Goal: Complete application form: Complete application form

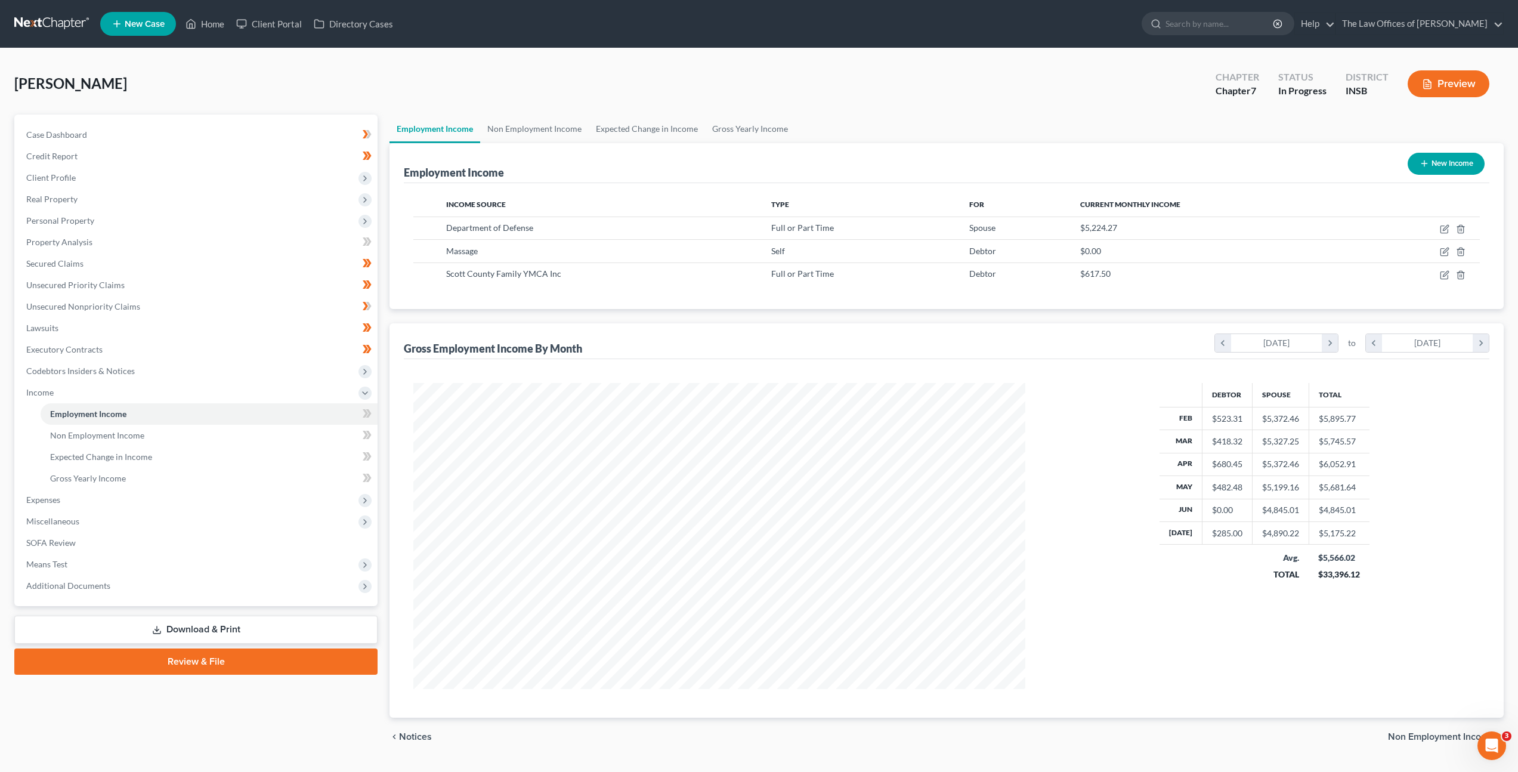
scroll to position [306, 636]
click at [386, 79] on div "Snow, Patricia Upgraded Chapter Chapter 7 Status In Progress District INSB Prev…" at bounding box center [759, 89] width 1490 height 52
click at [51, 20] on link at bounding box center [52, 23] width 76 height 21
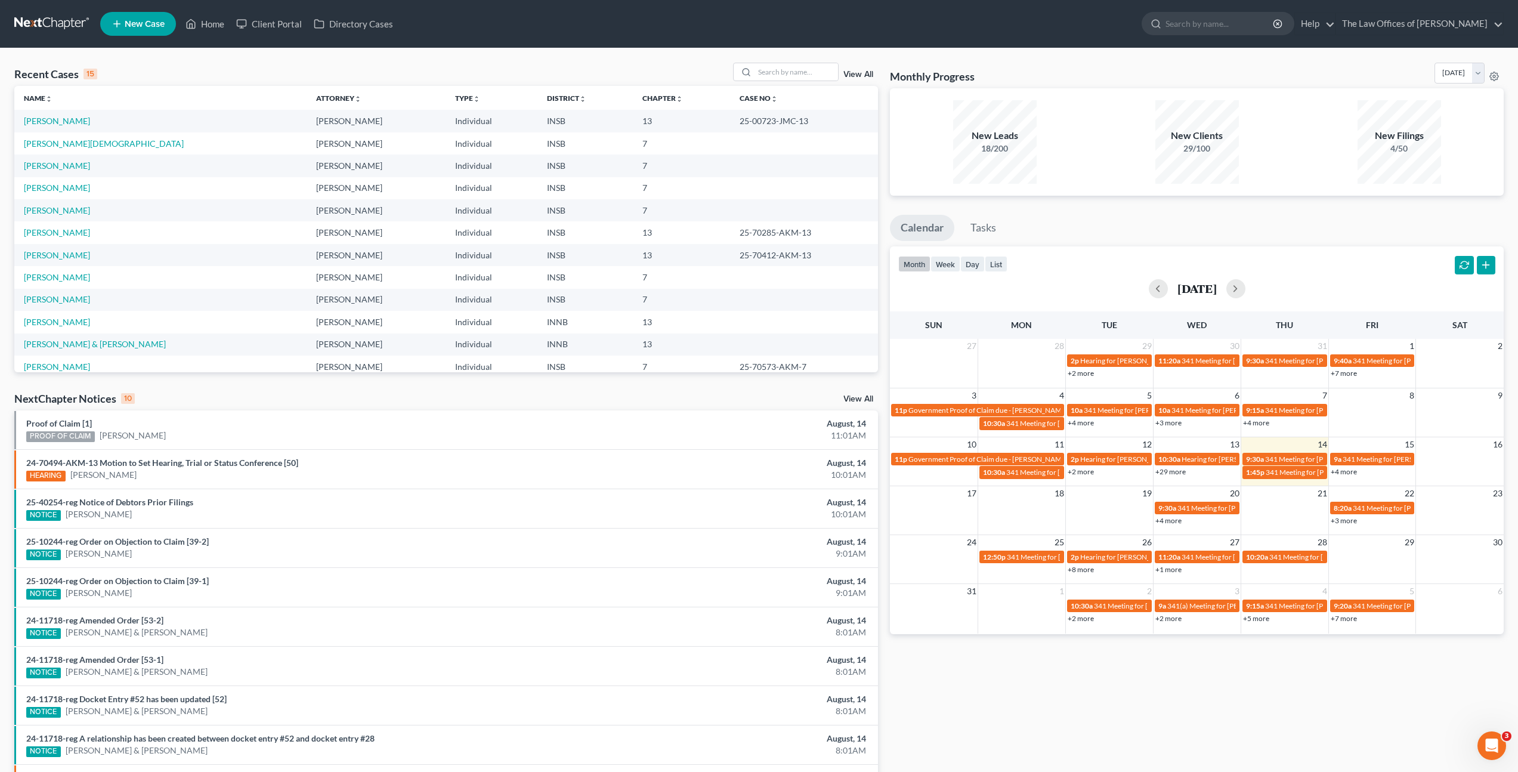
click at [558, 63] on div "Recent Cases 15 View All" at bounding box center [446, 74] width 864 height 23
click at [551, 71] on div "Recent Cases 15 View All" at bounding box center [446, 74] width 864 height 23
click at [533, 63] on div "Recent Cases 15 View All" at bounding box center [446, 74] width 864 height 23
click at [381, 391] on div "NextChapter Notices 10 View All" at bounding box center [446, 400] width 864 height 19
click at [766, 70] on input "search" at bounding box center [797, 71] width 84 height 17
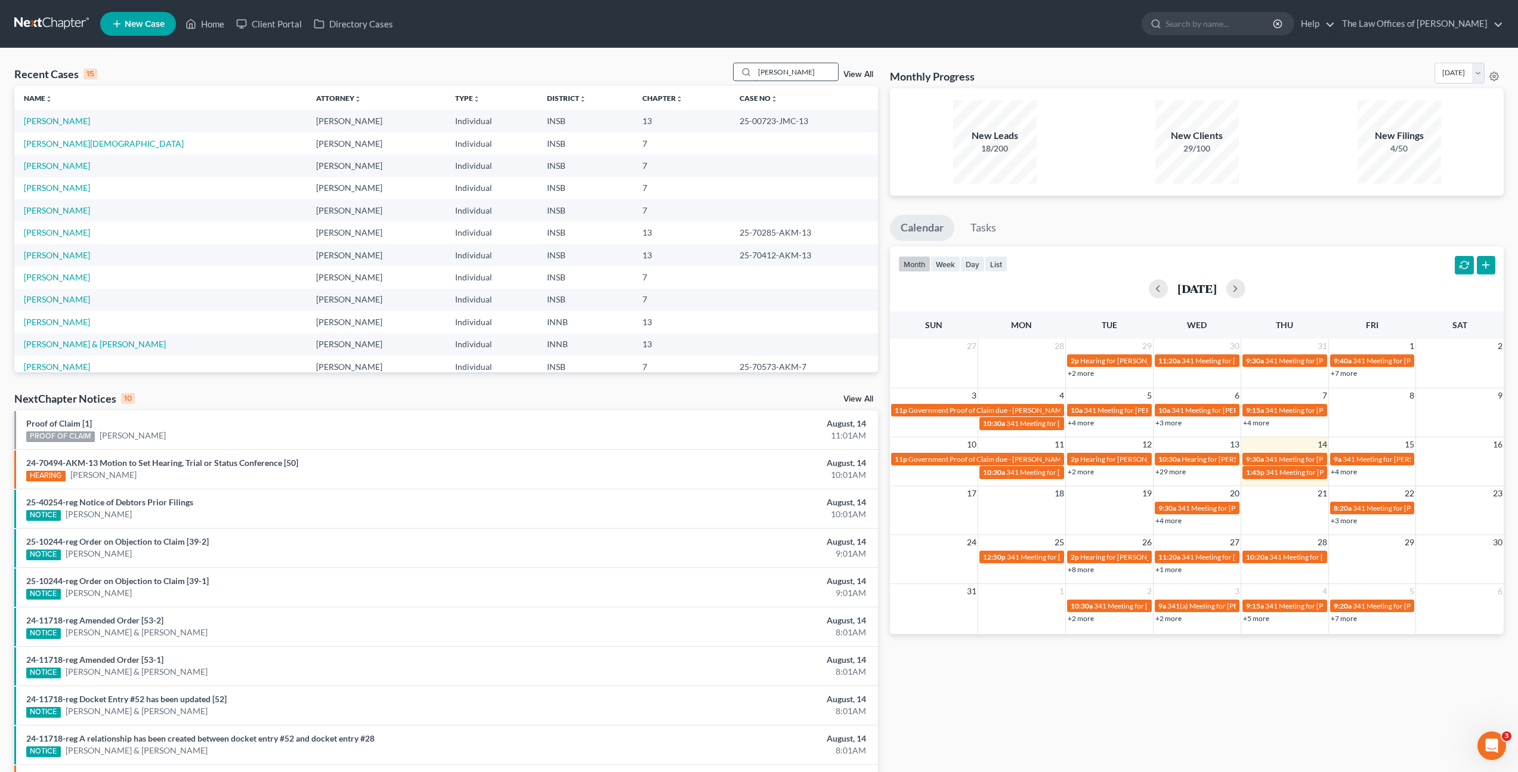
type input "Carol"
click at [77, 119] on link "[PERSON_NAME] & [PERSON_NAME]" at bounding box center [95, 121] width 142 height 10
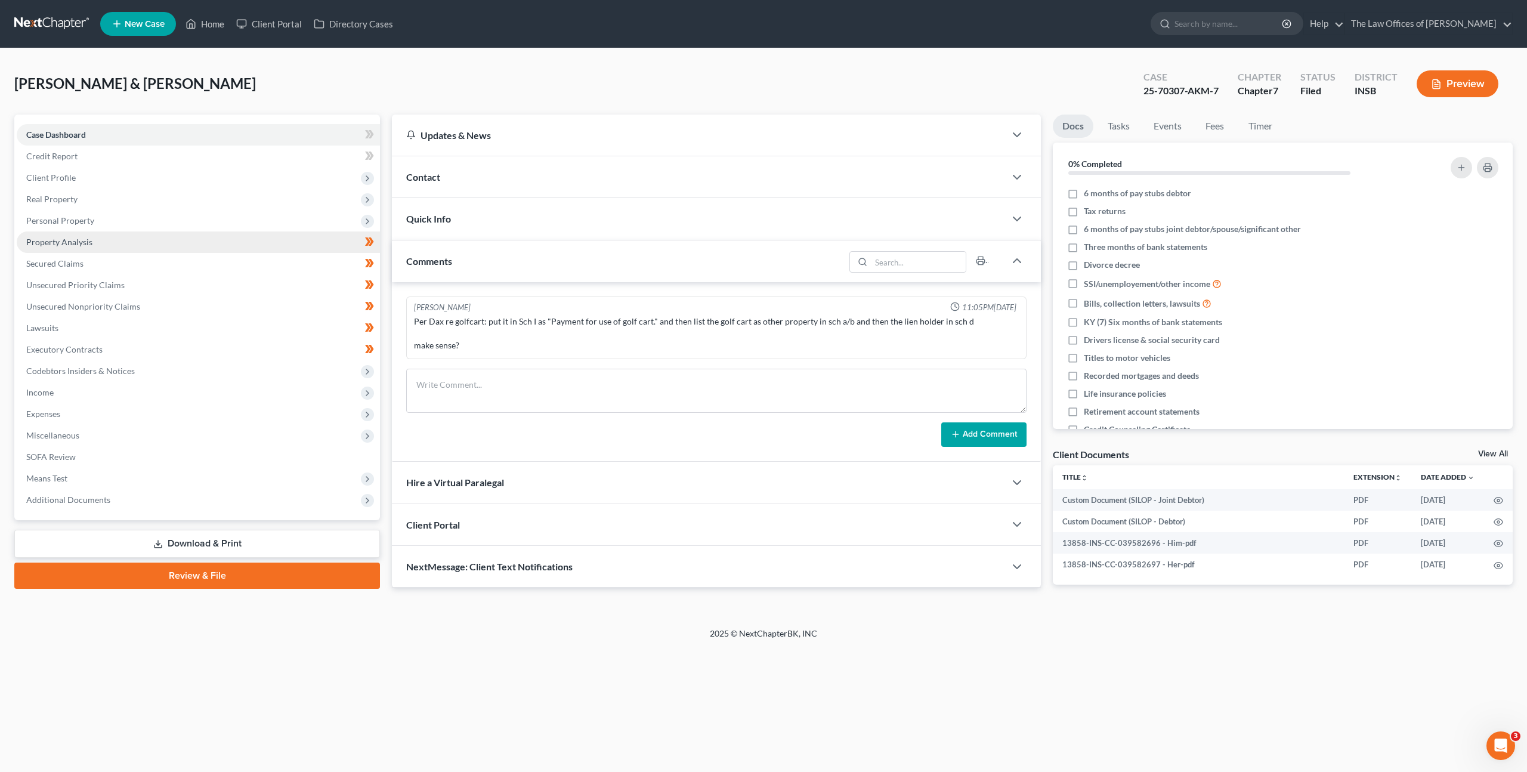
click at [285, 243] on link "Property Analysis" at bounding box center [198, 241] width 363 height 21
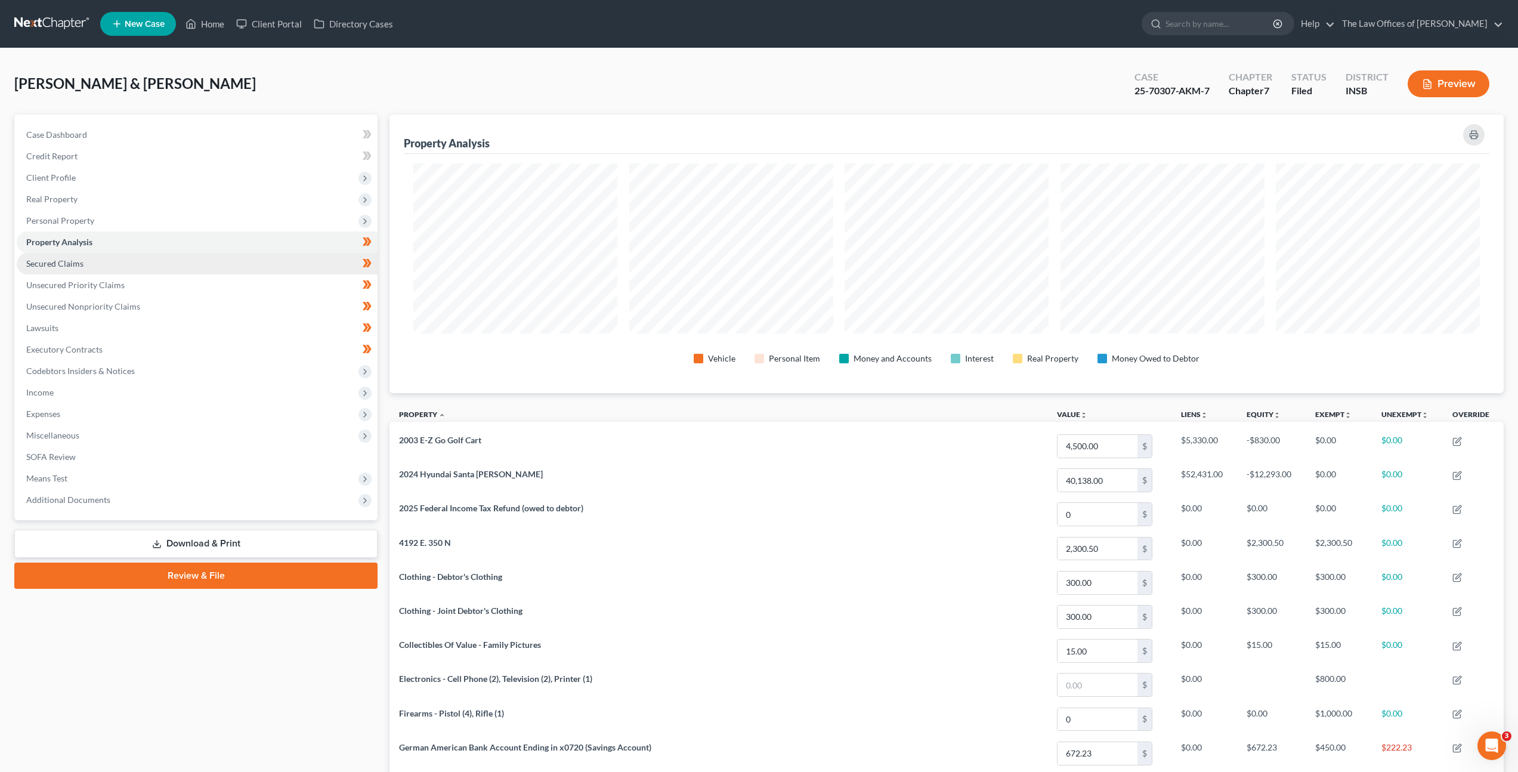
scroll to position [279, 1114]
click at [261, 262] on link "Secured Claims" at bounding box center [197, 263] width 361 height 21
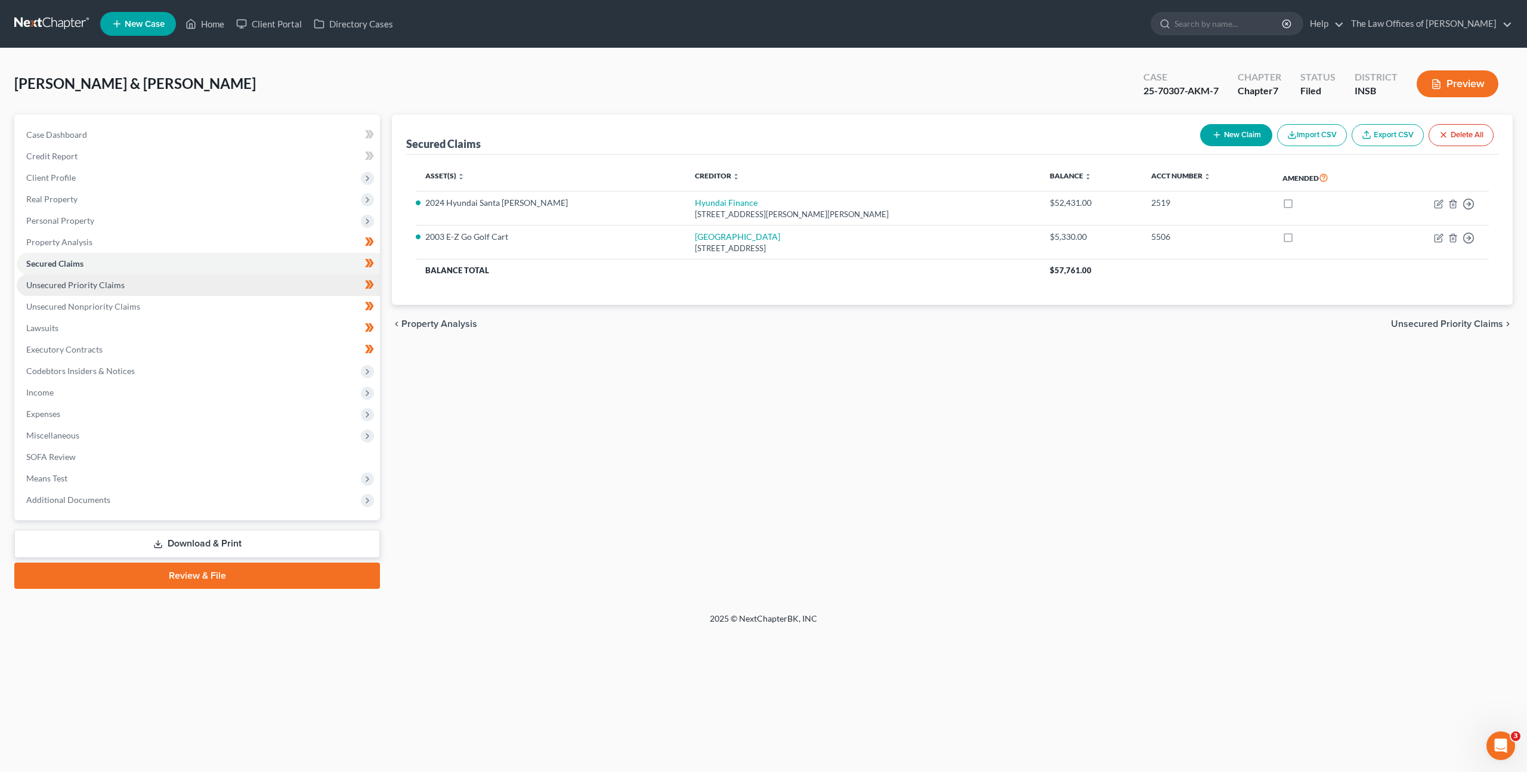
click at [238, 289] on link "Unsecured Priority Claims" at bounding box center [198, 284] width 363 height 21
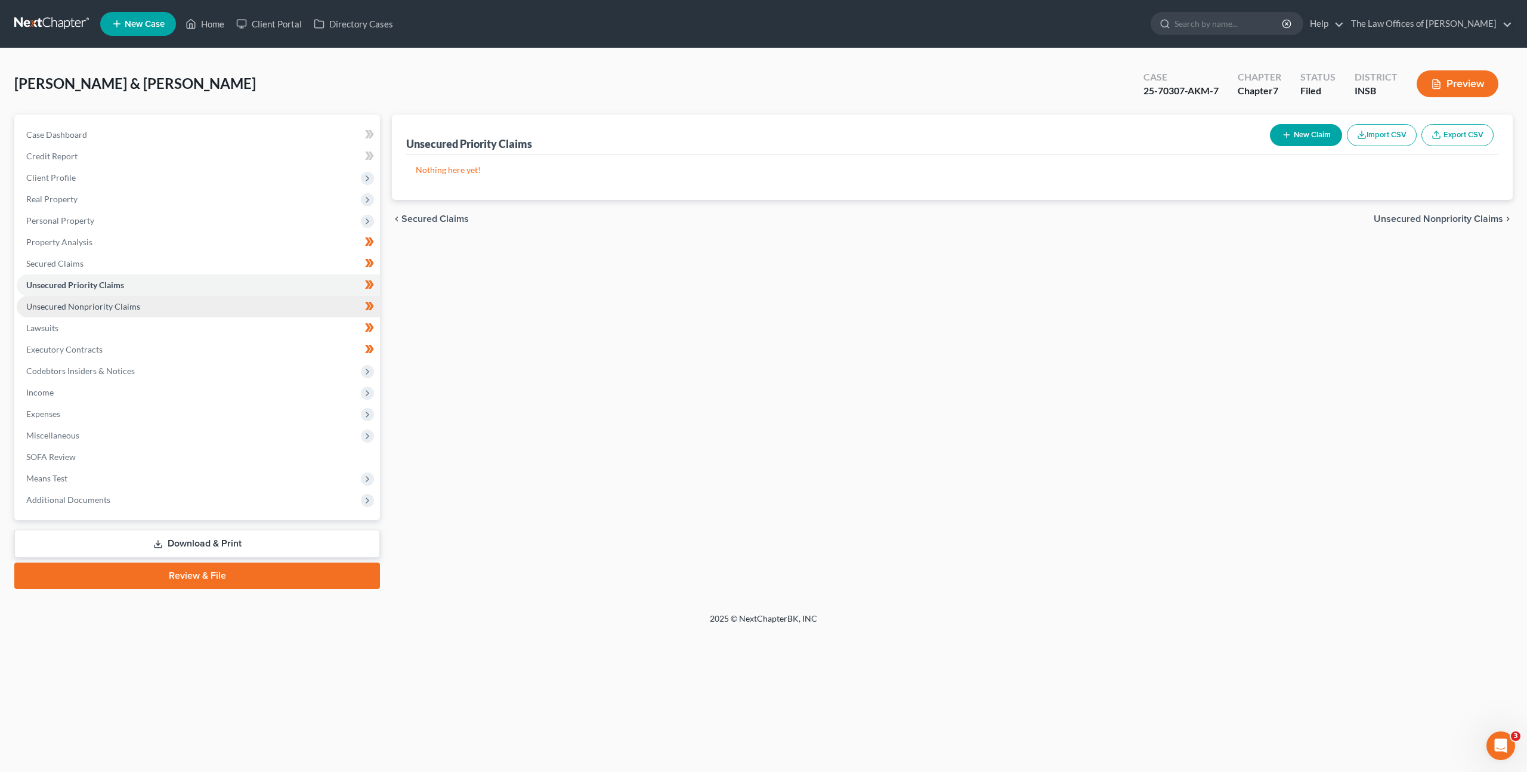
click at [229, 305] on link "Unsecured Nonpriority Claims" at bounding box center [198, 306] width 363 height 21
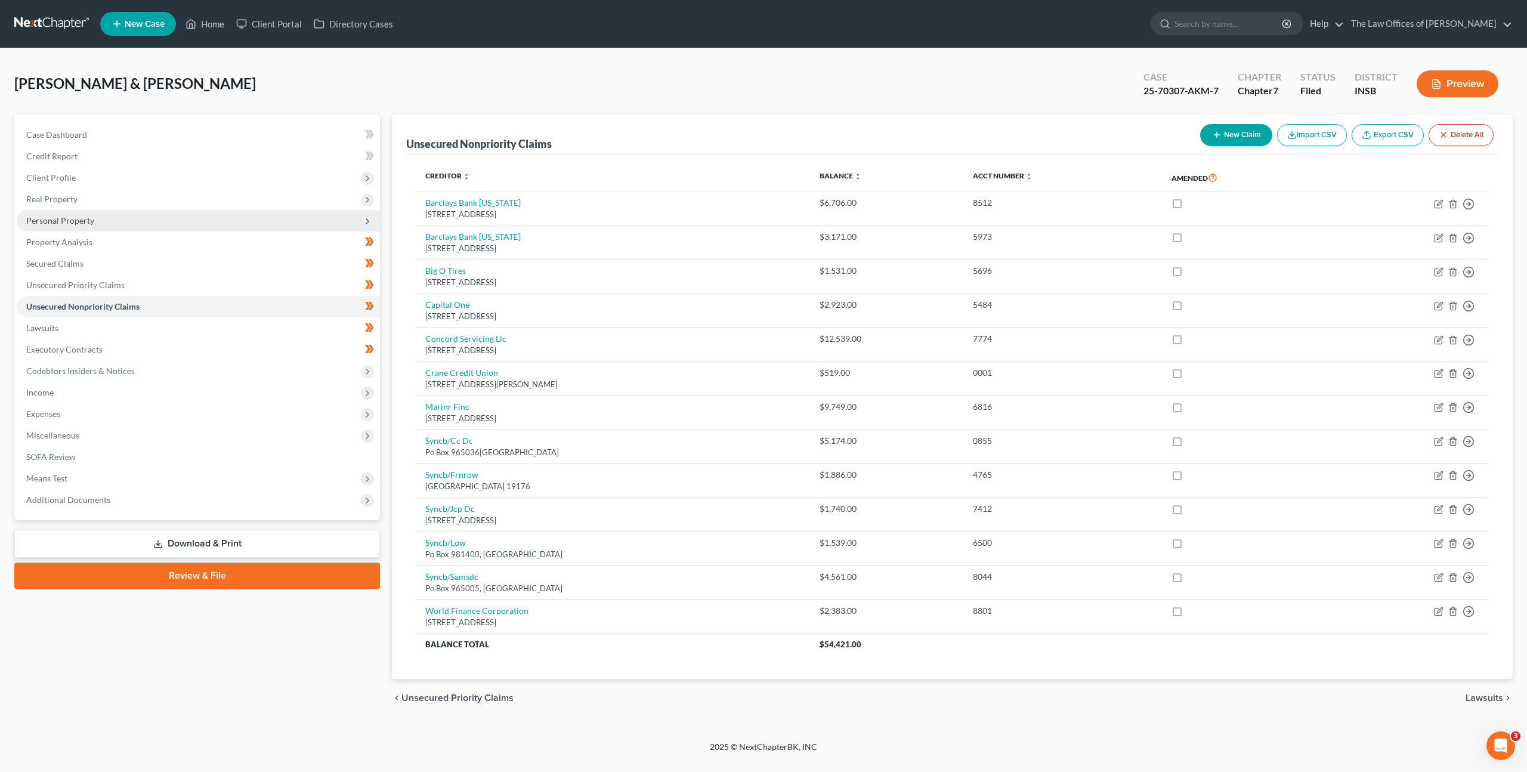
click at [177, 220] on span "Personal Property" at bounding box center [198, 220] width 363 height 21
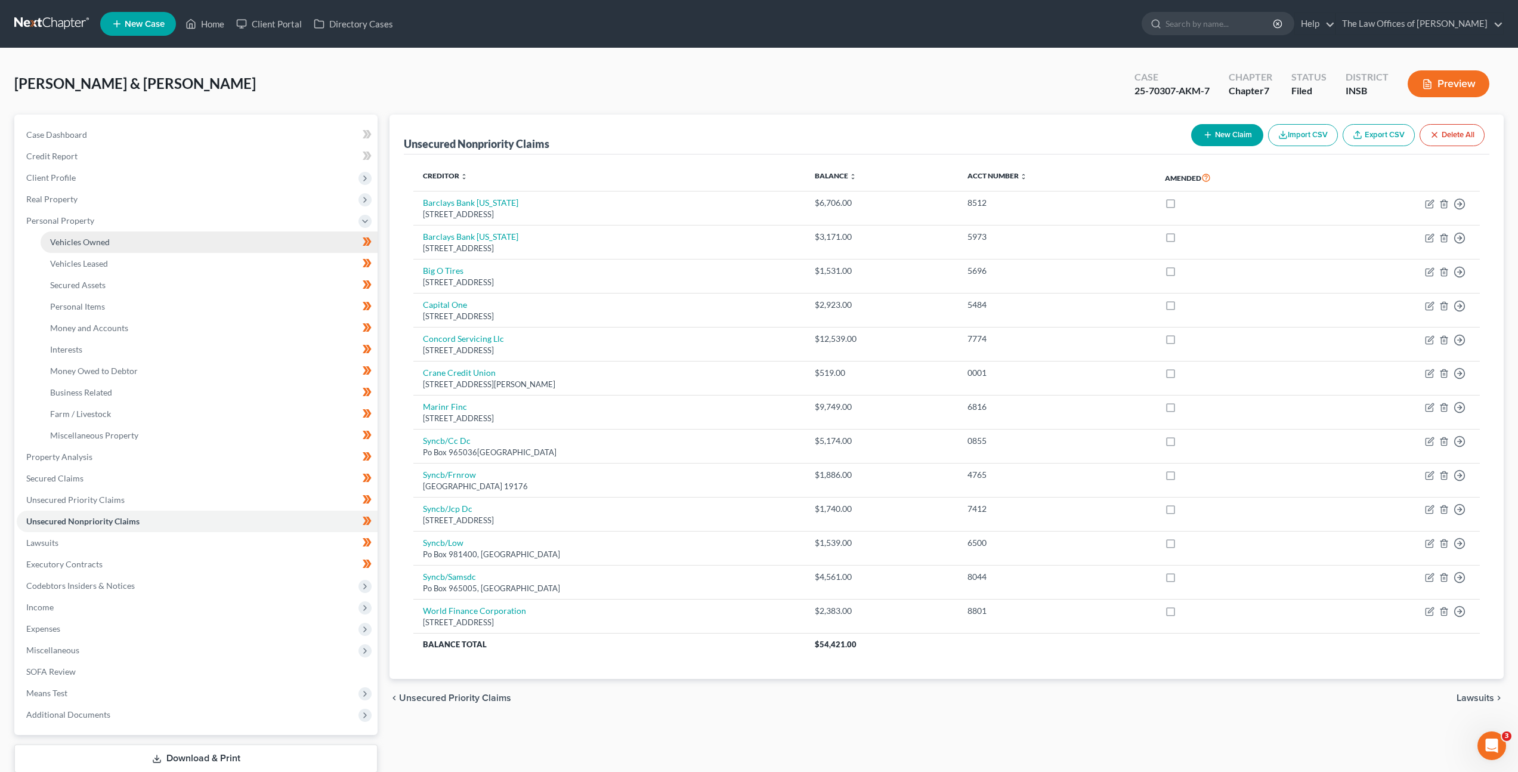
click at [170, 234] on link "Vehicles Owned" at bounding box center [209, 241] width 337 height 21
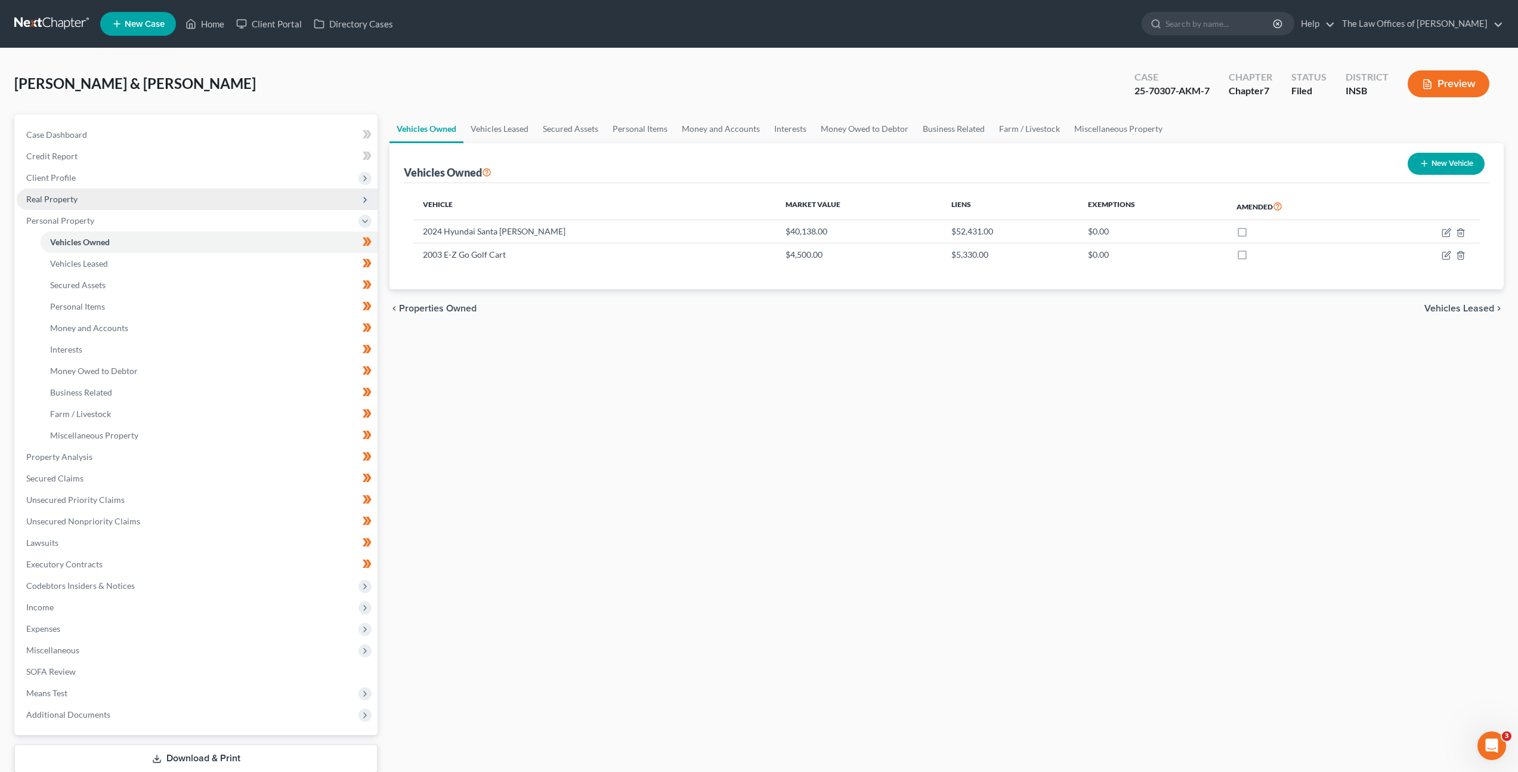
click at [206, 197] on span "Real Property" at bounding box center [197, 199] width 361 height 21
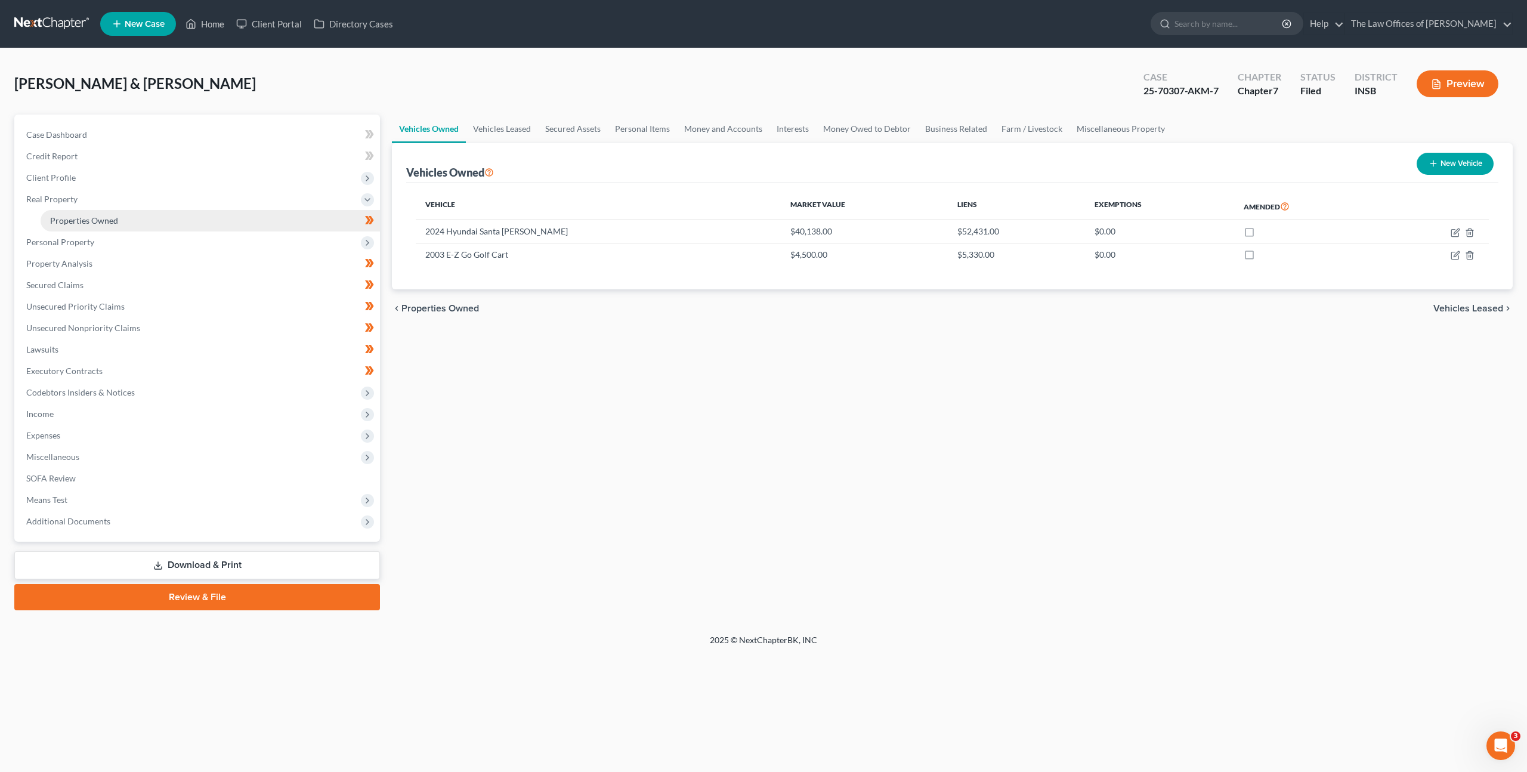
click at [202, 217] on link "Properties Owned" at bounding box center [210, 220] width 339 height 21
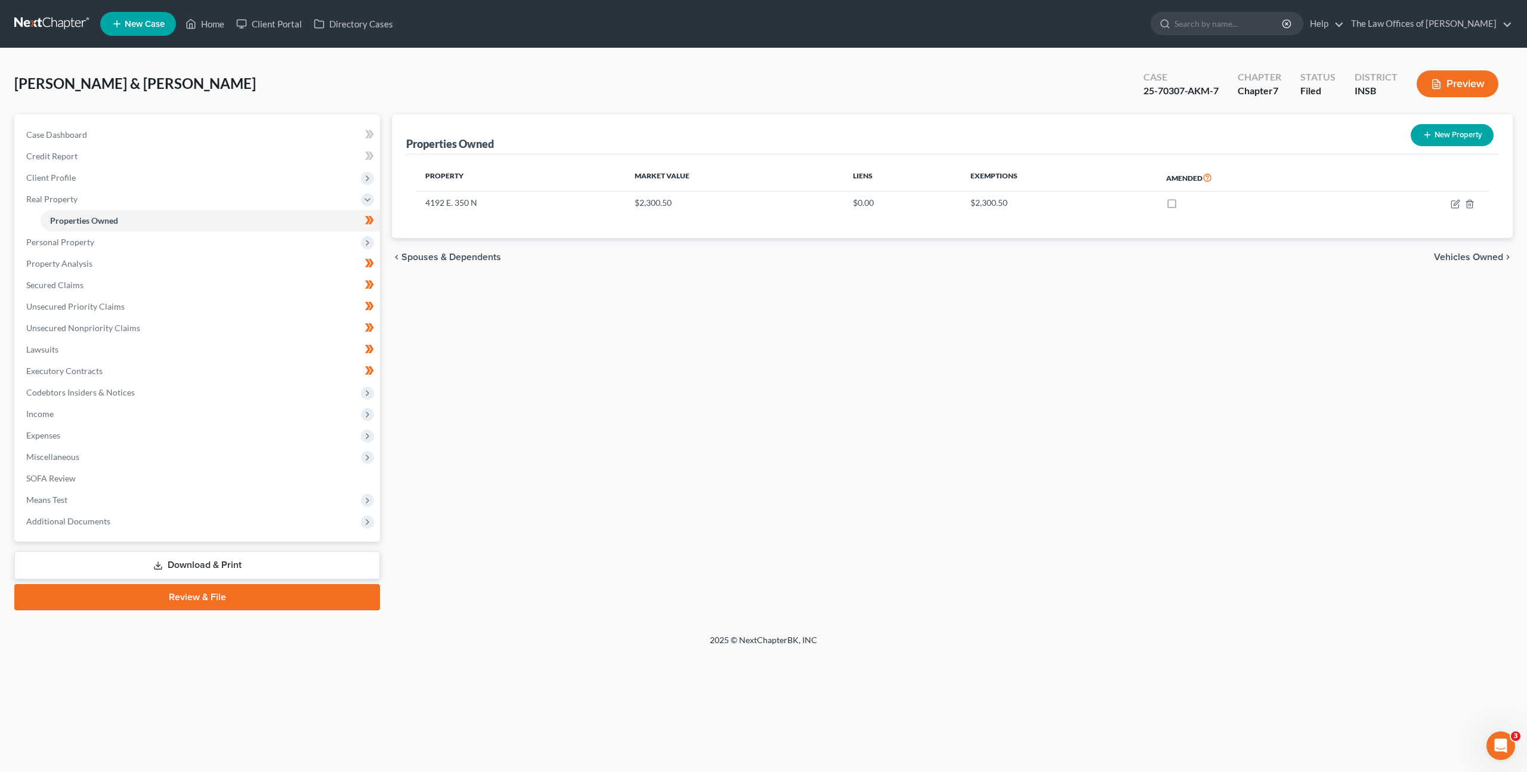
click at [737, 302] on div "Properties Owned New Property Property Market Value Liens Exemptions Amended 41…" at bounding box center [952, 363] width 1133 height 496
click at [1453, 206] on icon "button" at bounding box center [1456, 204] width 10 height 10
select select "15"
select select "2"
select select "5"
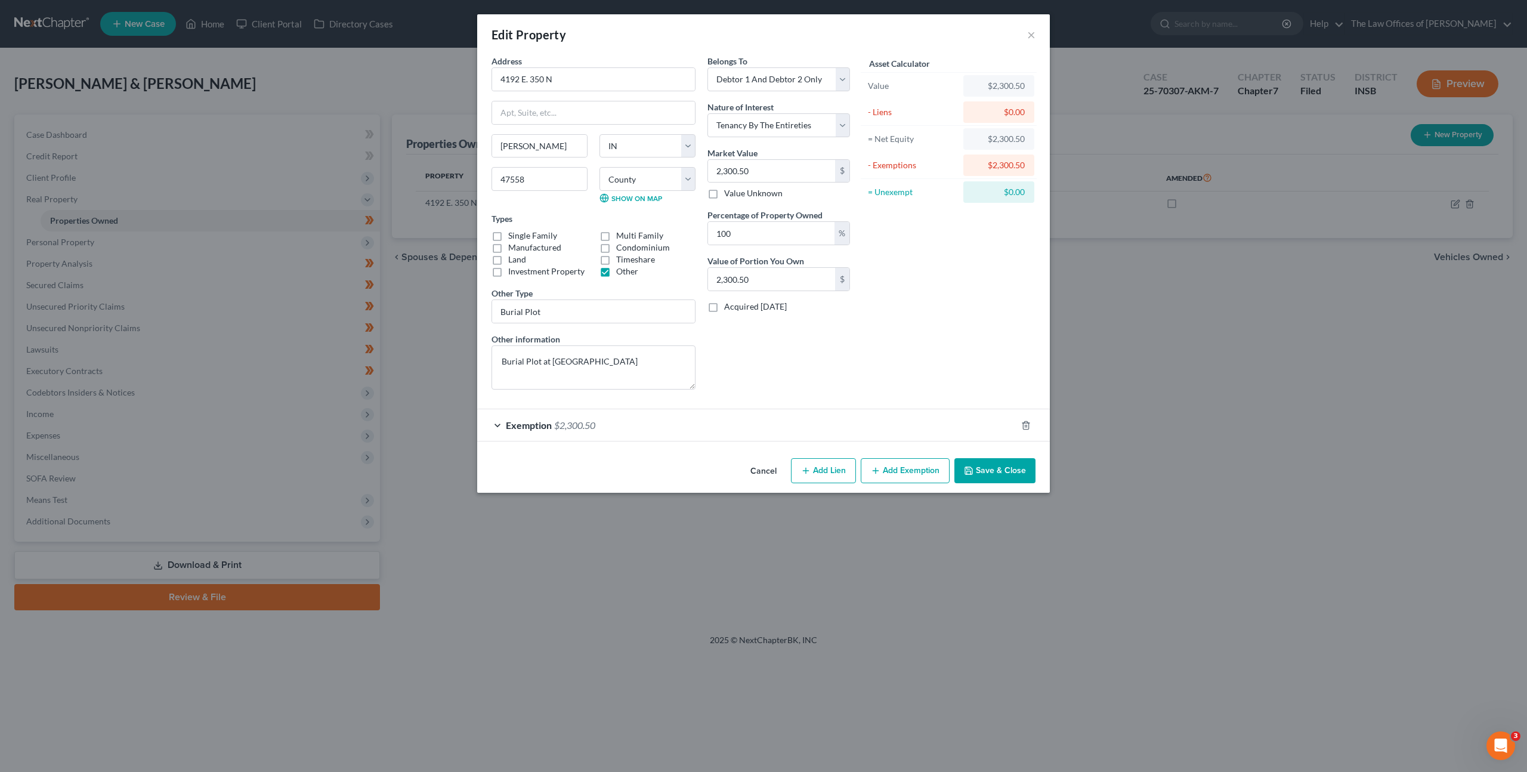
click at [715, 419] on div "Exemption $2,300.50" at bounding box center [746, 425] width 539 height 32
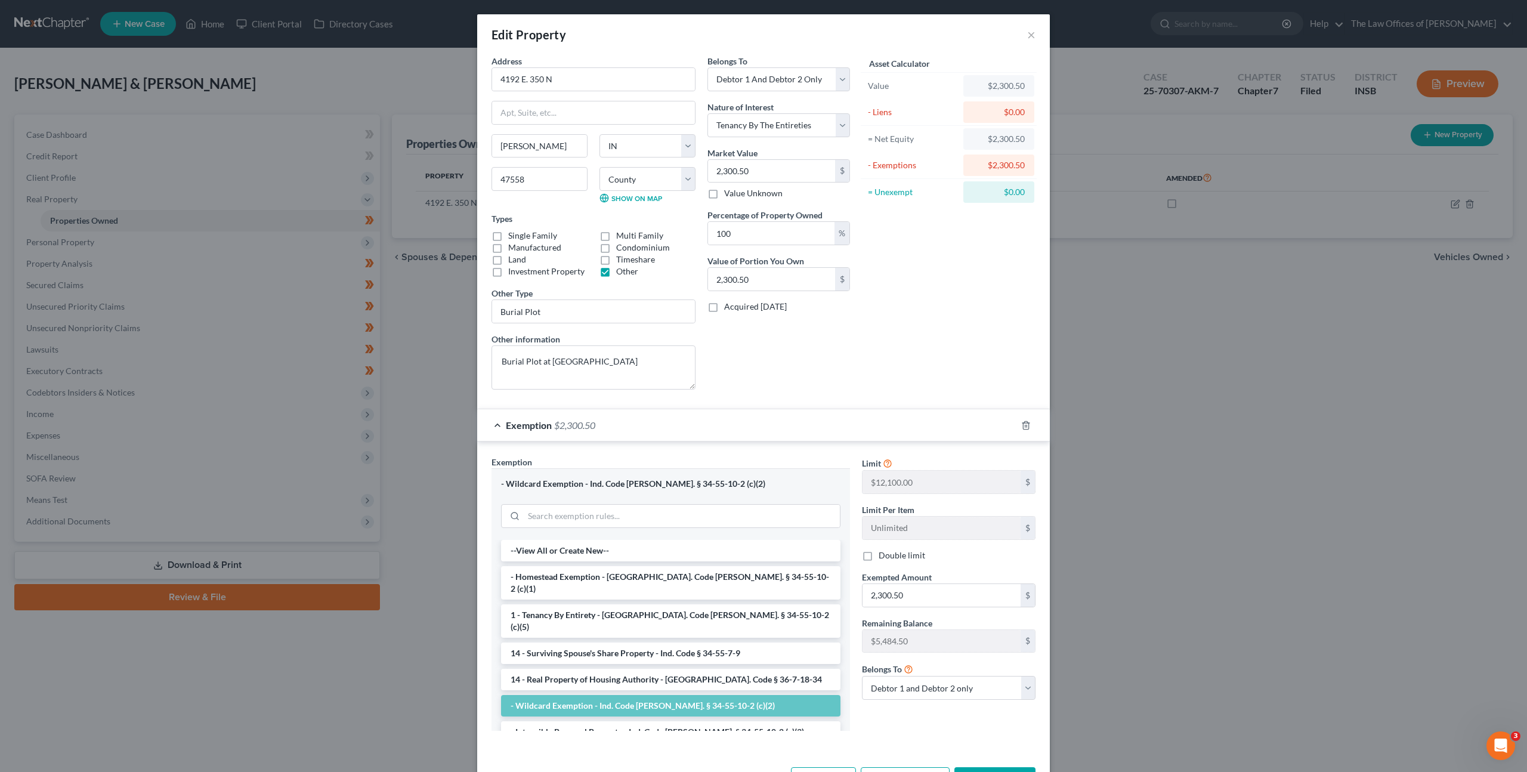
click at [750, 427] on div "Exemption $2,300.50" at bounding box center [746, 425] width 539 height 32
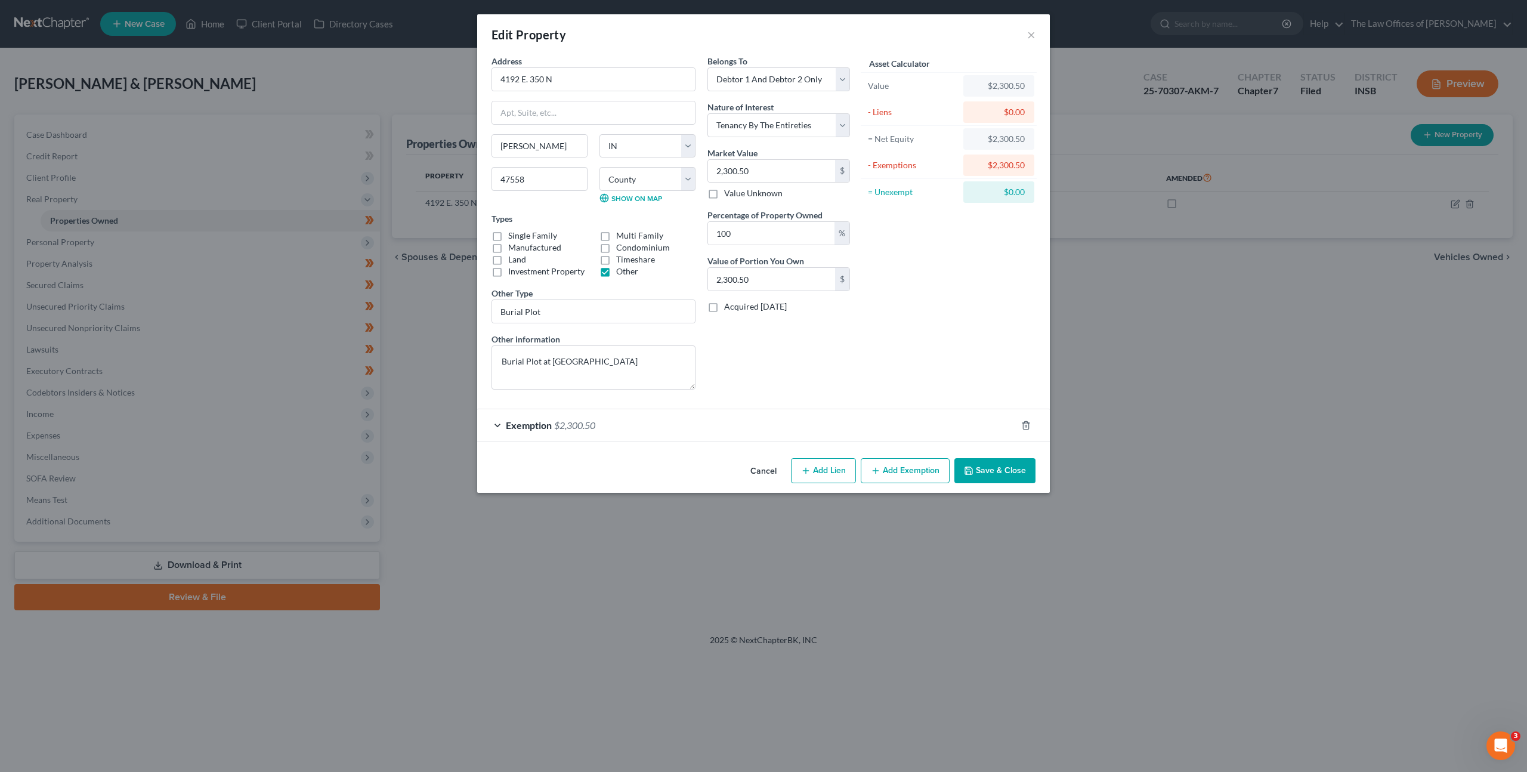
click at [771, 469] on button "Cancel" at bounding box center [763, 471] width 45 height 24
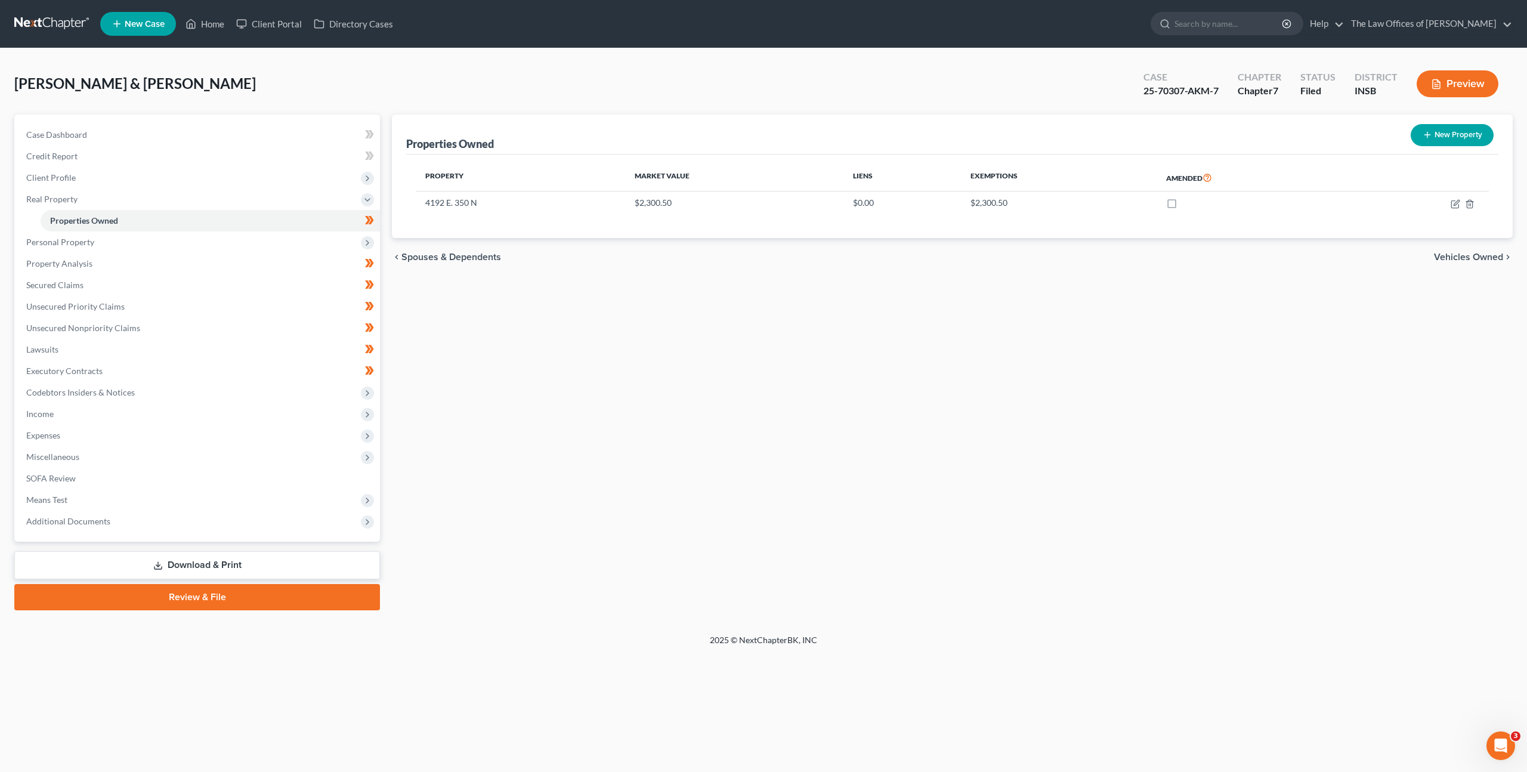
click at [479, 347] on div "Properties Owned New Property Property Market Value Liens Exemptions Amended 41…" at bounding box center [952, 363] width 1133 height 496
click at [294, 260] on link "Property Analysis" at bounding box center [198, 263] width 363 height 21
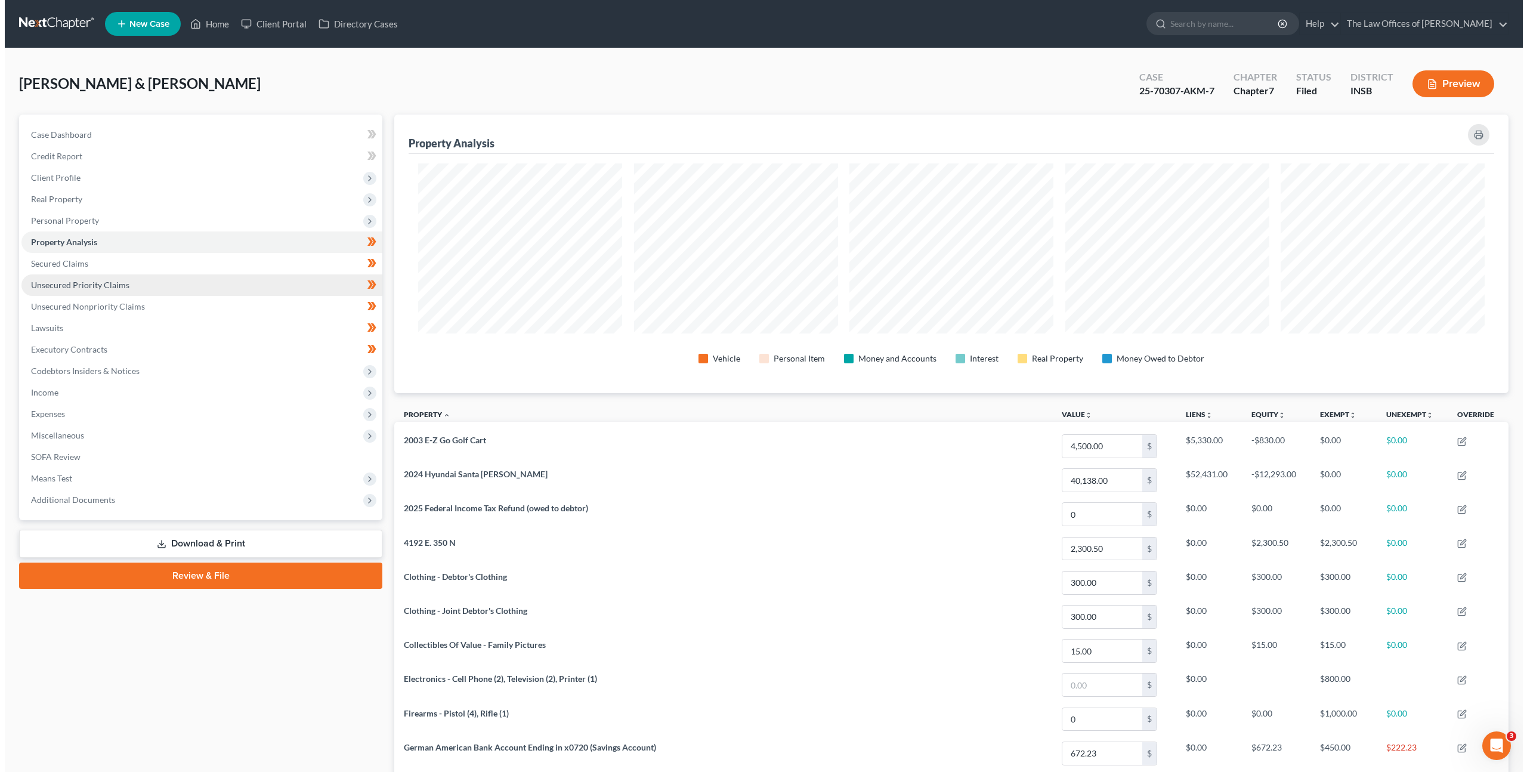
scroll to position [279, 1114]
click at [290, 287] on link "Unsecured Priority Claims" at bounding box center [197, 284] width 361 height 21
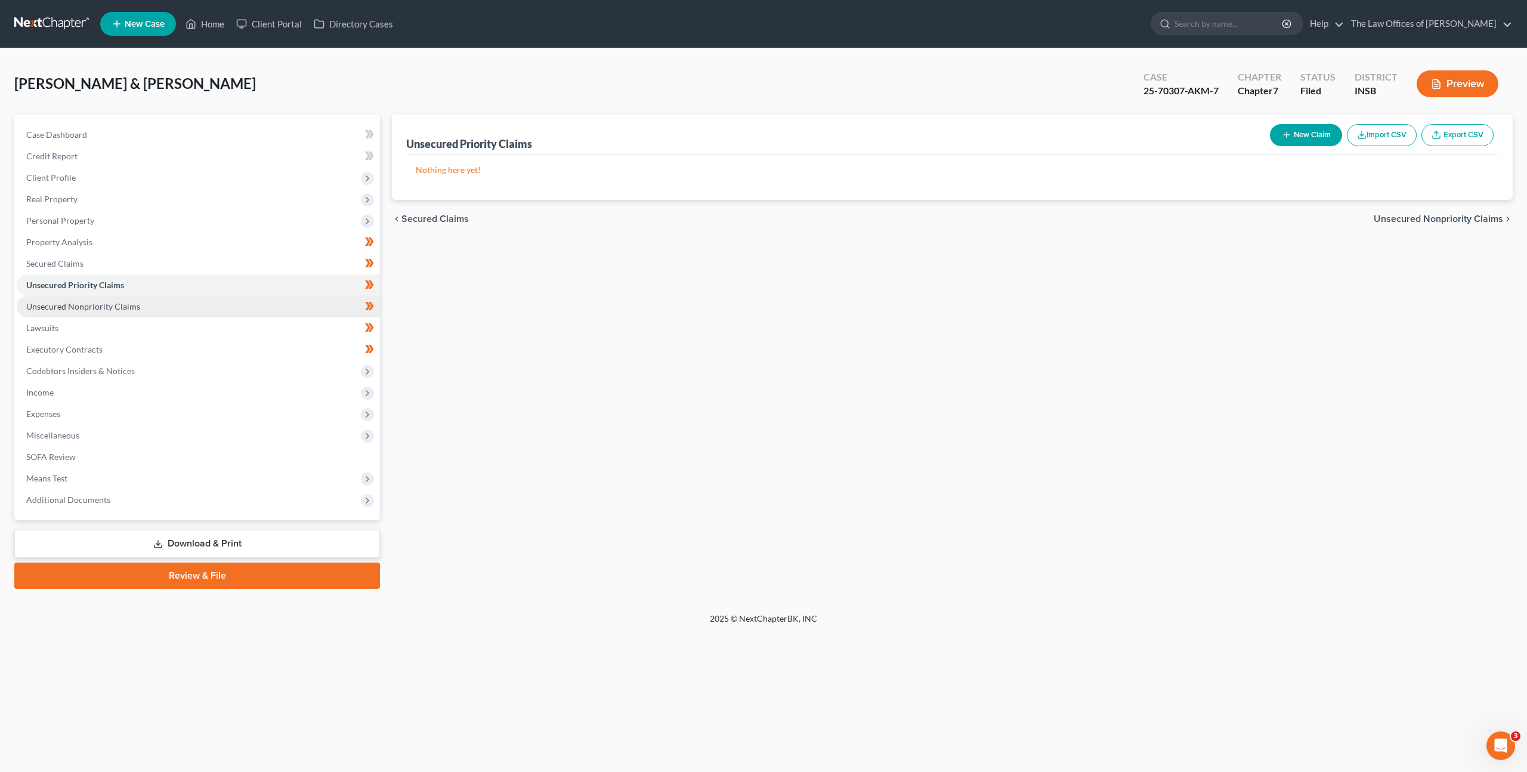
click at [279, 302] on link "Unsecured Nonpriority Claims" at bounding box center [198, 306] width 363 height 21
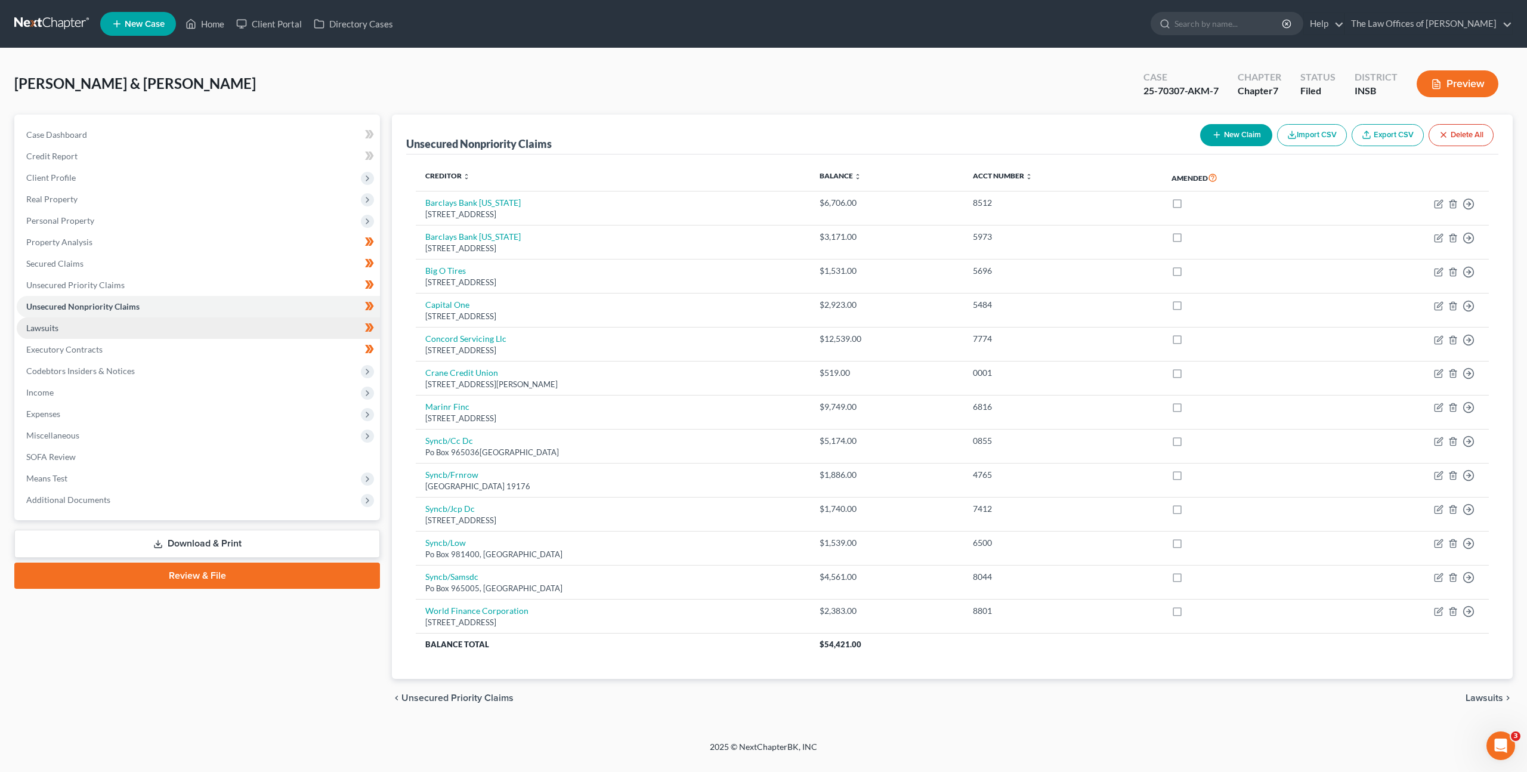
click at [294, 320] on link "Lawsuits" at bounding box center [198, 327] width 363 height 21
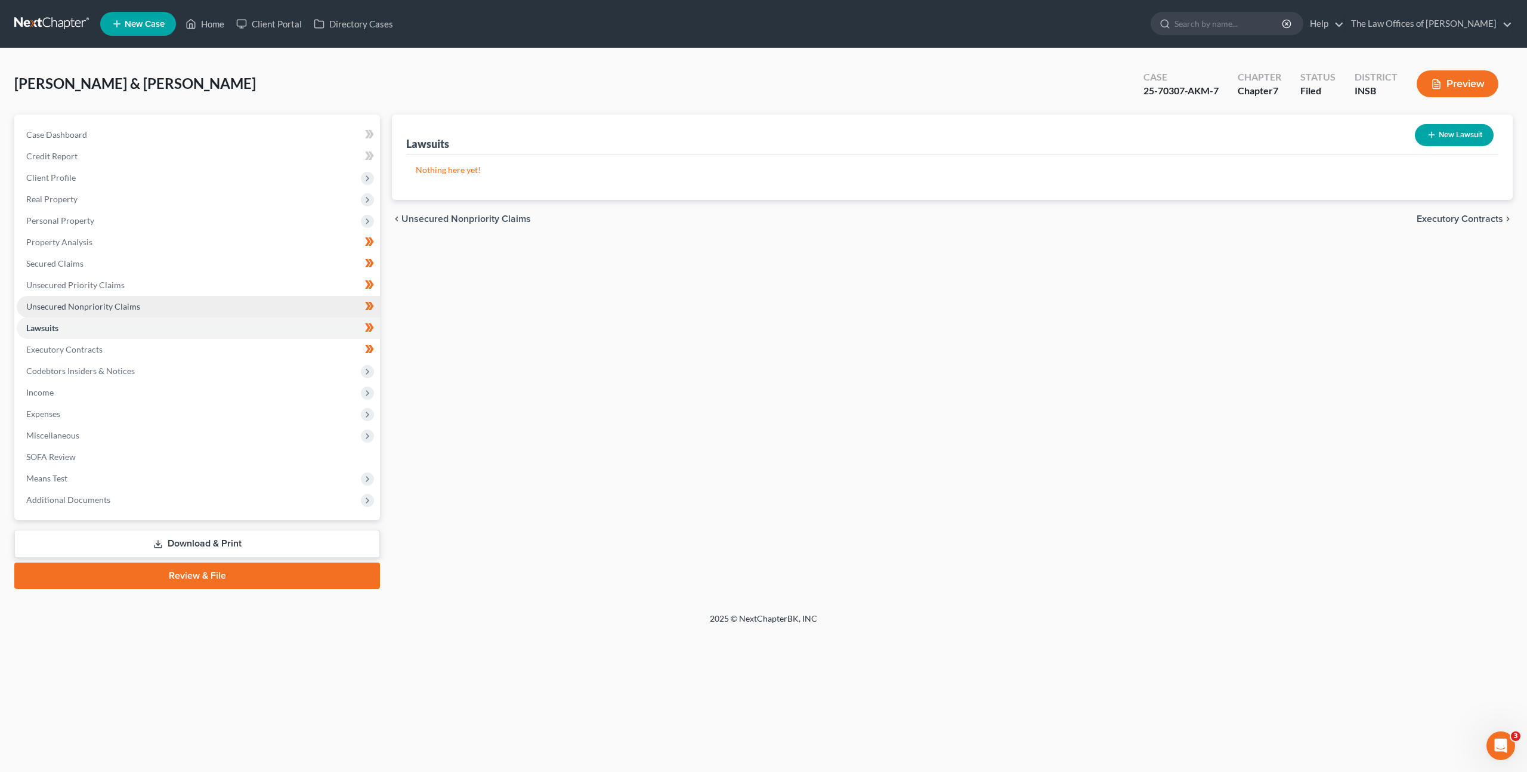
click at [248, 300] on link "Unsecured Nonpriority Claims" at bounding box center [198, 306] width 363 height 21
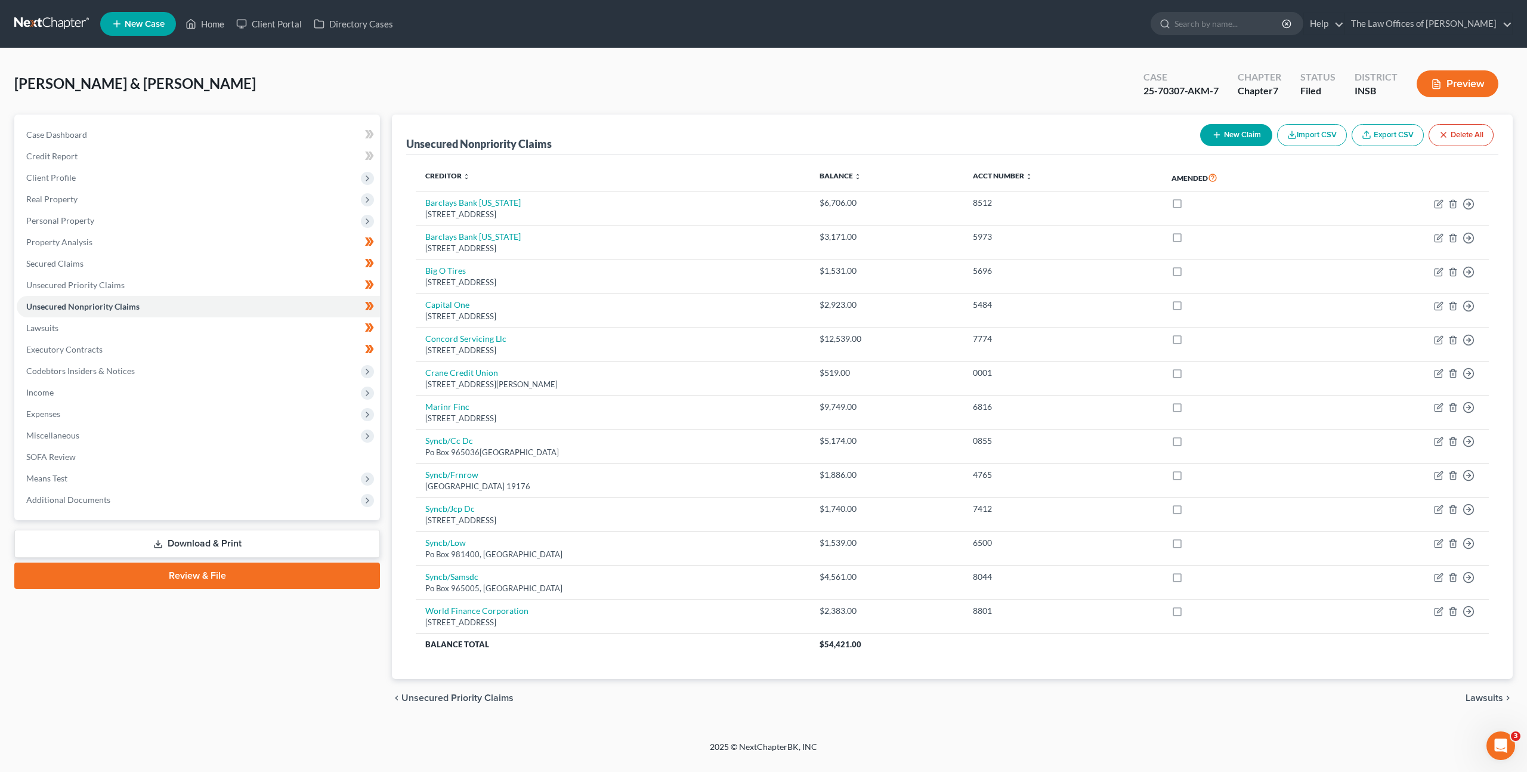
click at [66, 24] on link at bounding box center [52, 23] width 76 height 21
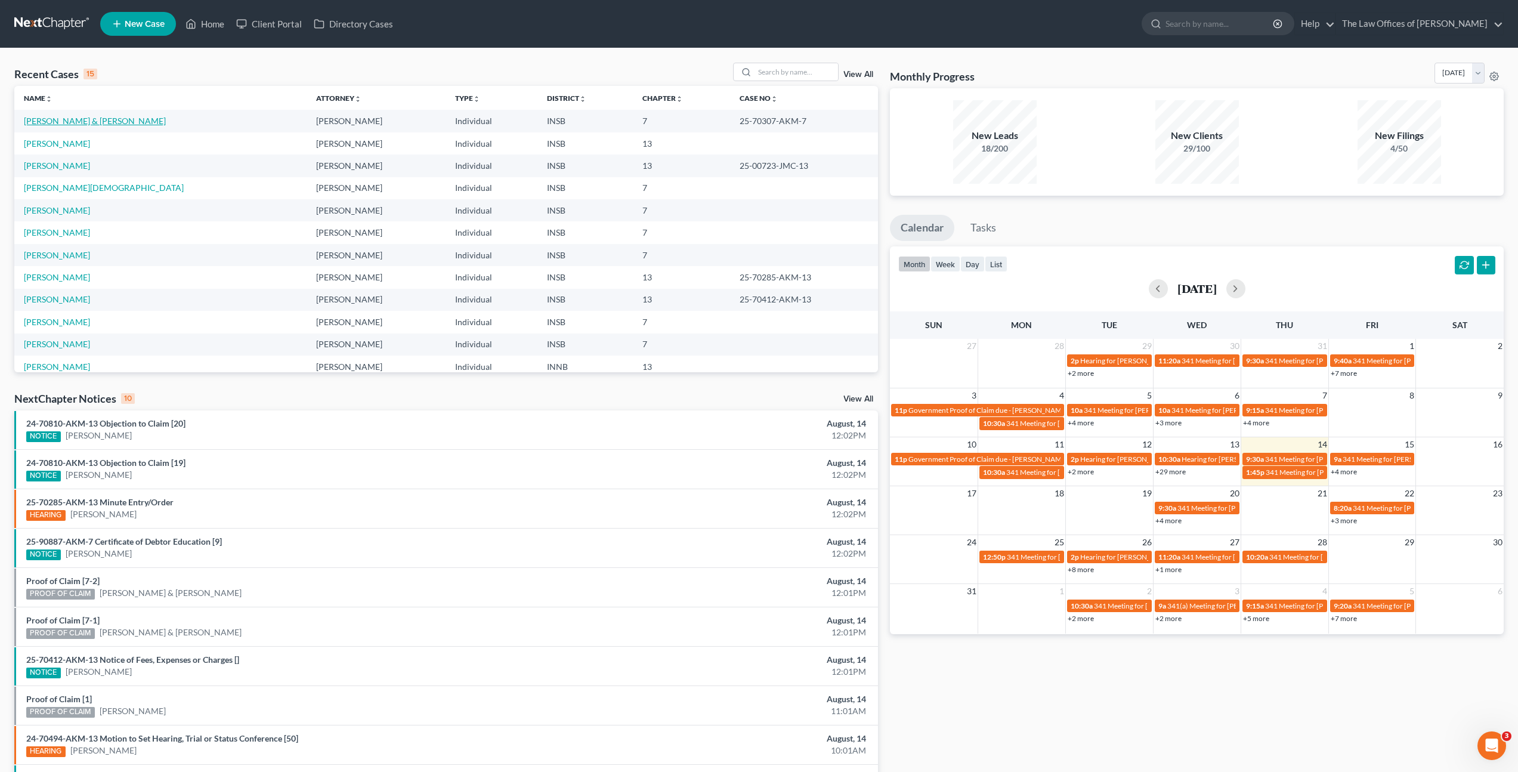
click at [96, 120] on link "[PERSON_NAME] & [PERSON_NAME]" at bounding box center [95, 121] width 142 height 10
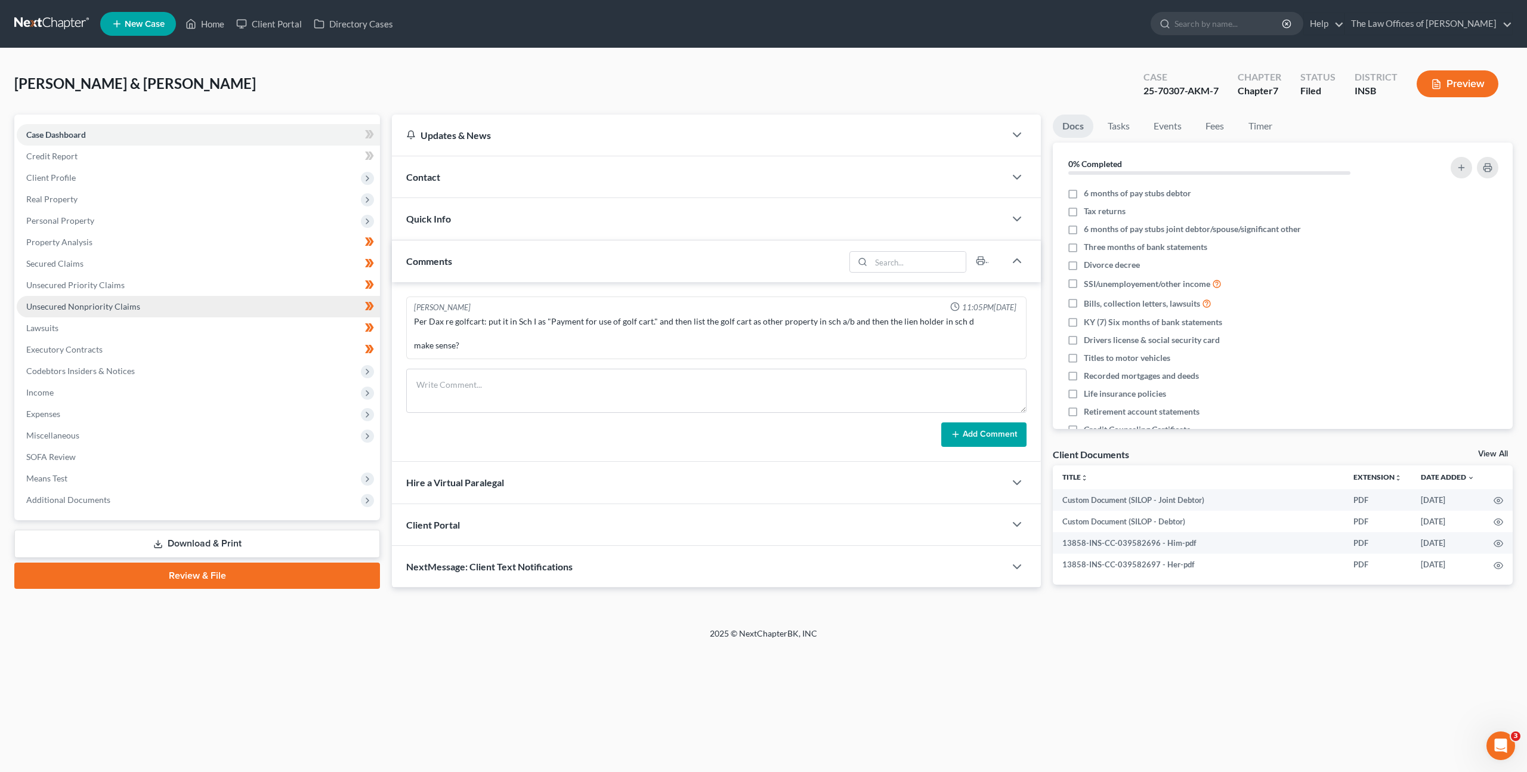
click at [206, 304] on link "Unsecured Nonpriority Claims" at bounding box center [198, 306] width 363 height 21
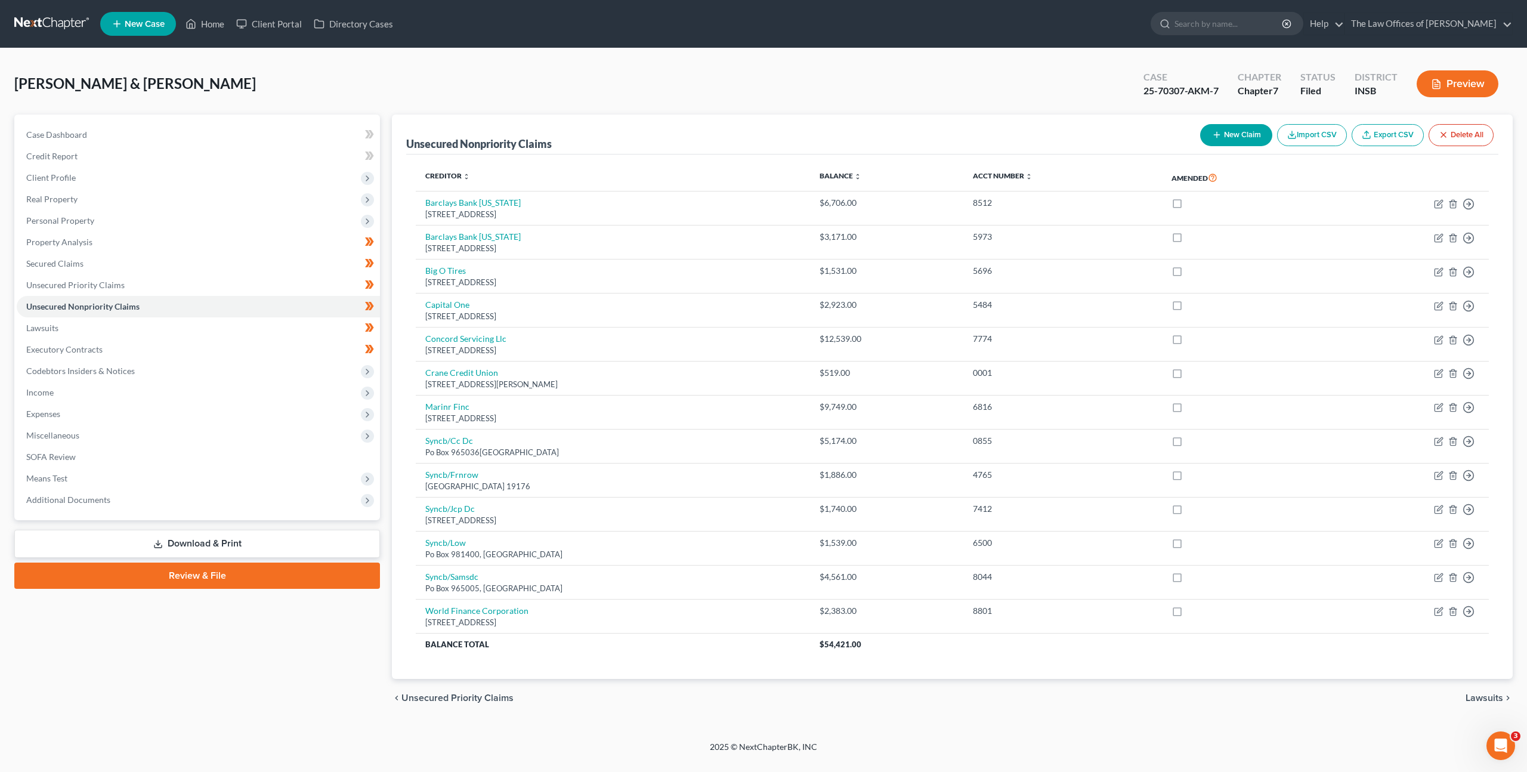
click at [48, 19] on link at bounding box center [52, 23] width 76 height 21
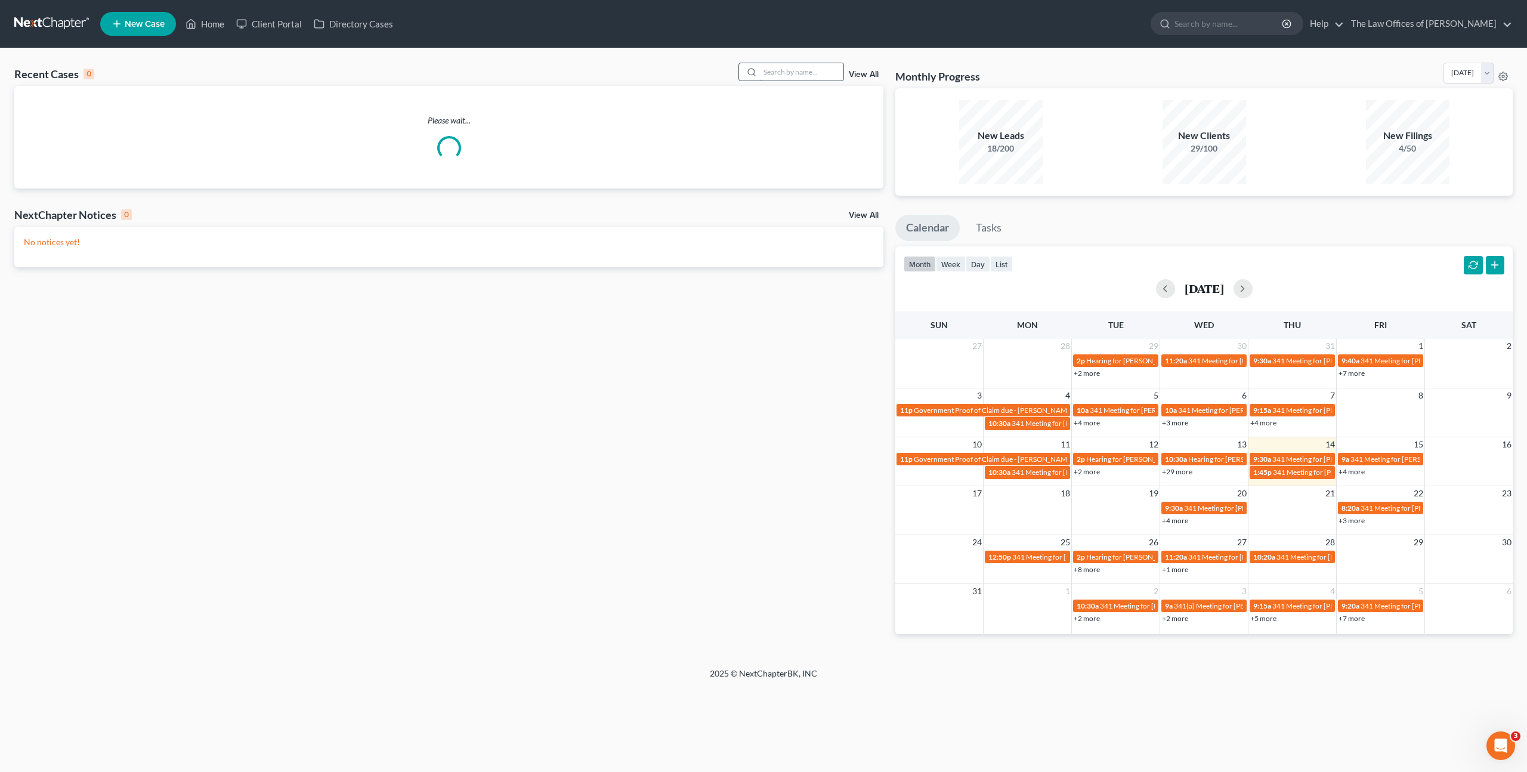
click at [771, 70] on input "search" at bounding box center [802, 71] width 84 height 17
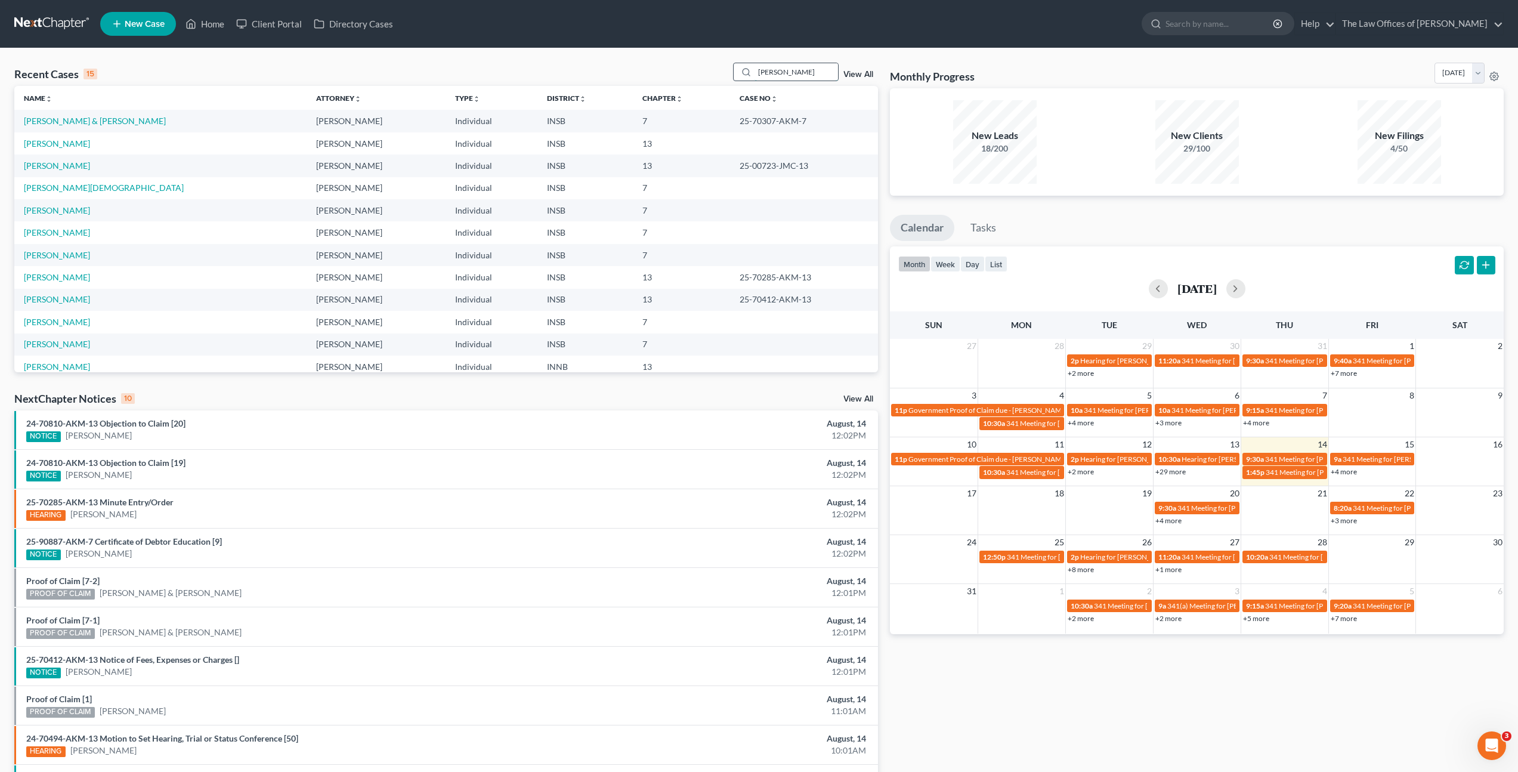
type input "badillo"
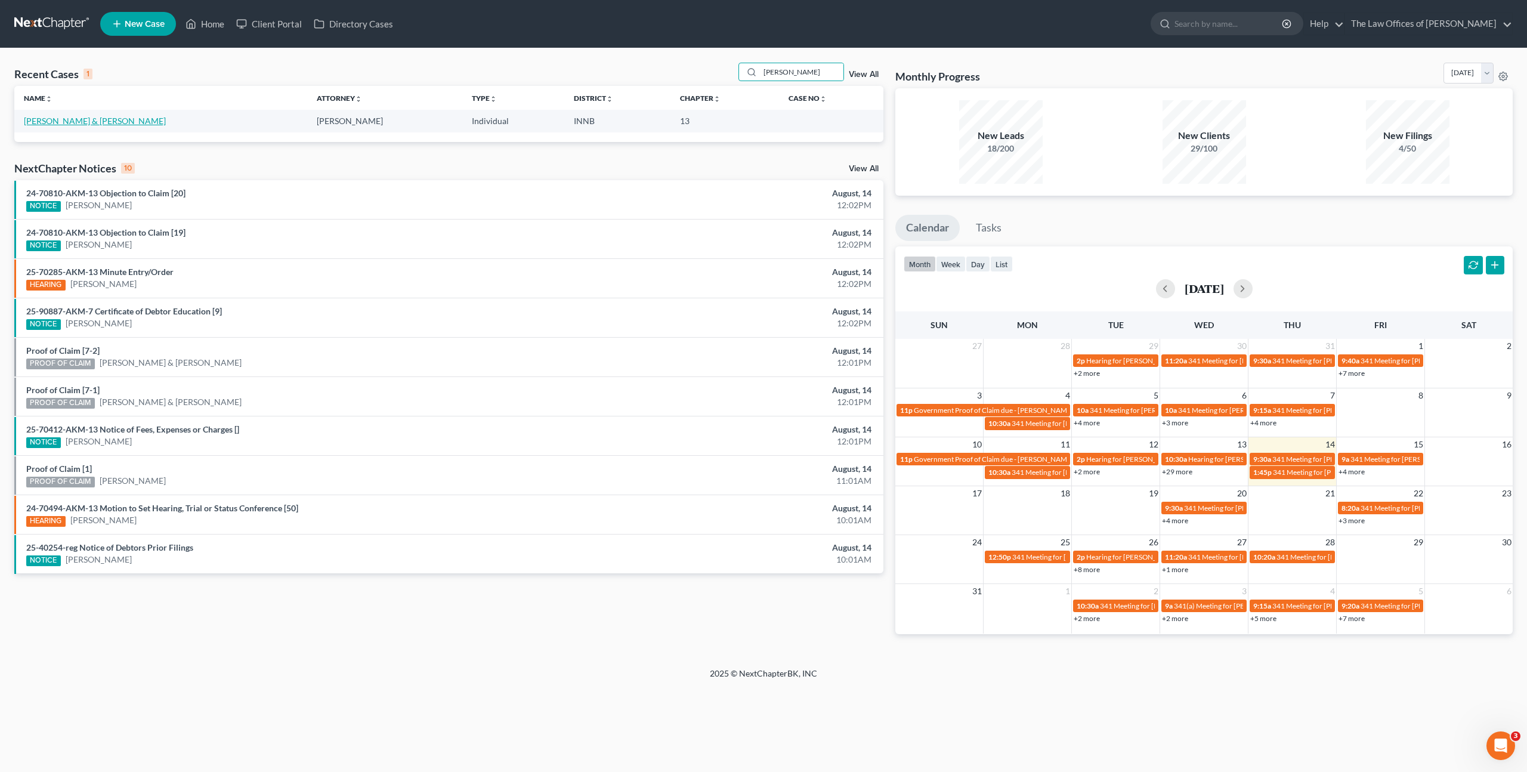
drag, startPoint x: 75, startPoint y: 119, endPoint x: 141, endPoint y: 118, distance: 66.8
click at [75, 120] on link "[PERSON_NAME] & [PERSON_NAME]" at bounding box center [95, 121] width 142 height 10
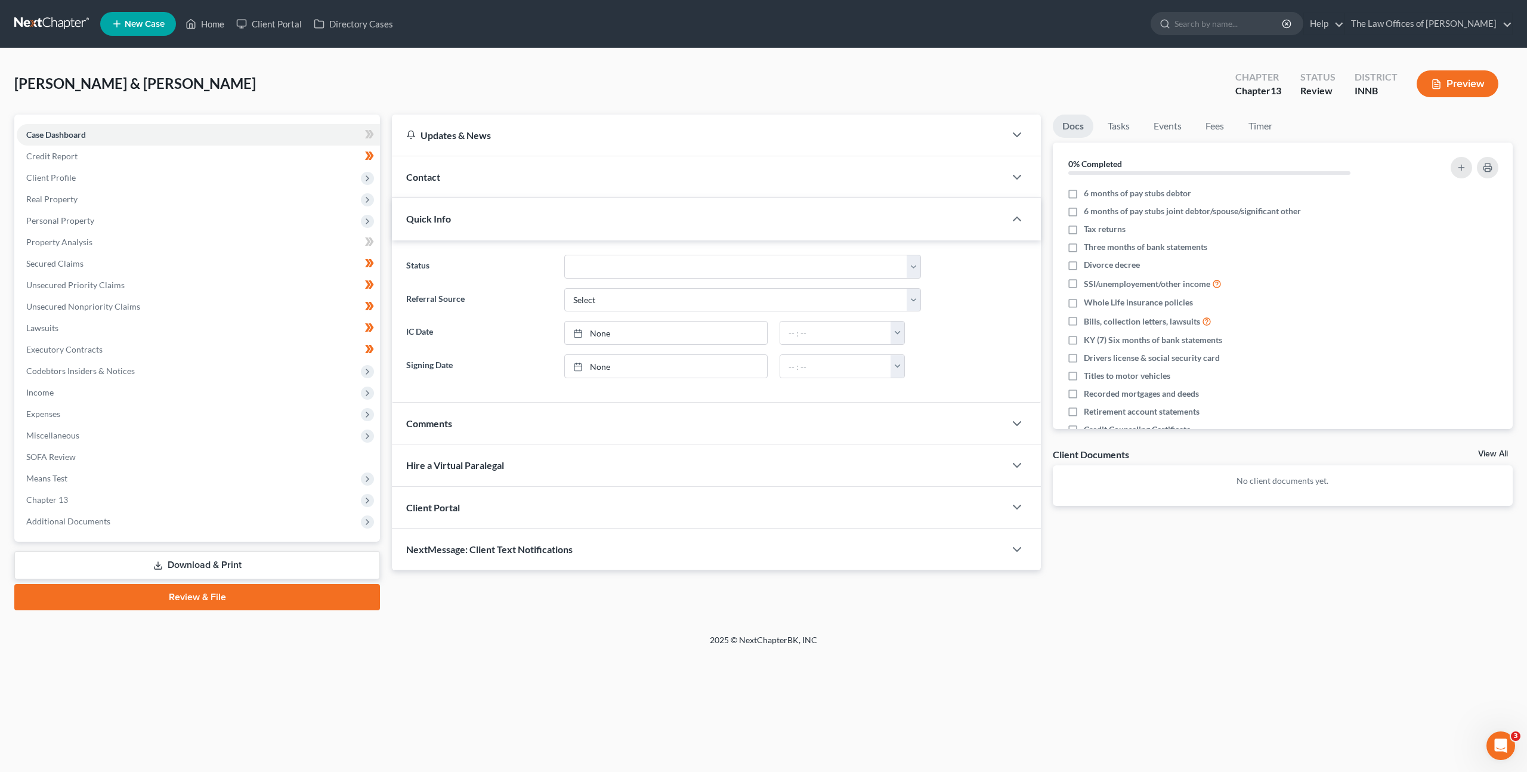
click at [51, 17] on link at bounding box center [52, 23] width 76 height 21
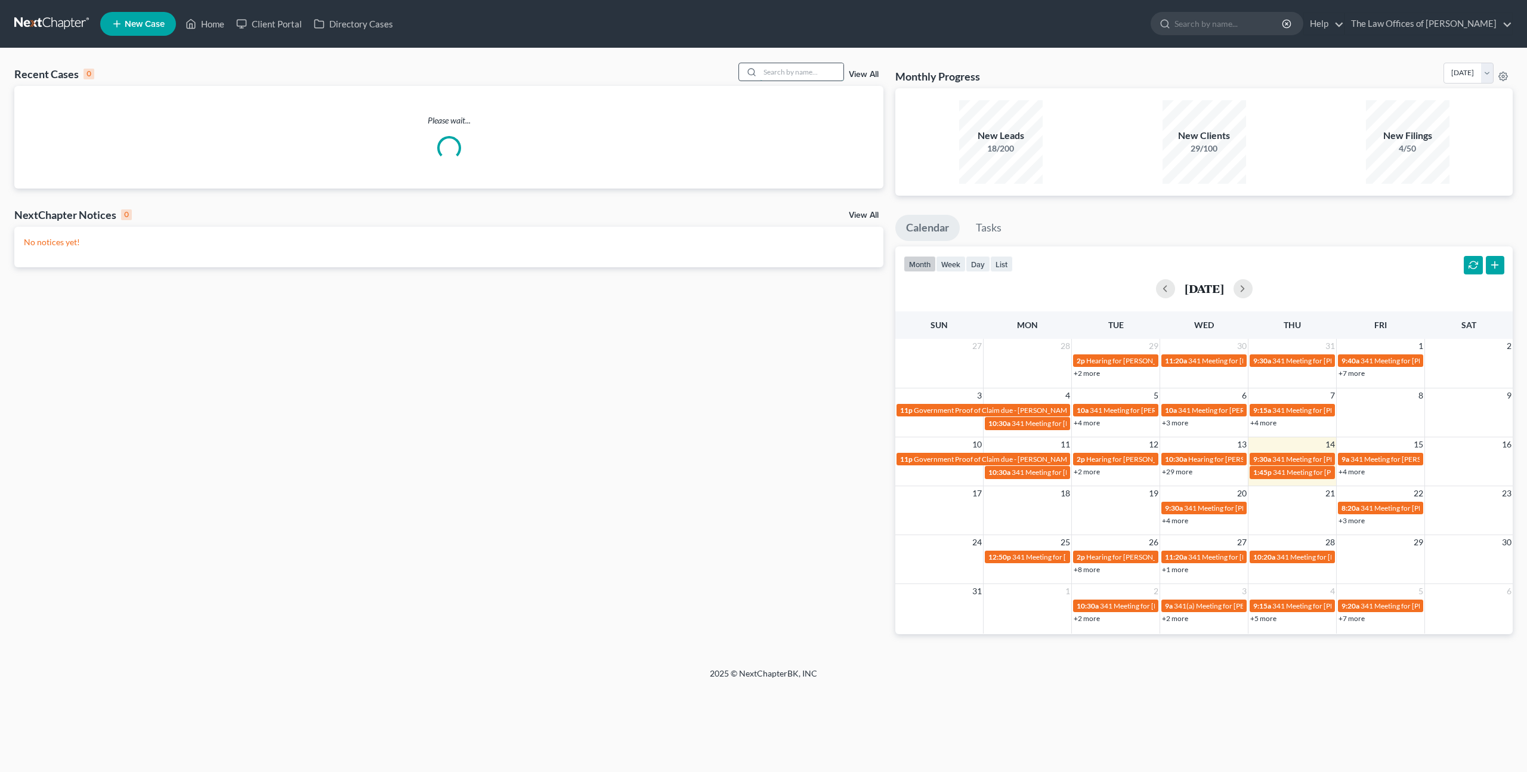
click at [781, 73] on input "search" at bounding box center [802, 71] width 84 height 17
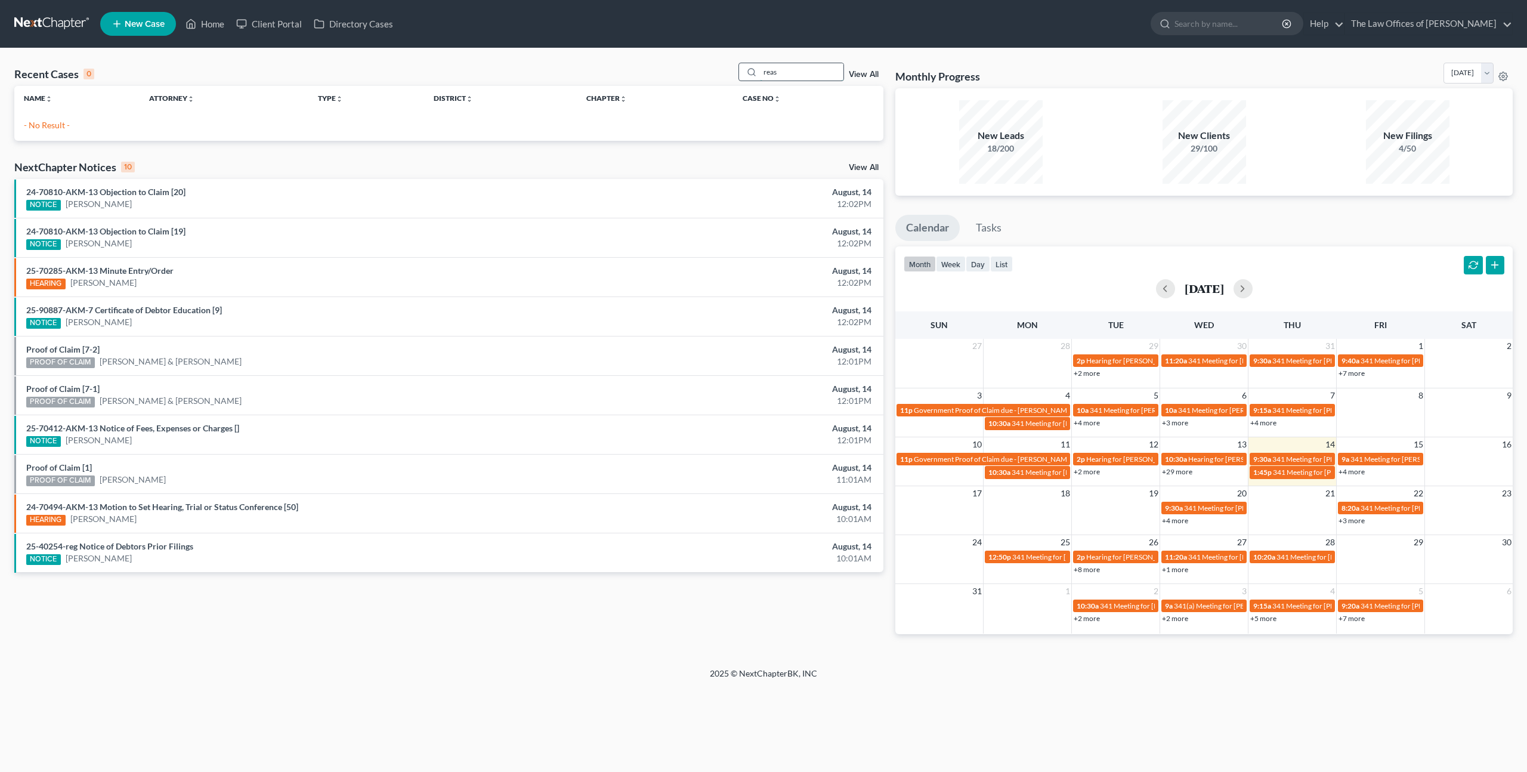
type input "reas"
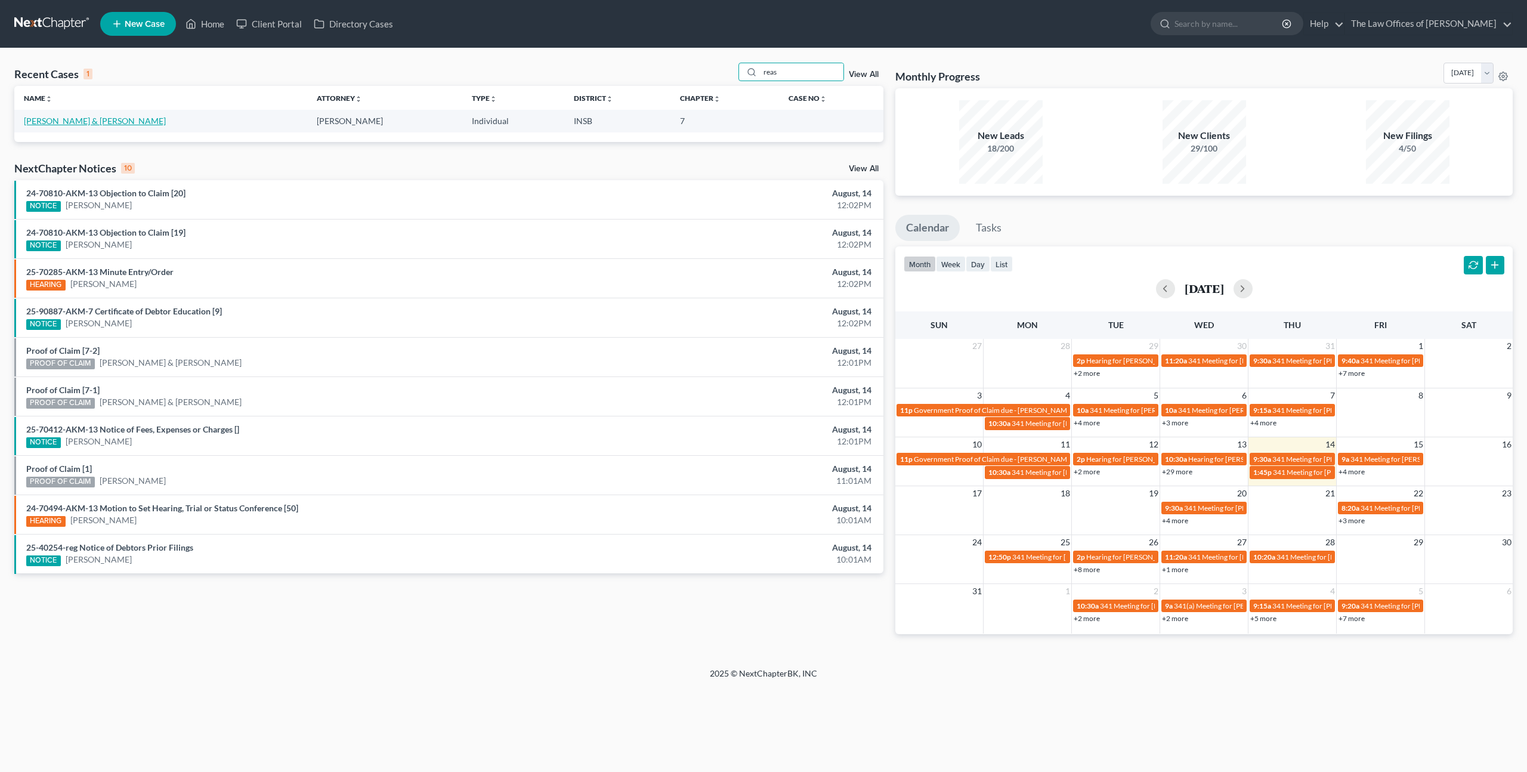
drag, startPoint x: 82, startPoint y: 119, endPoint x: 308, endPoint y: 90, distance: 228.5
click at [82, 119] on link "[PERSON_NAME] & [PERSON_NAME]" at bounding box center [95, 121] width 142 height 10
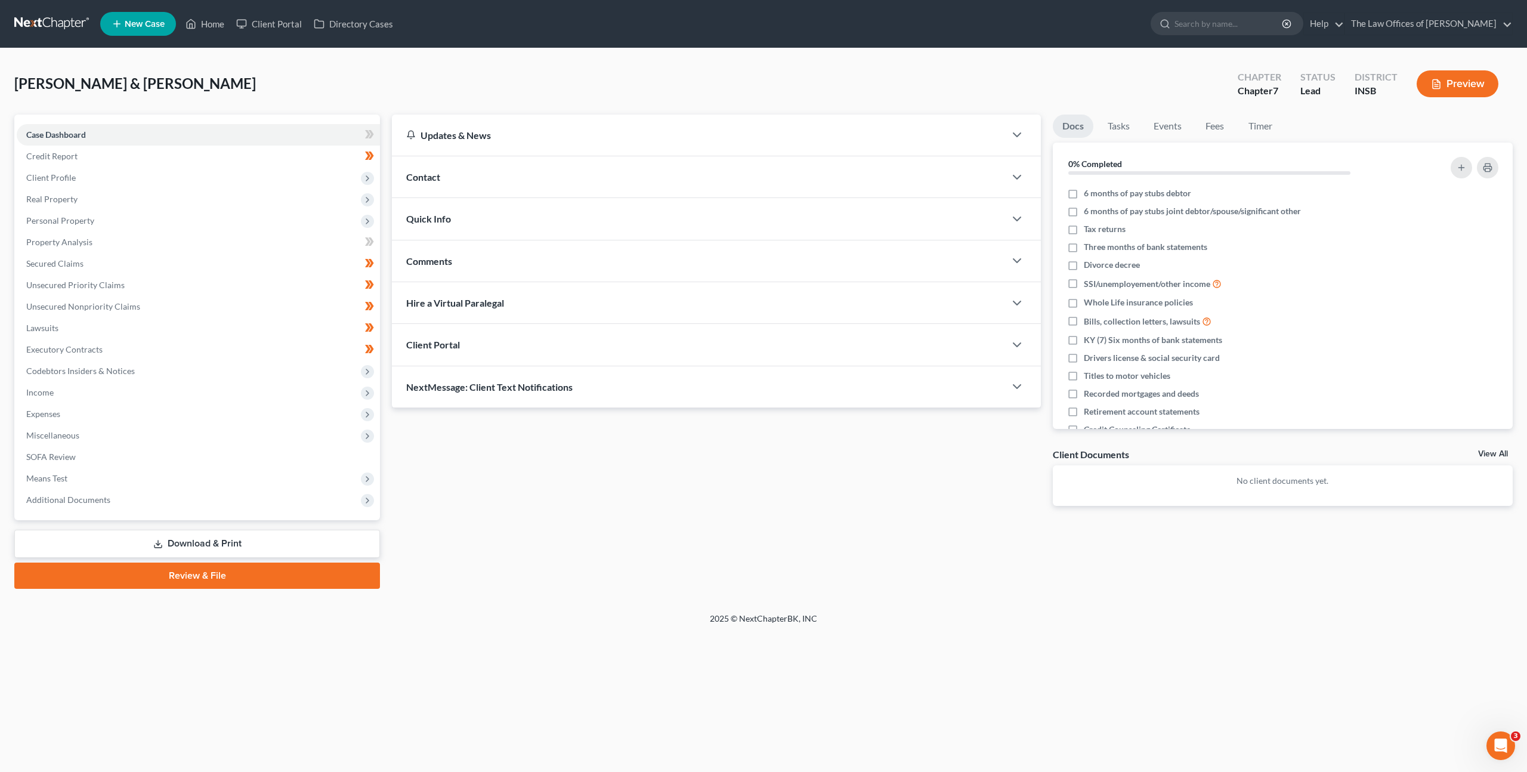
click at [664, 578] on div "Updates & News × [US_STATE] [GEOGRAPHIC_DATA] Notes Take a look at NextChapter'…" at bounding box center [952, 352] width 1133 height 474
click at [650, 477] on div "Updates & News × [US_STATE] [GEOGRAPHIC_DATA] Notes Take a look at NextChapter'…" at bounding box center [716, 320] width 661 height 410
click at [46, 22] on link at bounding box center [52, 23] width 76 height 21
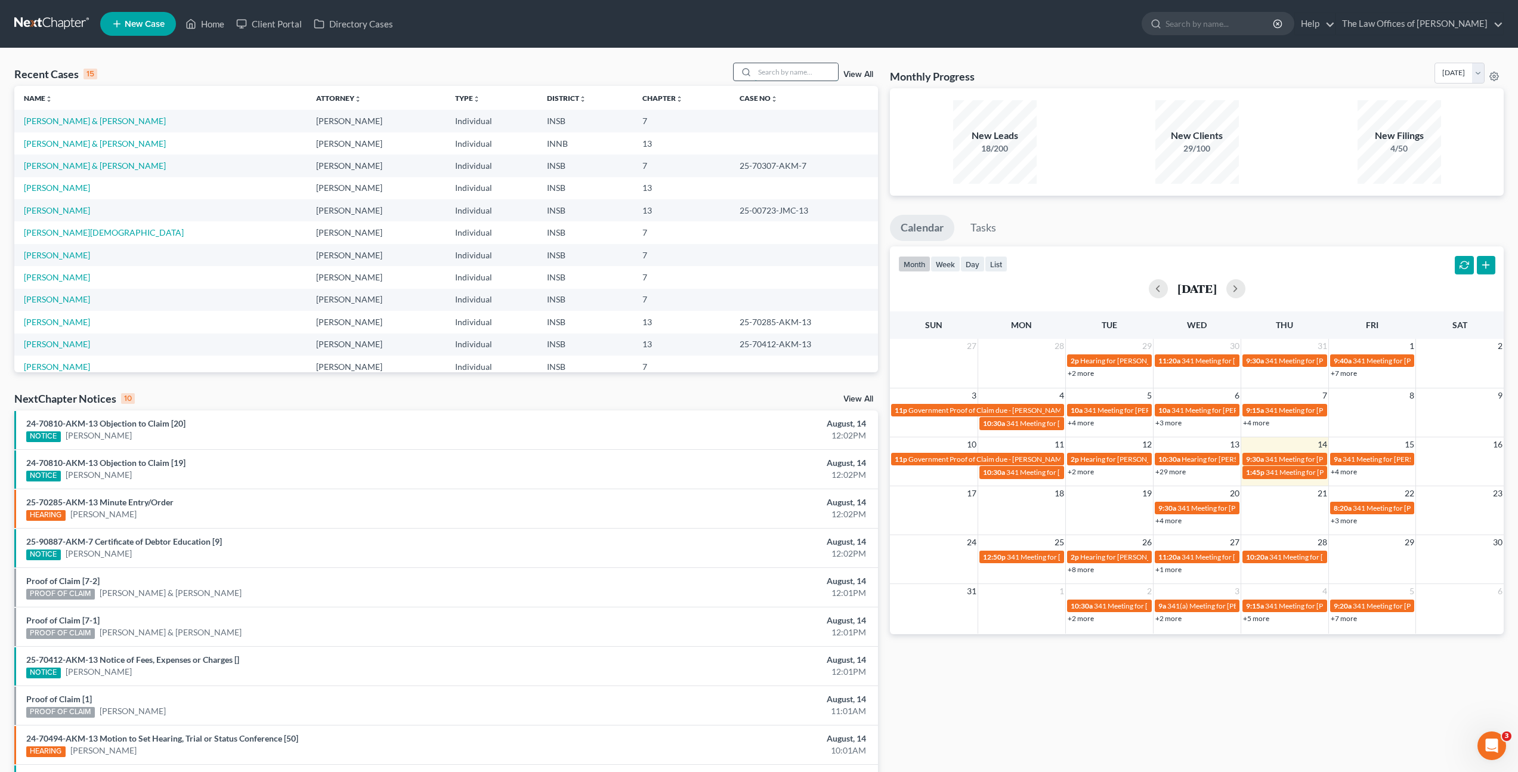
click at [776, 78] on input "search" at bounding box center [797, 71] width 84 height 17
click at [776, 75] on input "search" at bounding box center [797, 71] width 84 height 17
type input "Terry Johnson"
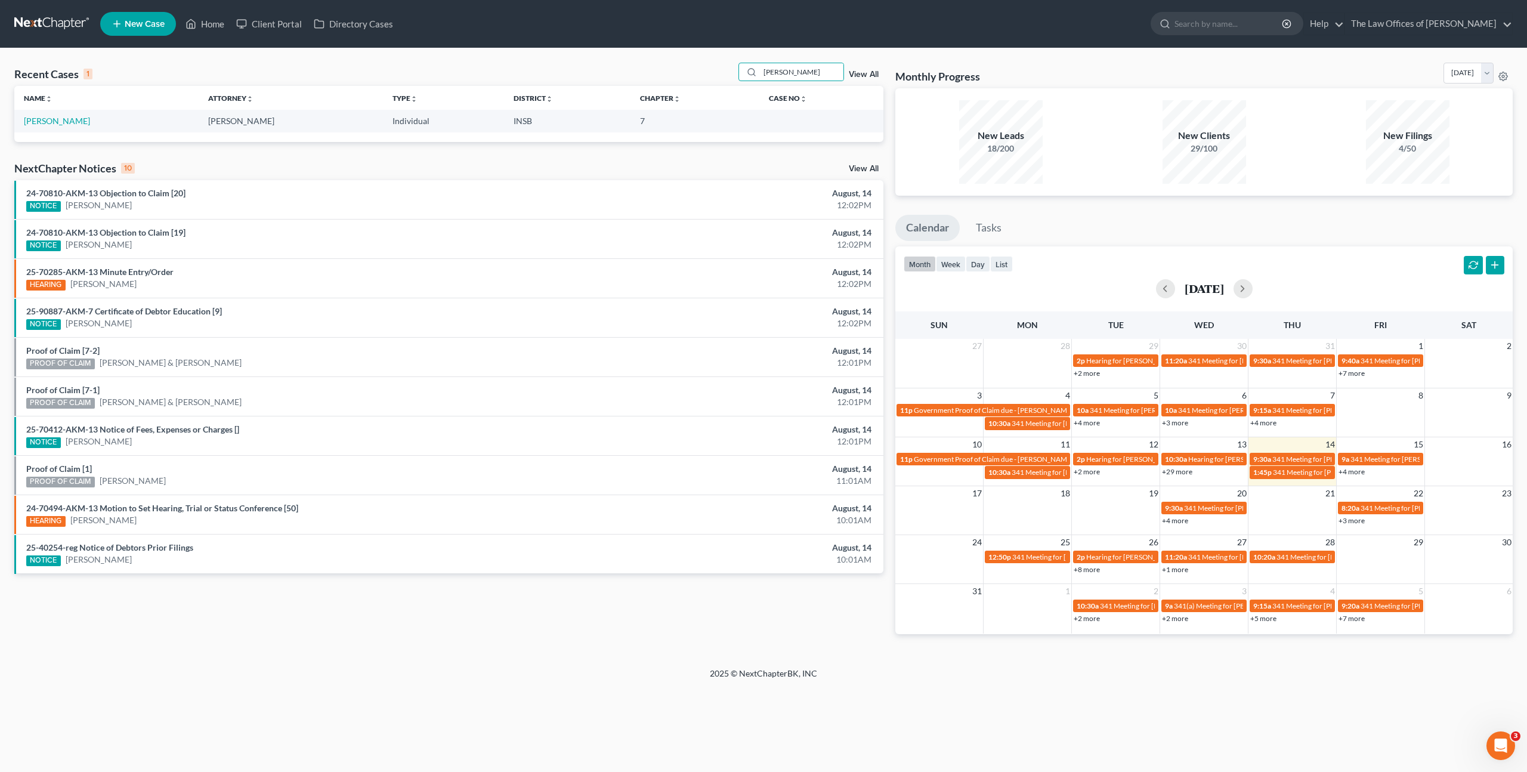
click at [40, 115] on td "[PERSON_NAME]" at bounding box center [106, 121] width 184 height 22
click at [43, 119] on link "[PERSON_NAME]" at bounding box center [57, 121] width 66 height 10
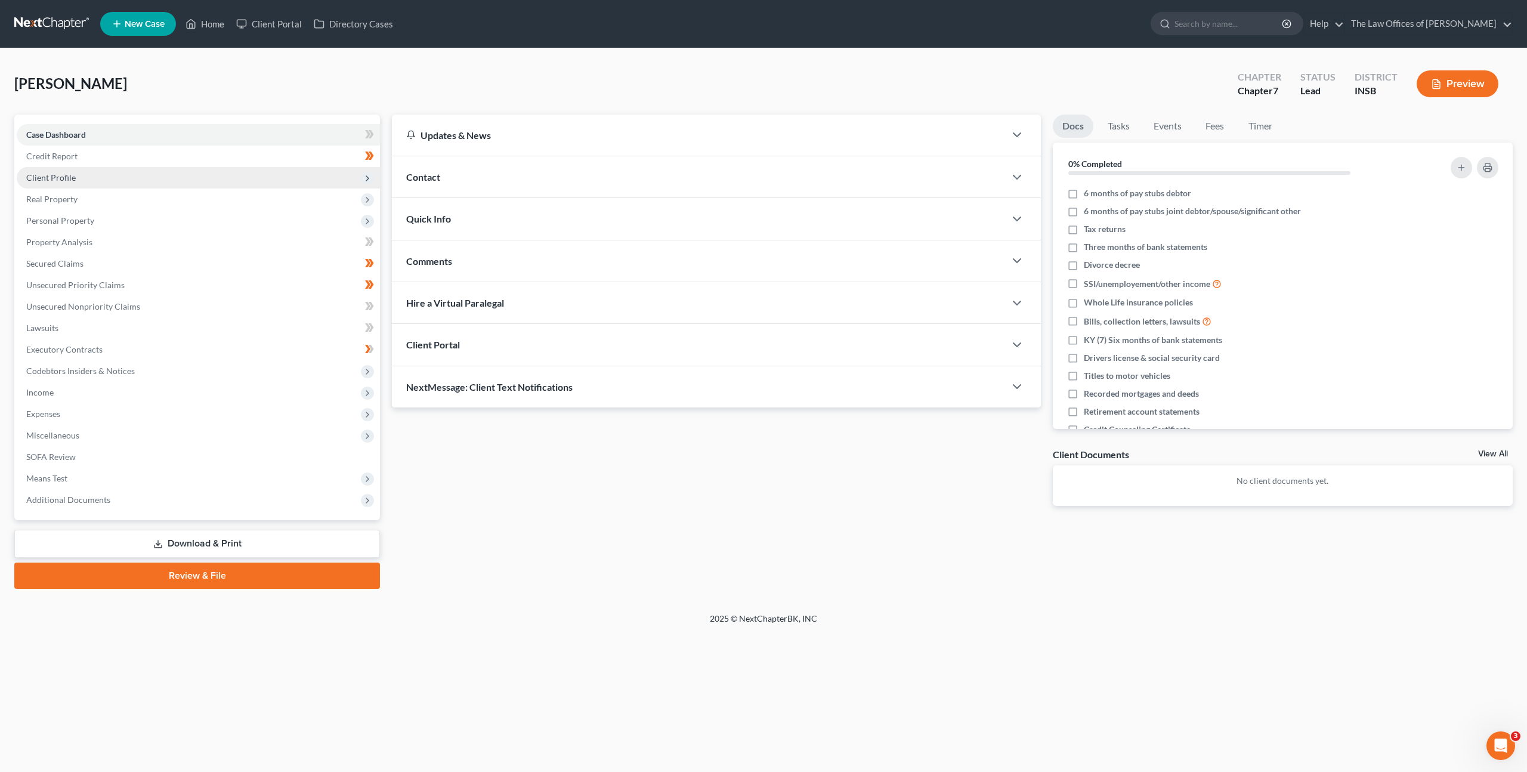
click at [297, 183] on span "Client Profile" at bounding box center [198, 177] width 363 height 21
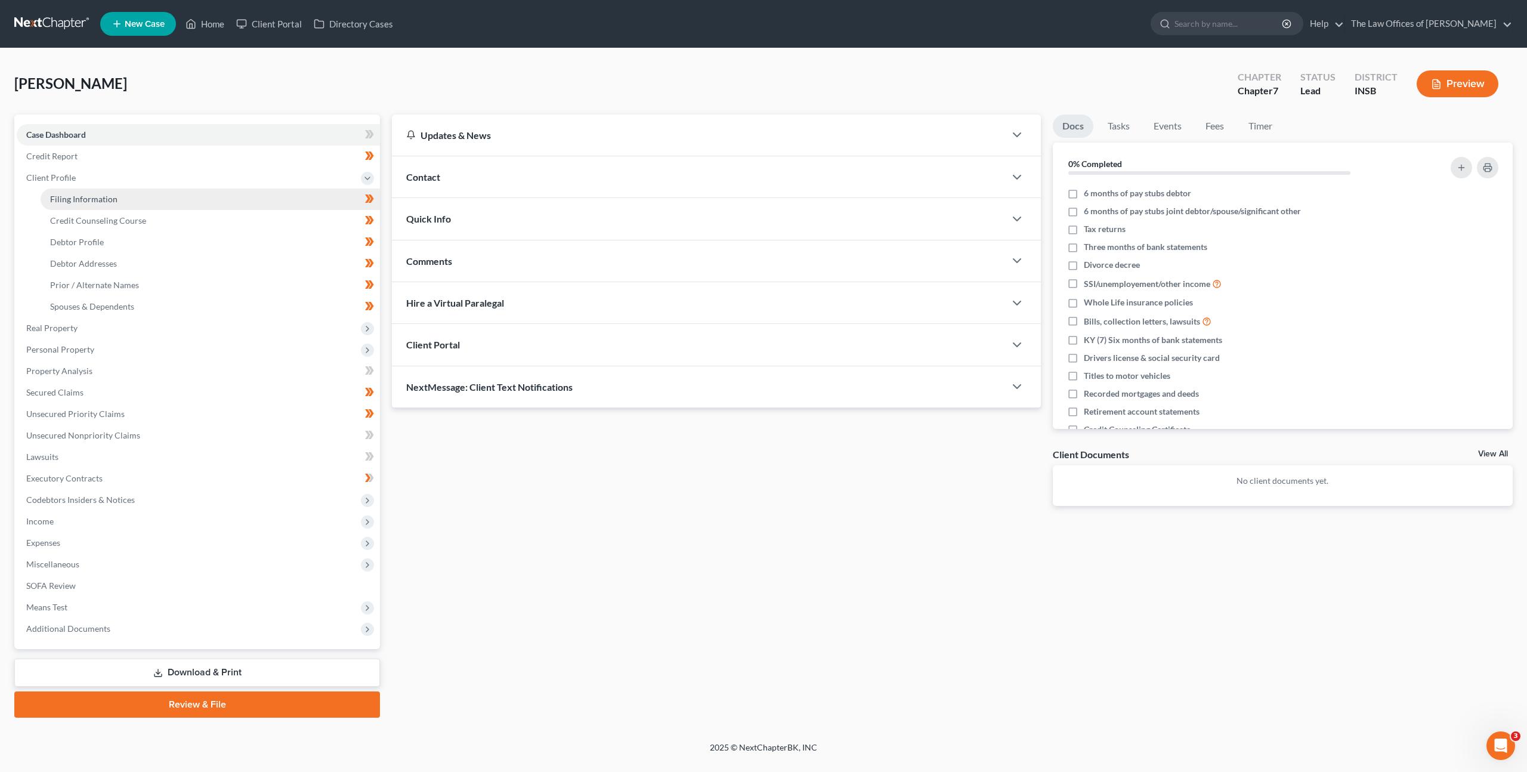
click at [277, 196] on link "Filing Information" at bounding box center [210, 199] width 339 height 21
select select "1"
select select "0"
select select "15"
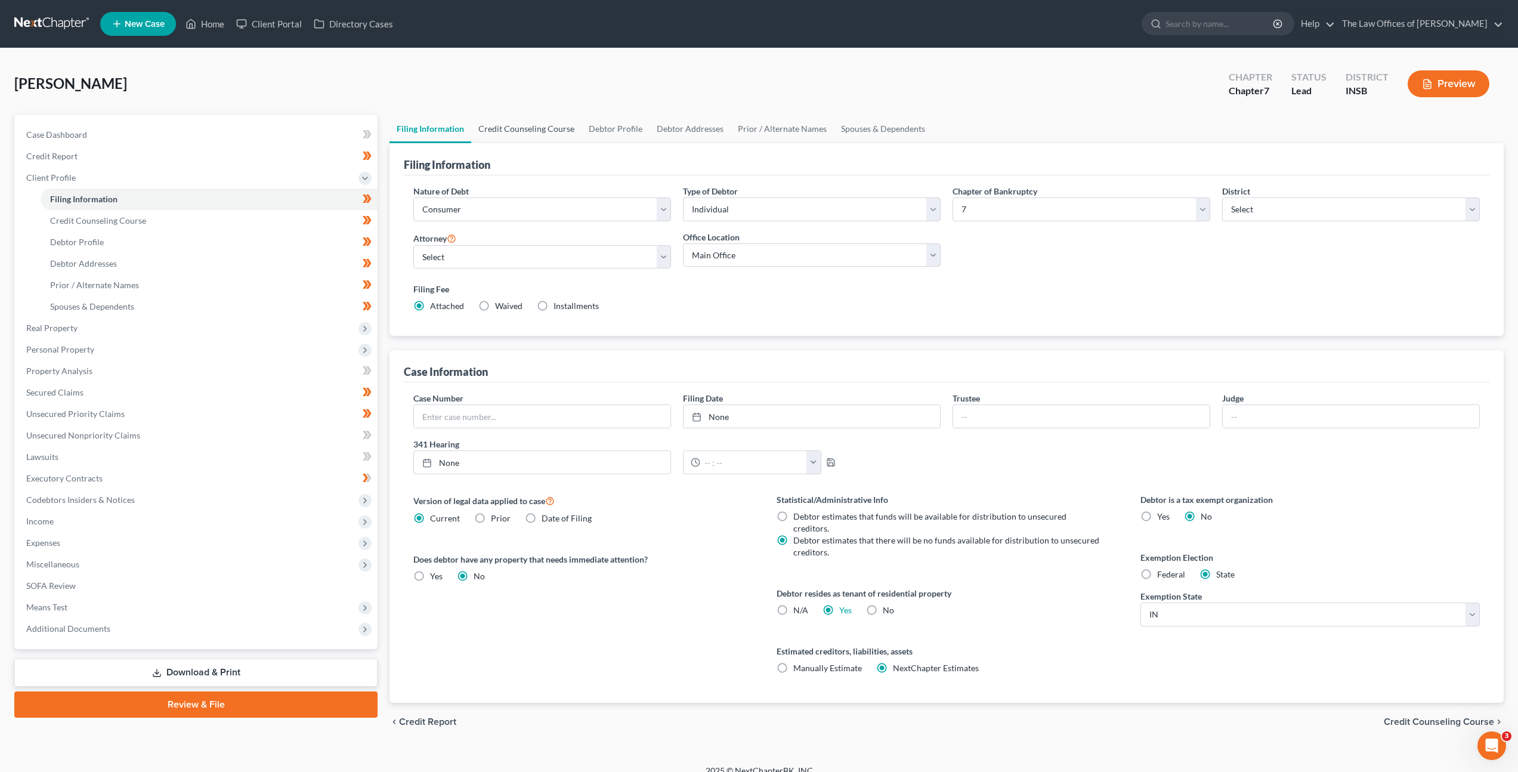
click at [539, 134] on link "Credit Counseling Course" at bounding box center [526, 129] width 110 height 29
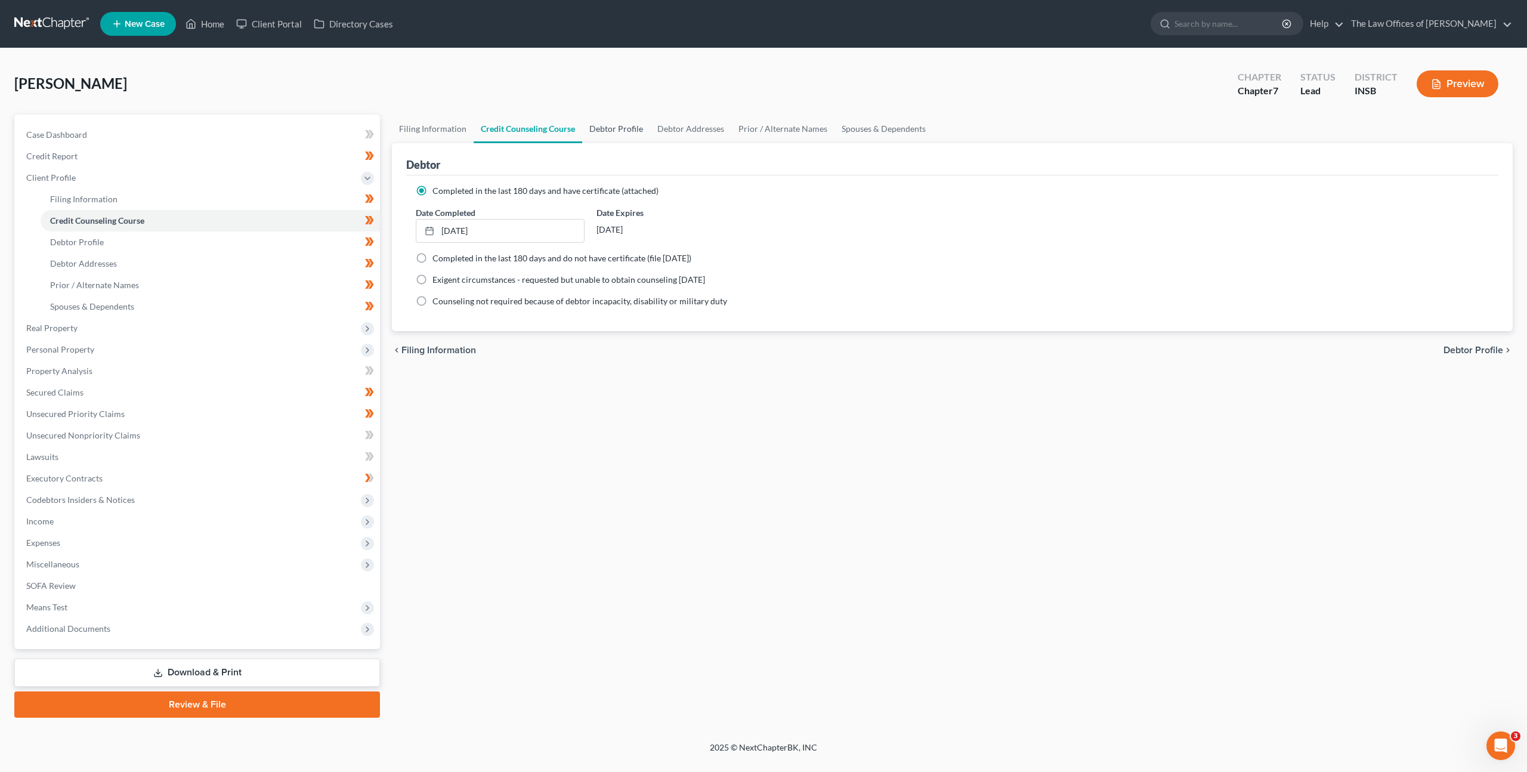
click at [605, 132] on link "Debtor Profile" at bounding box center [616, 129] width 68 height 29
select select "0"
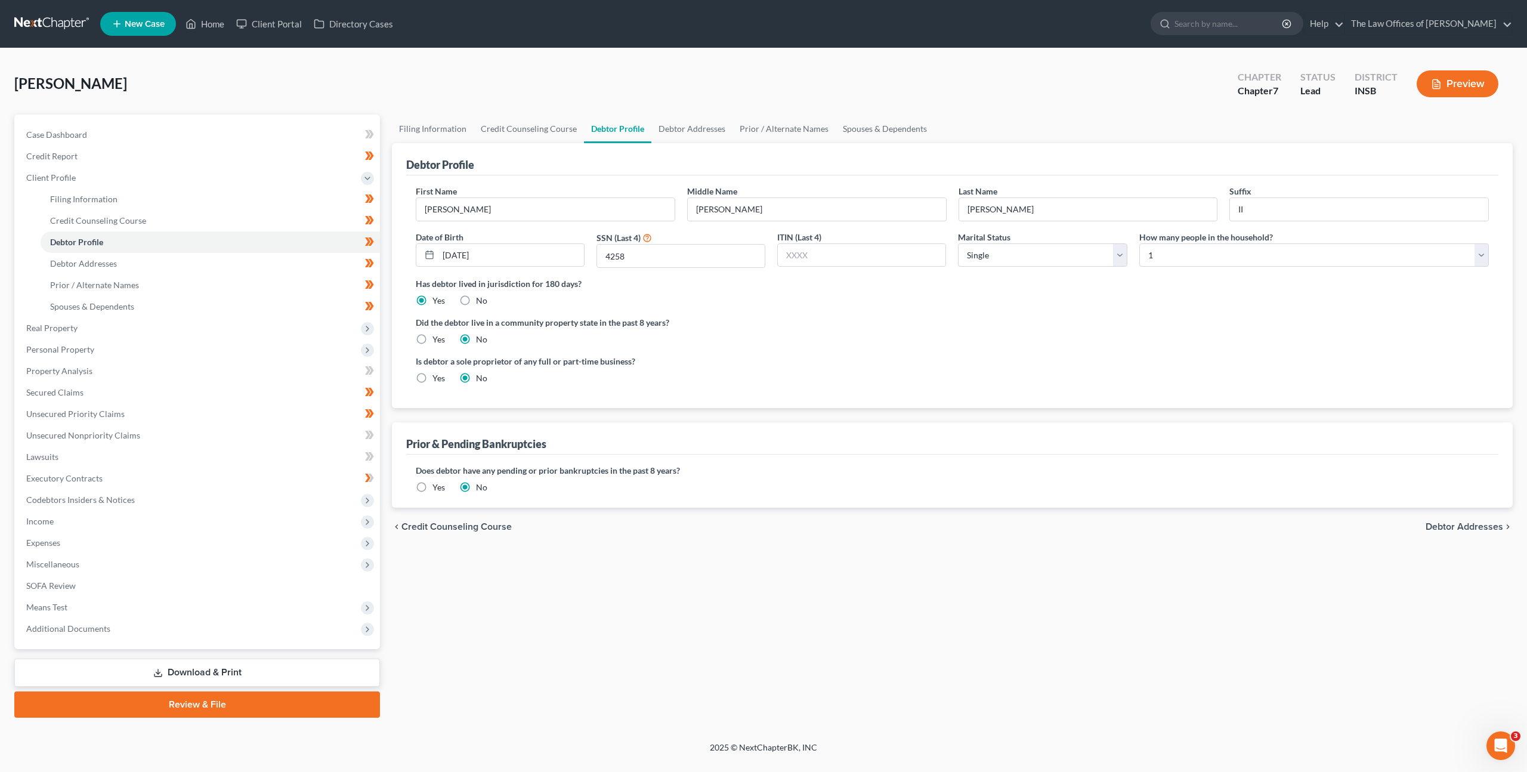
click at [843, 345] on ng-include "First Name Terry Middle Name Ray Last Name Johnson Suffix II Date of Birth 04/1…" at bounding box center [952, 289] width 1073 height 209
click at [690, 133] on link "Debtor Addresses" at bounding box center [692, 129] width 81 height 29
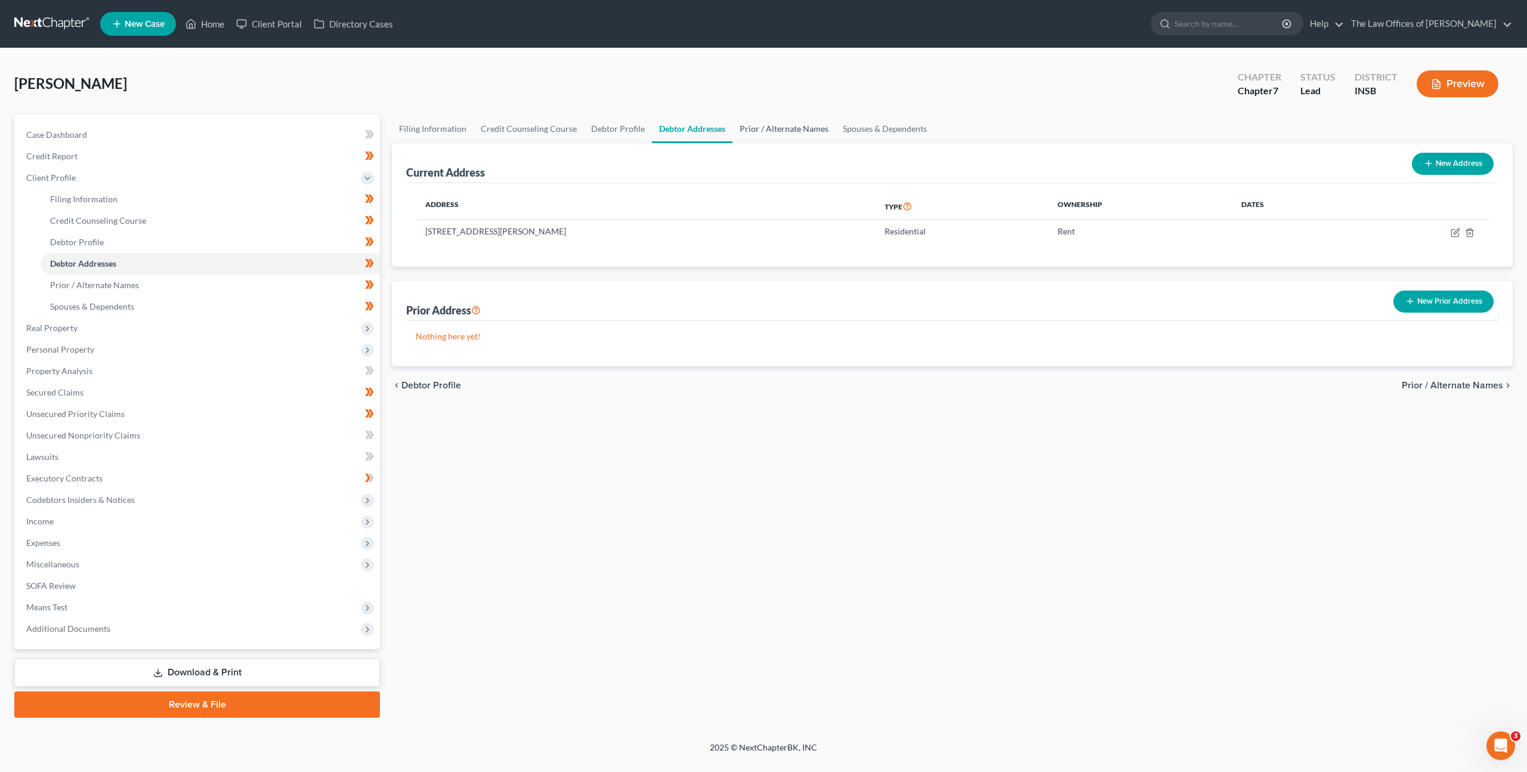
click at [786, 131] on link "Prior / Alternate Names" at bounding box center [784, 129] width 103 height 29
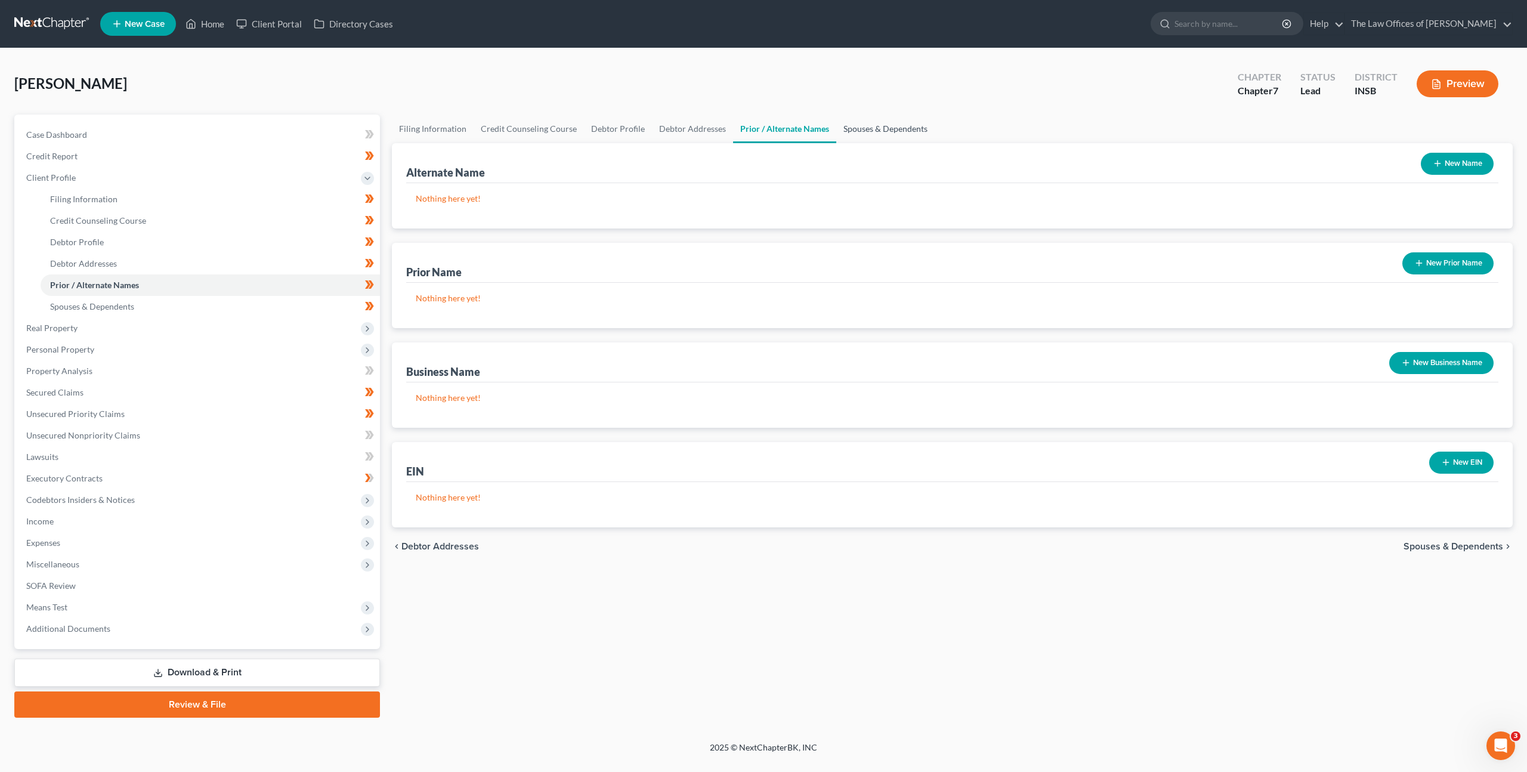
click at [878, 131] on link "Spouses & Dependents" at bounding box center [885, 129] width 98 height 29
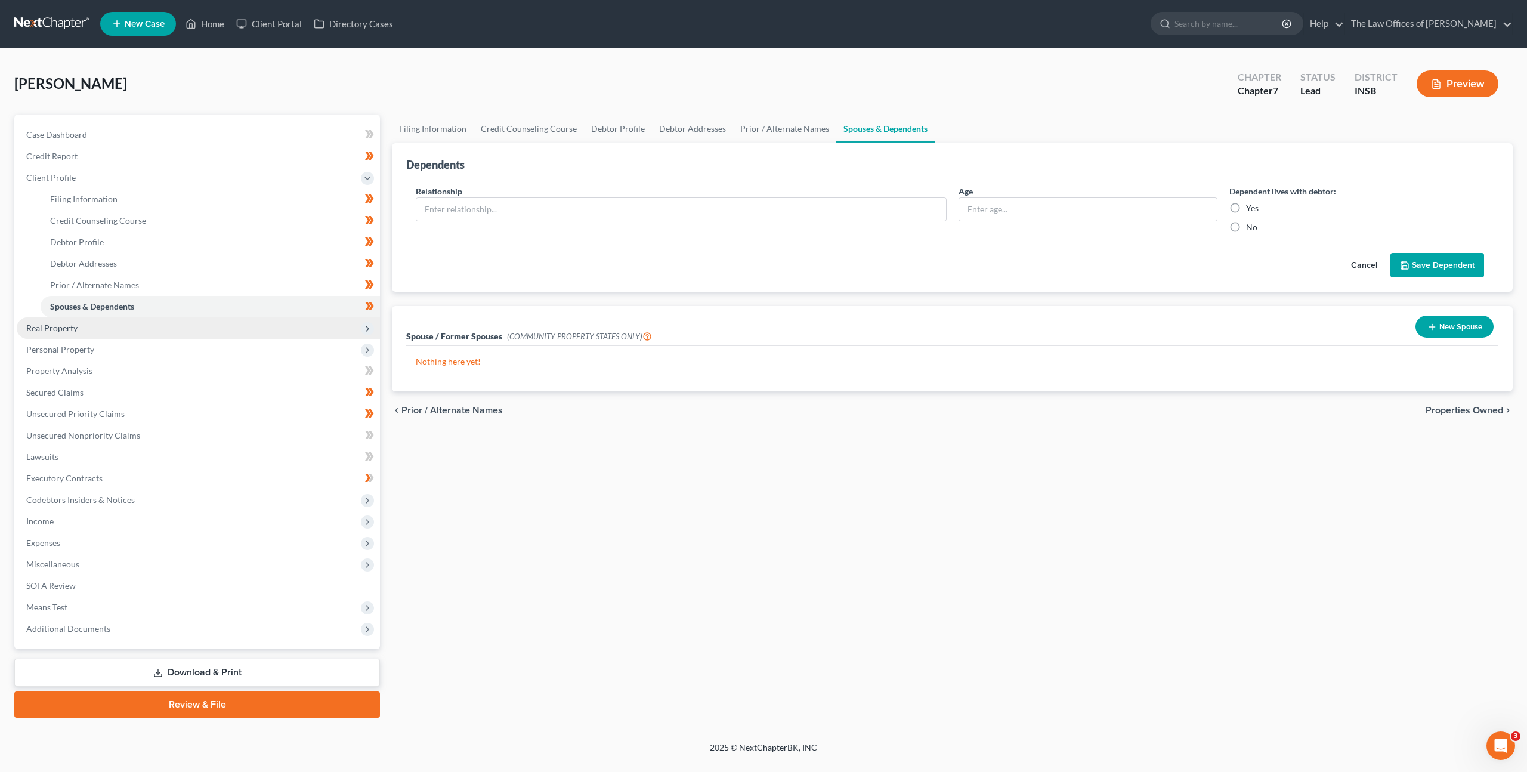
click at [118, 336] on span "Real Property" at bounding box center [198, 327] width 363 height 21
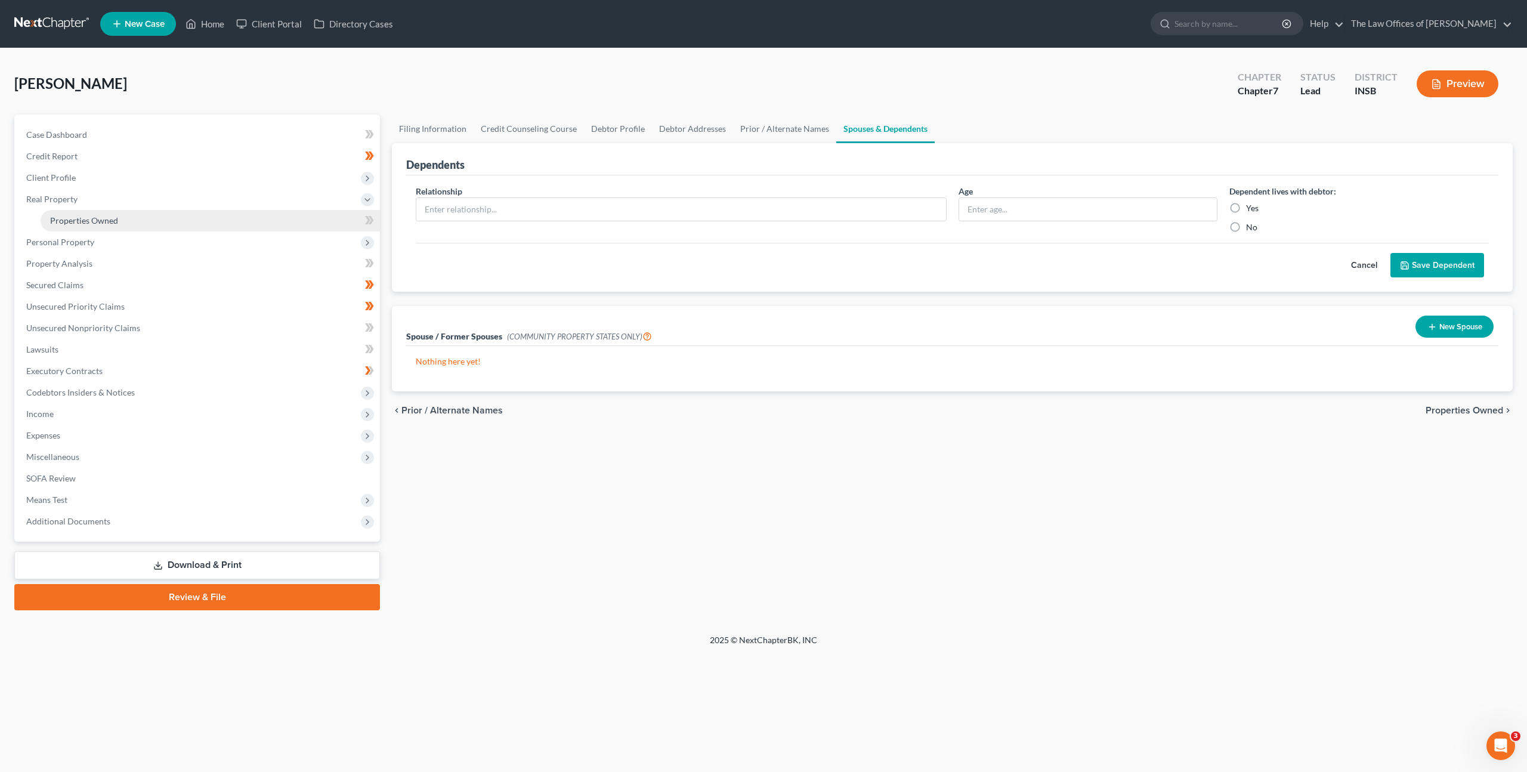
click at [144, 226] on link "Properties Owned" at bounding box center [210, 220] width 339 height 21
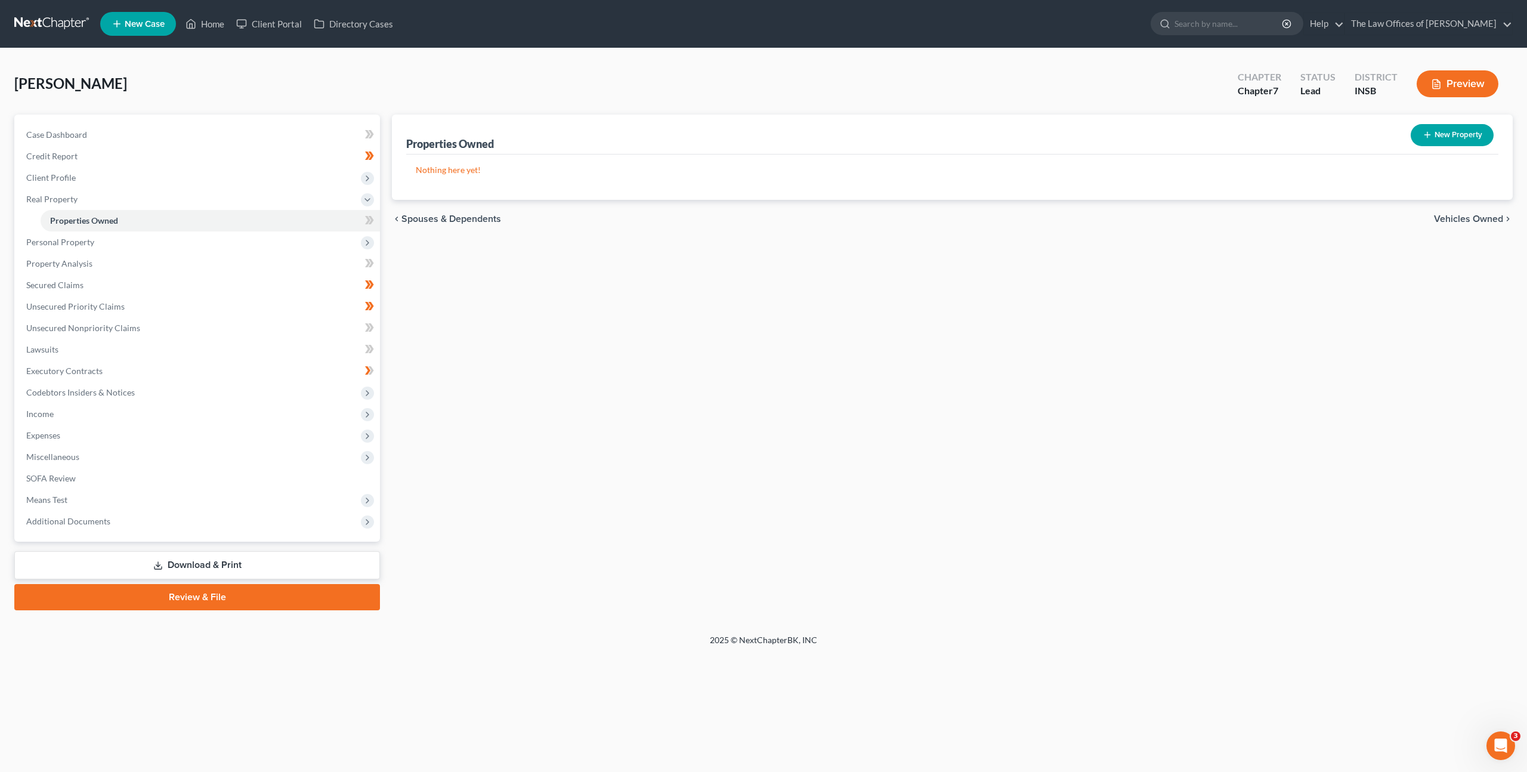
click at [371, 222] on div "New" at bounding box center [360, 212] width 24 height 20
drag, startPoint x: 605, startPoint y: 341, endPoint x: 523, endPoint y: 295, distance: 94.3
click at [605, 341] on div "Properties Owned New Property Nothing here yet! Property Market Value Liens Exe…" at bounding box center [952, 363] width 1133 height 496
click at [27, 25] on link at bounding box center [52, 23] width 76 height 21
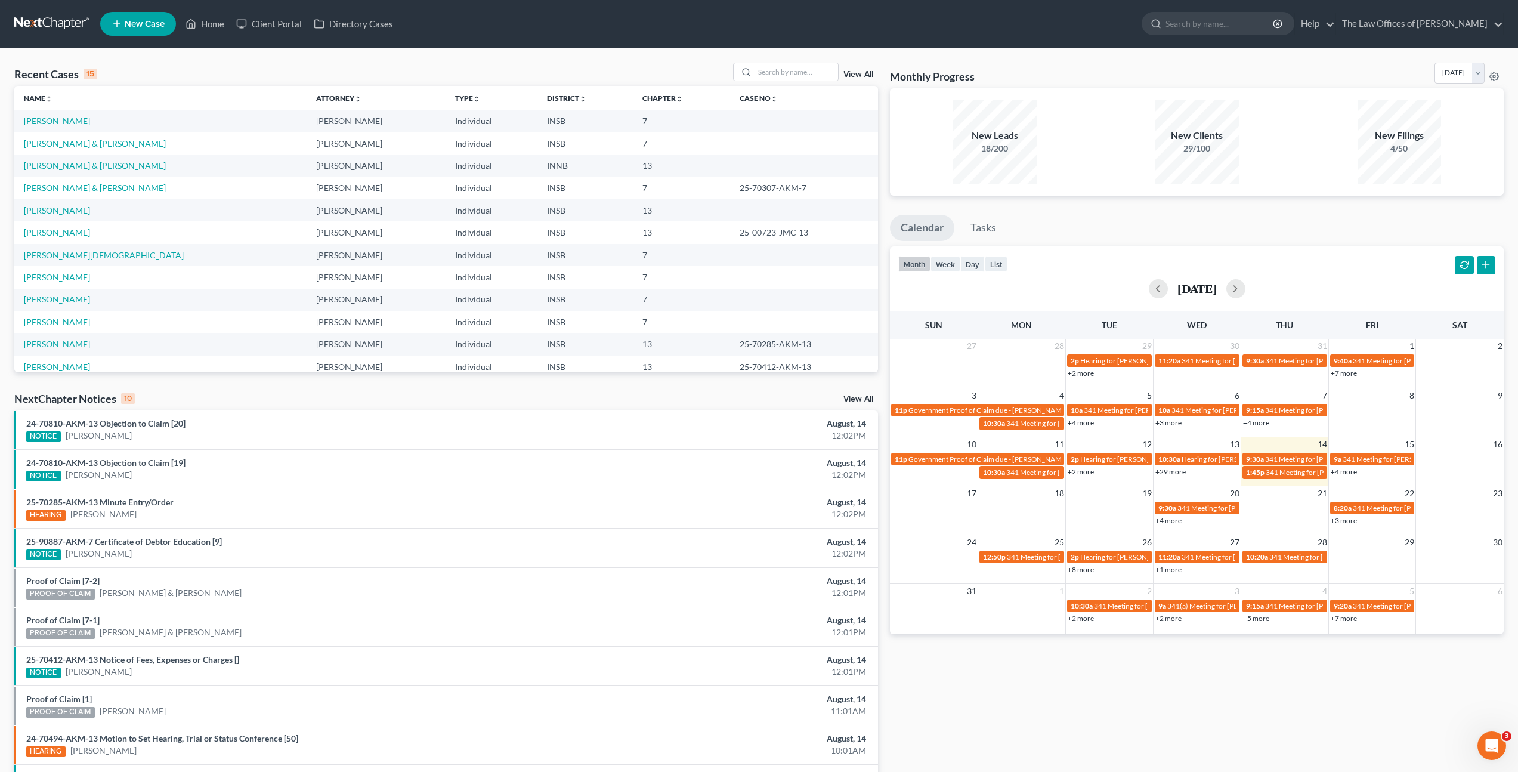
click at [203, 66] on div "Recent Cases 15 View All" at bounding box center [446, 74] width 864 height 23
click at [63, 117] on link "[PERSON_NAME]" at bounding box center [57, 121] width 66 height 10
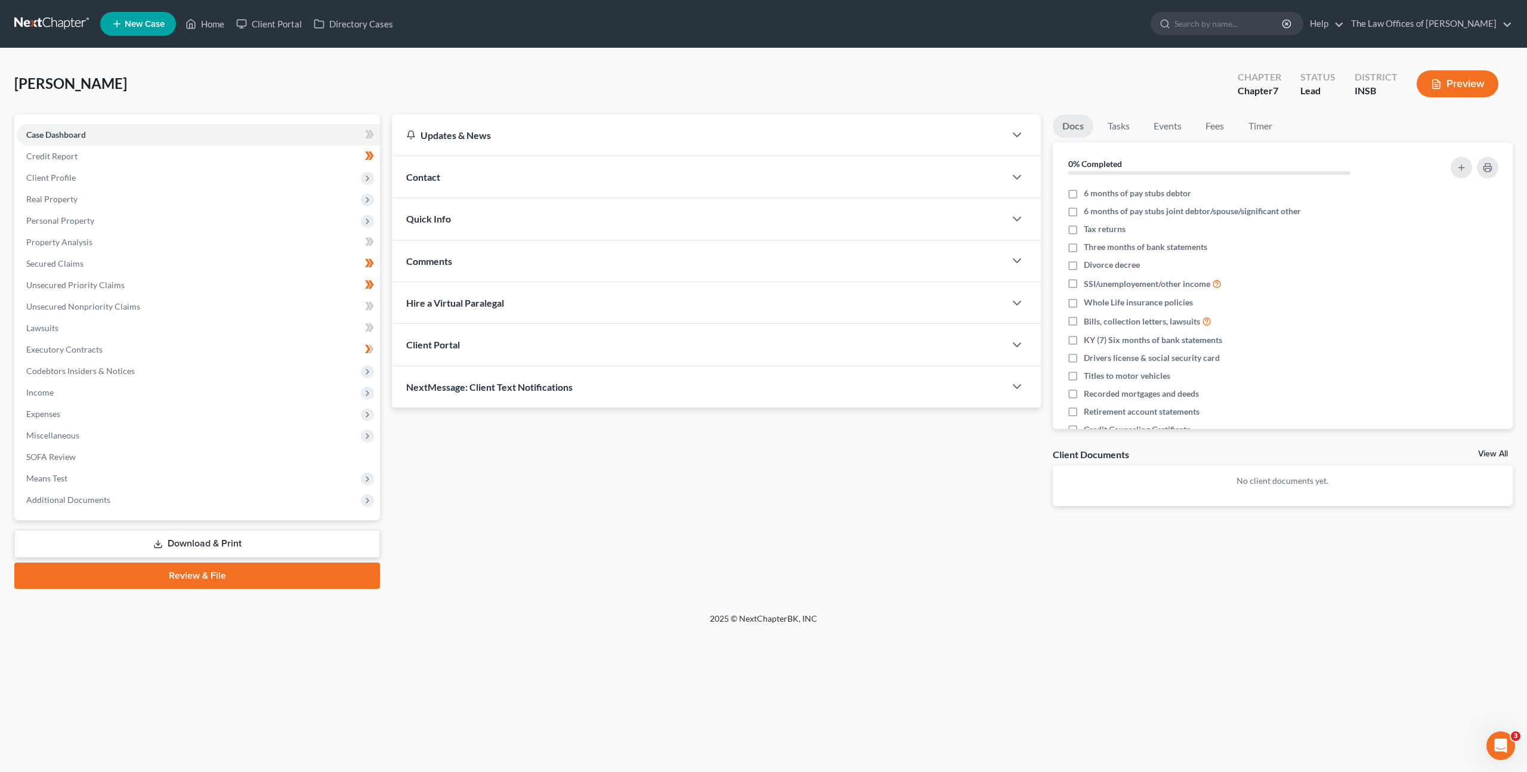
click at [889, 504] on div "Updates & News × Indiana Southern District Notes Take a look at NextChapter's D…" at bounding box center [716, 320] width 661 height 410
click at [804, 496] on div "Updates & News × Indiana Southern District Notes Take a look at NextChapter's D…" at bounding box center [716, 320] width 661 height 410
click at [60, 20] on link at bounding box center [52, 23] width 76 height 21
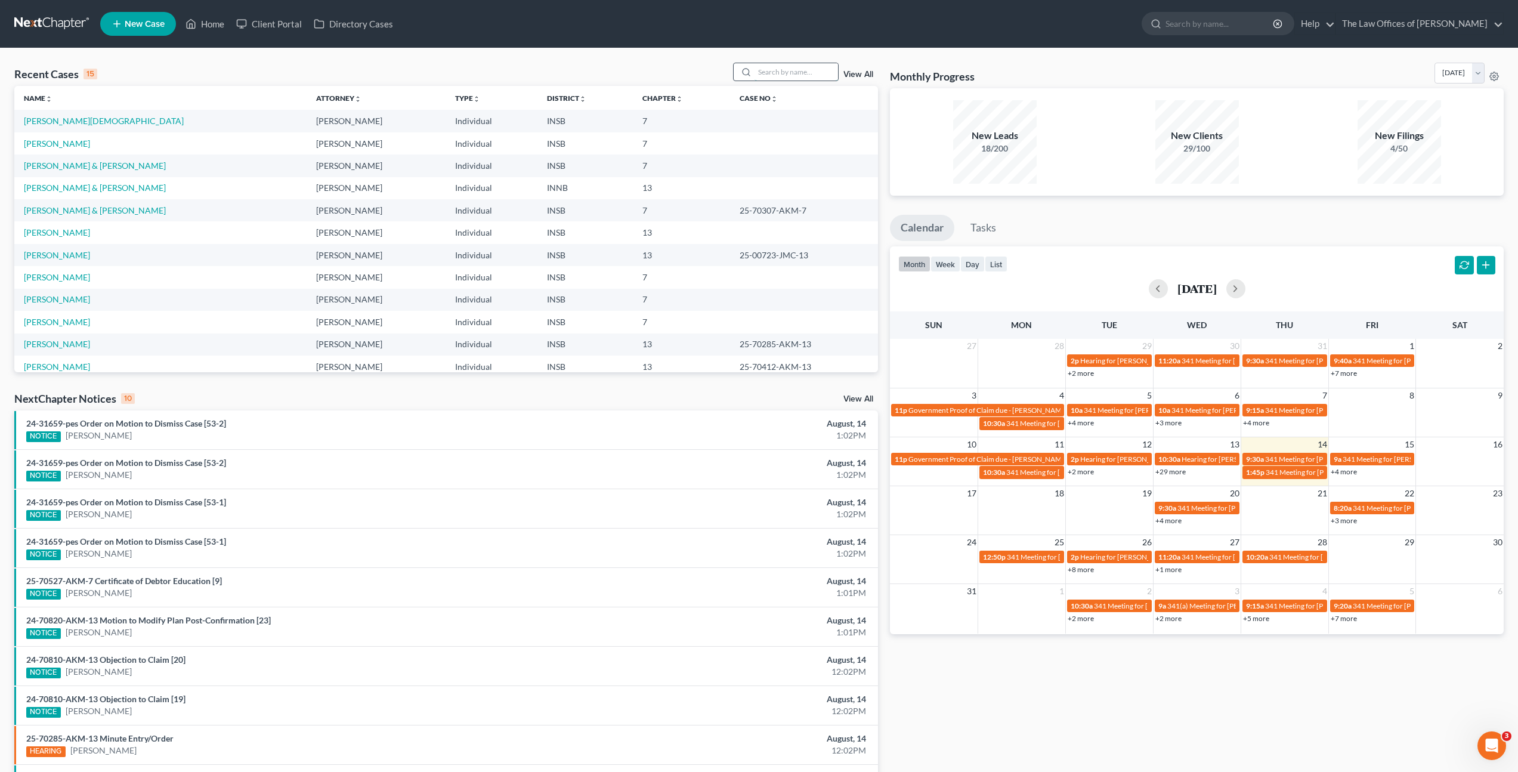
click at [799, 70] on input "search" at bounding box center [797, 71] width 84 height 17
type input "[PERSON_NAME]"
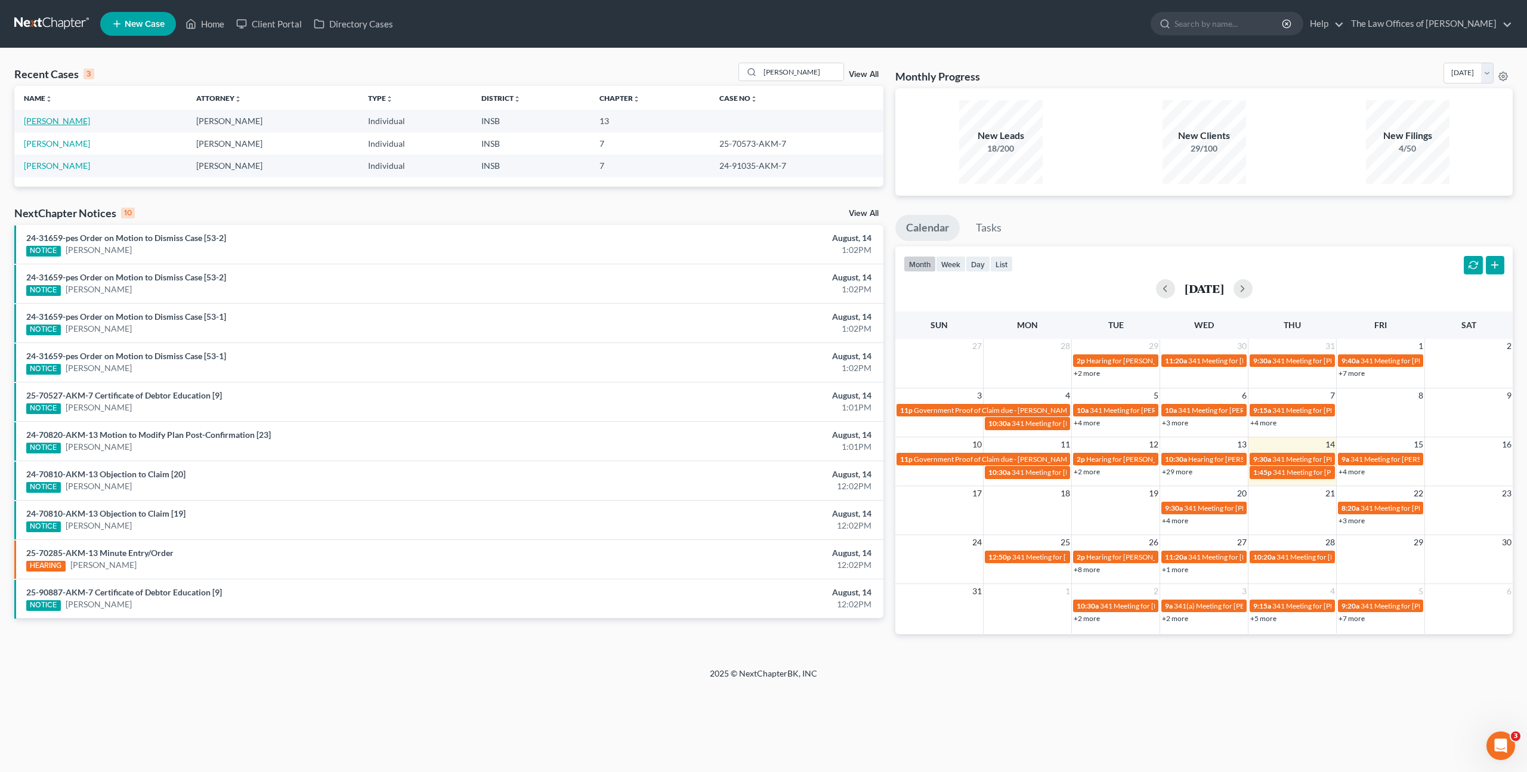
click at [48, 124] on link "[PERSON_NAME]" at bounding box center [57, 121] width 66 height 10
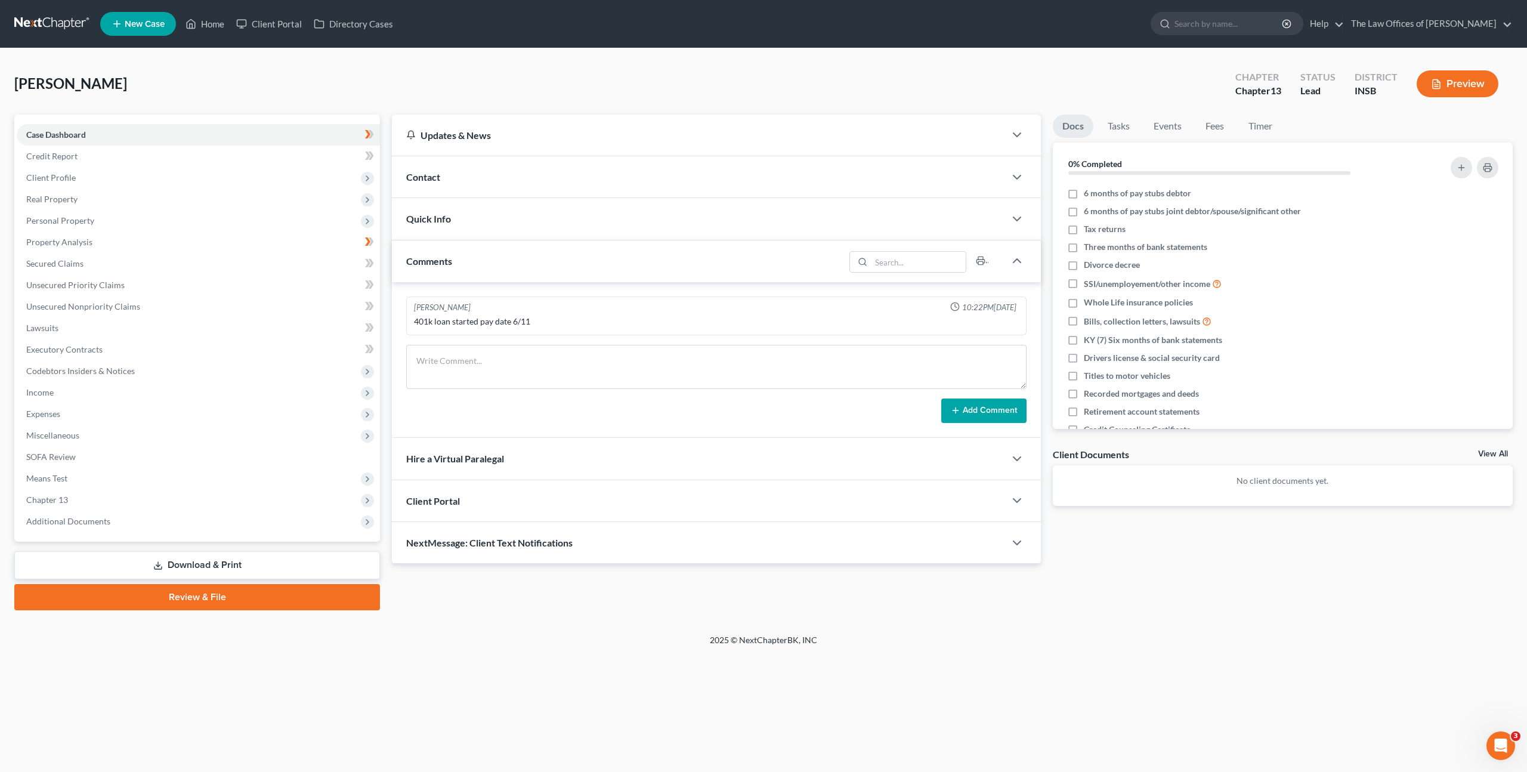
drag, startPoint x: 369, startPoint y: 73, endPoint x: 365, endPoint y: 41, distance: 32.4
click at [369, 70] on div "[PERSON_NAME] Upgraded Chapter Chapter 13 Status Lead District INSB Preview" at bounding box center [763, 89] width 1499 height 52
click at [95, 399] on span "Income" at bounding box center [198, 392] width 363 height 21
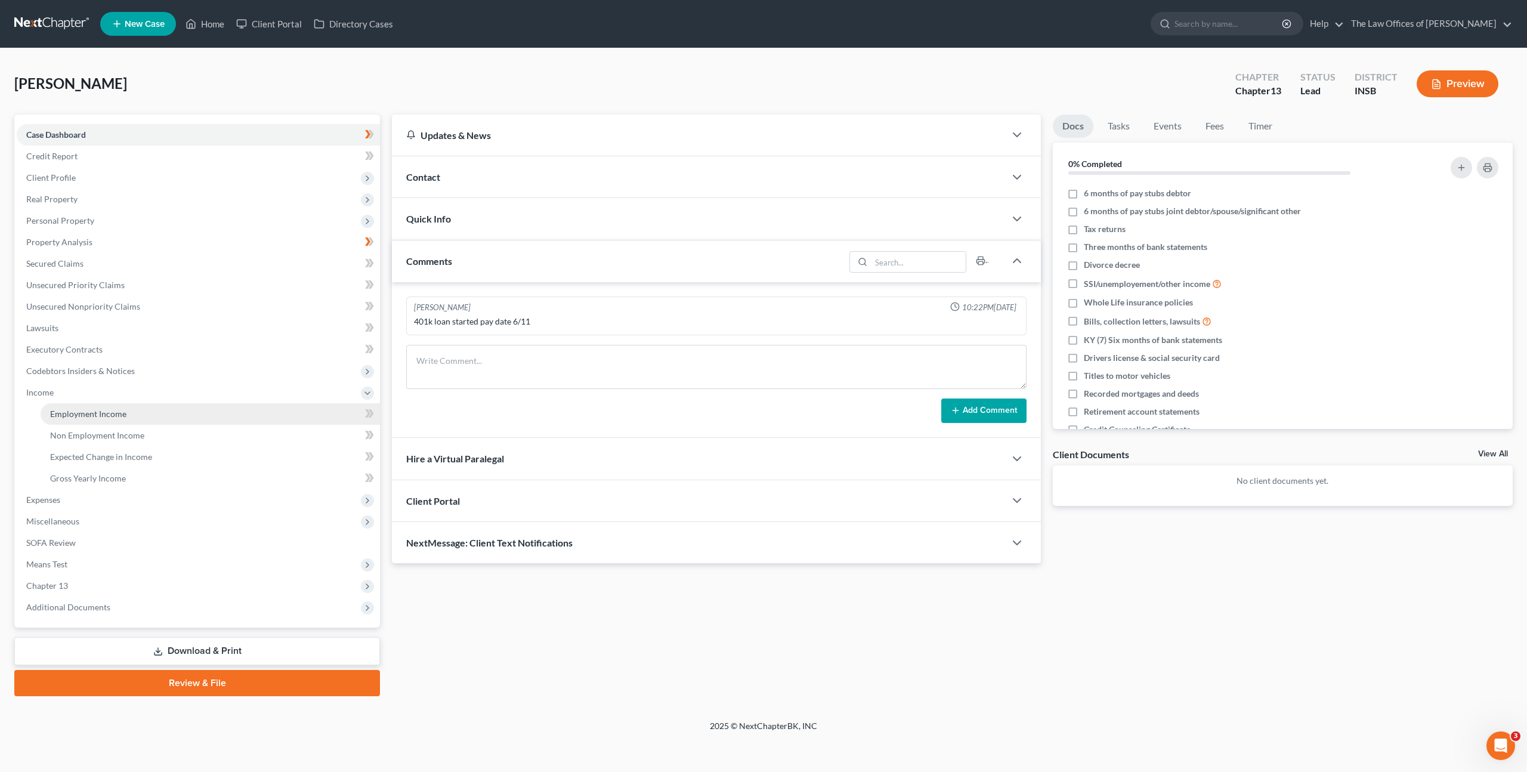
click at [160, 413] on link "Employment Income" at bounding box center [210, 413] width 339 height 21
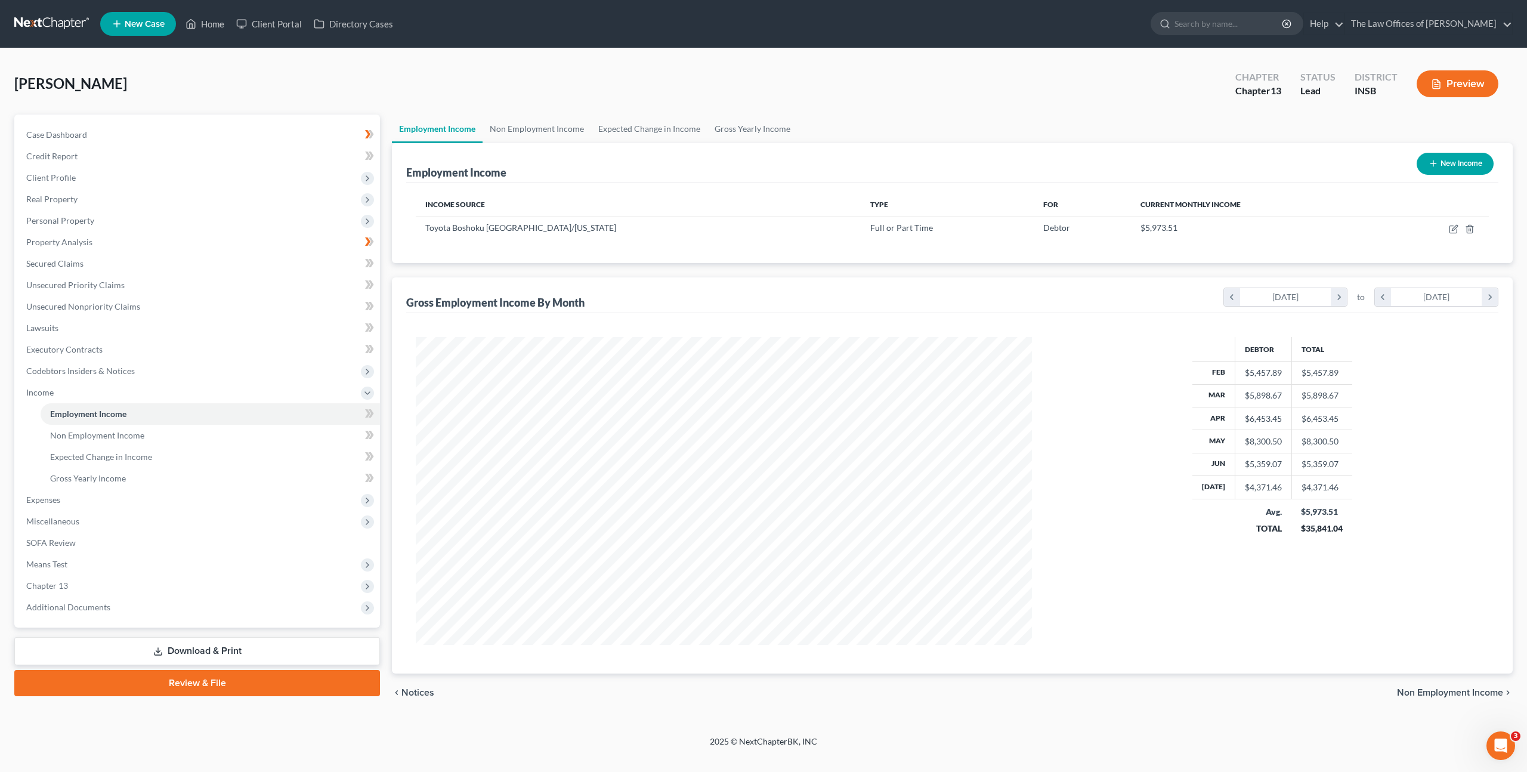
scroll to position [308, 640]
click at [1453, 231] on icon "button" at bounding box center [1454, 229] width 10 height 10
select select "0"
select select "15"
select select "0"
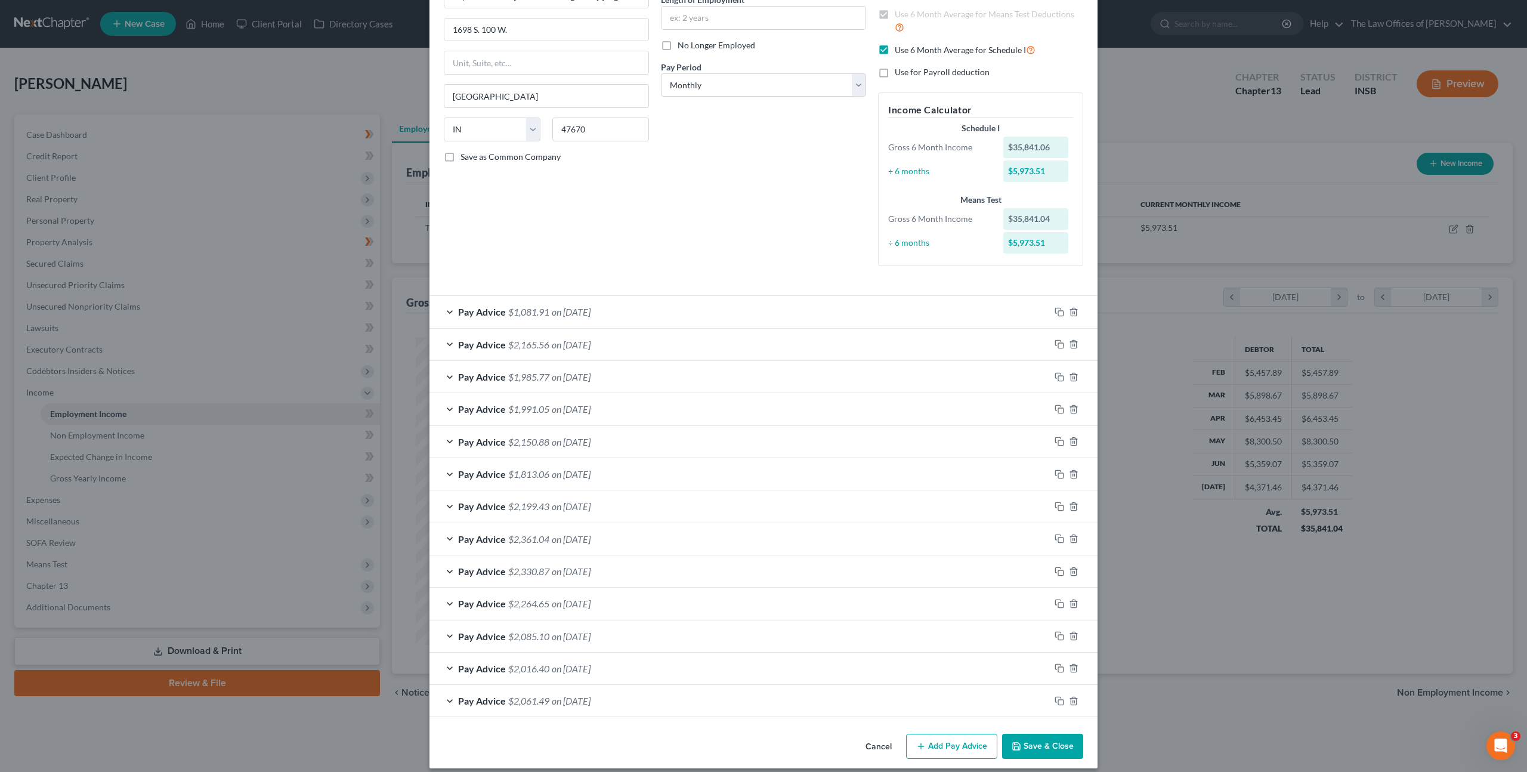
scroll to position [140, 0]
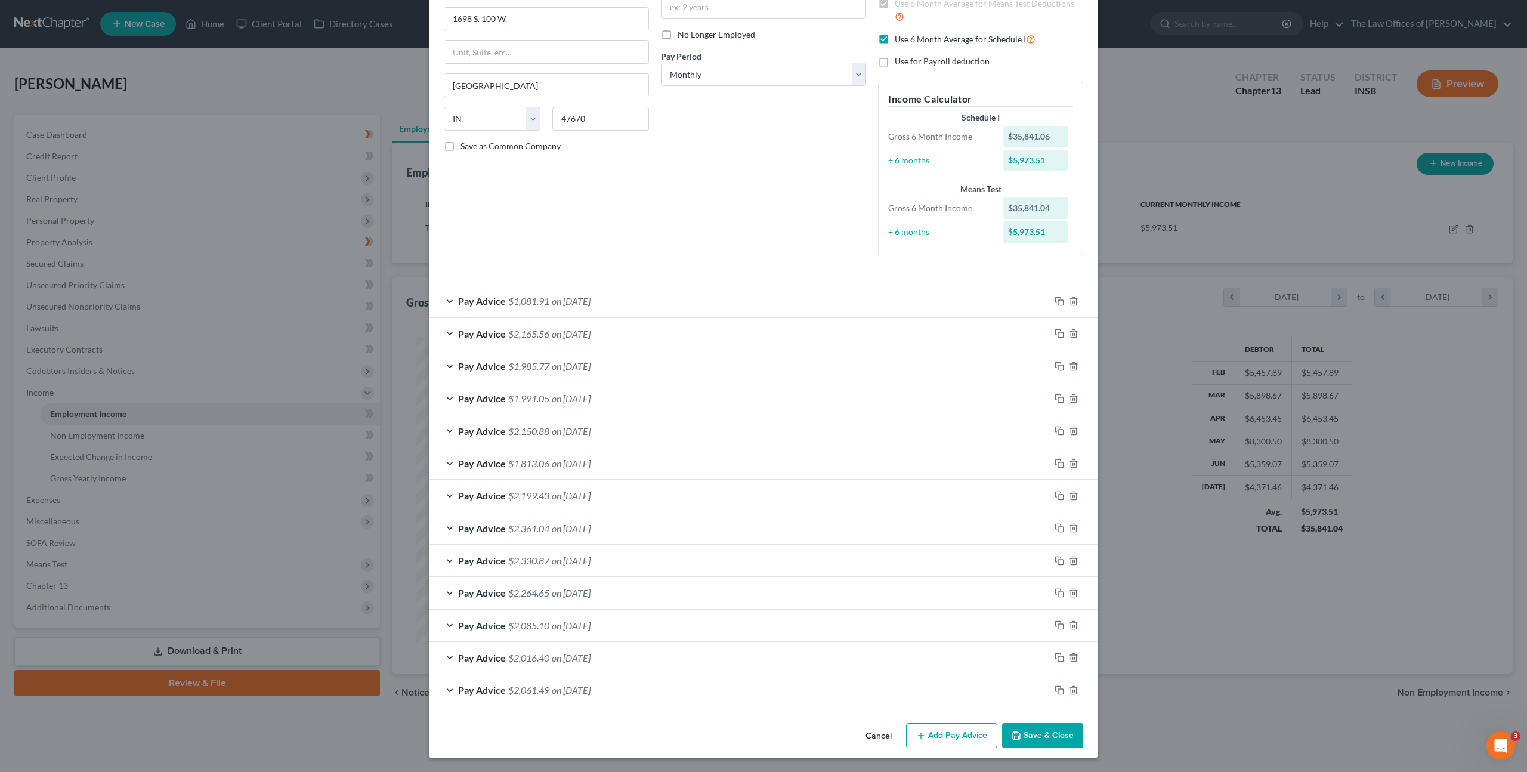
drag, startPoint x: 871, startPoint y: 735, endPoint x: 881, endPoint y: 724, distance: 15.2
click at [871, 735] on button "Cancel" at bounding box center [878, 736] width 45 height 24
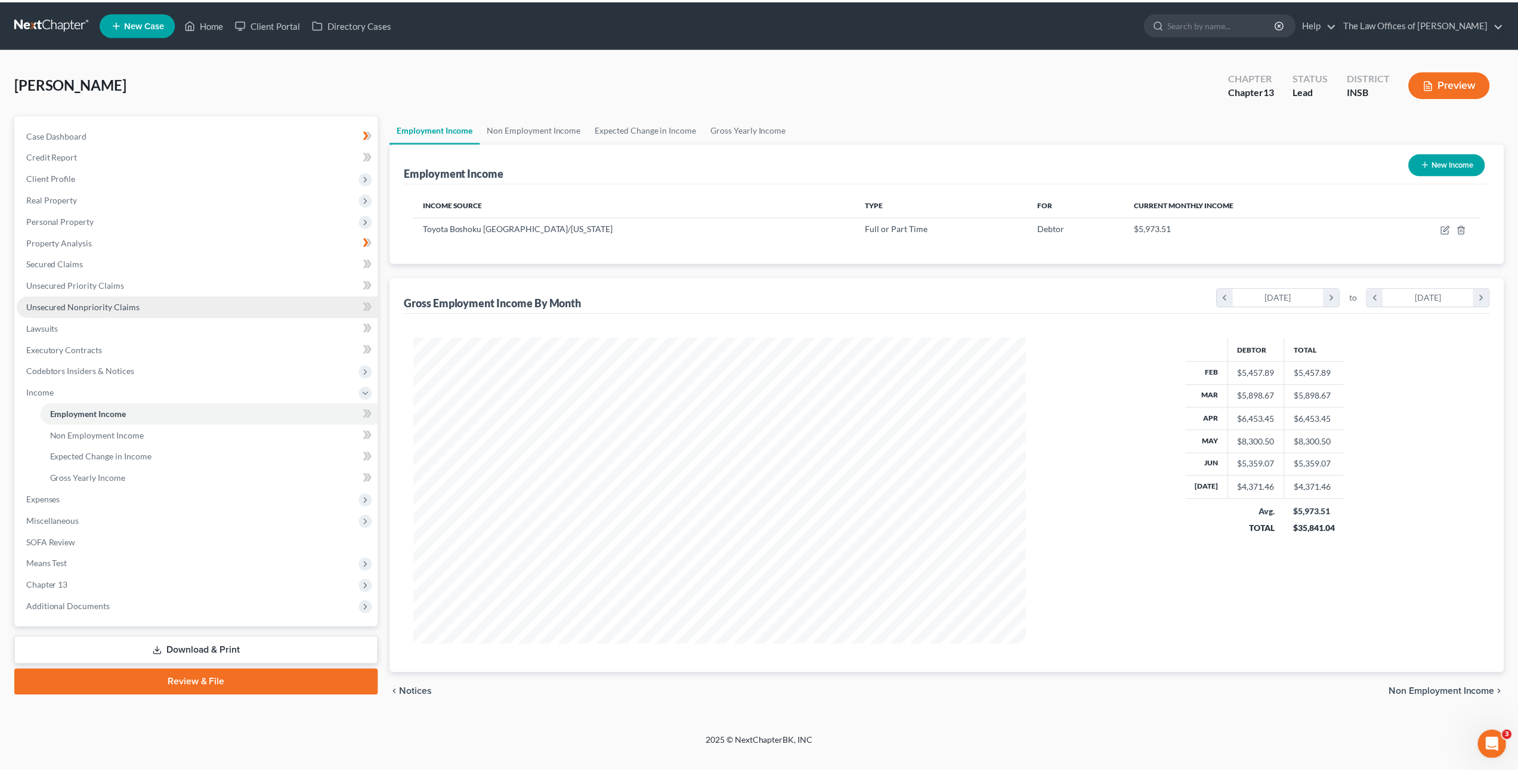
scroll to position [308, 640]
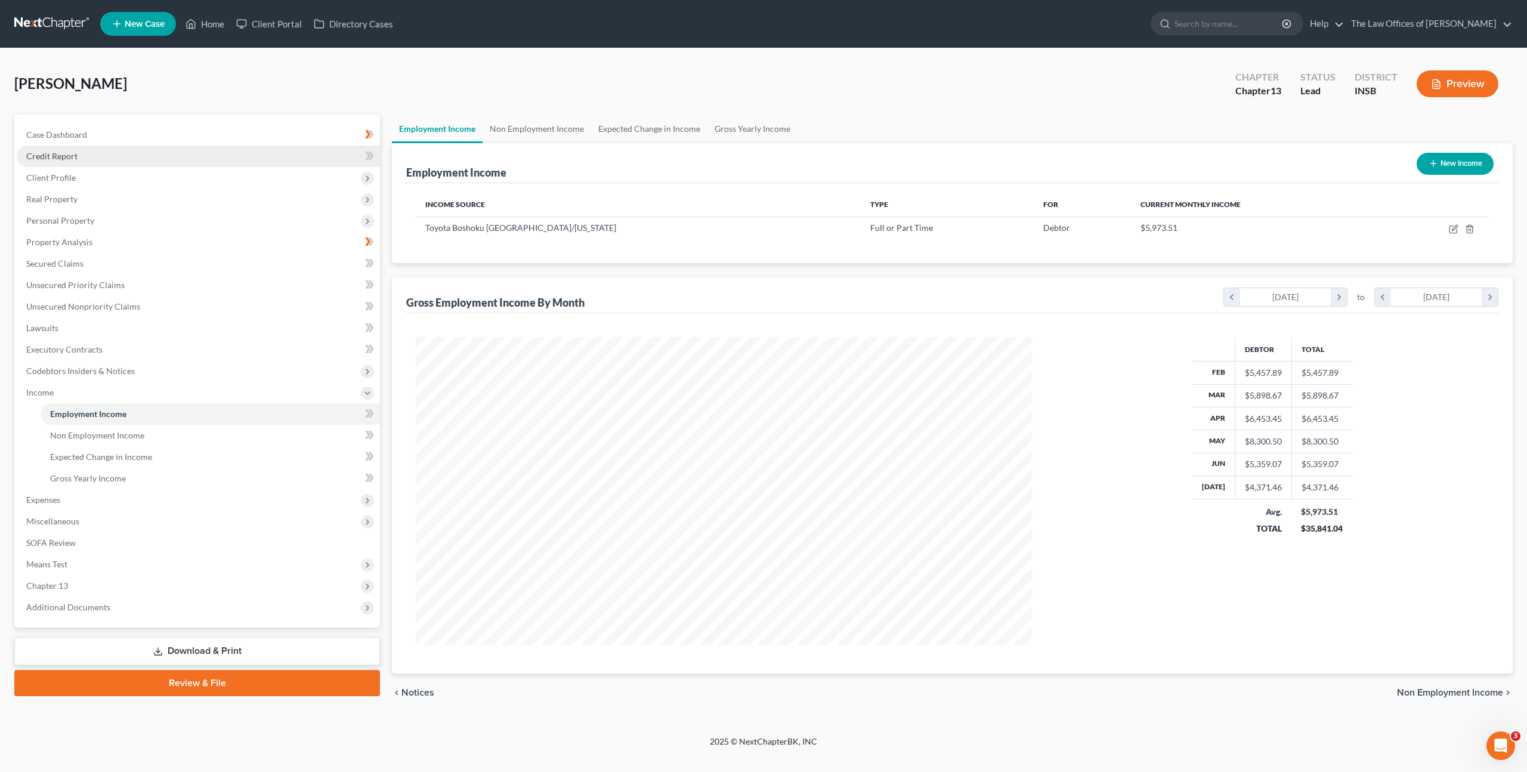
click at [136, 162] on link "Credit Report" at bounding box center [198, 156] width 363 height 21
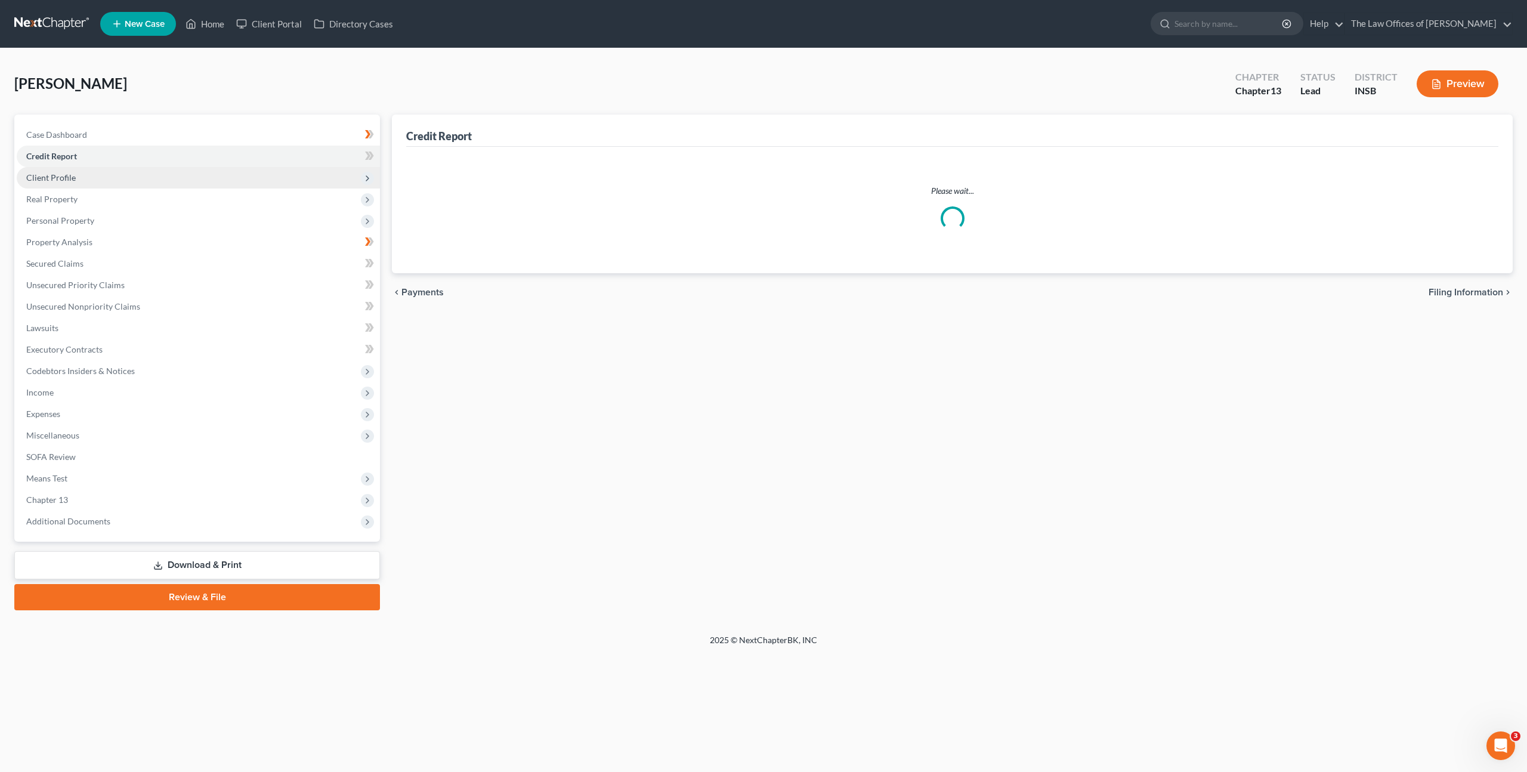
click at [133, 173] on span "Client Profile" at bounding box center [198, 177] width 363 height 21
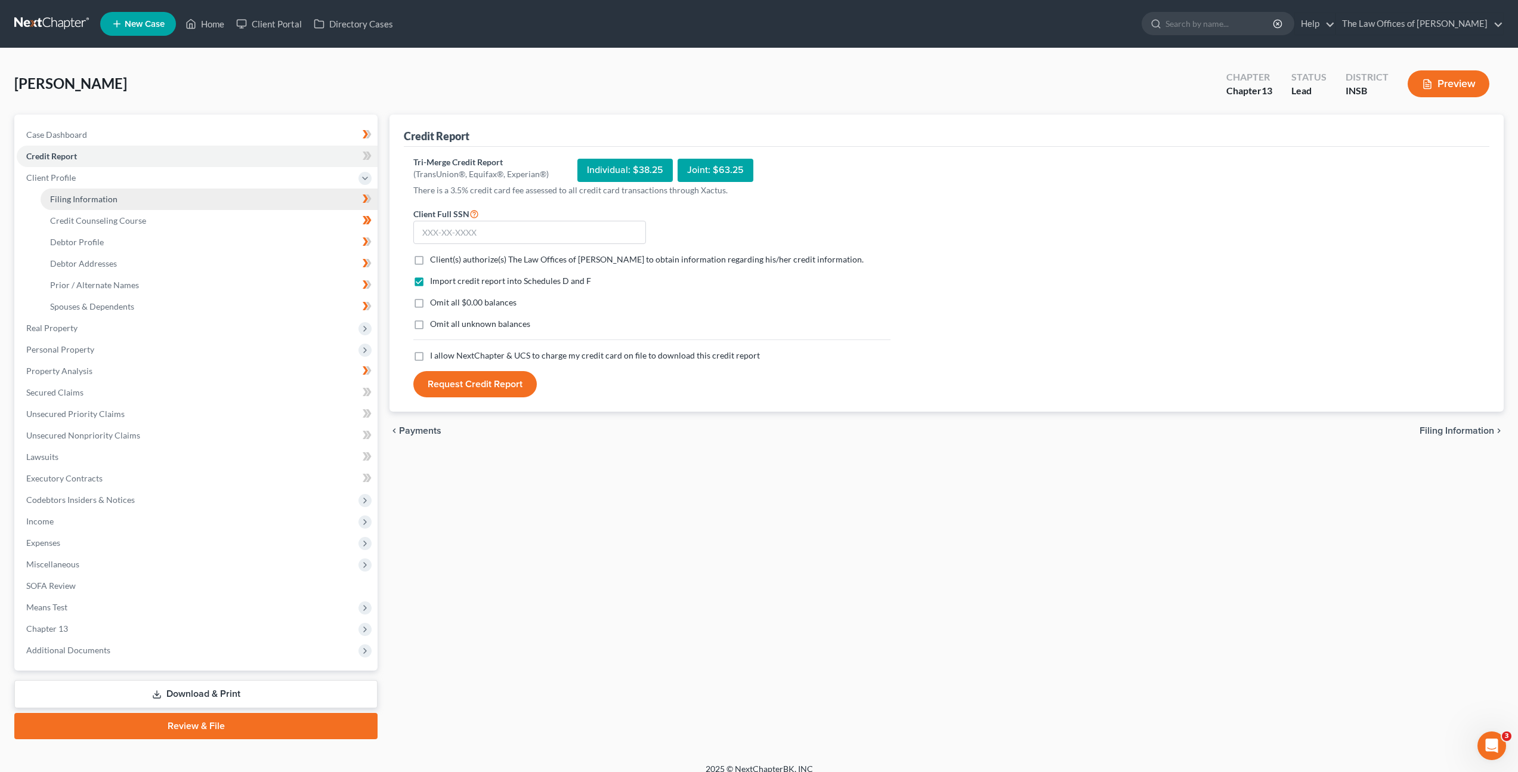
click at [124, 195] on link "Filing Information" at bounding box center [209, 199] width 337 height 21
select select "1"
select select "0"
select select "3"
select select "15"
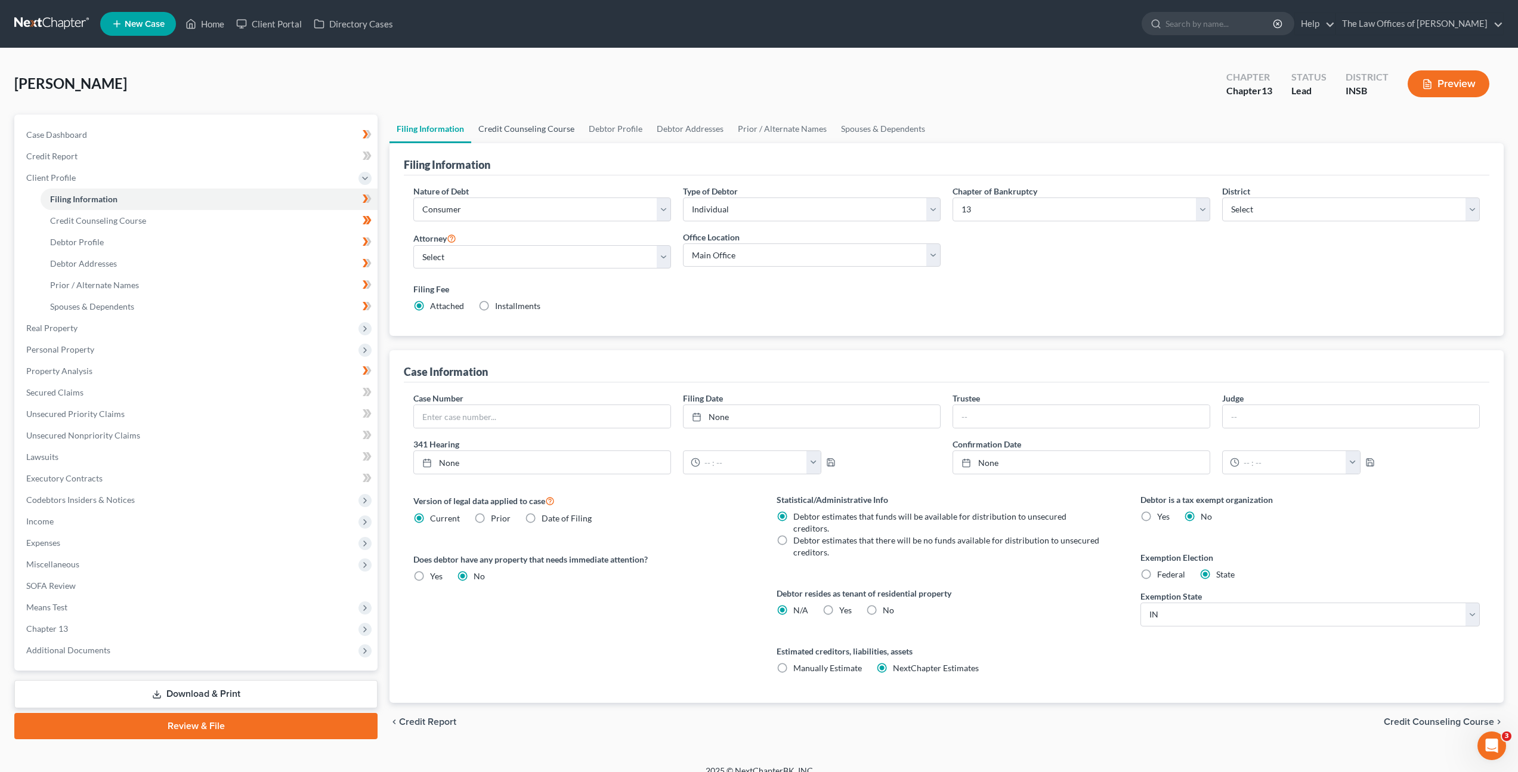
click at [511, 128] on link "Credit Counseling Course" at bounding box center [526, 129] width 110 height 29
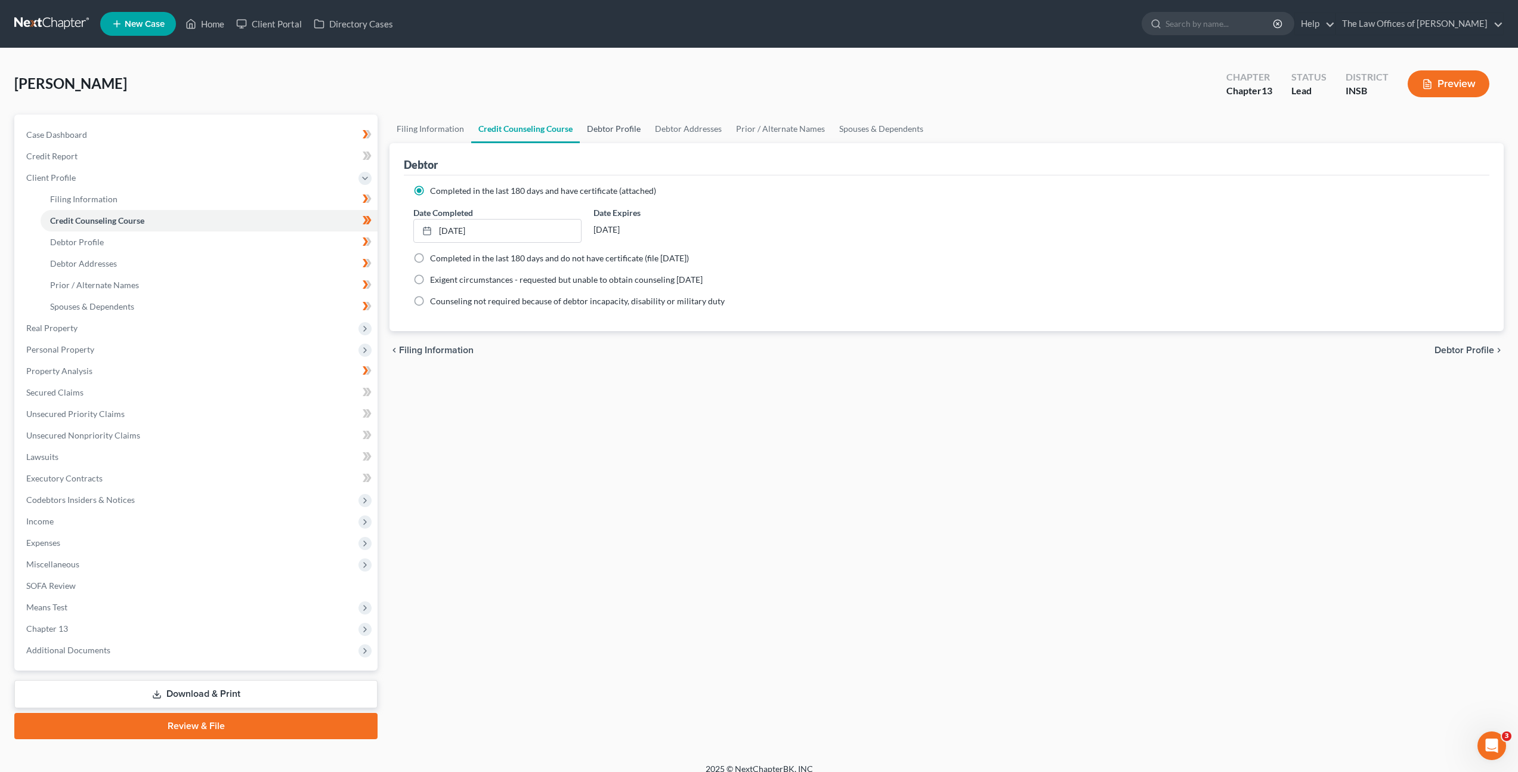
click at [625, 121] on link "Debtor Profile" at bounding box center [614, 129] width 68 height 29
select select "3"
select select "1"
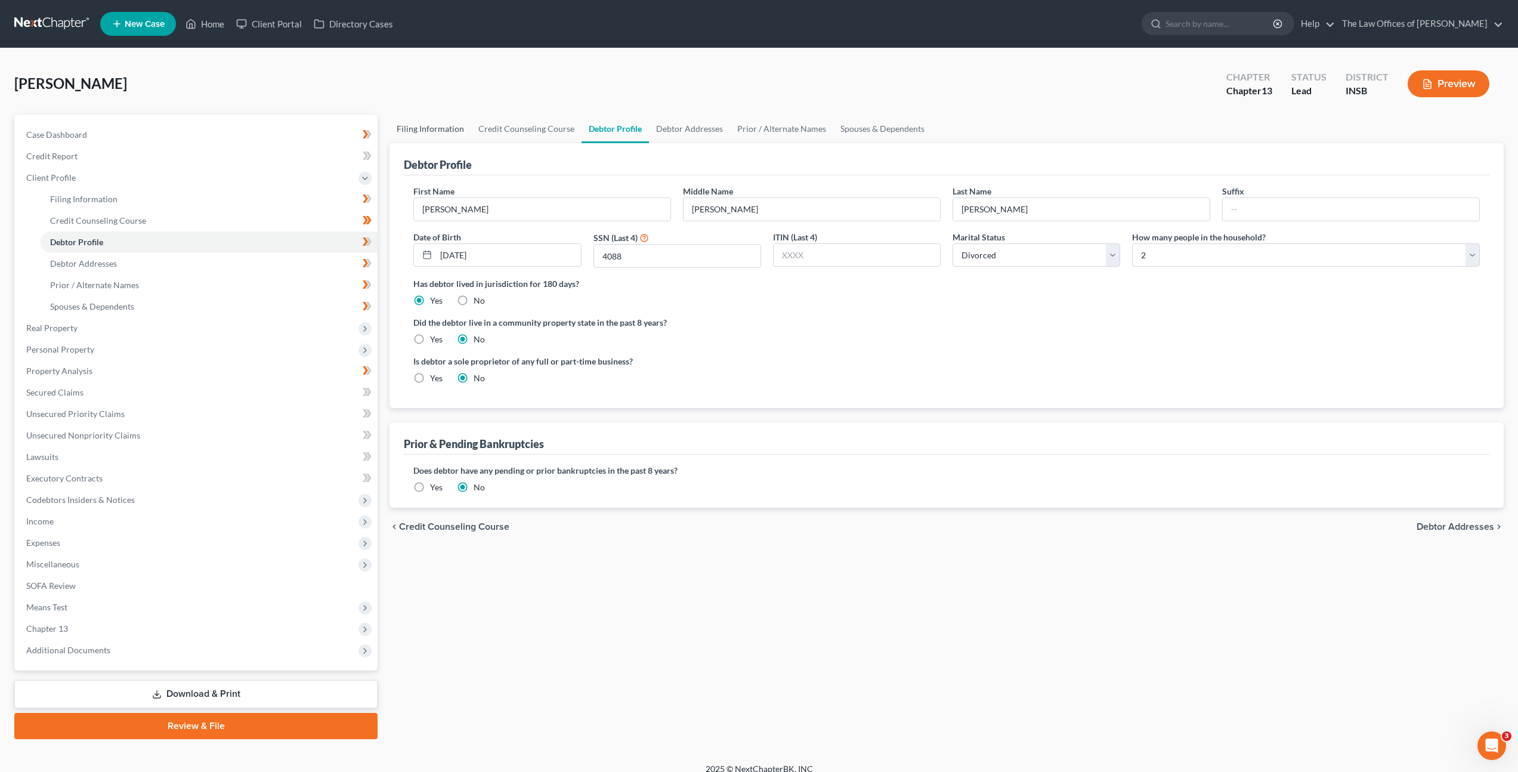
click at [463, 137] on link "Filing Information" at bounding box center [431, 129] width 82 height 29
select select "1"
select select "0"
select select "3"
select select "28"
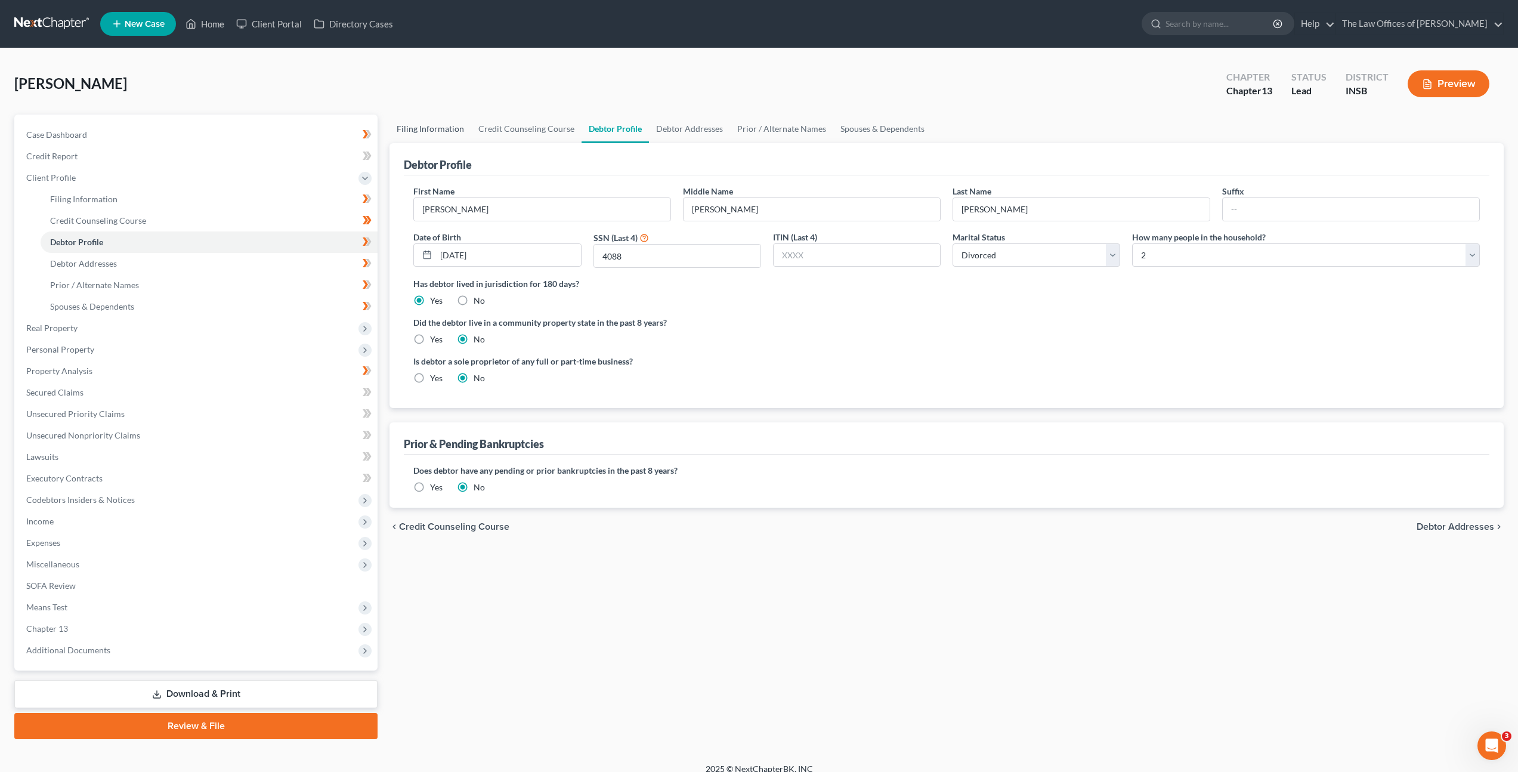
select select "0"
select select "15"
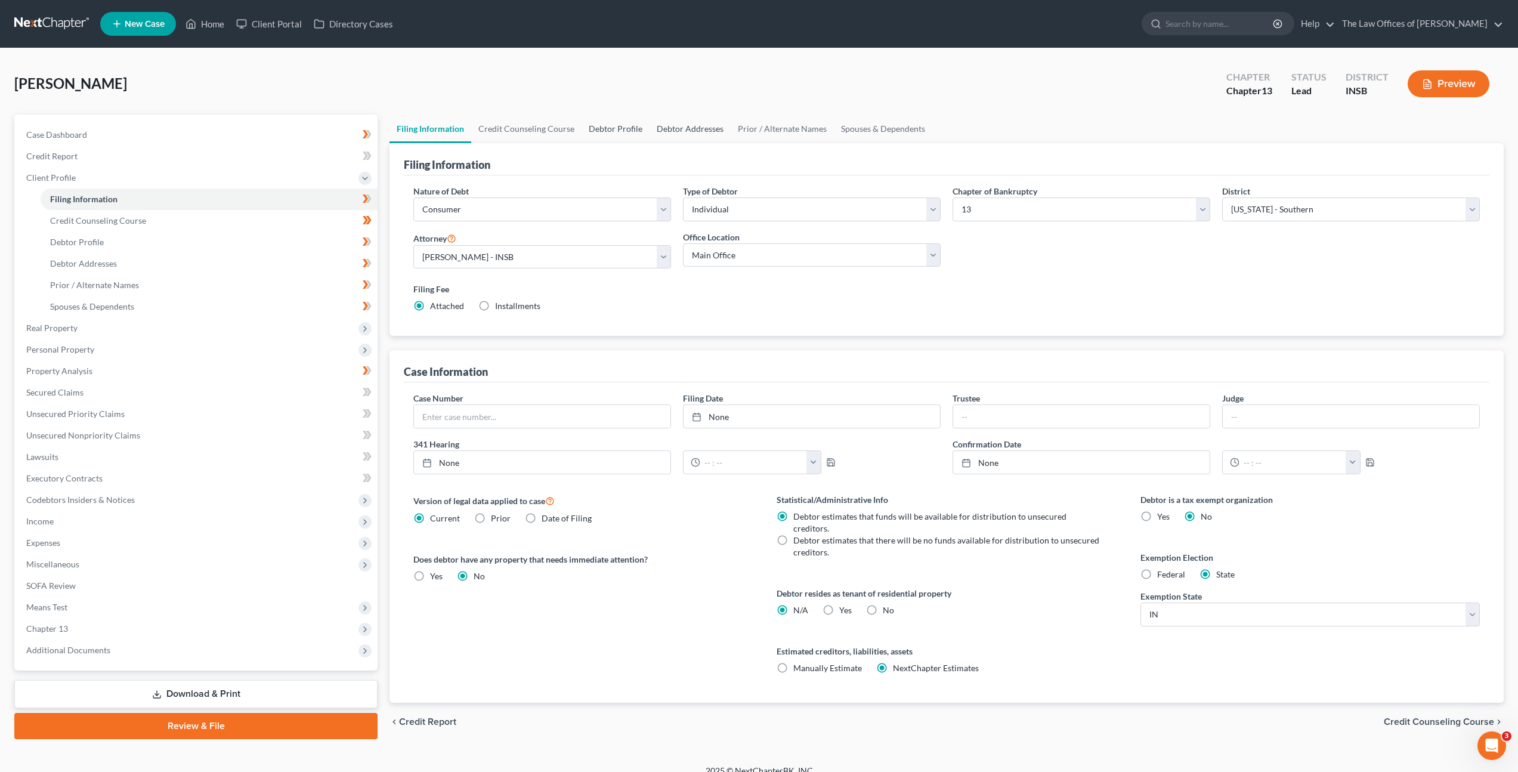
click at [631, 130] on link "Debtor Profile" at bounding box center [616, 129] width 68 height 29
select select "3"
select select "1"
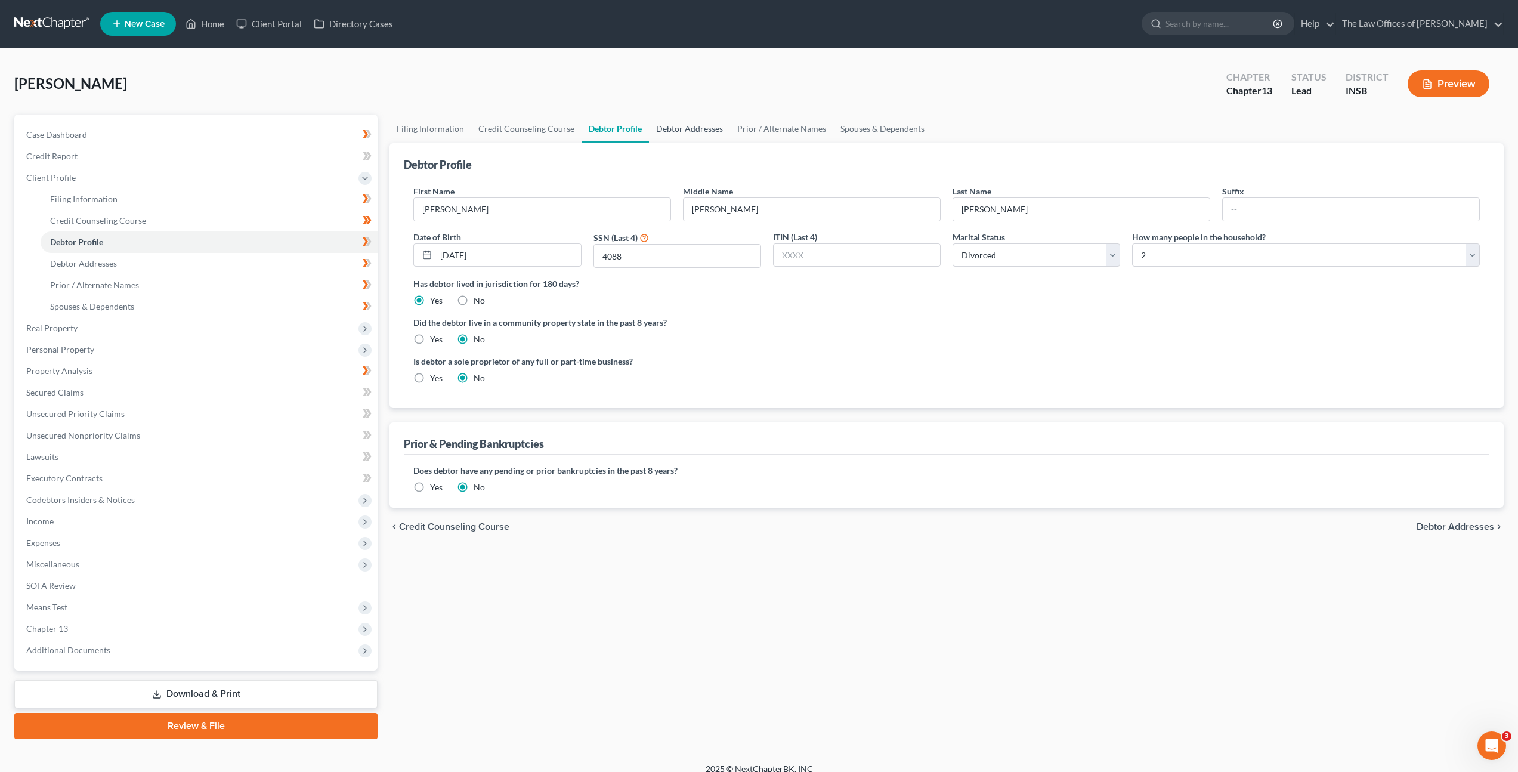
click at [662, 128] on link "Debtor Addresses" at bounding box center [689, 129] width 81 height 29
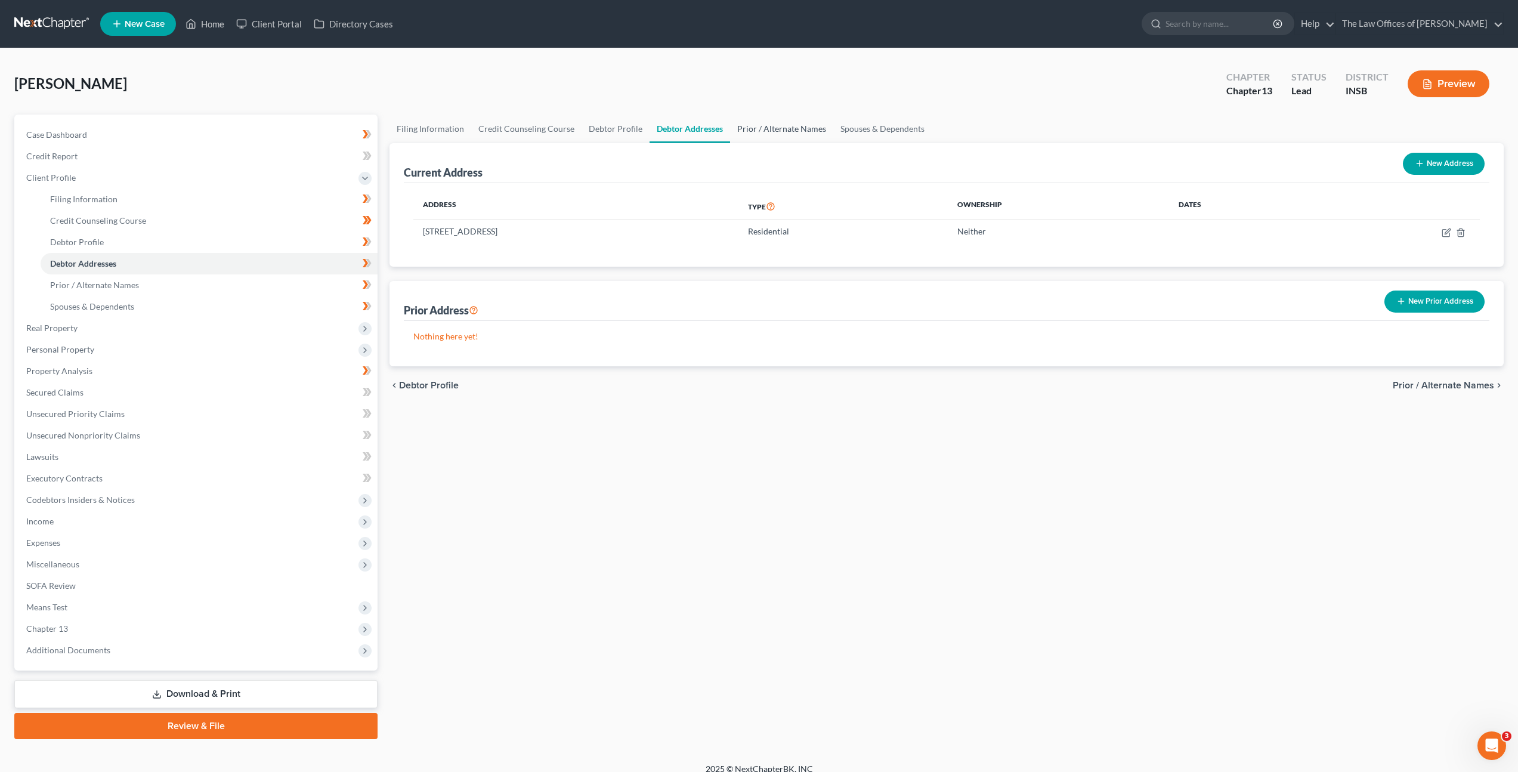
click at [768, 128] on link "Prior / Alternate Names" at bounding box center [781, 129] width 103 height 29
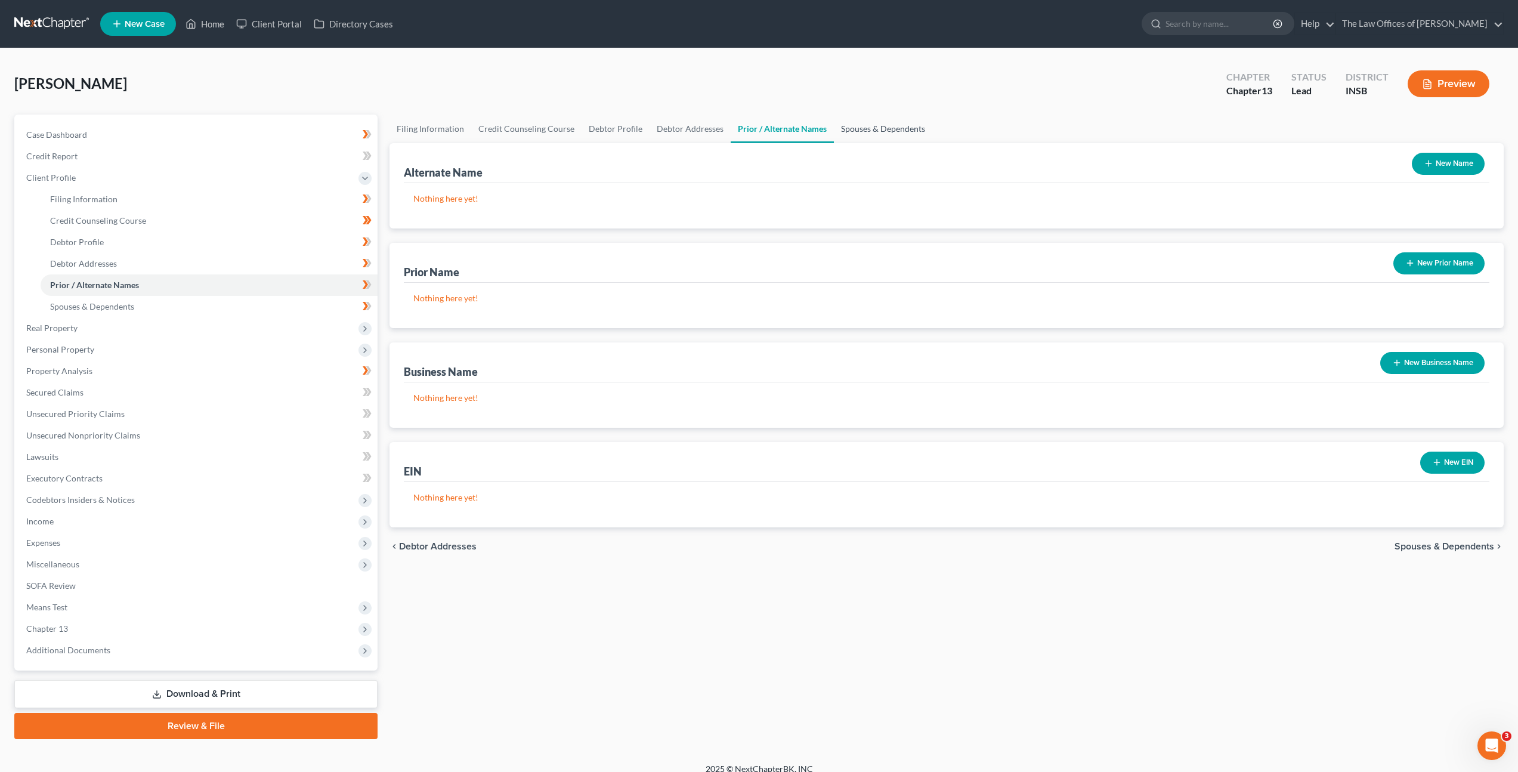
click at [872, 122] on link "Spouses & Dependents" at bounding box center [883, 129] width 98 height 29
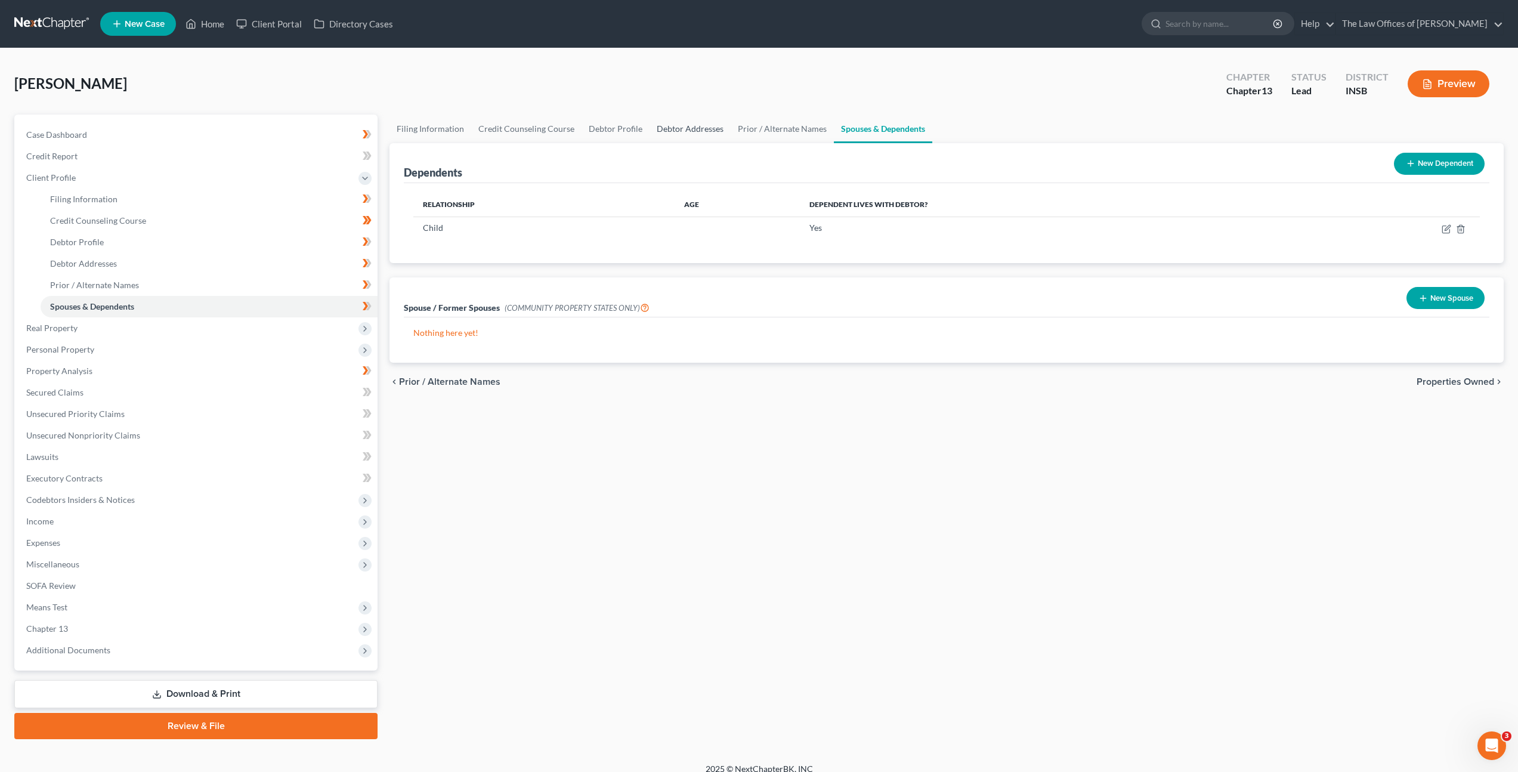
click at [678, 132] on link "Debtor Addresses" at bounding box center [690, 129] width 81 height 29
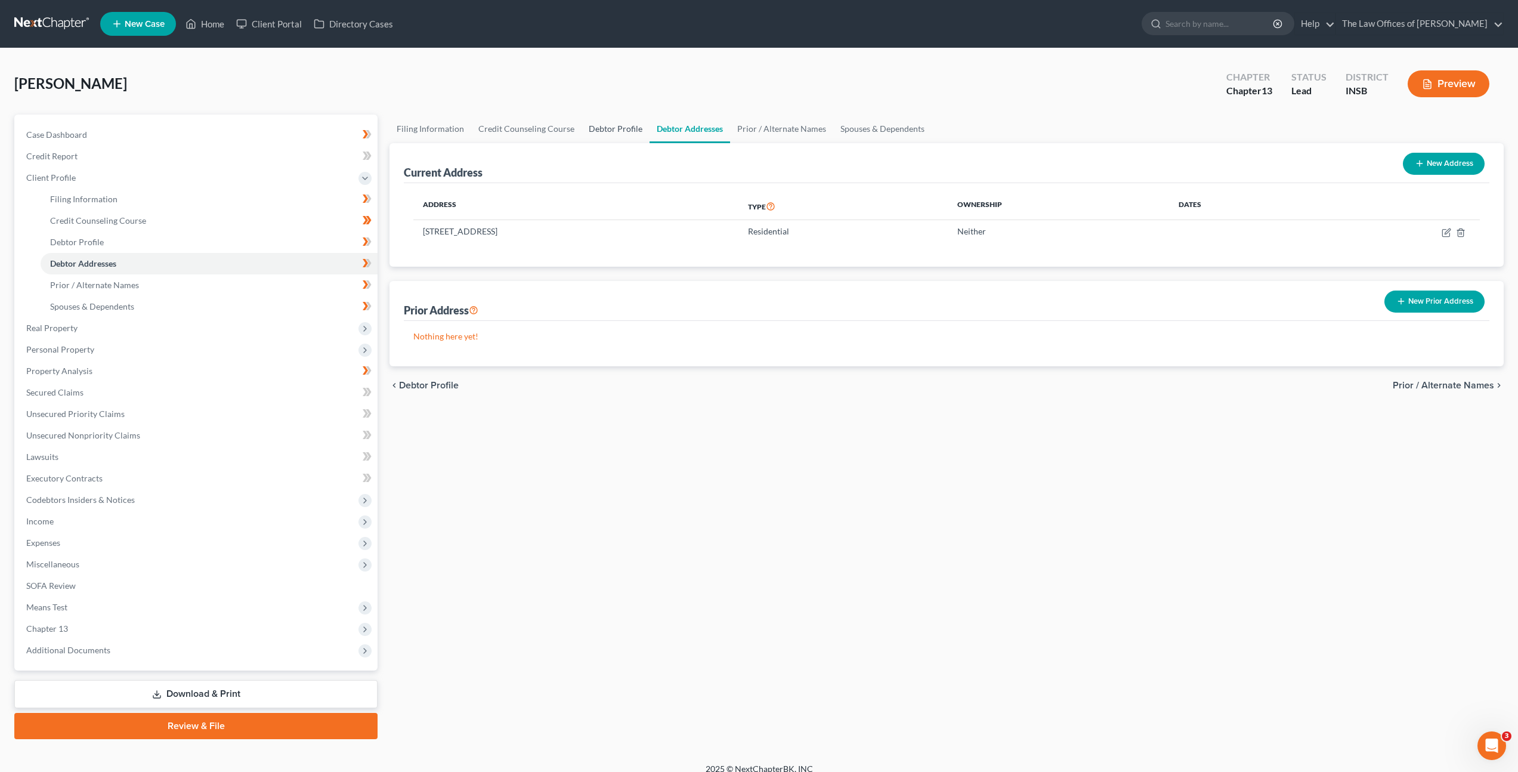
click at [602, 126] on link "Debtor Profile" at bounding box center [616, 129] width 68 height 29
select select "3"
select select "1"
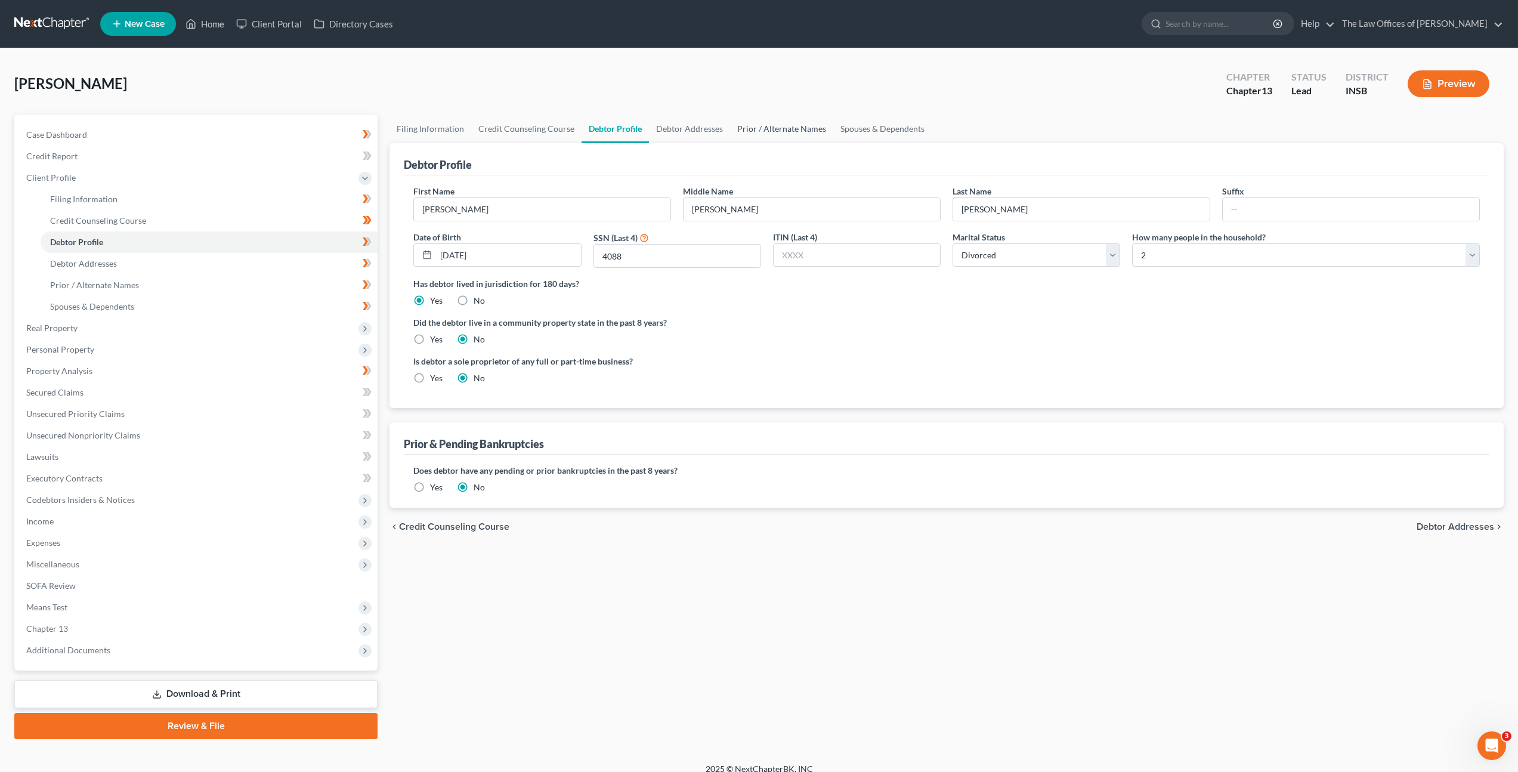
click at [737, 122] on link "Prior / Alternate Names" at bounding box center [781, 129] width 103 height 29
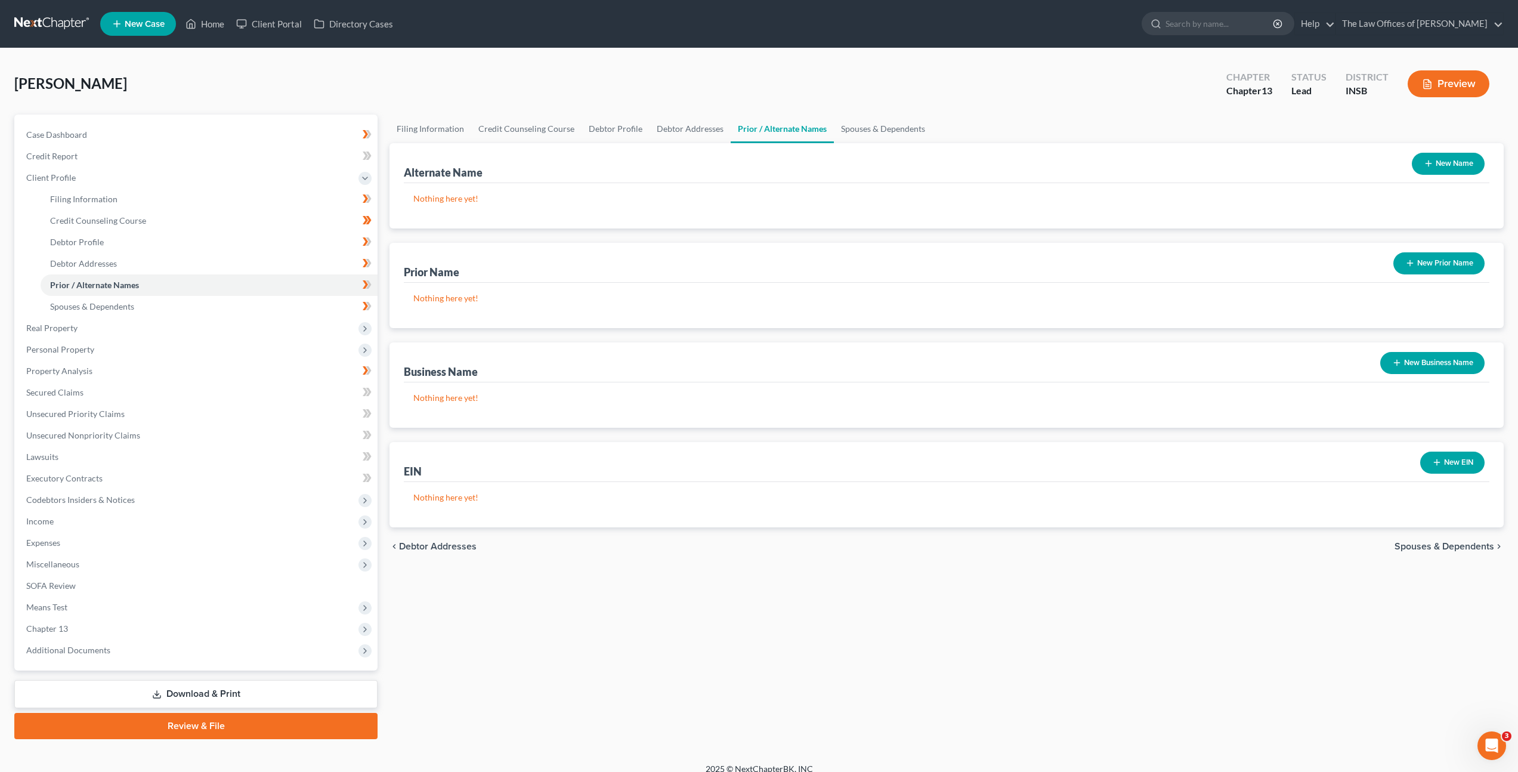
click at [709, 562] on div "Filing Information Credit Counseling Course Debtor Profile Debtor Addresses Pri…" at bounding box center [947, 427] width 1126 height 625
click at [714, 339] on div "Alternate Name New Name Nothing here yet! Prior Name New Prior Name Nothing her…" at bounding box center [947, 335] width 1114 height 384
click at [229, 160] on link "Credit Report" at bounding box center [197, 156] width 361 height 21
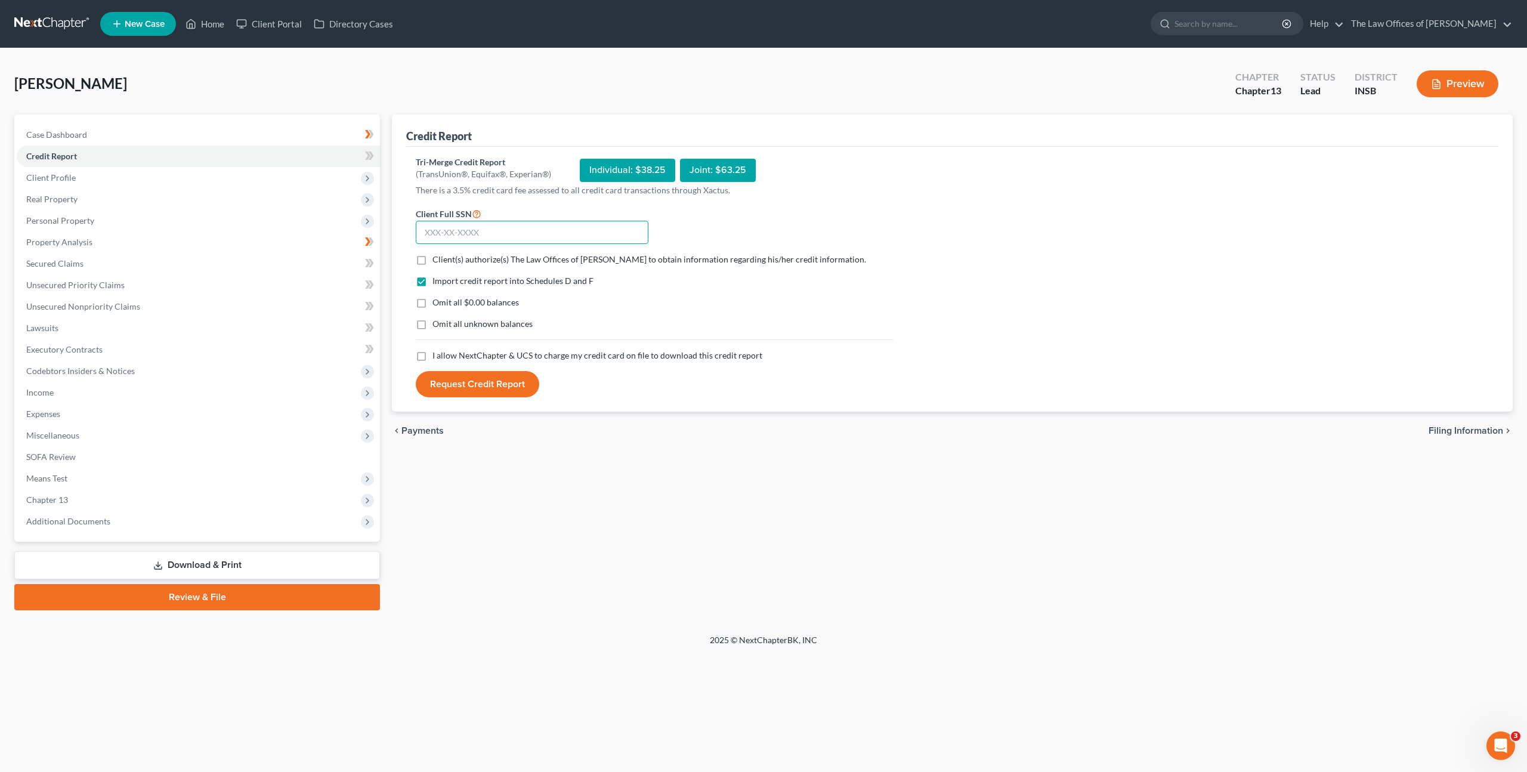
click at [532, 226] on input "text" at bounding box center [532, 233] width 233 height 24
click at [498, 238] on input "text" at bounding box center [532, 233] width 233 height 24
click at [486, 237] on input "text" at bounding box center [532, 233] width 233 height 24
paste input "406-51-4088"
type input "406-51-4088"
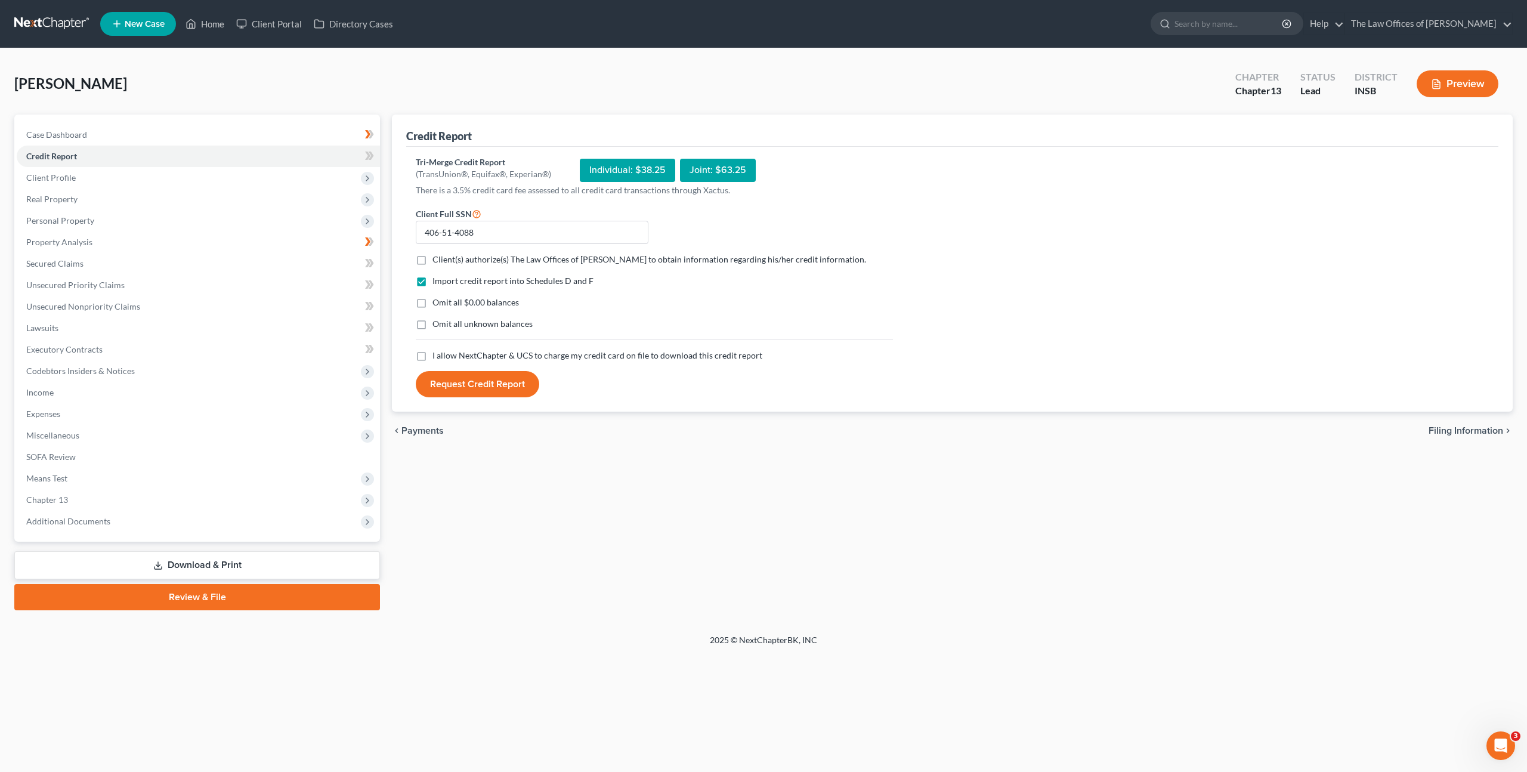
click at [728, 316] on div "Import credit report into Schedules D and F Omit all $0.00 balances Omit all un…" at bounding box center [654, 312] width 489 height 75
click at [433, 260] on label "Client(s) authorize(s) The Law Offices of Dax J. Miller to obtain information r…" at bounding box center [650, 260] width 434 height 12
click at [437, 260] on input "Client(s) authorize(s) The Law Offices of Dax J. Miller to obtain information r…" at bounding box center [441, 258] width 8 height 8
checkbox input "true"
click at [433, 356] on label "I allow NextChapter & UCS to charge my credit card on file to download this cre…" at bounding box center [598, 356] width 330 height 12
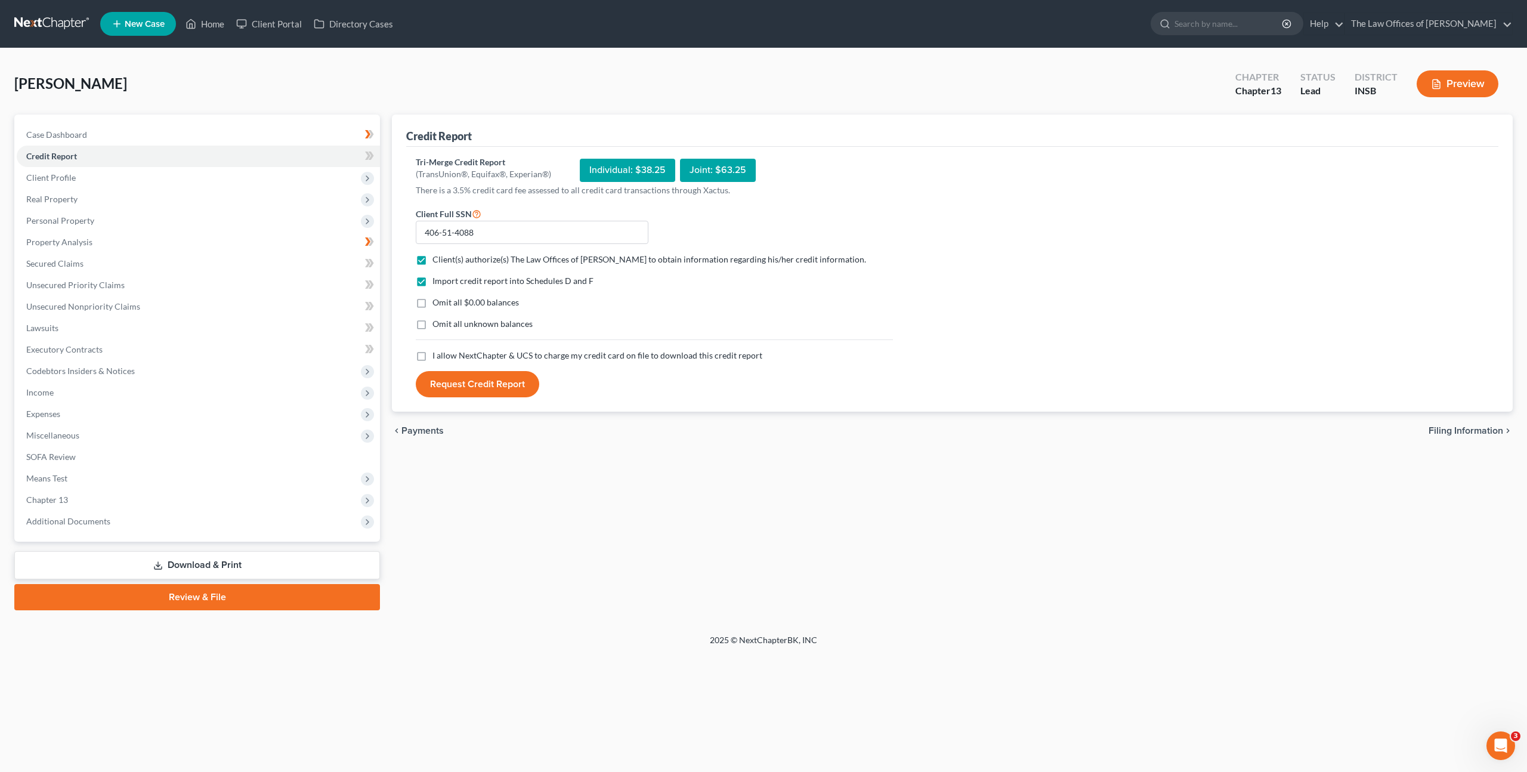
click at [437, 356] on input "I allow NextChapter & UCS to charge my credit card on file to download this cre…" at bounding box center [441, 354] width 8 height 8
checkbox input "true"
click at [474, 387] on button "Request Credit Report" at bounding box center [478, 384] width 124 height 26
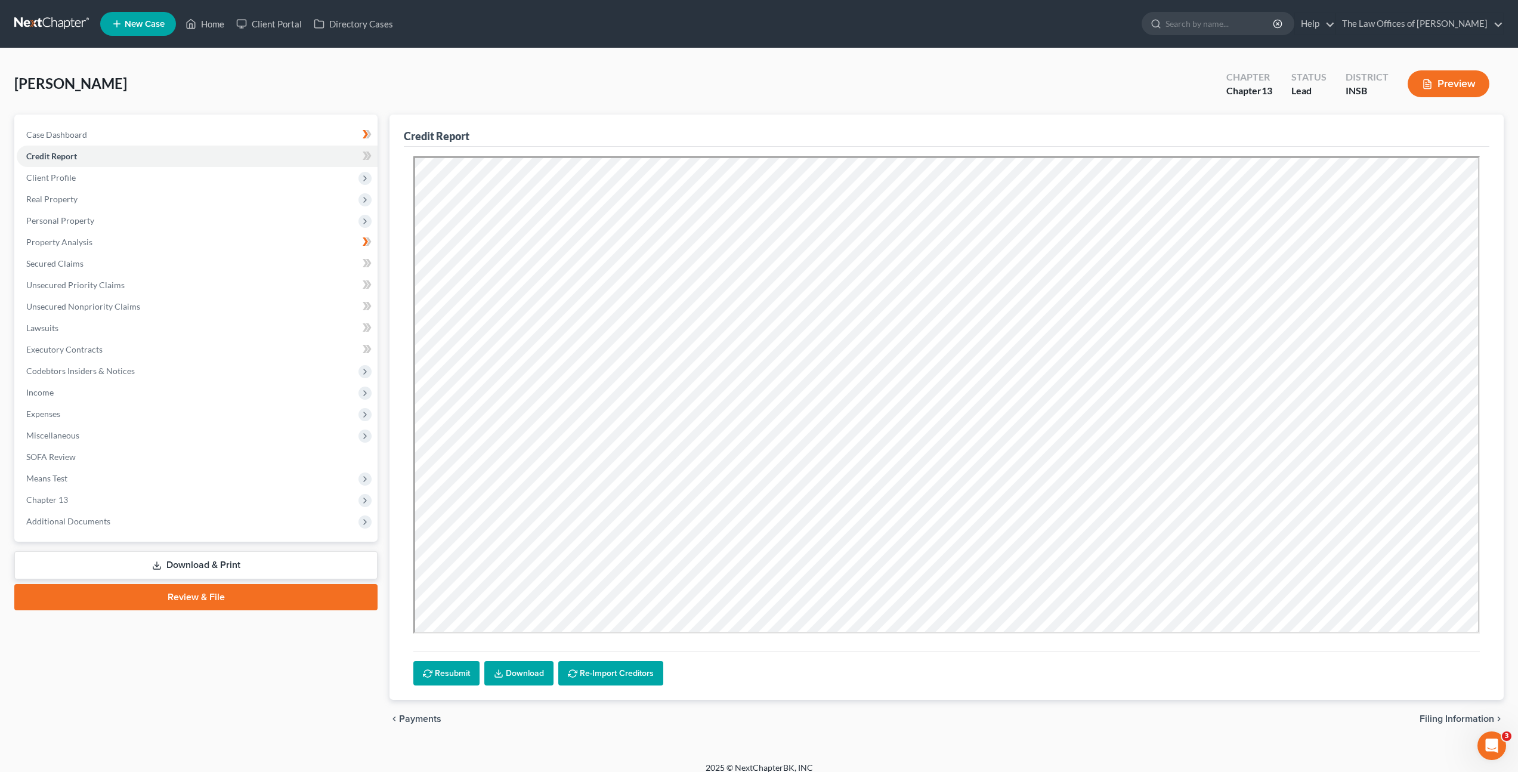
click at [528, 668] on link "Download" at bounding box center [518, 673] width 69 height 25
click at [376, 155] on span at bounding box center [367, 158] width 21 height 18
click at [291, 172] on span "Client Profile" at bounding box center [197, 177] width 361 height 21
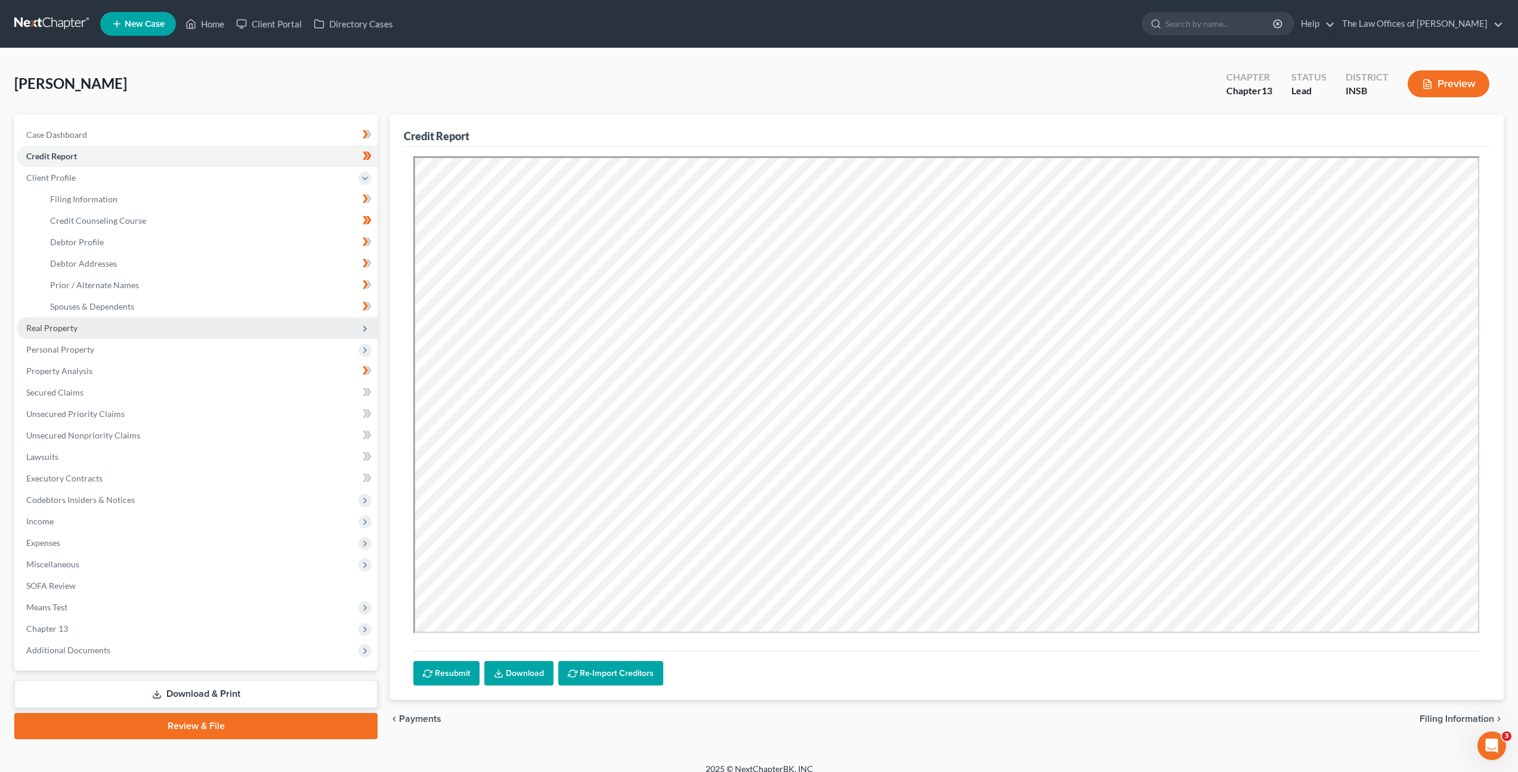
click at [236, 320] on span "Real Property" at bounding box center [197, 327] width 361 height 21
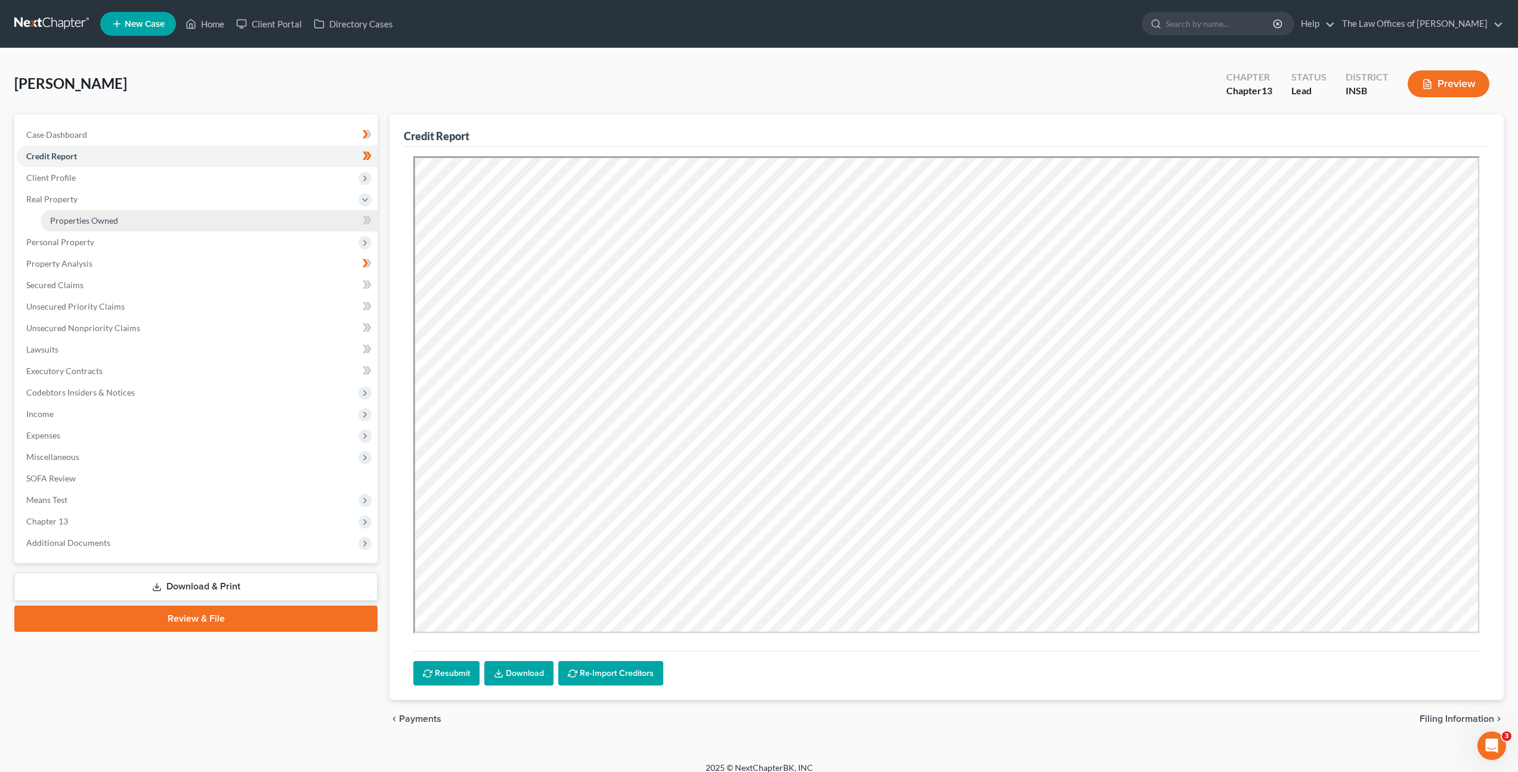
click at [240, 216] on link "Properties Owned" at bounding box center [209, 220] width 337 height 21
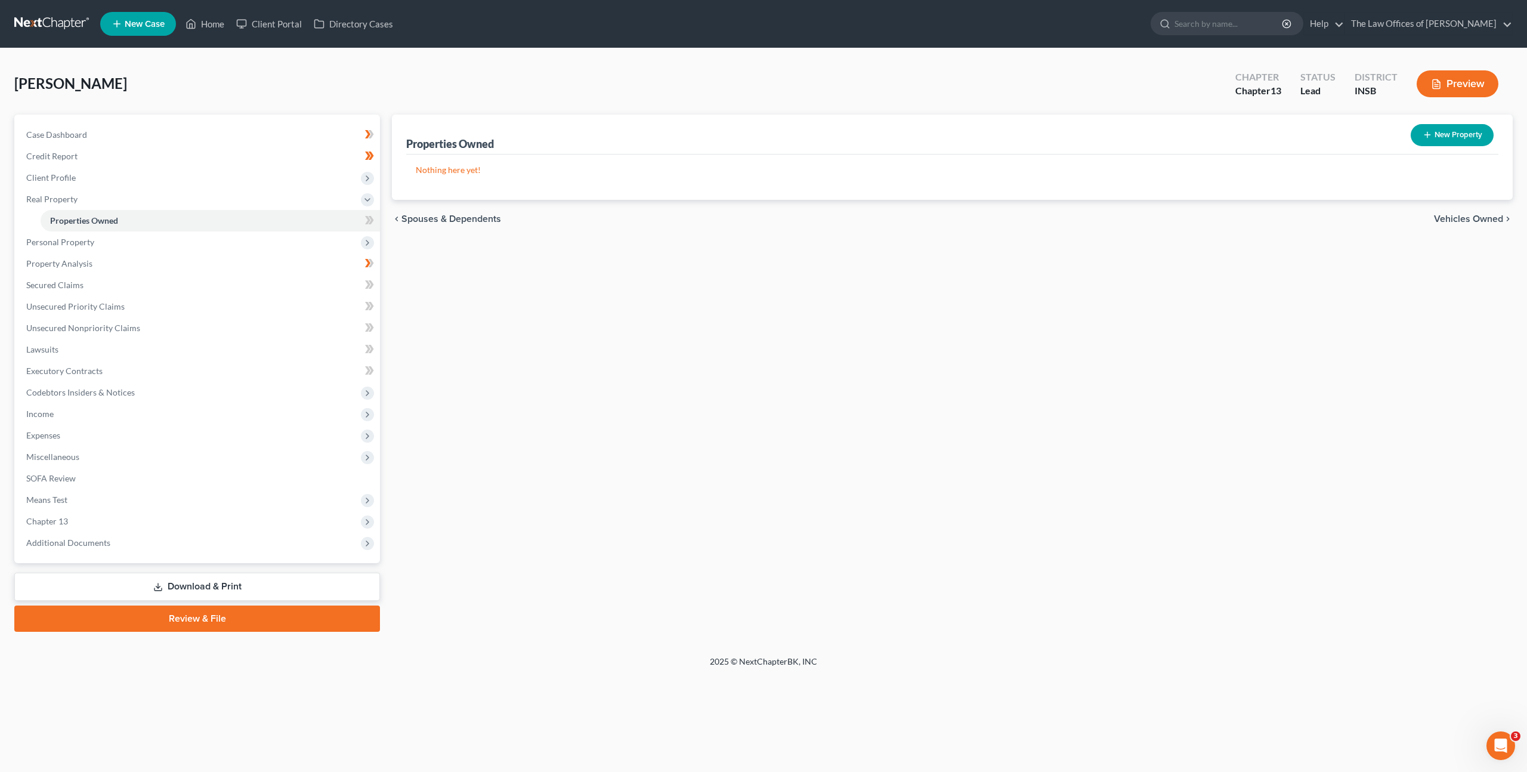
click at [368, 219] on div "New" at bounding box center [360, 212] width 24 height 20
click at [375, 219] on span at bounding box center [369, 222] width 21 height 18
click at [328, 247] on span "Personal Property" at bounding box center [198, 241] width 363 height 21
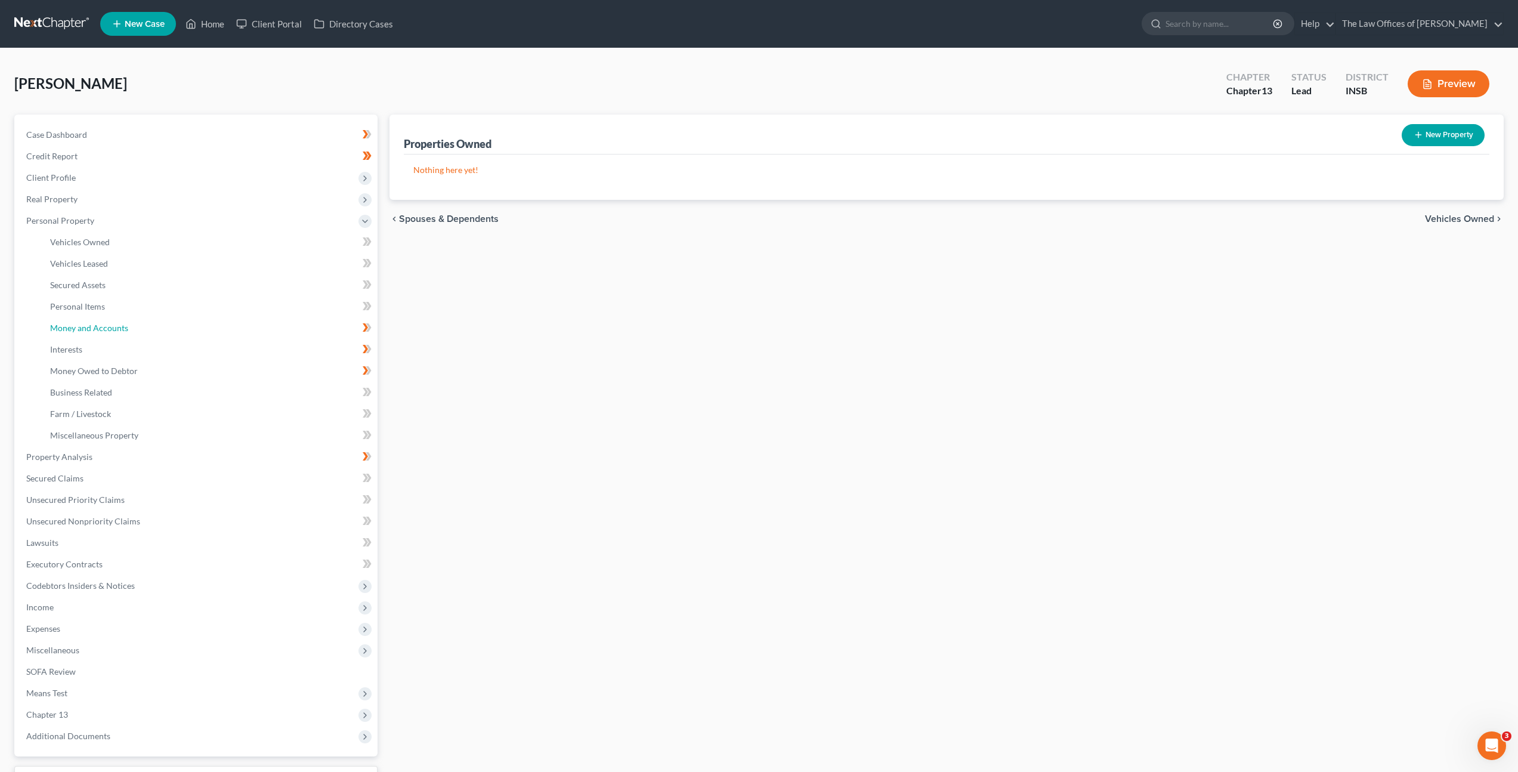
drag, startPoint x: 261, startPoint y: 321, endPoint x: 379, endPoint y: 299, distance: 120.2
click at [261, 320] on link "Money and Accounts" at bounding box center [209, 327] width 337 height 21
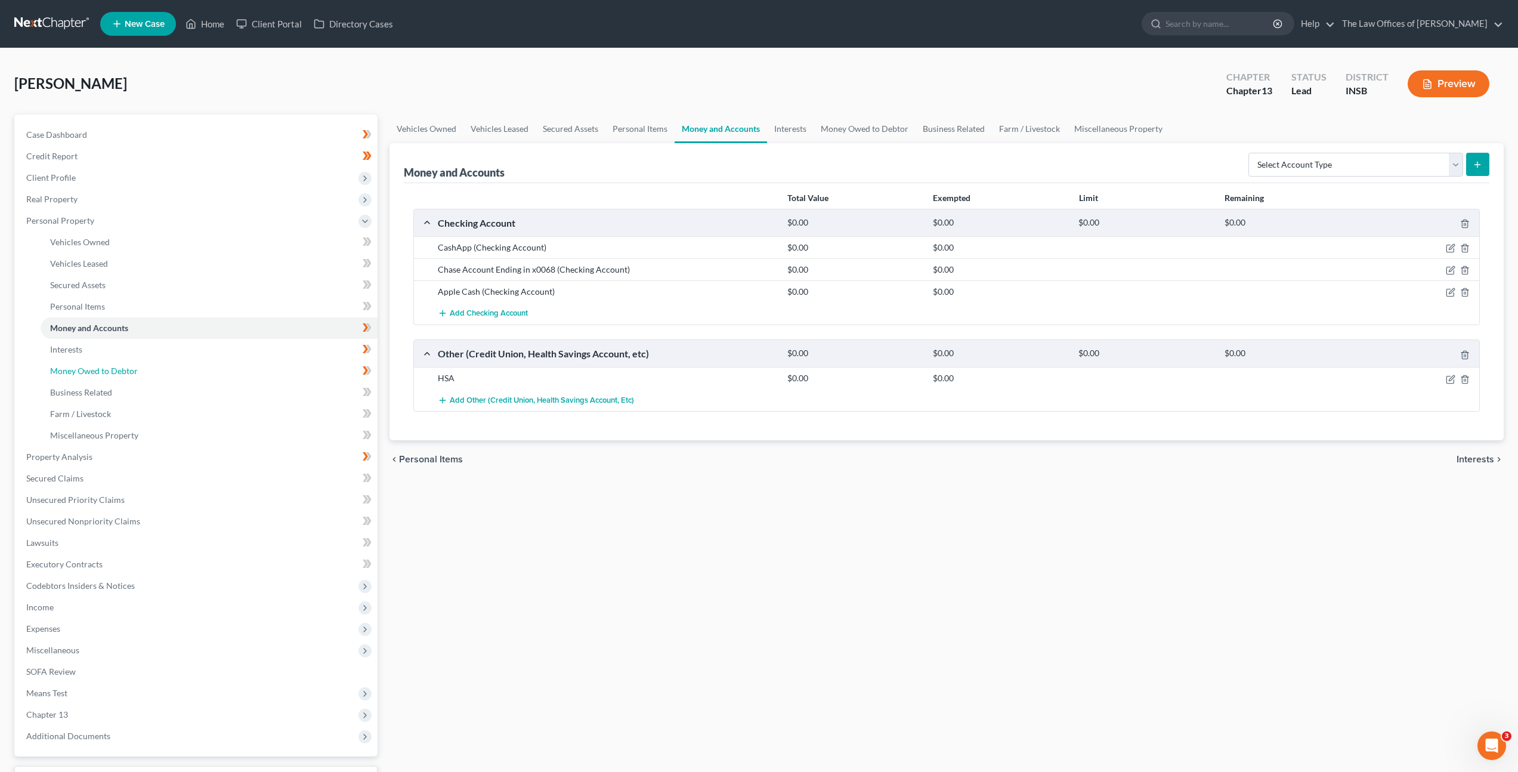
drag, startPoint x: 171, startPoint y: 366, endPoint x: 359, endPoint y: 370, distance: 188.0
click at [171, 365] on link "Money Owed to Debtor" at bounding box center [209, 370] width 337 height 21
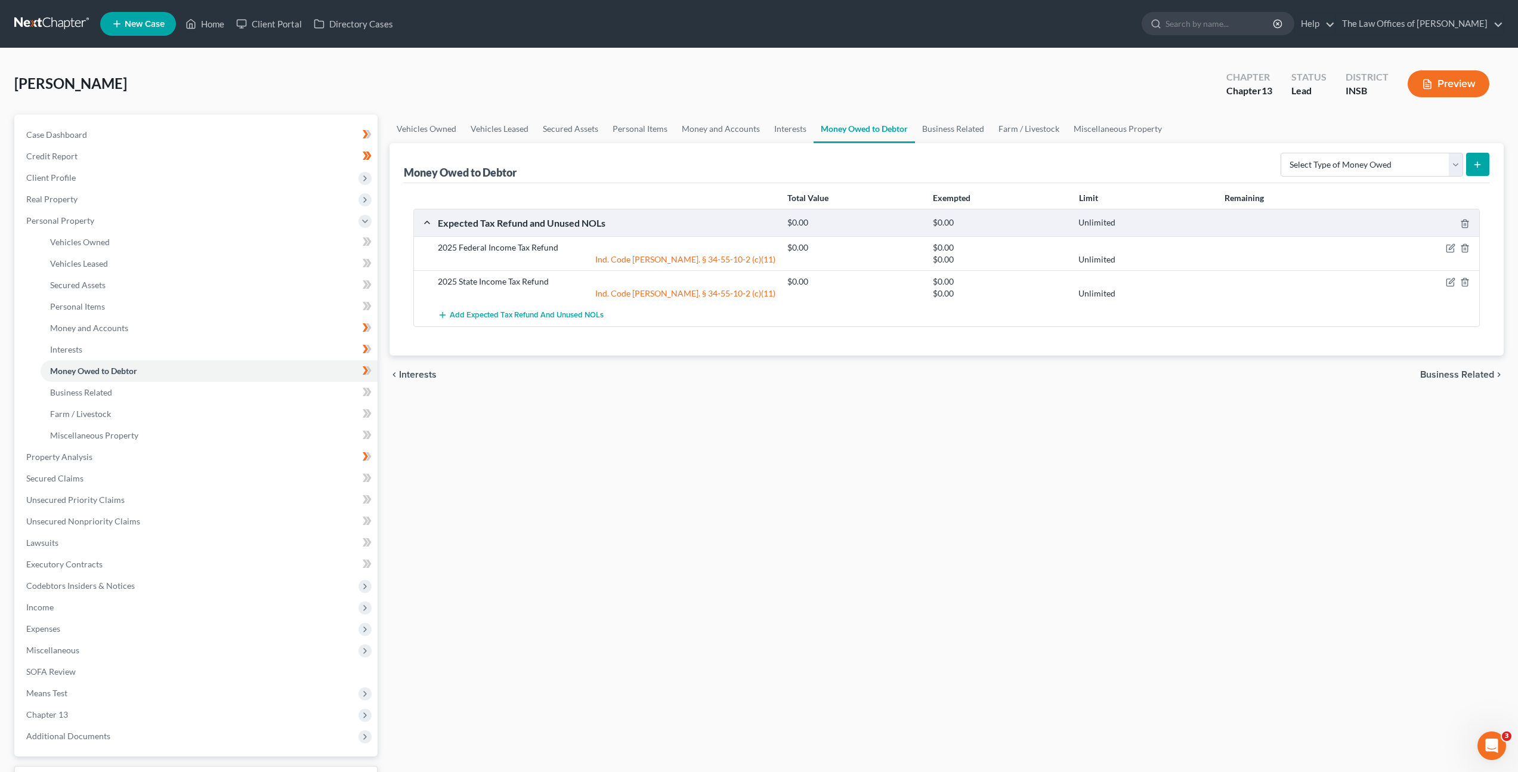
click at [759, 417] on div "Vehicles Owned Vehicles Leased Secured Assets Personal Items Money and Accounts…" at bounding box center [947, 470] width 1126 height 711
click at [743, 424] on div "Vehicles Owned Vehicles Leased Secured Assets Personal Items Money and Accounts…" at bounding box center [947, 470] width 1126 height 711
click at [1448, 284] on icon "button" at bounding box center [1451, 282] width 10 height 10
select select "1"
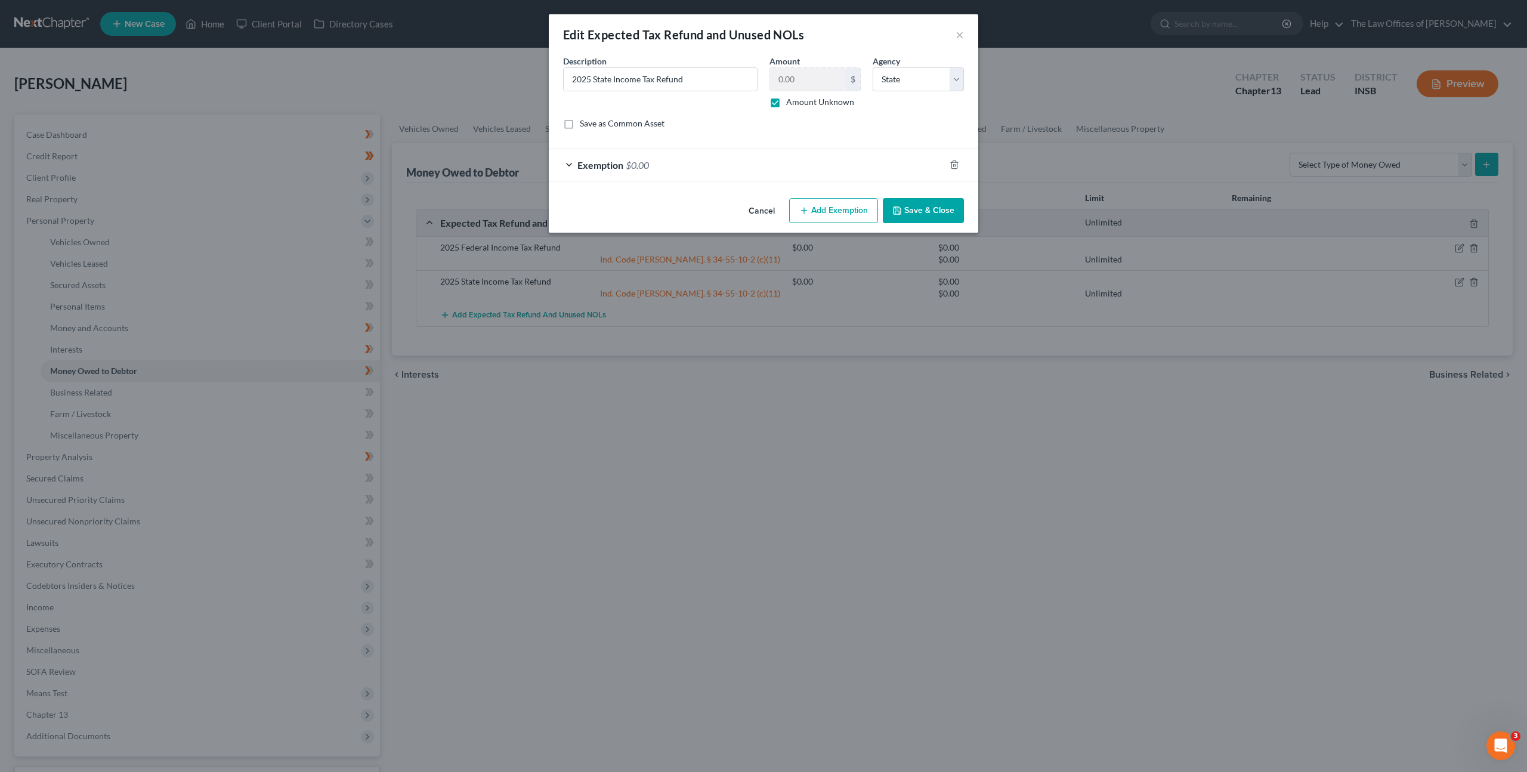
click at [773, 160] on div "Exemption $0.00" at bounding box center [747, 165] width 396 height 32
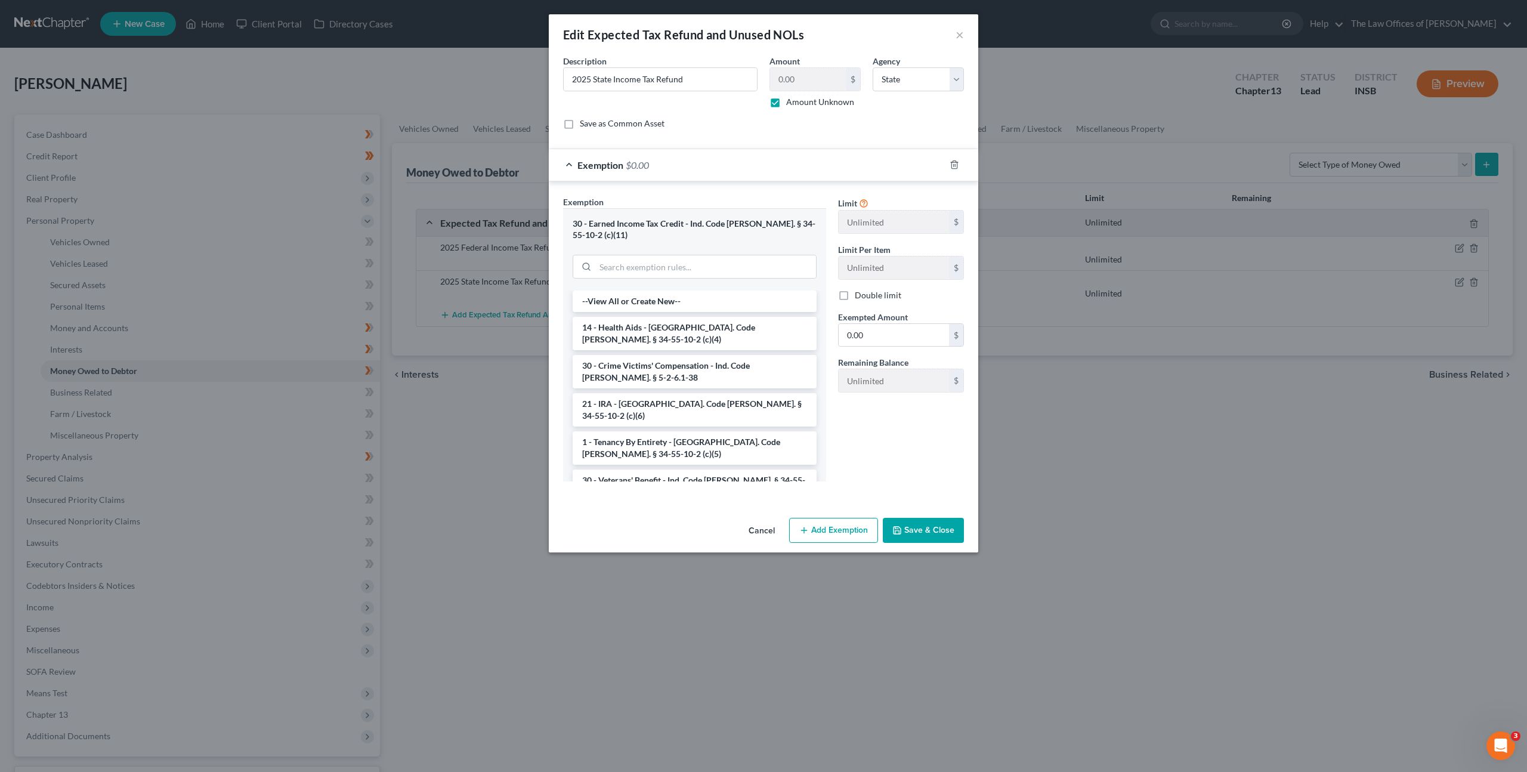
click at [773, 160] on div "Exemption $0.00" at bounding box center [747, 165] width 396 height 32
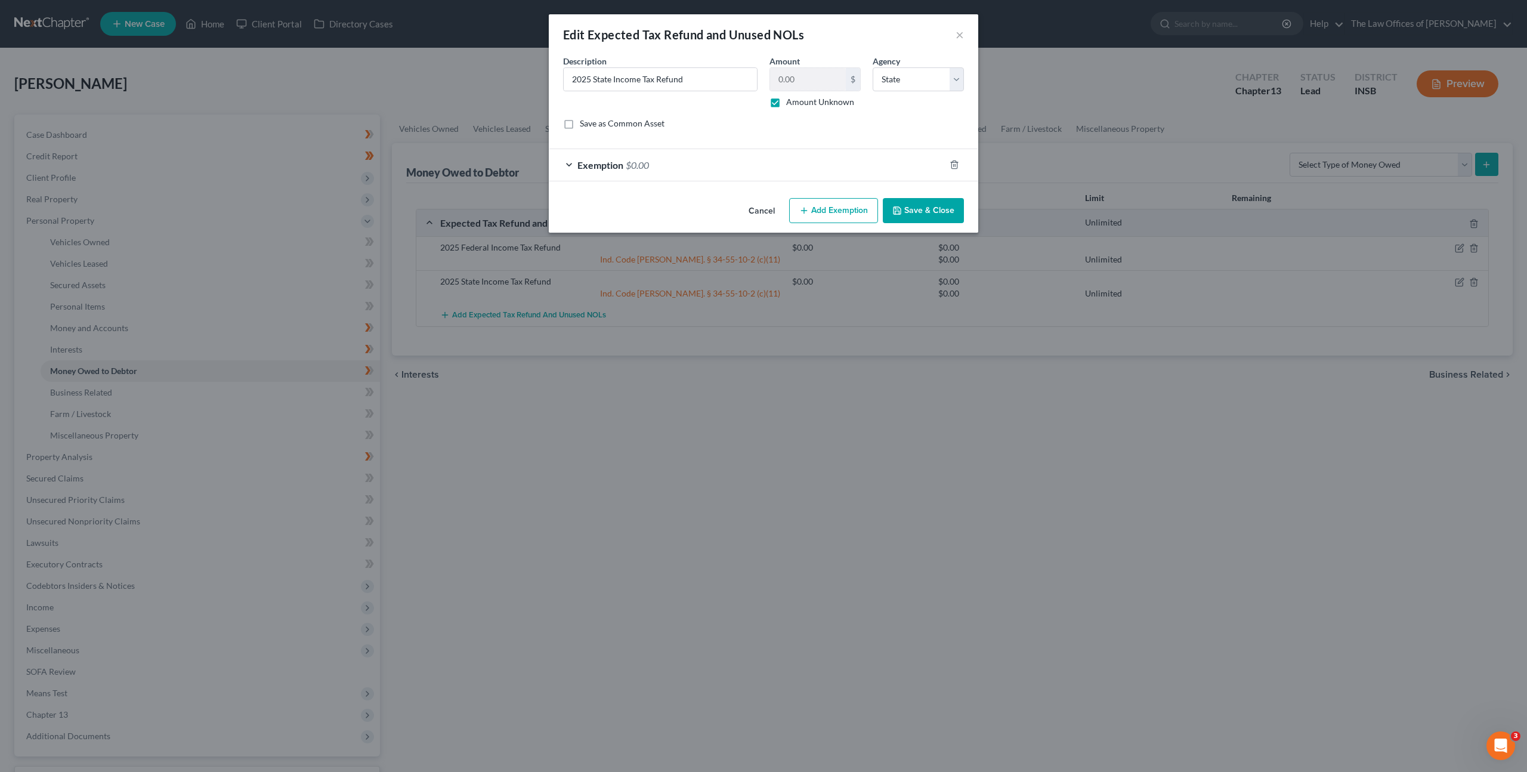
click at [765, 218] on button "Cancel" at bounding box center [761, 211] width 45 height 24
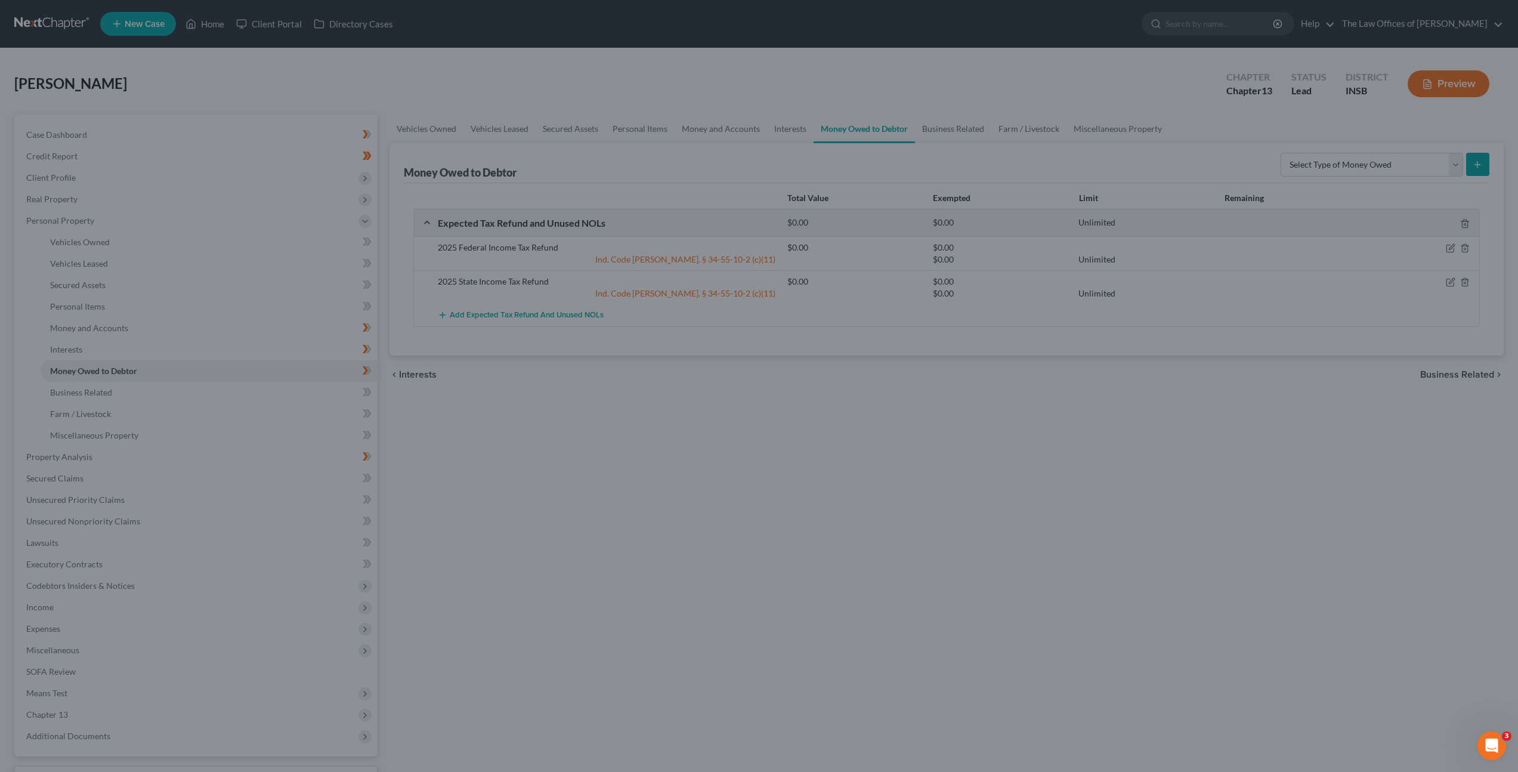
drag, startPoint x: 623, startPoint y: 512, endPoint x: 597, endPoint y: 471, distance: 48.8
click at [623, 511] on div "Vehicles Owned Vehicles Leased Secured Assets Personal Items Money and Accounts…" at bounding box center [947, 470] width 1126 height 711
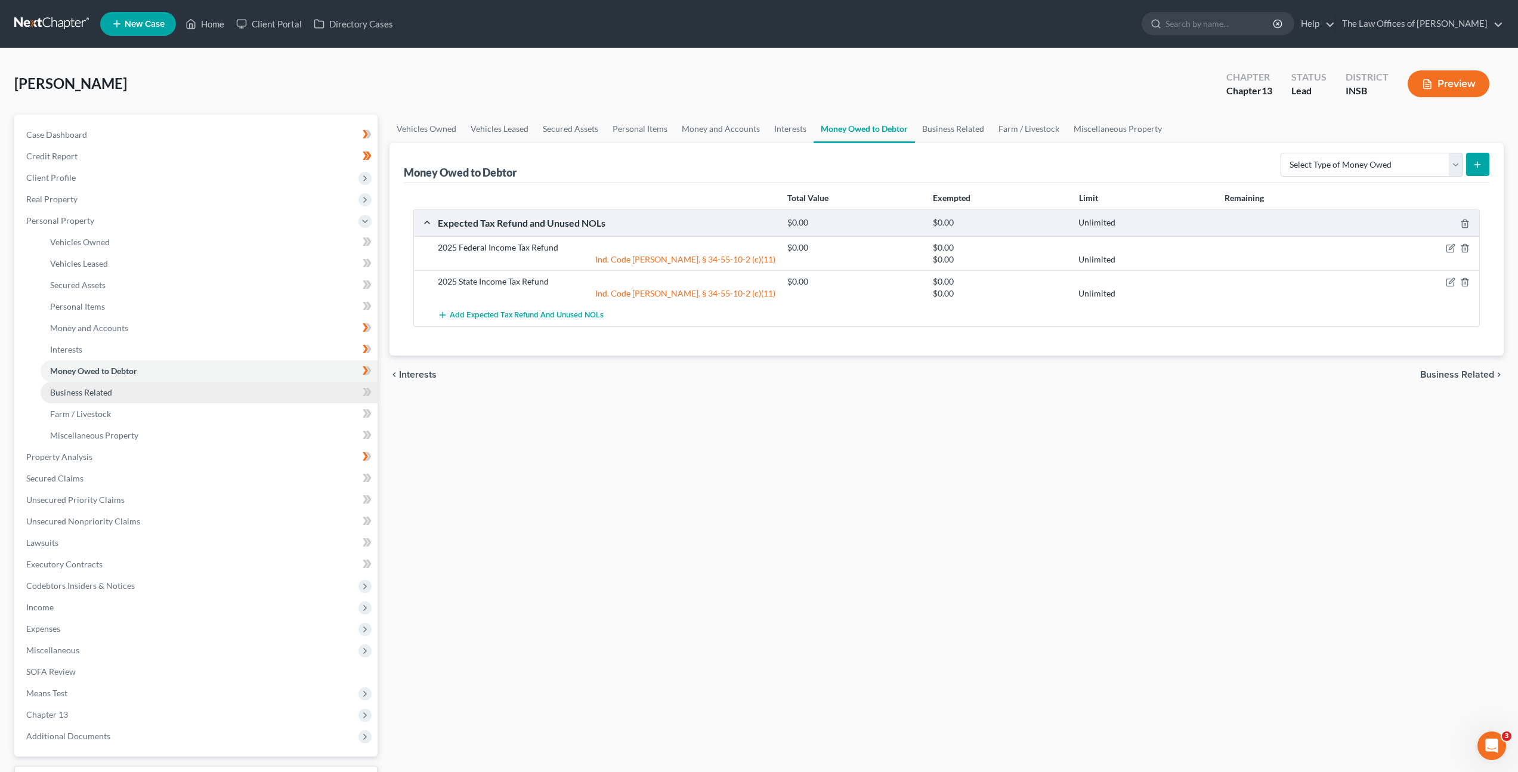
click at [292, 394] on link "Business Related" at bounding box center [209, 392] width 337 height 21
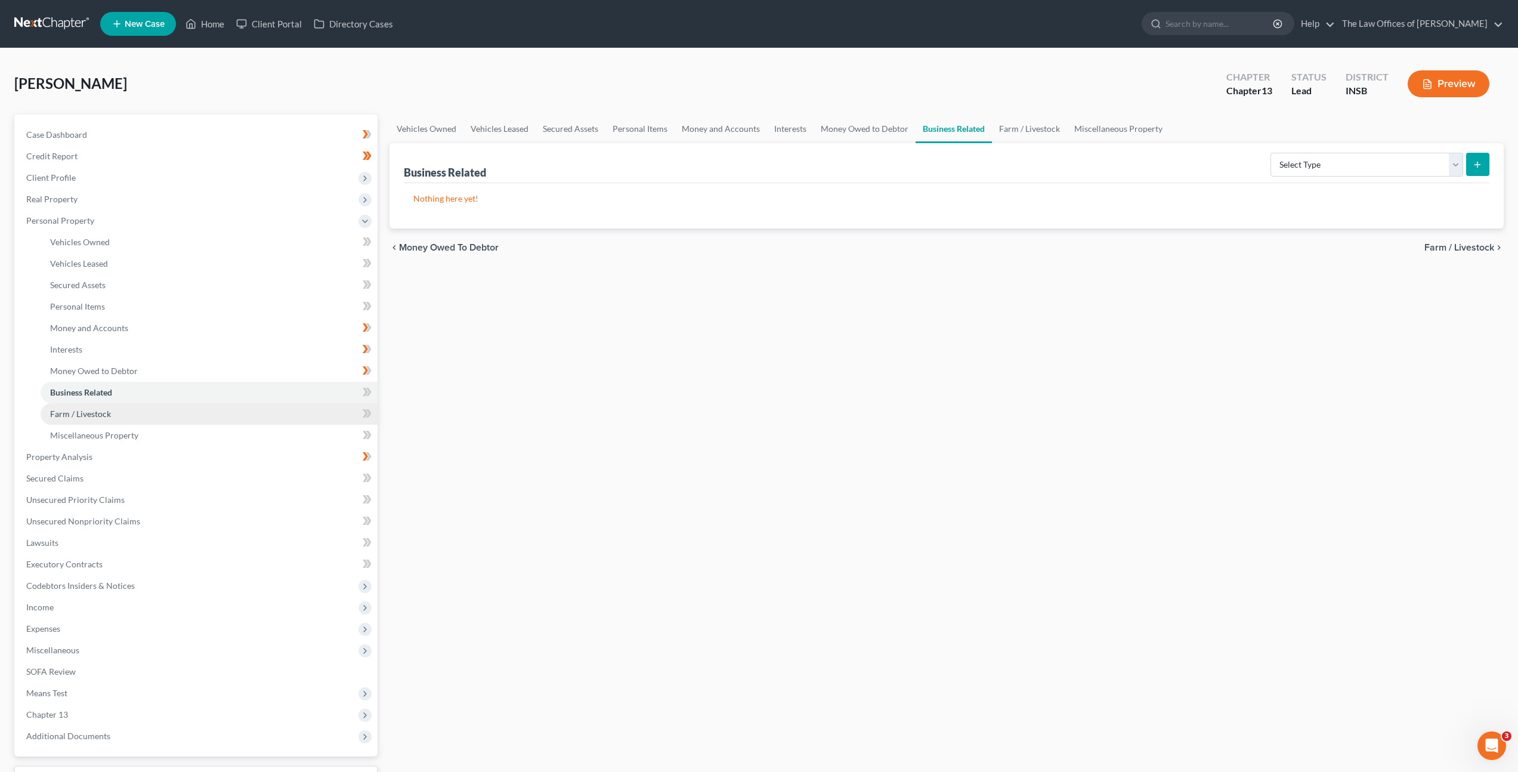
click at [274, 409] on link "Farm / Livestock" at bounding box center [209, 413] width 337 height 21
drag, startPoint x: 268, startPoint y: 429, endPoint x: 297, endPoint y: 416, distance: 31.5
click at [268, 428] on link "Miscellaneous Property" at bounding box center [209, 435] width 337 height 21
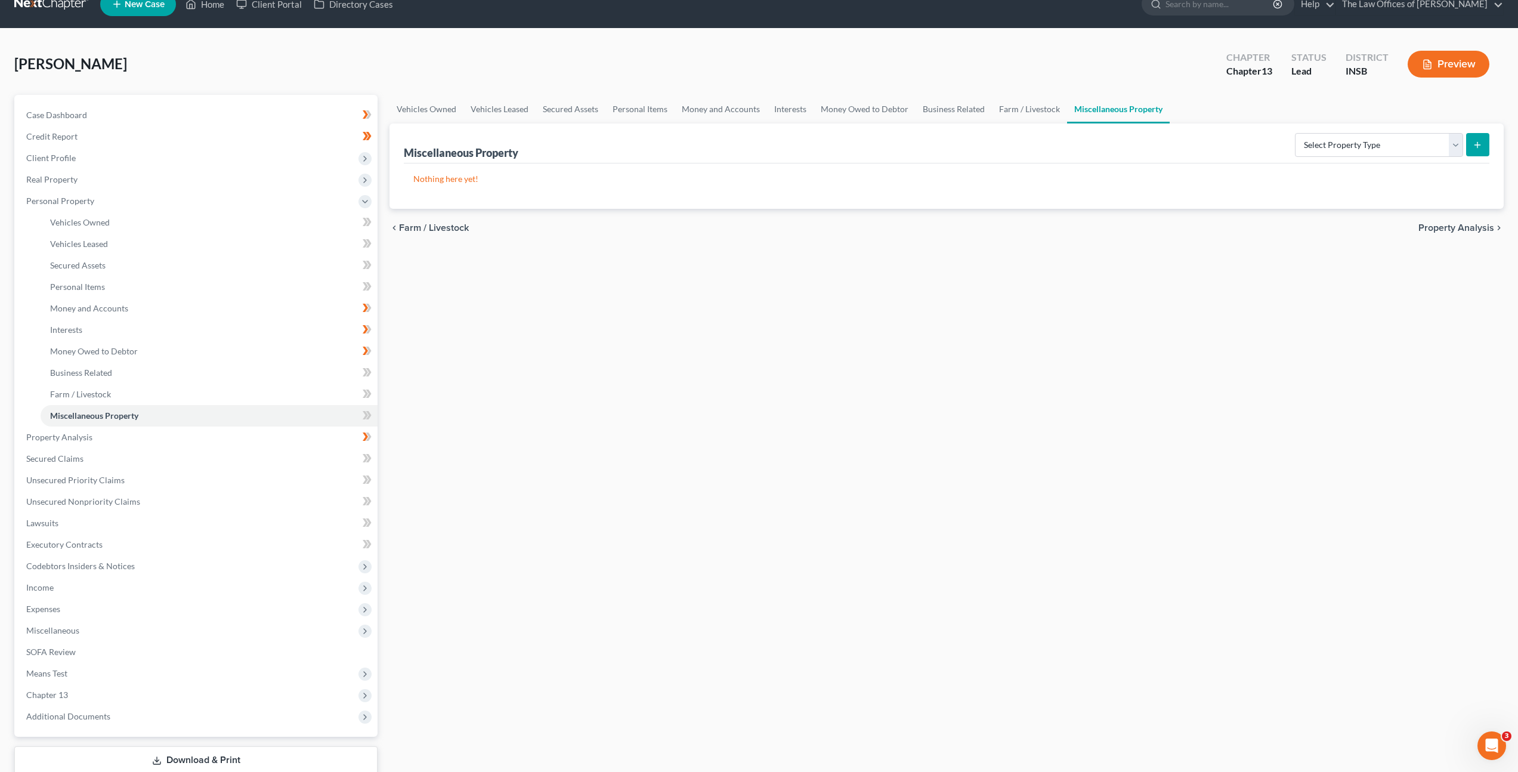
scroll to position [21, 0]
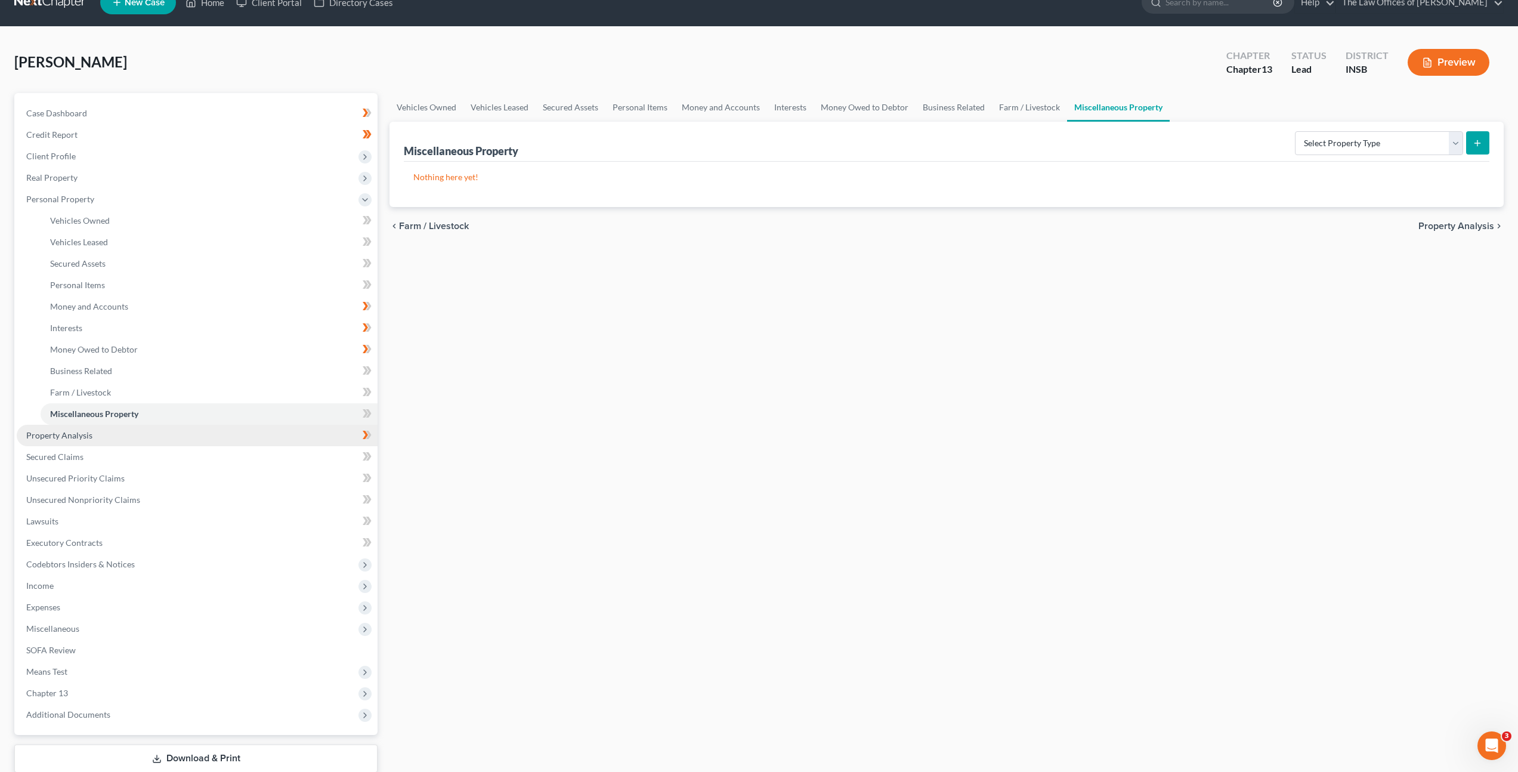
click at [284, 437] on link "Property Analysis" at bounding box center [197, 435] width 361 height 21
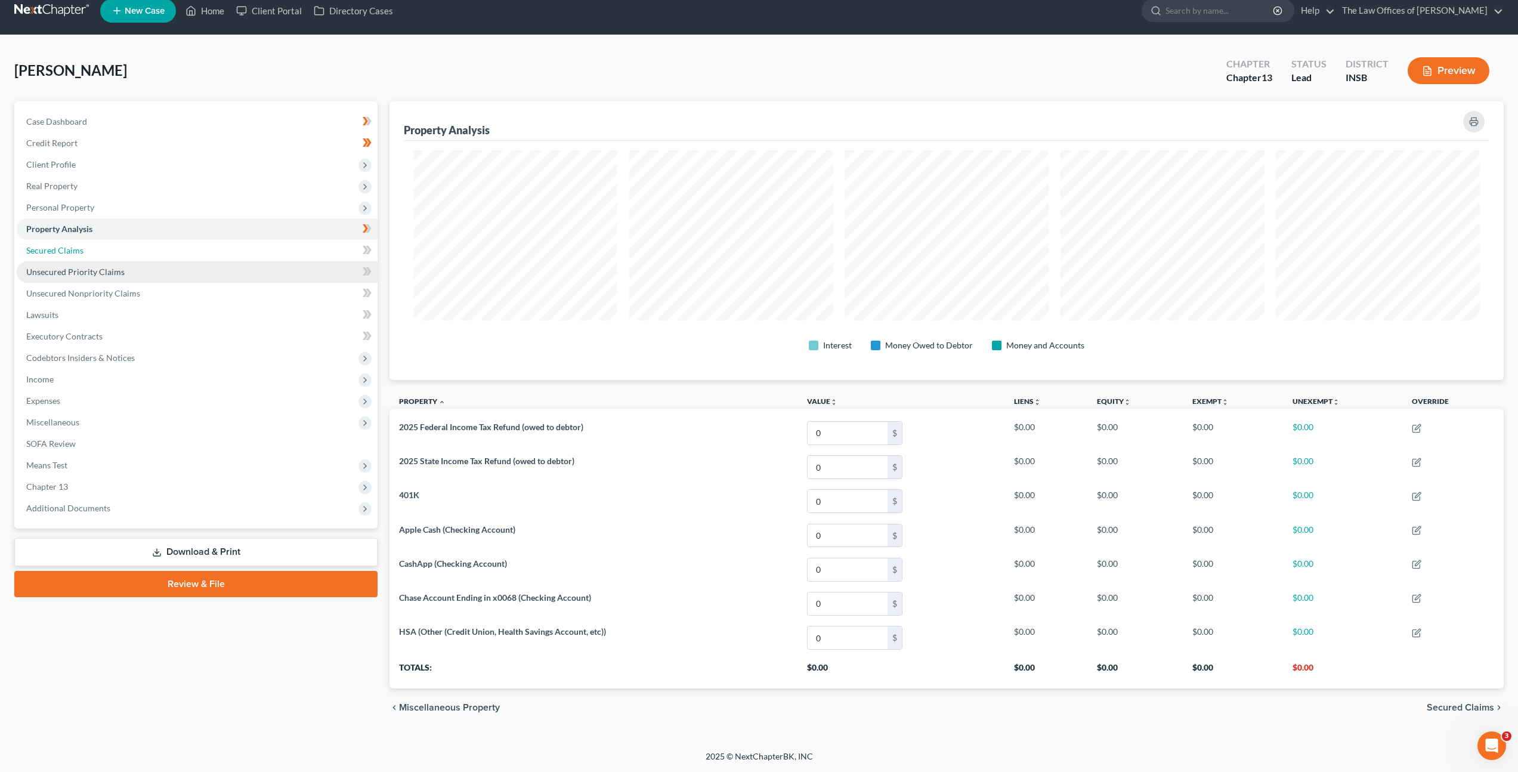
click at [196, 255] on link "Secured Claims" at bounding box center [197, 250] width 361 height 21
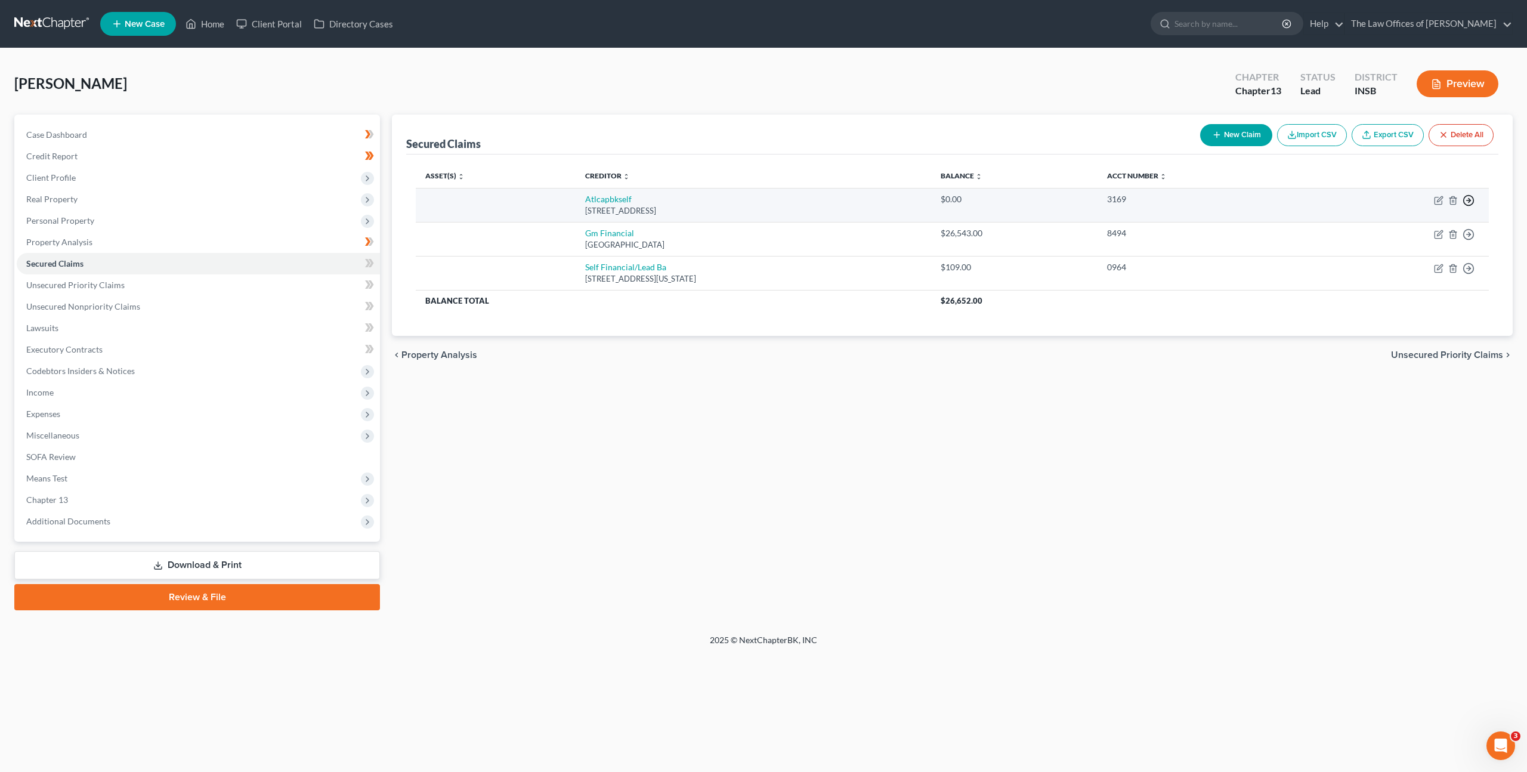
click at [1472, 202] on icon "button" at bounding box center [1469, 200] width 12 height 12
click at [1415, 276] on link "Move to Notice Only" at bounding box center [1414, 269] width 100 height 20
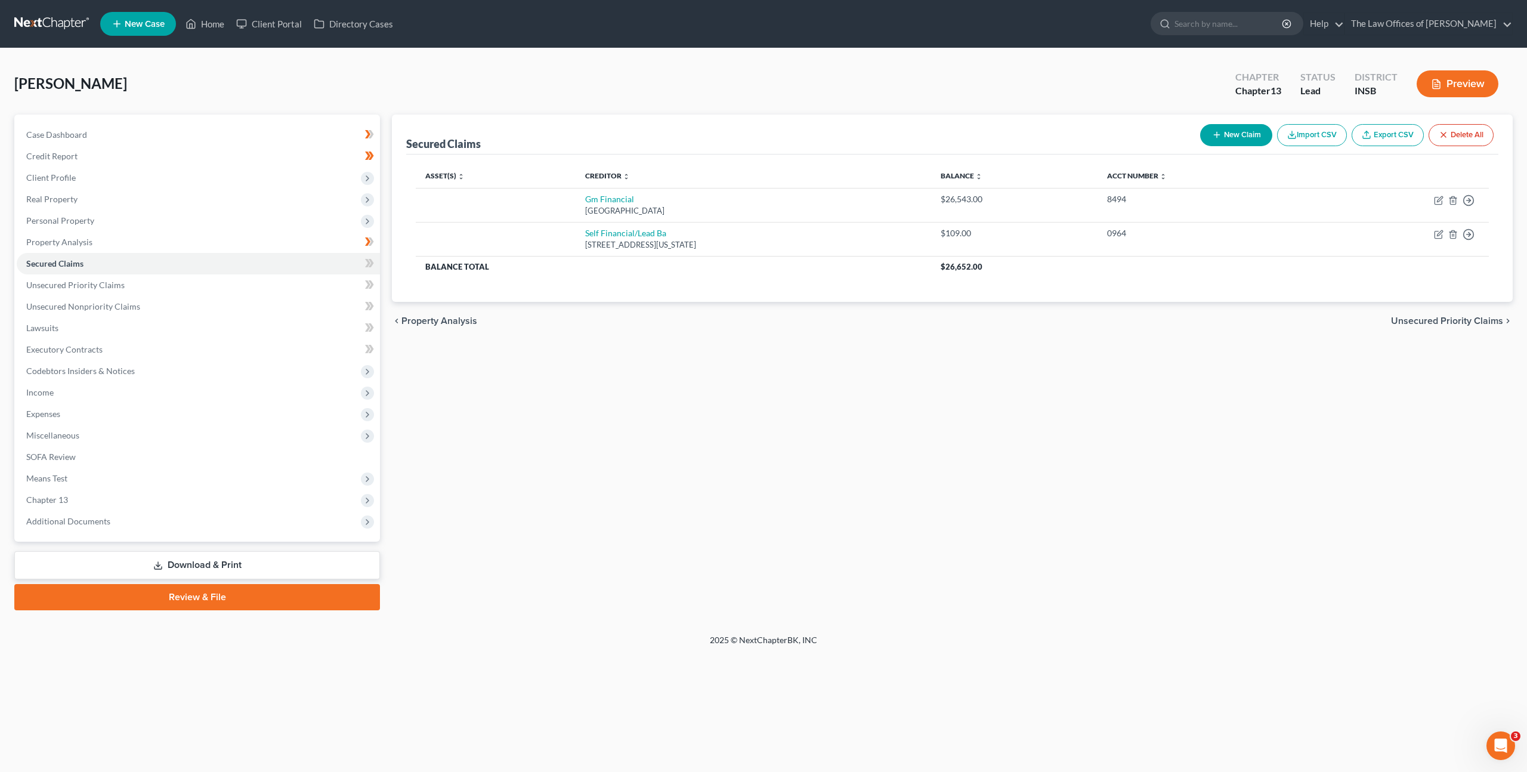
drag, startPoint x: 1042, startPoint y: 425, endPoint x: 925, endPoint y: 402, distance: 118.6
click at [1042, 425] on div "Secured Claims New Claim Import CSV Export CSV Delete All Asset(s) expand_more …" at bounding box center [952, 363] width 1133 height 496
drag, startPoint x: 129, startPoint y: 282, endPoint x: 144, endPoint y: 282, distance: 14.9
click at [129, 282] on link "Unsecured Priority Claims" at bounding box center [198, 284] width 363 height 21
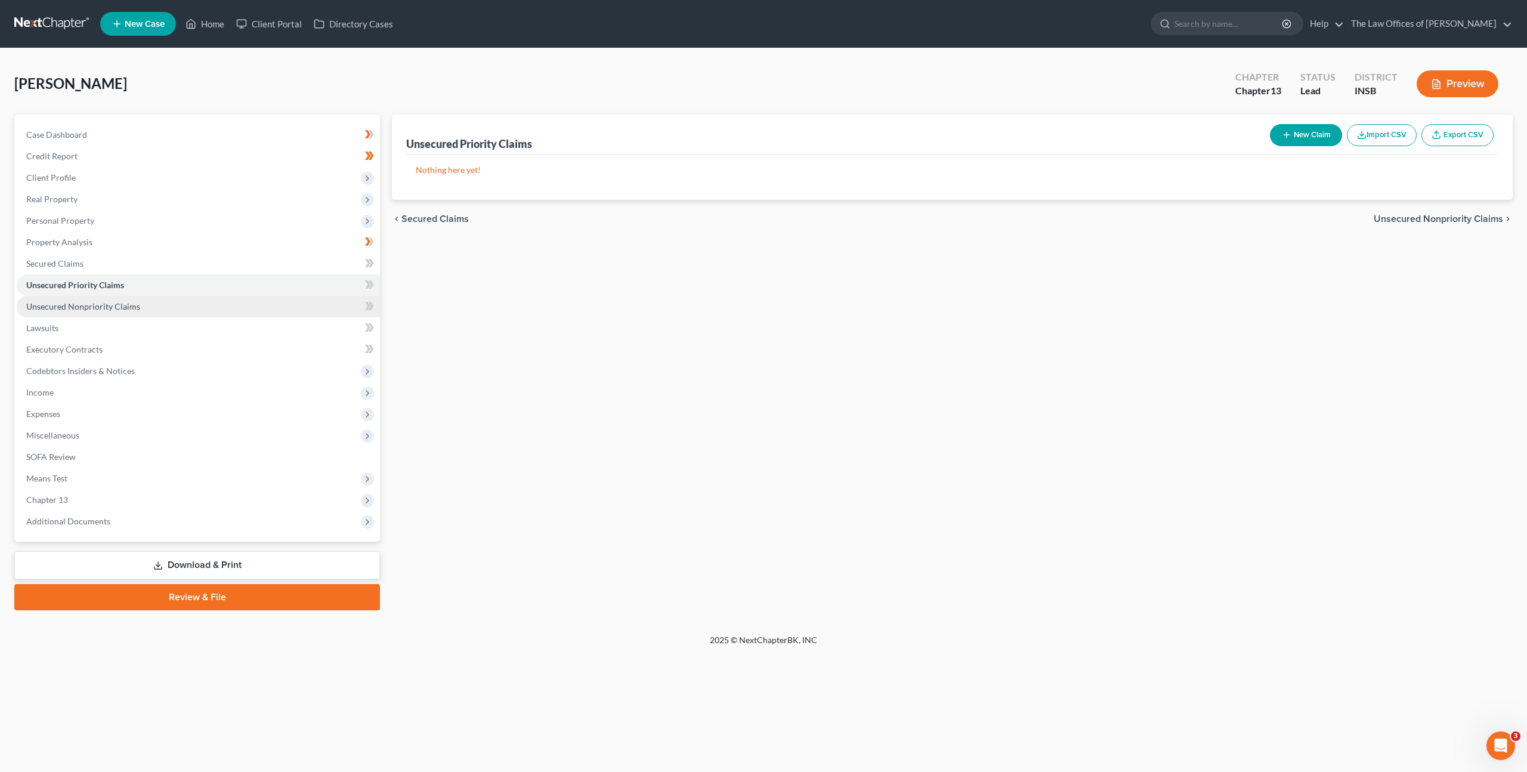
click at [196, 298] on link "Unsecured Nonpriority Claims" at bounding box center [198, 306] width 363 height 21
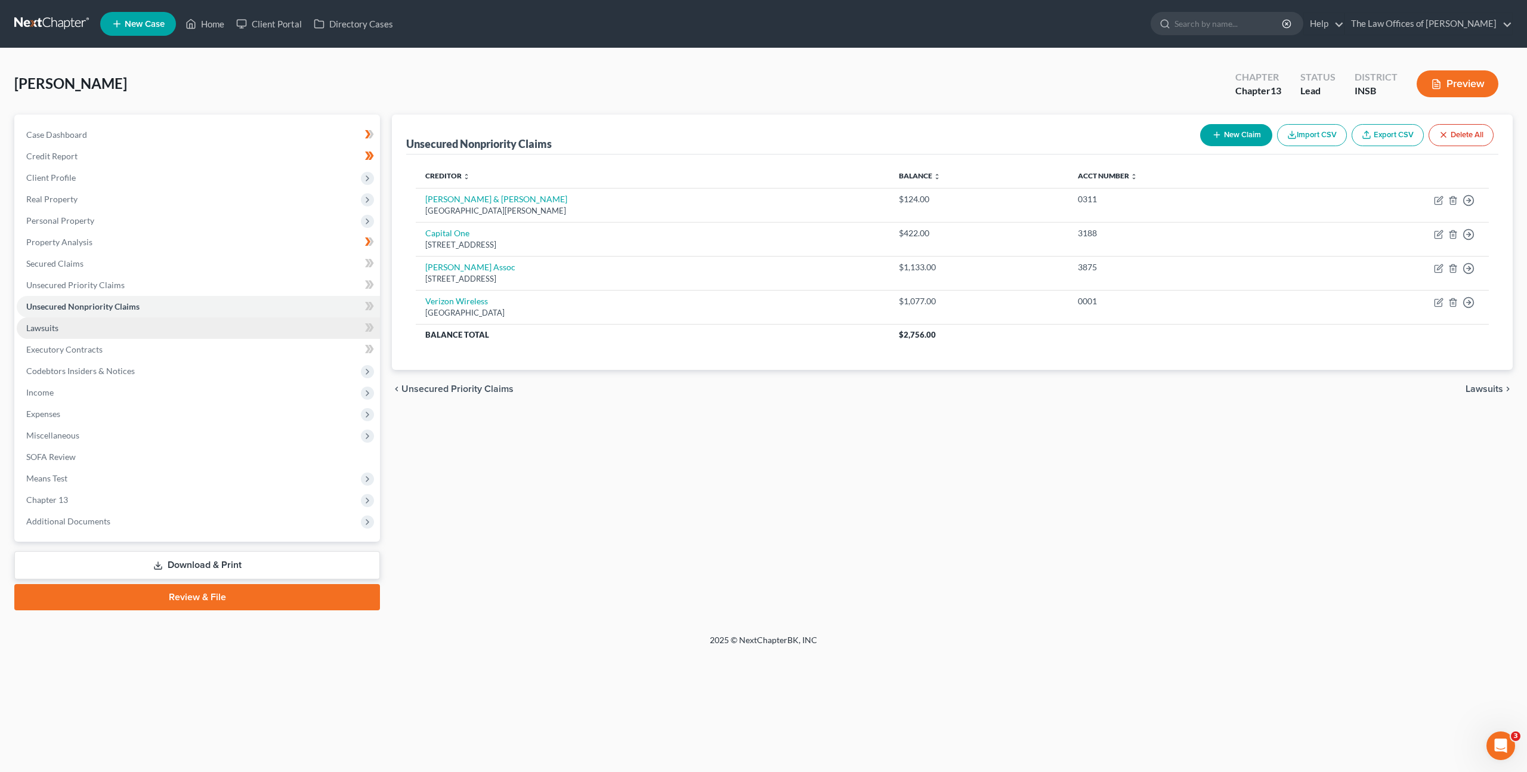
click at [237, 330] on link "Lawsuits" at bounding box center [198, 327] width 363 height 21
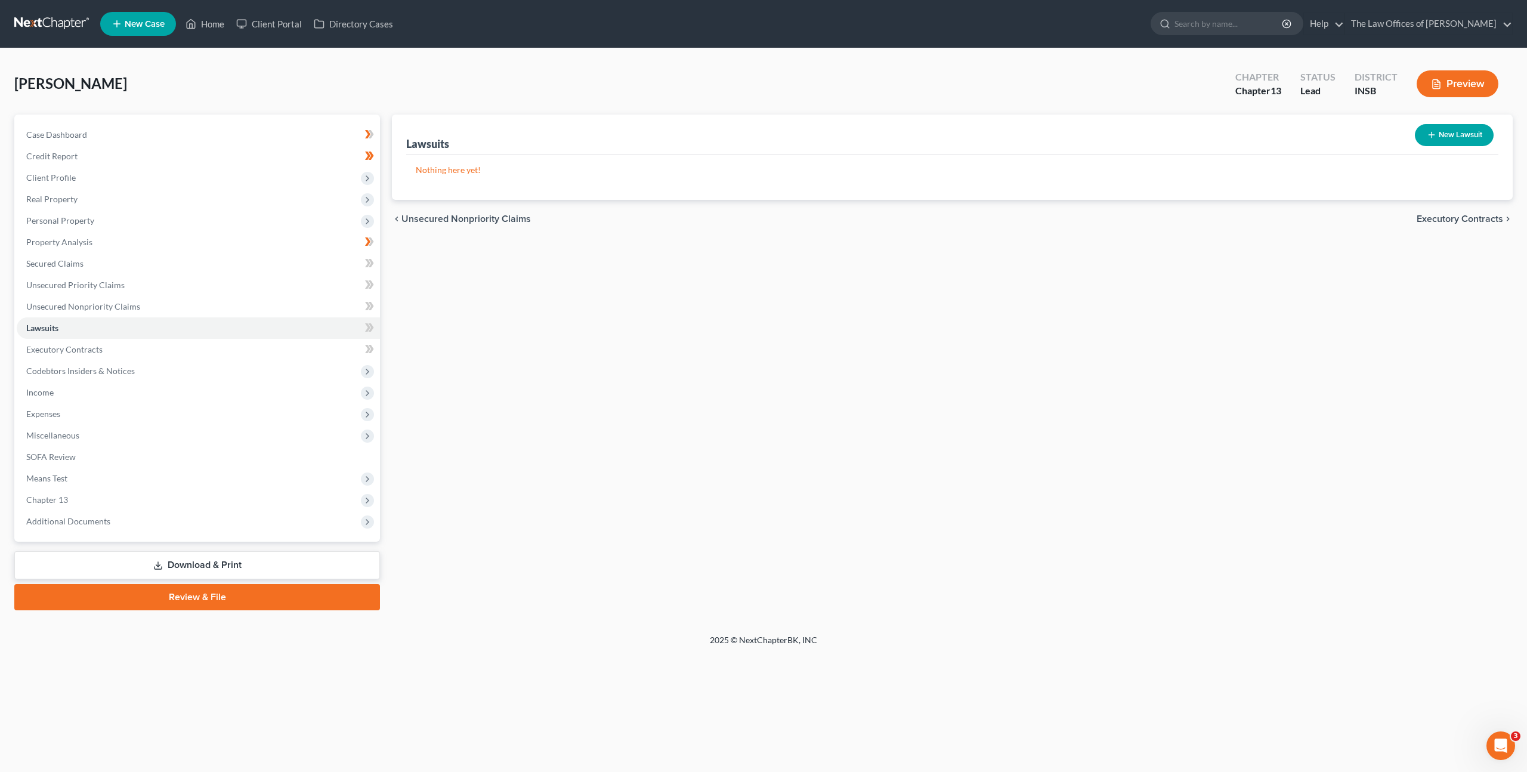
click at [620, 343] on div "Lawsuits New Lawsuit Nothing here yet! Court Name Date Filed Status Creditor Na…" at bounding box center [952, 363] width 1133 height 496
click at [251, 395] on span "Income" at bounding box center [198, 392] width 363 height 21
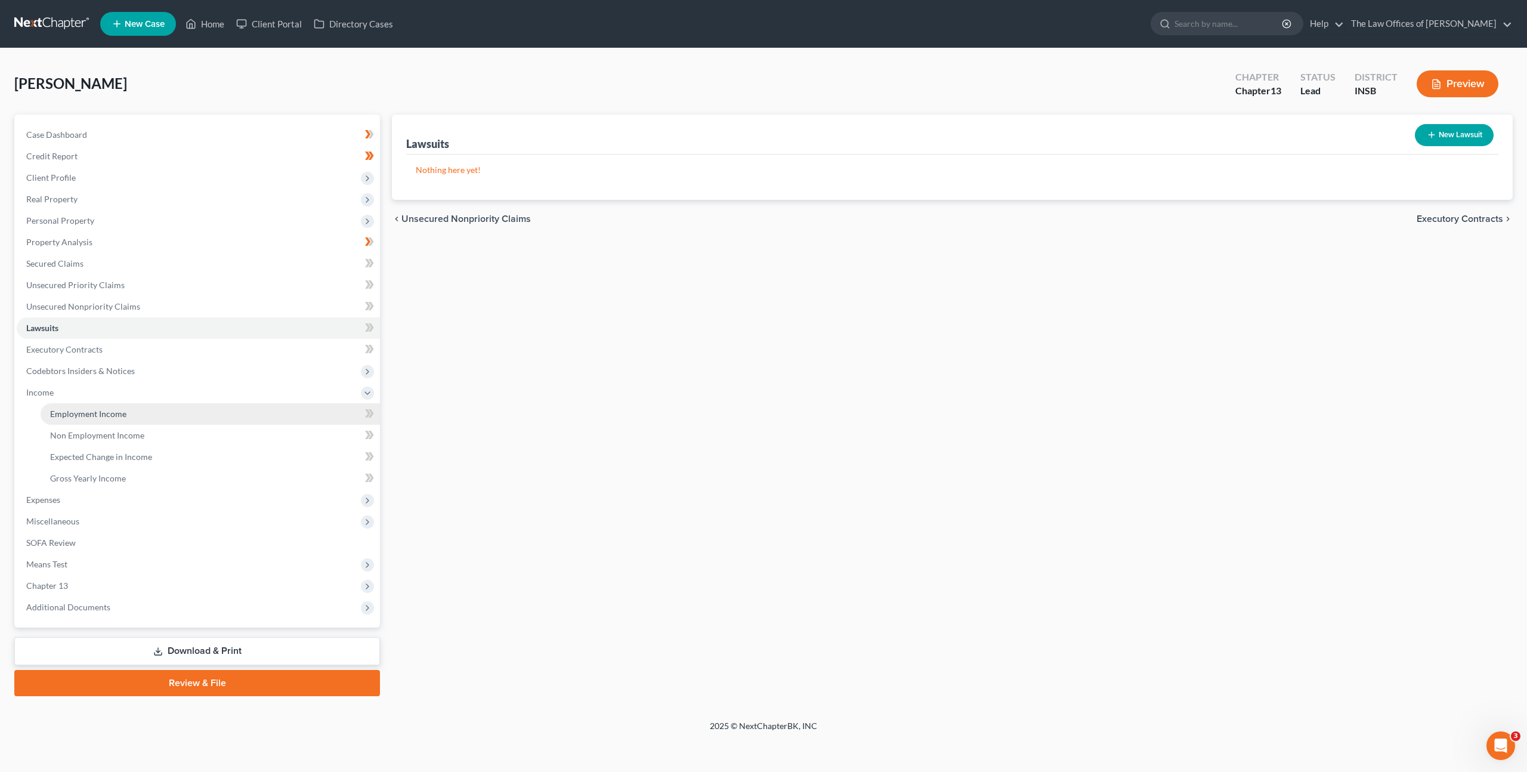
click at [271, 410] on link "Employment Income" at bounding box center [210, 413] width 339 height 21
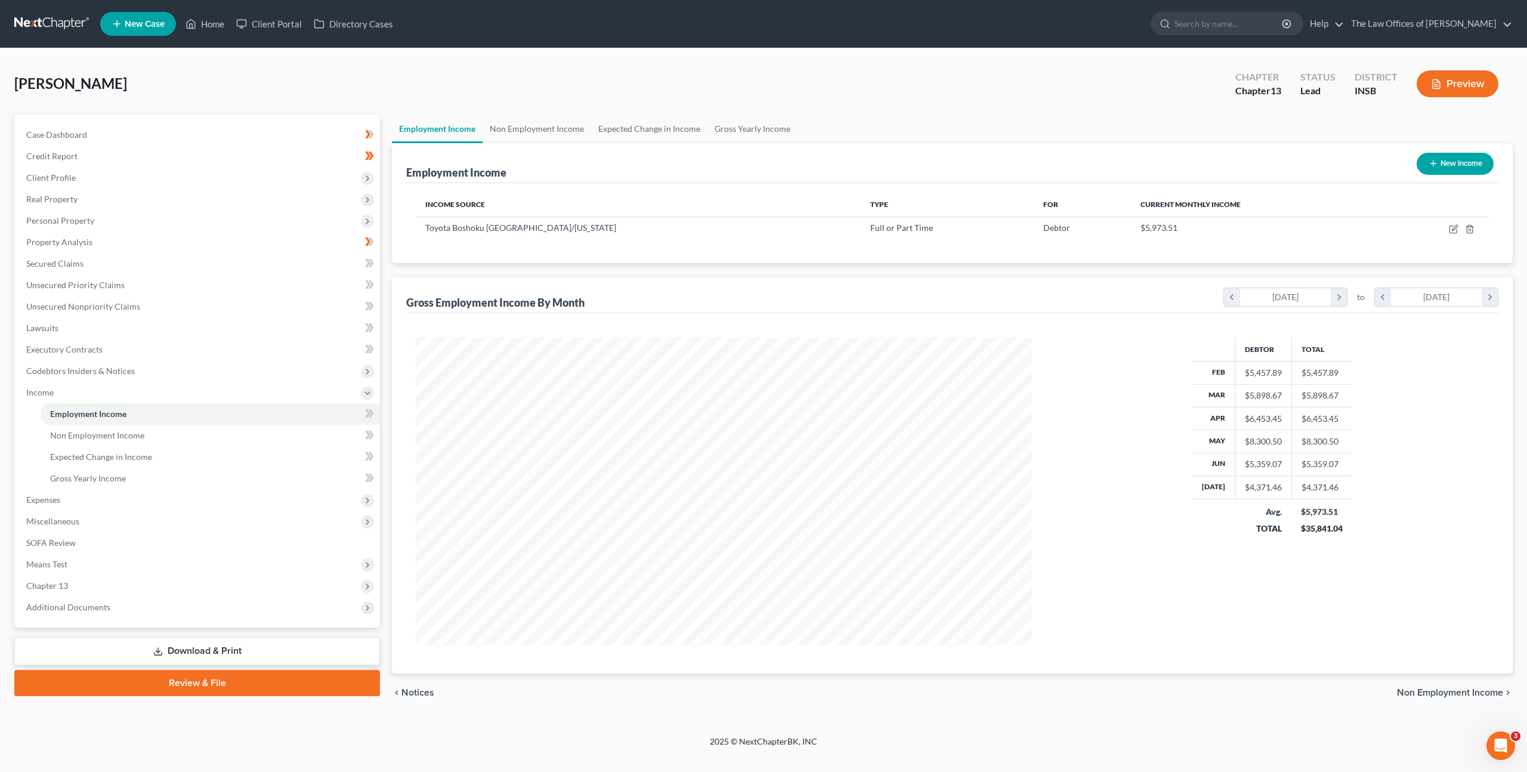
scroll to position [308, 640]
click at [1454, 230] on icon "button" at bounding box center [1454, 229] width 10 height 10
select select "0"
select select "15"
select select "0"
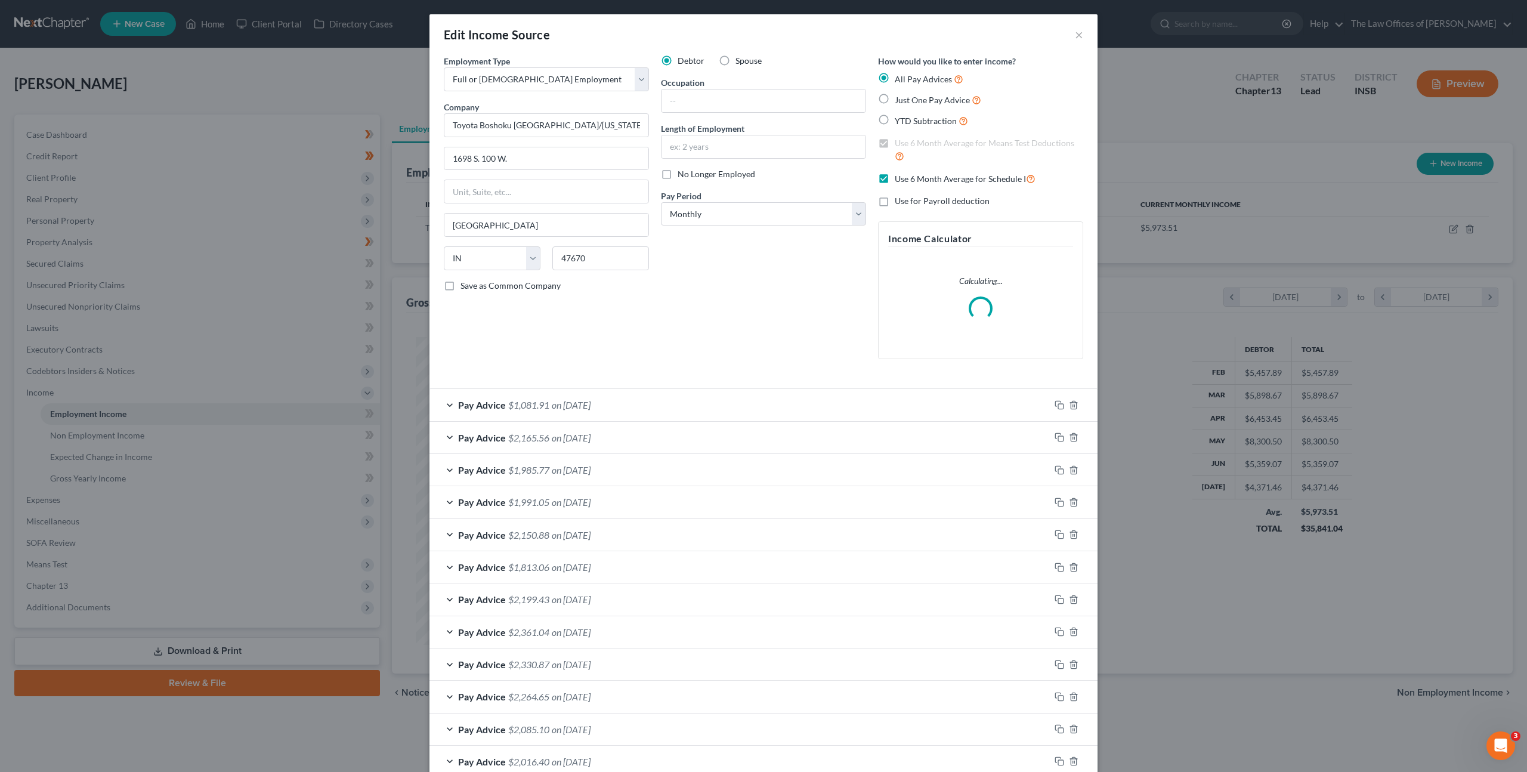
drag, startPoint x: 661, startPoint y: 402, endPoint x: 682, endPoint y: 386, distance: 26.0
click at [662, 402] on div "Pay Advice $1,081.91 on 07/25/2025" at bounding box center [740, 405] width 620 height 32
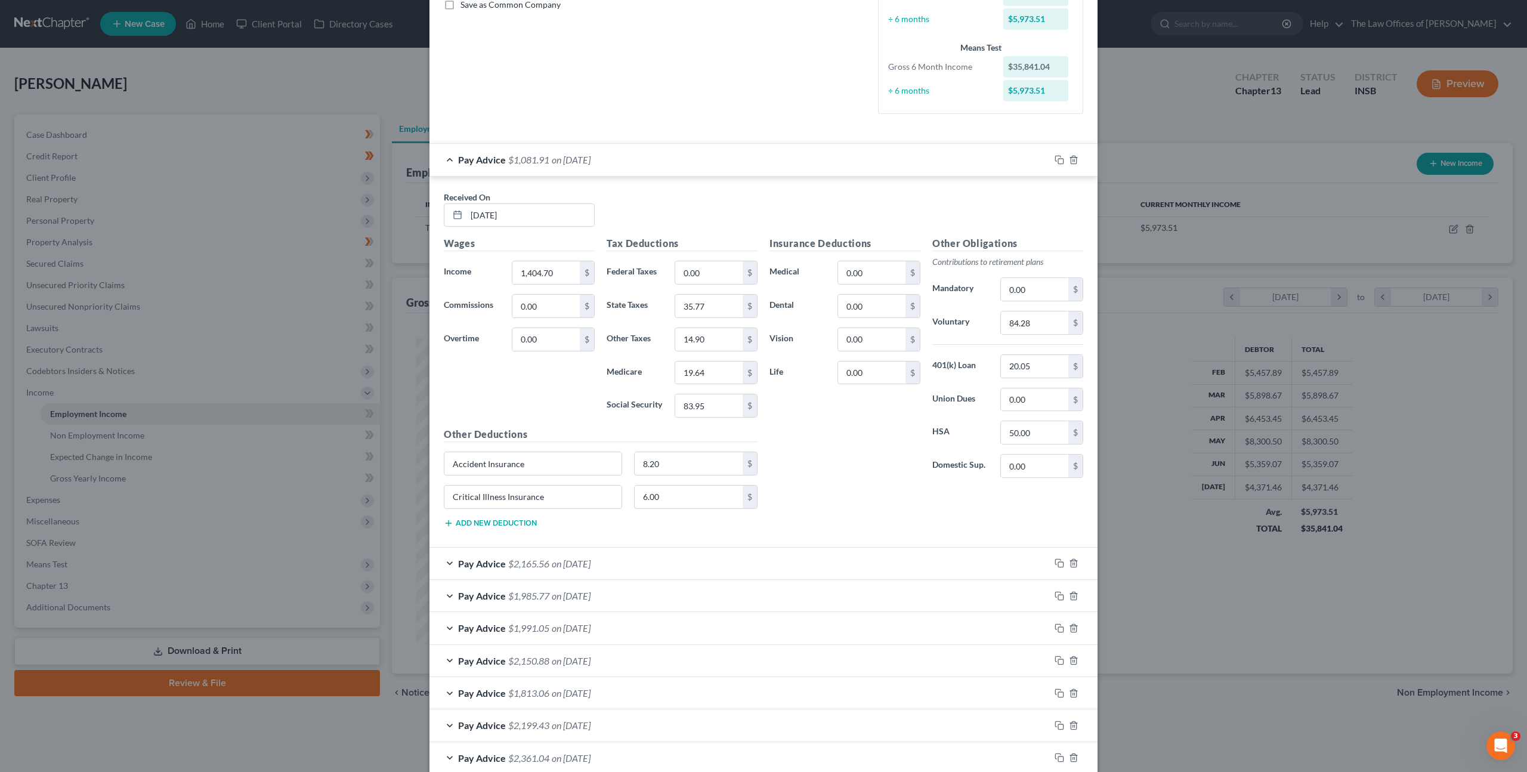
scroll to position [218, 0]
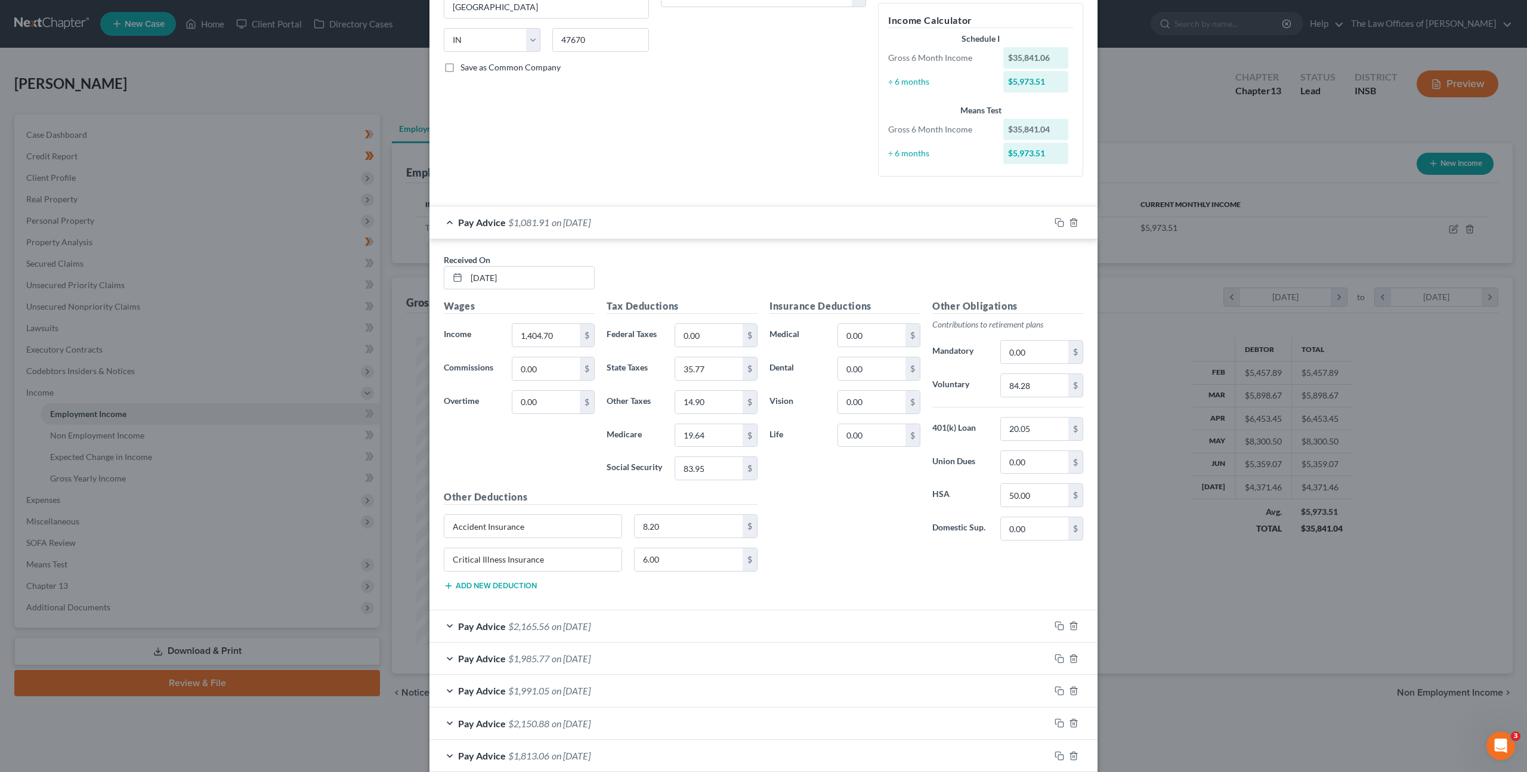
click at [1202, 215] on div "Edit Income Source × Employment Type * Select Full or Part Time Employment Self…" at bounding box center [763, 386] width 1527 height 772
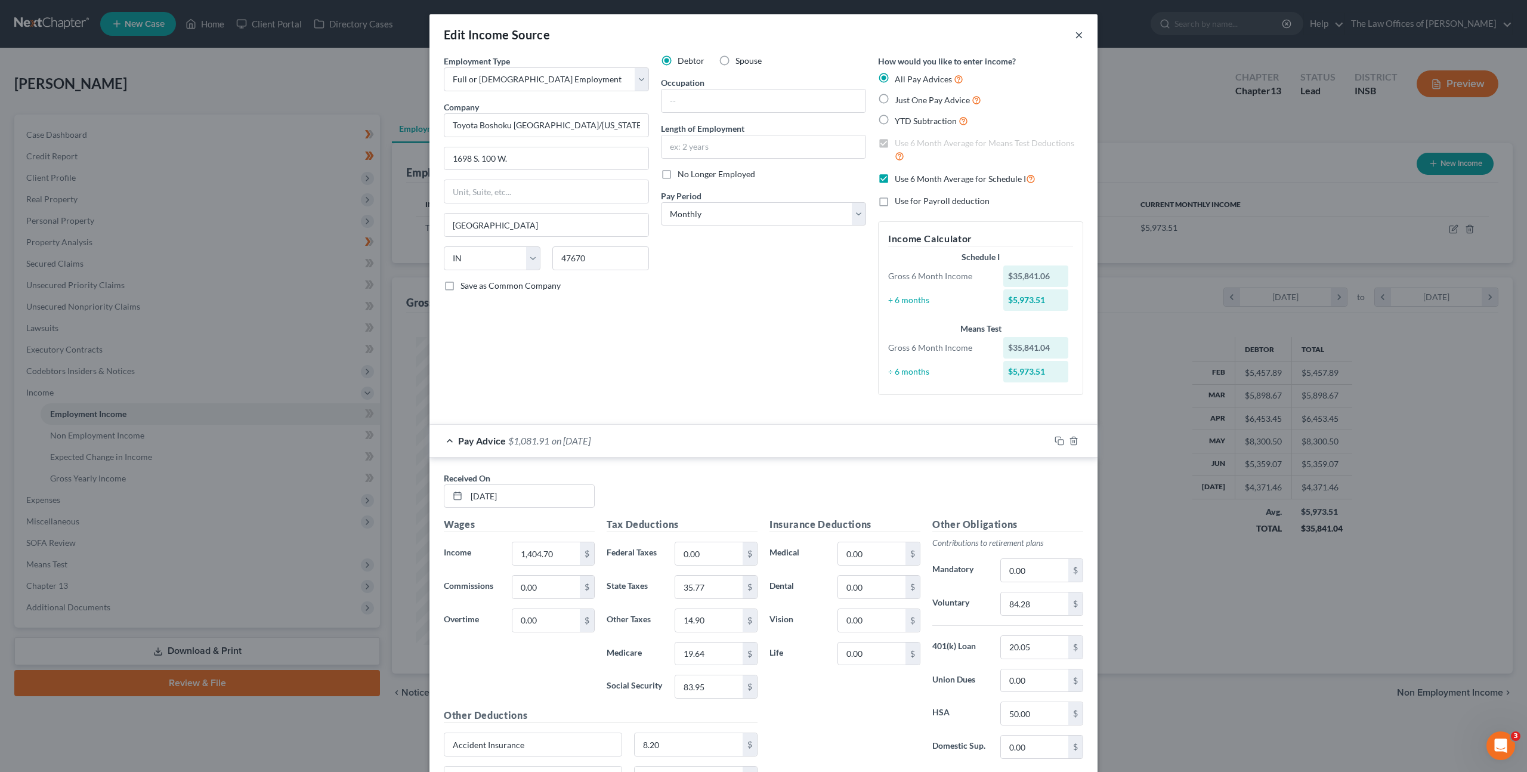
click at [1075, 39] on button "×" at bounding box center [1079, 34] width 8 height 14
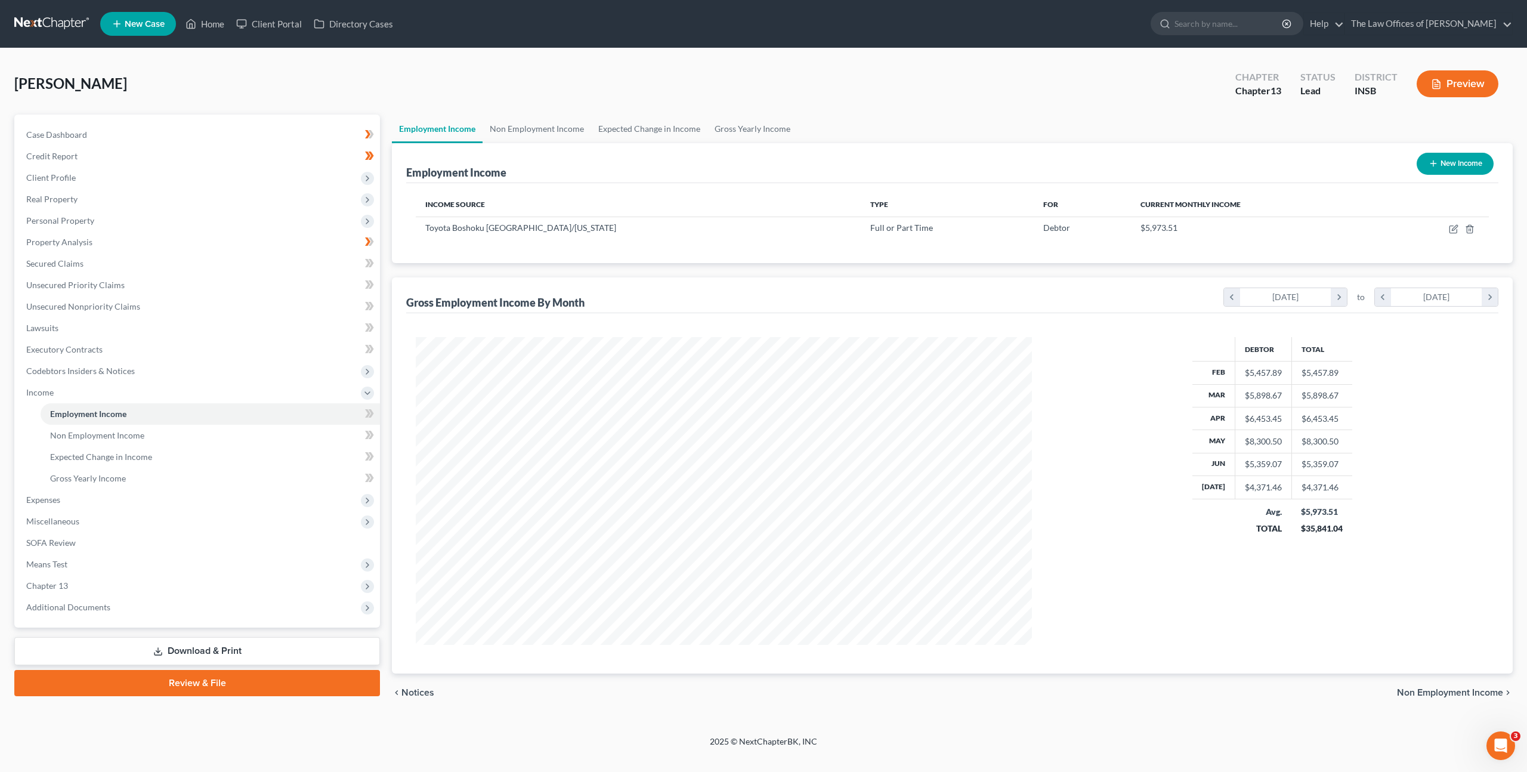
click at [928, 155] on div "Employment Income New Income" at bounding box center [952, 163] width 1092 height 40
click at [193, 302] on link "Unsecured Nonpriority Claims" at bounding box center [198, 306] width 363 height 21
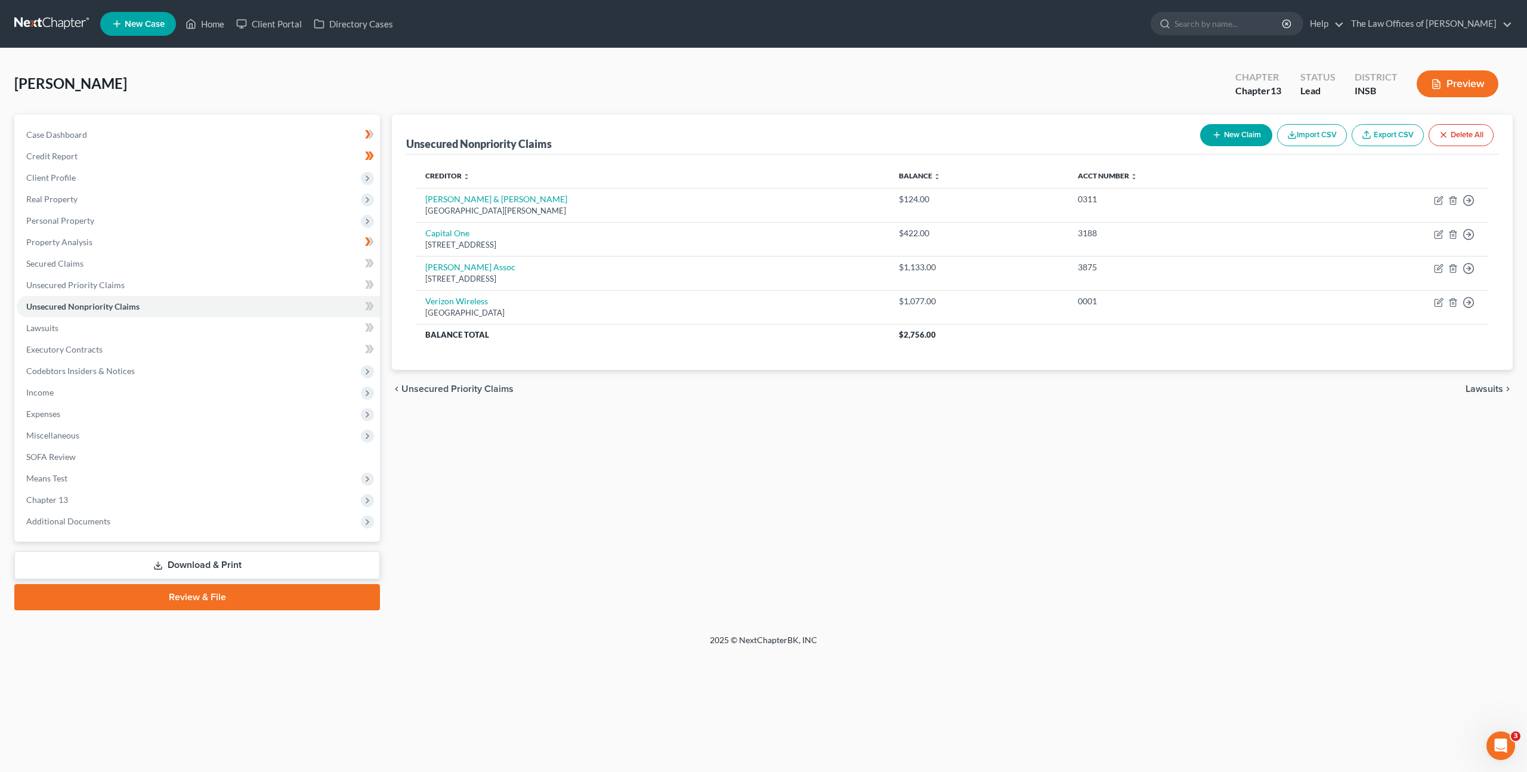
click at [1235, 133] on button "New Claim" at bounding box center [1236, 135] width 72 height 22
select select "0"
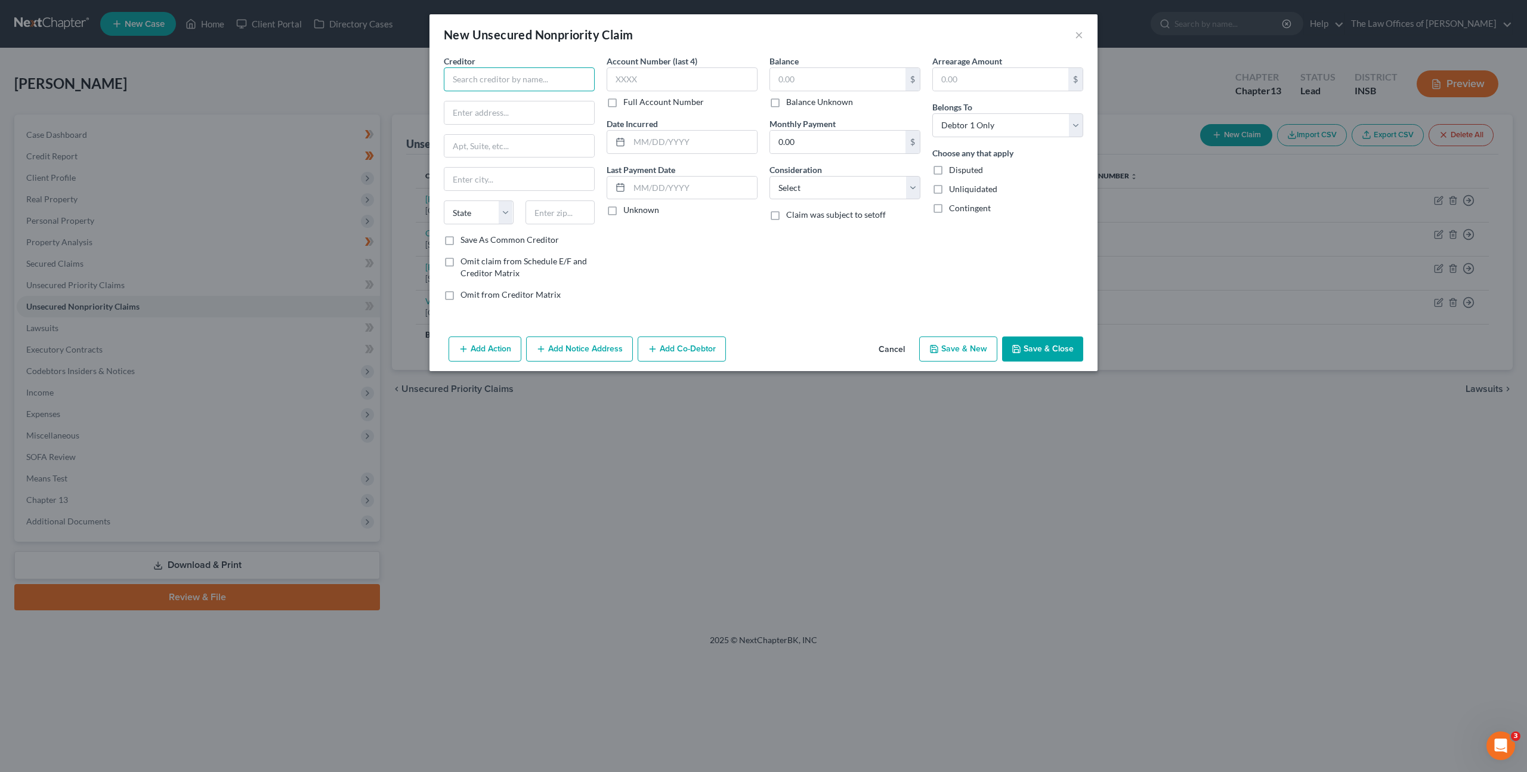
click at [518, 76] on input "text" at bounding box center [519, 79] width 151 height 24
click at [554, 76] on input "text" at bounding box center [519, 79] width 151 height 24
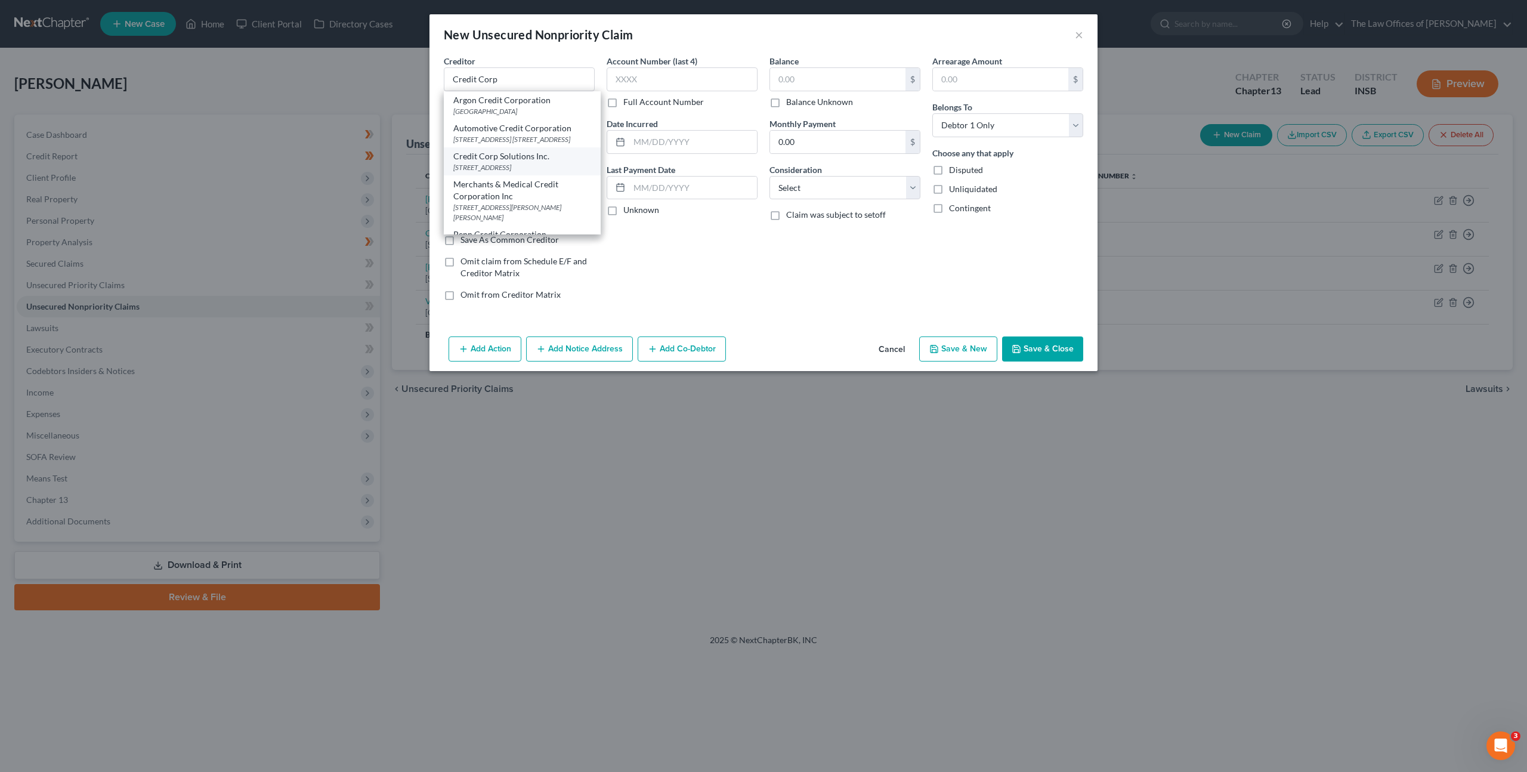
click at [508, 172] on div "63 East 11400 South #408, Sandy, UT 84070" at bounding box center [522, 167] width 138 height 10
type input "Credit Corp Solutions Inc."
type input "63 East 11400 South"
type input "#408"
type input "Sandy"
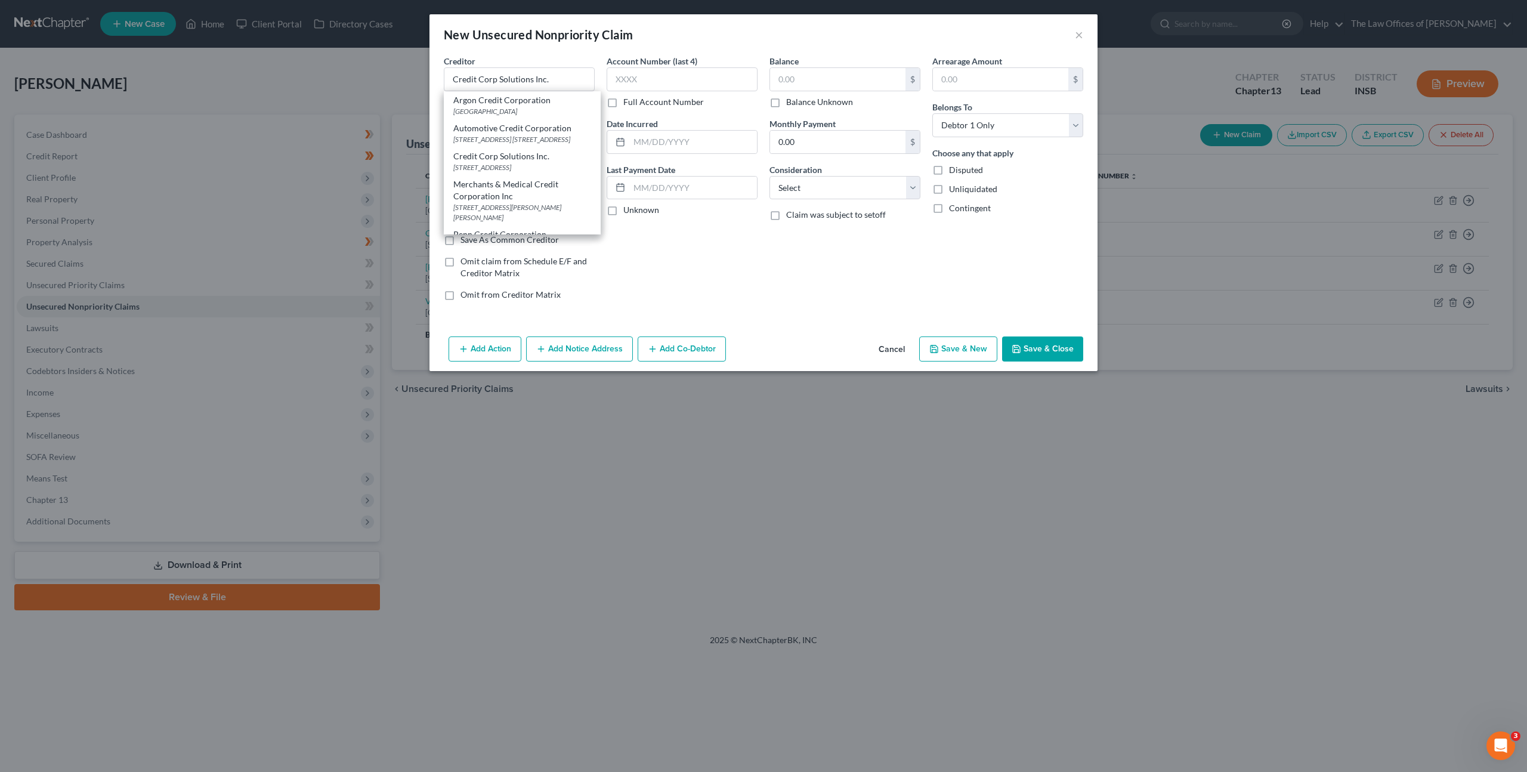
select select "46"
type input "84070"
click at [587, 346] on button "Add Notice Address" at bounding box center [579, 348] width 107 height 25
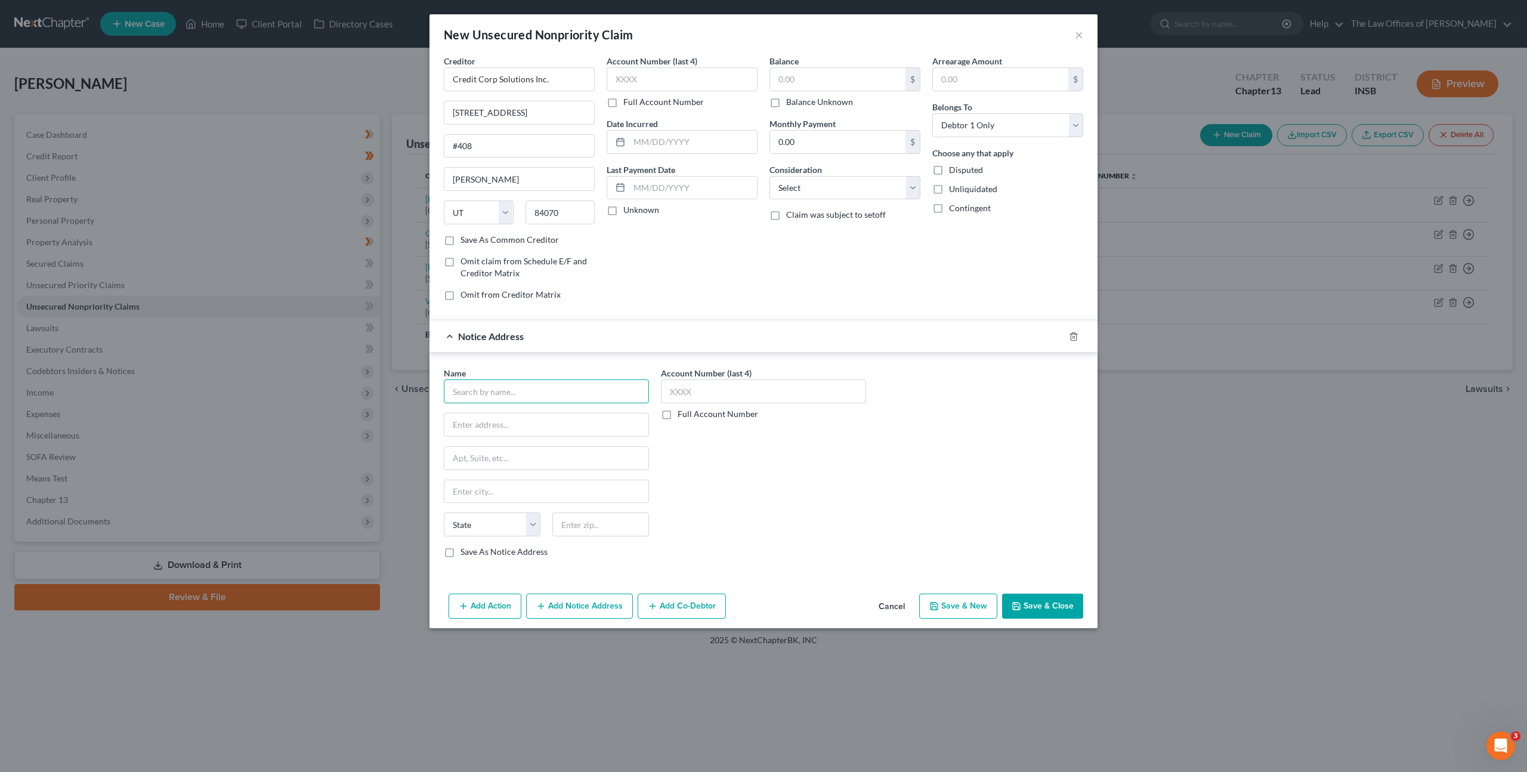
click at [515, 386] on input "text" at bounding box center [546, 391] width 205 height 24
click at [544, 425] on div "2618 East Paris Ave. SE, Grand Rapids, MI 49546" at bounding box center [531, 423] width 157 height 10
type input "Stenger & Stenger, PC"
type input "2618 East Paris Ave. SE"
type input "Grand Rapids"
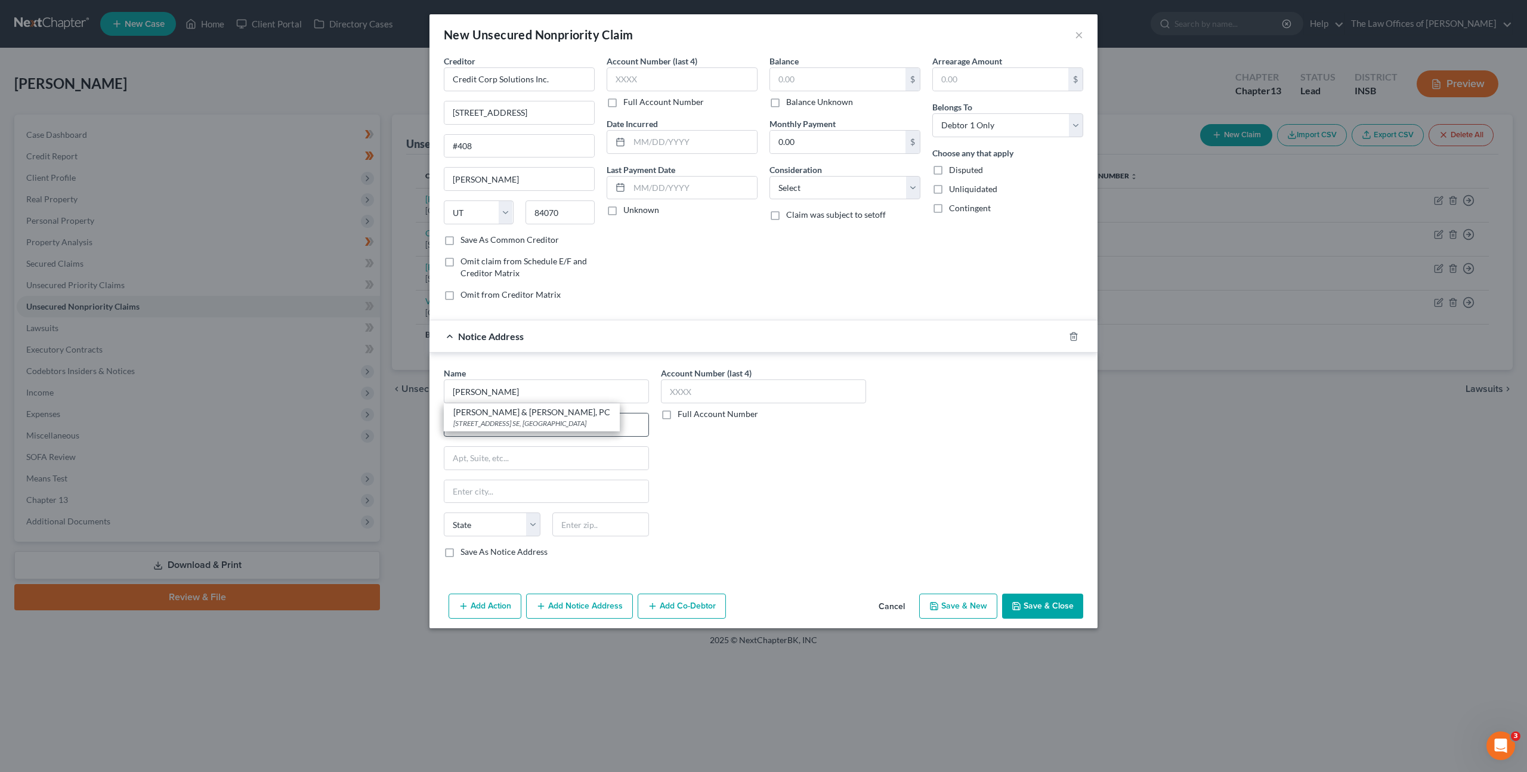
select select "23"
type input "49546"
drag, startPoint x: 575, startPoint y: 606, endPoint x: 637, endPoint y: 560, distance: 77.6
click at [575, 606] on button "Add Notice Address" at bounding box center [579, 606] width 107 height 25
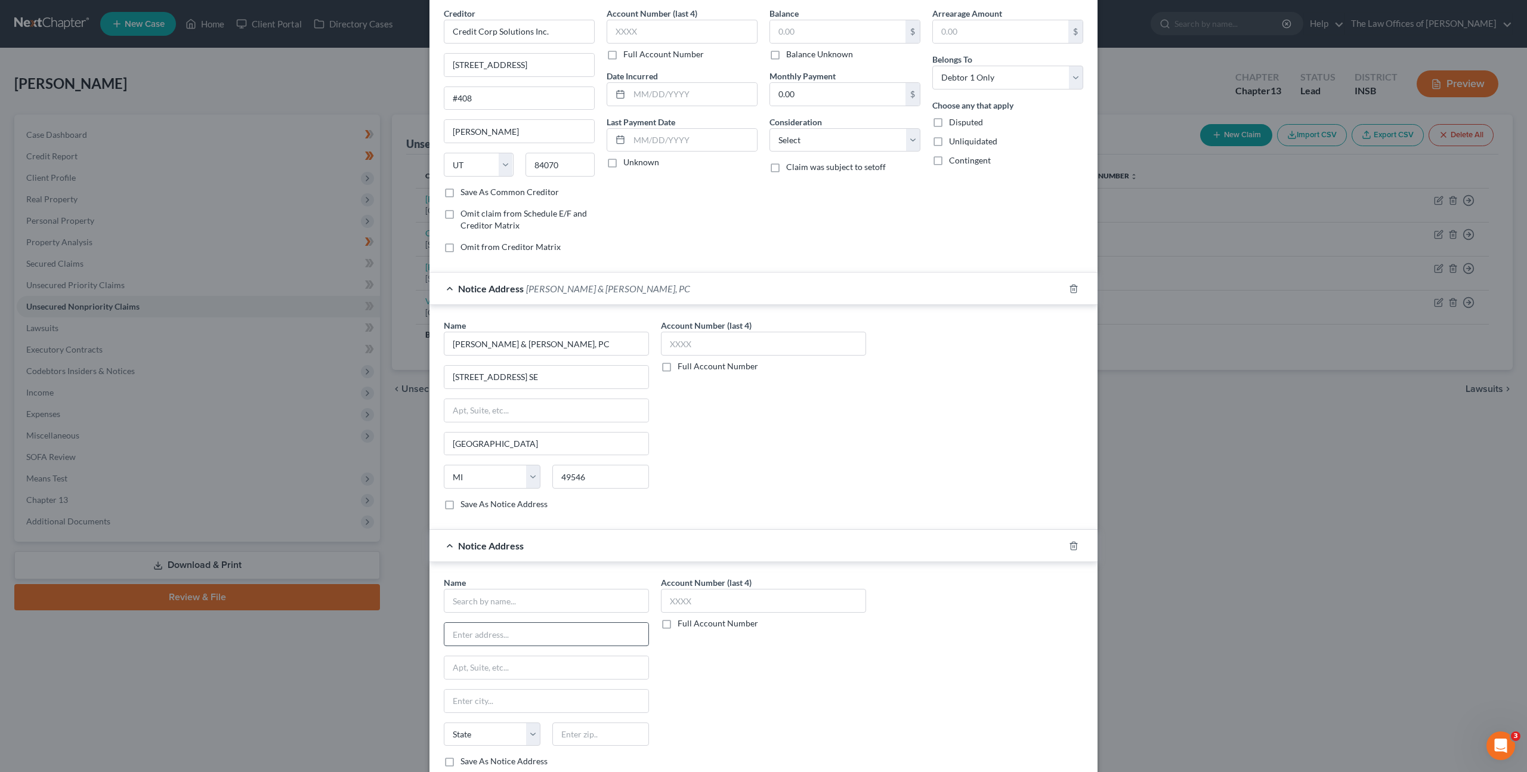
scroll to position [128, 0]
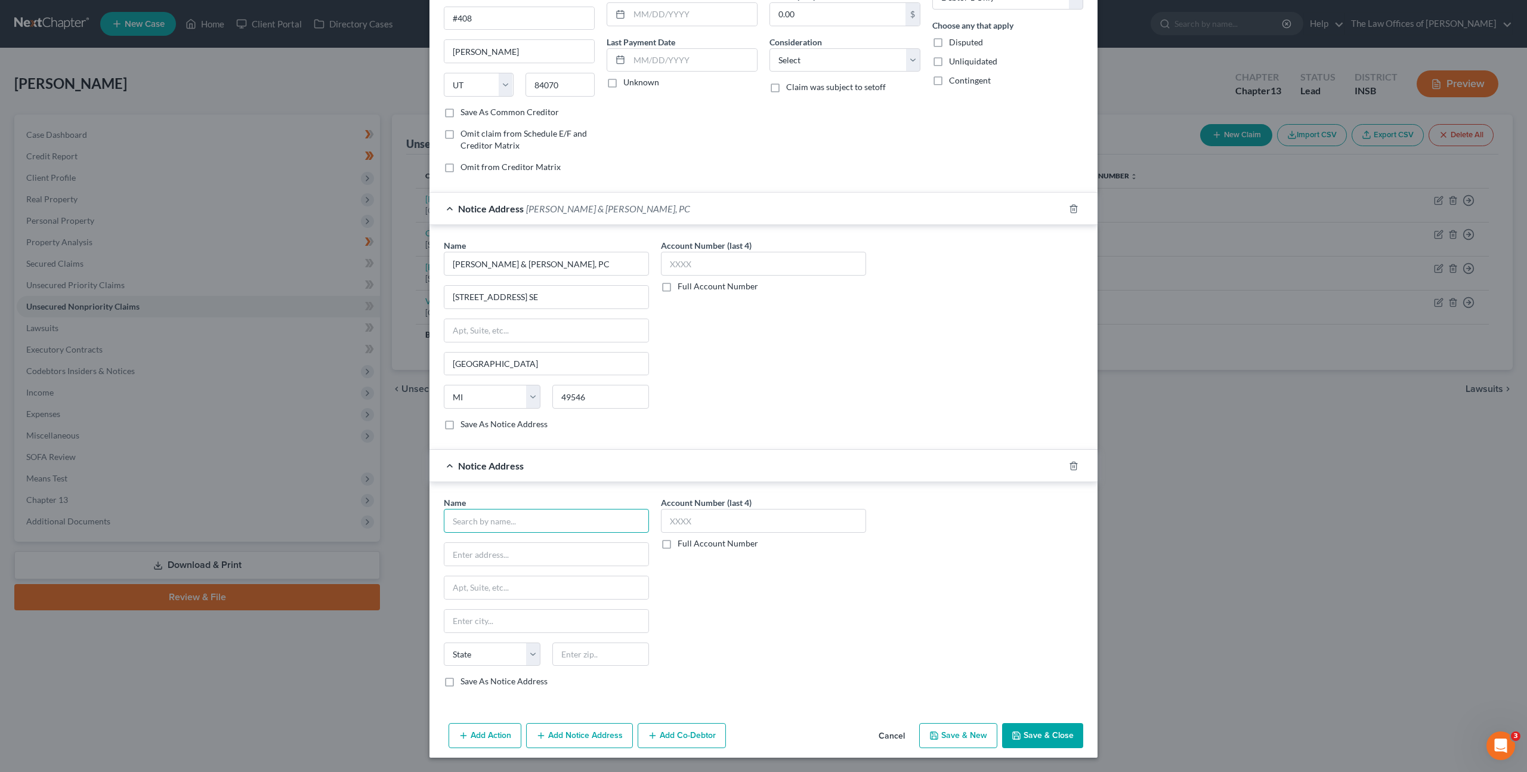
drag, startPoint x: 558, startPoint y: 519, endPoint x: 622, endPoint y: 508, distance: 64.8
click at [558, 518] on input "text" at bounding box center [546, 521] width 205 height 24
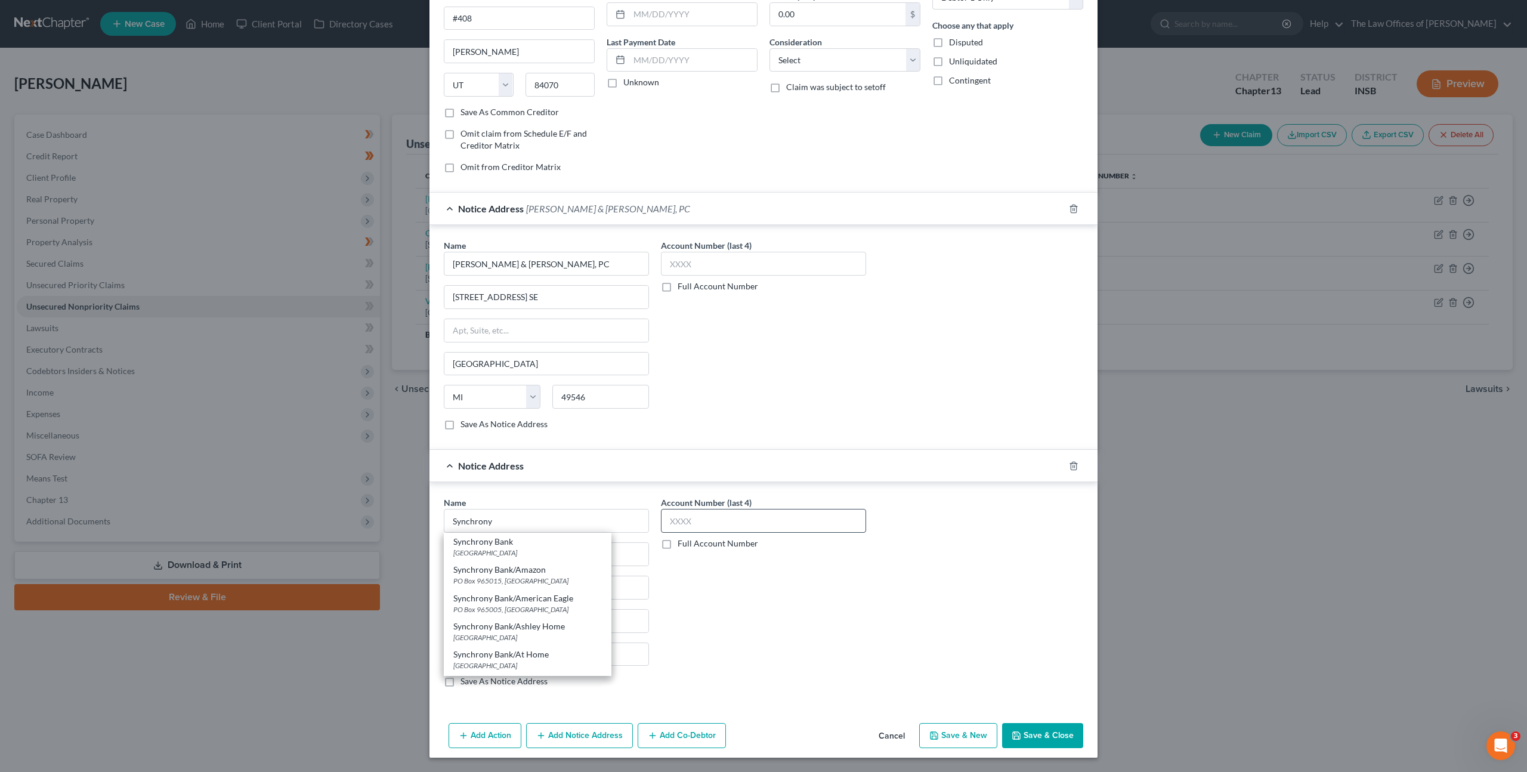
drag, startPoint x: 501, startPoint y: 548, endPoint x: 700, endPoint y: 529, distance: 199.6
click at [502, 548] on div "PO Box 105972, Atlanta, GA 30348" at bounding box center [527, 553] width 149 height 10
type input "Synchrony Bank"
type input "PO Box 105972"
type input "Atlanta"
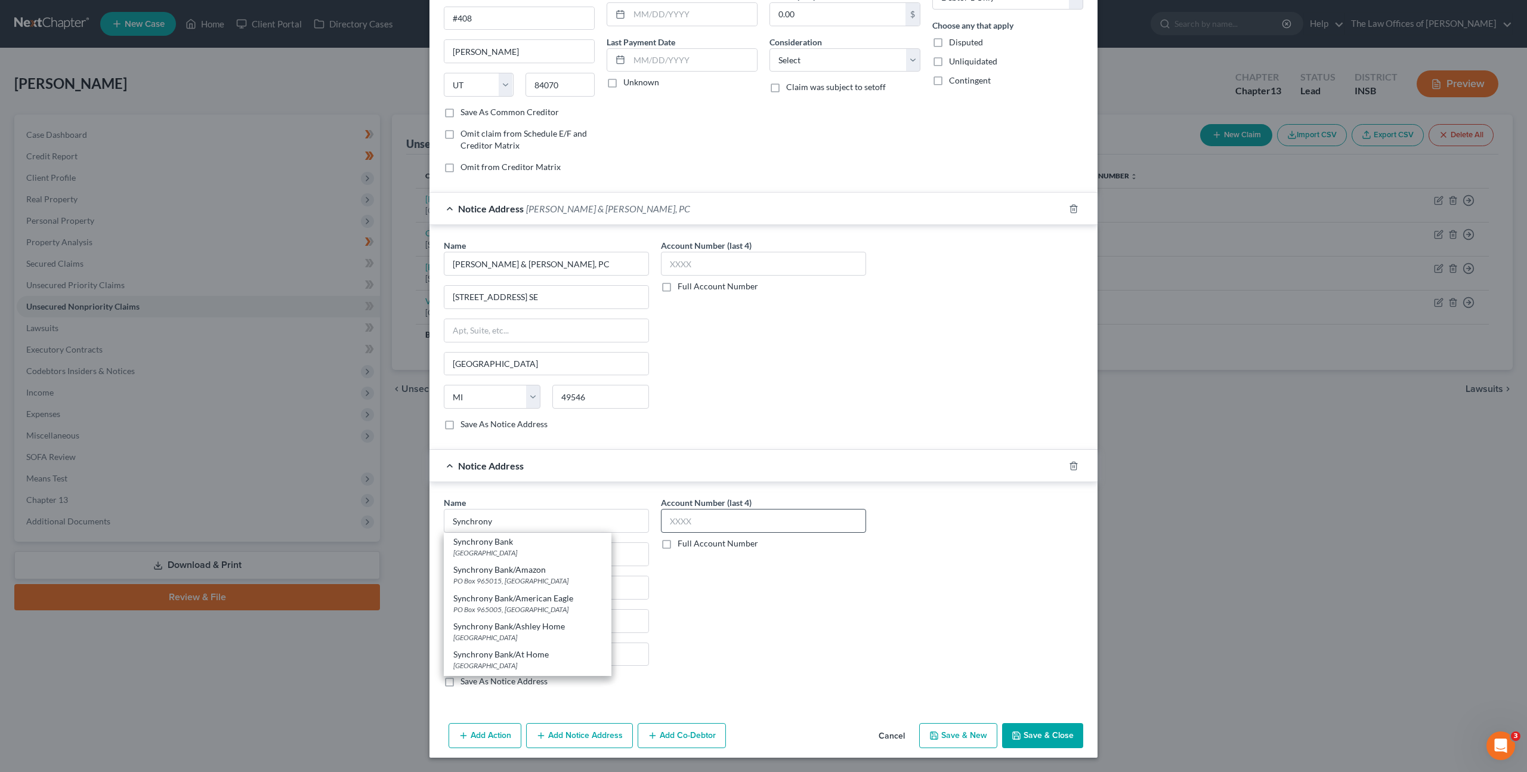
select select "10"
type input "30348"
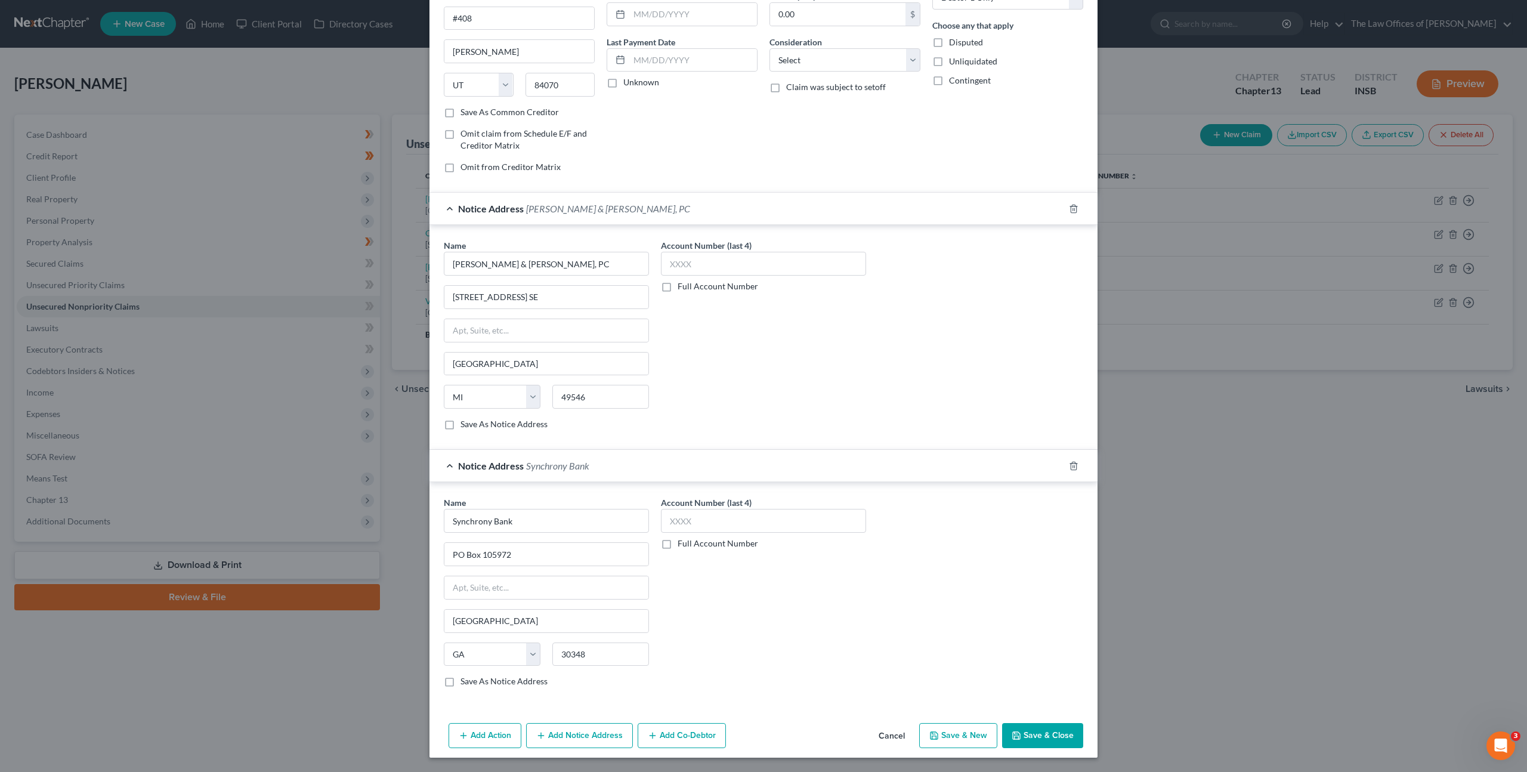
click at [956, 550] on div "Name * Synchrony Bank PO Box 105972 Atlanta State AL AK AR AZ CA CO CT DE DC FL…" at bounding box center [764, 596] width 652 height 200
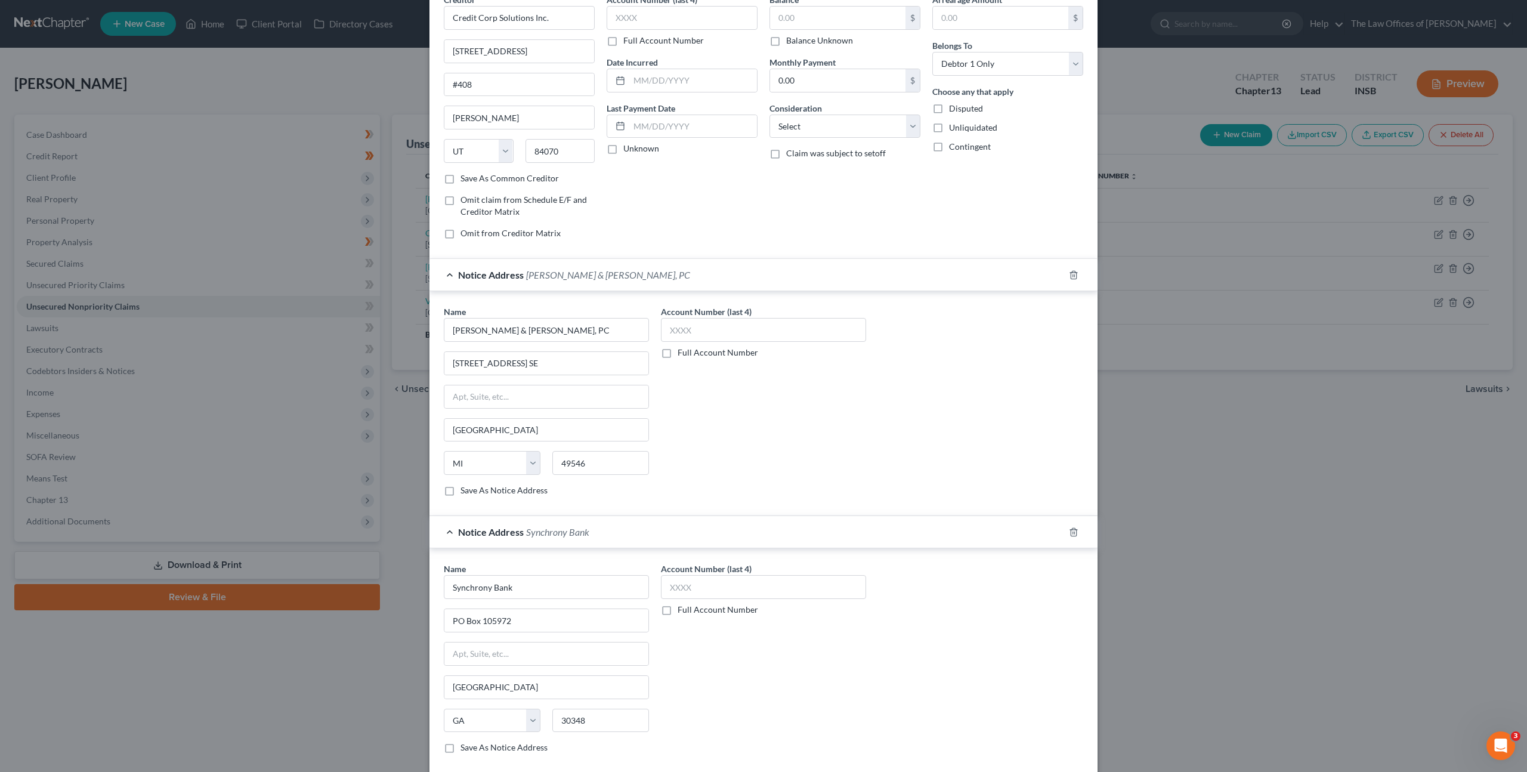
scroll to position [0, 0]
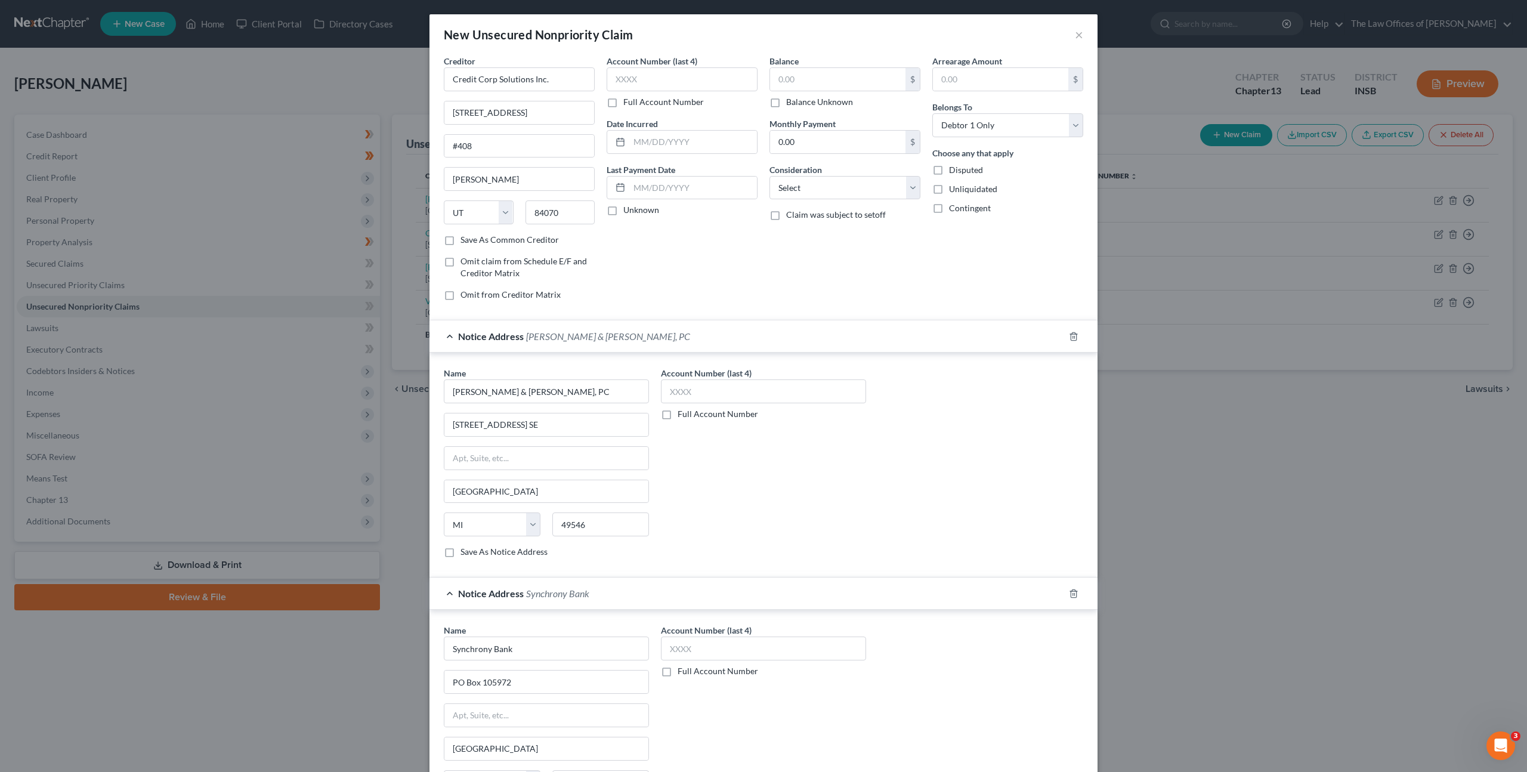
click at [623, 101] on label "Full Account Number" at bounding box center [663, 102] width 81 height 12
click at [628, 101] on input "Full Account Number" at bounding box center [632, 100] width 8 height 8
click at [620, 84] on input "text" at bounding box center [682, 79] width 151 height 24
paste input "82D07-2303-CC-001563"
type input "82D07-2303-CC-001563"
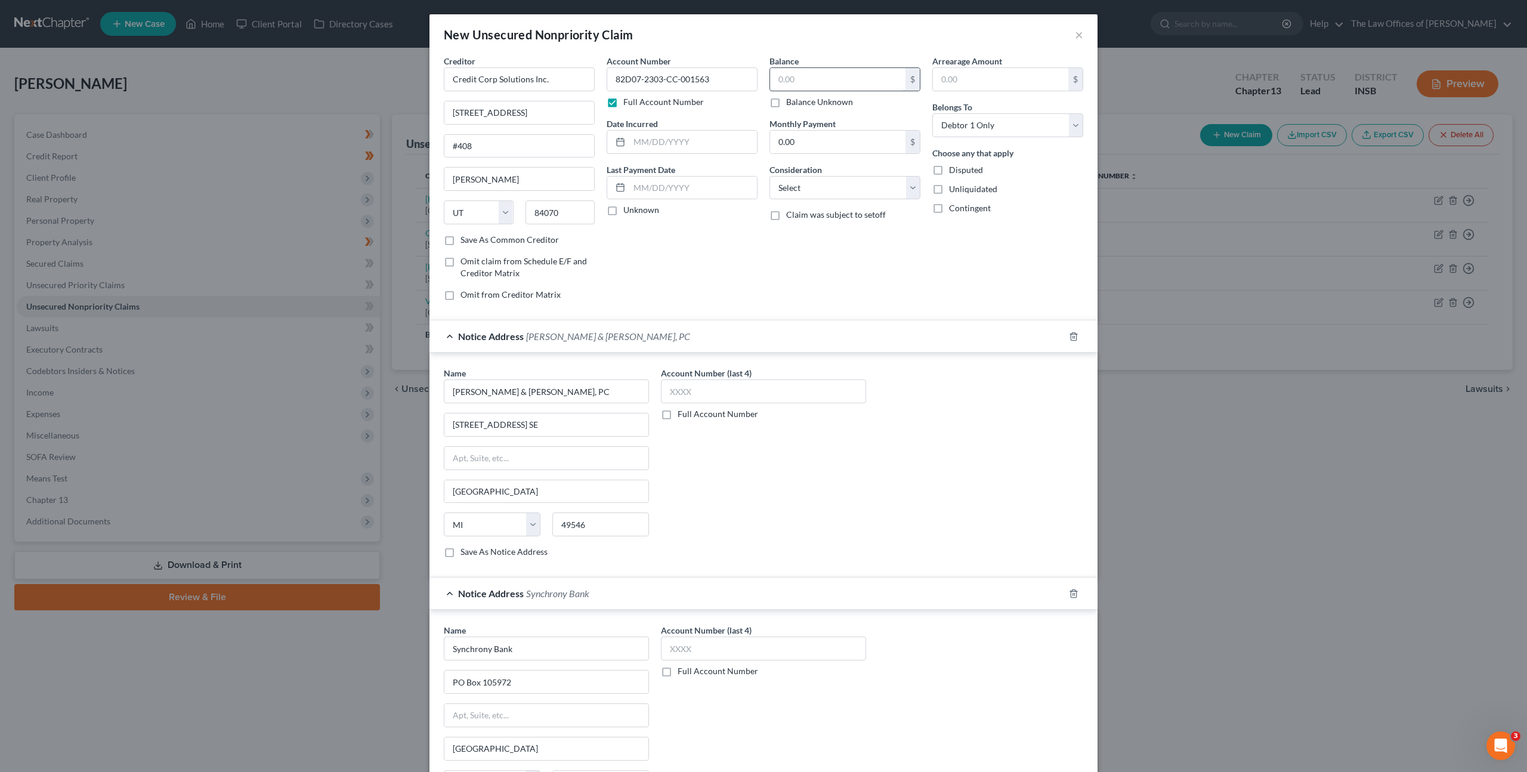
click at [836, 75] on input "text" at bounding box center [837, 79] width 135 height 23
click at [835, 78] on input "text" at bounding box center [837, 79] width 135 height 23
type input "1,588.53"
click at [805, 191] on select "Select Cable / Satellite Services Collection Agency Credit Card Debt Debt Couns…" at bounding box center [845, 188] width 151 height 24
select select "1"
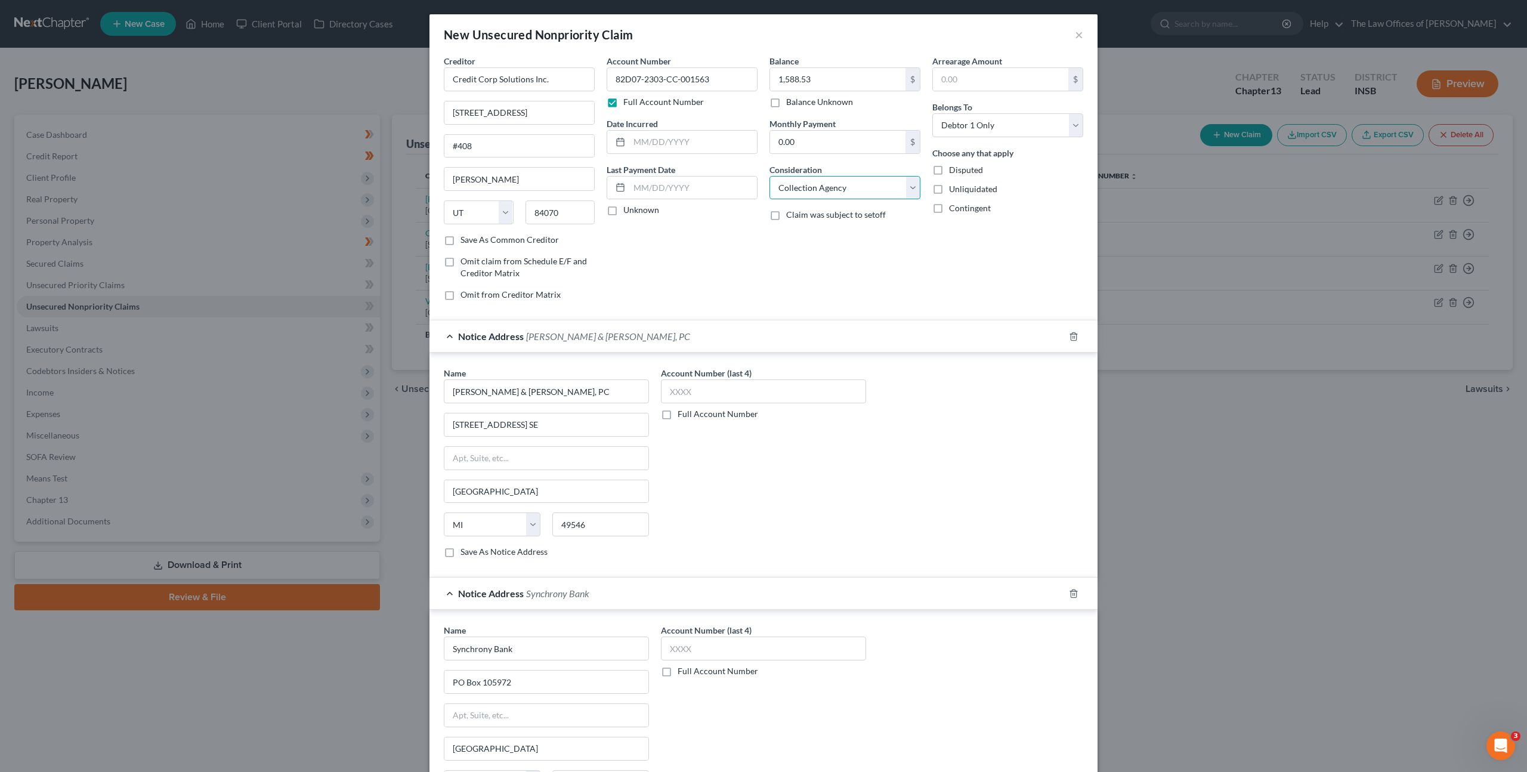
click at [770, 176] on select "Select Cable / Satellite Services Collection Agency Credit Card Debt Debt Couns…" at bounding box center [845, 188] width 151 height 24
click at [720, 251] on div "Account Number 82D07-2303-CC-001563 Full Account Number Date Incurred Last Paym…" at bounding box center [682, 182] width 163 height 255
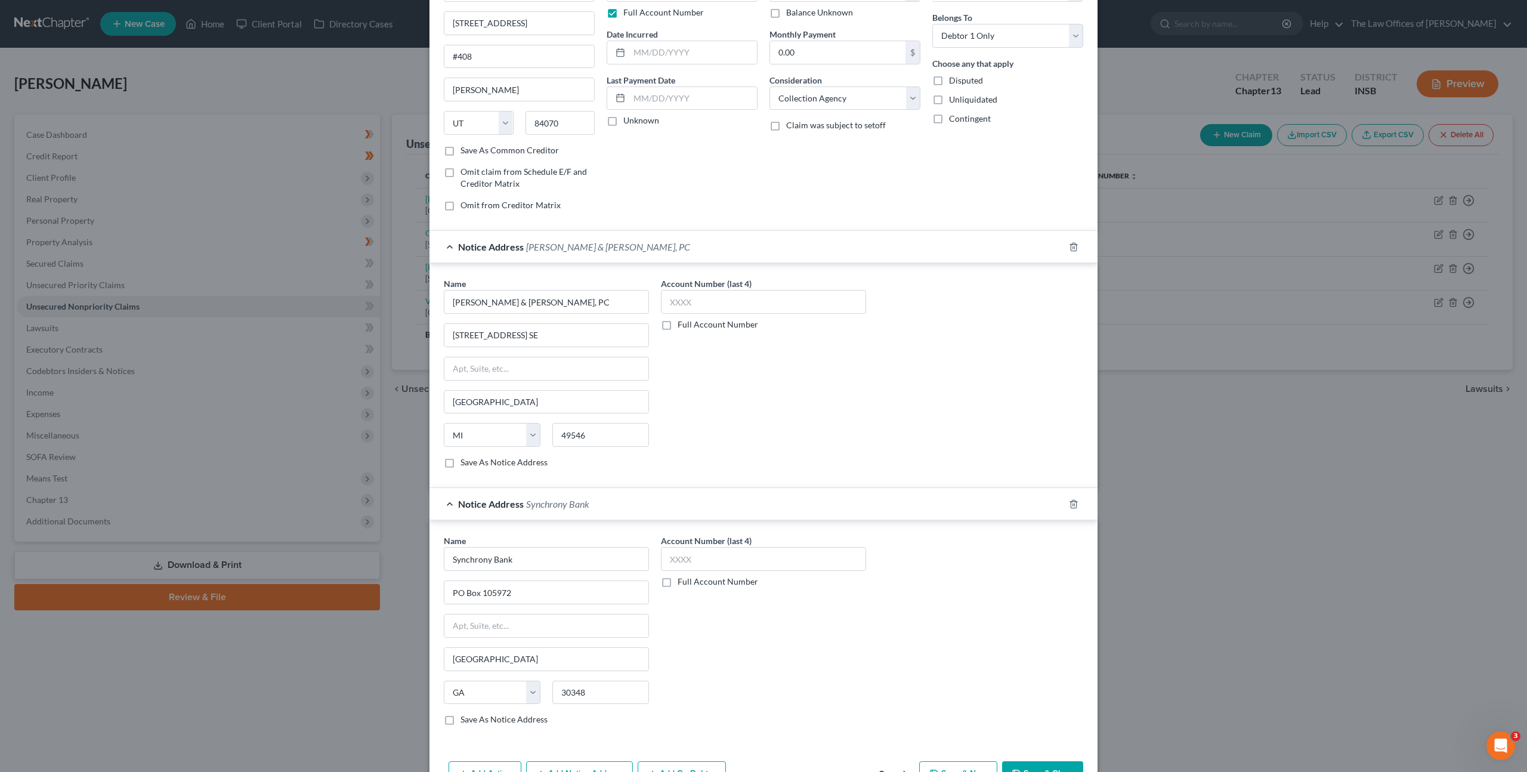
scroll to position [128, 0]
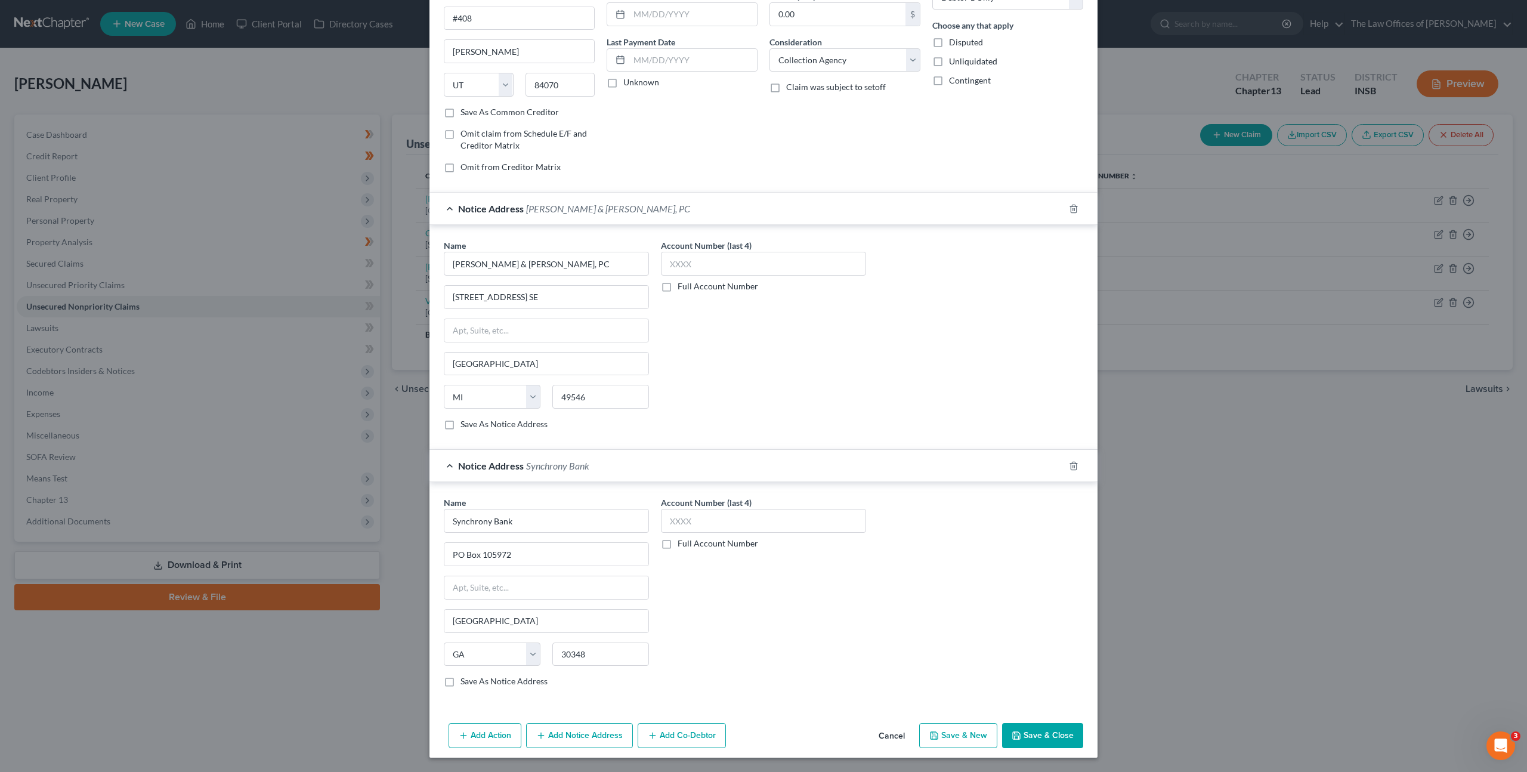
click at [1039, 737] on button "Save & Close" at bounding box center [1042, 735] width 81 height 25
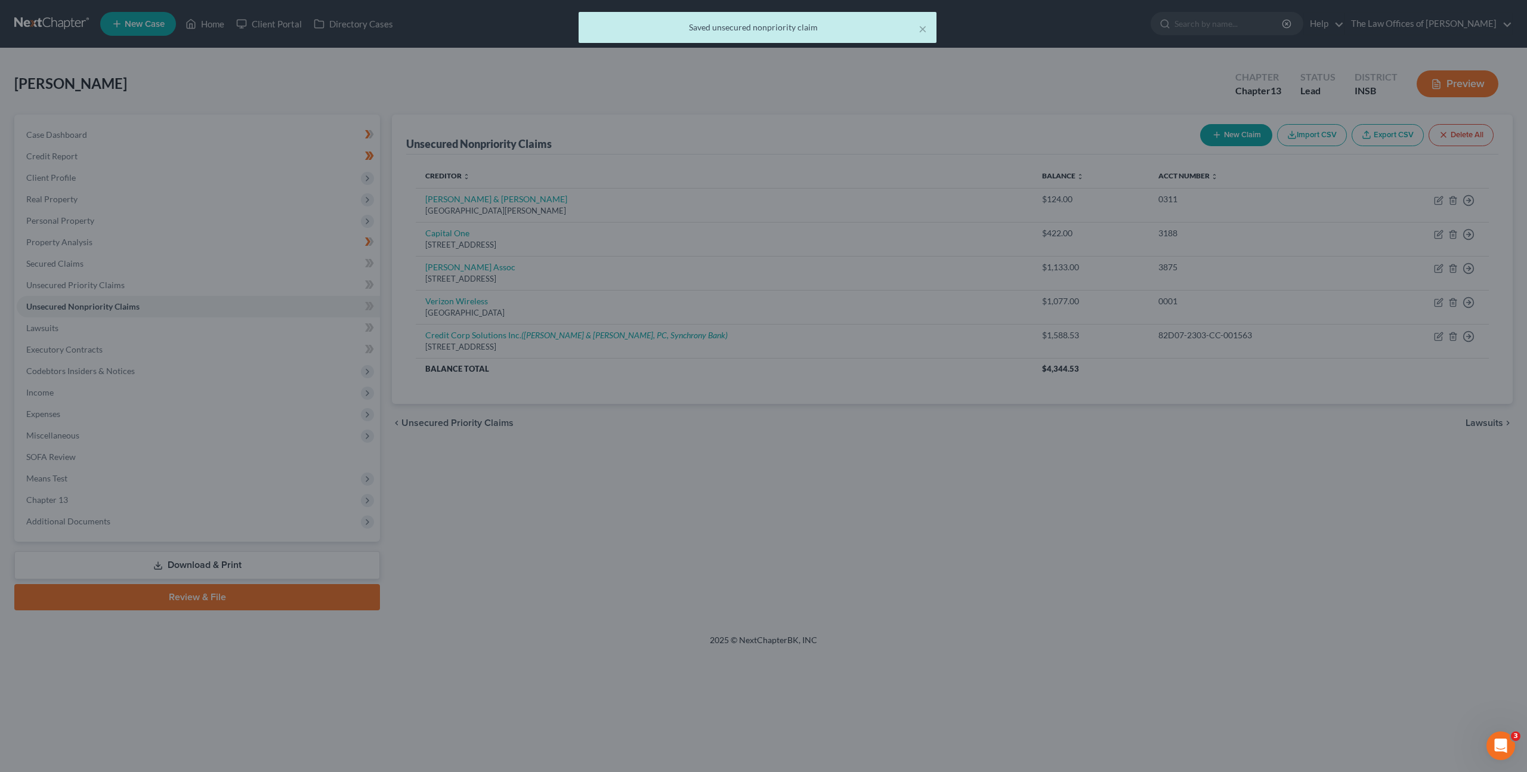
scroll to position [0, 0]
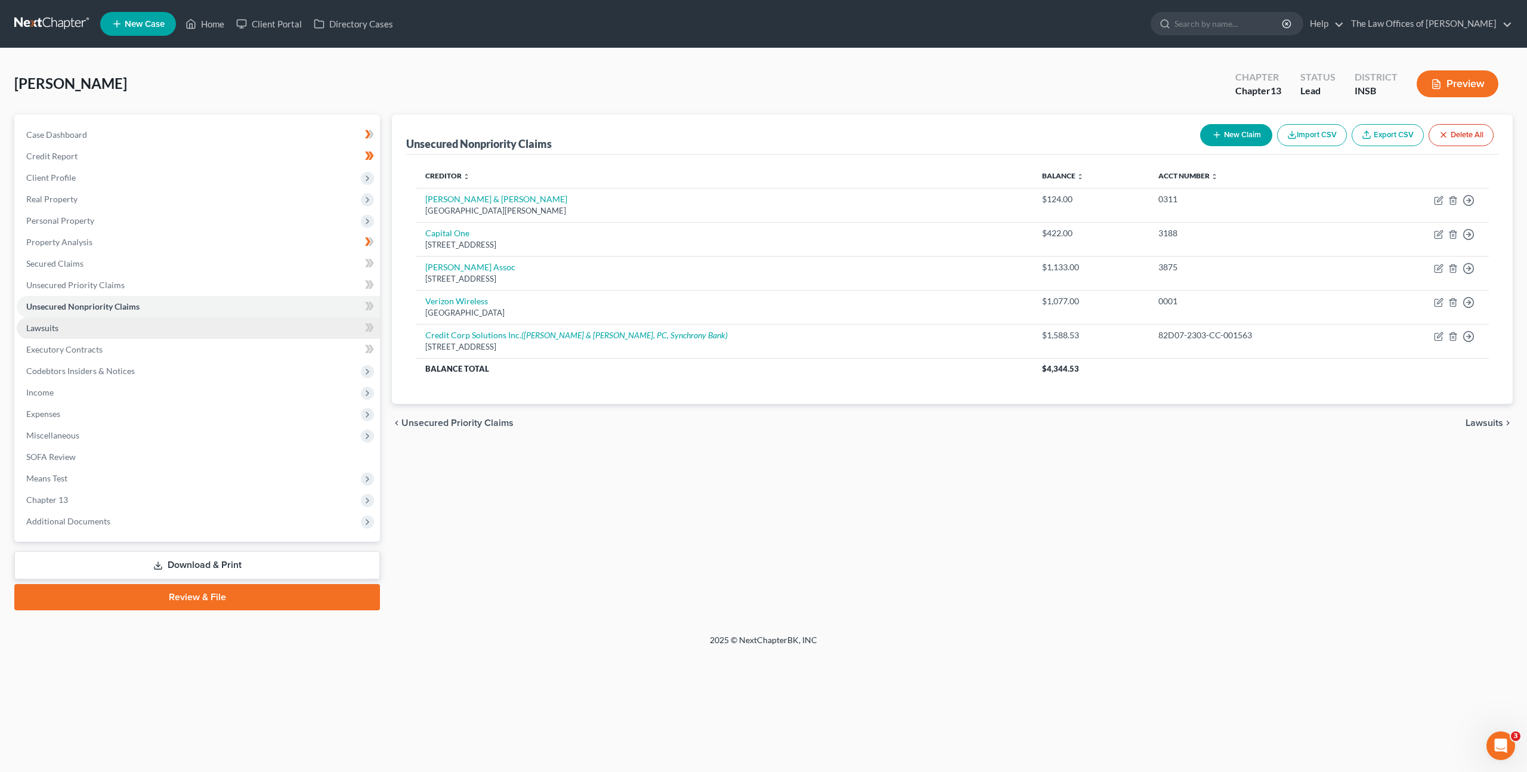
click at [116, 323] on link "Lawsuits" at bounding box center [198, 327] width 363 height 21
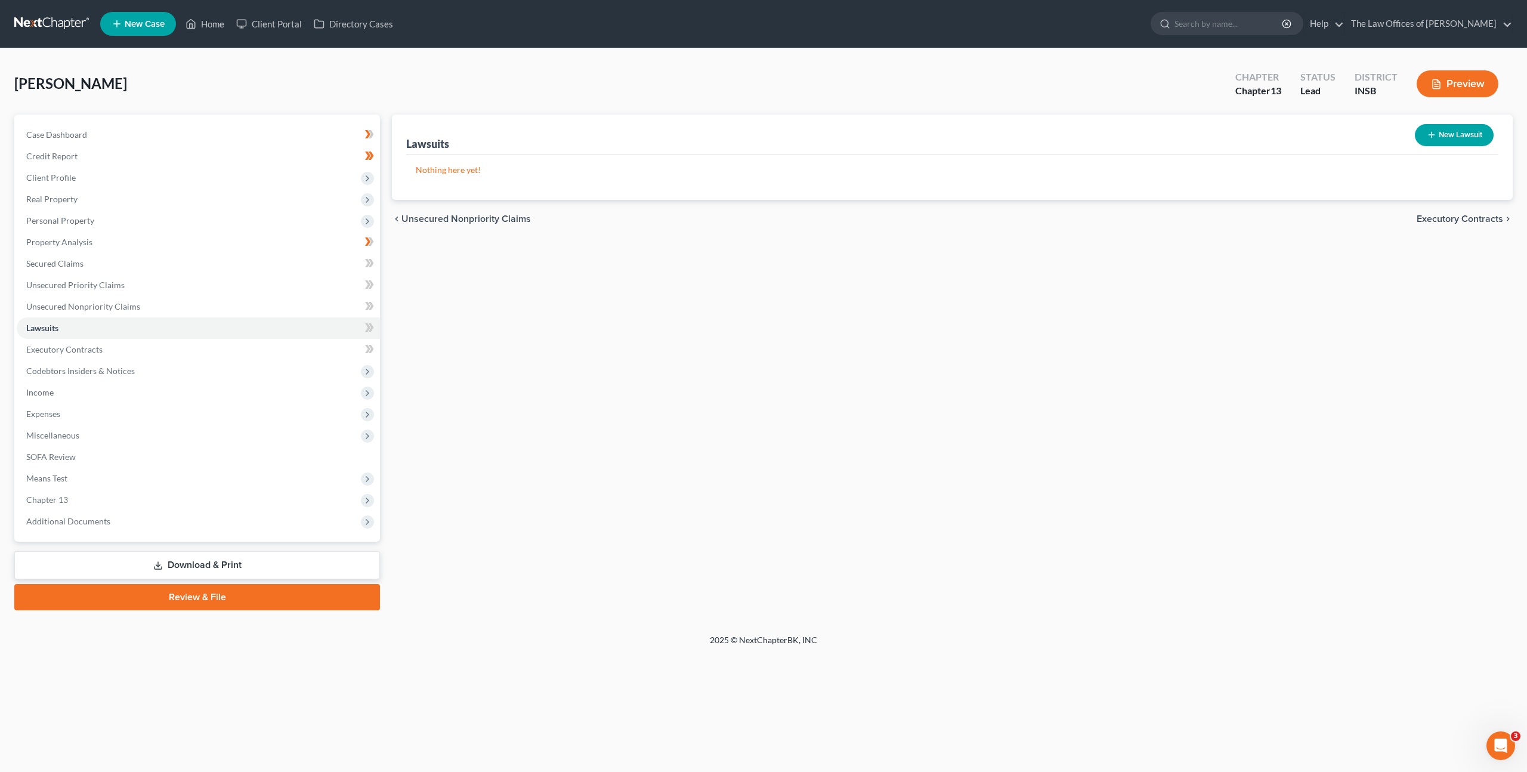
click at [1429, 136] on icon "button" at bounding box center [1432, 135] width 10 height 10
select select "0"
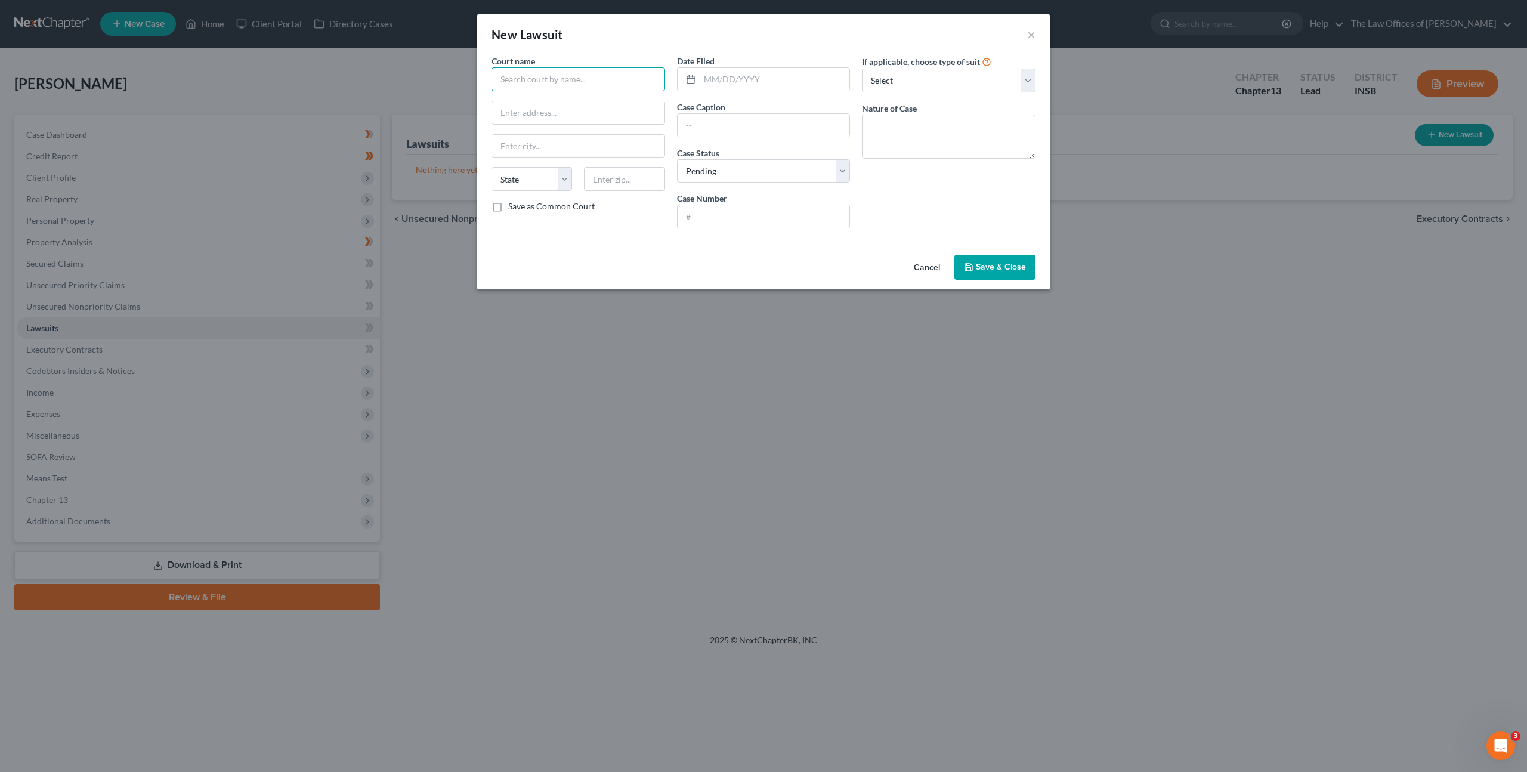
click at [575, 82] on input "text" at bounding box center [579, 79] width 174 height 24
click at [564, 100] on div "Vanderburgh Superior Court" at bounding box center [563, 100] width 124 height 12
type input "Vanderburgh Superior Court"
type input "825 Sycamore St #216"
type input "Evansville"
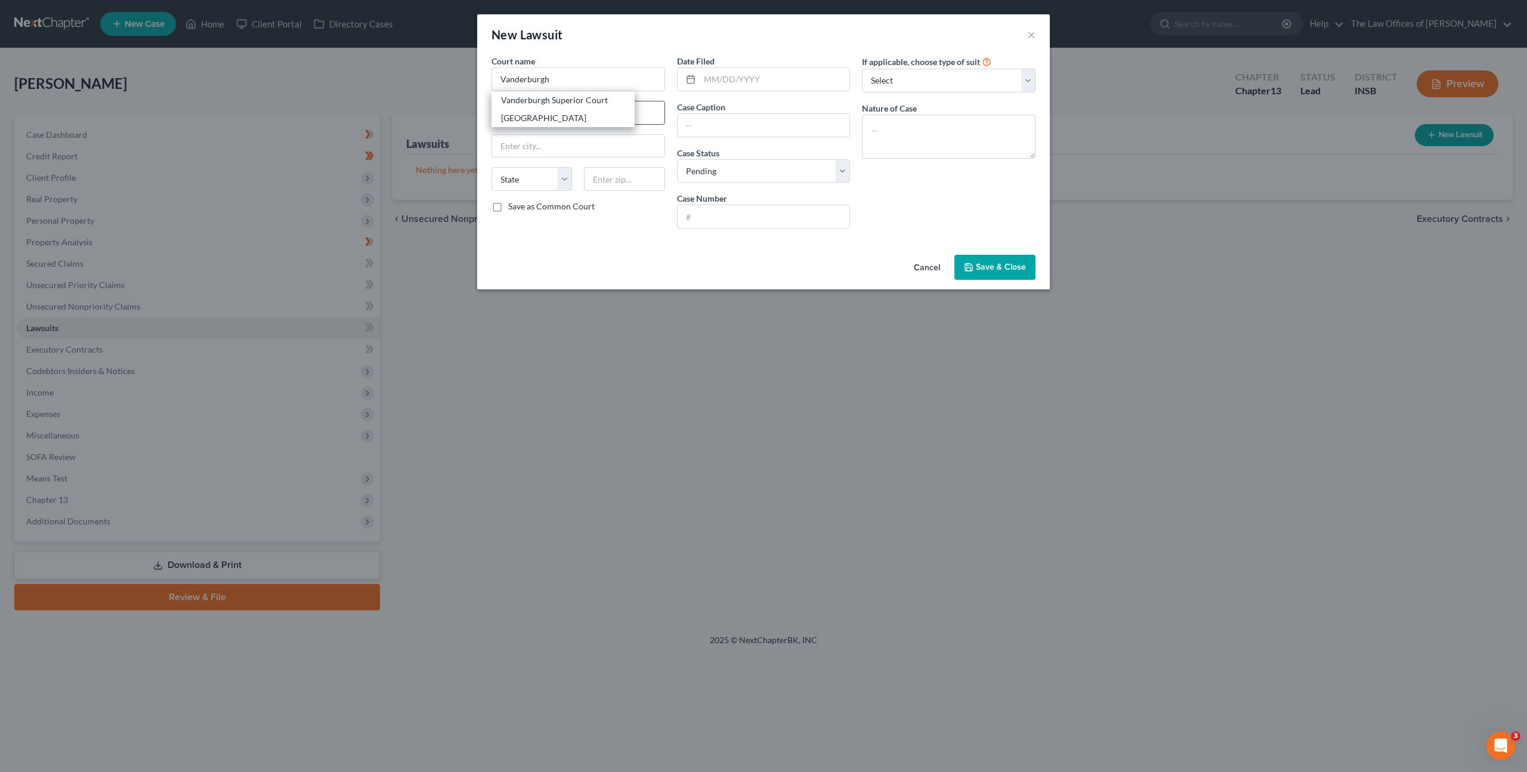
select select "15"
type input "47708"
click at [743, 78] on input "text" at bounding box center [775, 79] width 150 height 23
type input "06/10/2020"
paste input "PORTFOLIO RECOVERY ASSOCIATES, LLC v. Maxwell Robbins"
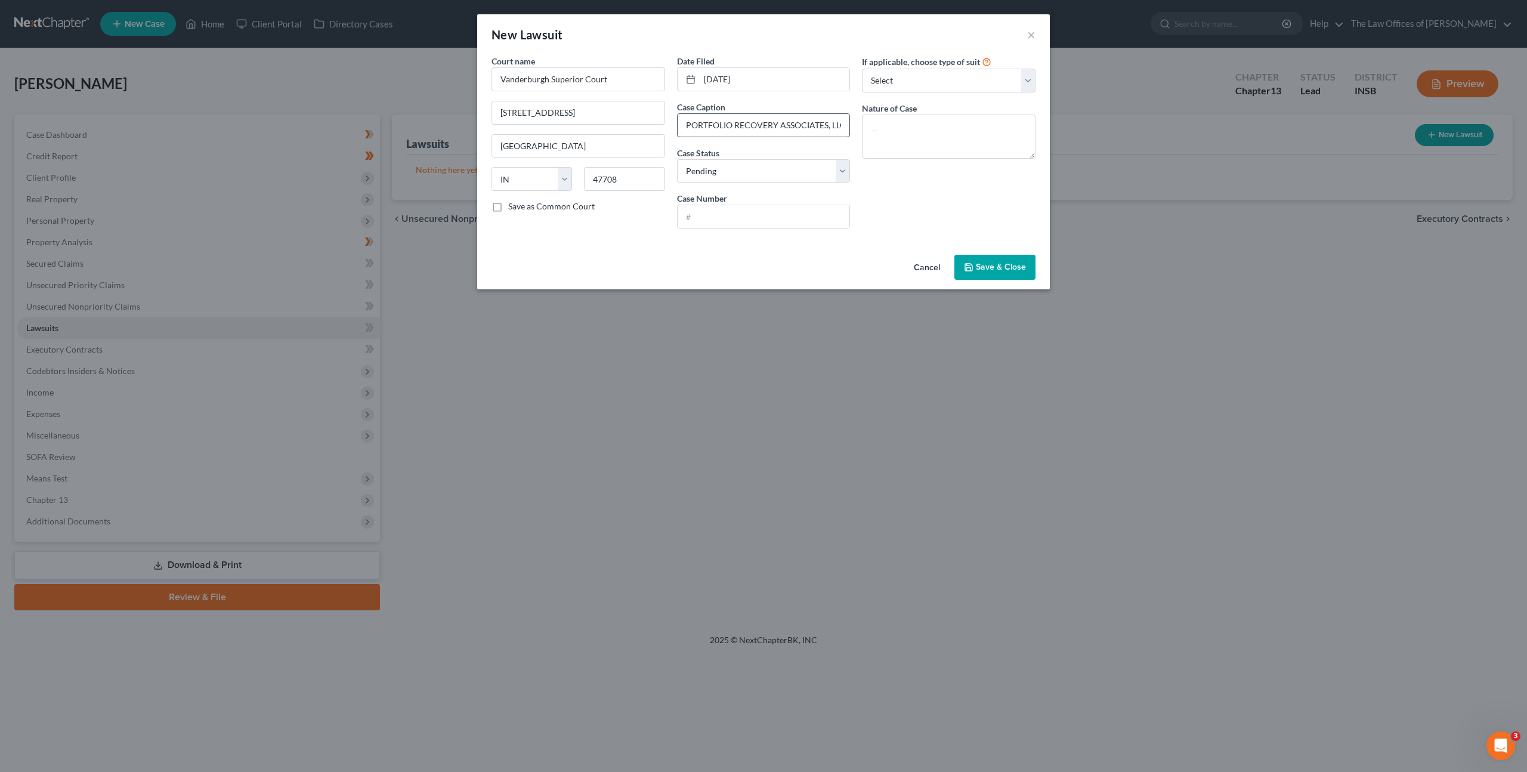
scroll to position [0, 75]
type input "PORTFOLIO RECOVERY ASSOCIATES, LLC v. Maxwell Robbins"
drag, startPoint x: 743, startPoint y: 228, endPoint x: 748, endPoint y: 221, distance: 8.5
click at [743, 228] on div at bounding box center [764, 217] width 174 height 24
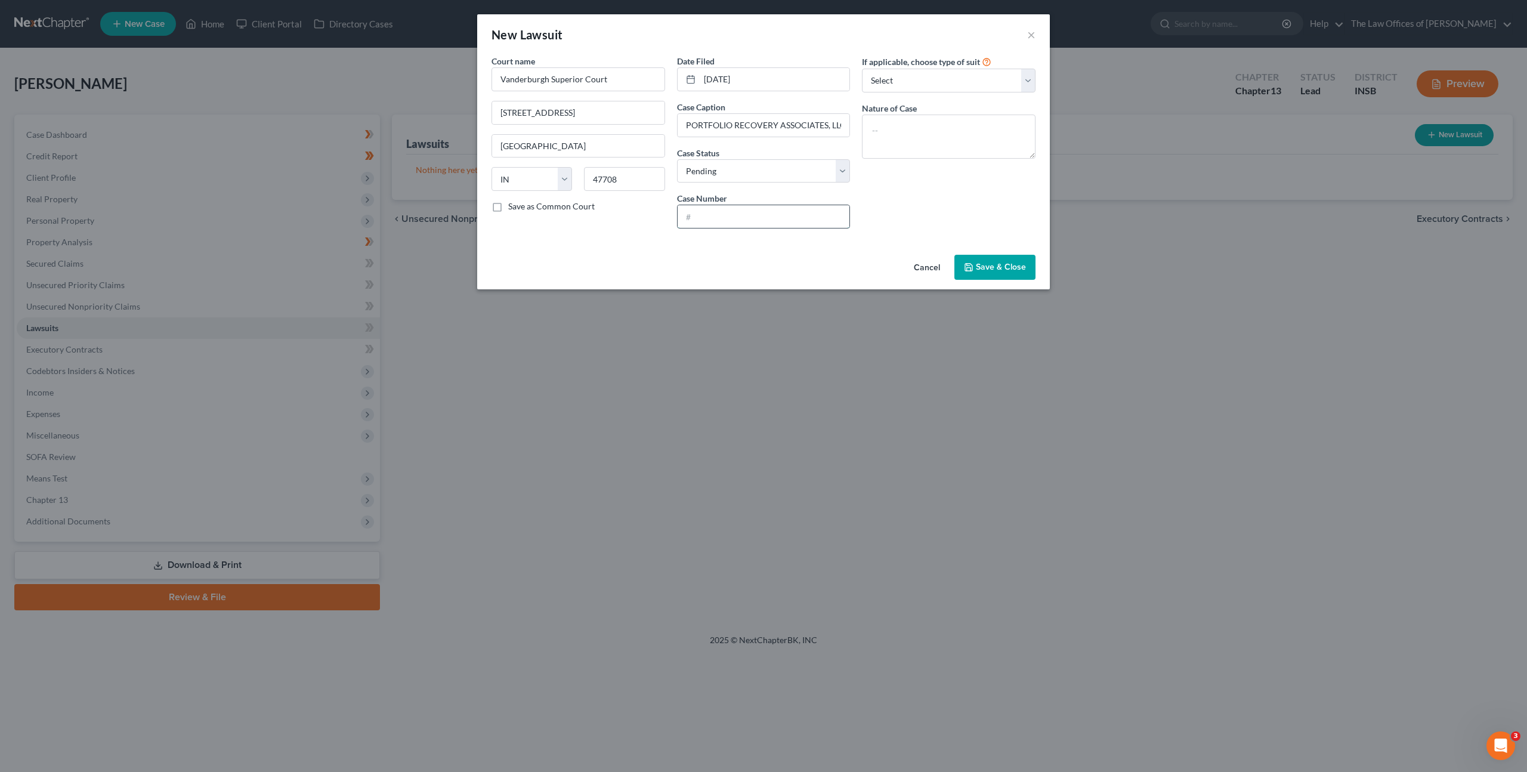
paste input "82D05-2006-CC-002238"
click at [697, 219] on input "82D05-2006-CC-002238" at bounding box center [764, 216] width 172 height 23
type input "82D05-2006-CC-002238"
click at [904, 119] on textarea at bounding box center [949, 137] width 174 height 44
type textarea "Civil Collection"
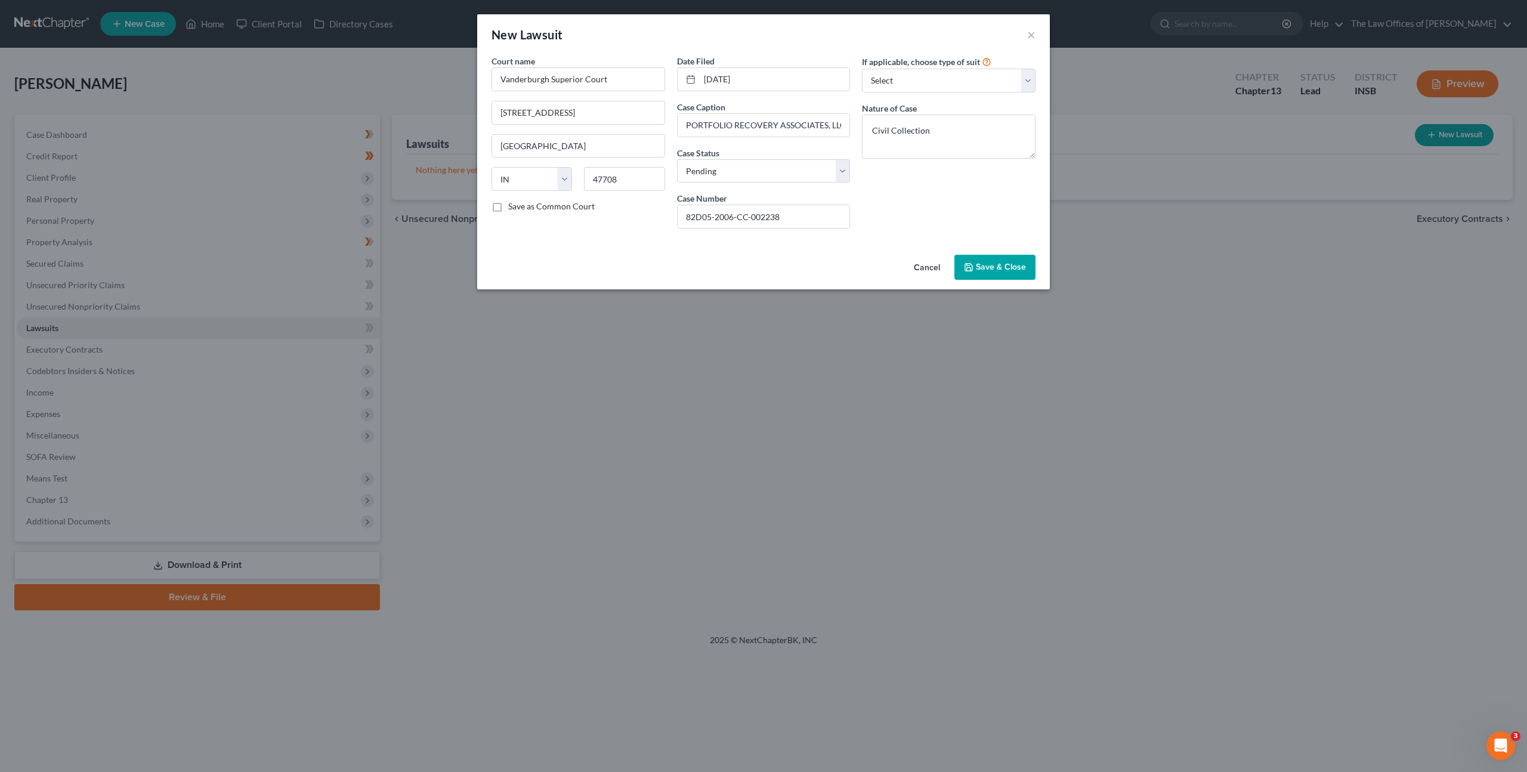
click at [920, 196] on div "If applicable, choose type of suit Select Repossession Garnishment Foreclosure …" at bounding box center [949, 146] width 186 height 183
click at [988, 273] on button "Save & Close" at bounding box center [995, 267] width 81 height 25
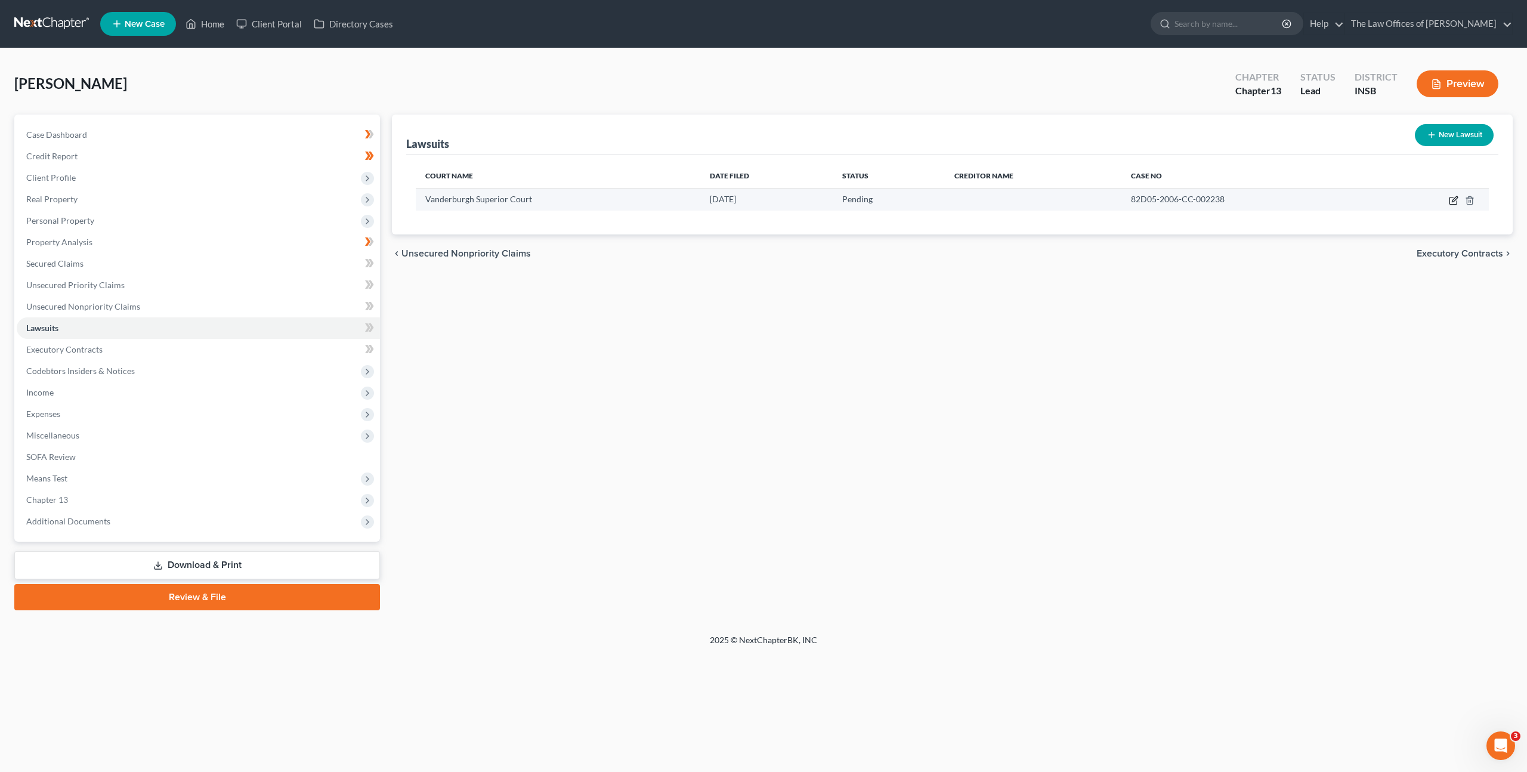
click at [1456, 203] on icon "button" at bounding box center [1454, 201] width 10 height 10
select select "15"
select select "0"
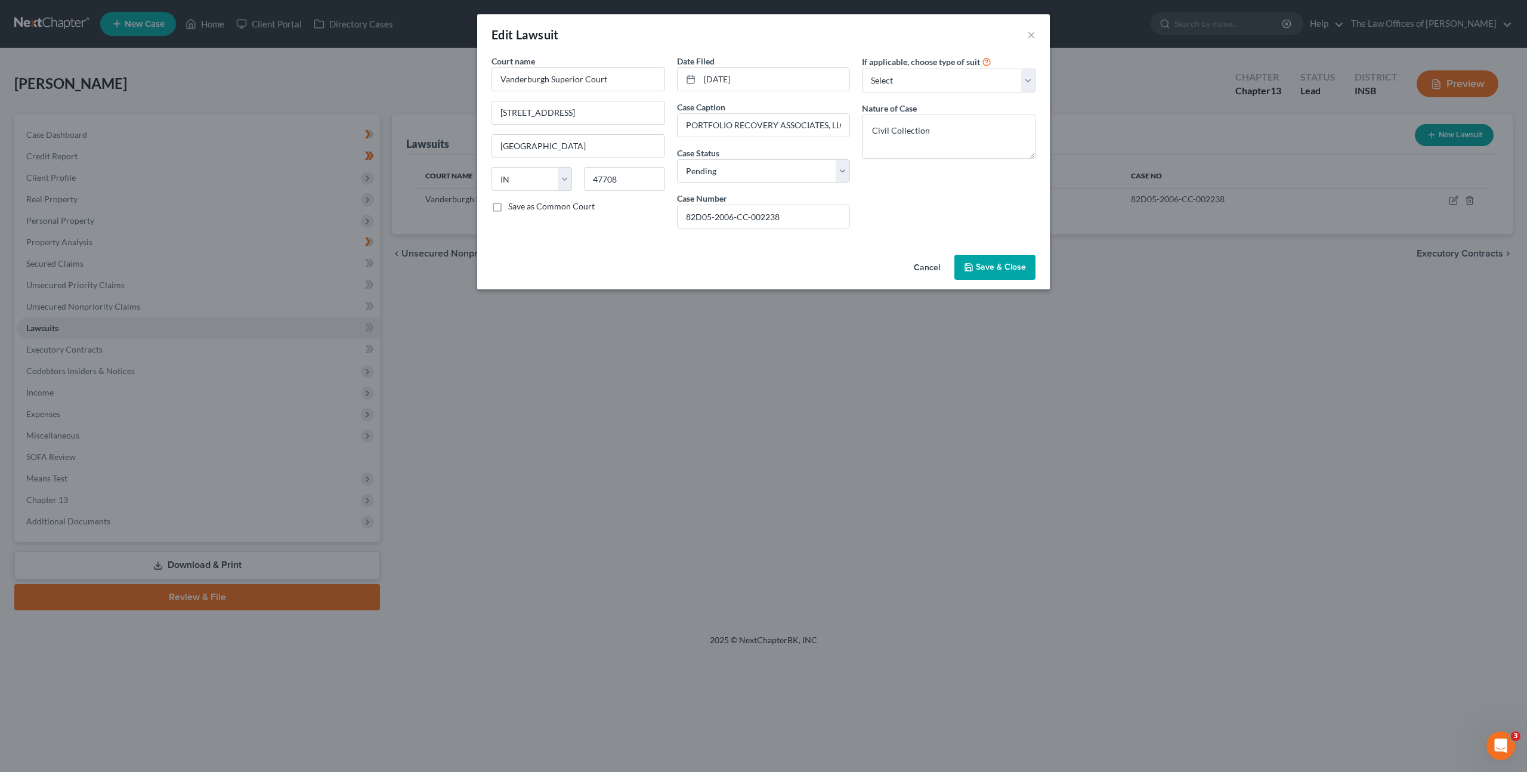
click at [915, 263] on button "Cancel" at bounding box center [926, 268] width 45 height 24
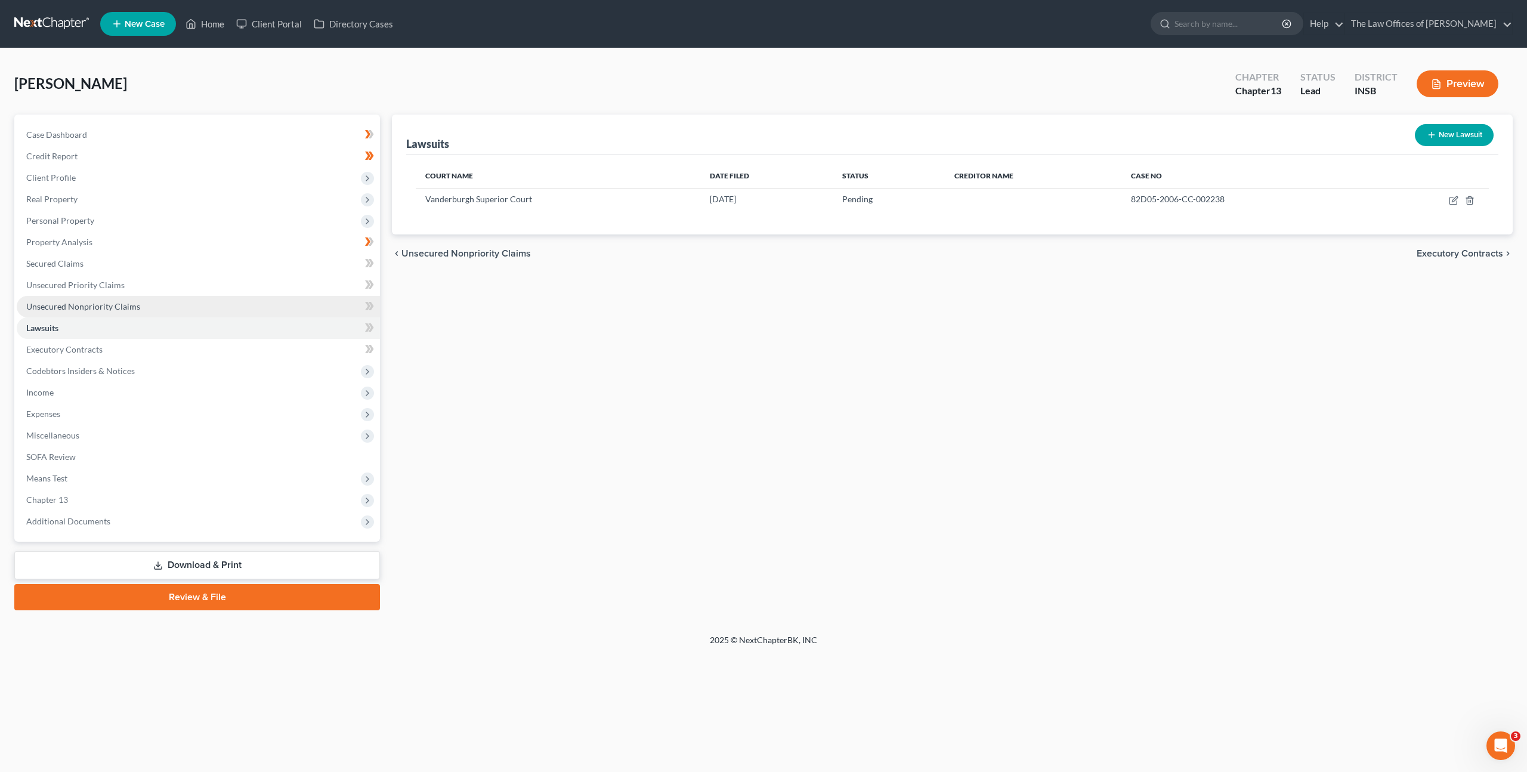
click at [307, 297] on link "Unsecured Nonpriority Claims" at bounding box center [198, 306] width 363 height 21
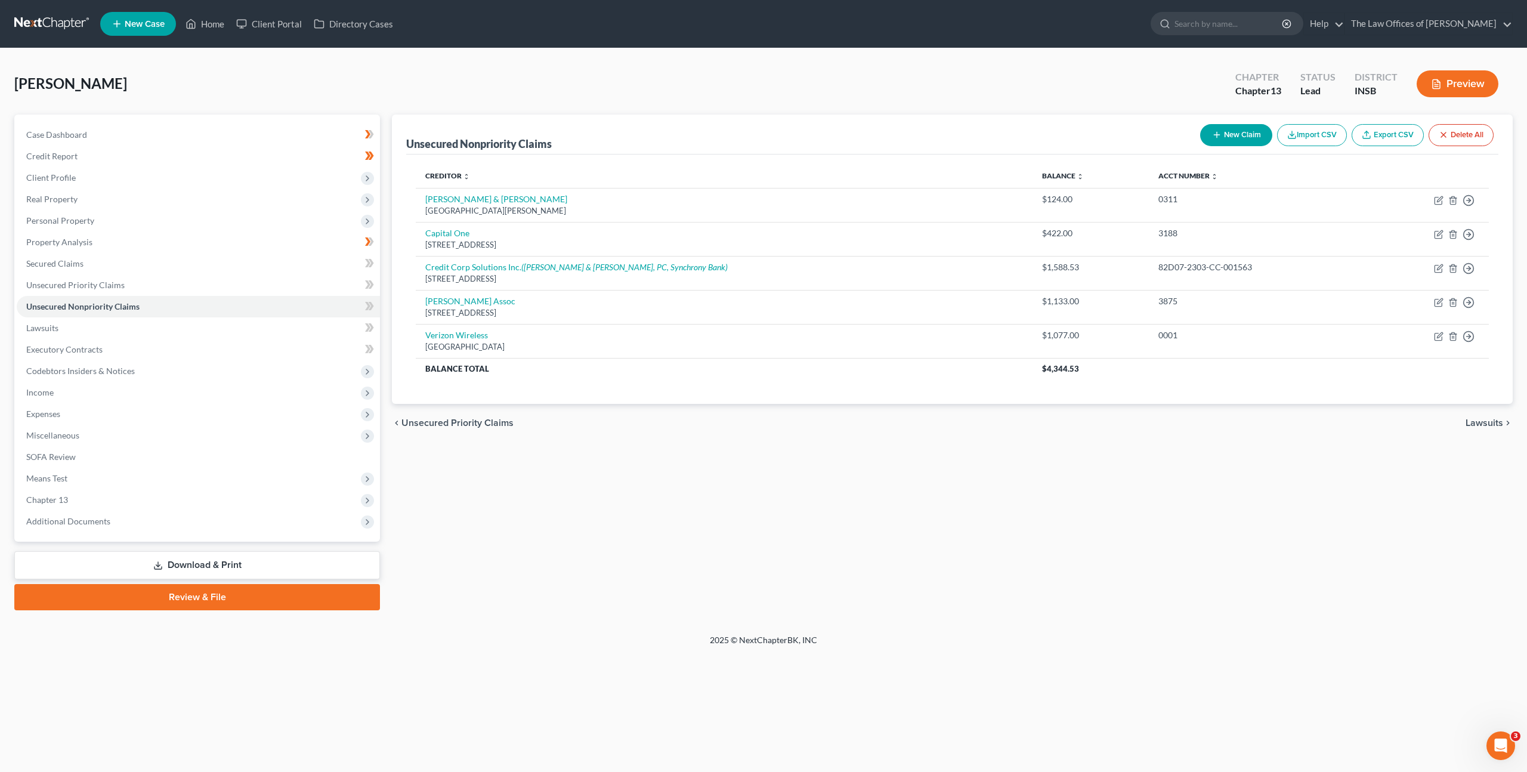
click at [1222, 135] on button "New Claim" at bounding box center [1236, 135] width 72 height 22
select select "0"
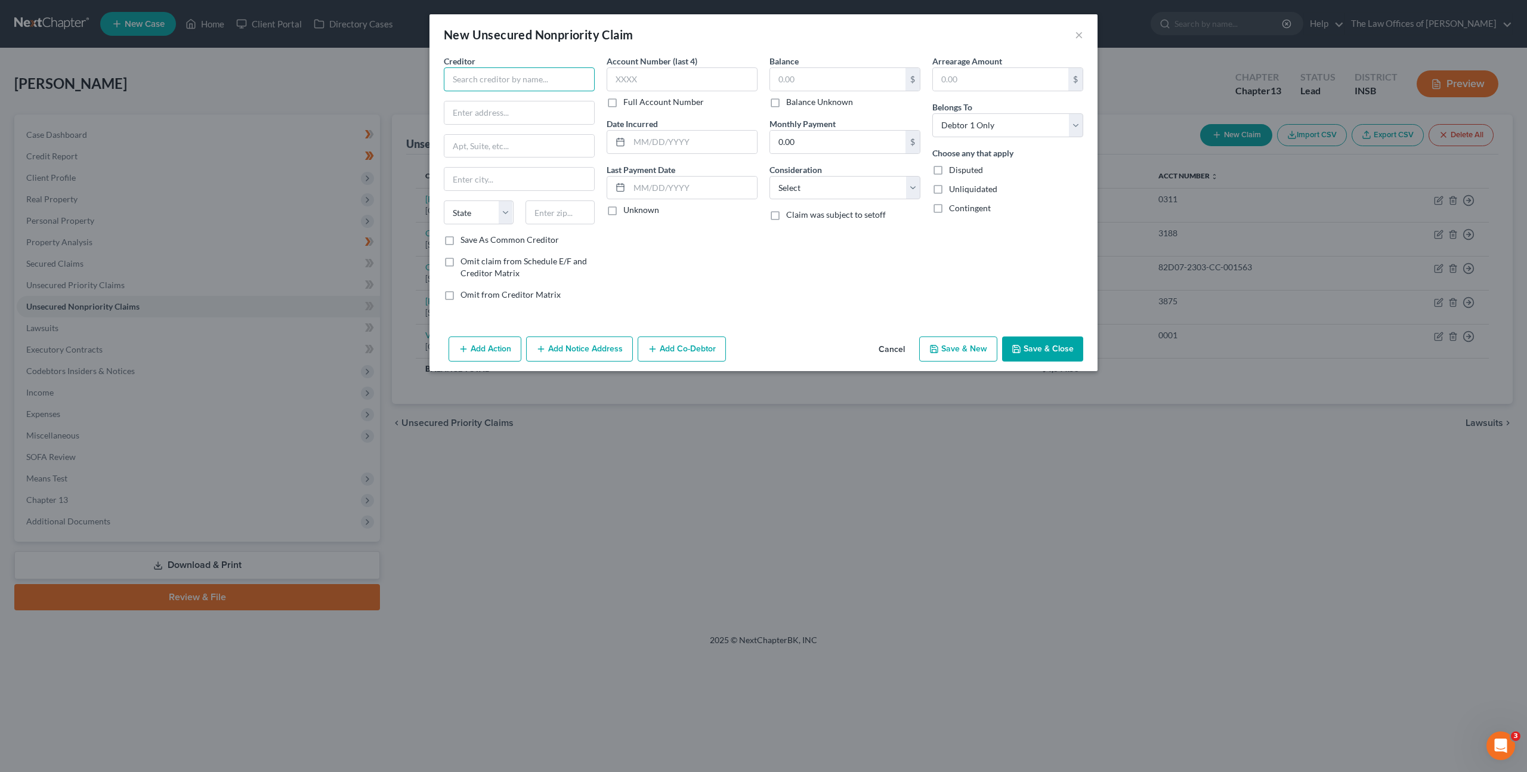
drag, startPoint x: 465, startPoint y: 85, endPoint x: 558, endPoint y: 78, distance: 92.8
click at [468, 85] on input "text" at bounding box center [519, 79] width 151 height 24
type input "Portfolio Recovery Associates"
type input "775 Corporate Woods Parkway"
type input "60061"
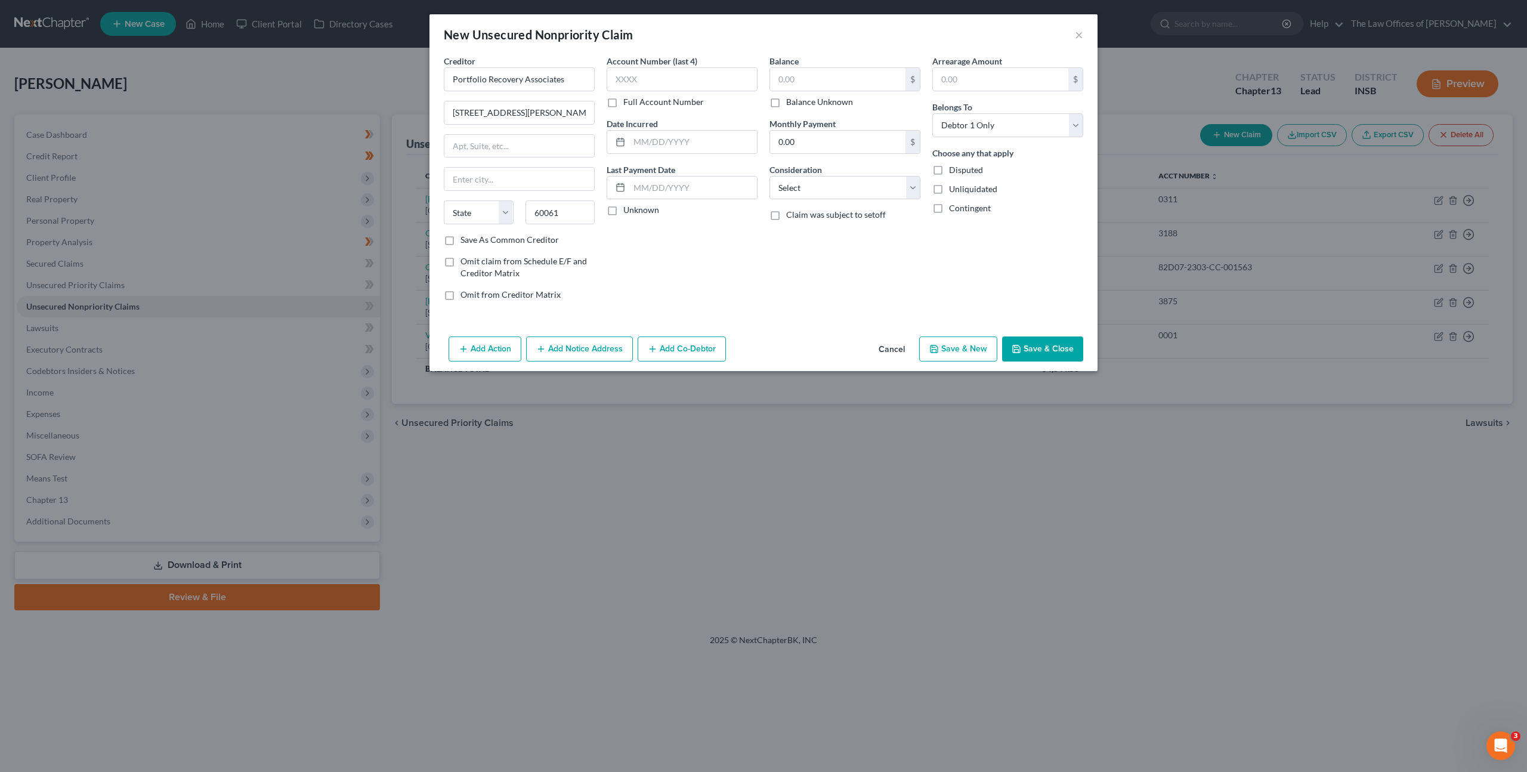
click at [736, 281] on div "Account Number (last 4) Full Account Number Date Incurred Last Payment Date Unk…" at bounding box center [682, 182] width 163 height 255
type input "Vernon Hills"
select select "14"
click at [678, 86] on input "text" at bounding box center [682, 79] width 151 height 24
click at [623, 106] on label "Full Account Number" at bounding box center [663, 102] width 81 height 12
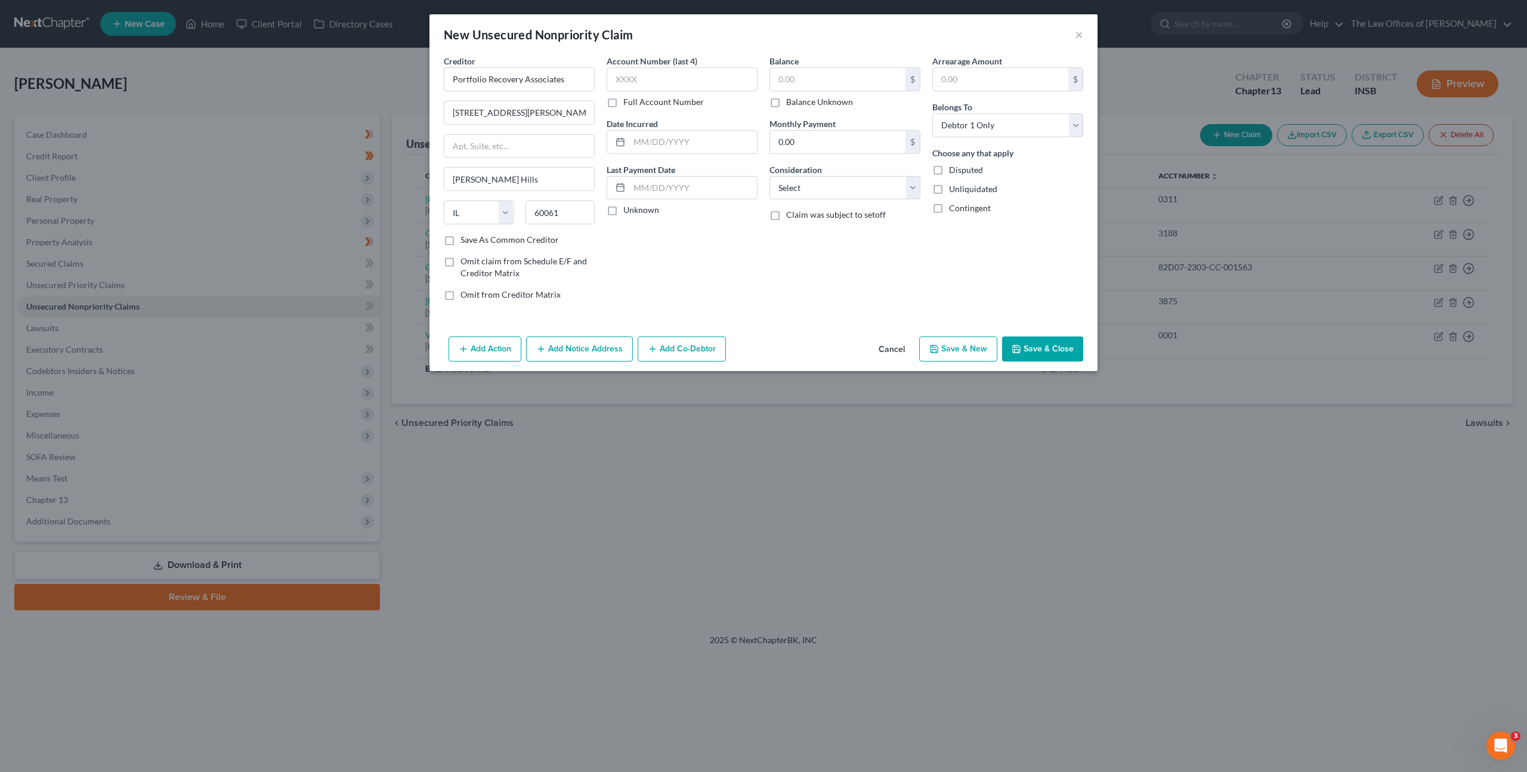
click at [628, 104] on input "Full Account Number" at bounding box center [632, 100] width 8 height 8
click at [636, 73] on input "text" at bounding box center [682, 79] width 151 height 24
paste input "82D05-2006-CC-002238"
click at [629, 76] on input "82D05-2006-CC-002238" at bounding box center [682, 79] width 151 height 24
type input "82D05-2006-CC-002238"
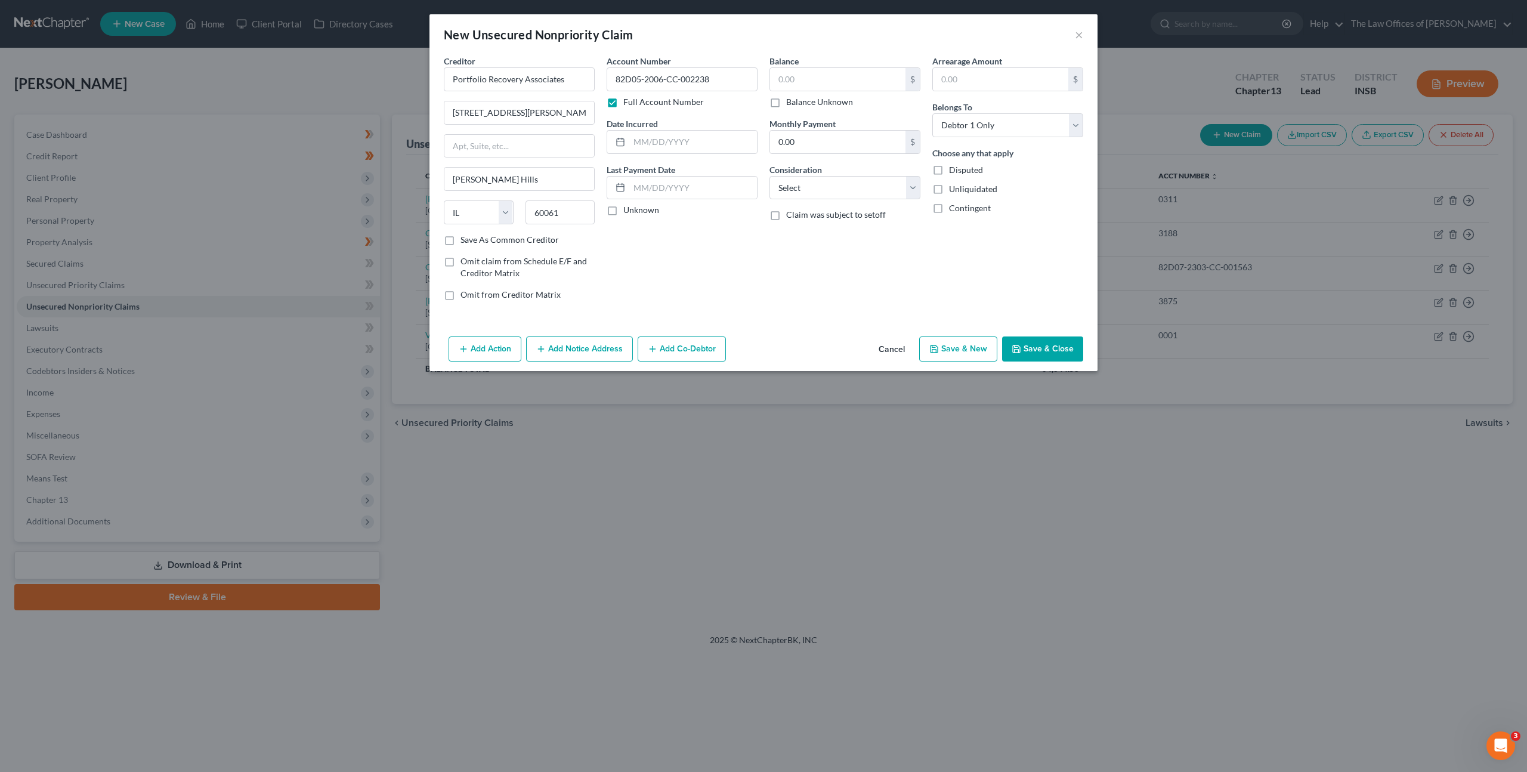
click at [668, 241] on div "Account Number 82D05-2006-CC-002238 Full Account Number Date Incurred Last Paym…" at bounding box center [682, 182] width 163 height 255
click at [815, 89] on input "text" at bounding box center [837, 79] width 135 height 23
click at [802, 86] on input "text" at bounding box center [837, 79] width 135 height 23
type input "1,898.15"
click at [811, 183] on select "Select Cable / Satellite Services Collection Agency Credit Card Debt Debt Couns…" at bounding box center [845, 188] width 151 height 24
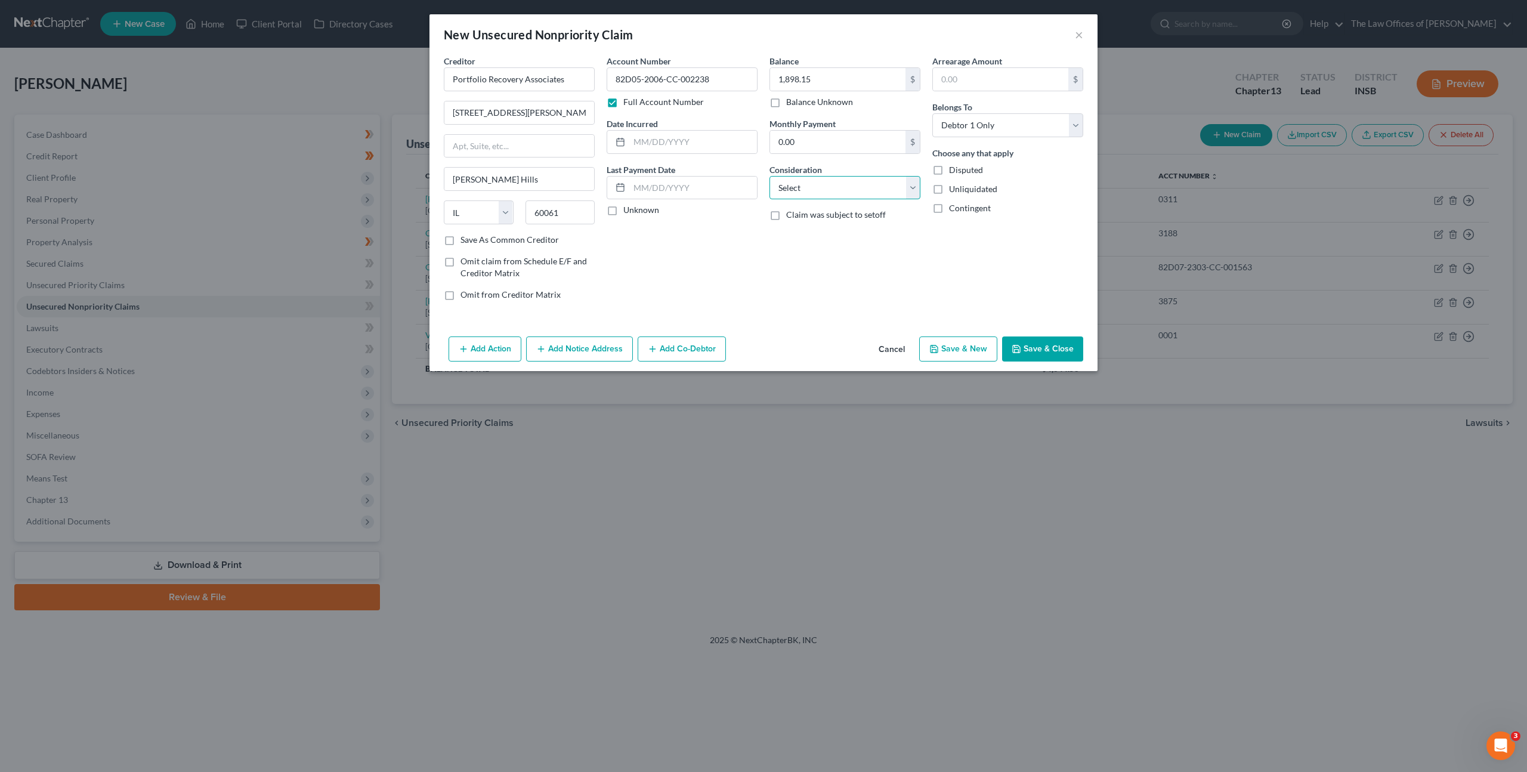
select select "1"
click at [770, 176] on select "Select Cable / Satellite Services Collection Agency Credit Card Debt Debt Couns…" at bounding box center [845, 188] width 151 height 24
click at [810, 274] on div "Balance 1,898.15 $ Balance Unknown Balance Undetermined 1,898.15 $ Balance Unkn…" at bounding box center [845, 182] width 163 height 255
click at [1048, 354] on button "Save & Close" at bounding box center [1042, 348] width 81 height 25
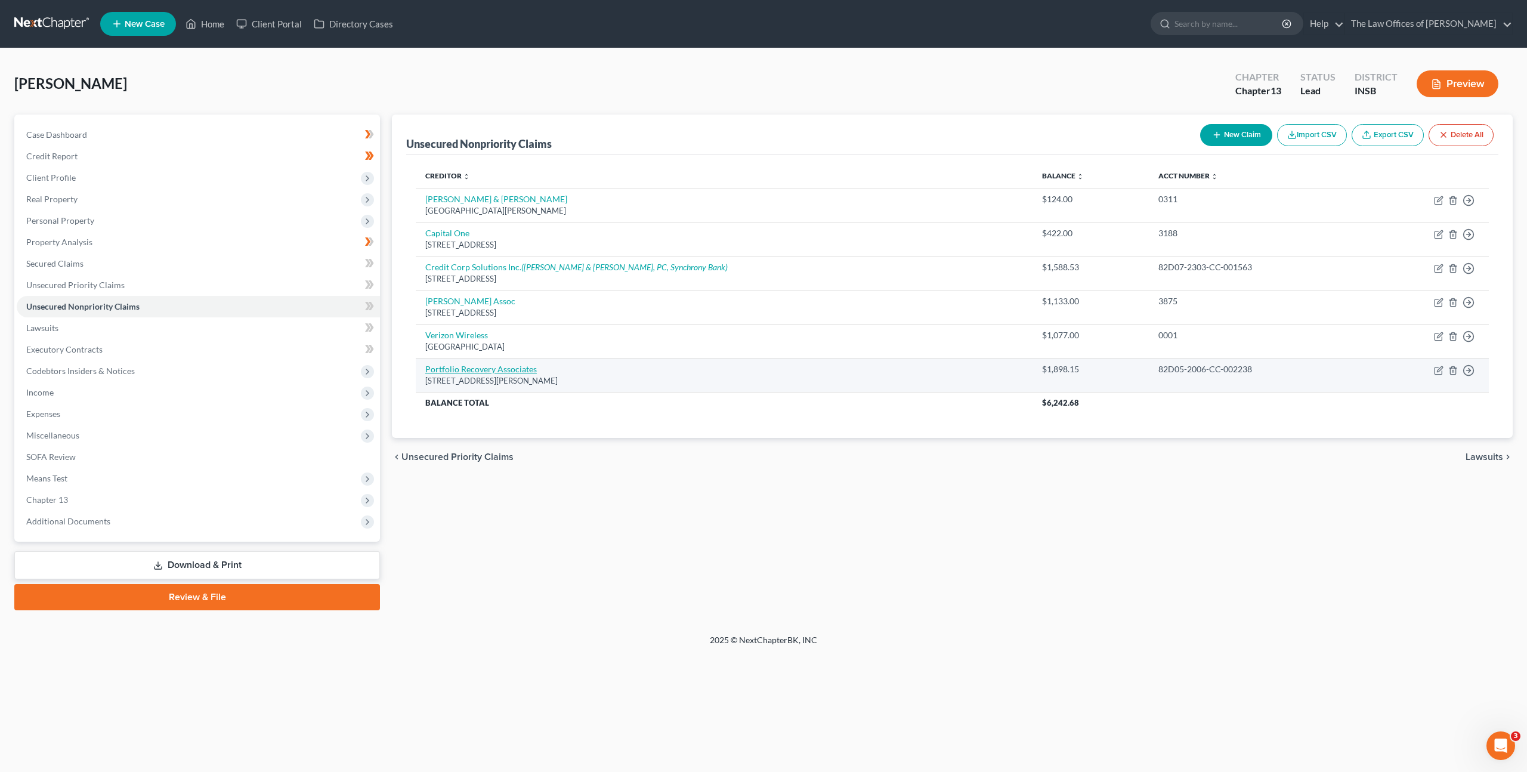
click at [494, 371] on link "Portfolio Recovery Associates" at bounding box center [481, 369] width 112 height 10
select select "14"
select select "1"
select select "0"
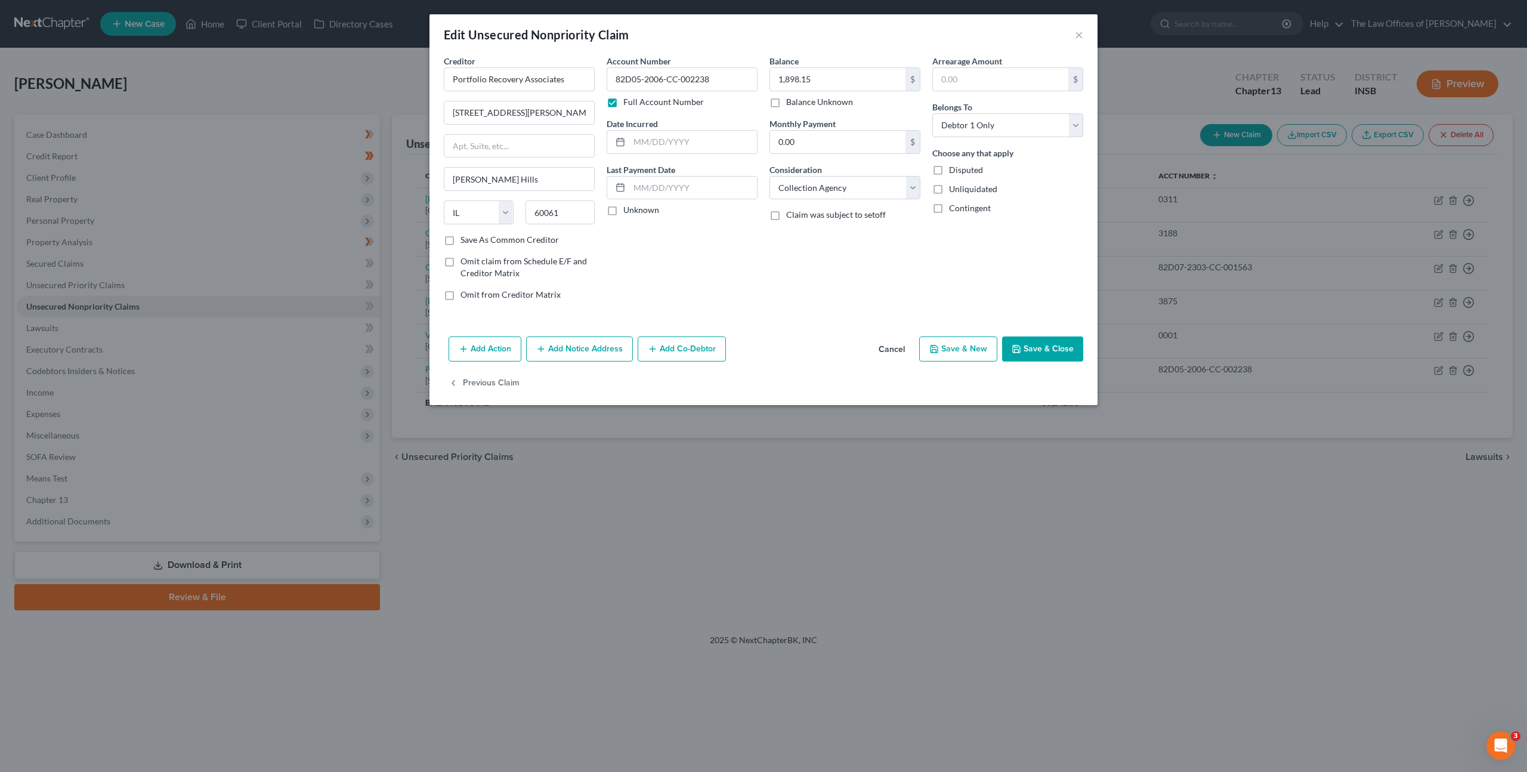
click at [586, 341] on button "Add Notice Address" at bounding box center [579, 348] width 107 height 25
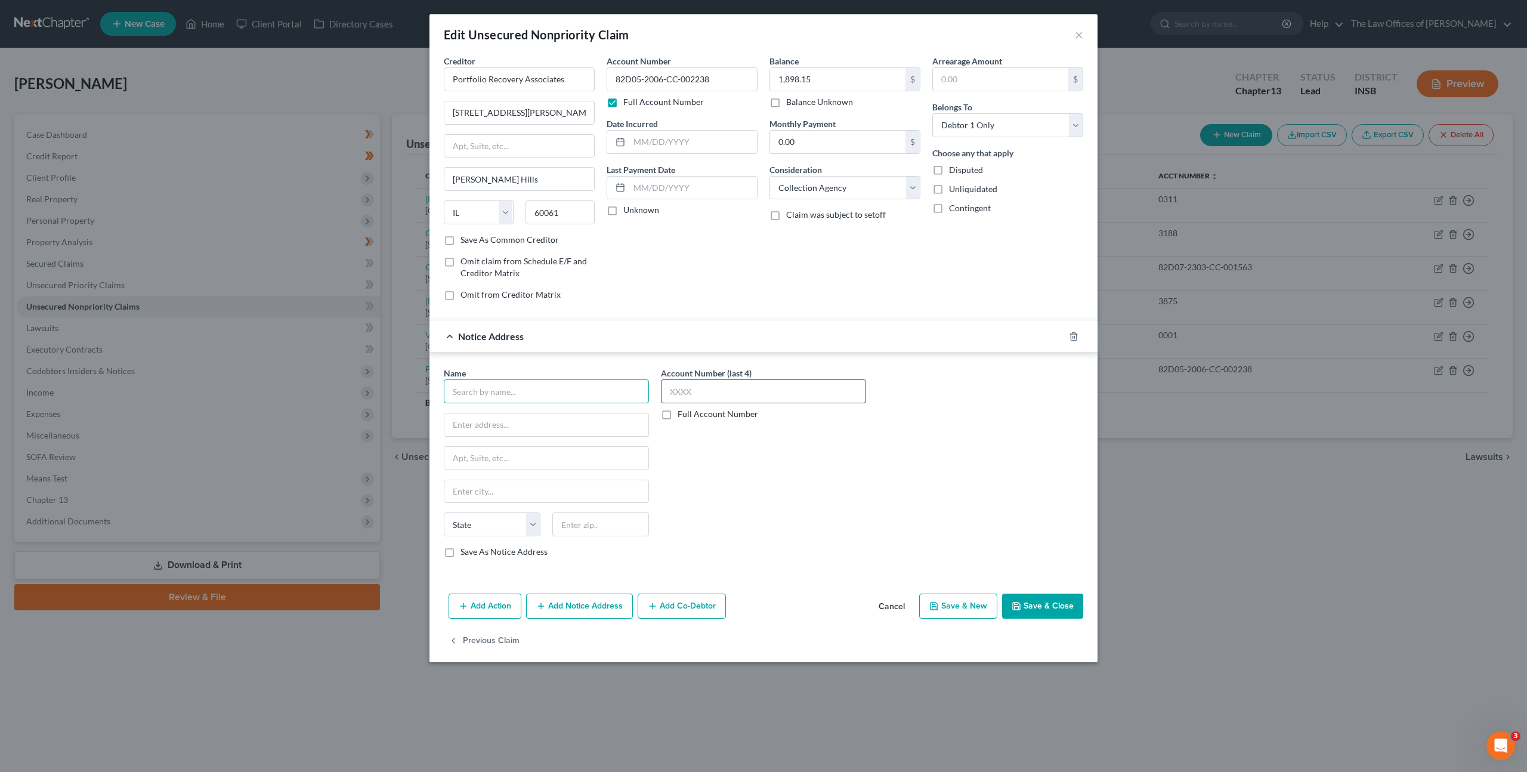
click at [522, 388] on input "text" at bounding box center [546, 391] width 205 height 24
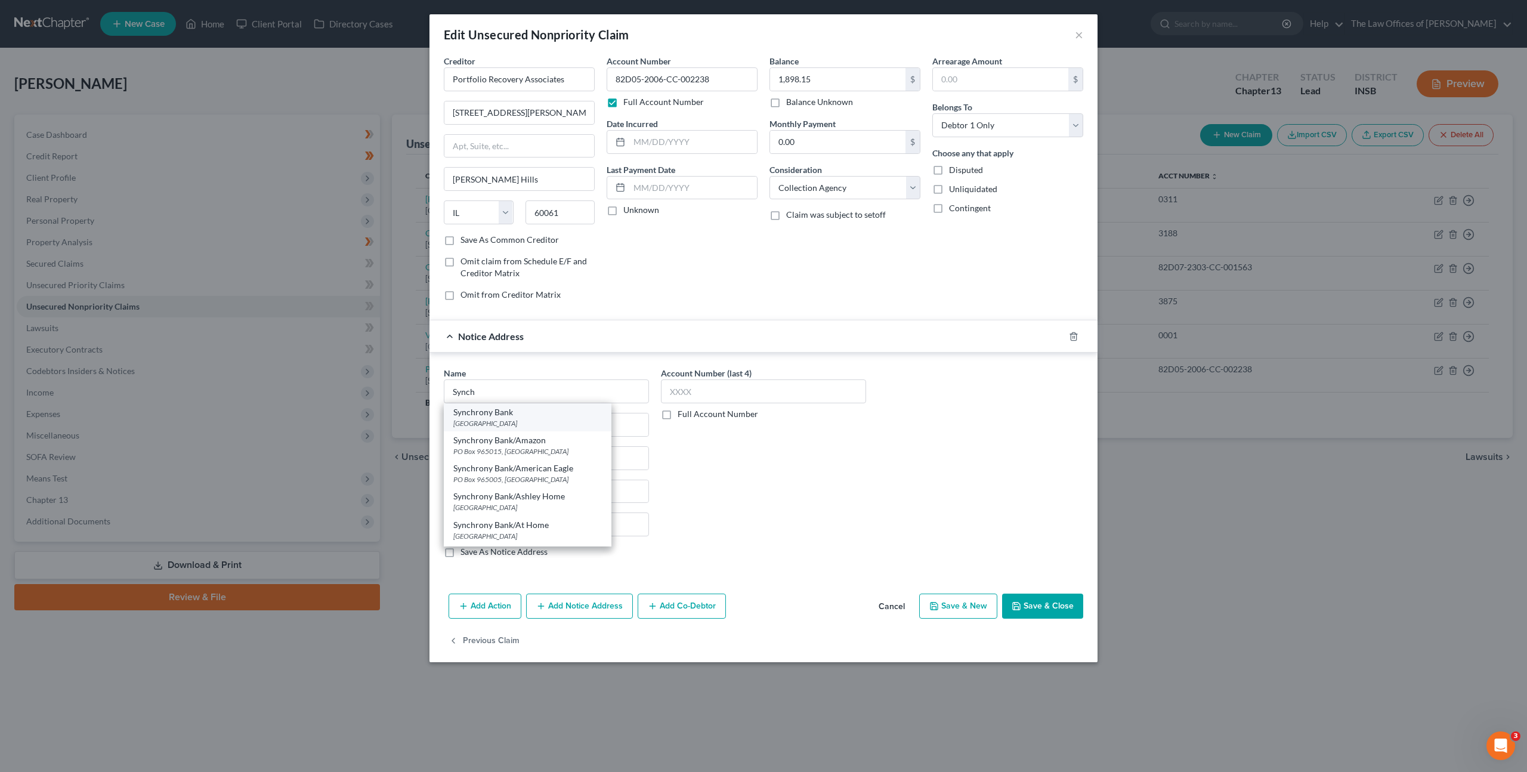
drag, startPoint x: 569, startPoint y: 420, endPoint x: 643, endPoint y: 441, distance: 76.9
click at [569, 420] on div "PO Box 105972, Atlanta, GA 30348" at bounding box center [527, 423] width 149 height 10
type input "Synchrony Bank"
type input "PO Box 105972"
type input "Atlanta"
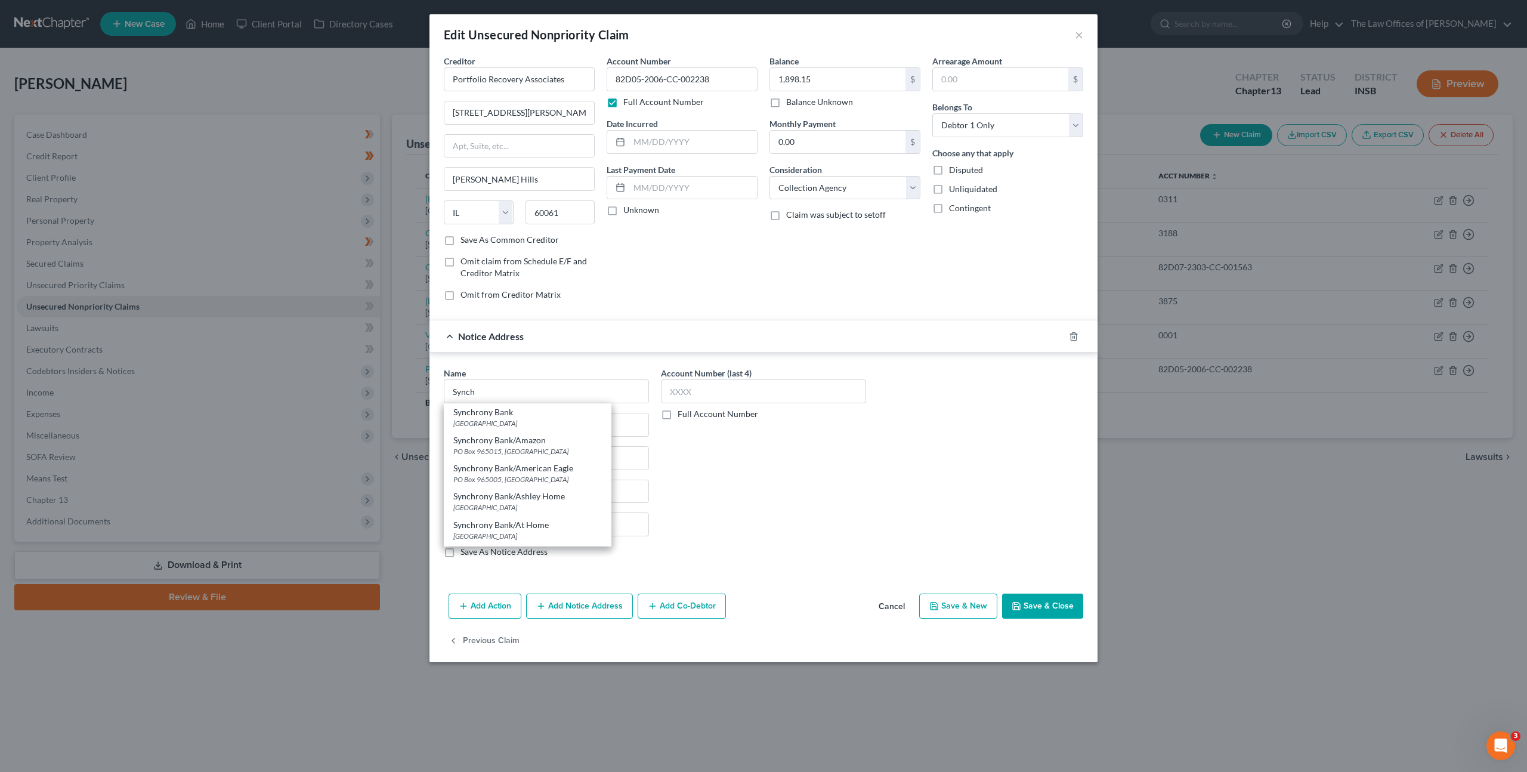
select select "10"
type input "30348"
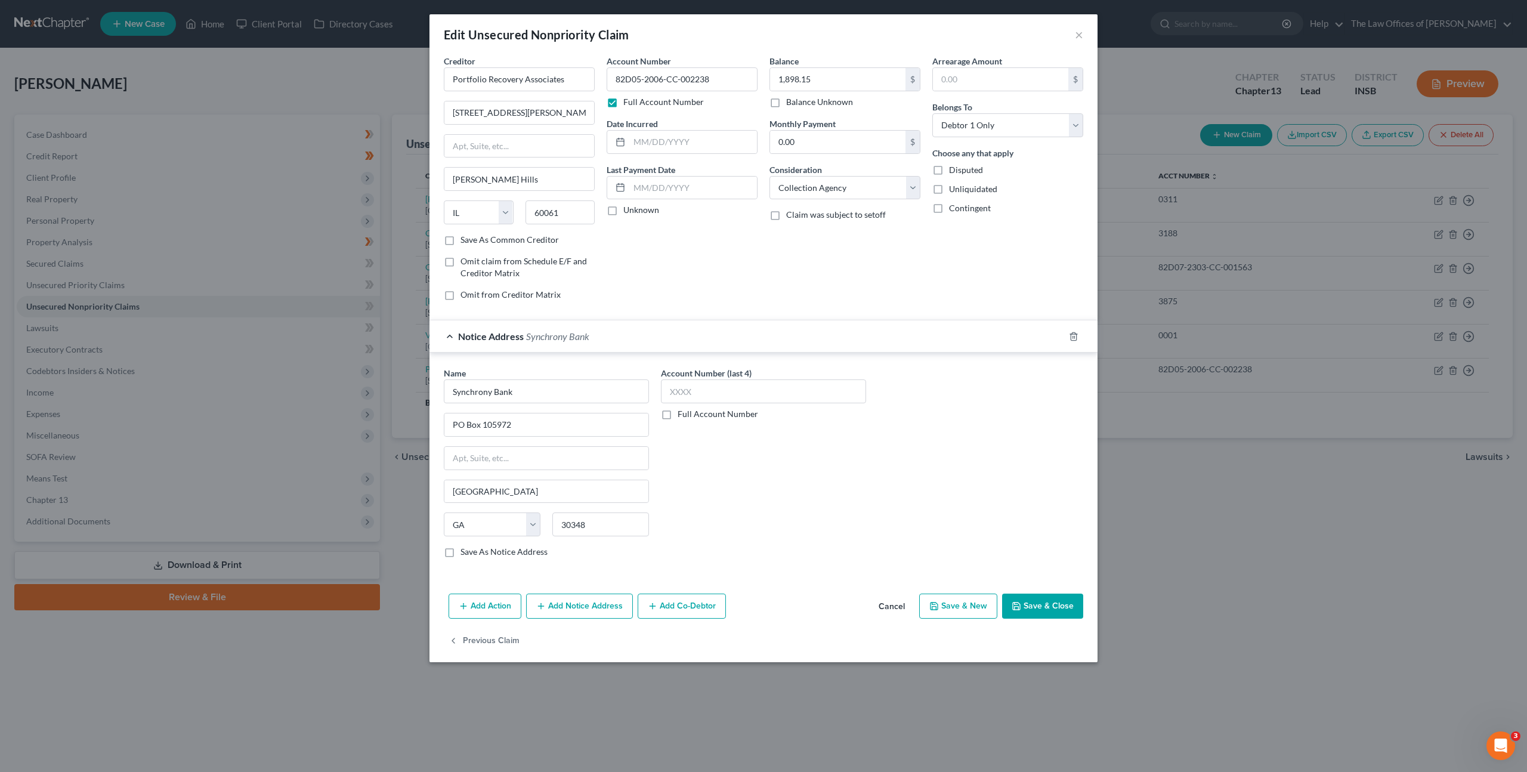
click at [805, 478] on div "Account Number (last 4) Full Account Number" at bounding box center [763, 467] width 217 height 200
drag, startPoint x: 598, startPoint y: 608, endPoint x: 717, endPoint y: 533, distance: 140.2
click at [599, 607] on button "Add Notice Address" at bounding box center [579, 606] width 107 height 25
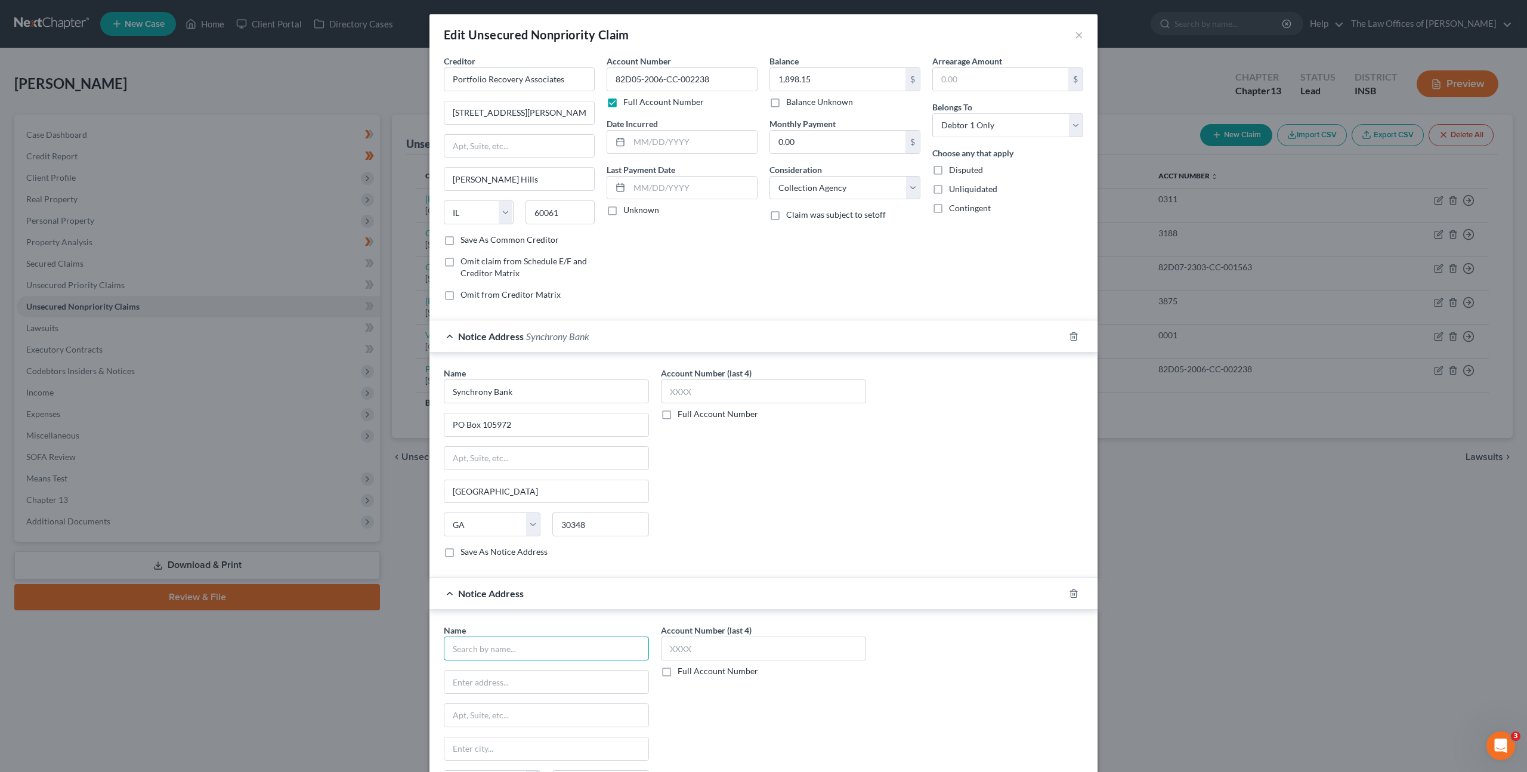
click at [592, 643] on input "text" at bounding box center [546, 649] width 205 height 24
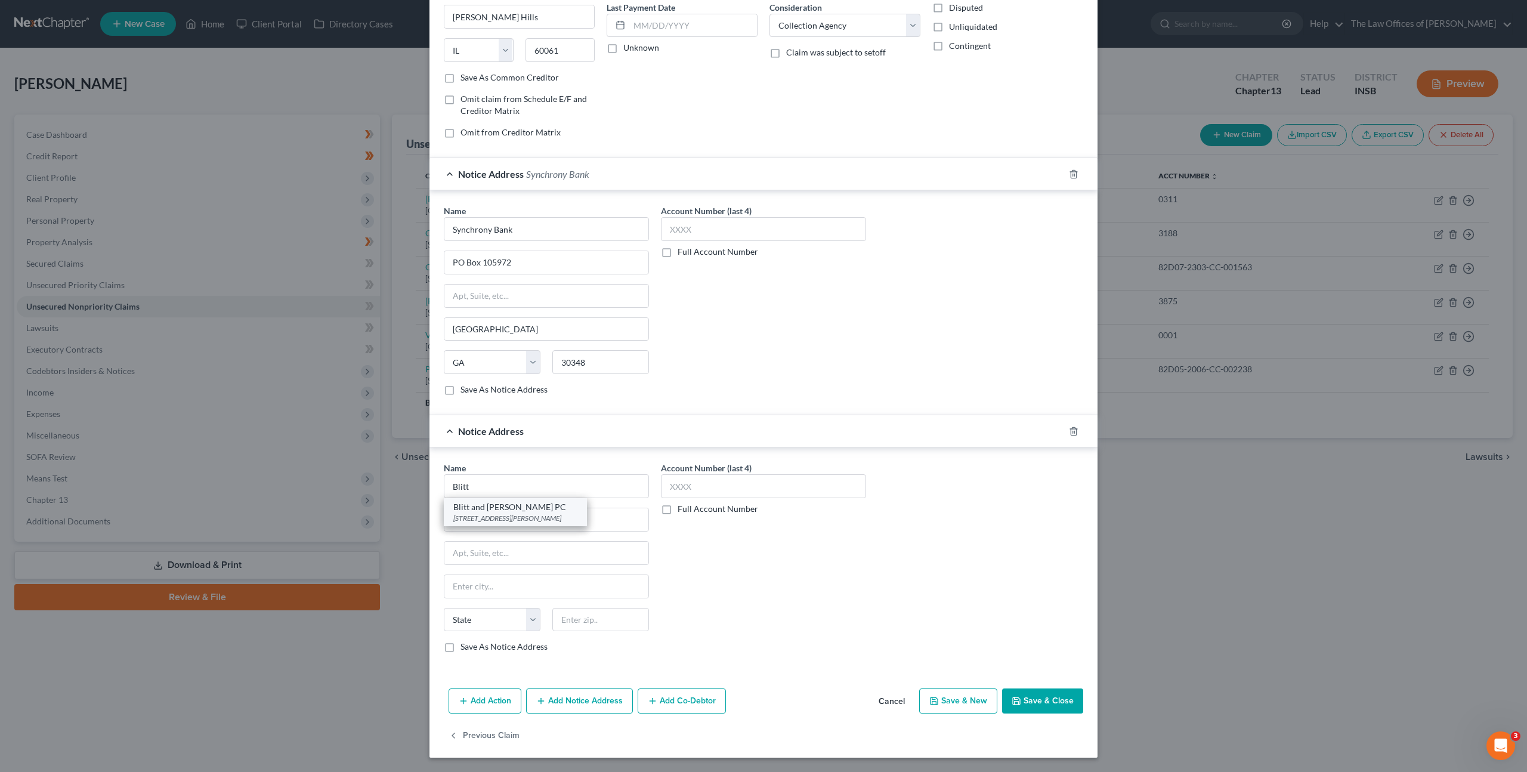
click at [570, 509] on div "Blitt and Gaines PC" at bounding box center [515, 507] width 124 height 12
type input "Blitt and Gaines PC"
type input "775 Corporate Woods Pkwy"
type input "Vernon Hills"
select select "14"
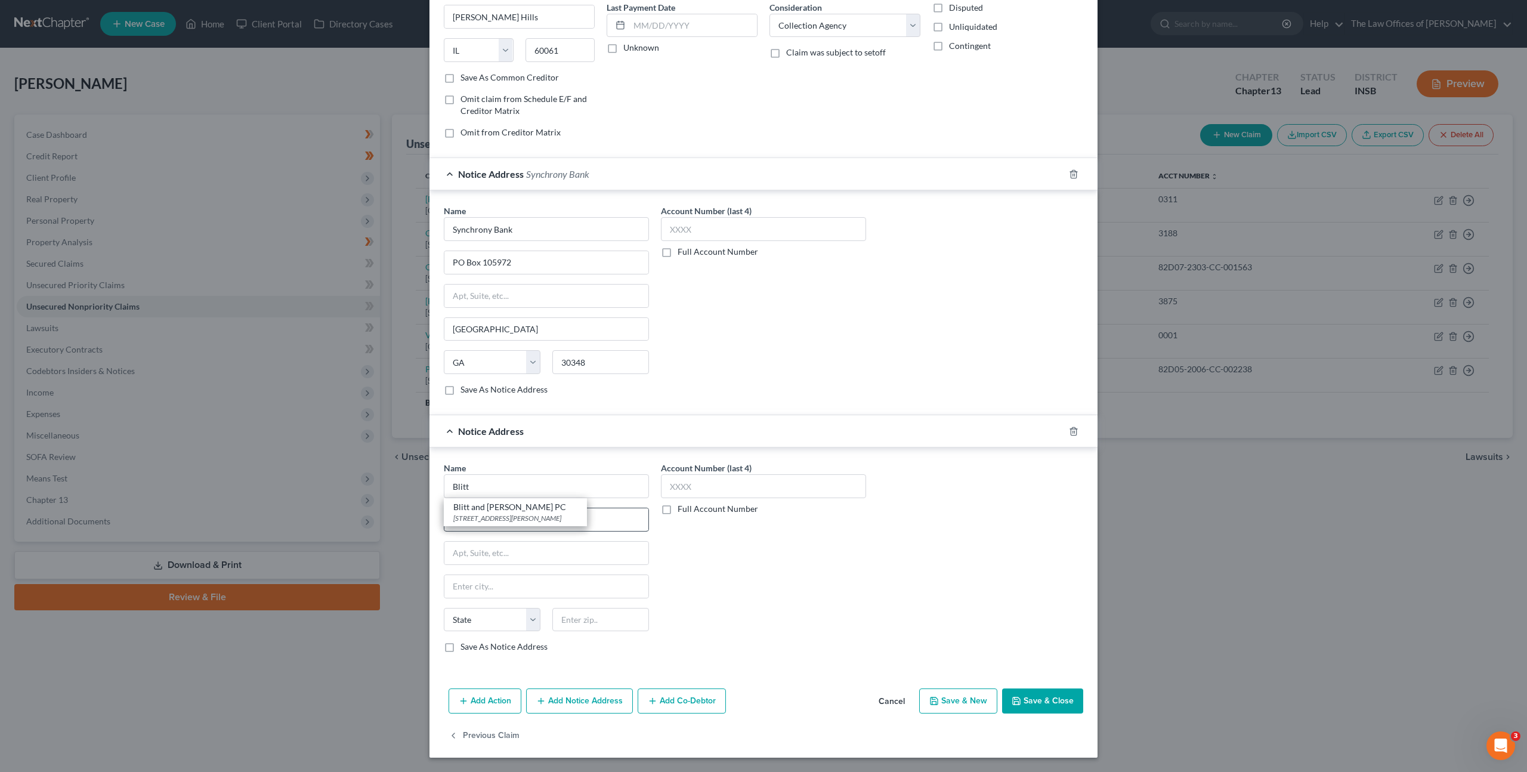
type input "60061"
drag, startPoint x: 912, startPoint y: 536, endPoint x: 918, endPoint y: 533, distance: 6.7
click at [914, 536] on div "Name * Blitt and Gaines PC 775 Corporate Woods Pkwy Vernon Hills State AL AK AR…" at bounding box center [764, 562] width 652 height 200
click at [1017, 694] on button "Save & Close" at bounding box center [1042, 700] width 81 height 25
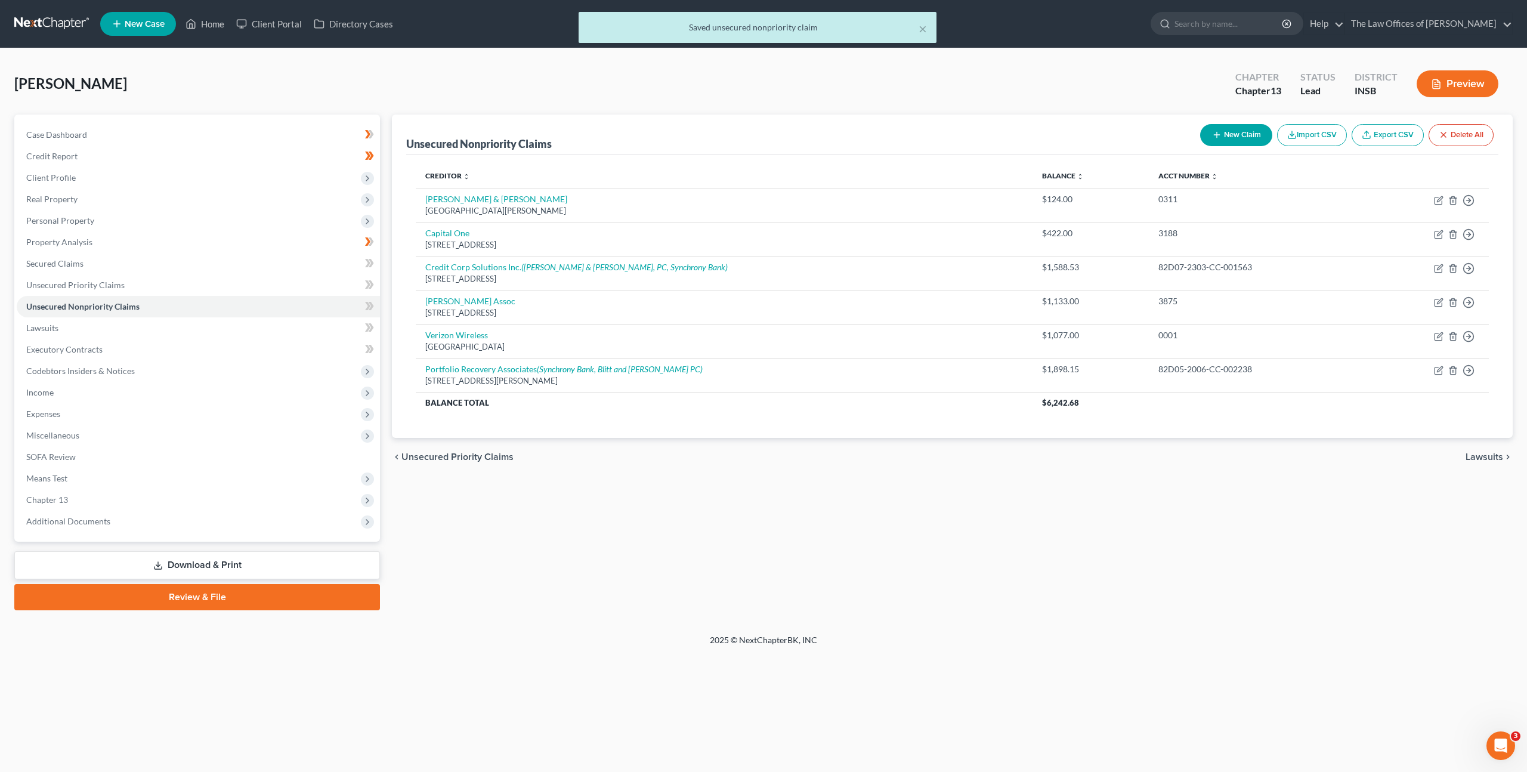
click at [901, 566] on div "Unsecured Nonpriority Claims New Claim Import CSV Export CSV Delete All Credito…" at bounding box center [952, 363] width 1133 height 496
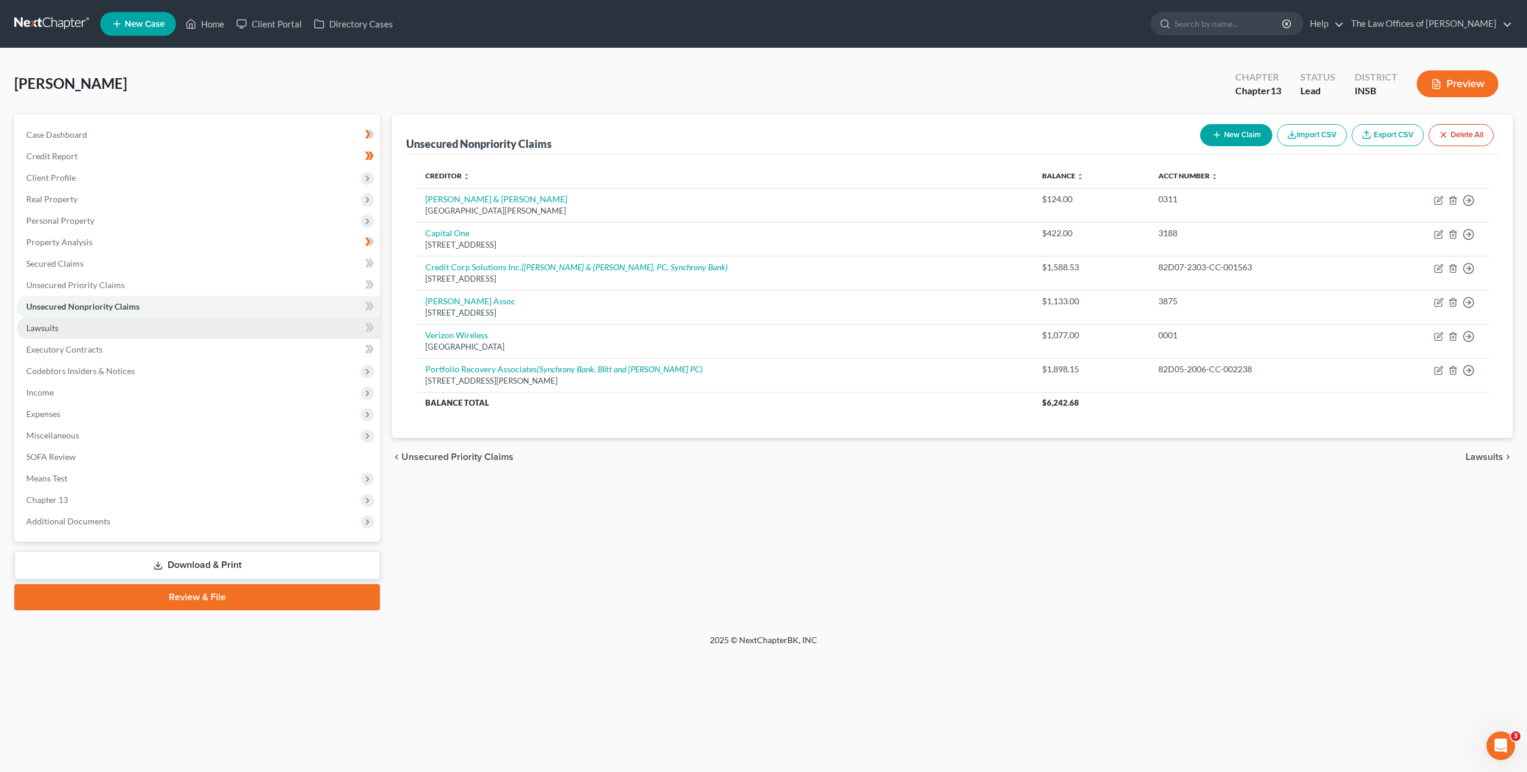
click at [229, 334] on link "Lawsuits" at bounding box center [198, 327] width 363 height 21
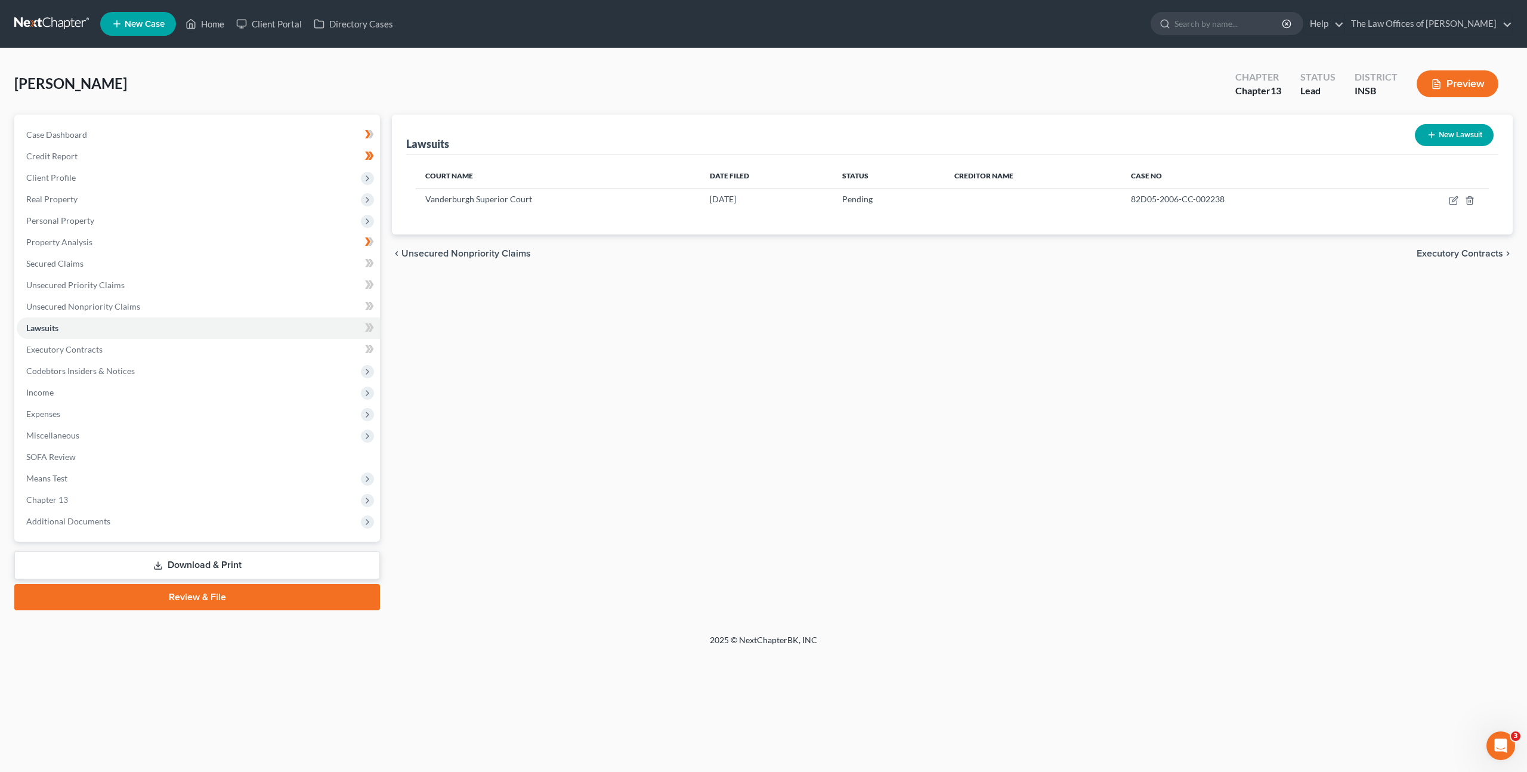
click at [1466, 132] on button "New Lawsuit" at bounding box center [1454, 135] width 79 height 22
select select "0"
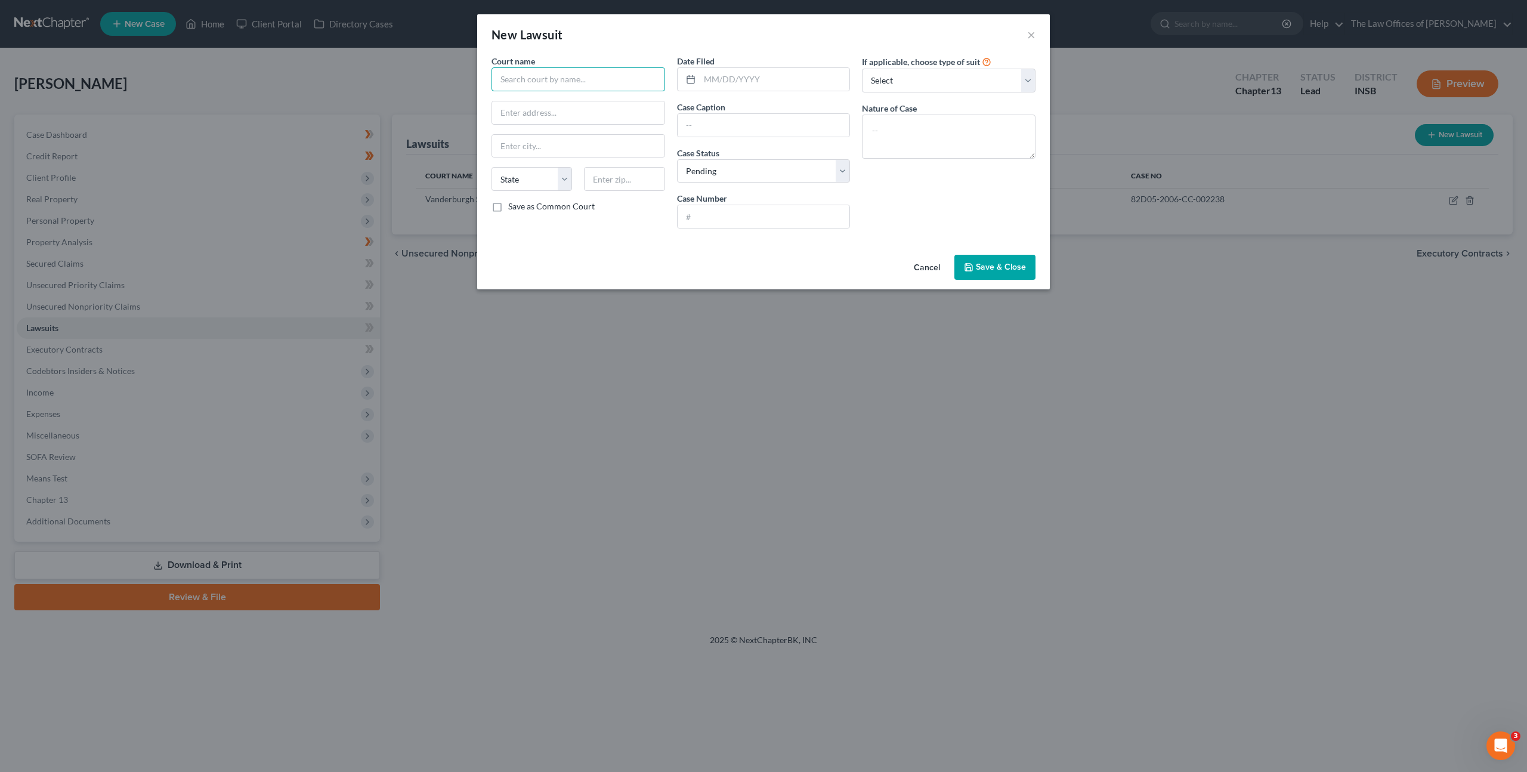
click at [607, 83] on input "text" at bounding box center [579, 79] width 174 height 24
click at [603, 104] on div "Vanderburgh Superior Court" at bounding box center [563, 100] width 124 height 12
type input "Vanderburgh Superior Court"
type input "825 Sycamore St #216"
type input "Evansville"
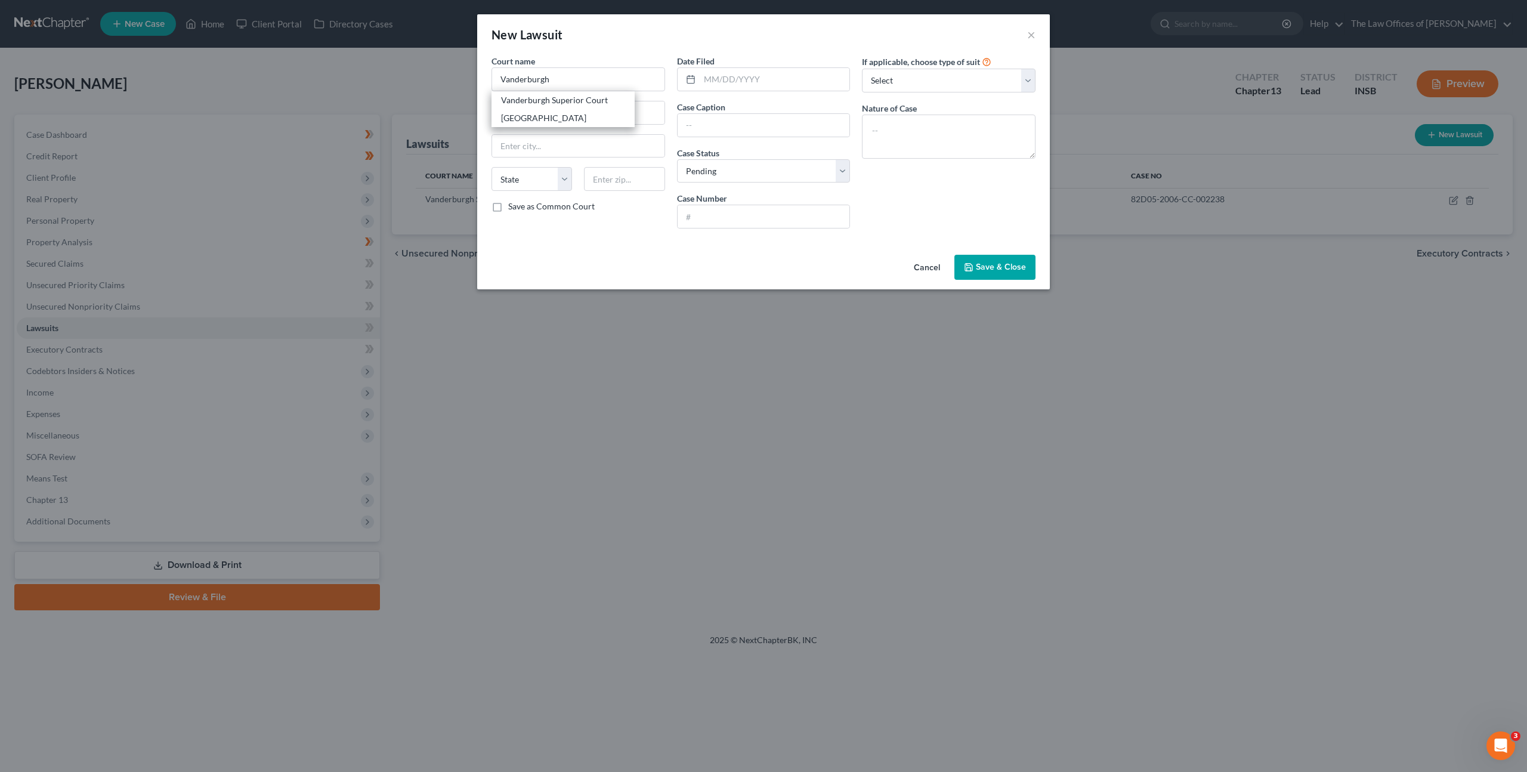
select select "15"
type input "47708"
click at [751, 85] on input "text" at bounding box center [775, 79] width 150 height 23
type input "01/08/2020"
click at [777, 132] on input "text" at bounding box center [764, 125] width 172 height 23
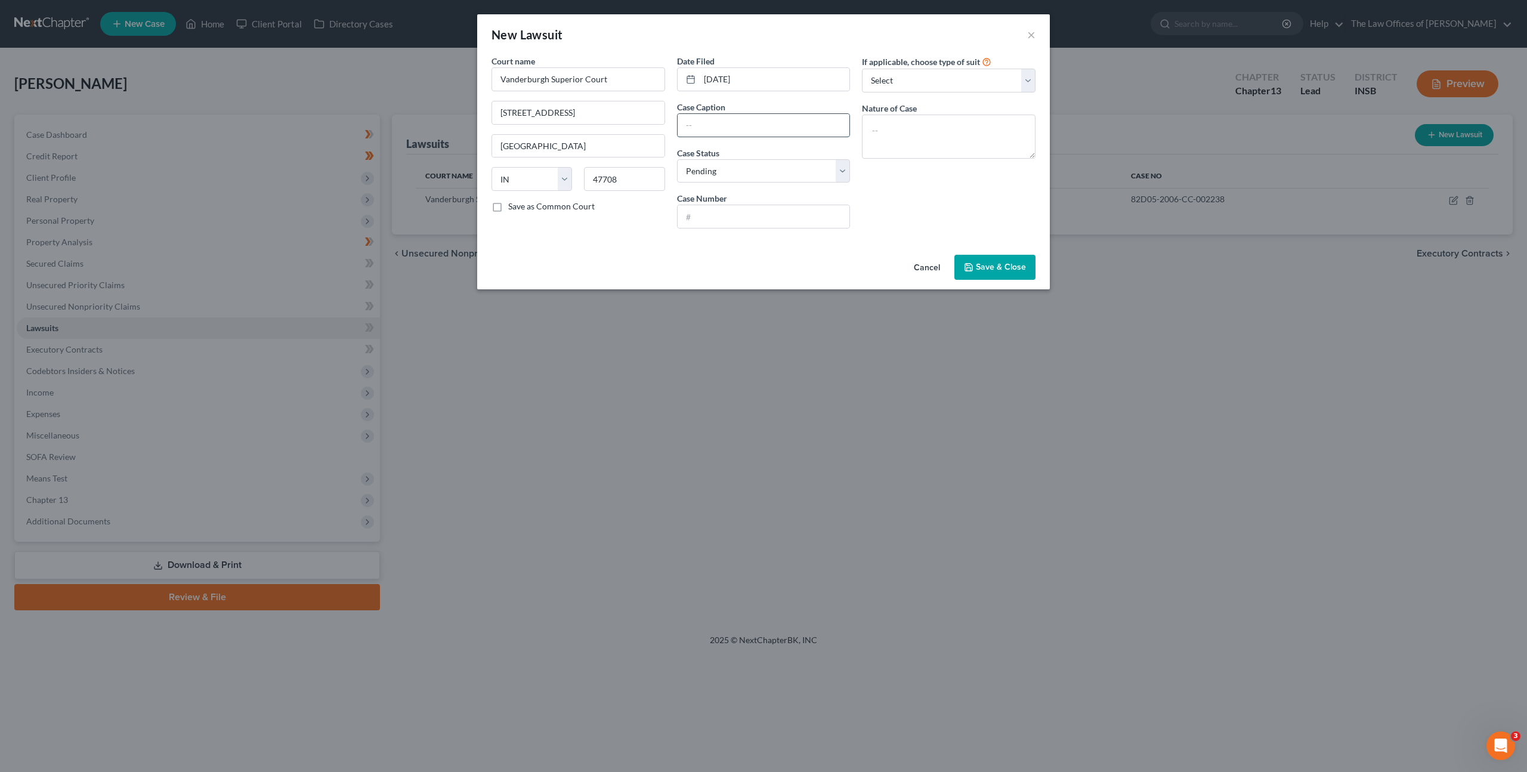
paste input "Portfolio Recovery Associates, LLC v. Maxwell Robbins"
type input "Portfolio Recovery Associates, LLC v. Maxwell Robbins"
click at [709, 219] on input "text" at bounding box center [764, 216] width 172 height 23
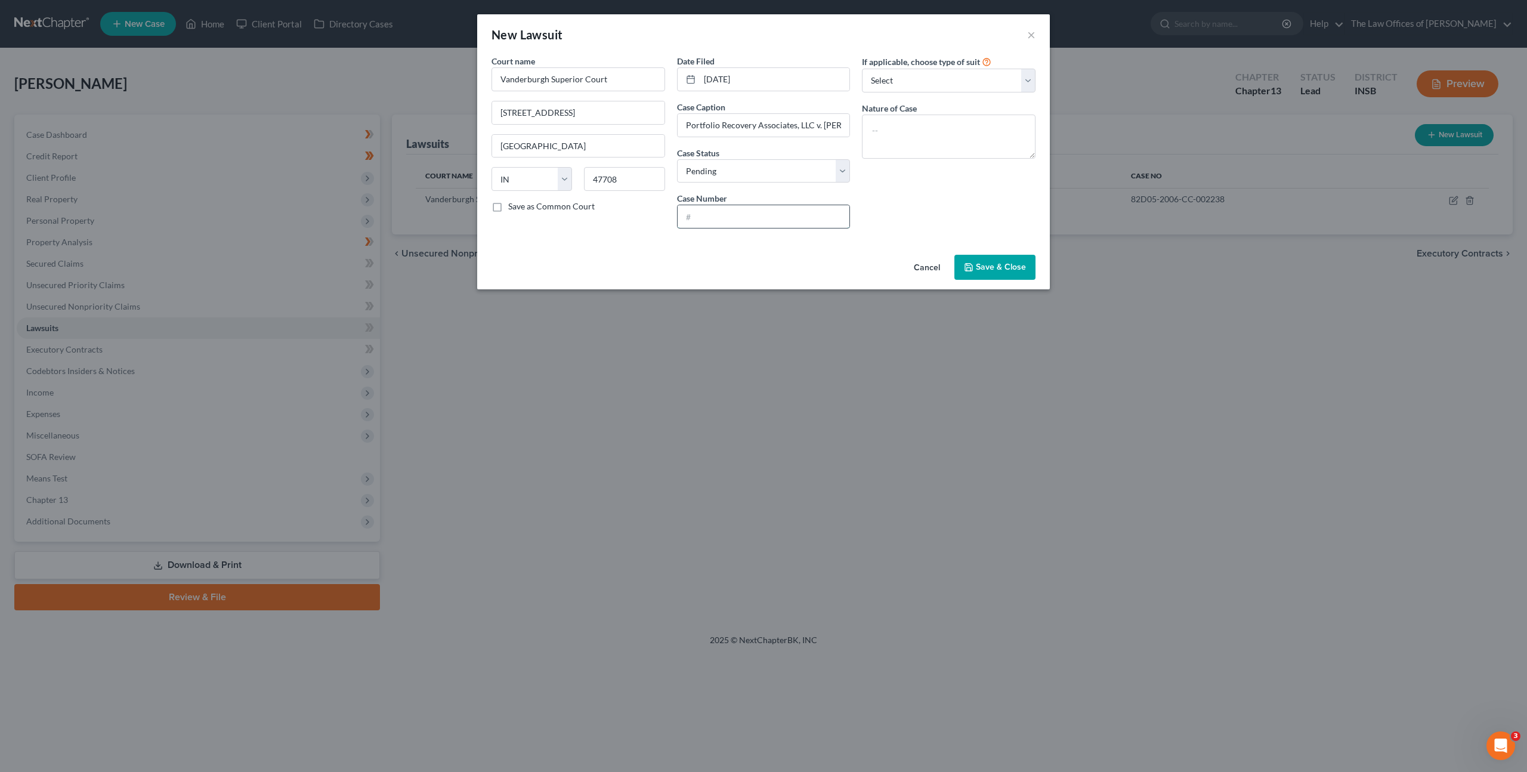
paste input "82D07-2001-CC-000060"
click at [700, 220] on input "82D07-2001-CC-000060" at bounding box center [764, 216] width 172 height 23
type input "82D07-2001-CC-000060"
click at [892, 115] on textarea at bounding box center [949, 137] width 174 height 44
type textarea "Civil Collection"
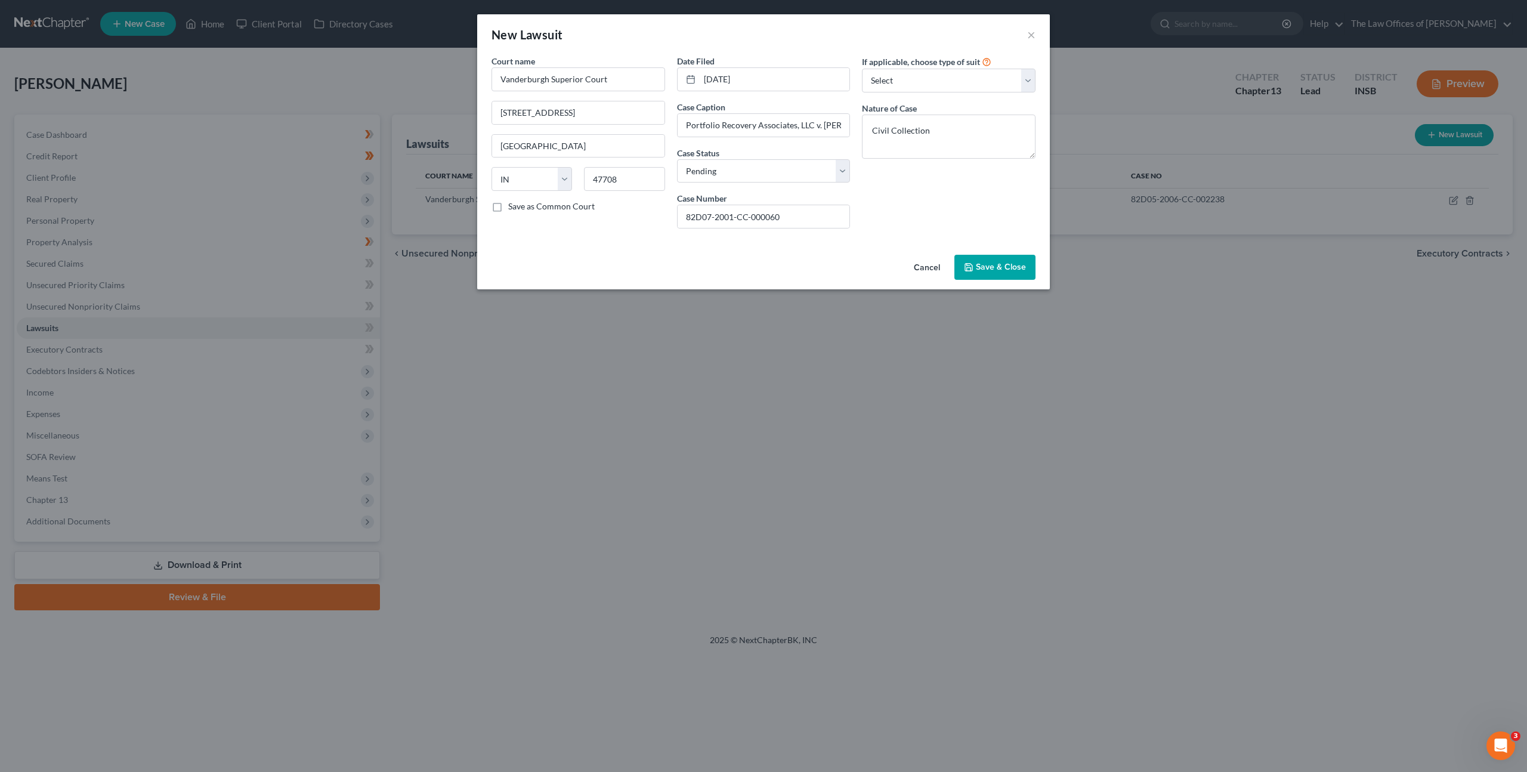
click at [1039, 277] on div "Cancel Save & Close" at bounding box center [763, 269] width 573 height 39
click at [1014, 264] on span "Save & Close" at bounding box center [1001, 267] width 50 height 10
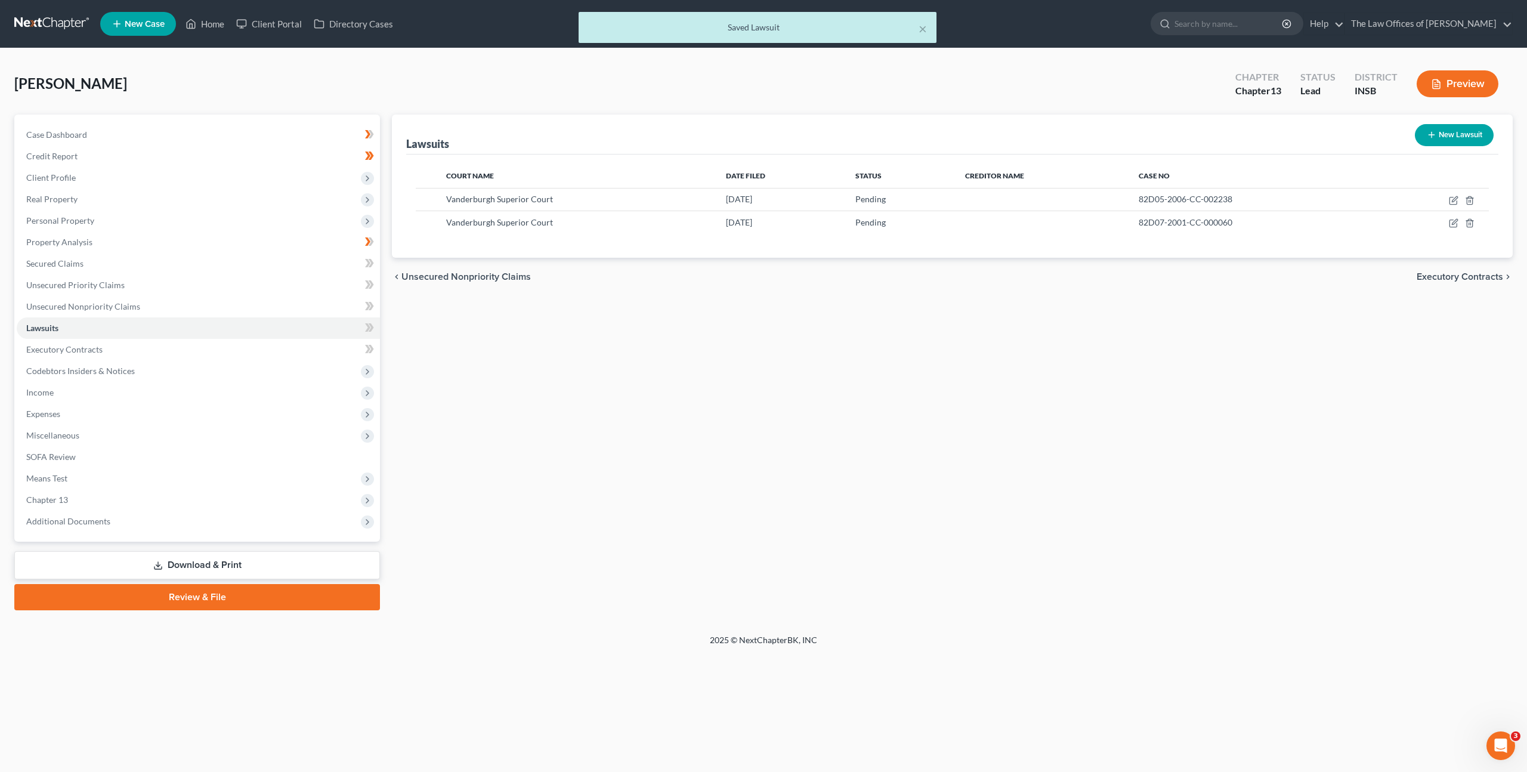
click at [1019, 339] on div "Lawsuits New Lawsuit Court Name Date Filed Status Creditor Name Case No Vanderb…" at bounding box center [952, 363] width 1133 height 496
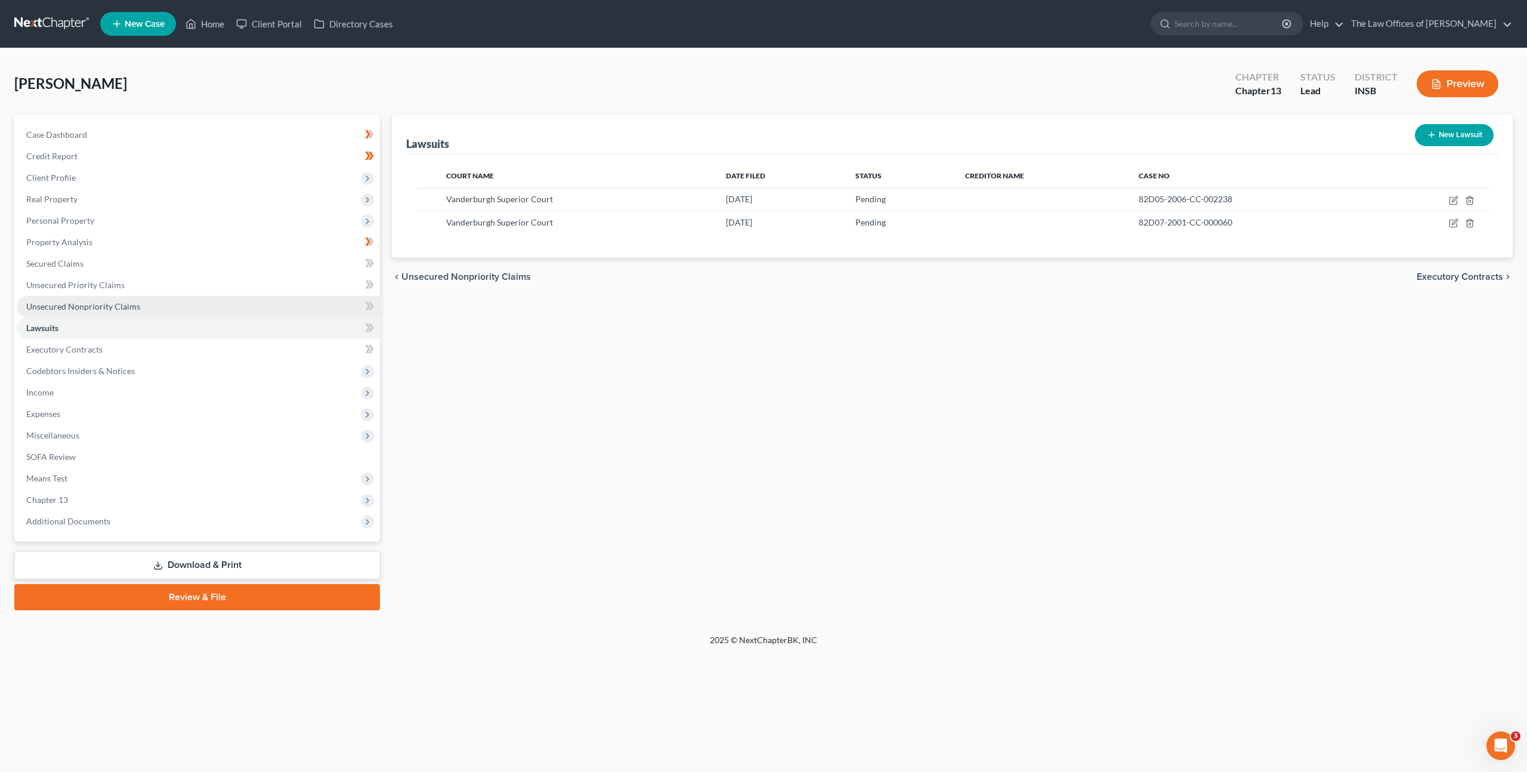
drag, startPoint x: 214, startPoint y: 297, endPoint x: 271, endPoint y: 305, distance: 57.2
click at [214, 297] on link "Unsecured Nonpriority Claims" at bounding box center [198, 306] width 363 height 21
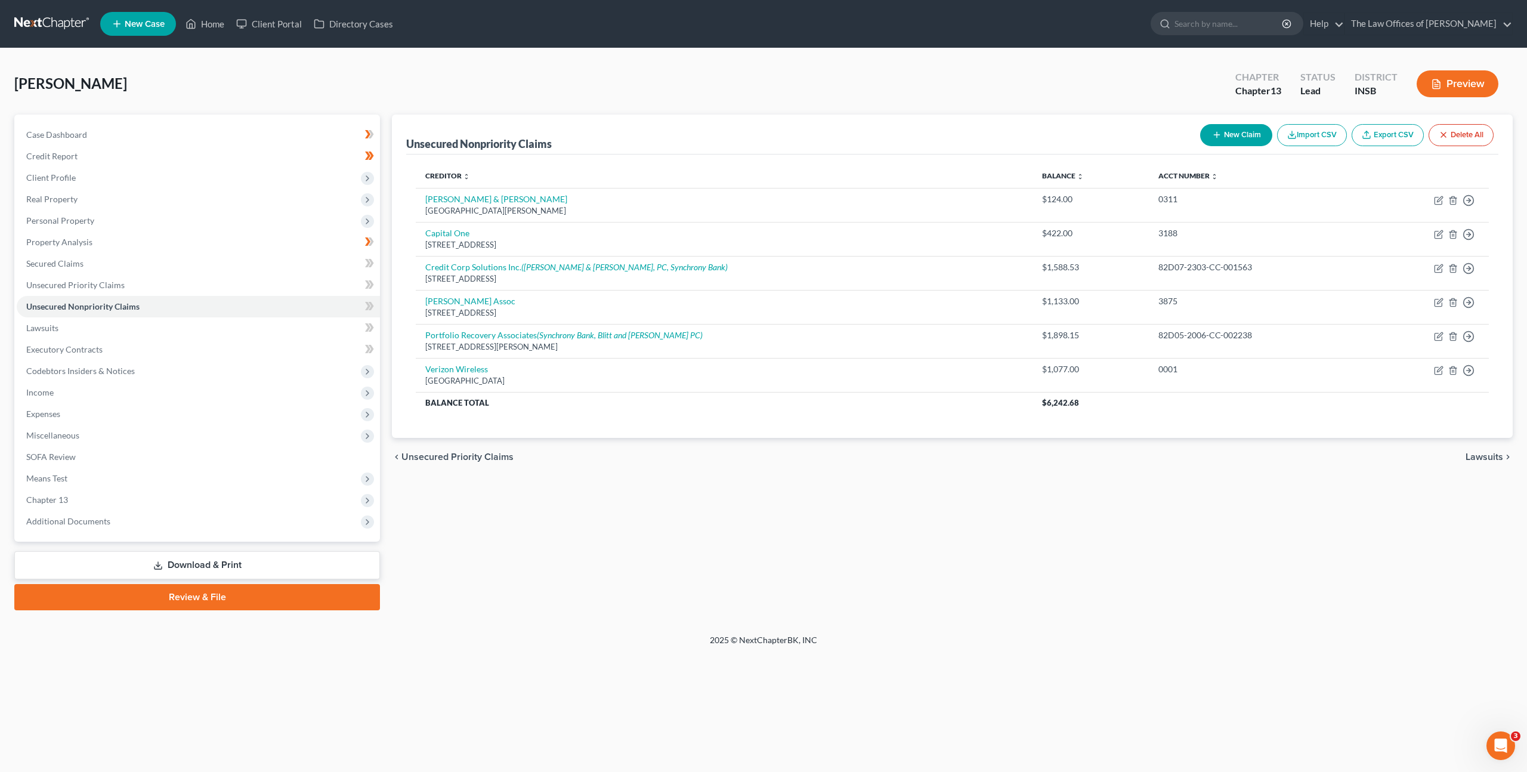
click at [1217, 127] on button "New Claim" at bounding box center [1236, 135] width 72 height 22
select select "0"
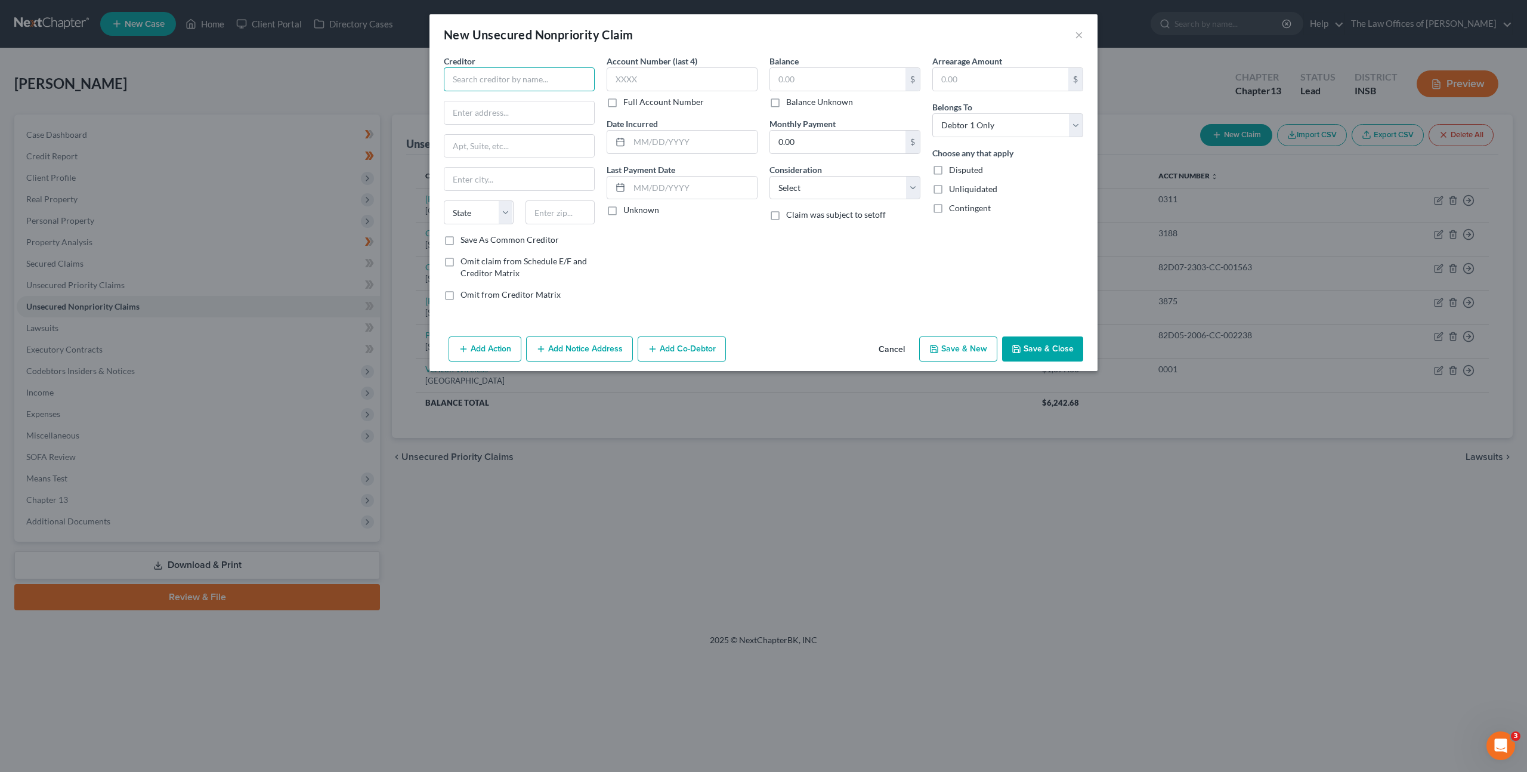
click at [545, 88] on input "text" at bounding box center [519, 79] width 151 height 24
type input "Portfolio Recovery Associates"
type input "140 Corporate Blvd"
type input "23502"
click at [697, 251] on div "Account Number (last 4) Full Account Number Date Incurred Last Payment Date Unk…" at bounding box center [682, 182] width 163 height 255
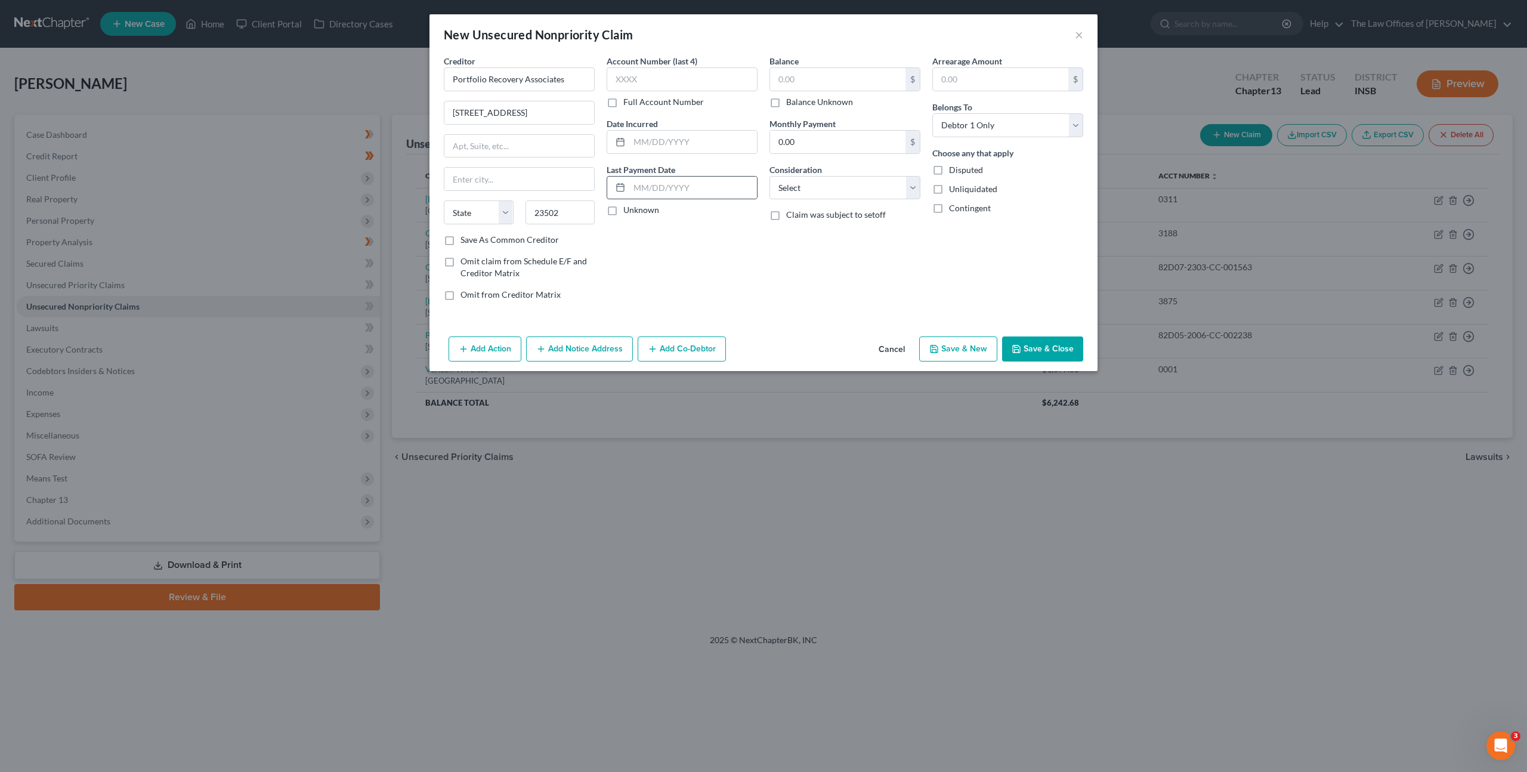
type input "Norfolk"
select select "48"
click at [674, 79] on input "text" at bounding box center [682, 79] width 151 height 24
click at [623, 100] on label "Full Account Number" at bounding box center [663, 102] width 81 height 12
click at [628, 100] on input "Full Account Number" at bounding box center [632, 100] width 8 height 8
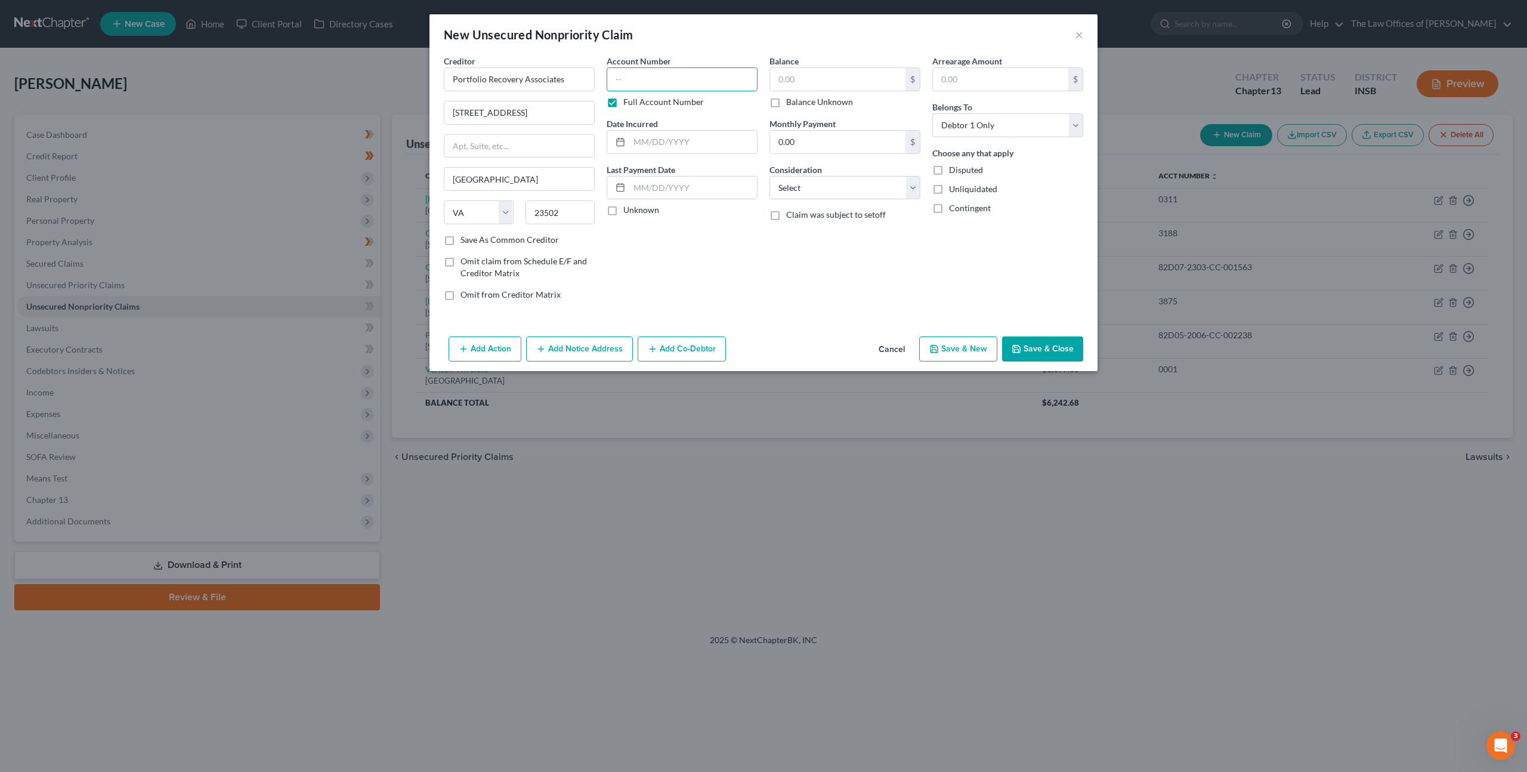
click at [632, 78] on input "text" at bounding box center [682, 79] width 151 height 24
paste input "82D07-2001-CC-000060"
click at [628, 77] on input "82D07-2001-CC-000060" at bounding box center [682, 79] width 151 height 24
type input "82D07-2001-CC-000060"
drag, startPoint x: 692, startPoint y: 238, endPoint x: 770, endPoint y: 150, distance: 117.9
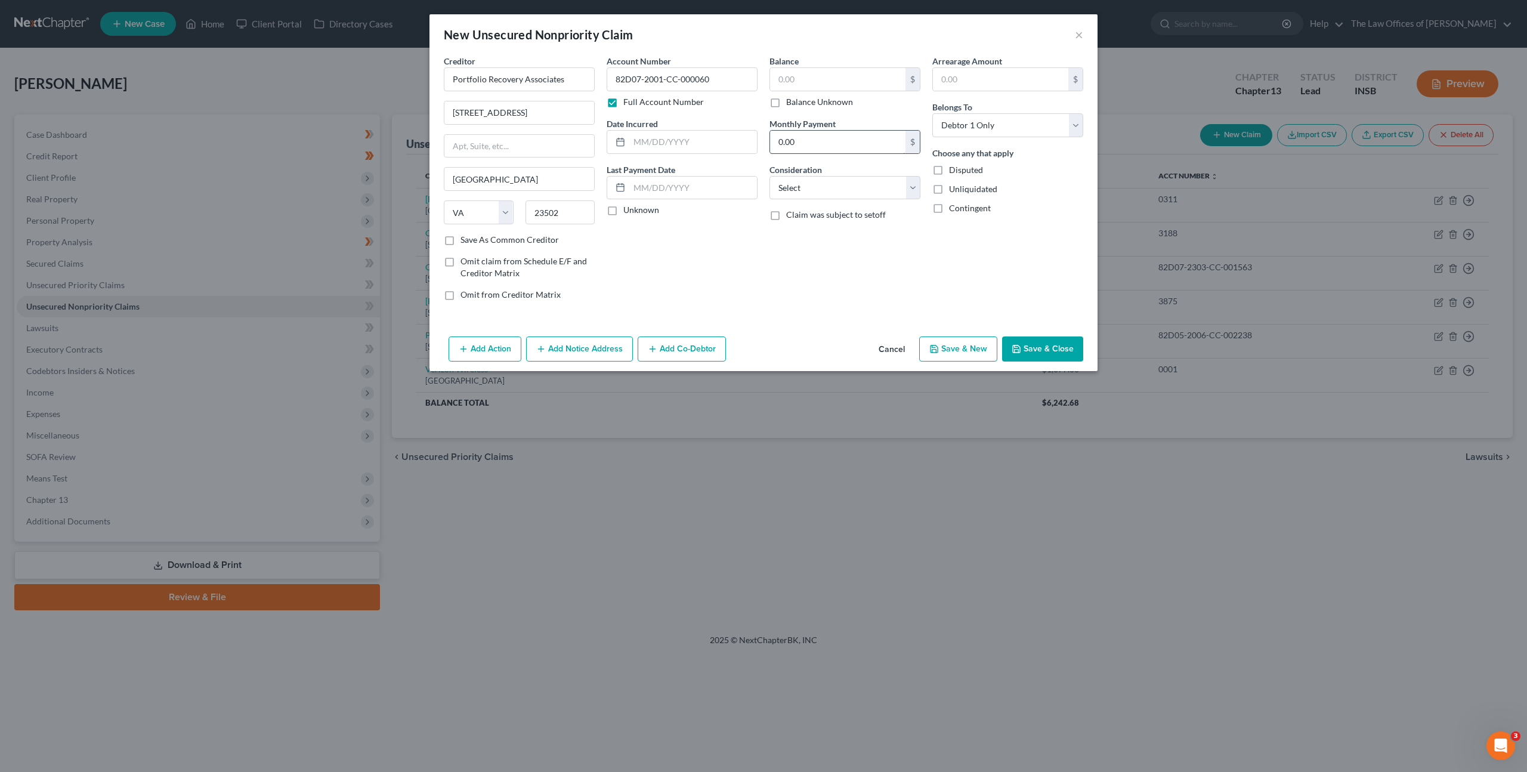
click at [692, 238] on div "Account Number 82D07-2001-CC-000060 Full Account Number Date Incurred Last Paym…" at bounding box center [682, 182] width 163 height 255
click at [820, 81] on input "text" at bounding box center [837, 79] width 135 height 23
click at [822, 73] on input "text" at bounding box center [837, 79] width 135 height 23
type input "3,186.57"
click at [709, 241] on div "Account Number 82D07-2001-CC-000060 Full Account Number Date Incurred Last Paym…" at bounding box center [682, 182] width 163 height 255
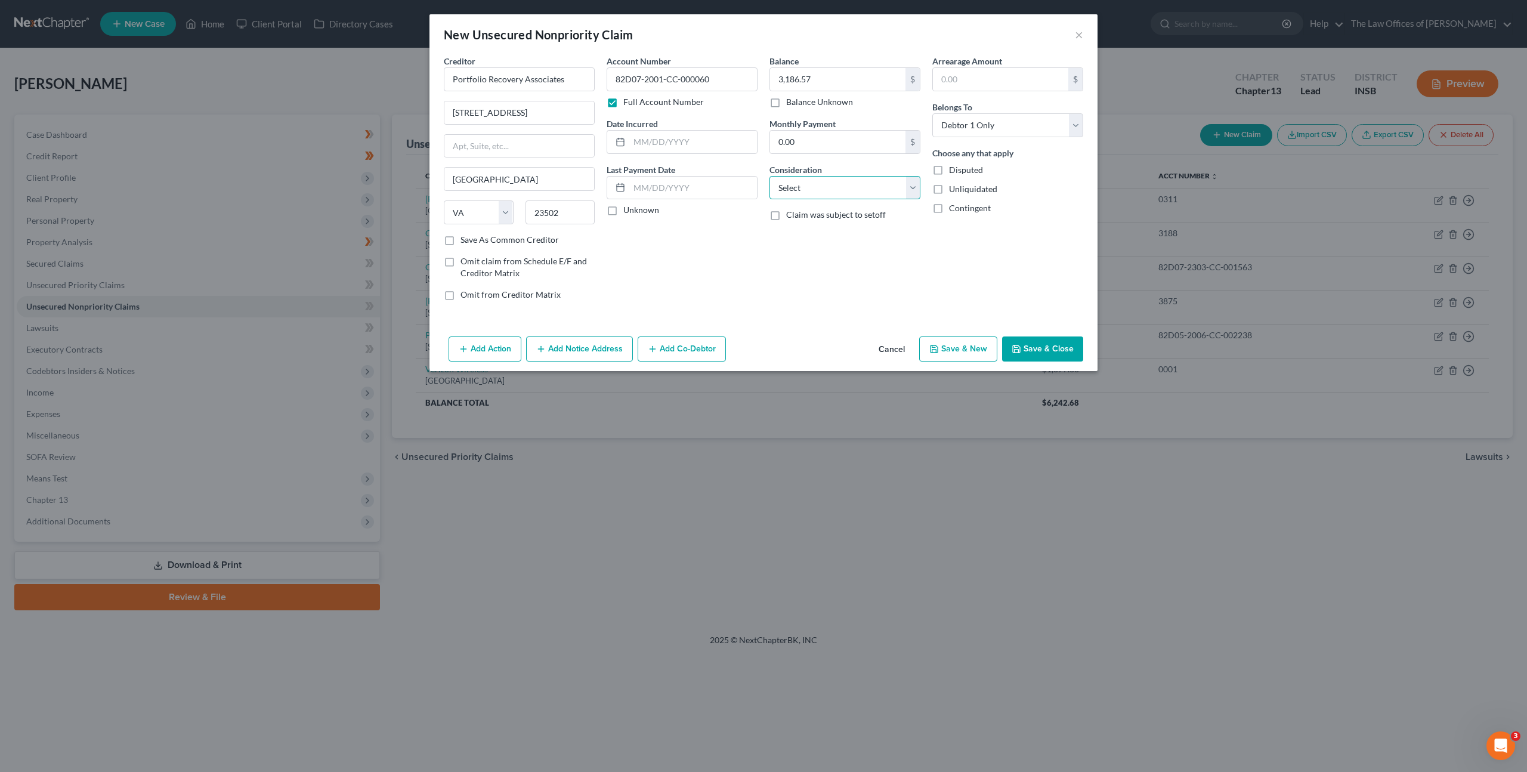
click at [849, 188] on select "Select Cable / Satellite Services Collection Agency Credit Card Debt Debt Couns…" at bounding box center [845, 188] width 151 height 24
select select "1"
click at [770, 176] on select "Select Cable / Satellite Services Collection Agency Credit Card Debt Debt Couns…" at bounding box center [845, 188] width 151 height 24
click at [723, 270] on div "Account Number 82D07-2001-CC-000060 Full Account Number Date Incurred Last Paym…" at bounding box center [682, 182] width 163 height 255
click at [620, 348] on button "Add Notice Address" at bounding box center [579, 348] width 107 height 25
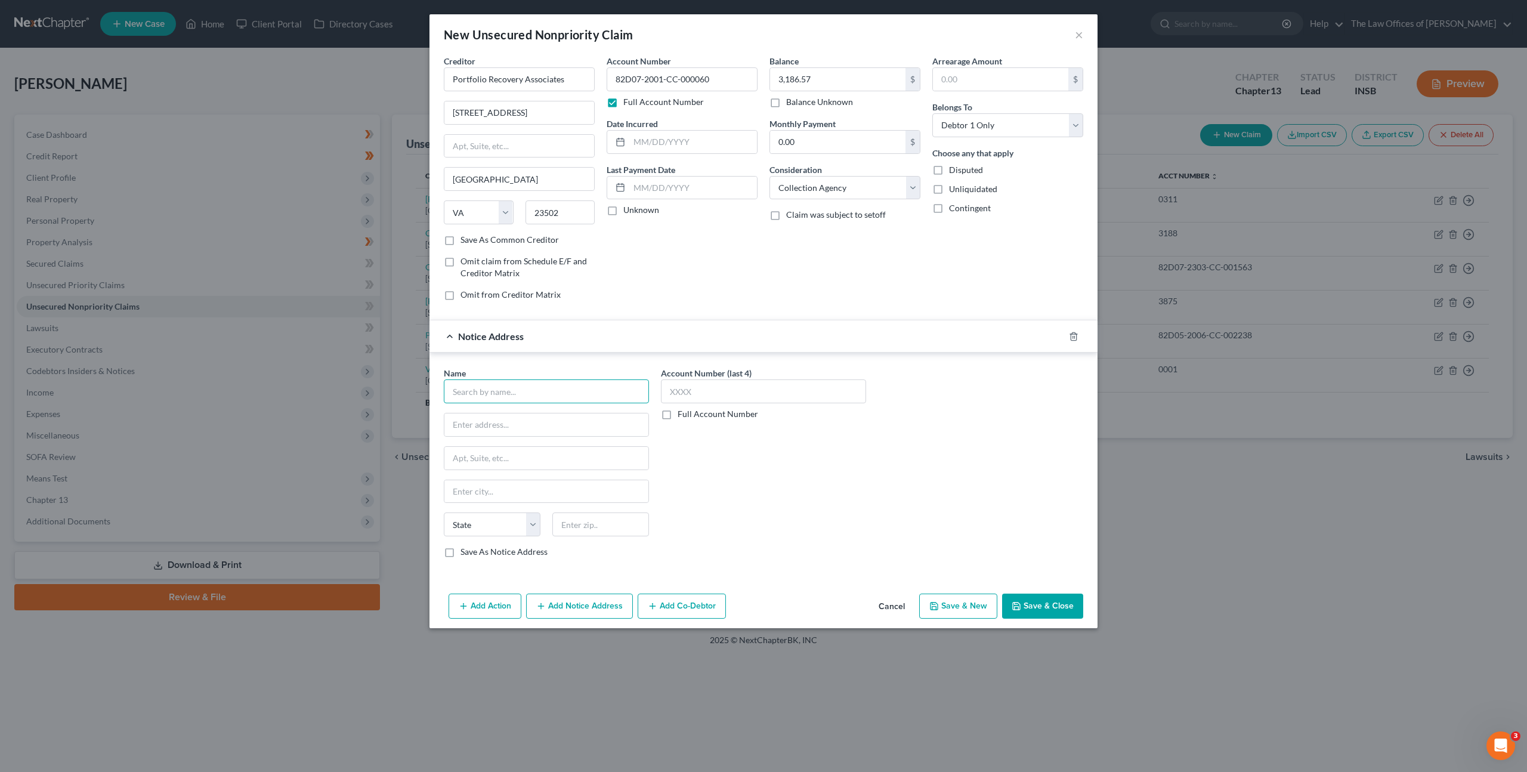
click at [553, 385] on input "text" at bounding box center [546, 391] width 205 height 24
click at [489, 389] on input "text" at bounding box center [546, 391] width 205 height 24
type input "Huron Law Group, PLLC"
type input "PO Box 8769"
type input "19101"
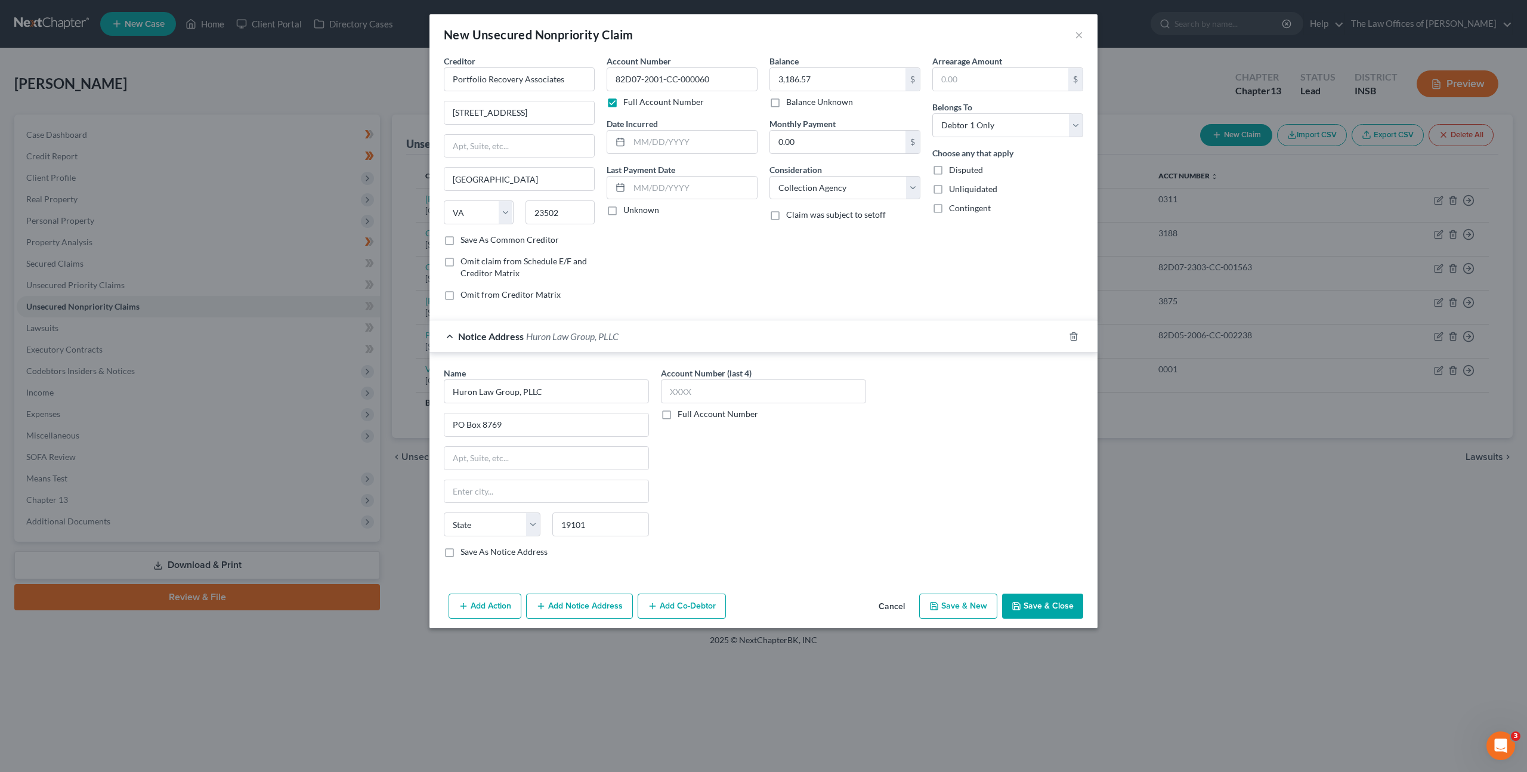
click at [810, 473] on div "Account Number (last 4) Full Account Number" at bounding box center [763, 467] width 217 height 200
type input "Philadelphia"
select select "39"
click at [575, 603] on button "Add Notice Address" at bounding box center [579, 606] width 107 height 25
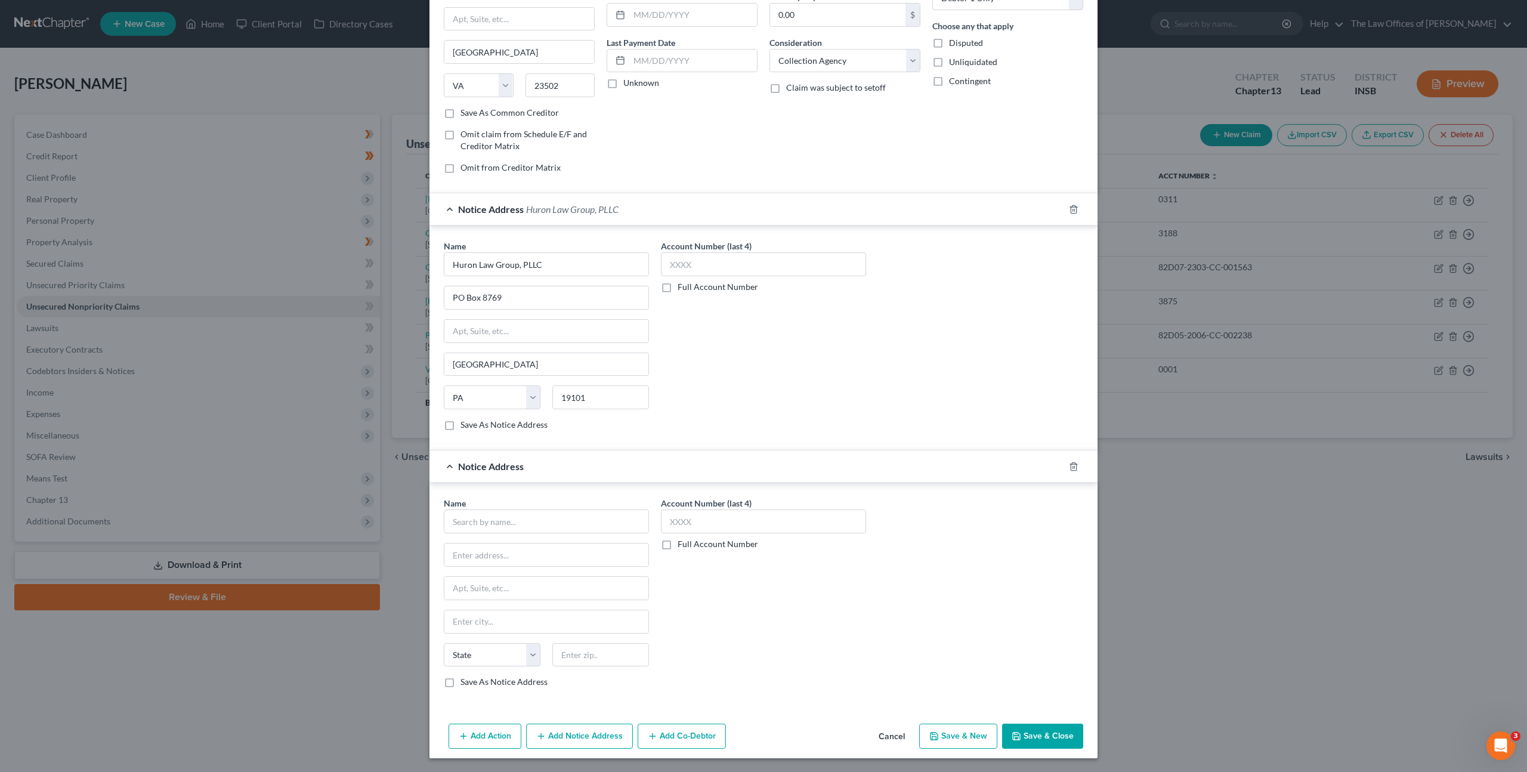
scroll to position [128, 0]
click at [539, 523] on input "text" at bounding box center [546, 521] width 205 height 24
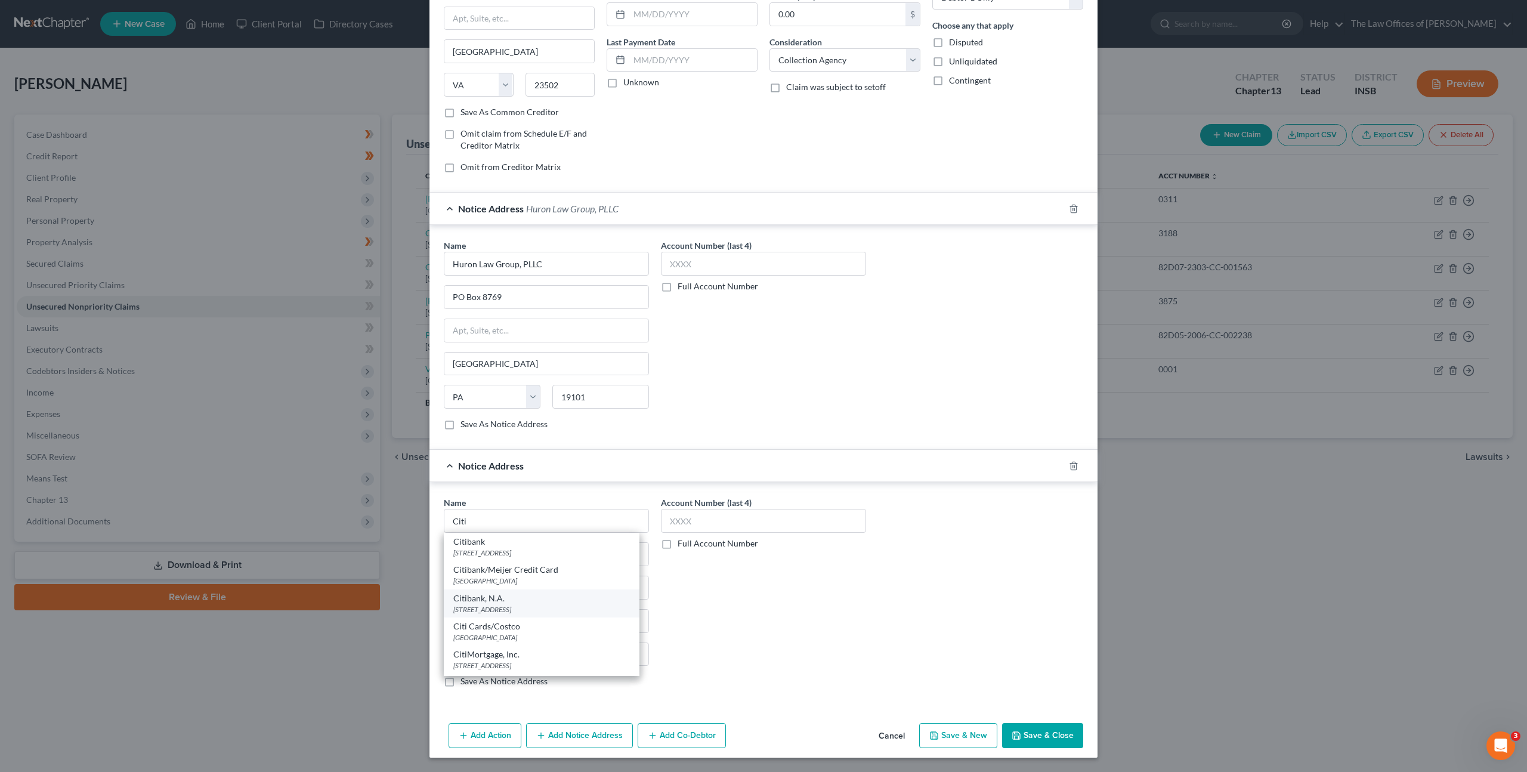
click at [541, 599] on div "Citibank, N.A." at bounding box center [541, 598] width 177 height 12
type input "Citibank, N.A."
type input "5800 S. Corporate Pl."
type input "Sioux Falls"
select select "43"
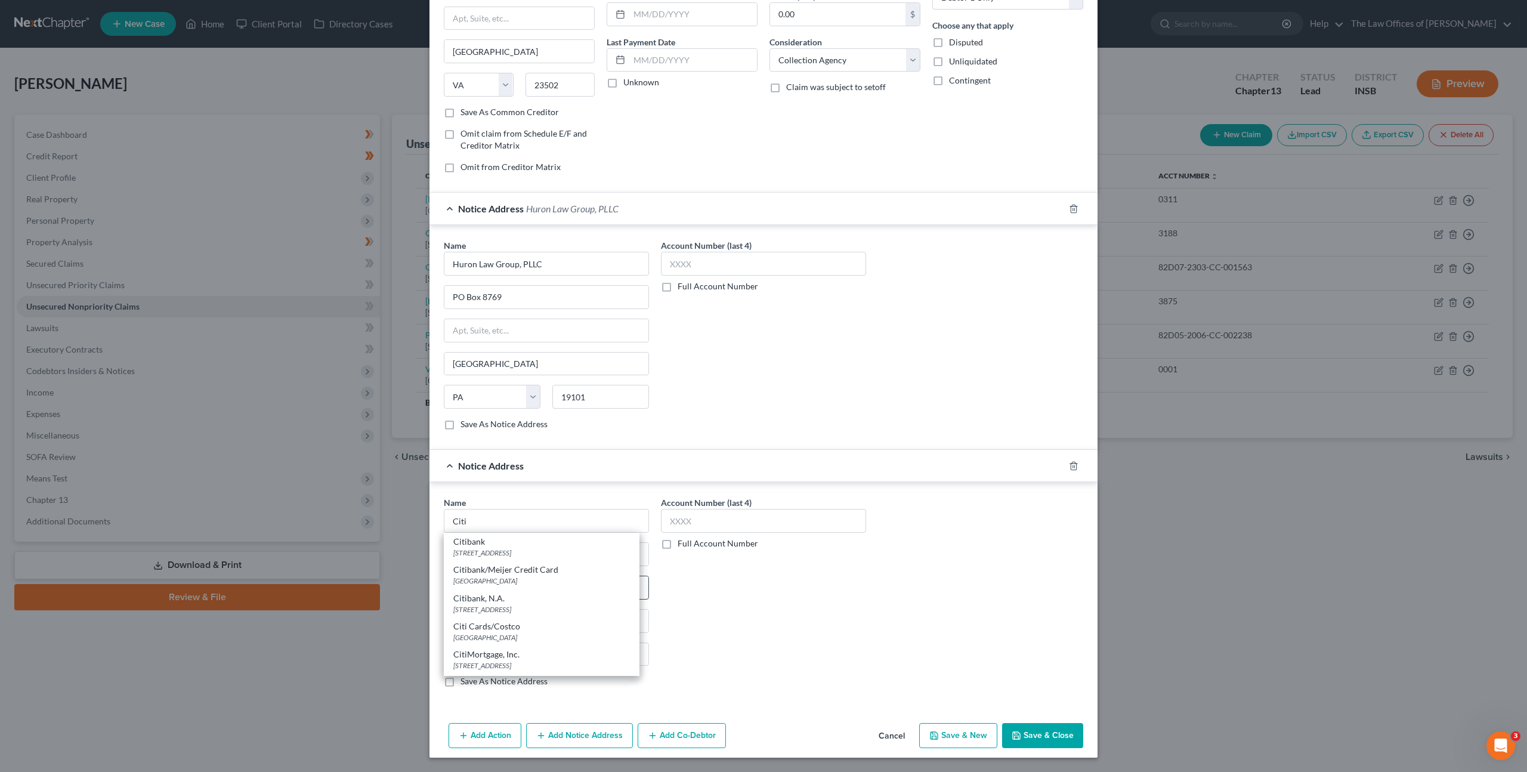
type input "57108"
click at [863, 582] on div "Account Number (last 4) Full Account Number" at bounding box center [763, 596] width 217 height 200
drag, startPoint x: 1017, startPoint y: 729, endPoint x: 1039, endPoint y: 638, distance: 93.3
click at [1017, 728] on button "Save & Close" at bounding box center [1042, 735] width 81 height 25
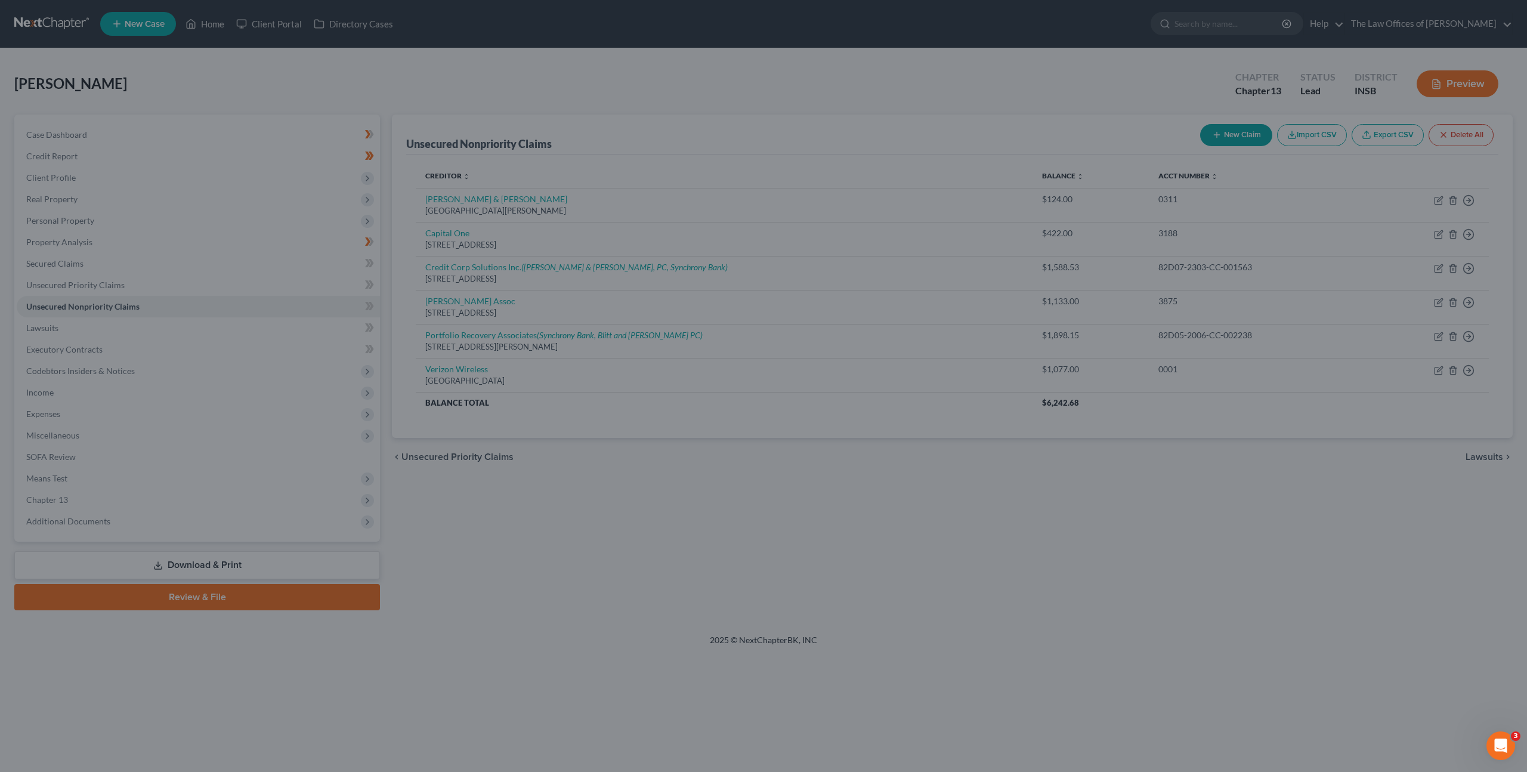
scroll to position [0, 0]
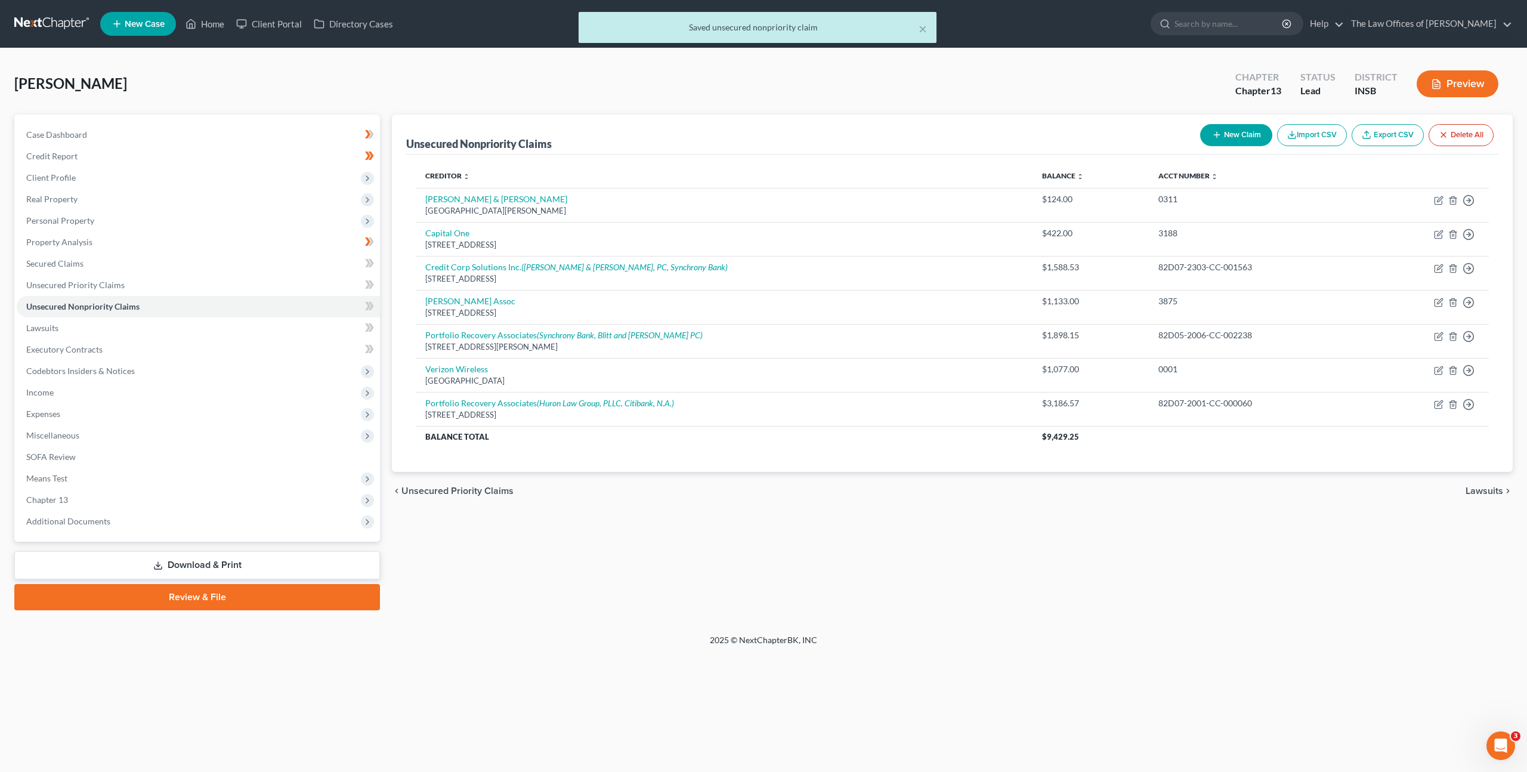
click at [937, 566] on div "Unsecured Nonpriority Claims New Claim Import CSV Export CSV Delete All Credito…" at bounding box center [952, 363] width 1133 height 496
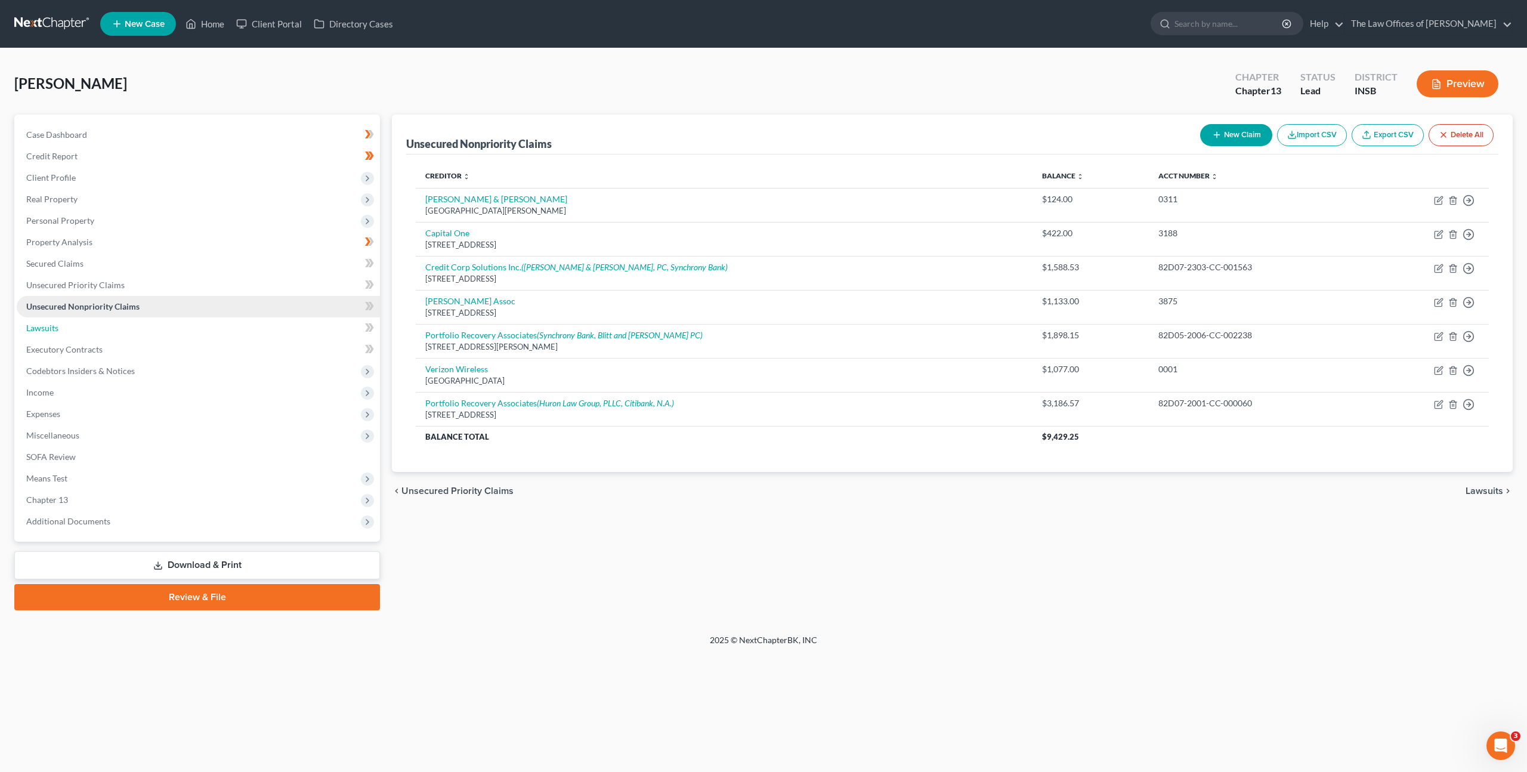
click at [150, 327] on link "Lawsuits" at bounding box center [198, 327] width 363 height 21
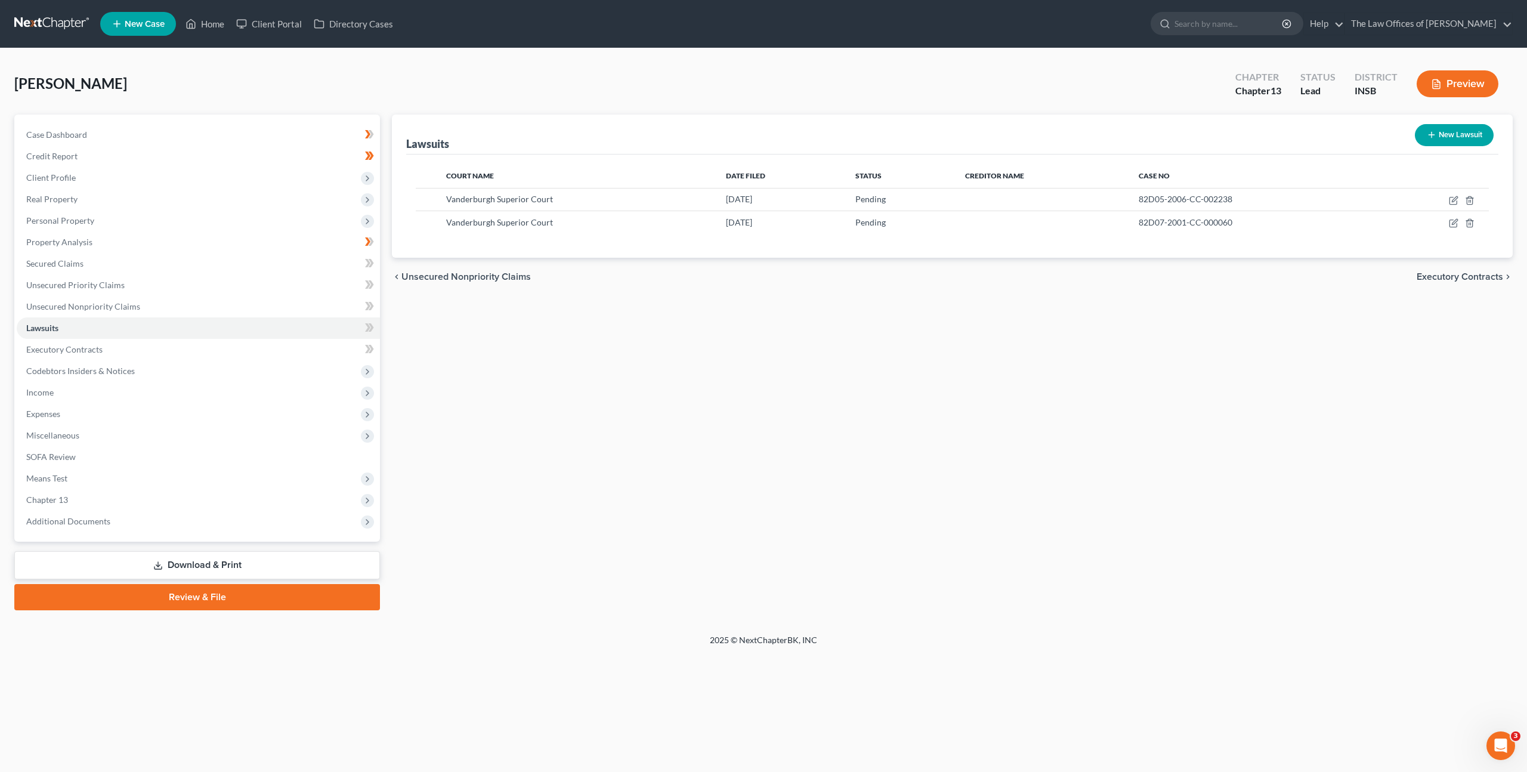
click at [1466, 136] on button "New Lawsuit" at bounding box center [1454, 135] width 79 height 22
select select "0"
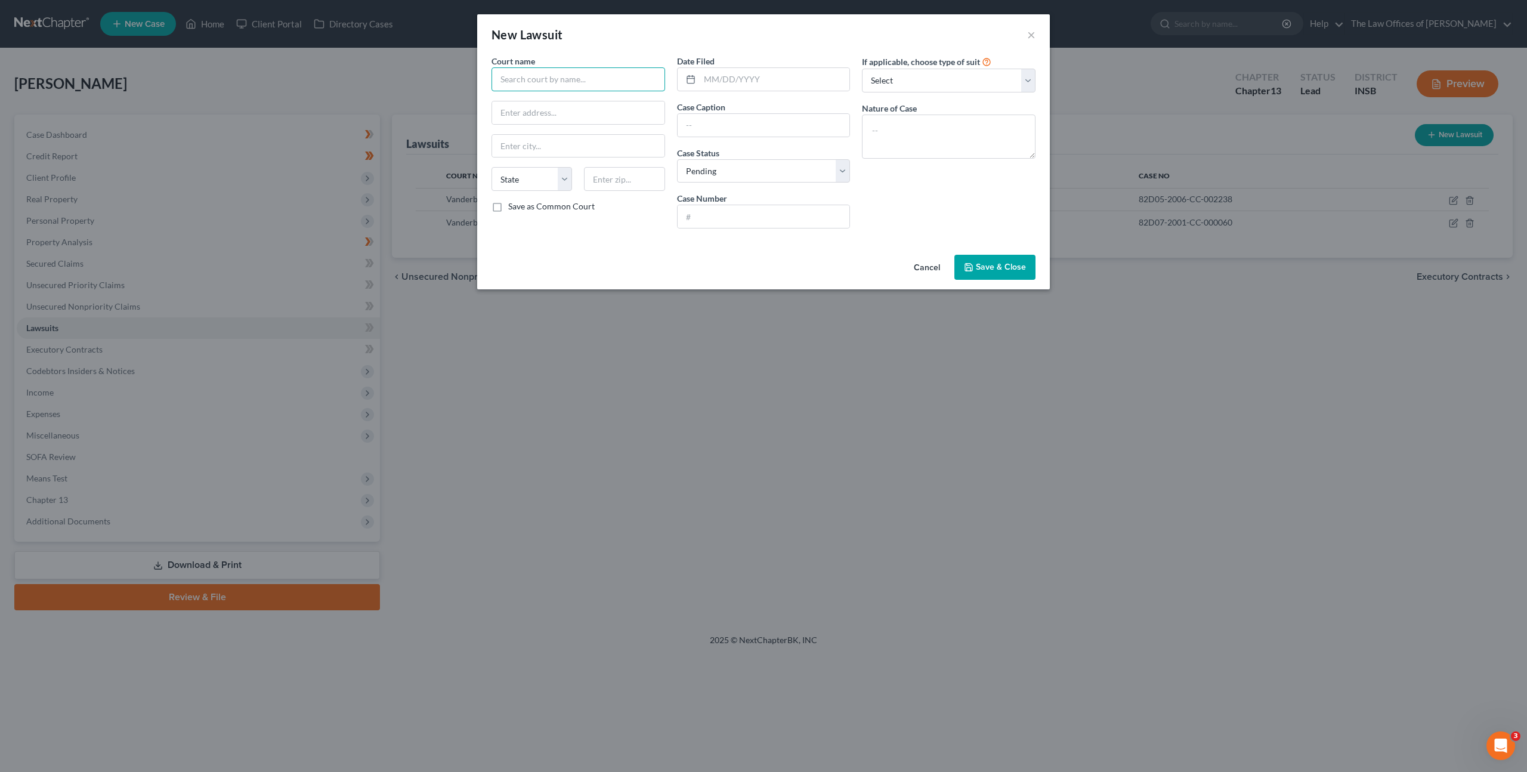
click at [551, 85] on input "text" at bounding box center [579, 79] width 174 height 24
click at [560, 107] on div "Vanderburgh Superior Court" at bounding box center [563, 100] width 143 height 18
type input "Vanderburgh Superior Court"
type input "825 Sycamore St #216"
type input "Evansville"
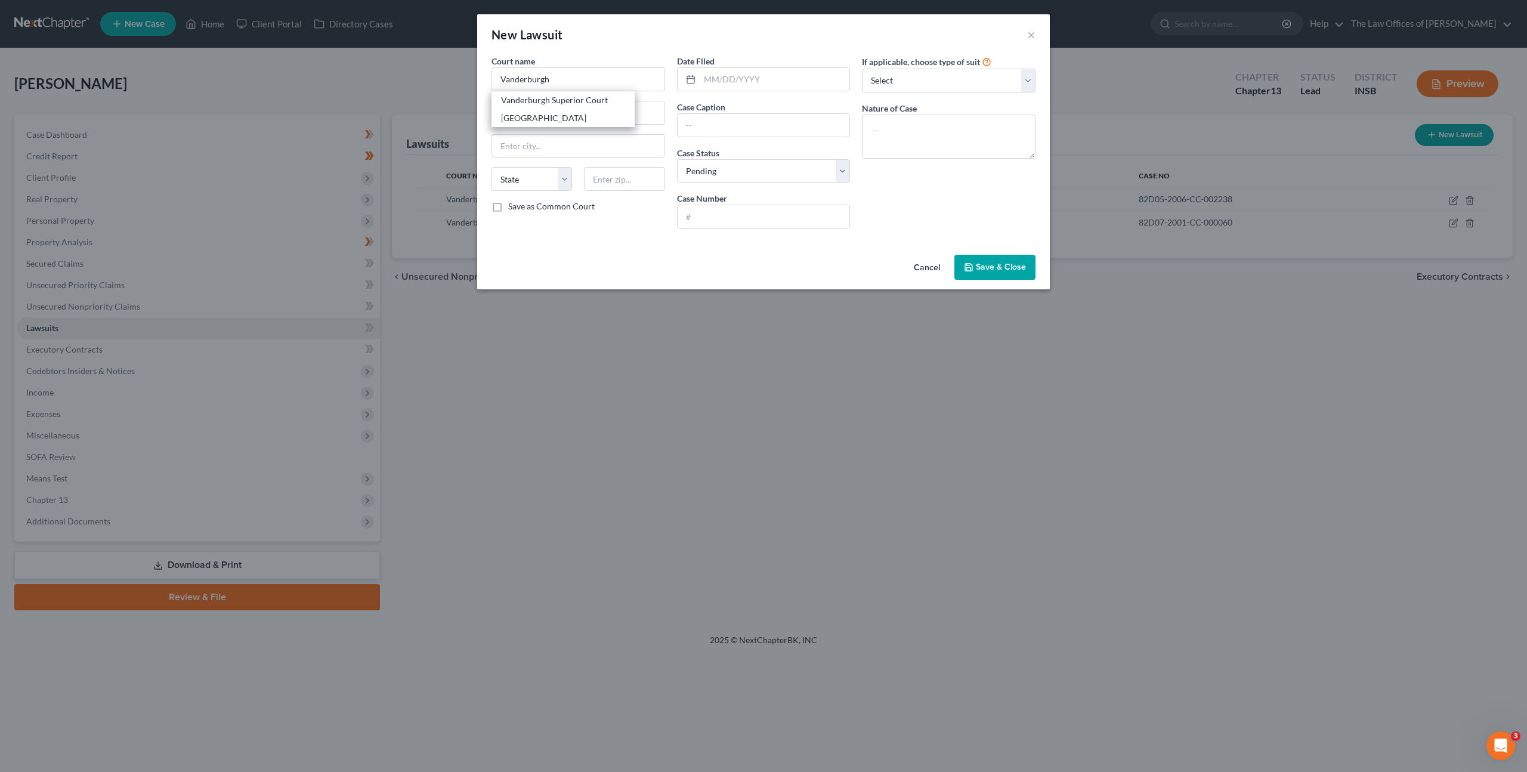
select select "15"
type input "47708"
drag, startPoint x: 751, startPoint y: 87, endPoint x: 763, endPoint y: 138, distance: 52.8
click at [751, 87] on input "text" at bounding box center [775, 79] width 150 height 23
type input "08/23/2019"
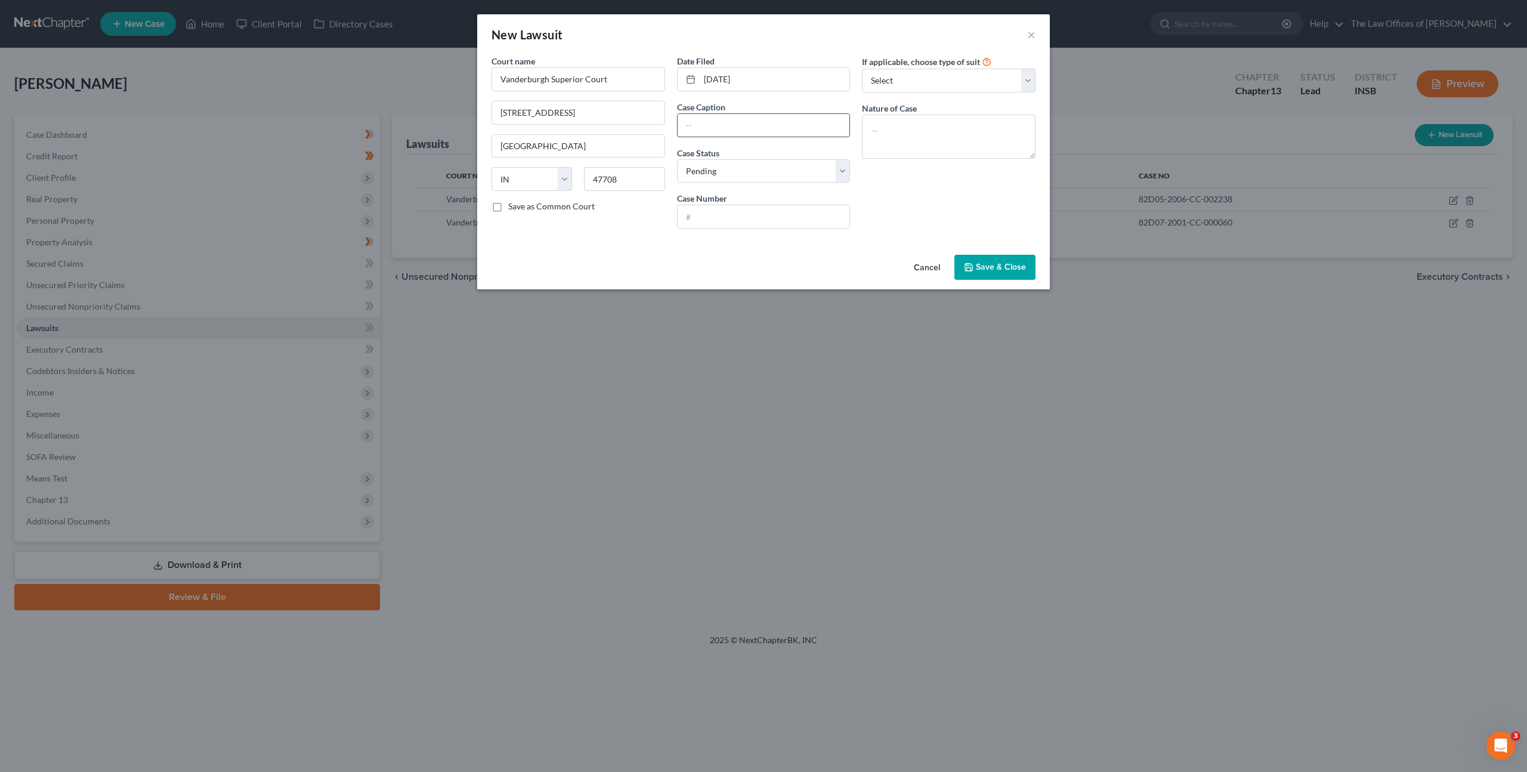
click at [733, 125] on input "text" at bounding box center [764, 125] width 172 height 23
paste input "82D07-1908-SC-005822"
type input "82D07-1908-SC-005822"
click at [723, 202] on label "Case Number" at bounding box center [702, 198] width 50 height 13
click at [740, 214] on input "text" at bounding box center [764, 216] width 172 height 23
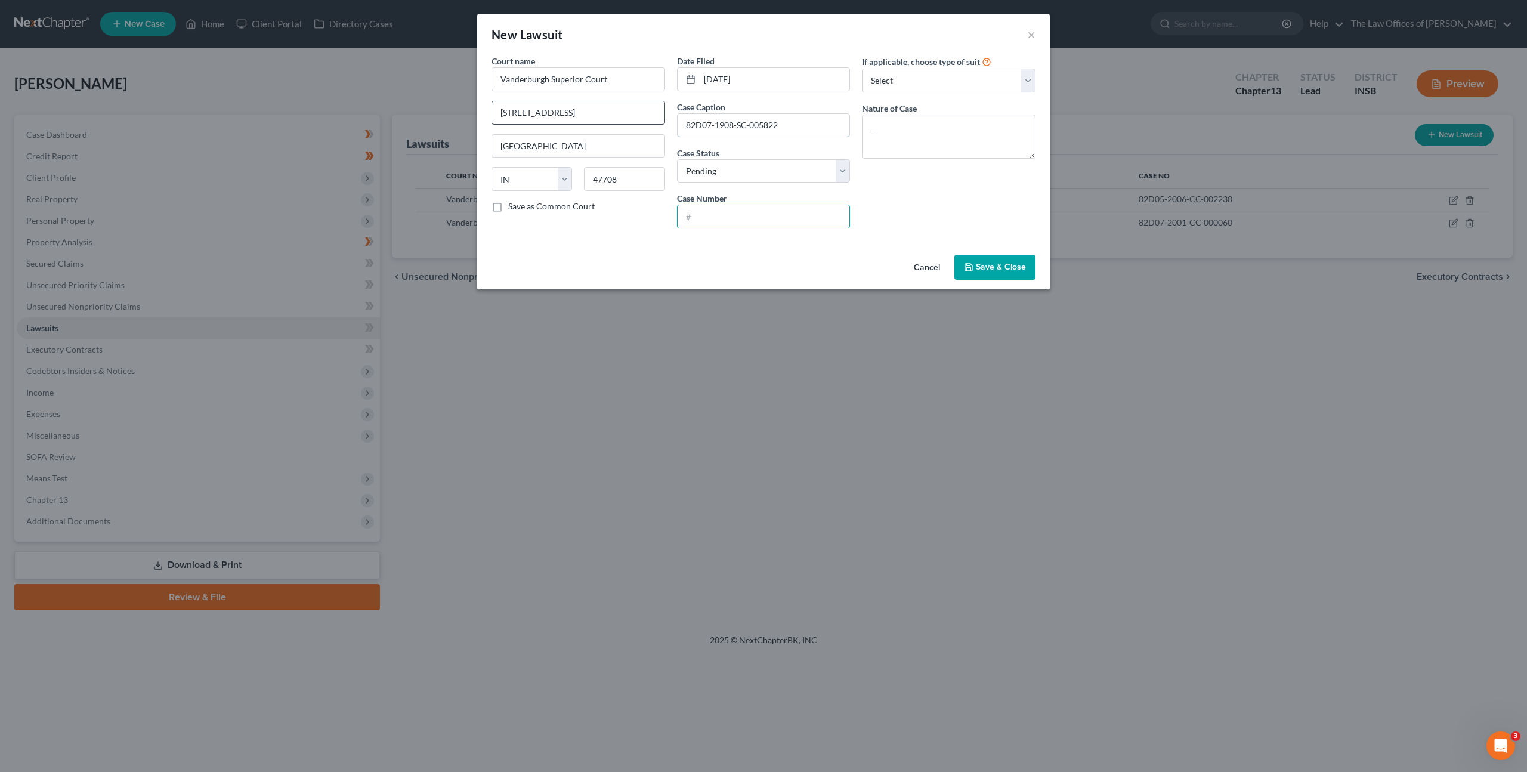
click at [557, 107] on div "Court name * Vanderburgh Superior Court 825 Sycamore St #216 Evansville State A…" at bounding box center [764, 146] width 556 height 183
drag, startPoint x: 720, startPoint y: 218, endPoint x: 745, endPoint y: 218, distance: 25.1
click at [720, 218] on input "text" at bounding box center [764, 216] width 172 height 23
paste input "82D07-1908-SC-005822"
type input "82D07-1908-SC-005822"
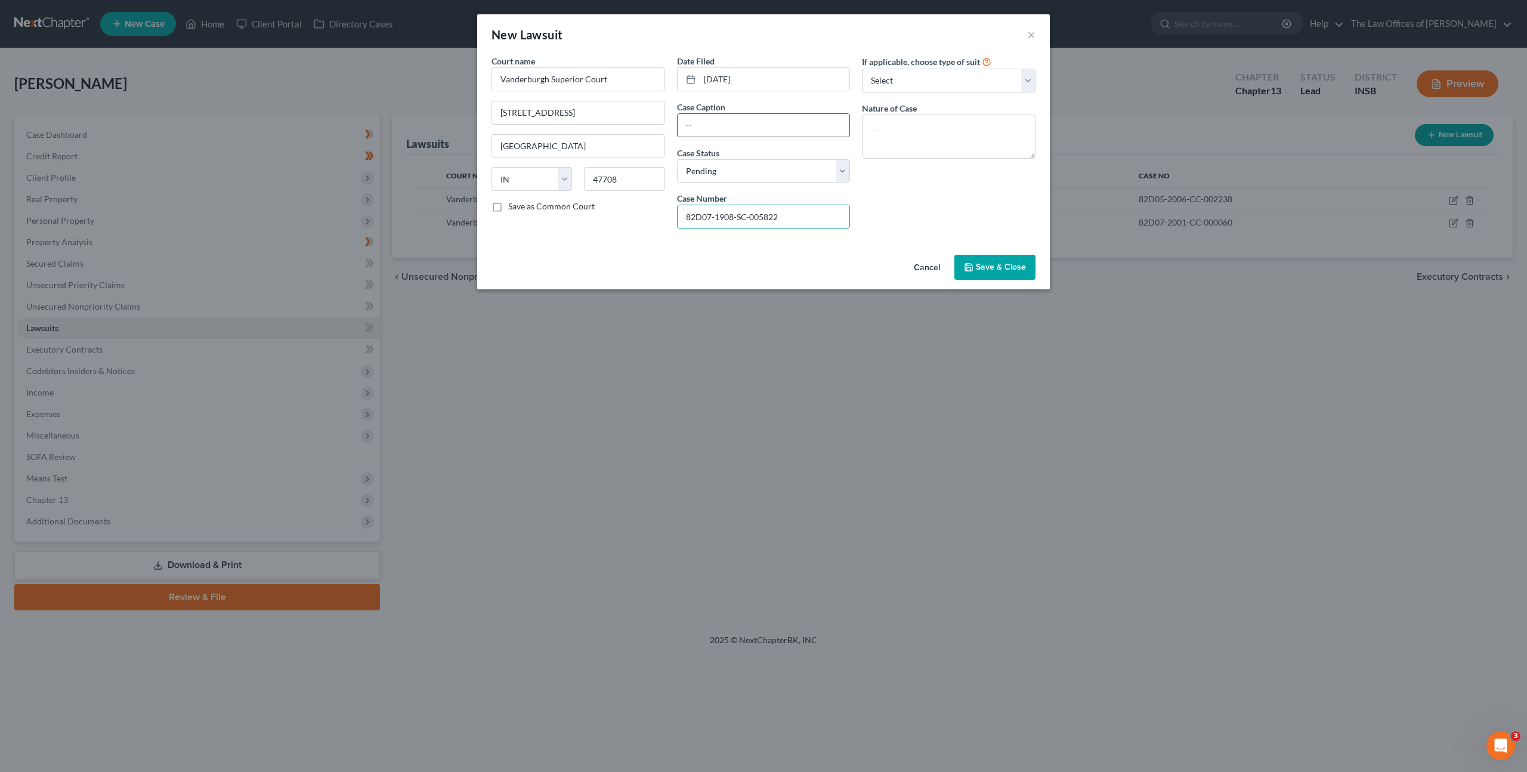
click at [725, 137] on div at bounding box center [764, 125] width 174 height 24
click at [738, 116] on input "text" at bounding box center [764, 125] width 172 height 23
paste input "INDIAN WOODS APARTMENTS v. SYDNEY HARGROVE, MAXWELL ROBBINS"
type input "INDIAN WOODS APARTMENTS v. SYDNEY HARGROVE, MAXWELL ROBBINS"
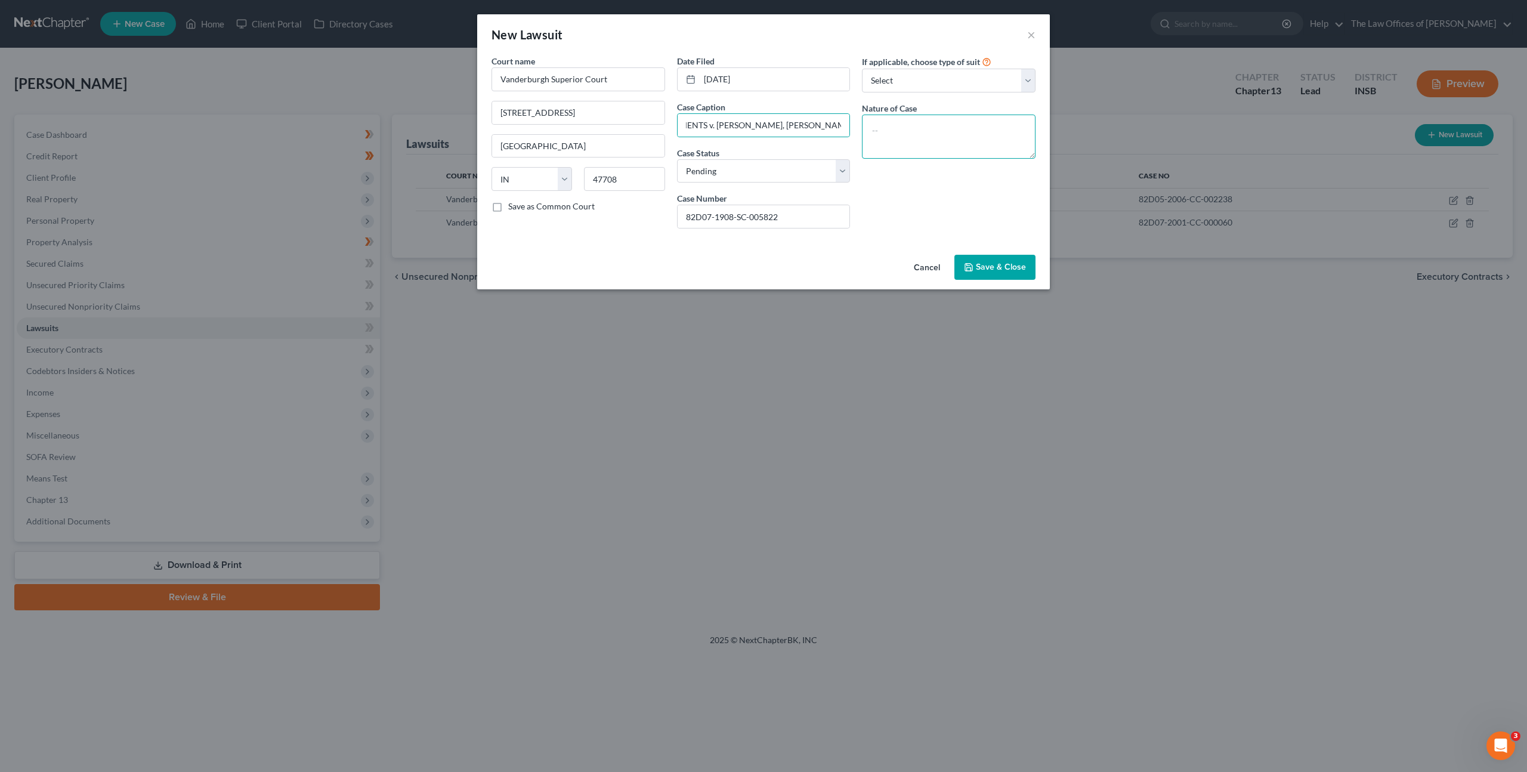
click at [947, 134] on textarea at bounding box center [949, 137] width 174 height 44
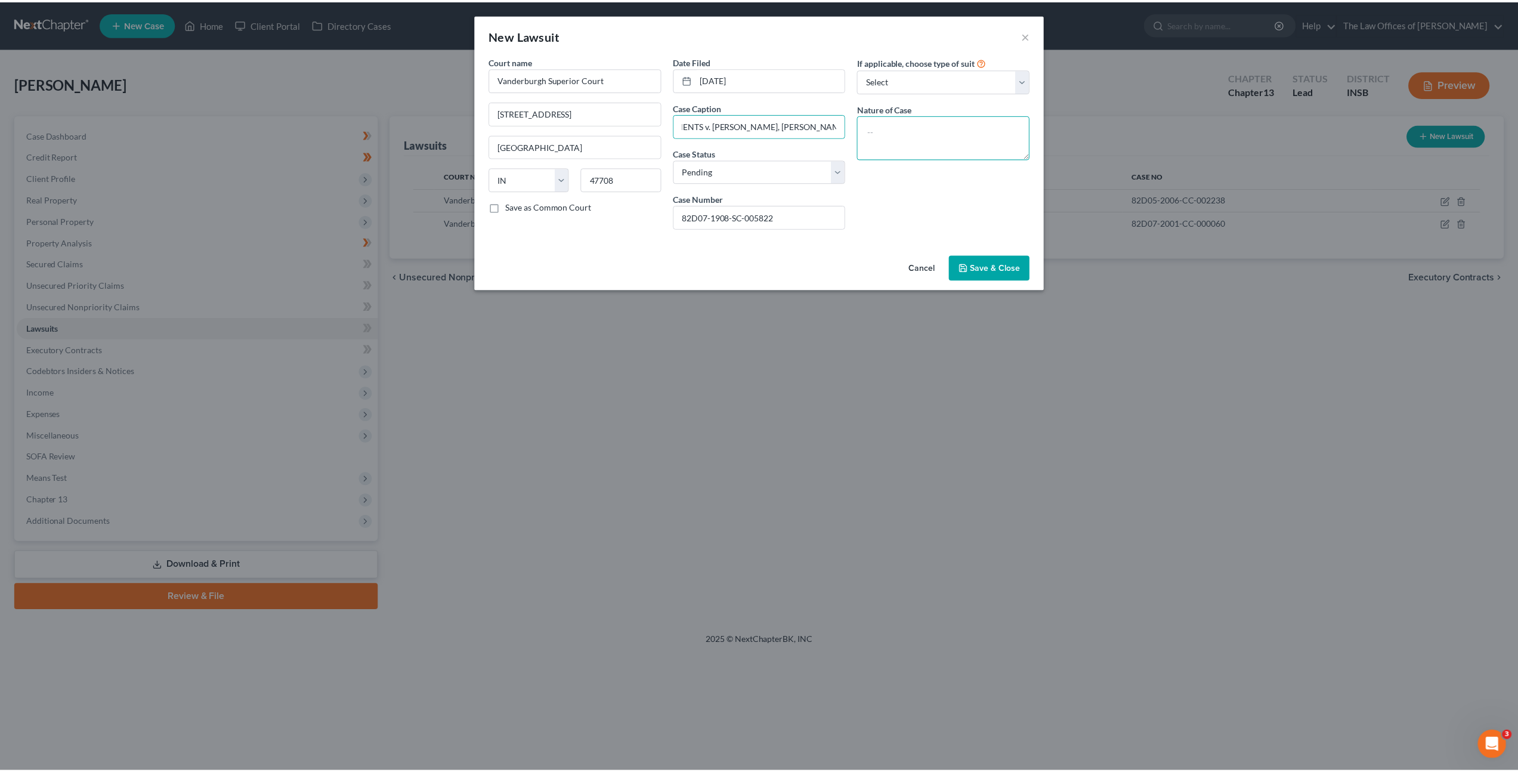
scroll to position [0, 0]
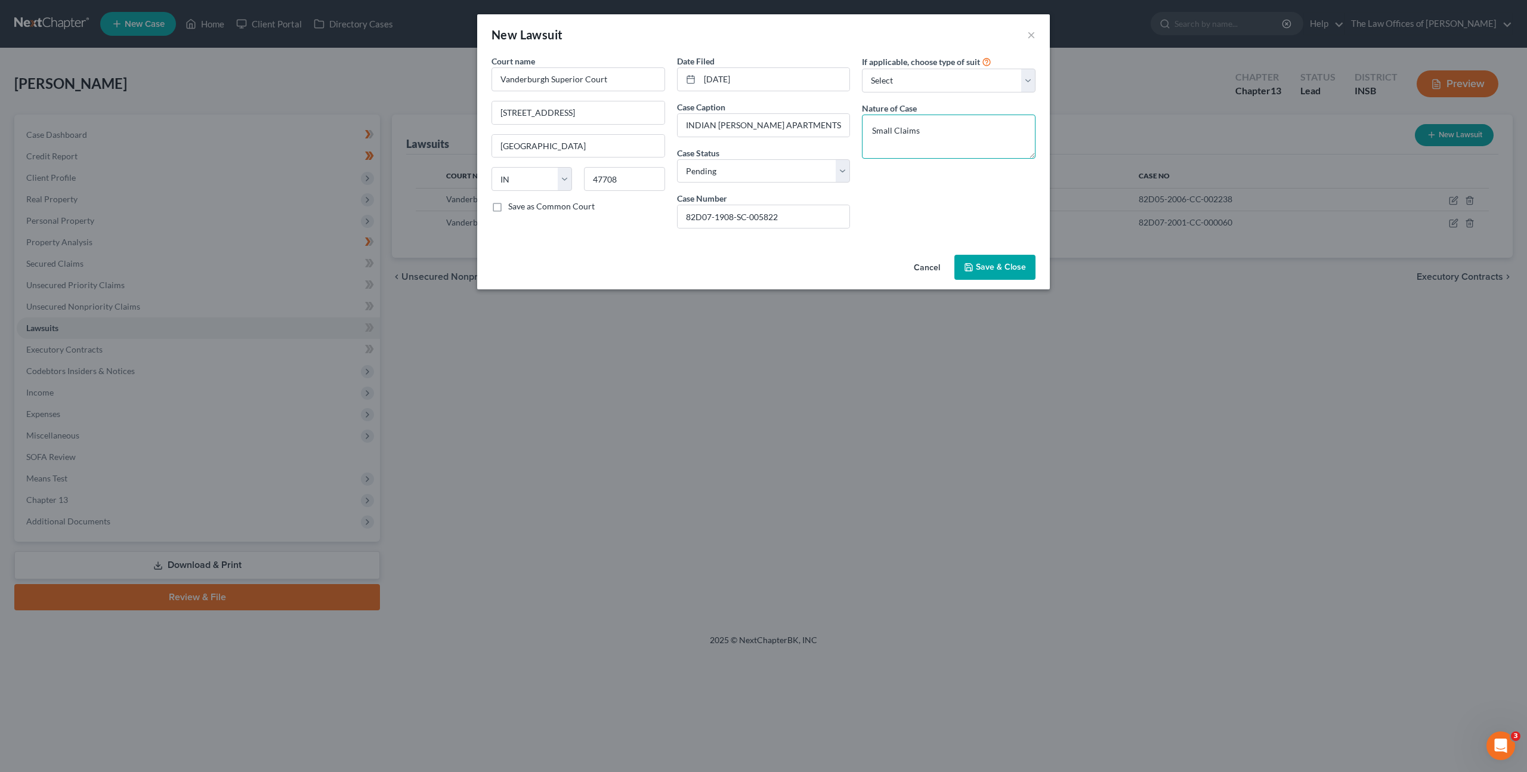
type textarea "Small Claims"
click at [983, 264] on span "Save & Close" at bounding box center [1001, 267] width 50 height 10
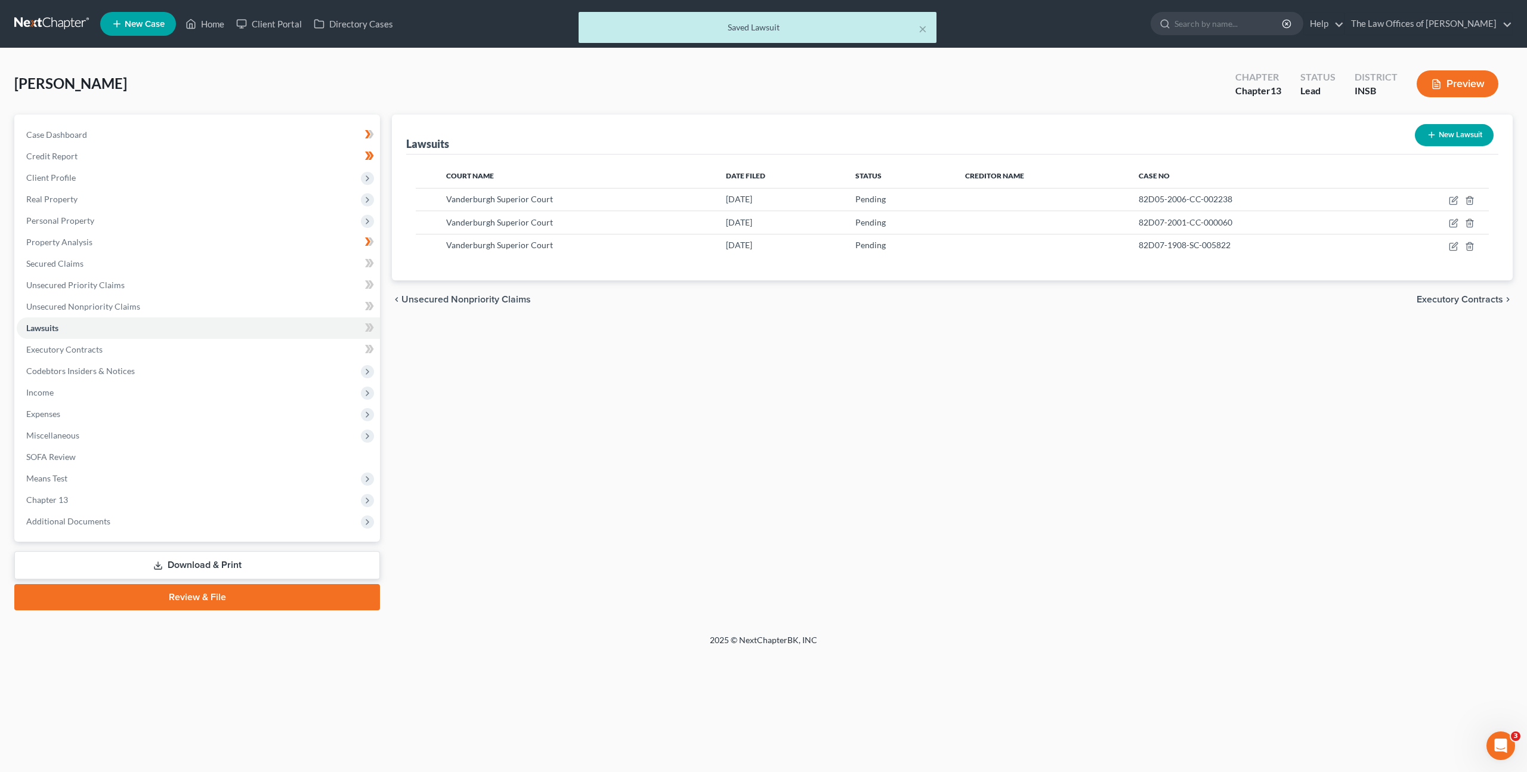
click at [681, 359] on div "Lawsuits New Lawsuit Court Name Date Filed Status Creditor Name Case No Vanderb…" at bounding box center [952, 363] width 1133 height 496
click at [269, 304] on link "Unsecured Nonpriority Claims" at bounding box center [198, 306] width 363 height 21
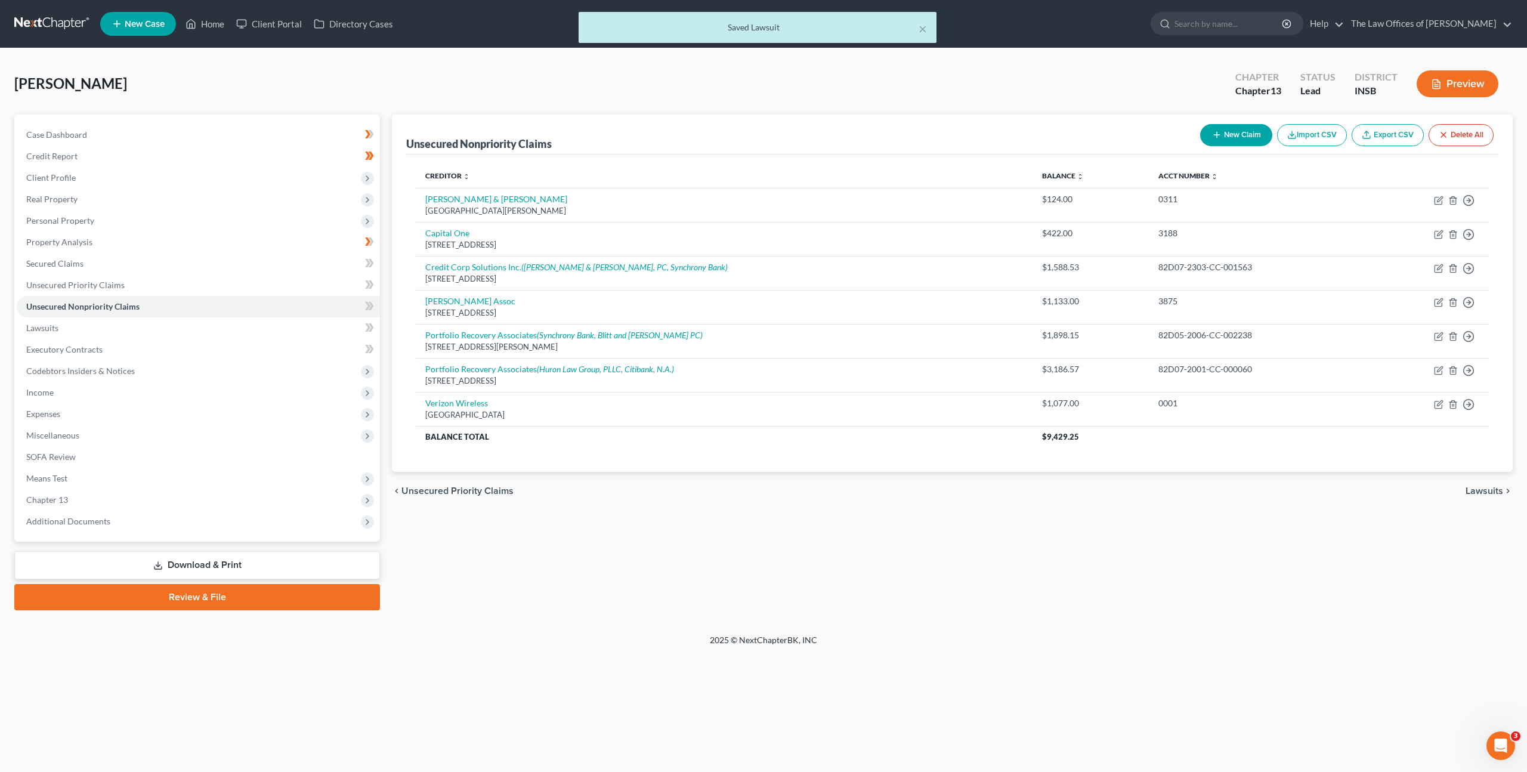
click at [1230, 128] on button "New Claim" at bounding box center [1236, 135] width 72 height 22
select select "0"
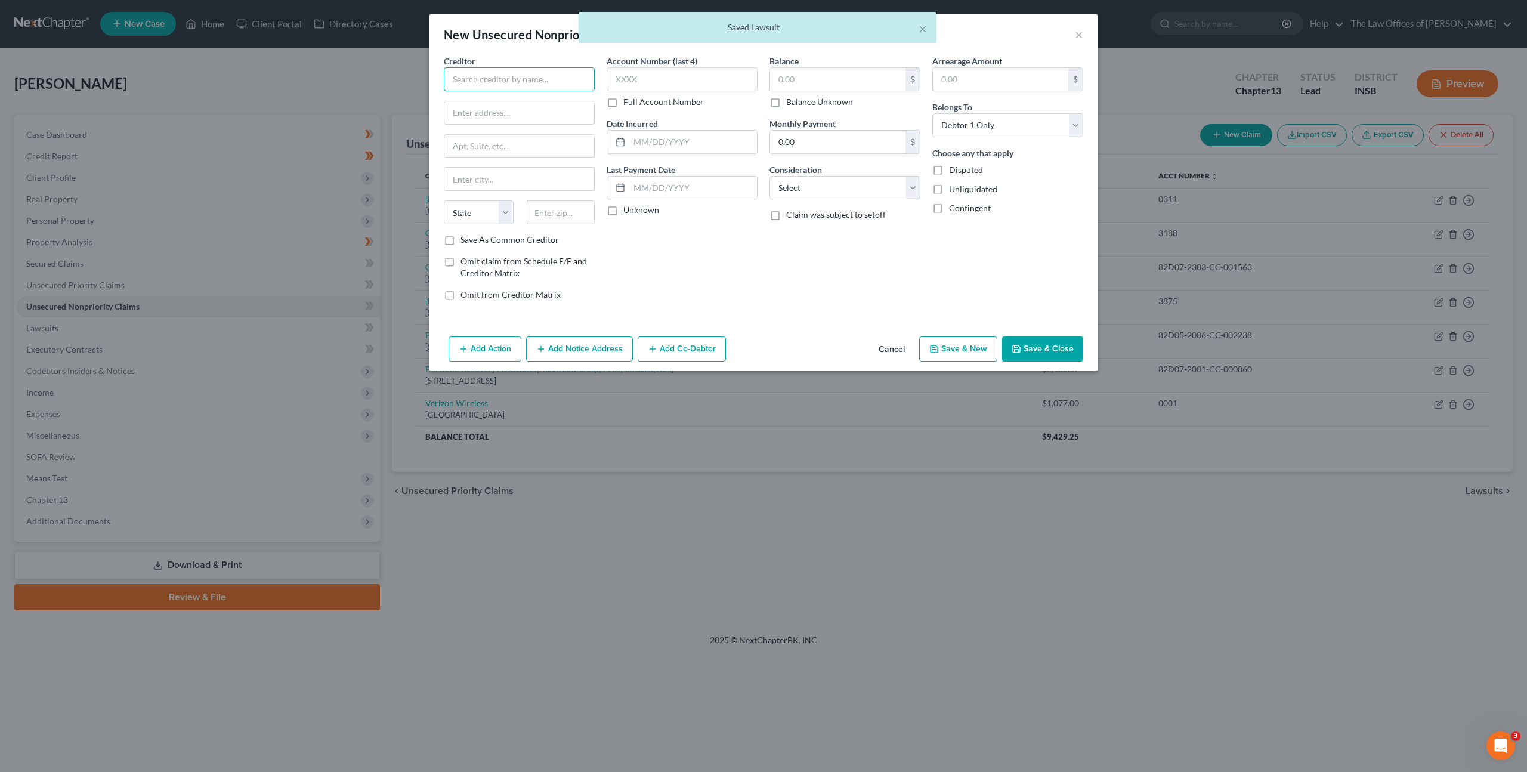
click at [501, 79] on input "text" at bounding box center [519, 79] width 151 height 24
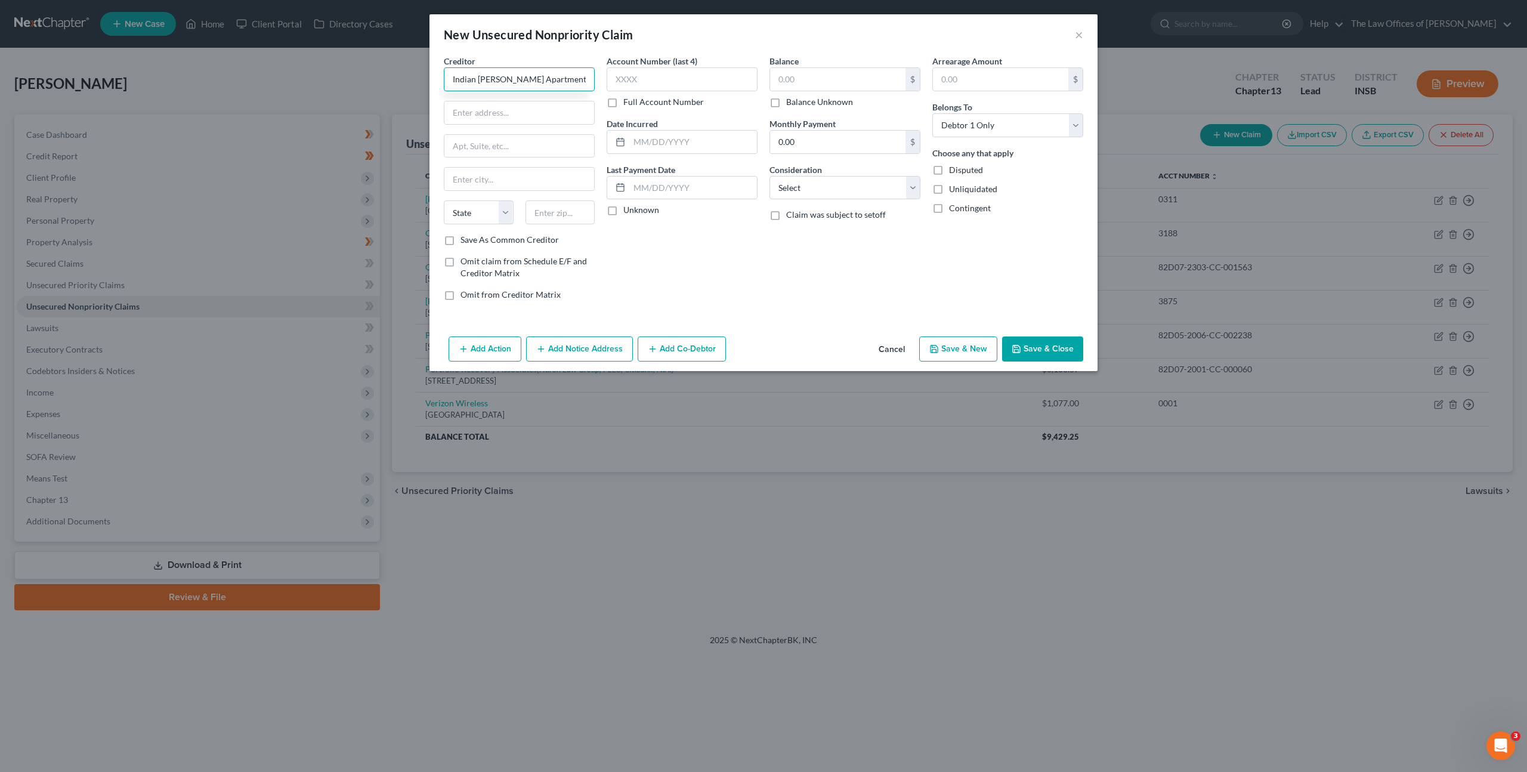
type input "Indian Woods Apartments"
drag, startPoint x: 552, startPoint y: 104, endPoint x: 736, endPoint y: 118, distance: 184.3
click at [554, 104] on input "text" at bounding box center [519, 112] width 150 height 23
type input "706 Court Street"
type input "47708"
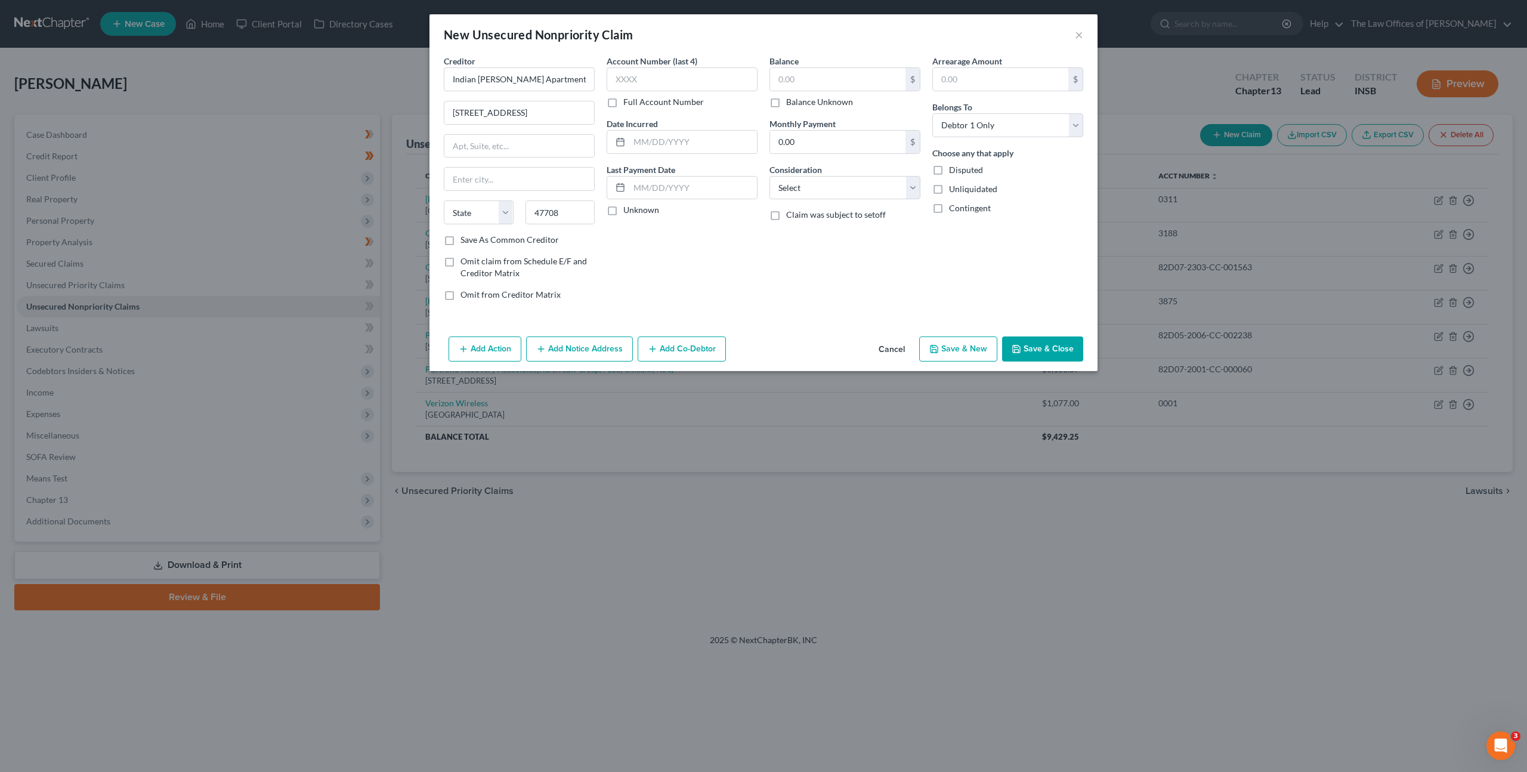
click at [727, 255] on div "Account Number (last 4) Full Account Number Date Incurred Last Payment Date Unk…" at bounding box center [682, 182] width 163 height 255
type input "Evansville"
select select "15"
click at [696, 72] on input "text" at bounding box center [682, 79] width 151 height 24
drag, startPoint x: 635, startPoint y: 85, endPoint x: 629, endPoint y: 91, distance: 8.9
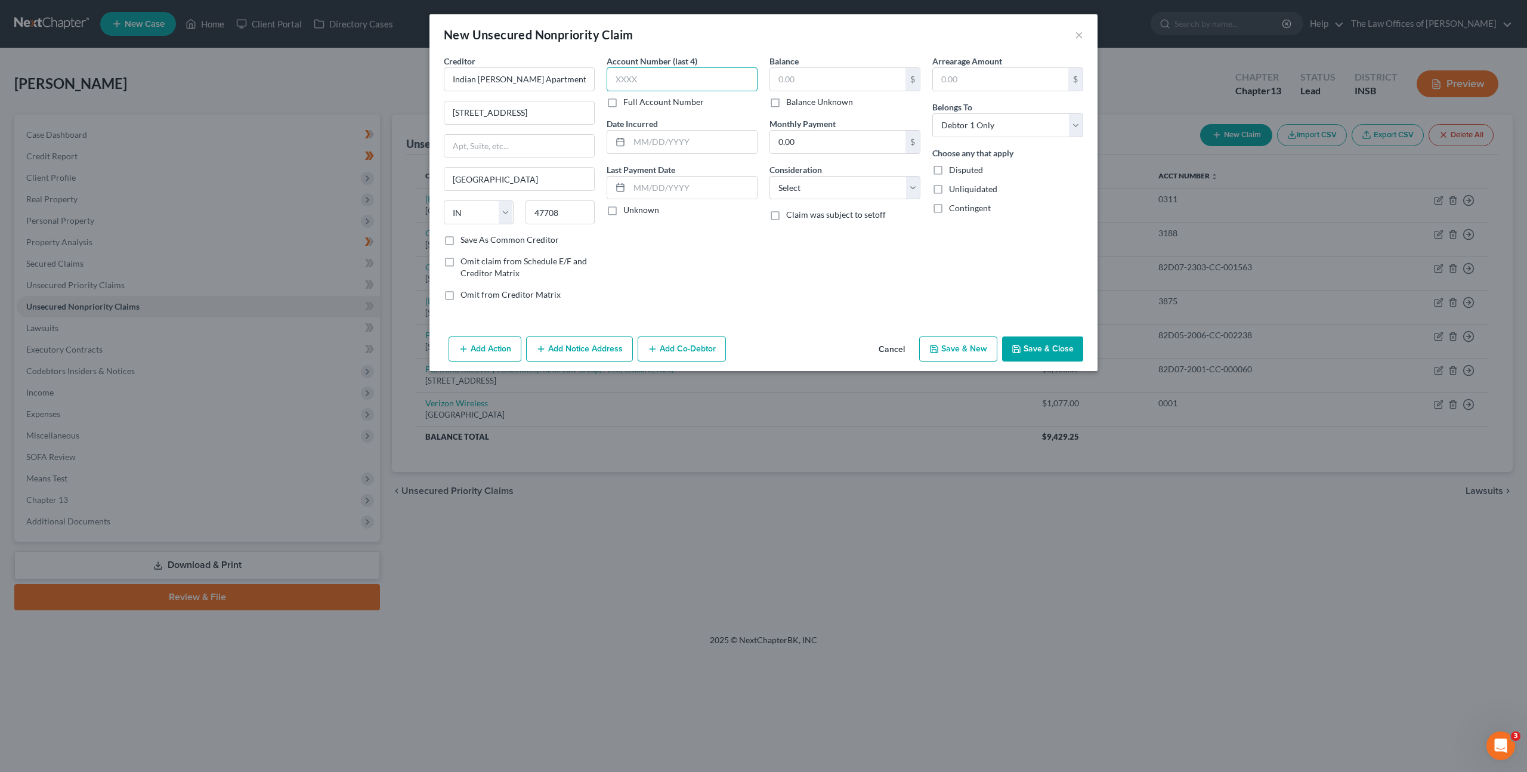
click at [636, 84] on input "text" at bounding box center [682, 79] width 151 height 24
click at [623, 104] on label "Full Account Number" at bounding box center [663, 102] width 81 height 12
click at [628, 104] on input "Full Account Number" at bounding box center [632, 100] width 8 height 8
click at [635, 83] on input "text" at bounding box center [682, 79] width 151 height 24
paste input "82D07-1908-SC-005822"
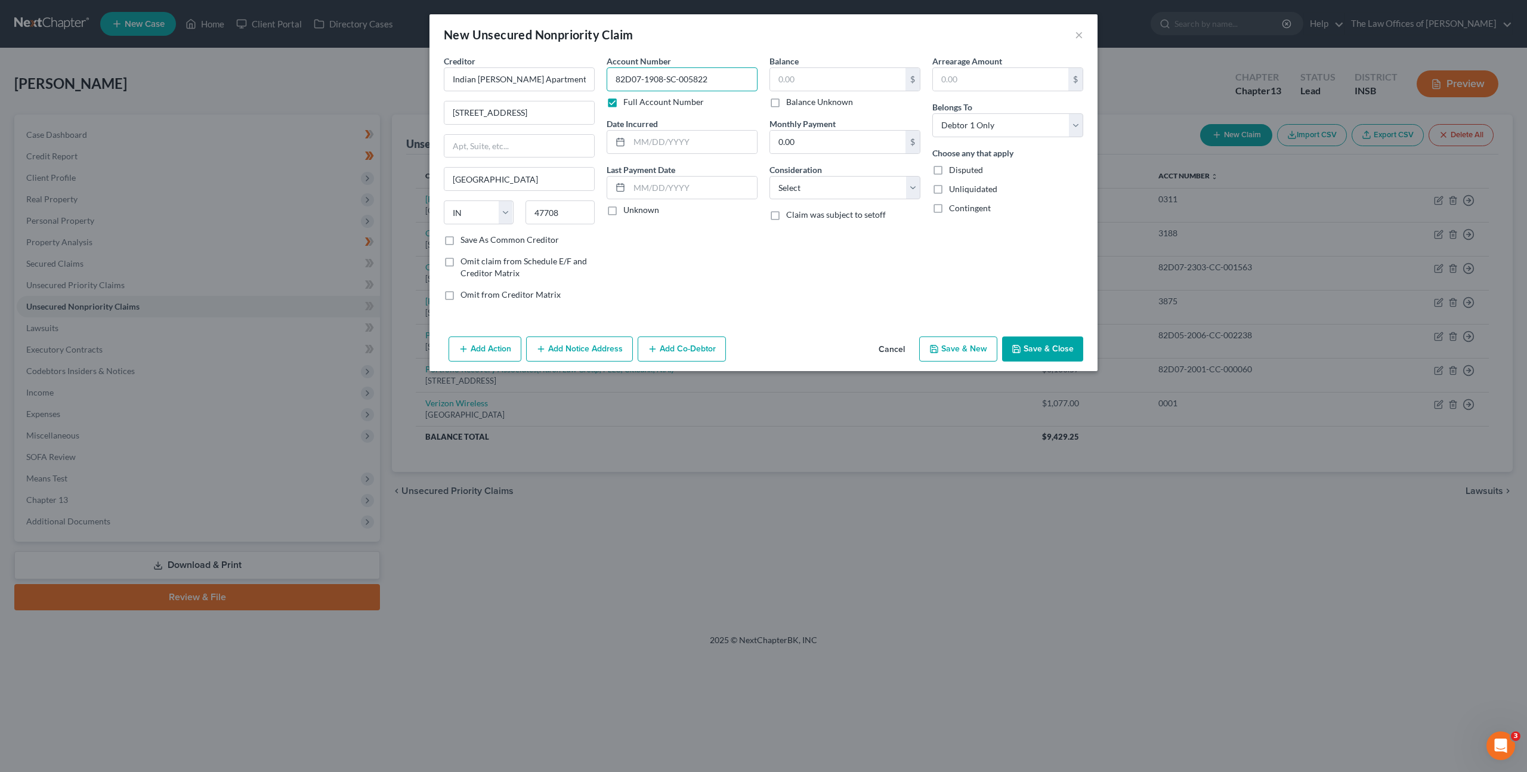
click at [626, 79] on input "82D07-1908-SC-005822" at bounding box center [682, 79] width 151 height 24
type input "82D07-1908-SC-005822"
click at [810, 76] on input "text" at bounding box center [837, 79] width 135 height 23
click at [811, 78] on input "text" at bounding box center [837, 79] width 135 height 23
type input "2,397.75"
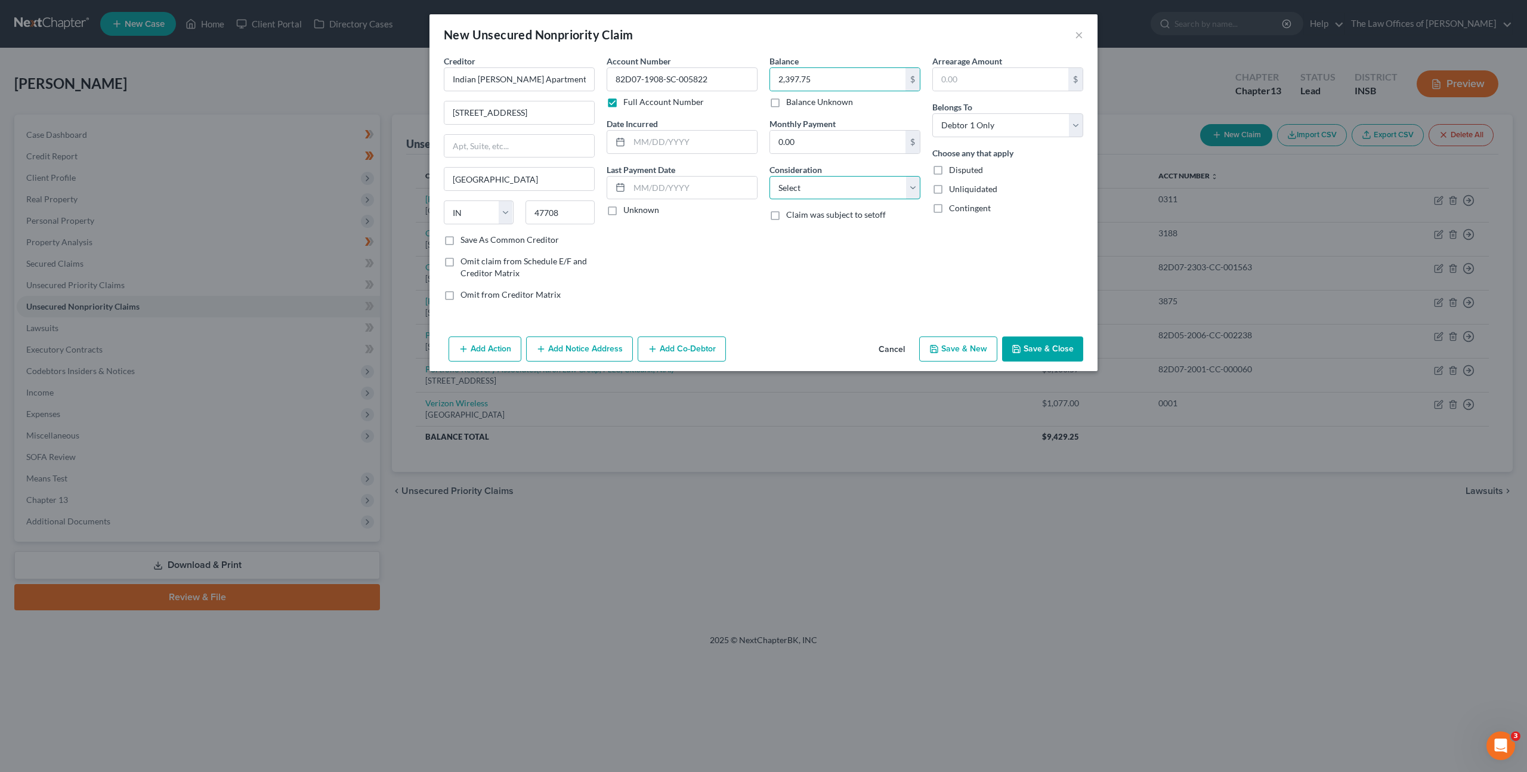
click at [816, 186] on select "Select Cable / Satellite Services Collection Agency Credit Card Debt Debt Couns…" at bounding box center [845, 188] width 151 height 24
click at [1038, 353] on button "Save & Close" at bounding box center [1042, 348] width 81 height 25
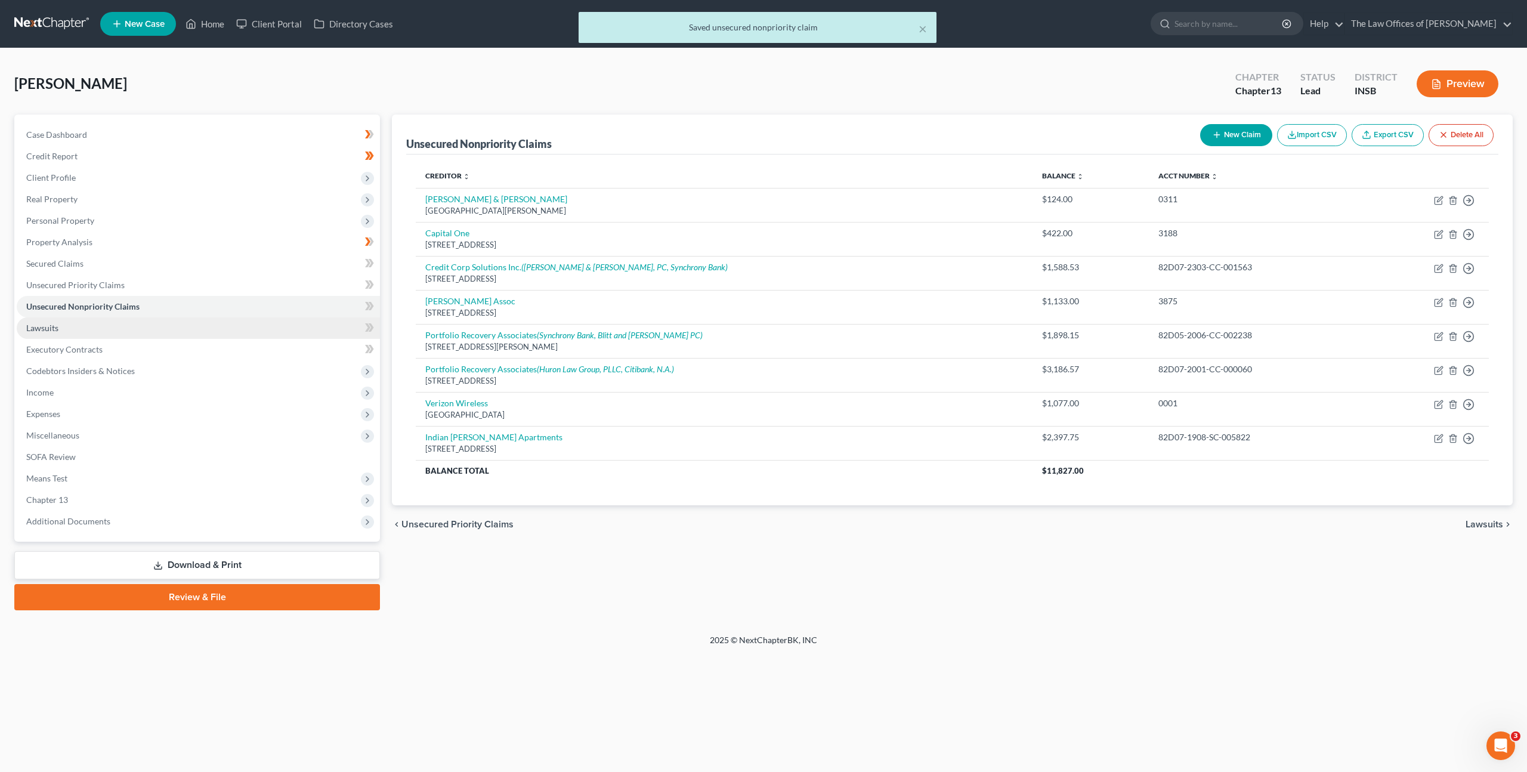
click at [171, 335] on link "Lawsuits" at bounding box center [198, 327] width 363 height 21
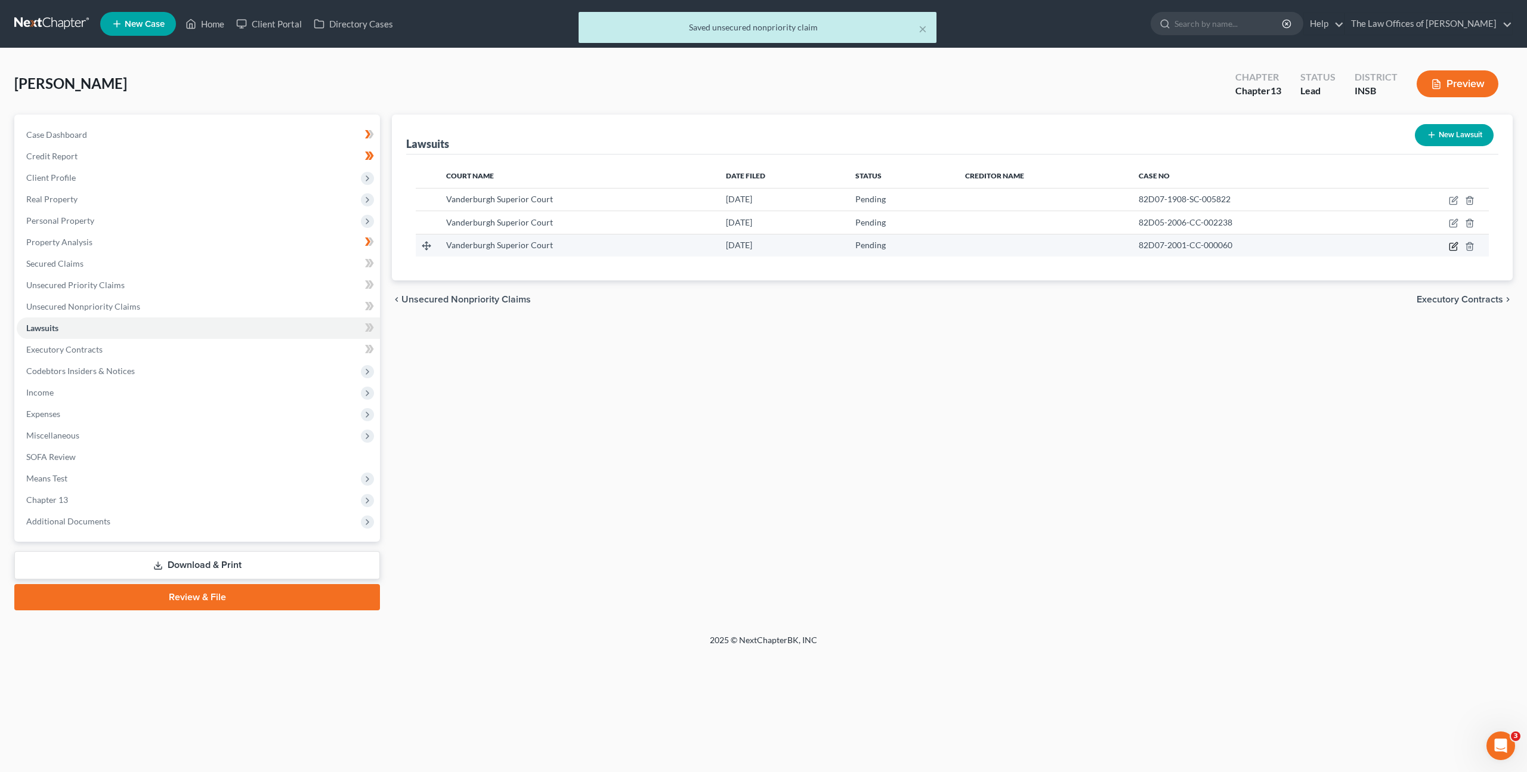
click at [1449, 247] on icon "button" at bounding box center [1454, 247] width 10 height 10
select select "15"
select select "0"
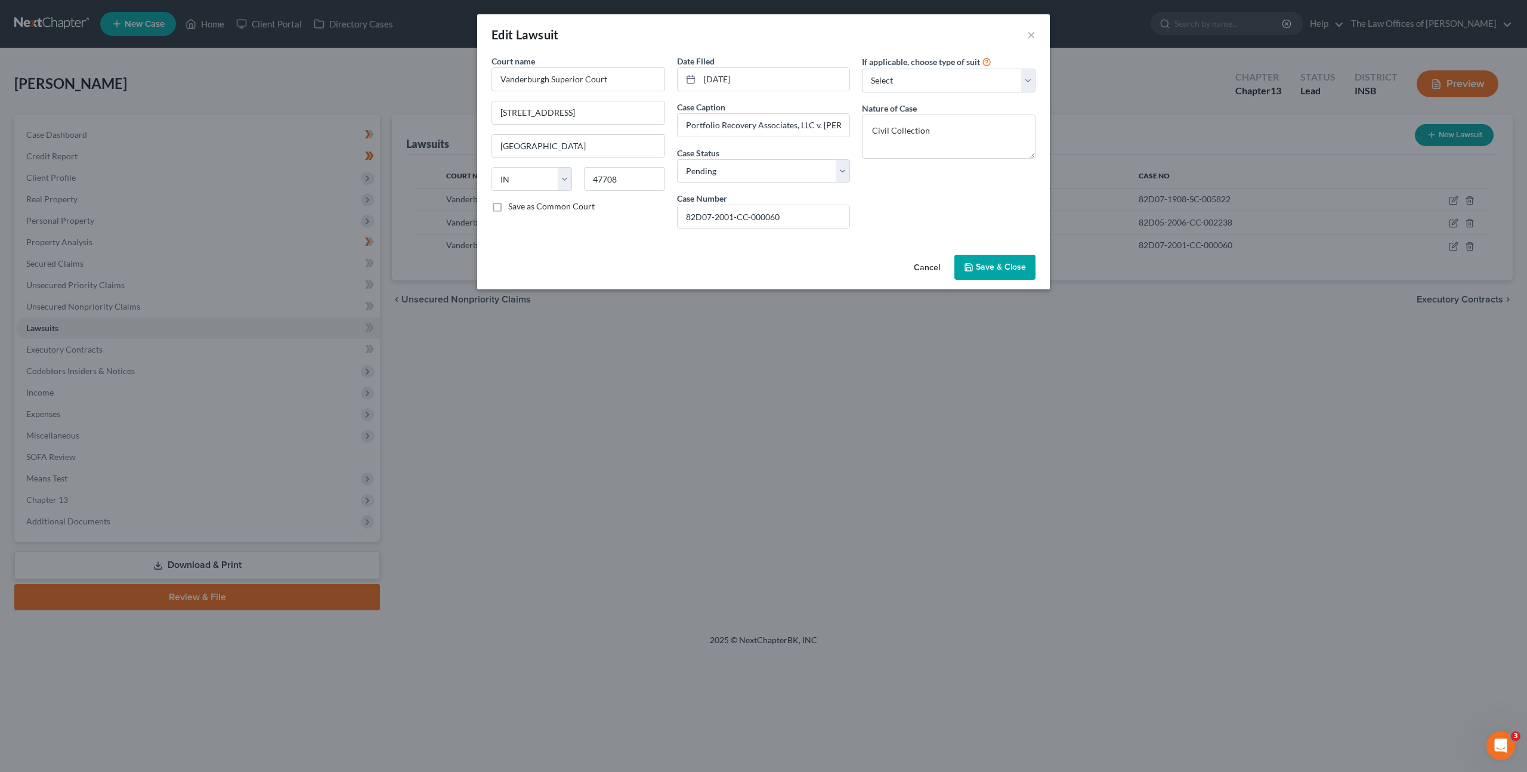
click at [937, 266] on button "Cancel" at bounding box center [926, 268] width 45 height 24
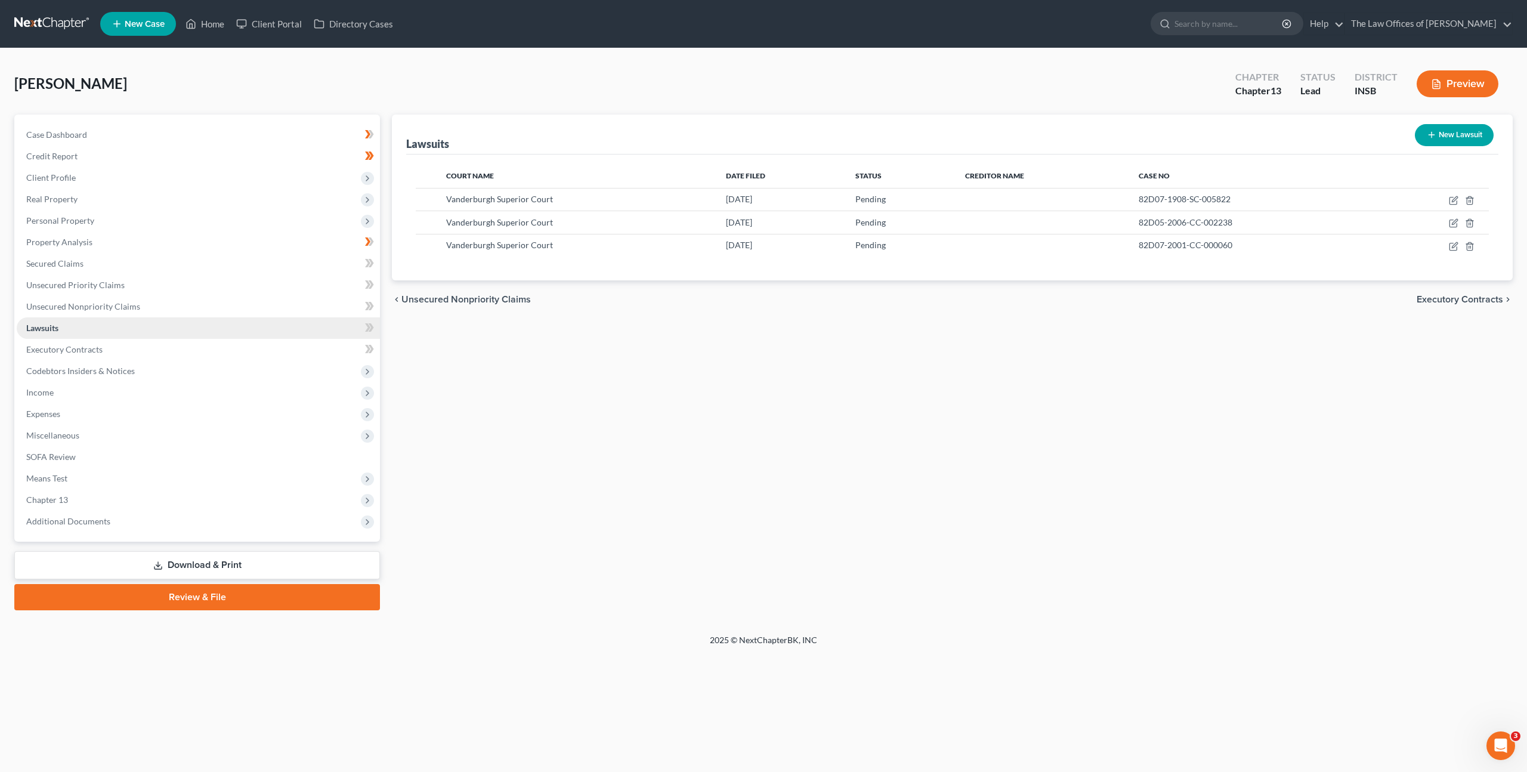
drag, startPoint x: 563, startPoint y: 425, endPoint x: 286, endPoint y: 325, distance: 295.2
click at [555, 425] on div "Lawsuits New Lawsuit Court Name Date Filed Status Creditor Name Case No Vanderb…" at bounding box center [952, 363] width 1133 height 496
drag, startPoint x: 196, startPoint y: 295, endPoint x: 215, endPoint y: 290, distance: 19.3
click at [197, 296] on link "Unsecured Nonpriority Claims" at bounding box center [198, 306] width 363 height 21
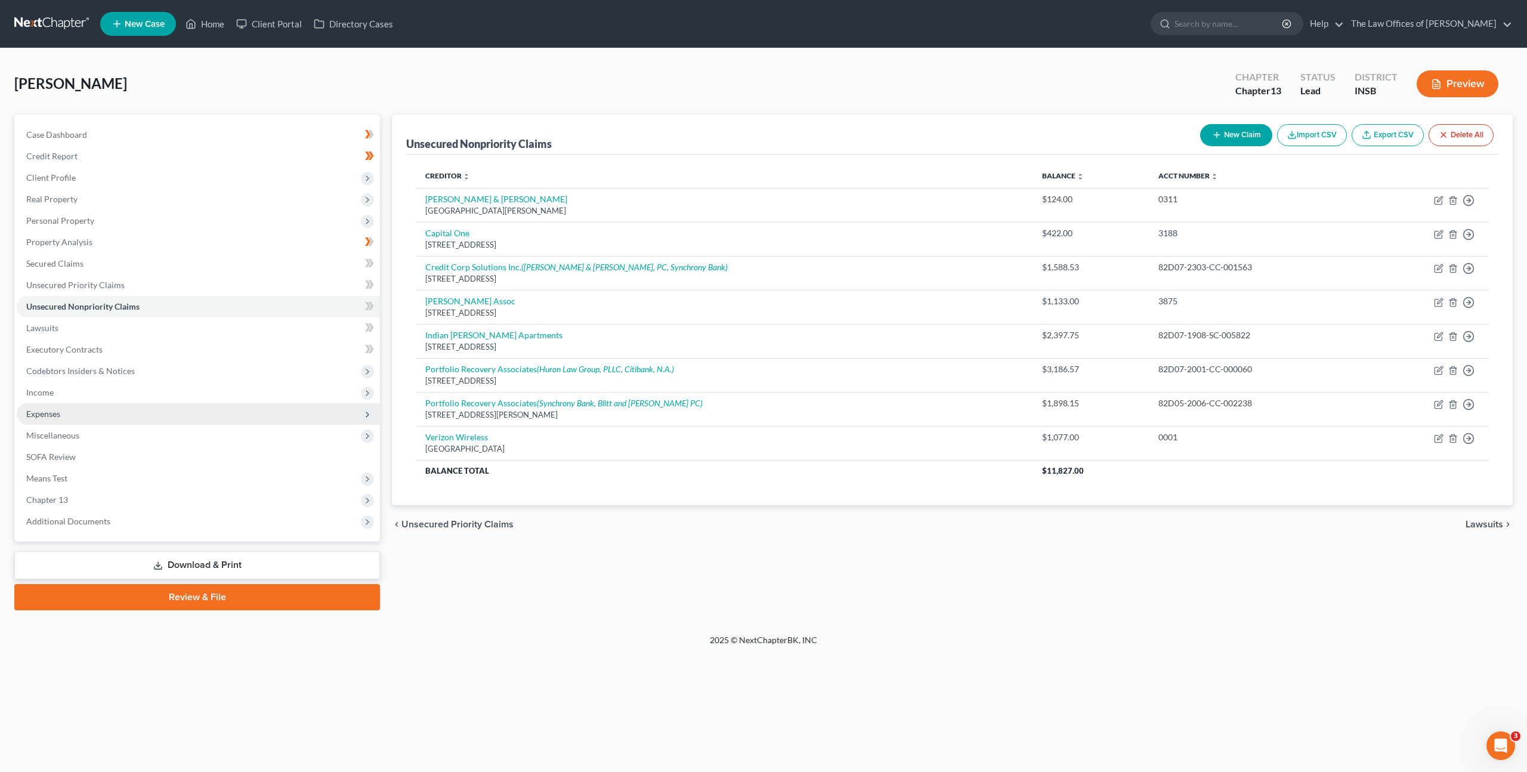
click at [157, 411] on span "Expenses" at bounding box center [198, 413] width 363 height 21
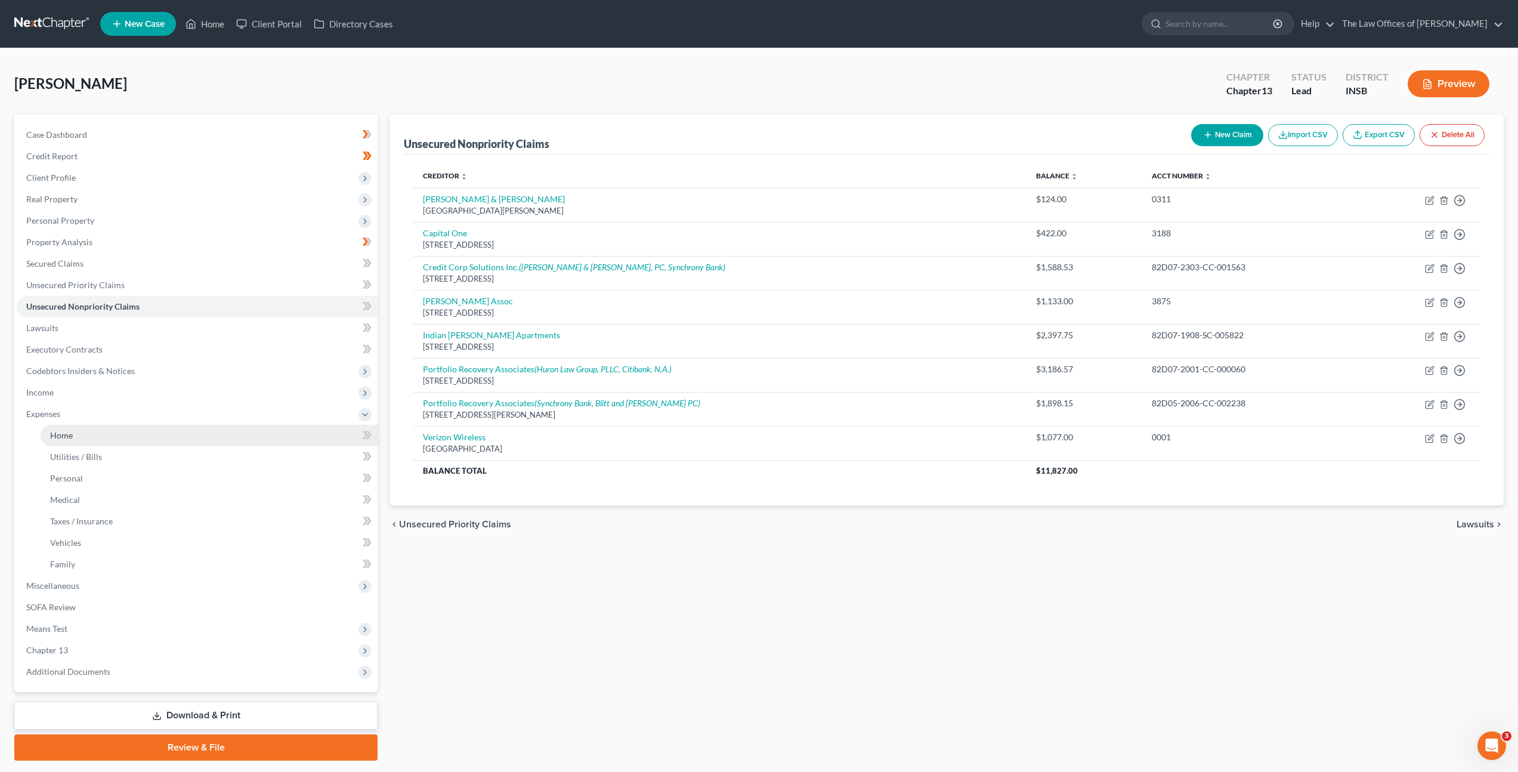
click at [274, 439] on link "Home" at bounding box center [209, 435] width 337 height 21
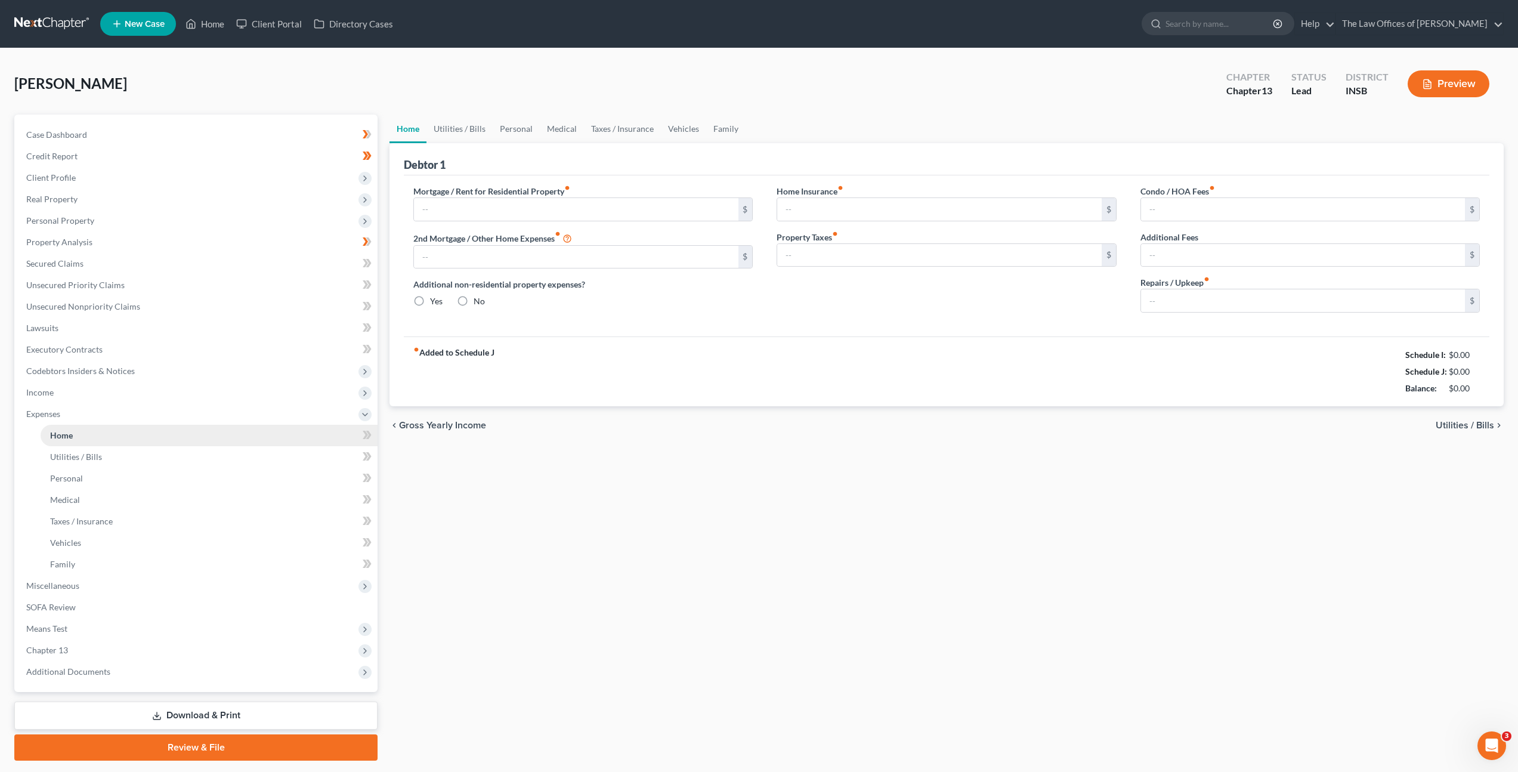
type input "0.00"
radio input "true"
type input "0.00"
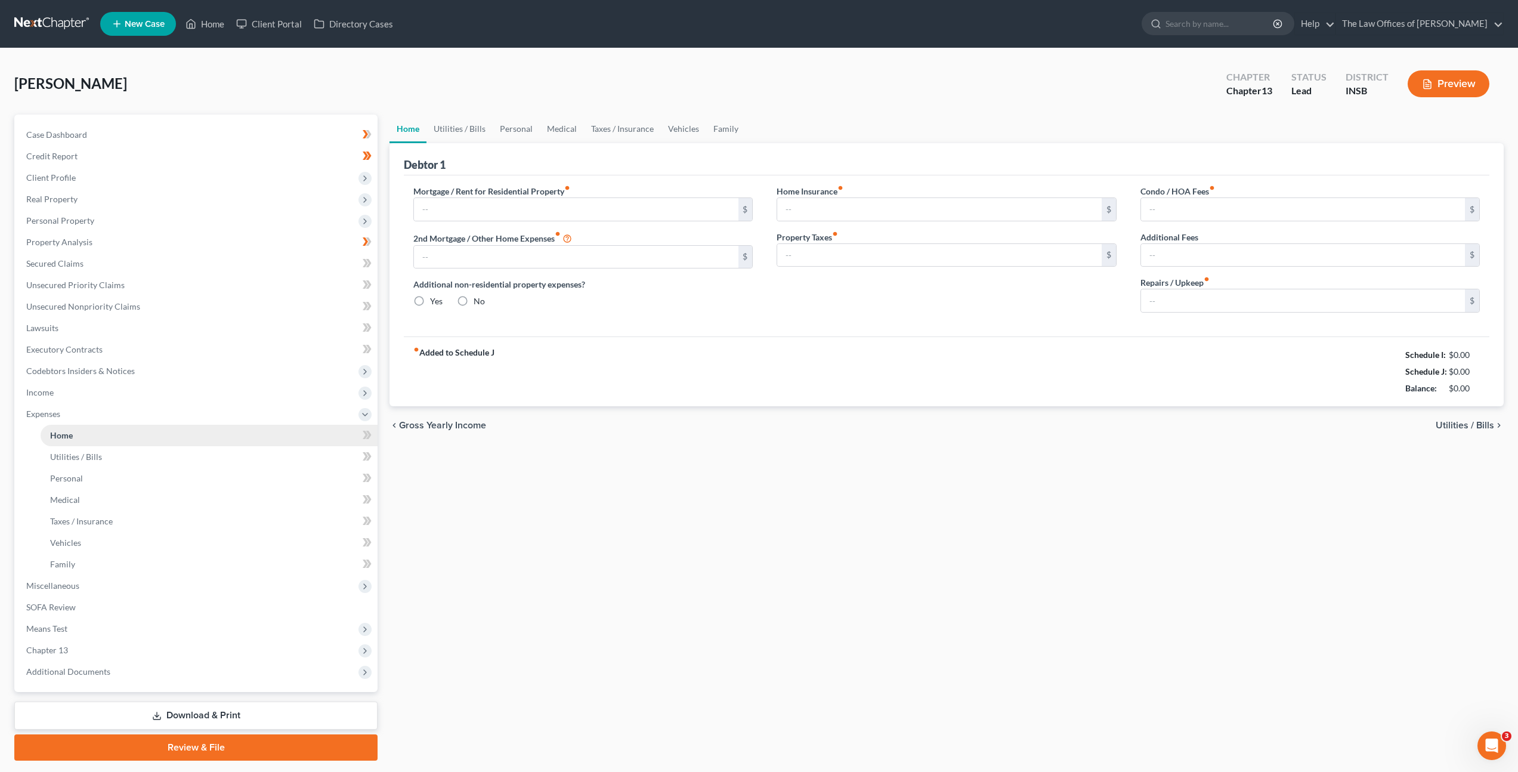
type input "0.00"
click at [857, 366] on div "fiber_manual_record Added to Schedule J Schedule I: $4,417.87 Schedule J: $0.00…" at bounding box center [947, 371] width 1086 height 70
click at [499, 207] on input "text" at bounding box center [576, 209] width 324 height 23
click at [452, 126] on link "Utilities / Bills" at bounding box center [460, 129] width 66 height 29
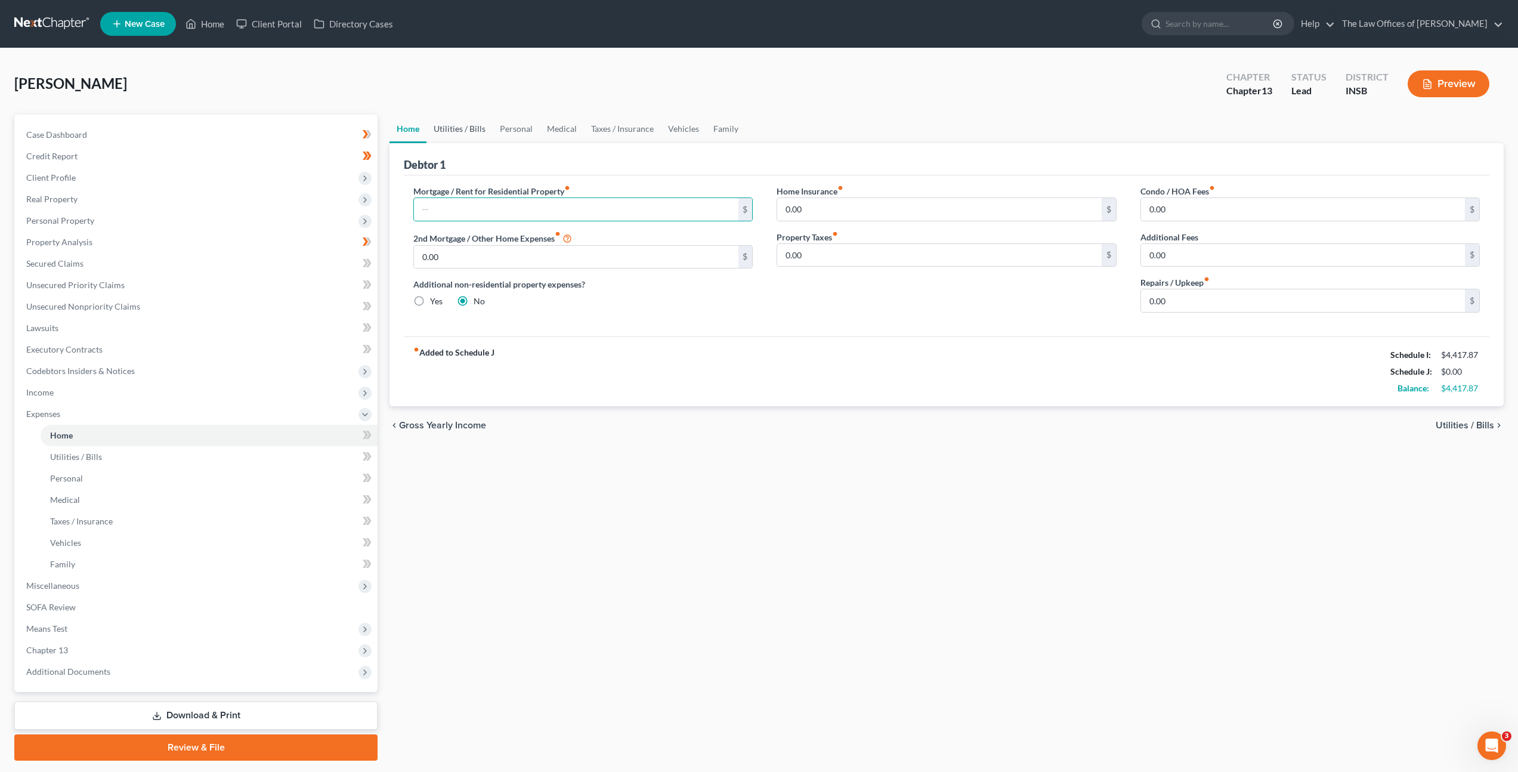
drag, startPoint x: 452, startPoint y: 126, endPoint x: 512, endPoint y: 134, distance: 60.8
click at [452, 126] on link "Utilities / Bills" at bounding box center [460, 129] width 66 height 29
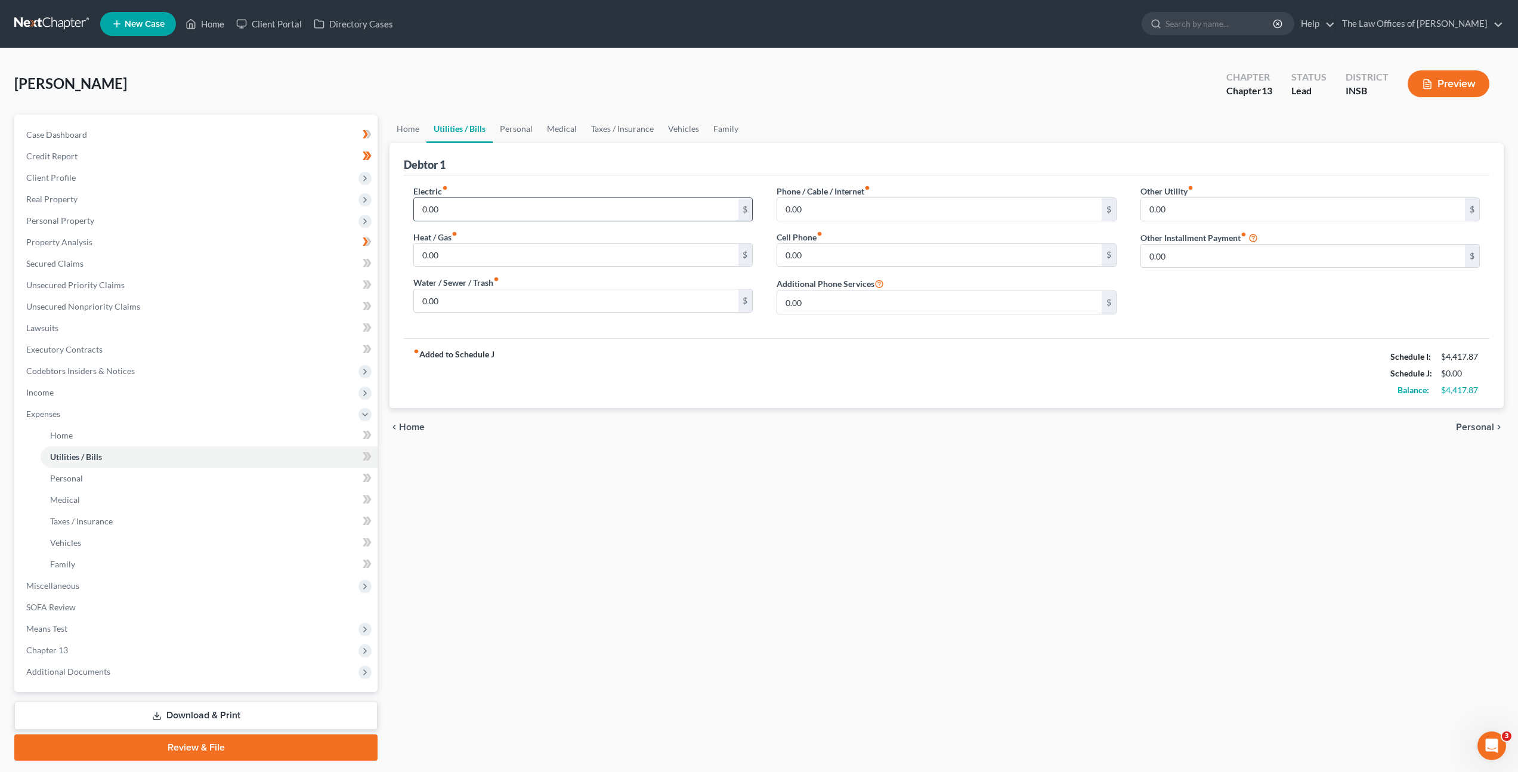
click at [578, 208] on input "0.00" at bounding box center [576, 209] width 324 height 23
click at [695, 368] on div "fiber_manual_record Added to Schedule J Schedule I: $4,417.87 Schedule J: $0.00…" at bounding box center [947, 373] width 1086 height 70
click at [832, 206] on input "0.00" at bounding box center [939, 209] width 324 height 23
click at [853, 242] on div "Cell Phone fiber_manual_record 0.00 $" at bounding box center [946, 249] width 339 height 36
click at [866, 255] on input "0.00" at bounding box center [939, 255] width 324 height 23
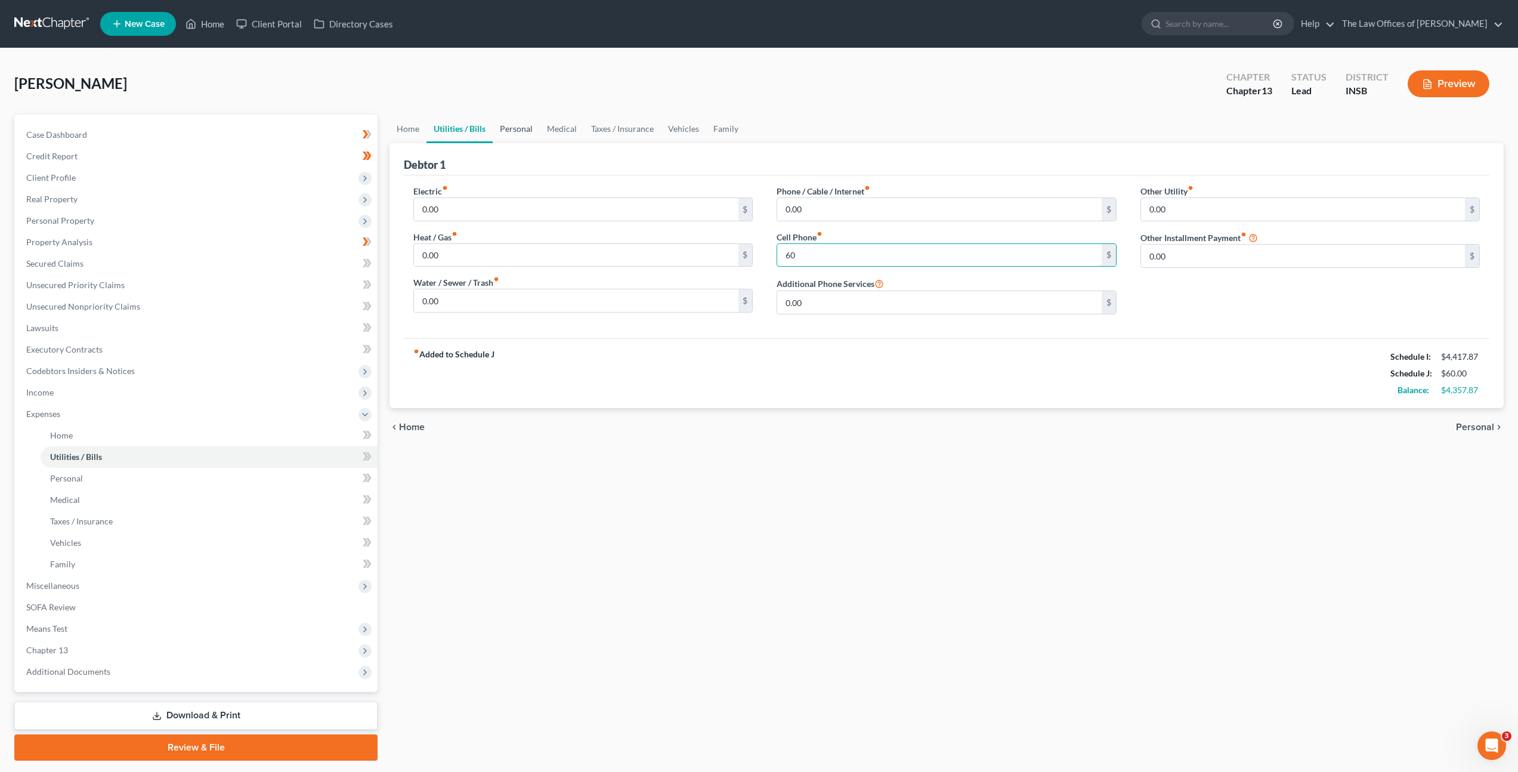
type input "60"
click at [507, 125] on link "Personal" at bounding box center [516, 129] width 47 height 29
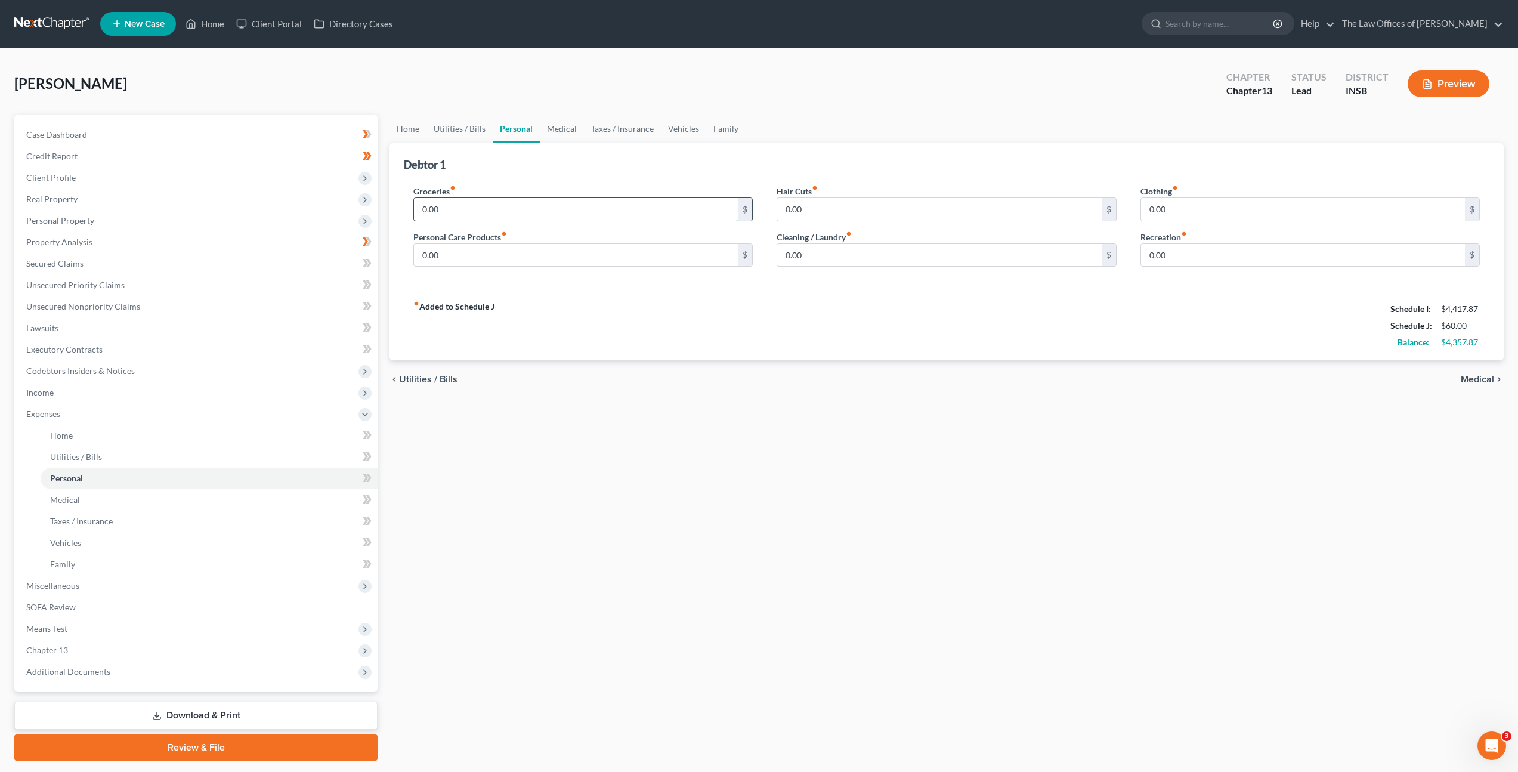
click at [497, 210] on input "0.00" at bounding box center [576, 209] width 324 height 23
click at [544, 206] on input "0.00" at bounding box center [576, 209] width 324 height 23
type input "0"
type input "450"
drag, startPoint x: 480, startPoint y: 254, endPoint x: 530, endPoint y: 251, distance: 50.2
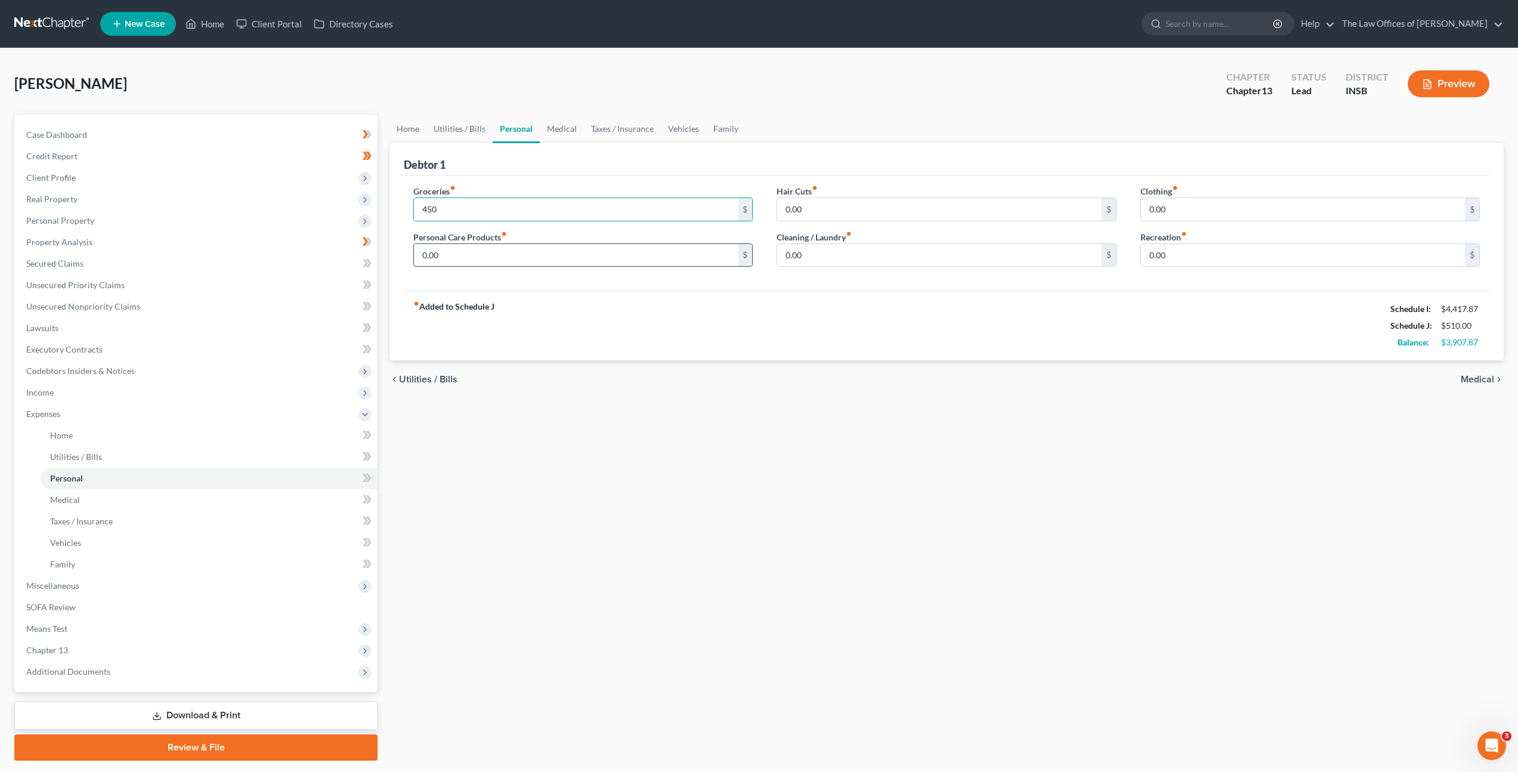
click at [480, 254] on input "0.00" at bounding box center [576, 255] width 324 height 23
type input "100"
click at [791, 258] on input "0.00" at bounding box center [939, 255] width 324 height 23
type input "70"
click at [1214, 211] on input "0.00" at bounding box center [1303, 209] width 324 height 23
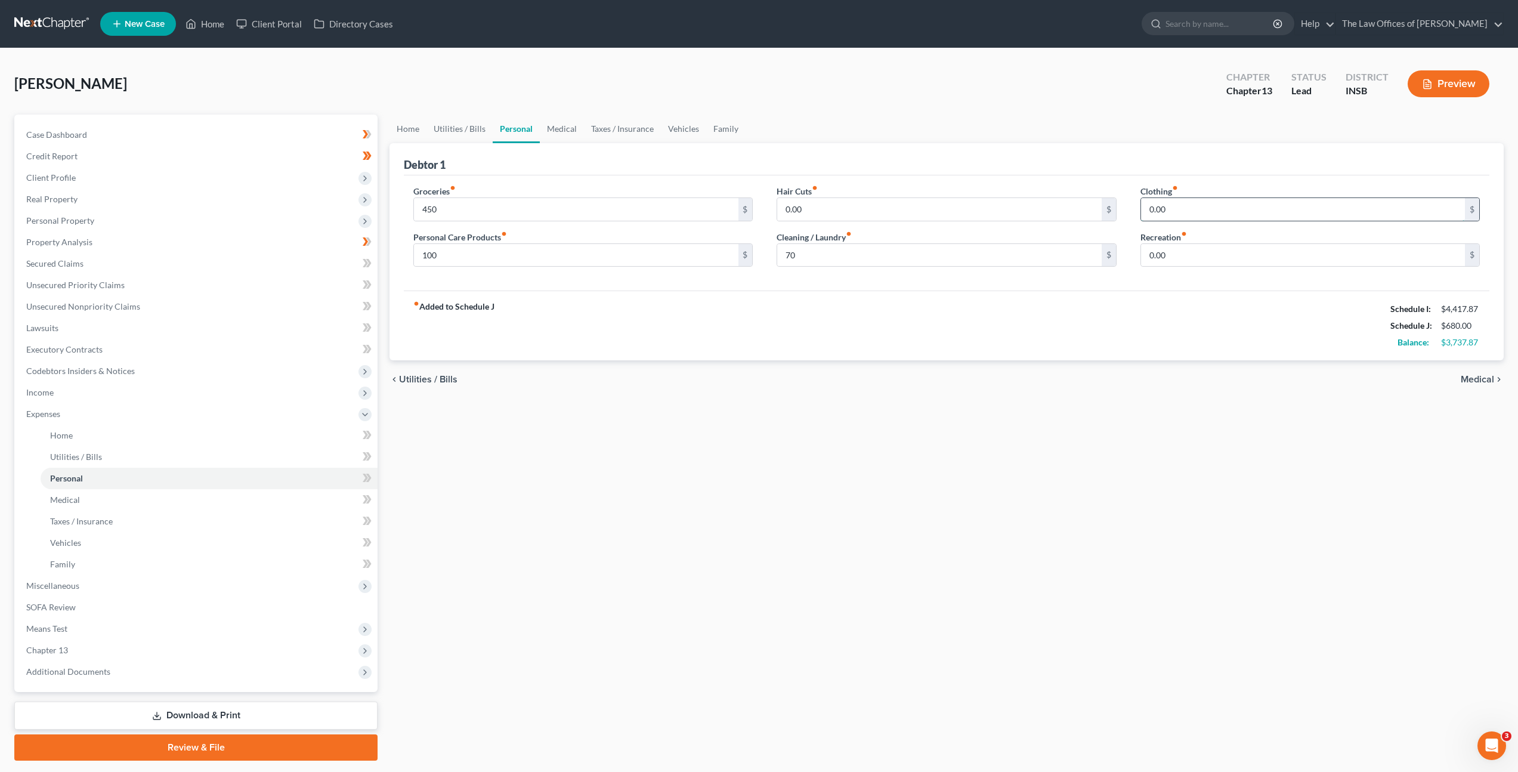
type input "1"
type input "3"
type input "15"
drag, startPoint x: 920, startPoint y: 217, endPoint x: 918, endPoint y: 211, distance: 6.4
click at [918, 215] on input "0.00" at bounding box center [939, 209] width 324 height 23
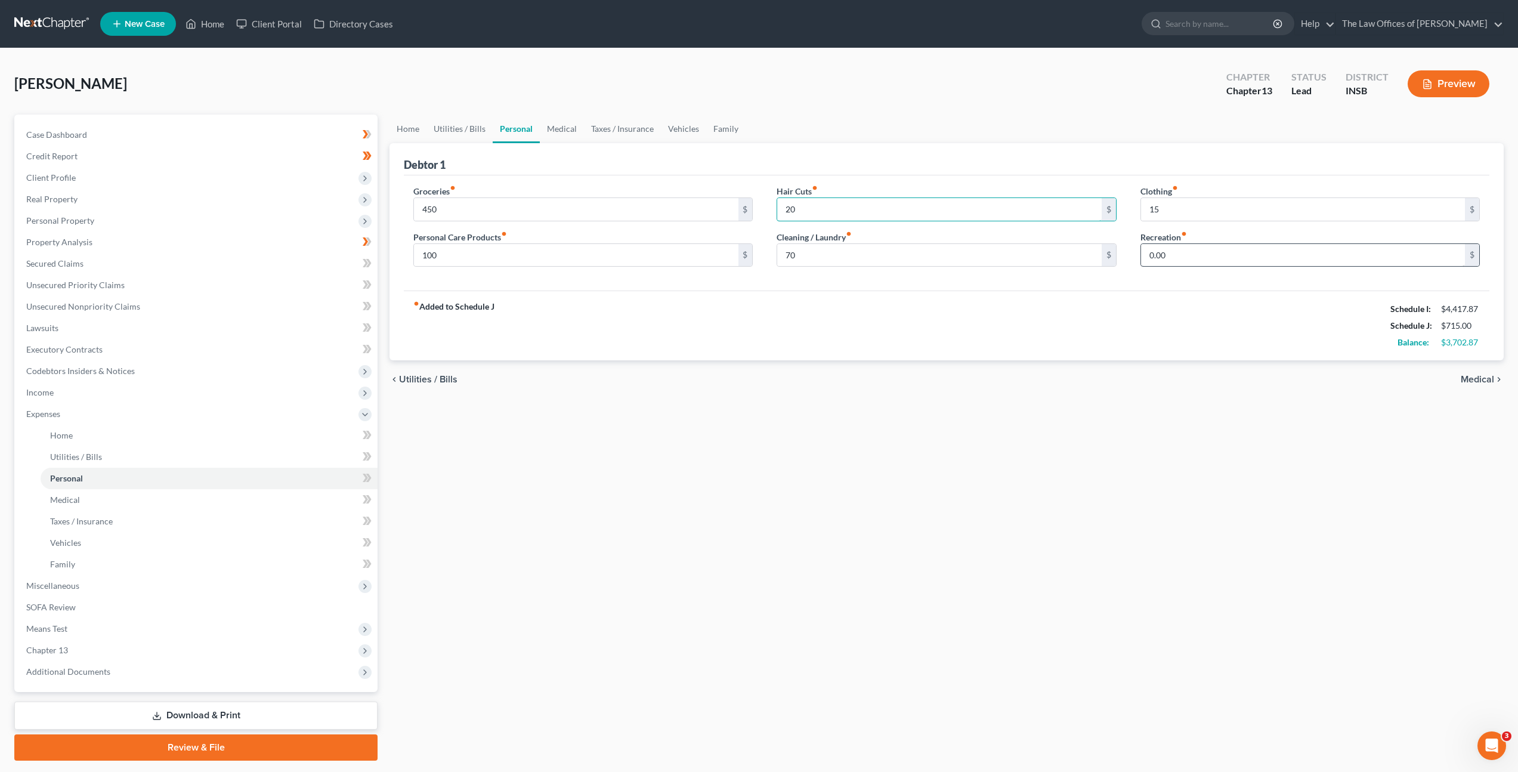
type input "20"
click at [1151, 254] on input "0.00" at bounding box center [1303, 255] width 324 height 23
type input "100"
click at [554, 125] on link "Medical" at bounding box center [562, 129] width 44 height 29
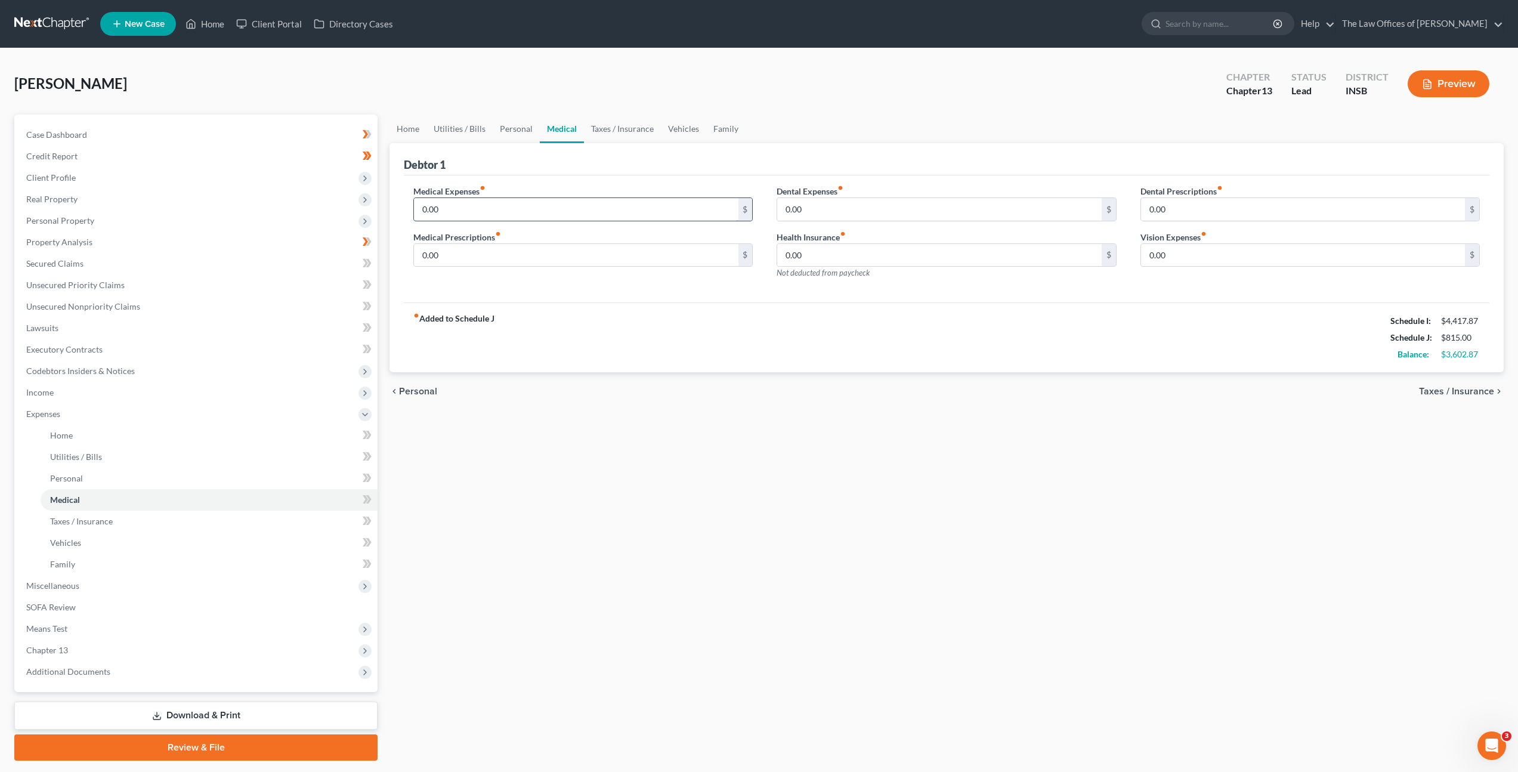
click at [462, 202] on input "0.00" at bounding box center [576, 209] width 324 height 23
click at [538, 207] on input "0.00" at bounding box center [576, 209] width 324 height 23
drag, startPoint x: 523, startPoint y: 209, endPoint x: 264, endPoint y: 178, distance: 260.8
click at [329, 182] on div "Petition Navigation Case Dashboard Payments Invoices Payments Payments Credit R…" at bounding box center [759, 438] width 1502 height 646
click at [713, 303] on div "fiber_manual_record Added to Schedule J Schedule I: $4,417.87 Schedule J: $865.…" at bounding box center [947, 337] width 1086 height 70
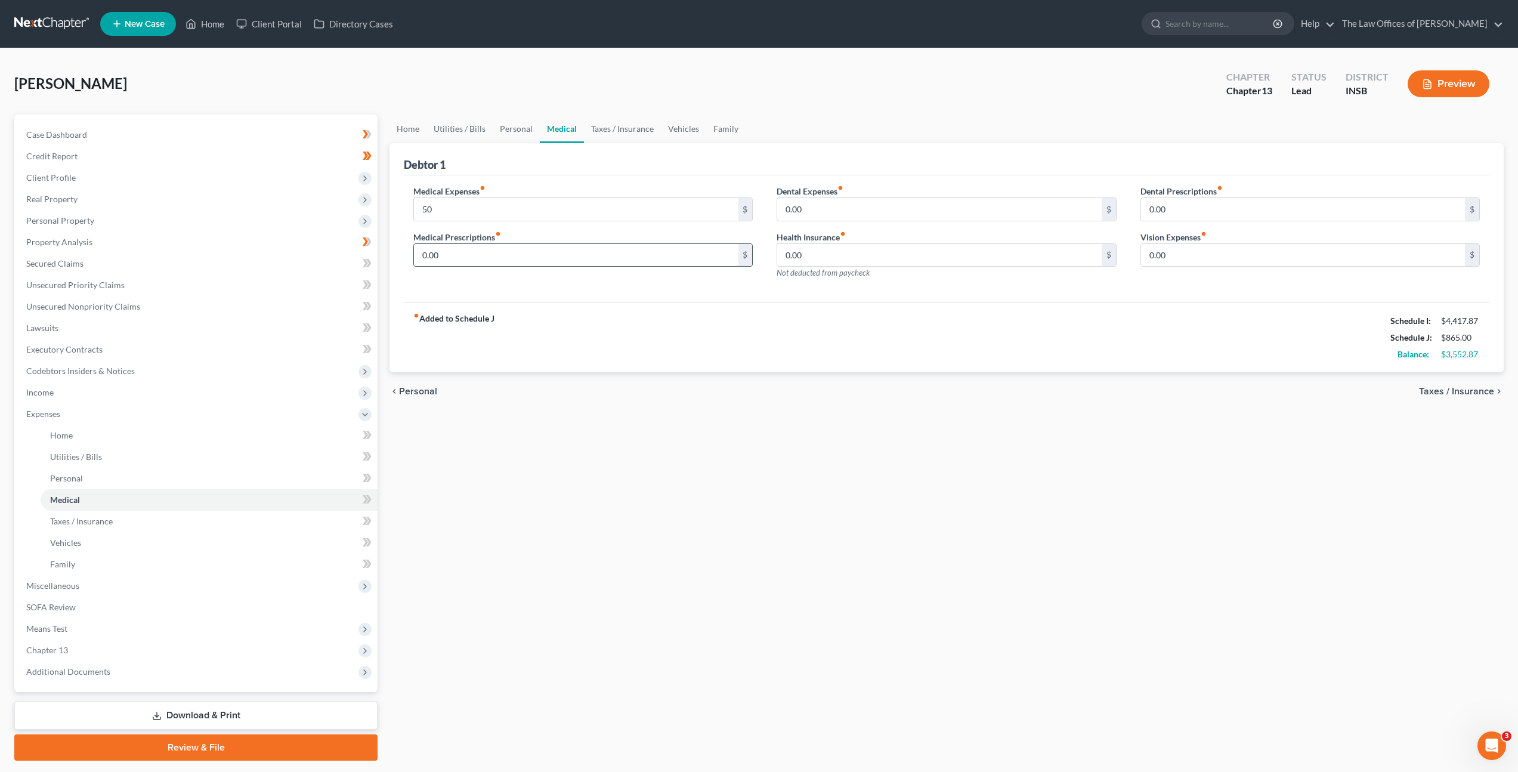
click at [498, 255] on input "0.00" at bounding box center [576, 255] width 324 height 23
click at [485, 220] on div "50 $" at bounding box center [582, 209] width 339 height 24
click at [491, 215] on input "50" at bounding box center [576, 209] width 324 height 23
drag, startPoint x: 496, startPoint y: 213, endPoint x: 385, endPoint y: 201, distance: 111.0
click at [359, 199] on div "Petition Navigation Case Dashboard Payments Invoices Payments Payments Credit R…" at bounding box center [759, 438] width 1502 height 646
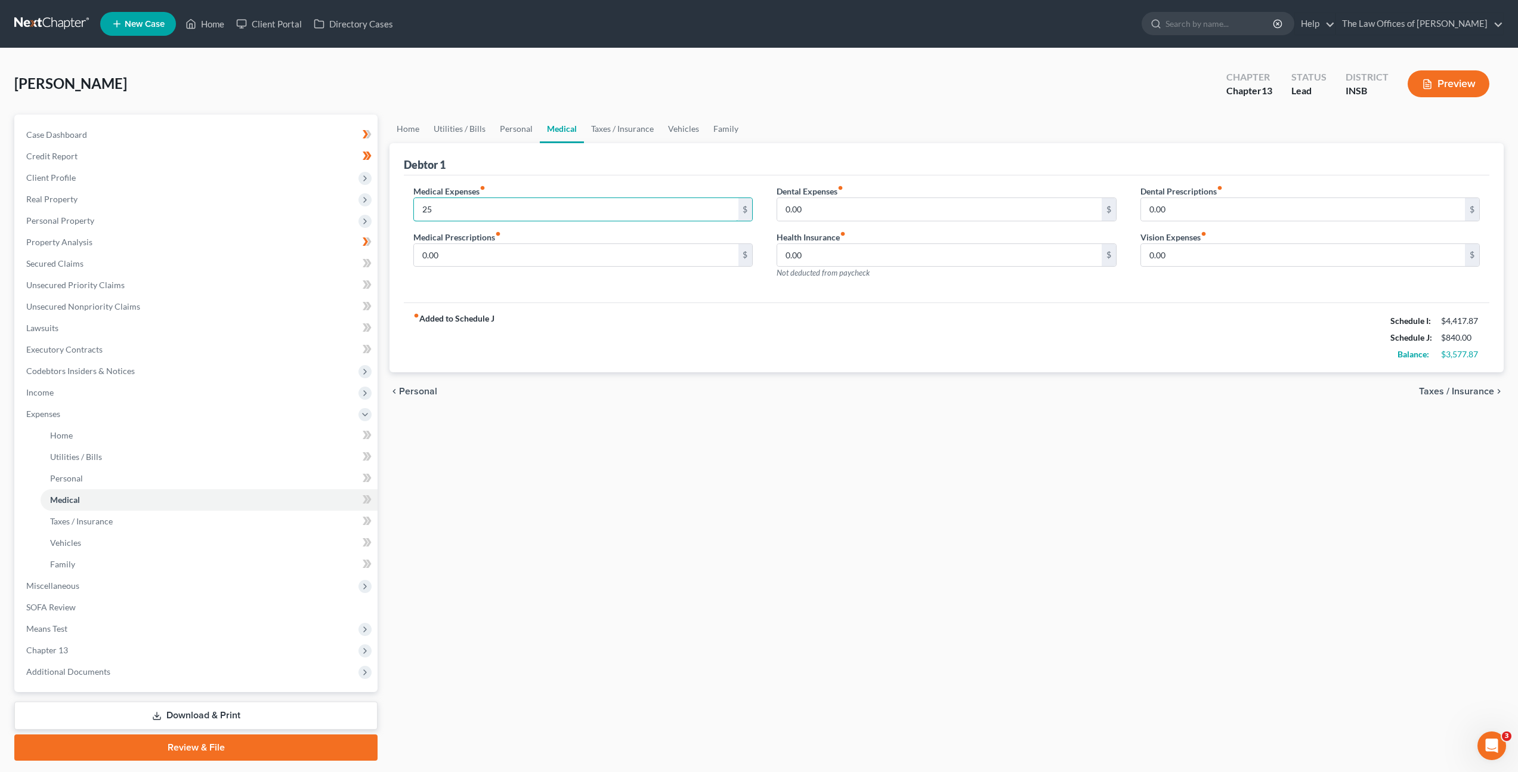
type input "25"
click at [728, 293] on div "Medical Expenses fiber_manual_record 25 $ Medical Prescriptions fiber_manual_re…" at bounding box center [947, 239] width 1086 height 128
click at [845, 205] on input "0.00" at bounding box center [939, 209] width 324 height 23
drag, startPoint x: 1172, startPoint y: 252, endPoint x: 1175, endPoint y: 261, distance: 9.4
click at [1172, 252] on input "0.00" at bounding box center [1303, 255] width 324 height 23
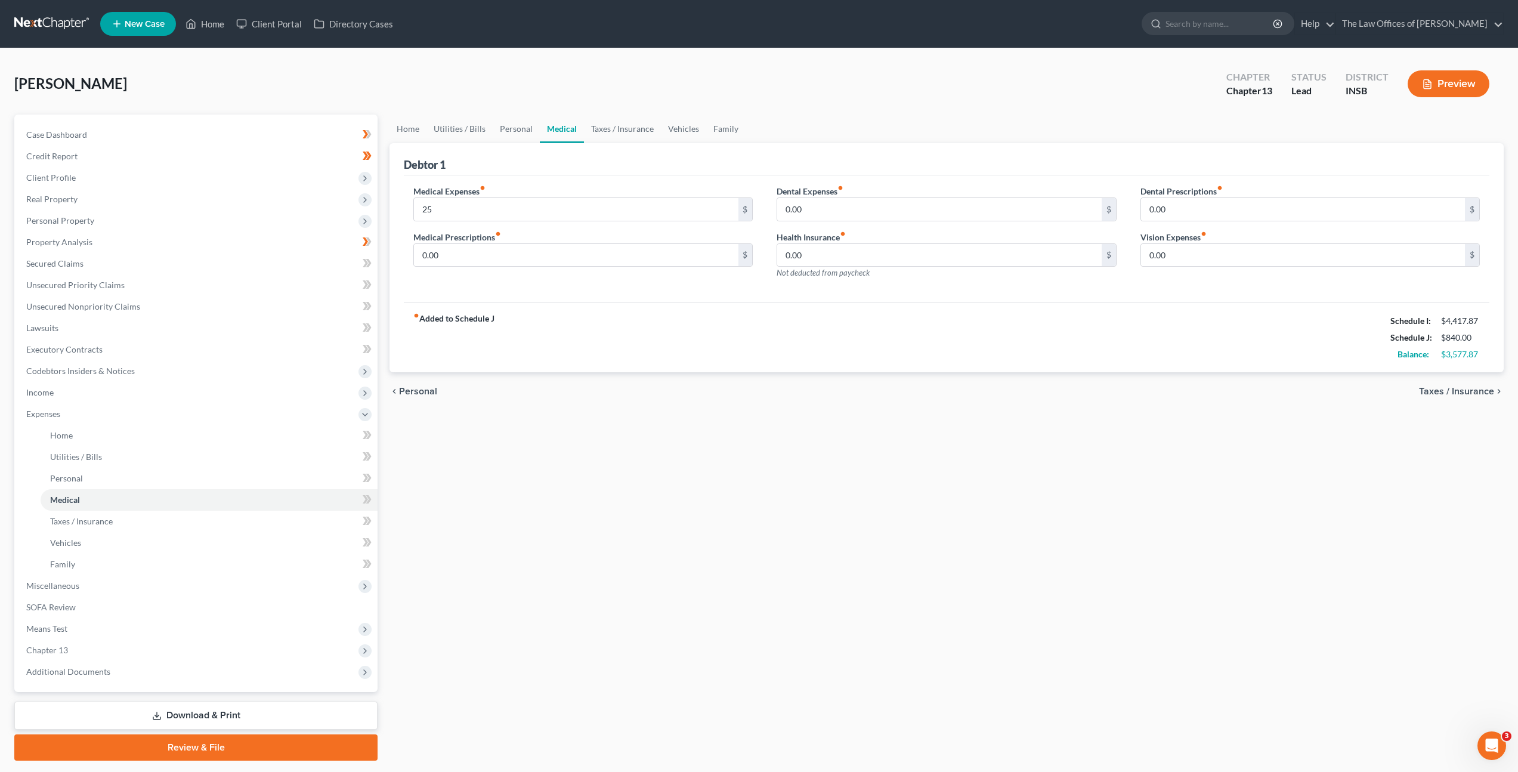
click at [903, 196] on div "Dental Expenses fiber_manual_record 0.00 $" at bounding box center [946, 203] width 339 height 36
click at [902, 203] on input "0.00" at bounding box center [939, 209] width 324 height 23
type input "15"
drag, startPoint x: 1115, startPoint y: 330, endPoint x: 1054, endPoint y: 297, distance: 69.9
click at [1115, 330] on div "fiber_manual_record Added to Schedule J Schedule I: $4,417.87 Schedule J: $855.…" at bounding box center [947, 337] width 1086 height 70
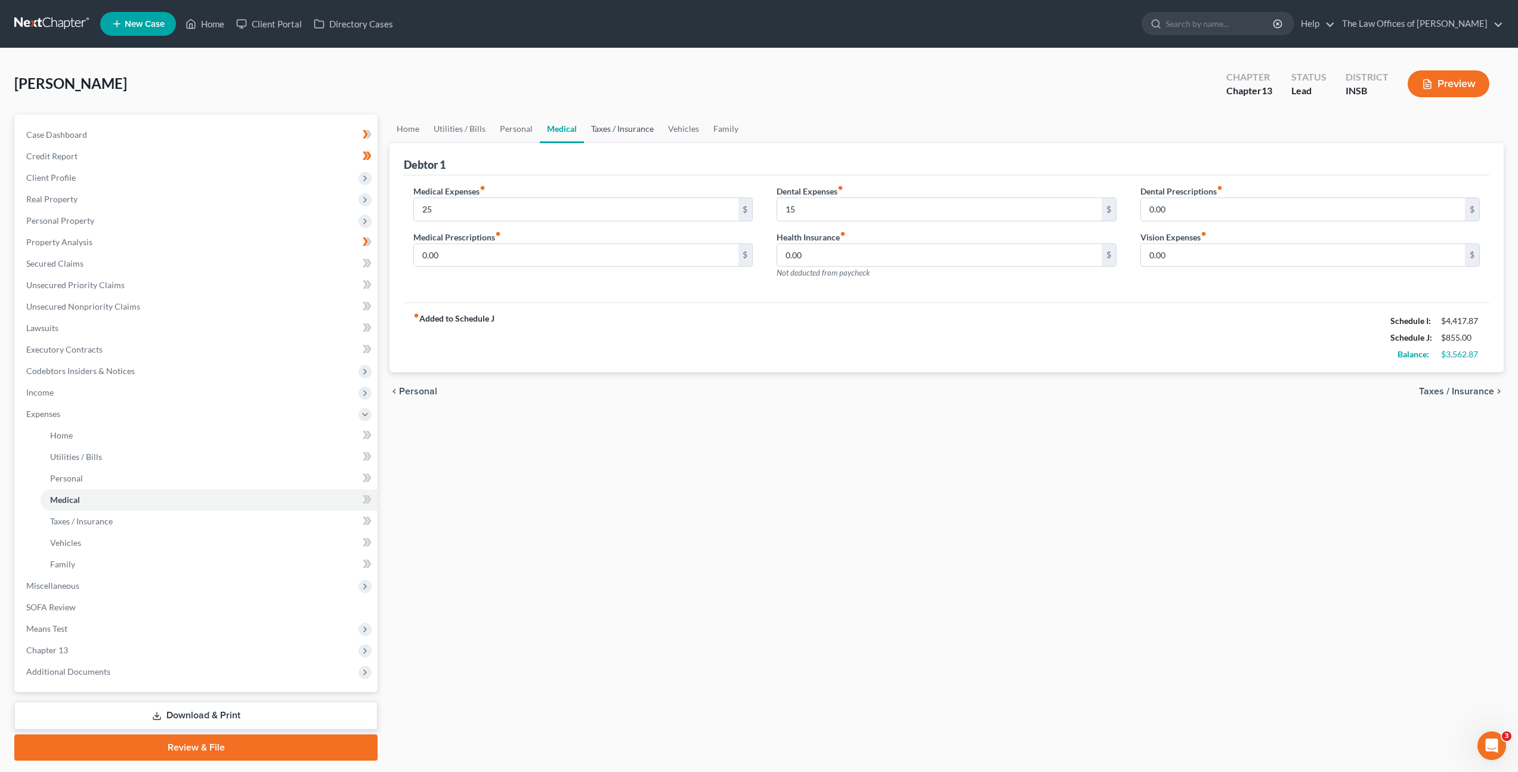
click at [607, 126] on link "Taxes / Insurance" at bounding box center [622, 129] width 77 height 29
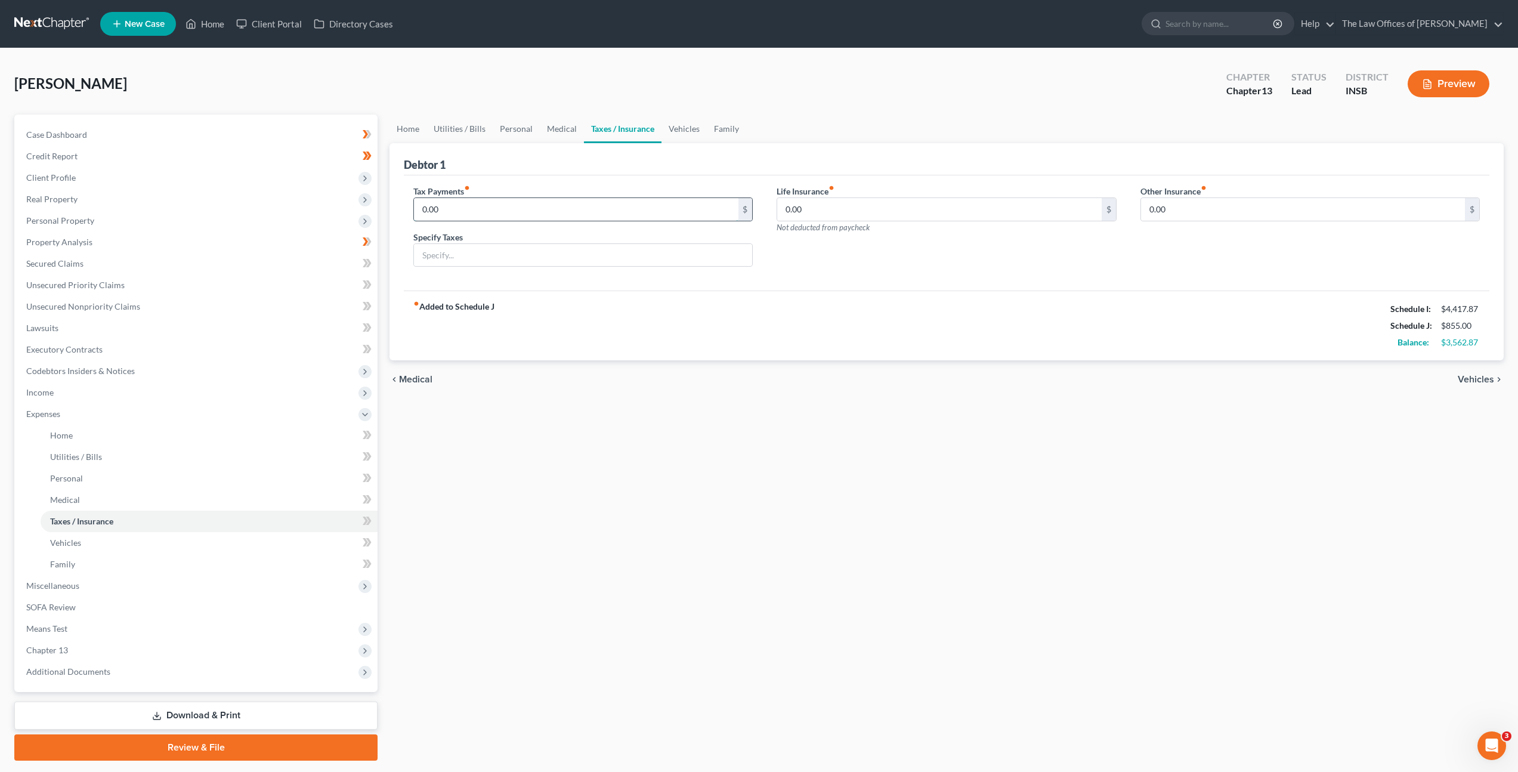
click at [441, 214] on input "0.00" at bounding box center [576, 209] width 324 height 23
click at [603, 321] on div "fiber_manual_record Added to Schedule J Schedule I: $4,417.87 Schedule J: $855.…" at bounding box center [947, 326] width 1086 height 70
click at [668, 131] on link "Vehicles" at bounding box center [684, 129] width 45 height 29
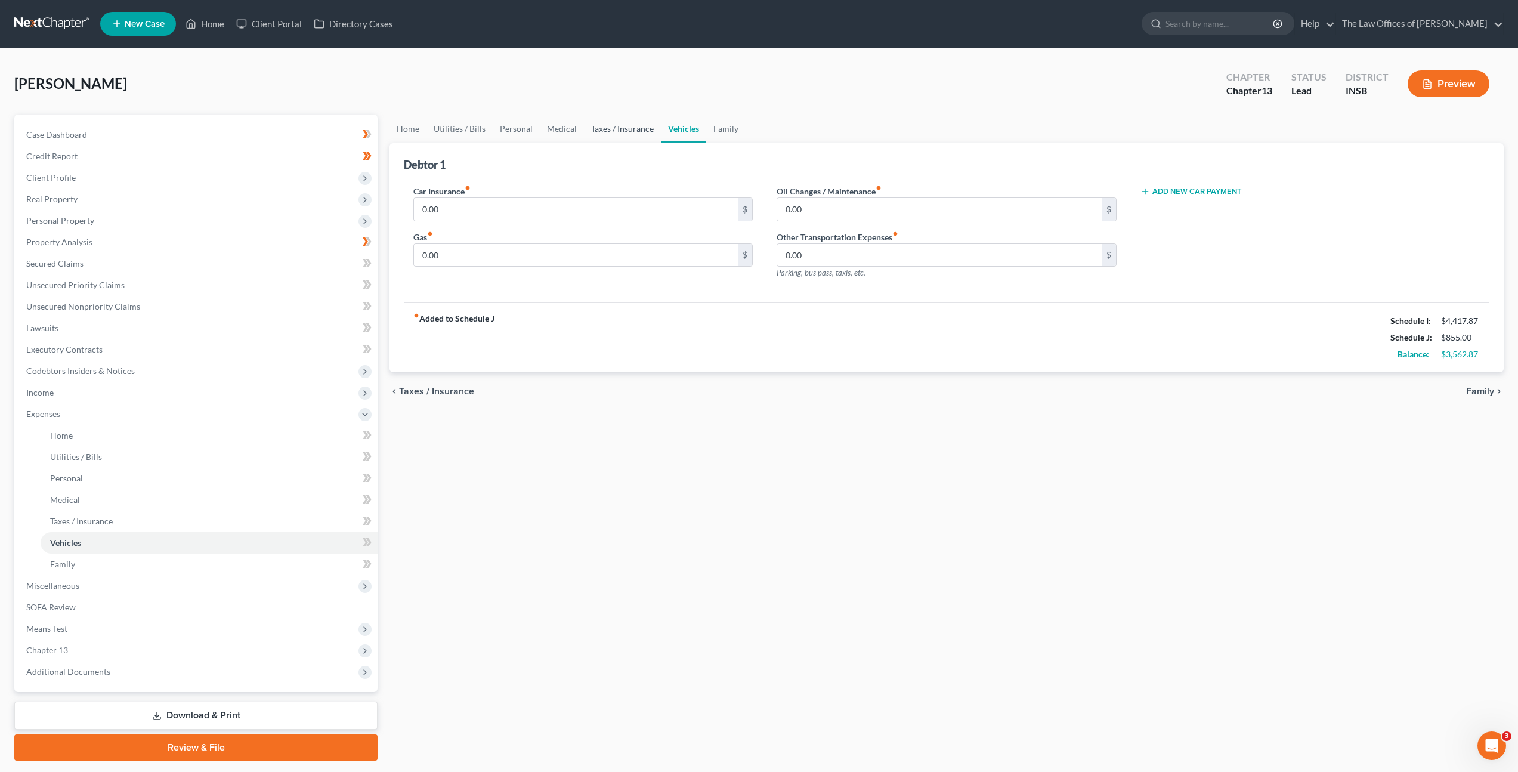
click at [608, 131] on link "Taxes / Insurance" at bounding box center [622, 129] width 77 height 29
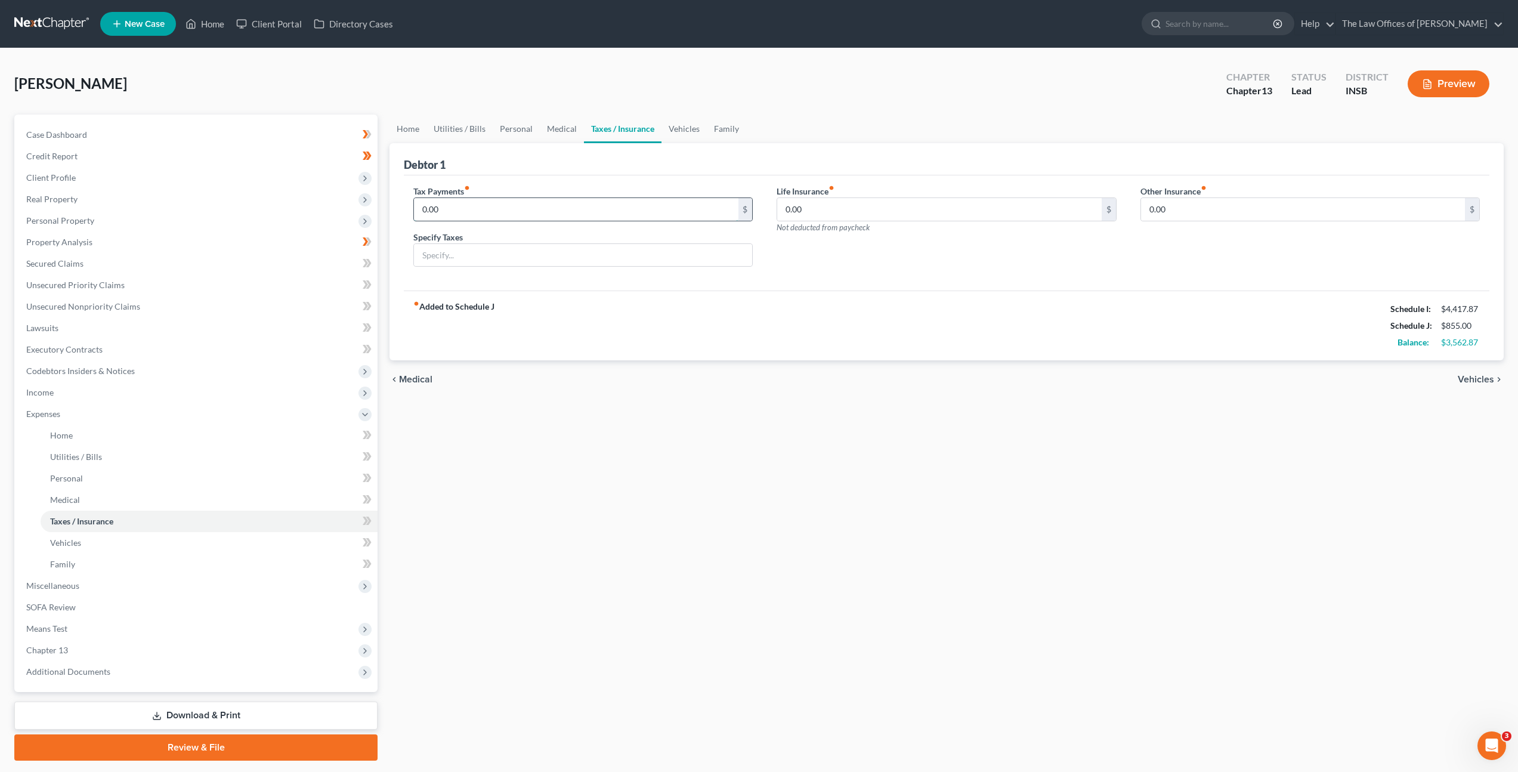
click at [611, 200] on input "0.00" at bounding box center [576, 209] width 324 height 23
click at [681, 132] on link "Vehicles" at bounding box center [684, 129] width 45 height 29
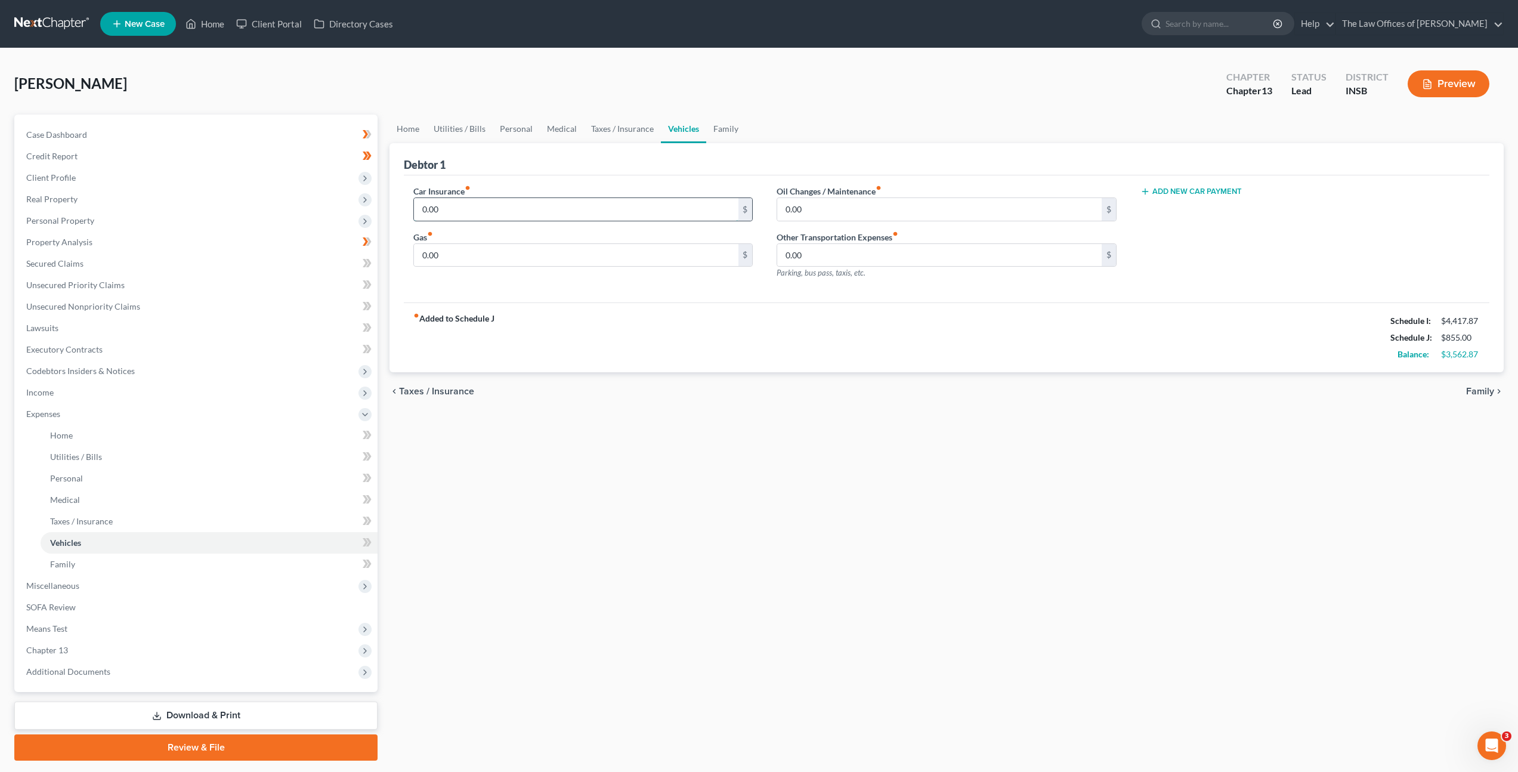
click at [533, 215] on input "0.00" at bounding box center [576, 209] width 324 height 23
click at [489, 211] on input "0.00" at bounding box center [576, 209] width 324 height 23
drag, startPoint x: 492, startPoint y: 209, endPoint x: 350, endPoint y: 191, distance: 143.1
click at [393, 196] on div "Debtor 1 Car Insurance fiber_manual_record 0.00 $ Gas fiber_manual_record 0.00 …" at bounding box center [947, 258] width 1114 height 230
type input "337"
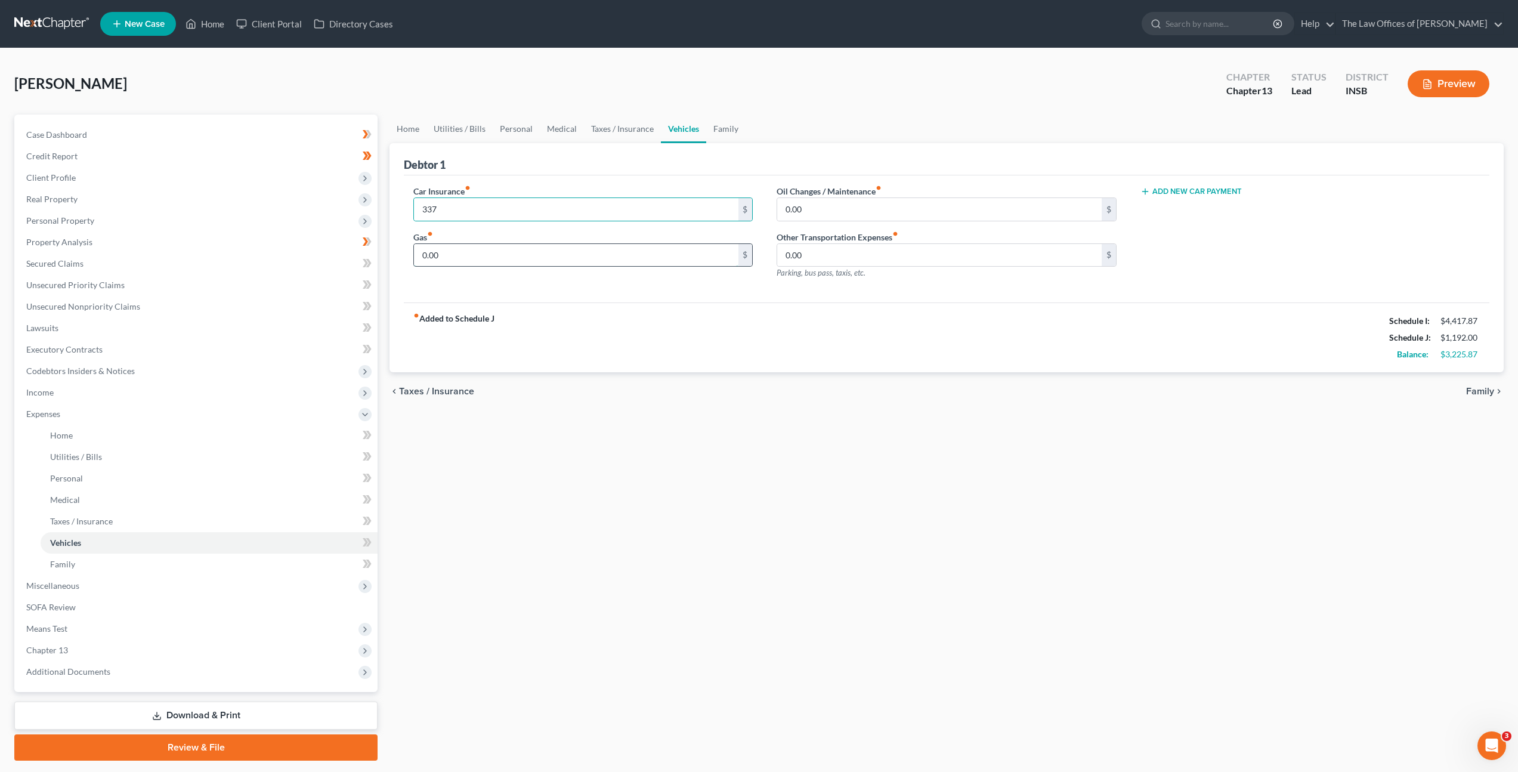
click at [451, 258] on input "0.00" at bounding box center [576, 255] width 324 height 23
drag, startPoint x: 476, startPoint y: 251, endPoint x: 470, endPoint y: 258, distance: 9.7
click at [476, 252] on input "0.00" at bounding box center [576, 255] width 324 height 23
drag, startPoint x: 417, startPoint y: 240, endPoint x: 372, endPoint y: 238, distance: 44.8
click at [369, 238] on div "Petition Navigation Case Dashboard Payments Invoices Payments Payments Credit R…" at bounding box center [759, 438] width 1502 height 646
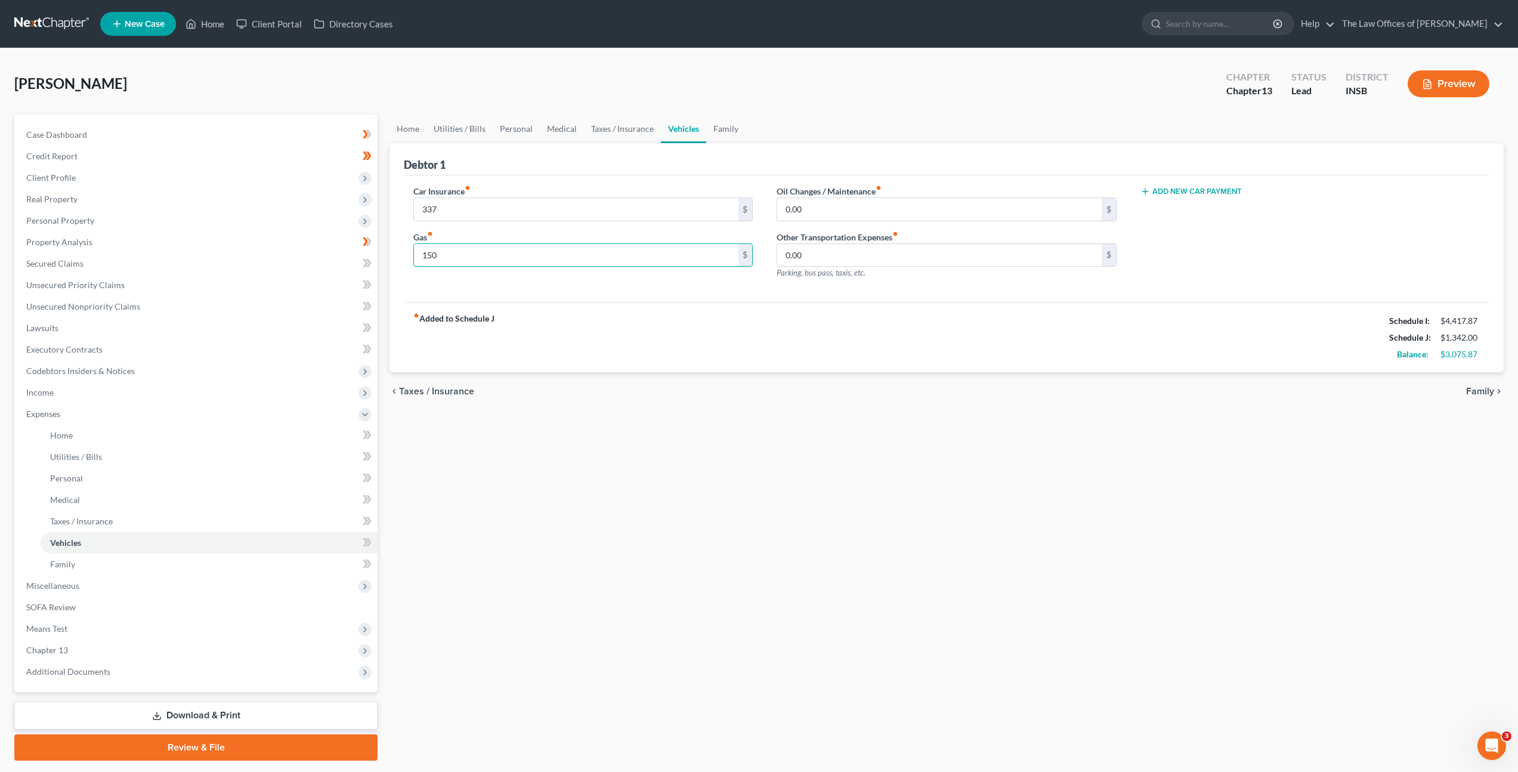
type input "150"
click at [700, 314] on div "fiber_manual_record Added to Schedule J Schedule I: $4,417.87 Schedule J: $1,34…" at bounding box center [947, 337] width 1086 height 70
click at [847, 210] on input "0.00" at bounding box center [939, 209] width 324 height 23
type input "10"
click at [890, 331] on div "fiber_manual_record Added to Schedule J Schedule I: $4,417.87 Schedule J: $1,35…" at bounding box center [947, 337] width 1086 height 70
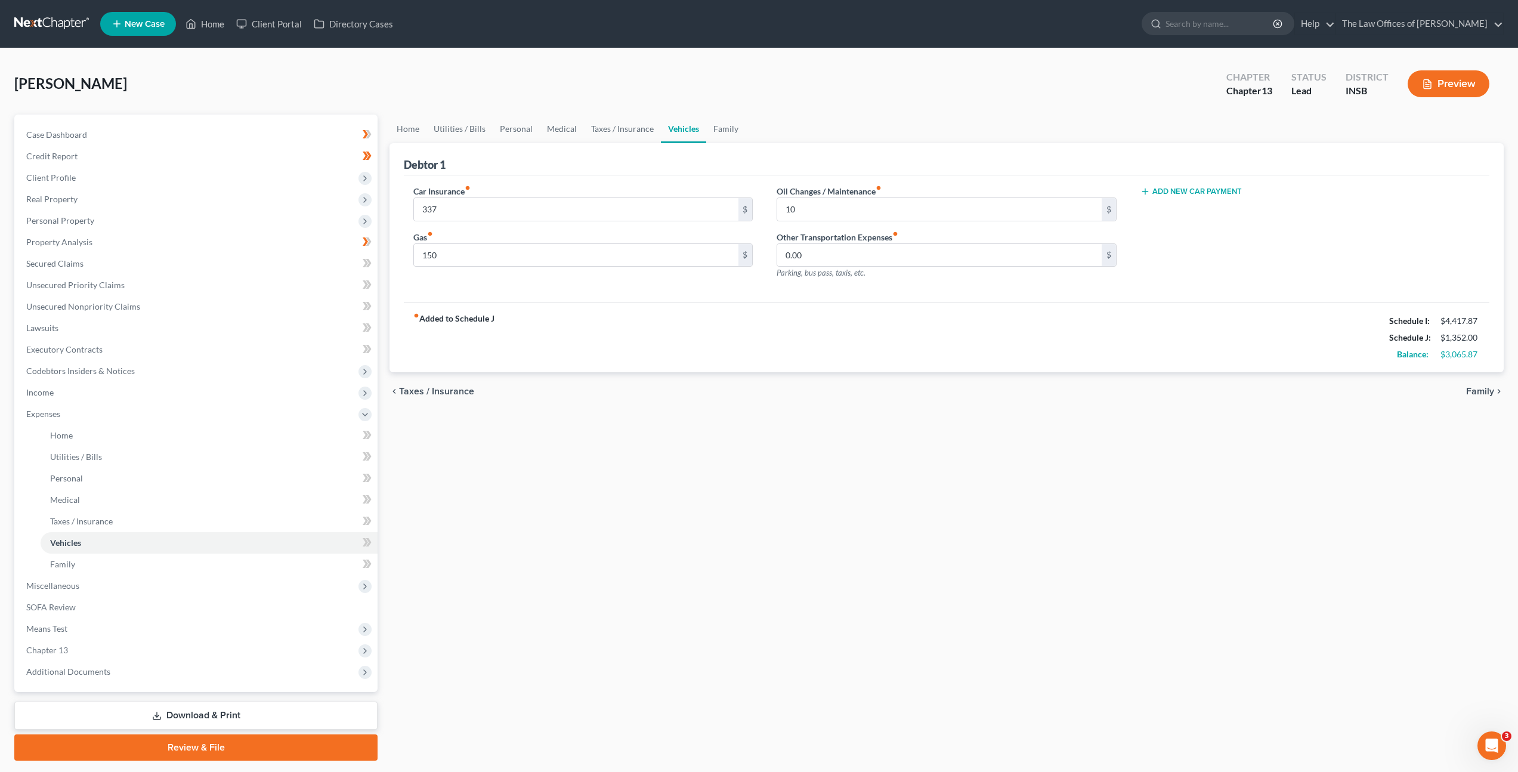
click at [1205, 196] on button "Add New Car Payment" at bounding box center [1191, 192] width 101 height 10
drag, startPoint x: 1177, startPoint y: 208, endPoint x: 1290, endPoint y: 215, distance: 113.5
click at [1177, 208] on input "text" at bounding box center [1288, 209] width 295 height 23
type input "630"
drag, startPoint x: 1184, startPoint y: 334, endPoint x: 1143, endPoint y: 309, distance: 48.2
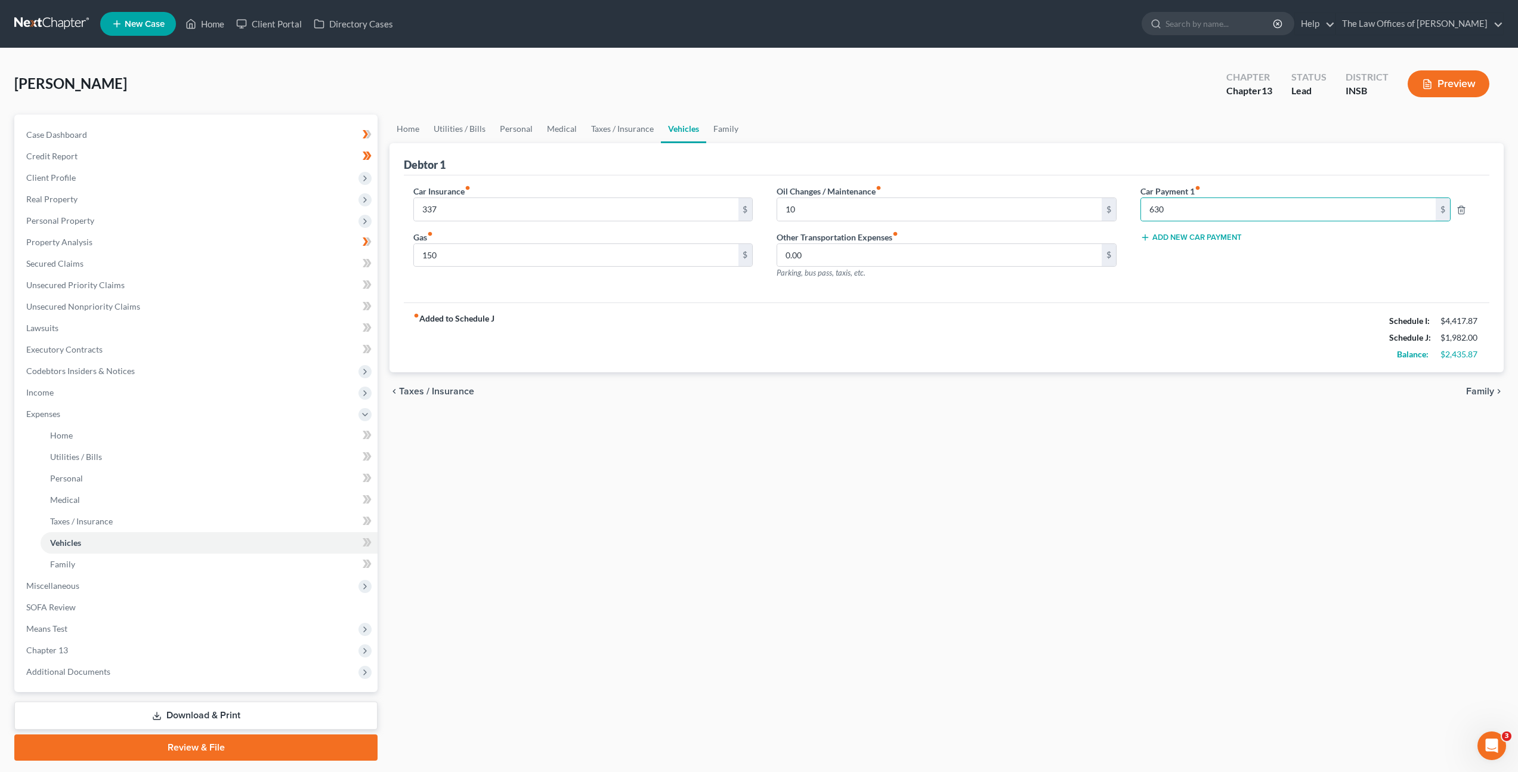
click at [1184, 334] on div "fiber_manual_record Added to Schedule J Schedule I: $4,417.87 Schedule J: $1,98…" at bounding box center [947, 337] width 1086 height 70
click at [734, 130] on link "Family" at bounding box center [725, 129] width 39 height 29
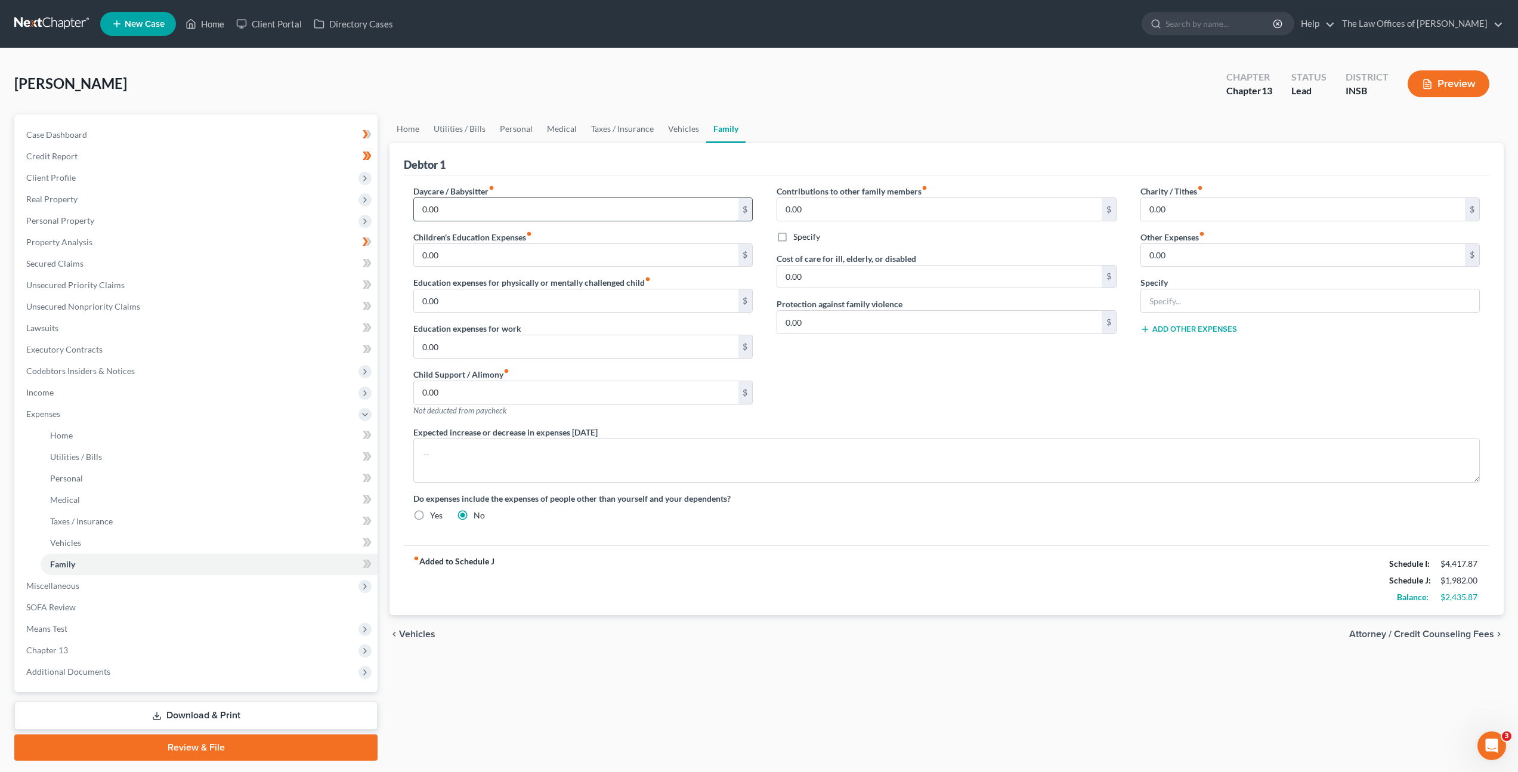
click at [654, 204] on input "0.00" at bounding box center [576, 209] width 324 height 23
click at [833, 401] on div "Contributions to other family members fiber_manual_record 0.00 $ Specify Cost o…" at bounding box center [946, 305] width 363 height 241
click at [986, 375] on div "Contributions to other family members fiber_manual_record 0.00 $ Specify Cost o…" at bounding box center [946, 305] width 363 height 241
click at [675, 135] on link "Vehicles" at bounding box center [683, 129] width 45 height 29
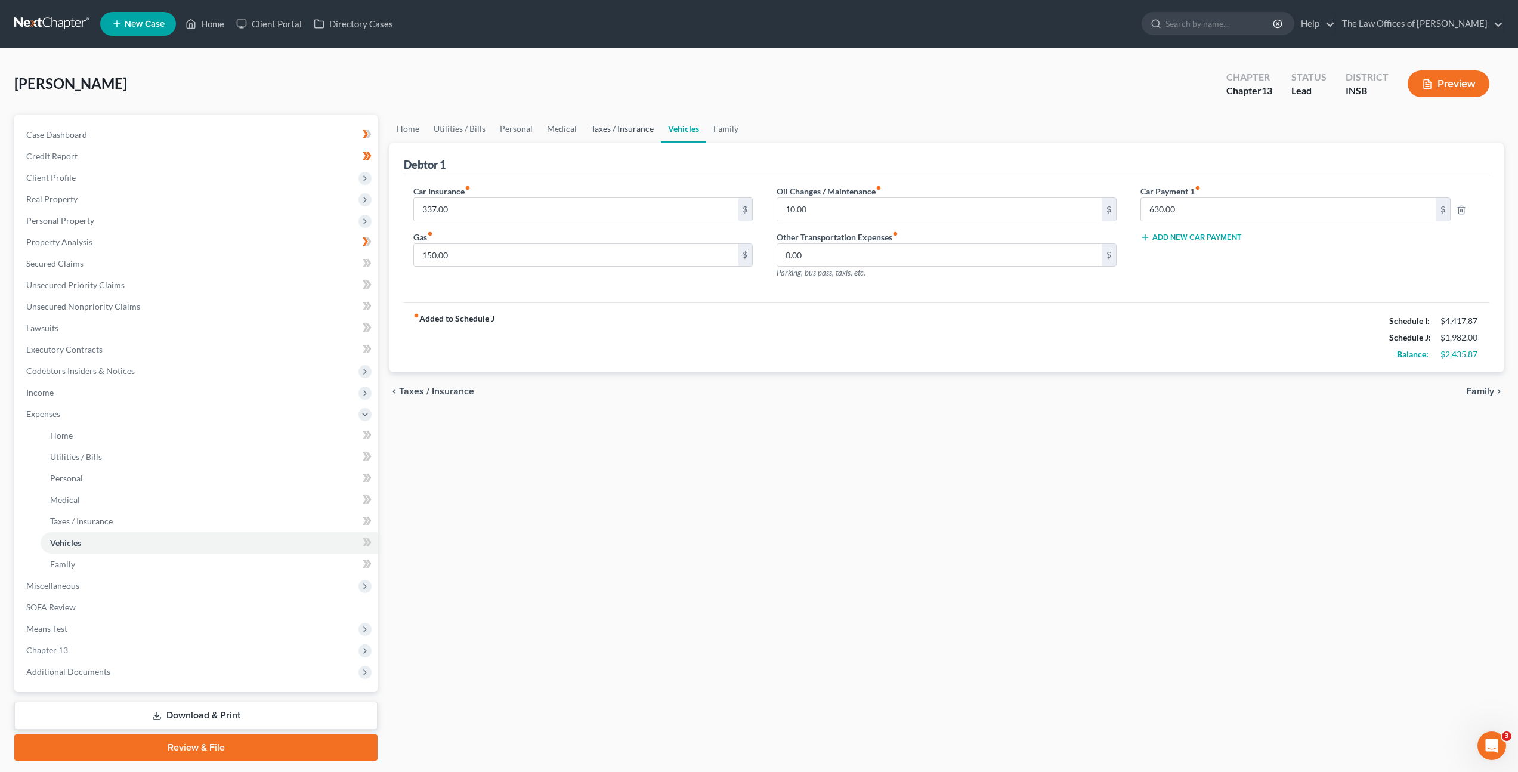
click at [615, 130] on link "Taxes / Insurance" at bounding box center [622, 129] width 77 height 29
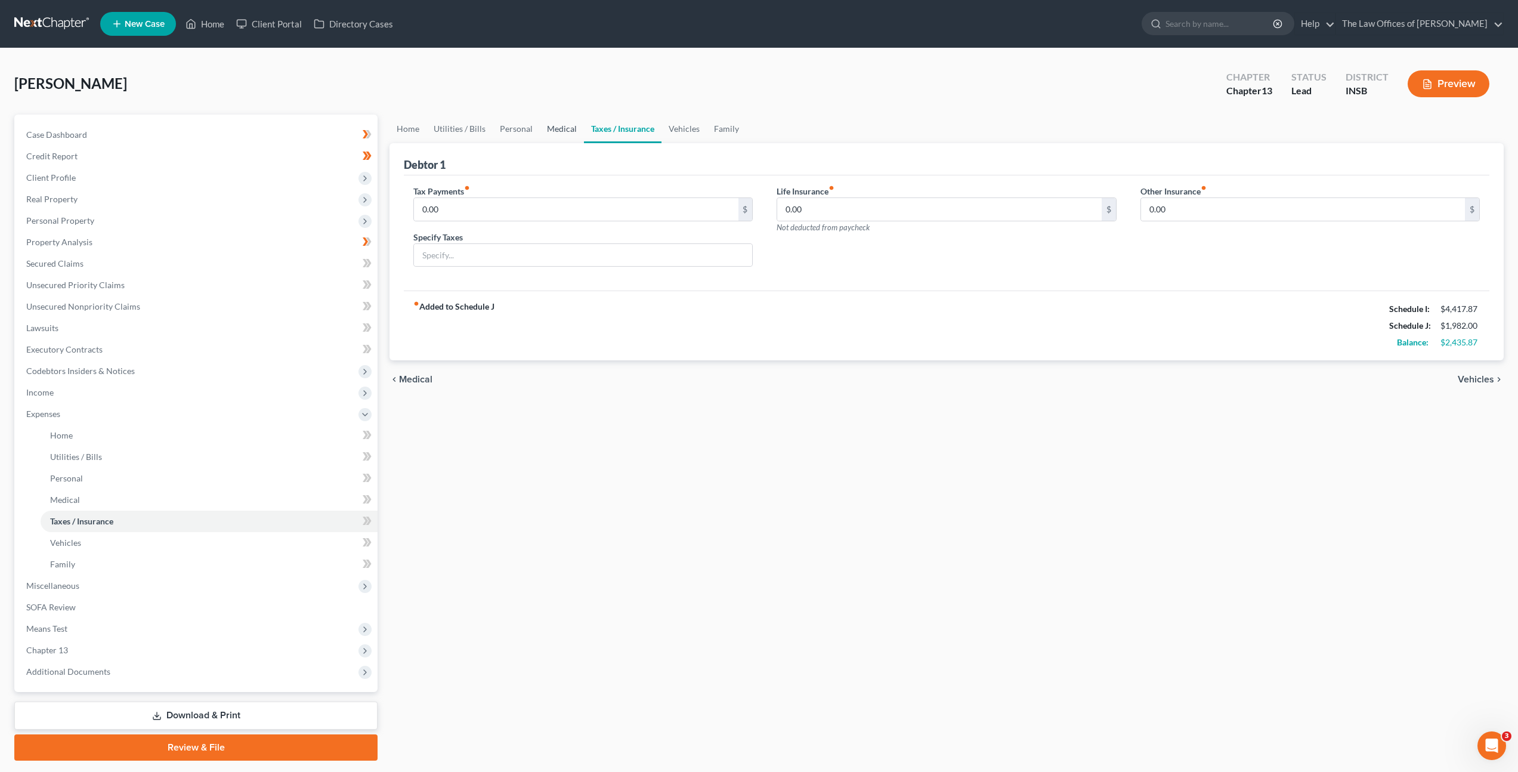
click at [552, 128] on link "Medical" at bounding box center [562, 129] width 44 height 29
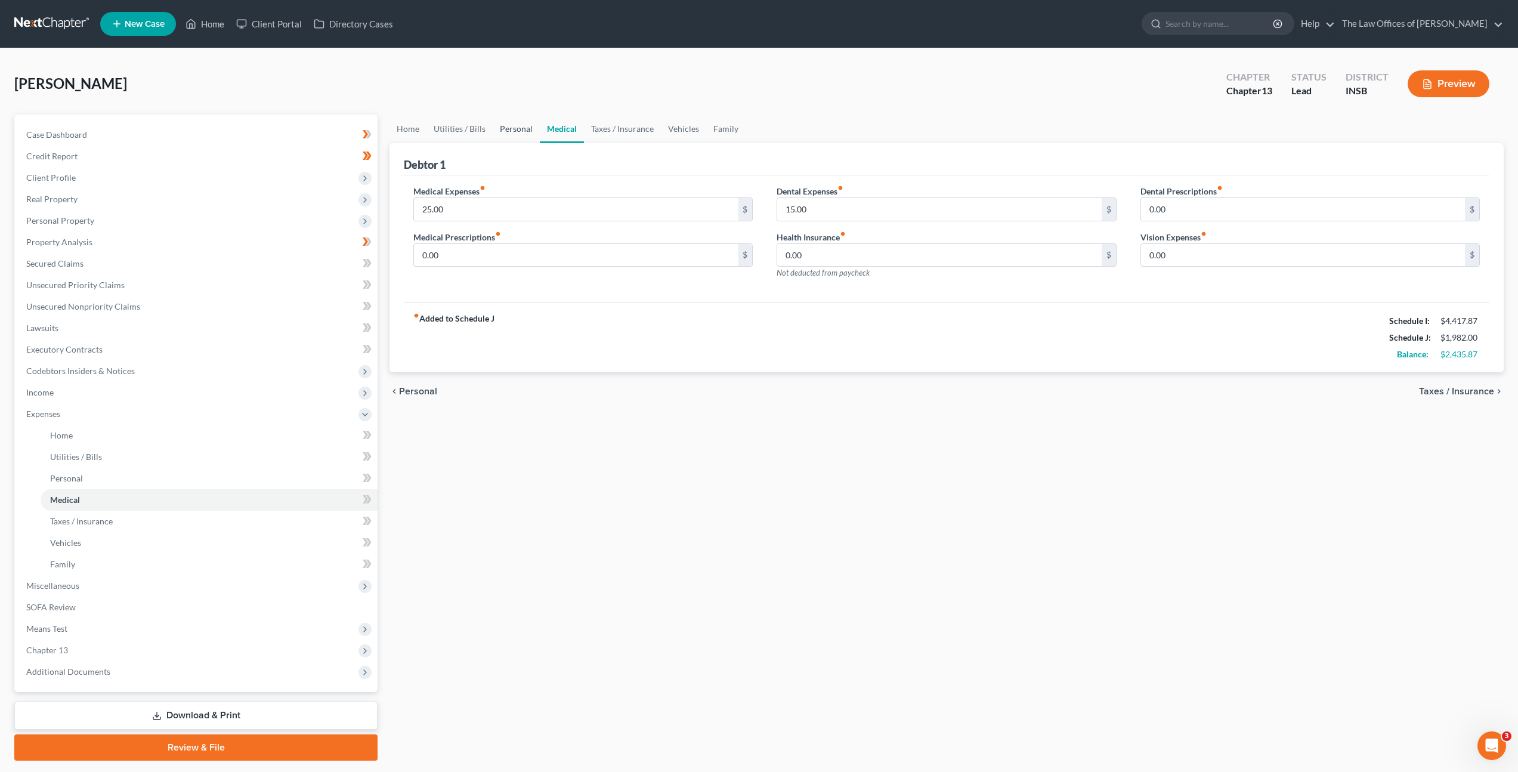
click at [493, 128] on link "Personal" at bounding box center [516, 129] width 47 height 29
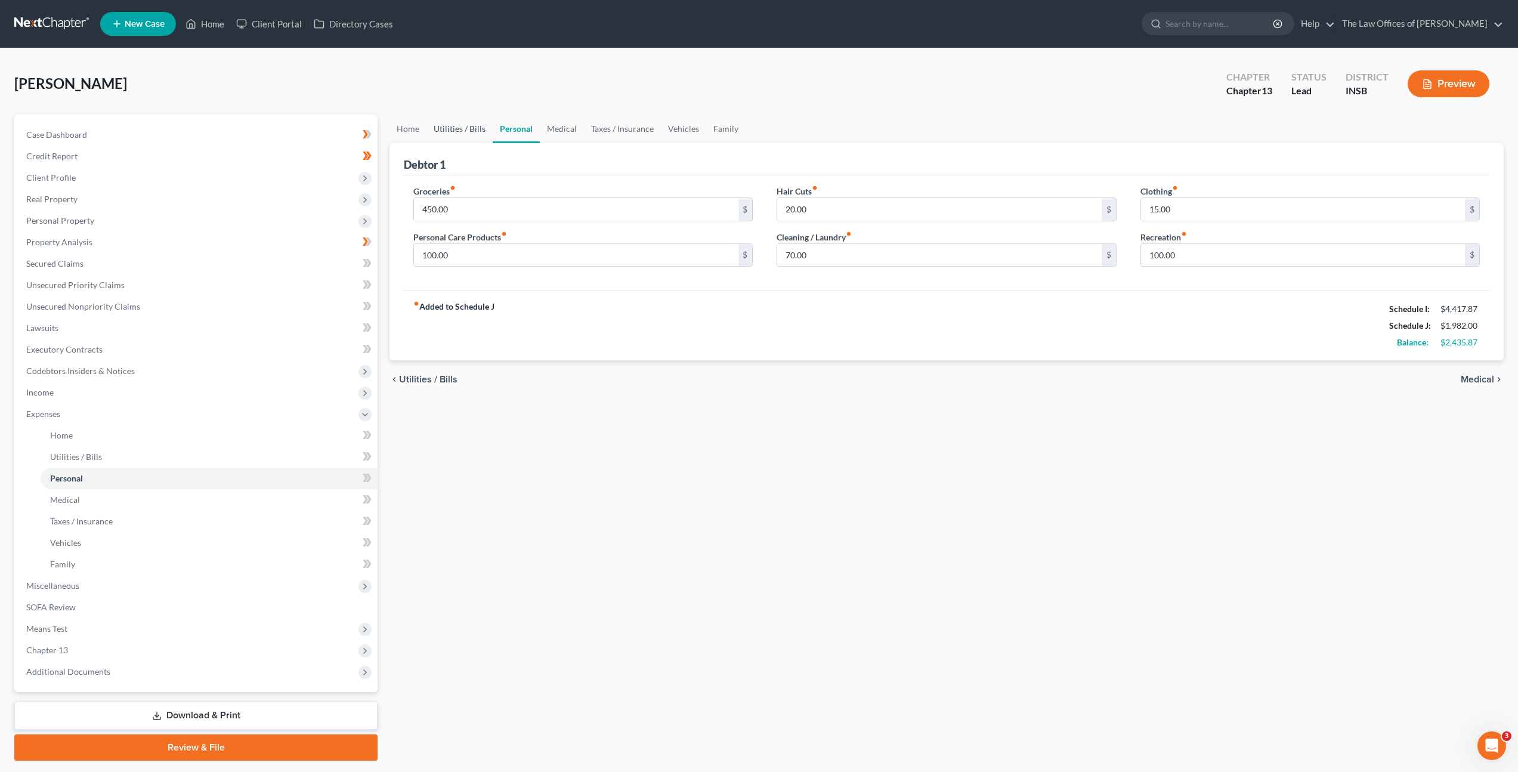
click at [473, 127] on link "Utilities / Bills" at bounding box center [460, 129] width 66 height 29
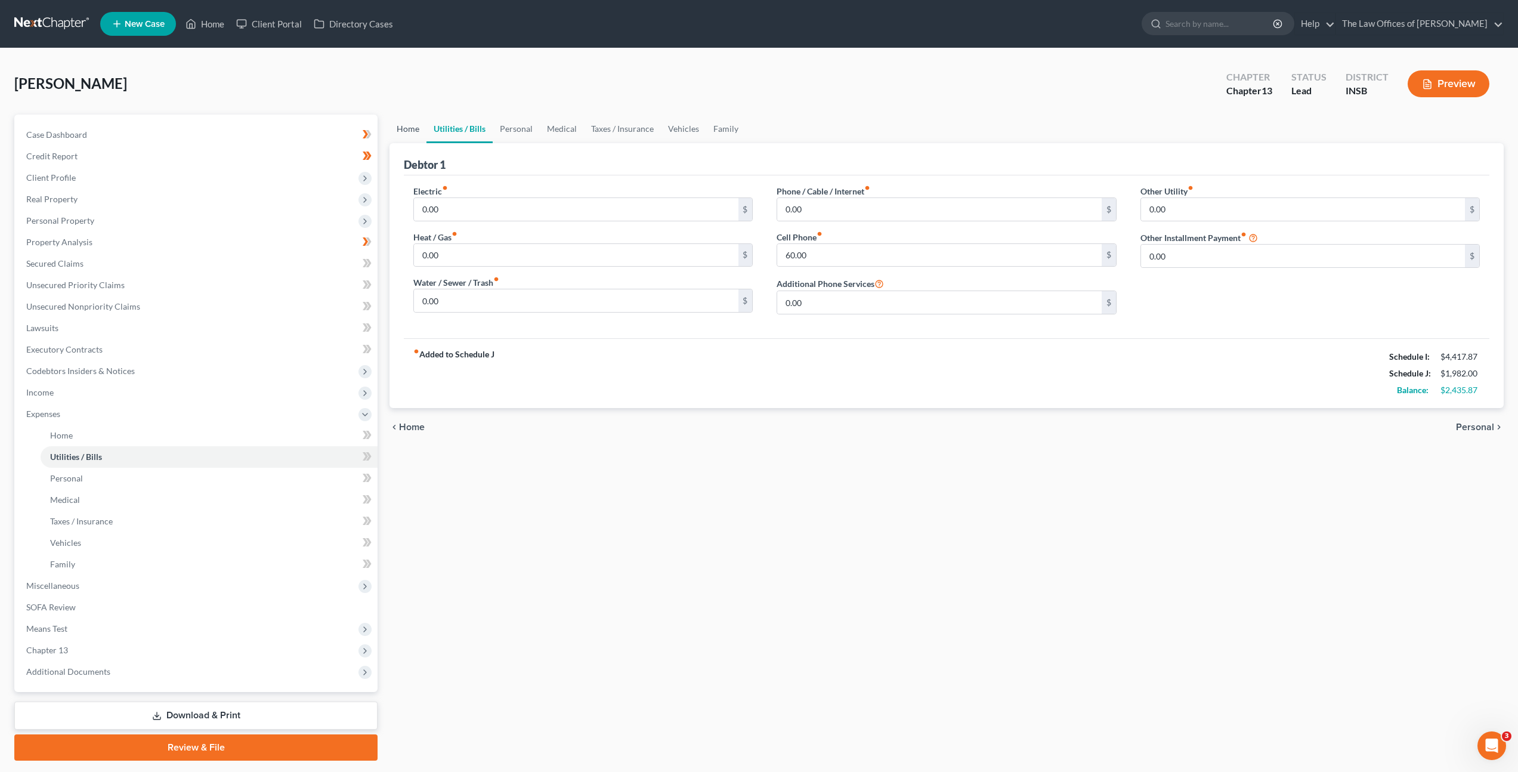
click at [419, 134] on link "Home" at bounding box center [408, 129] width 37 height 29
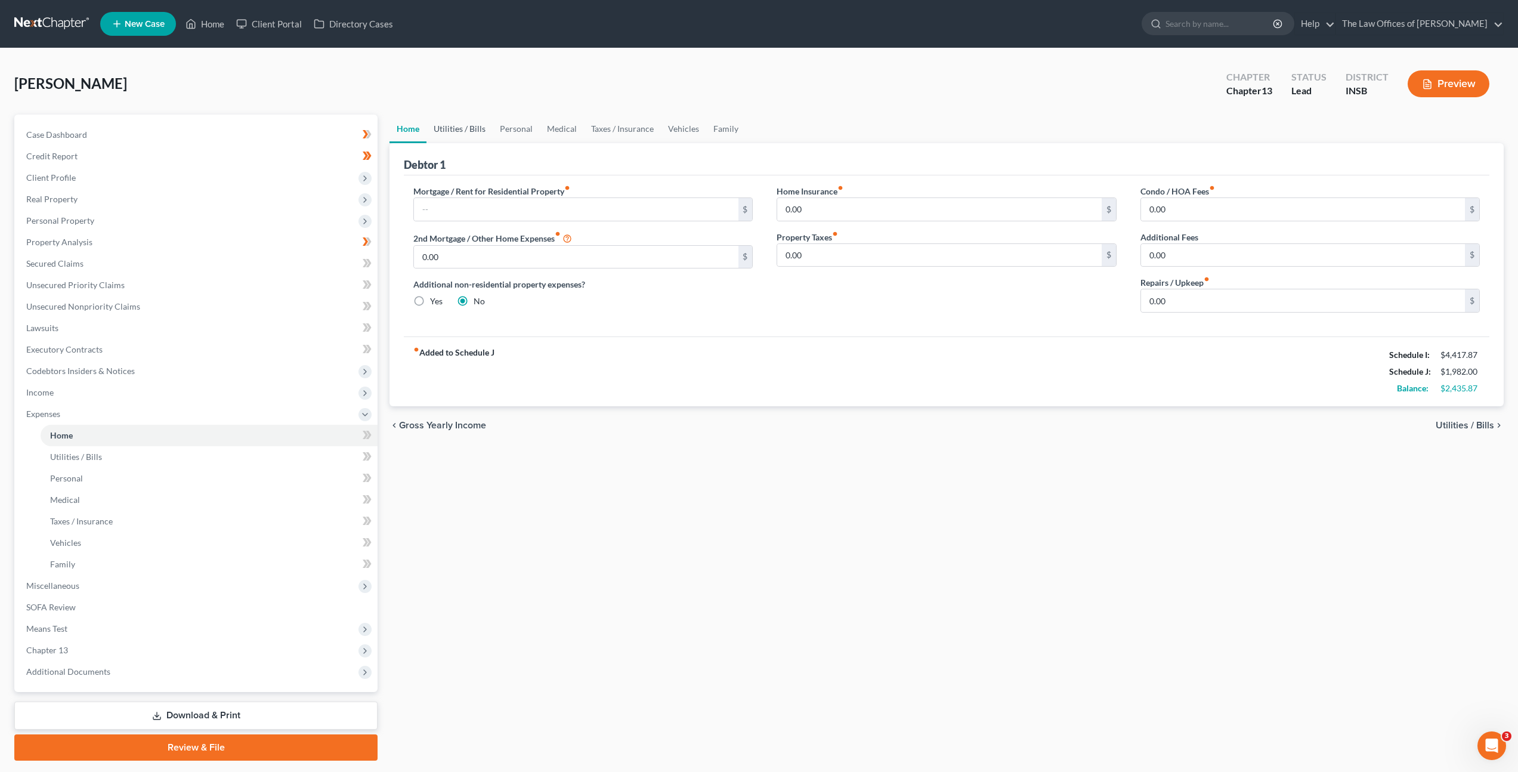
click at [445, 134] on link "Utilities / Bills" at bounding box center [460, 129] width 66 height 29
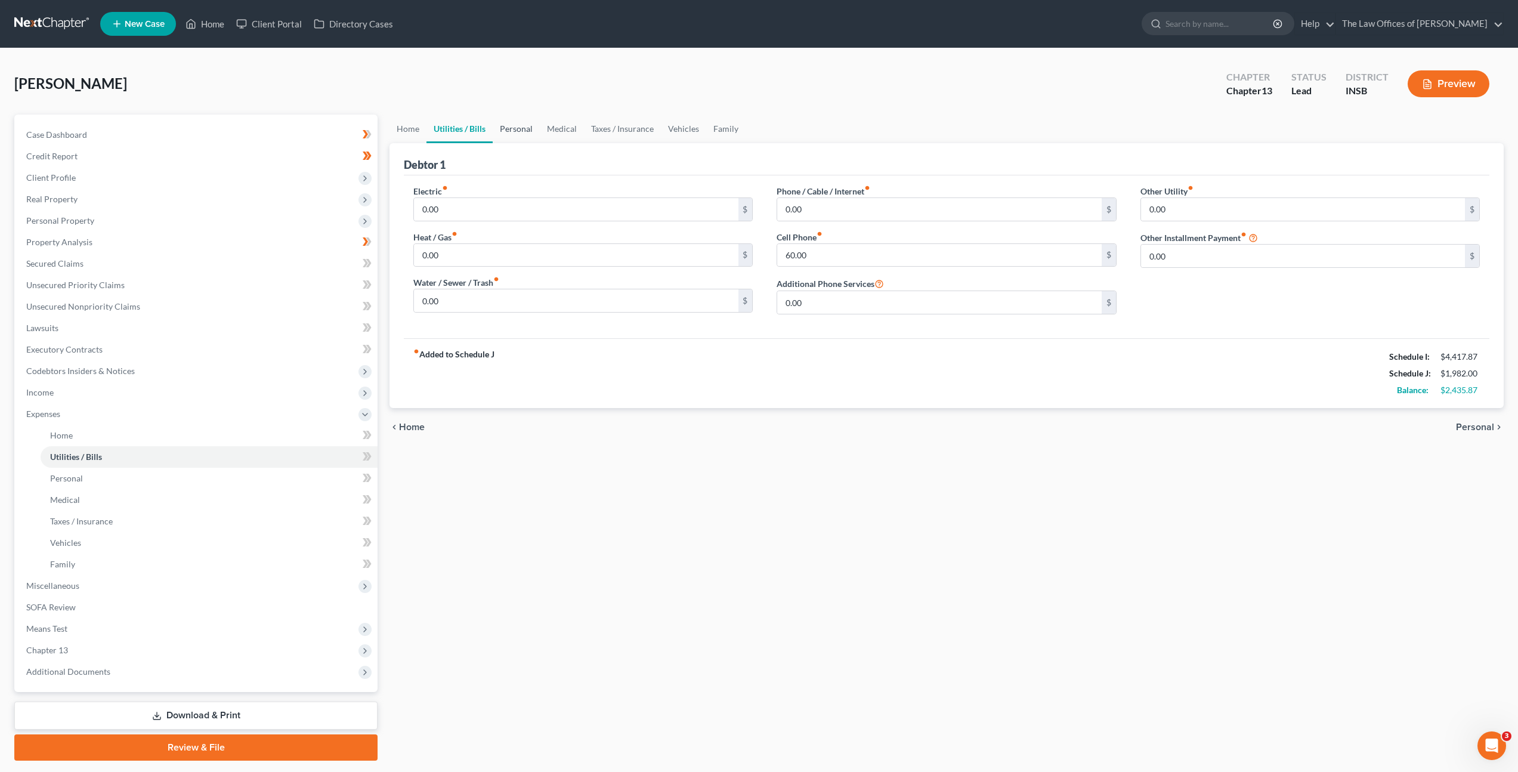
click at [508, 127] on link "Personal" at bounding box center [516, 129] width 47 height 29
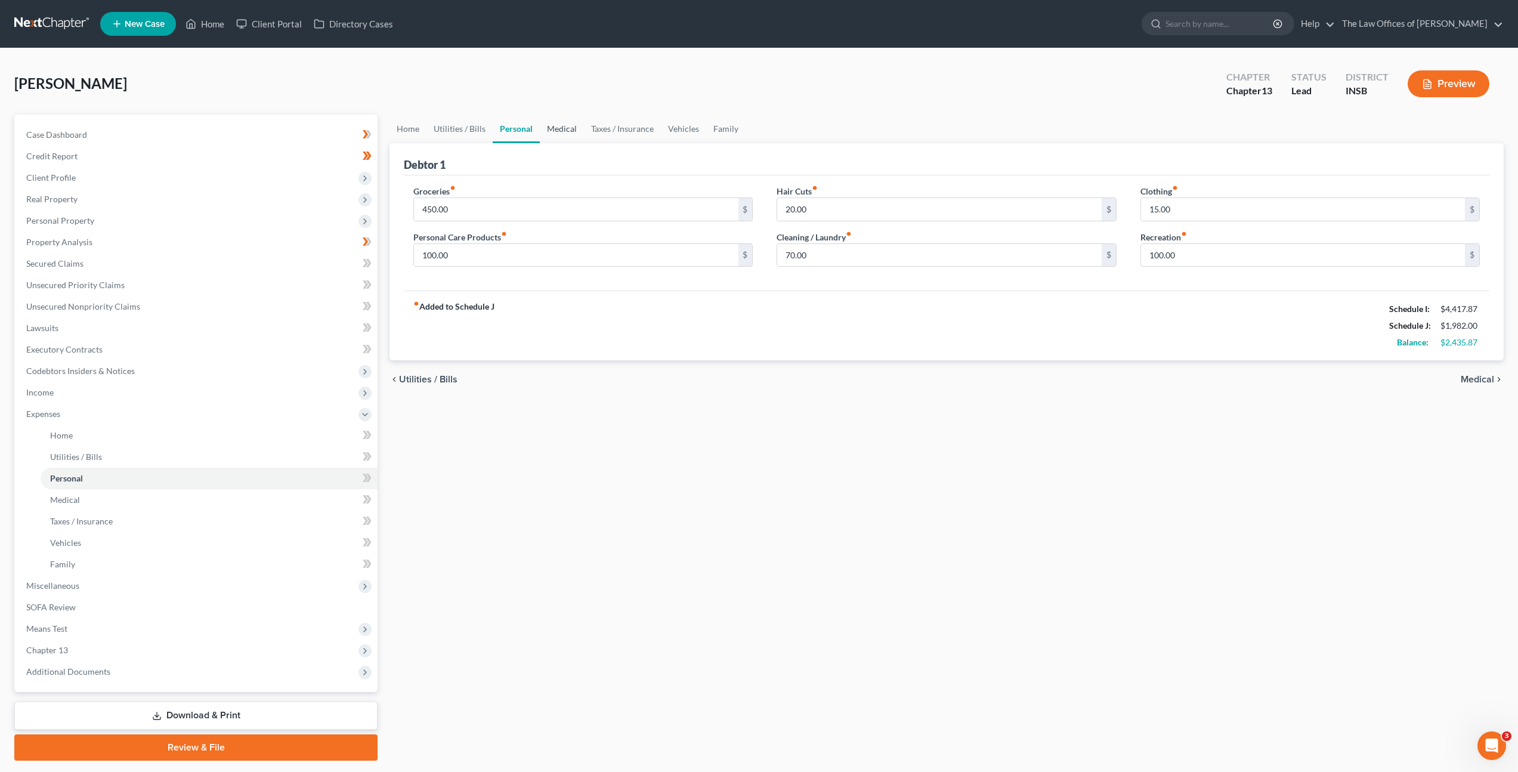
click at [544, 128] on link "Medical" at bounding box center [562, 129] width 44 height 29
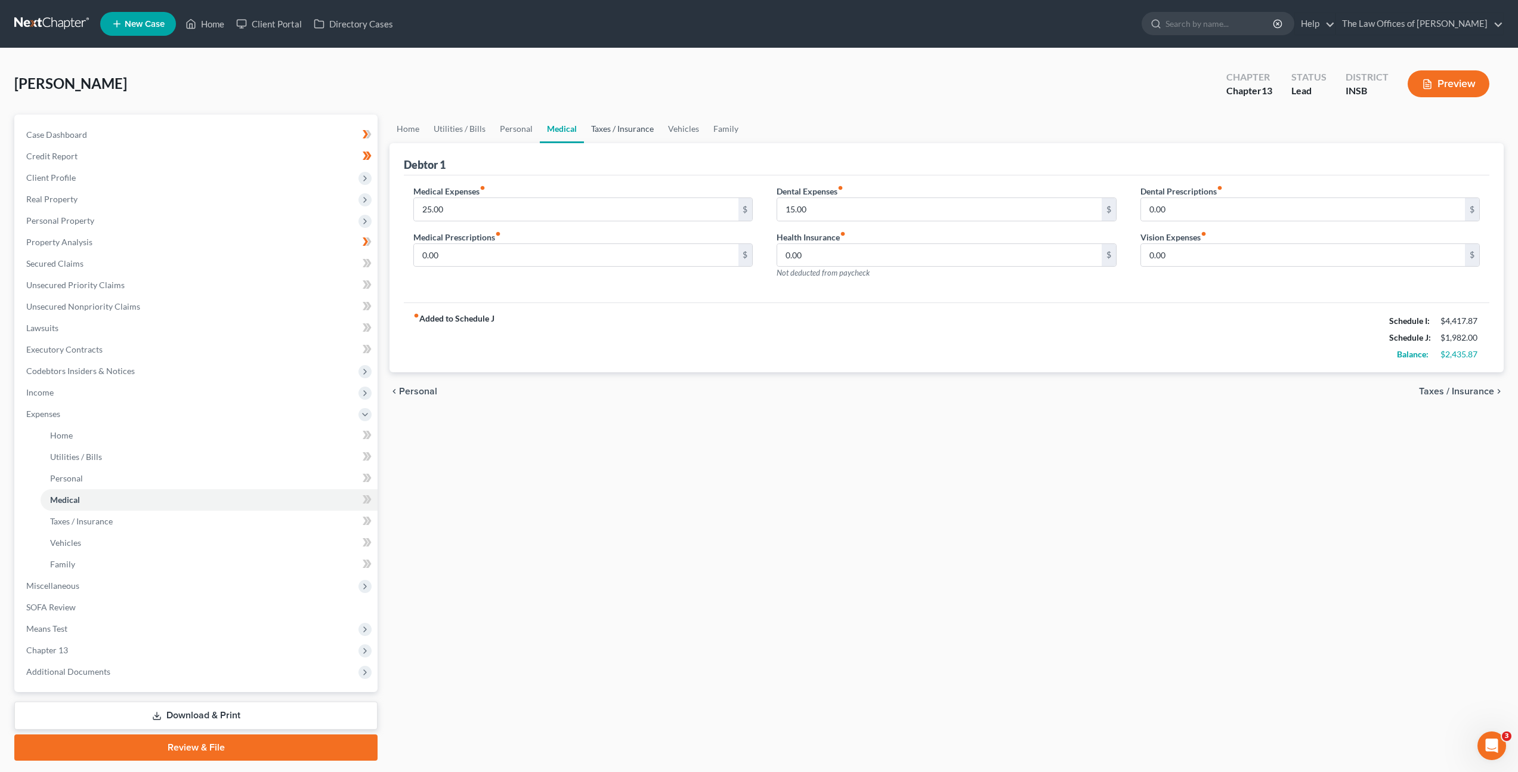
click at [624, 130] on link "Taxes / Insurance" at bounding box center [622, 129] width 77 height 29
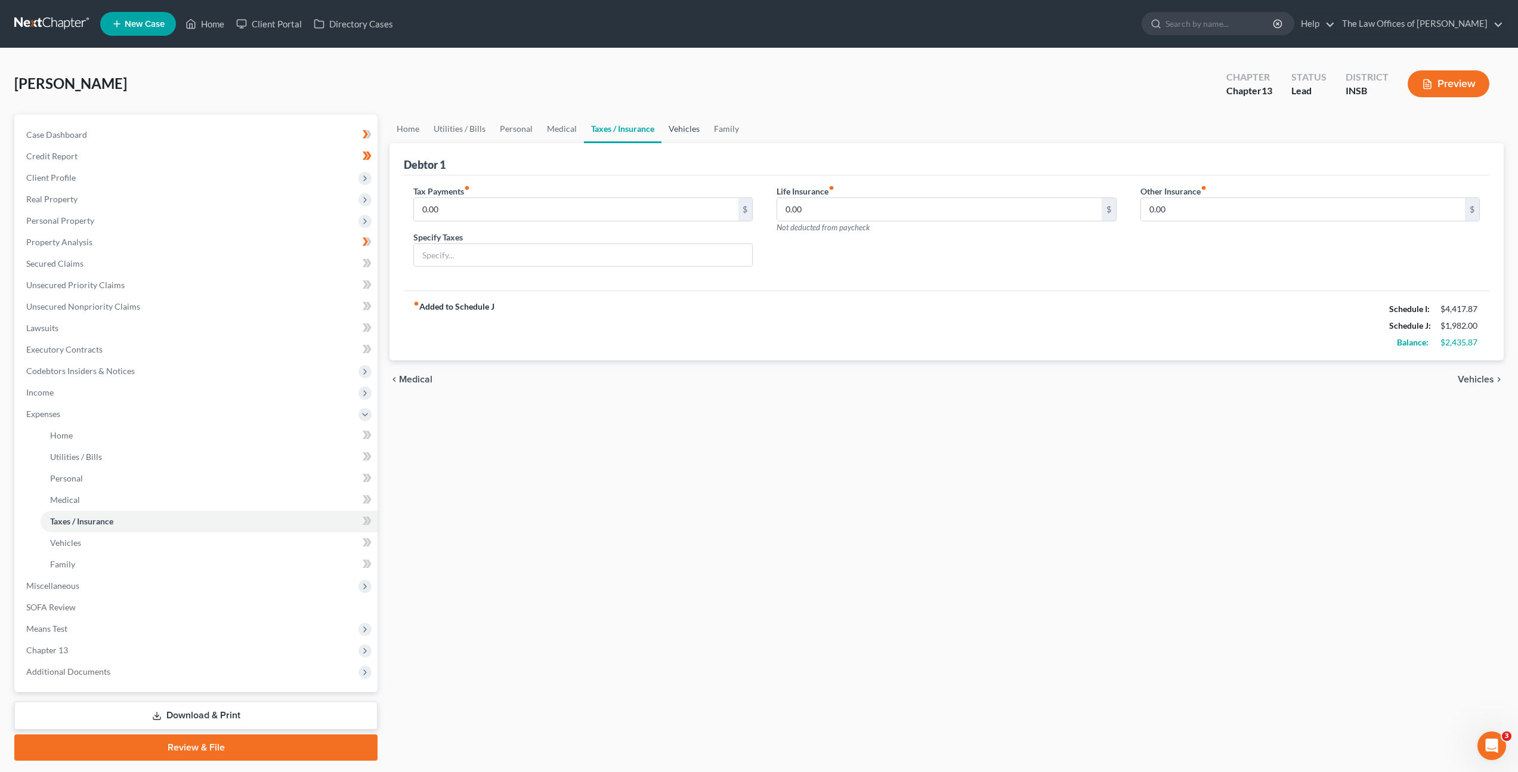
click at [662, 134] on link "Vehicles" at bounding box center [684, 129] width 45 height 29
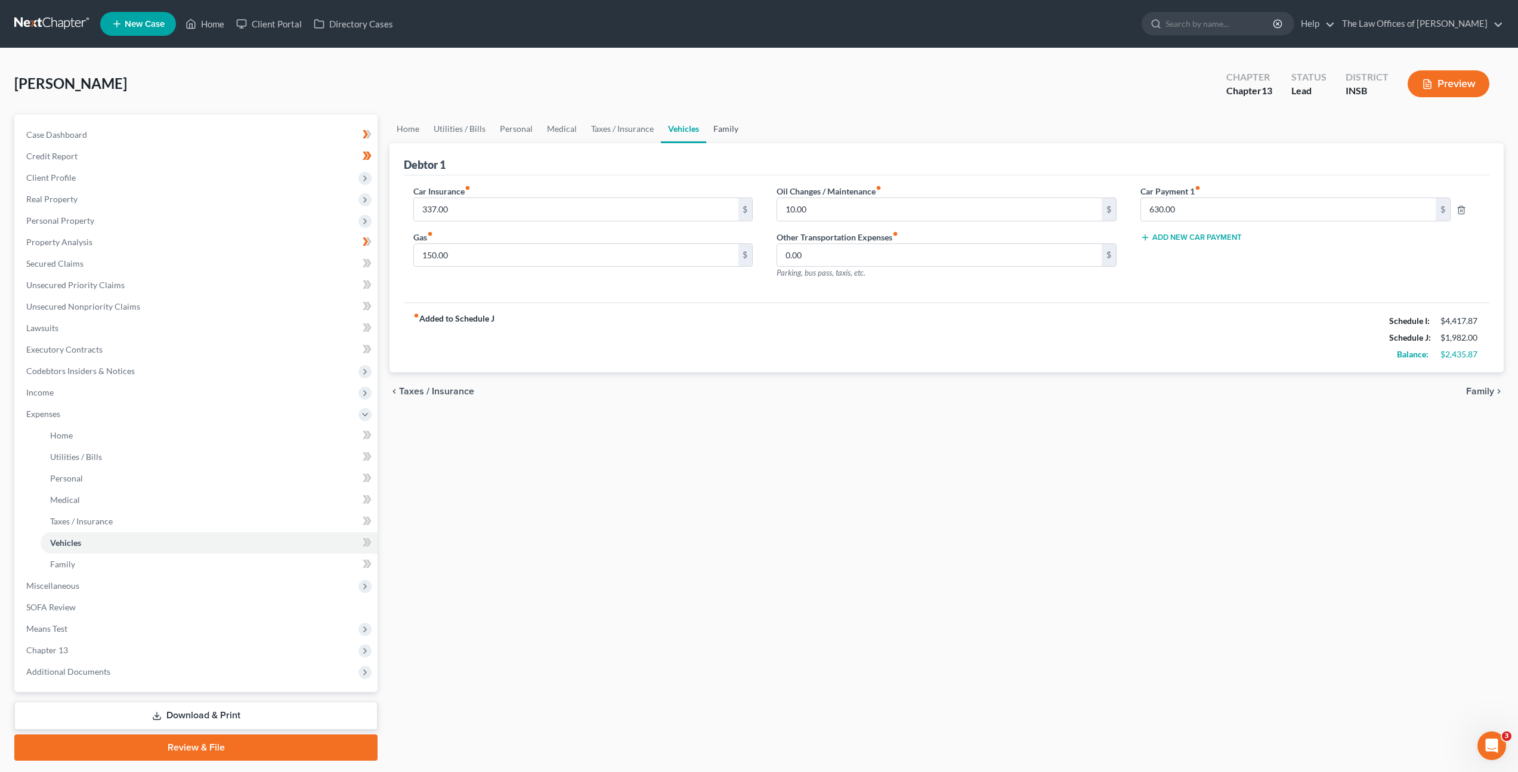
click at [706, 133] on link "Family" at bounding box center [725, 129] width 39 height 29
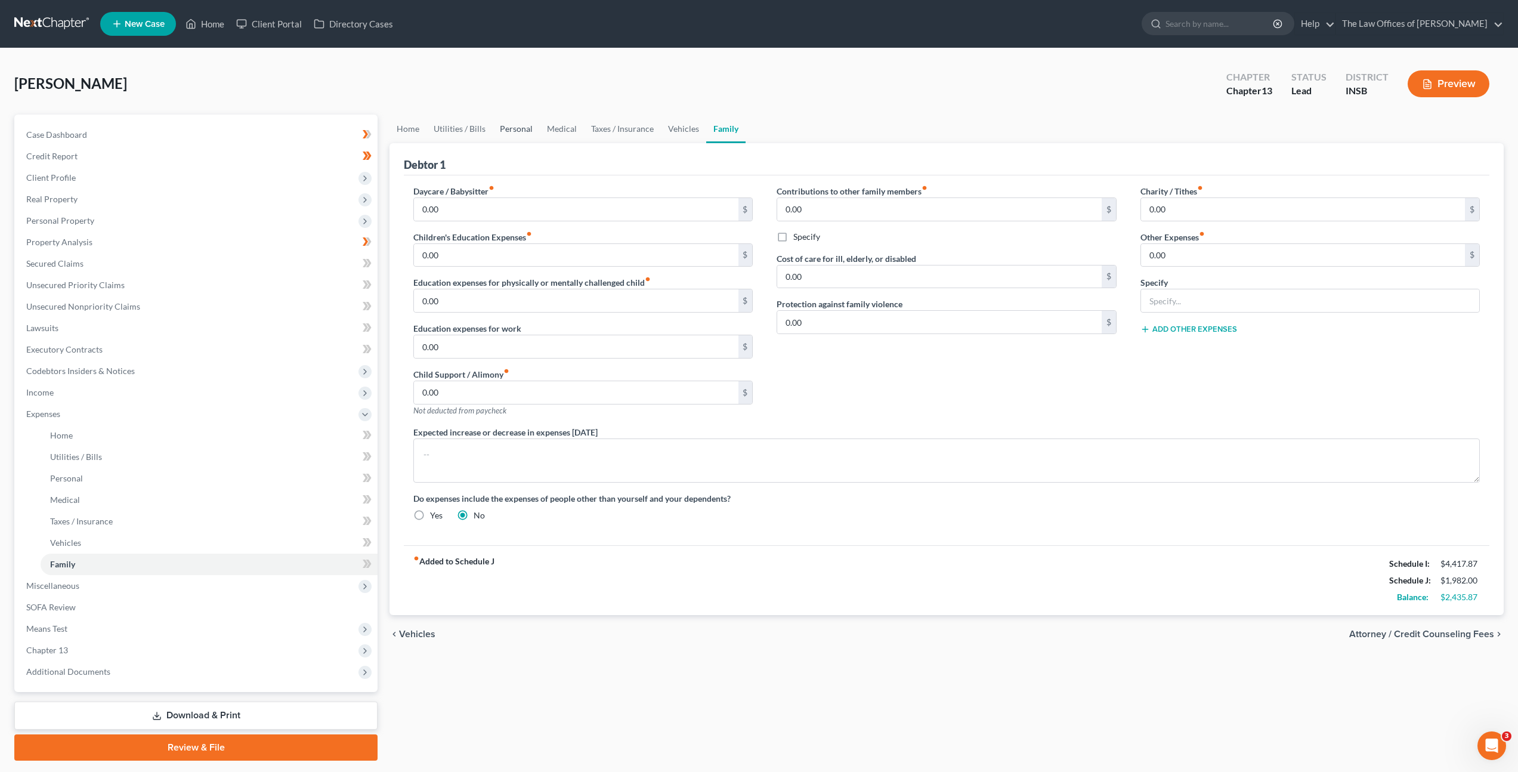
click at [510, 129] on link "Personal" at bounding box center [516, 129] width 47 height 29
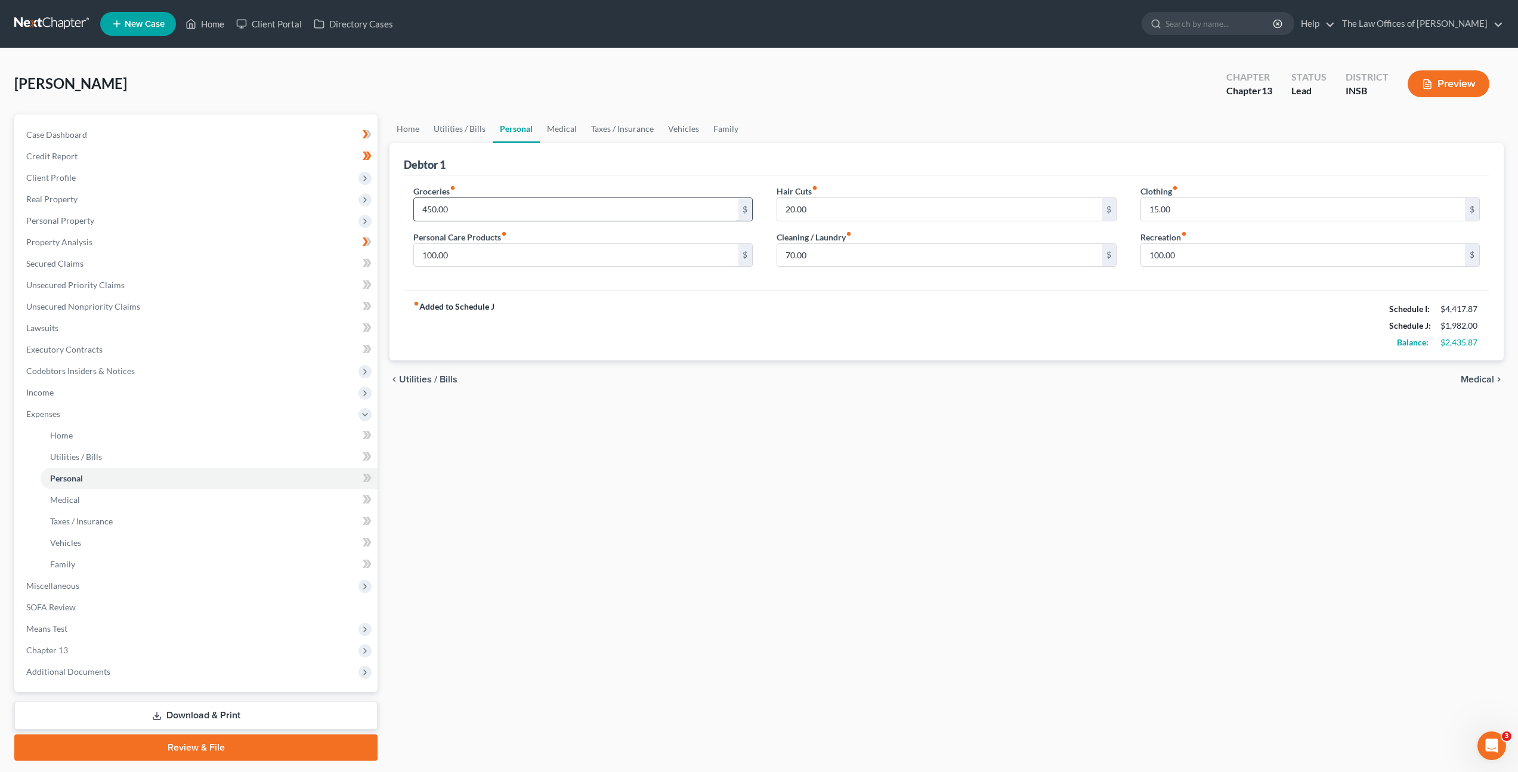
drag, startPoint x: 471, startPoint y: 209, endPoint x: 425, endPoint y: 208, distance: 45.3
click at [425, 208] on input "450.00" at bounding box center [576, 209] width 324 height 23
drag, startPoint x: 424, startPoint y: 214, endPoint x: 378, endPoint y: 203, distance: 46.6
click at [354, 206] on div "Petition Navigation Case Dashboard Payments Invoices Payments Payments Credit R…" at bounding box center [759, 438] width 1502 height 646
type input "500"
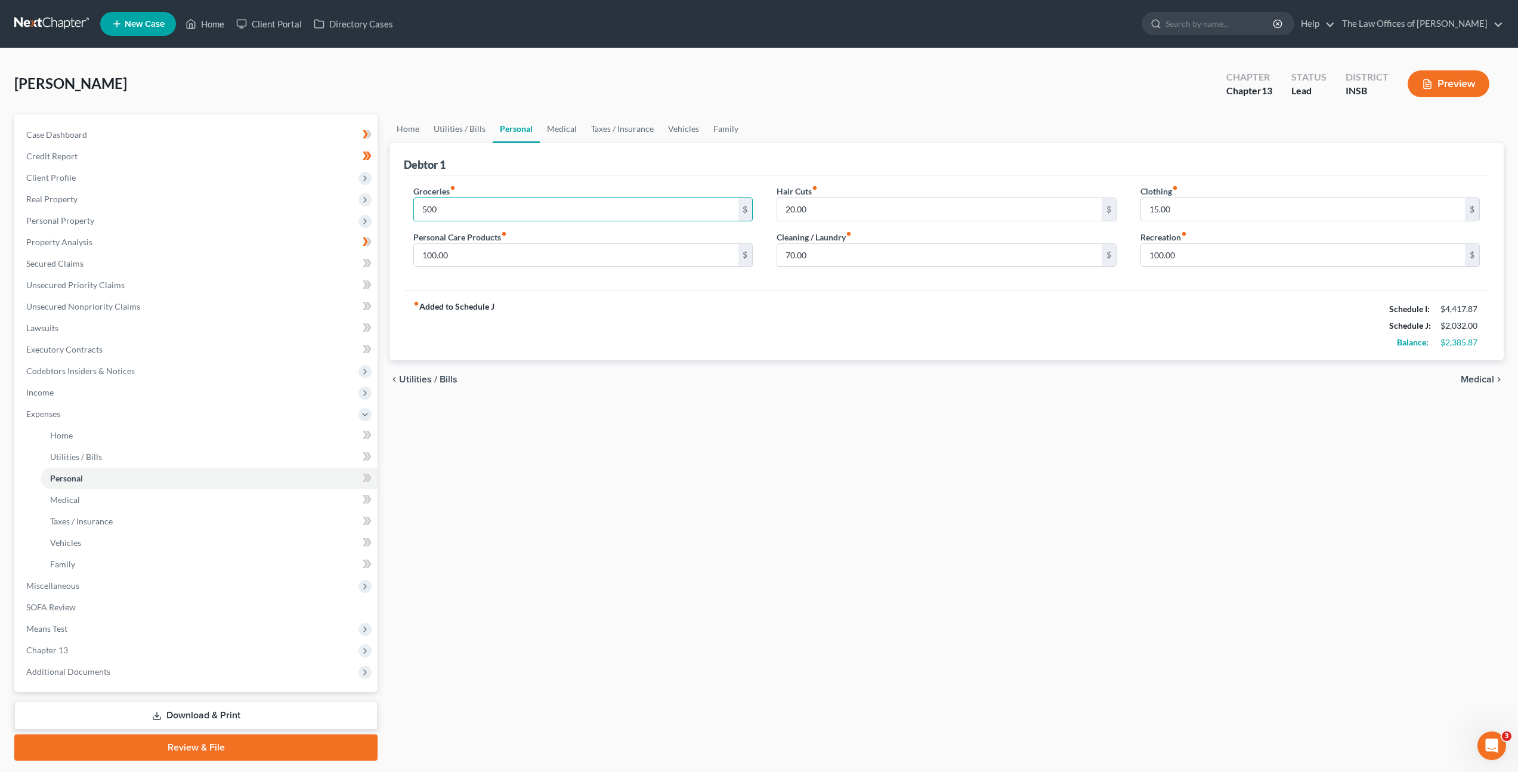
click at [740, 292] on div "fiber_manual_record Added to Schedule J Schedule I: $4,417.87 Schedule J: $2,03…" at bounding box center [947, 326] width 1086 height 70
click at [417, 123] on link "Home" at bounding box center [408, 129] width 37 height 29
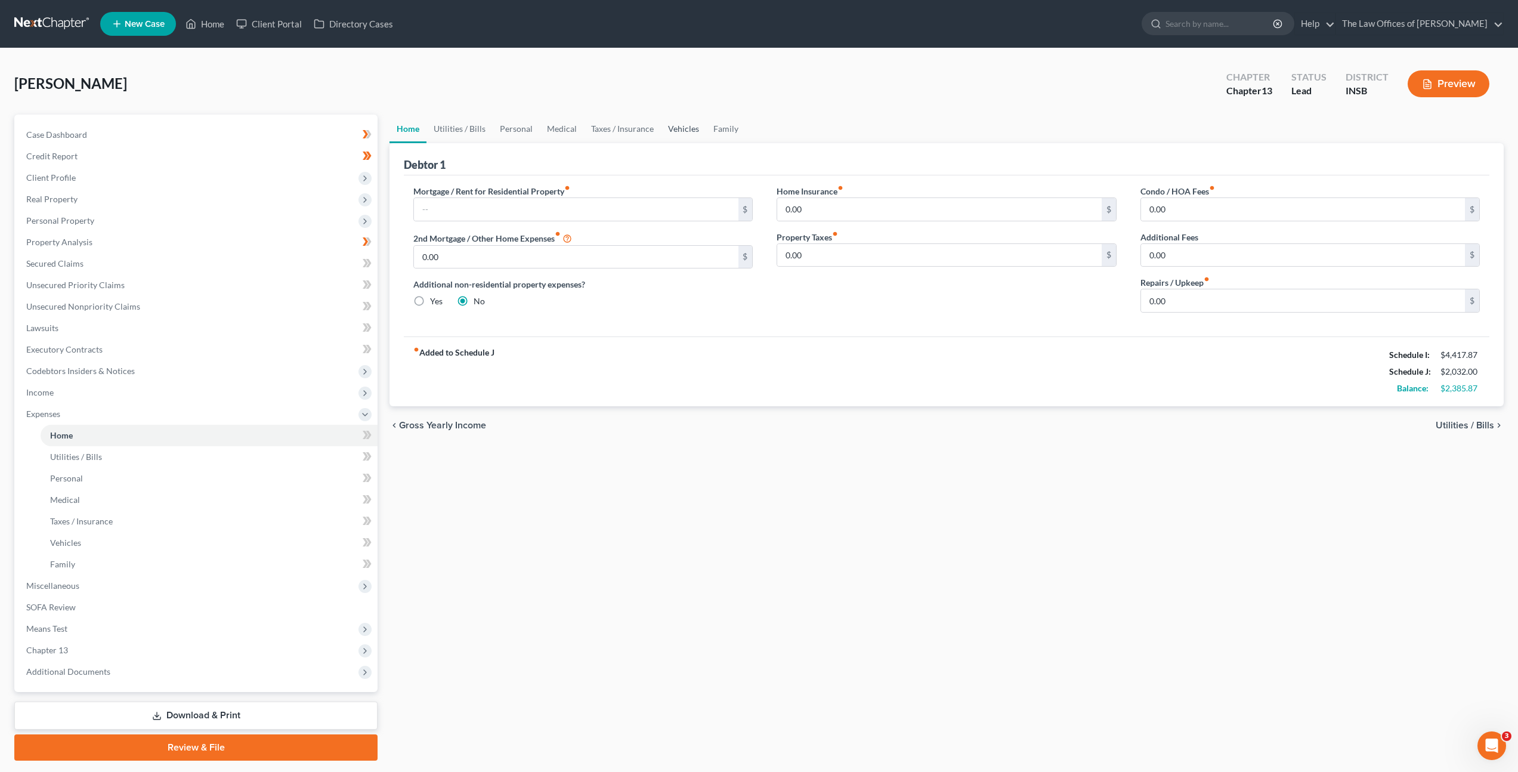
click at [665, 131] on link "Vehicles" at bounding box center [683, 129] width 45 height 29
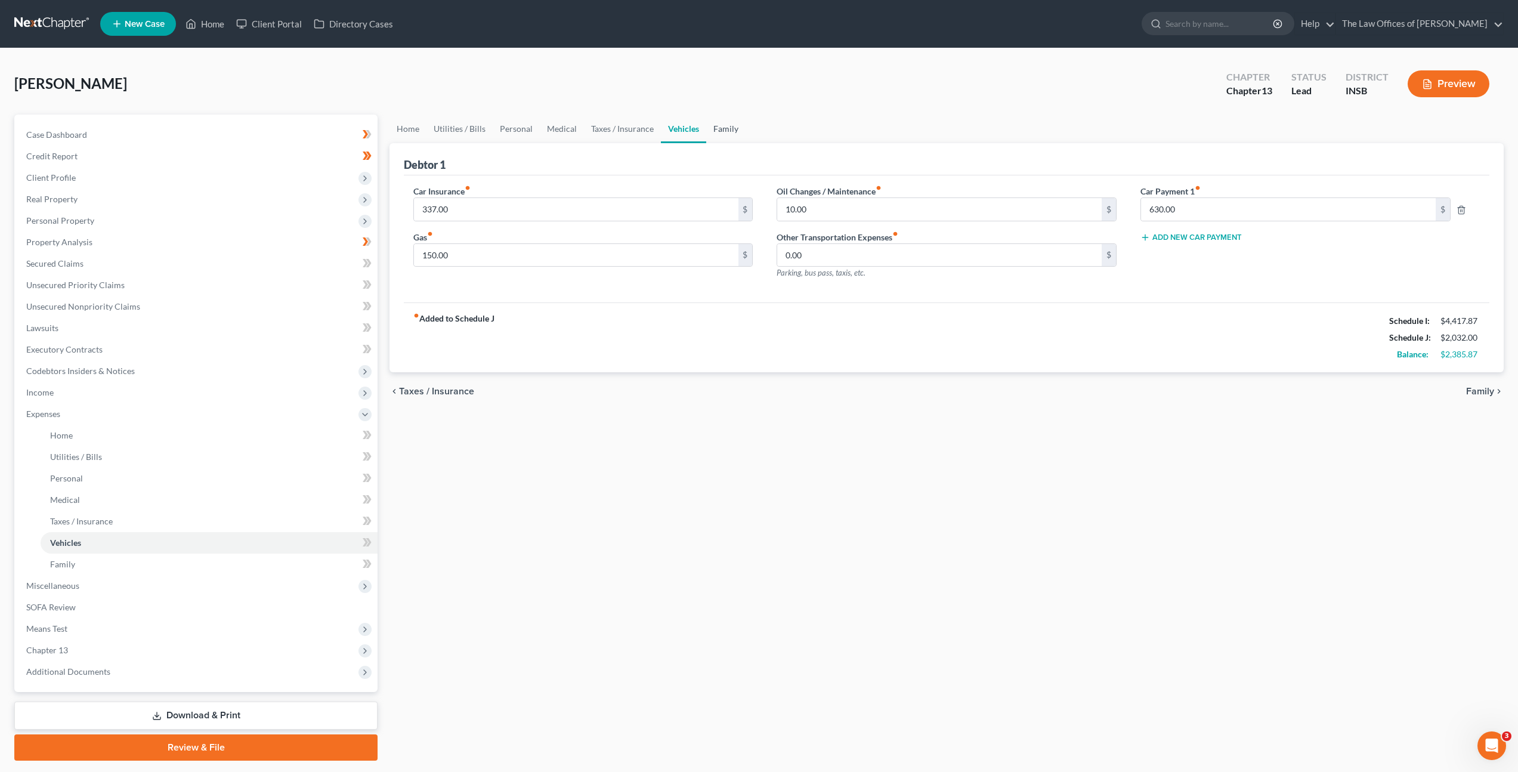
click at [712, 129] on link "Family" at bounding box center [725, 129] width 39 height 29
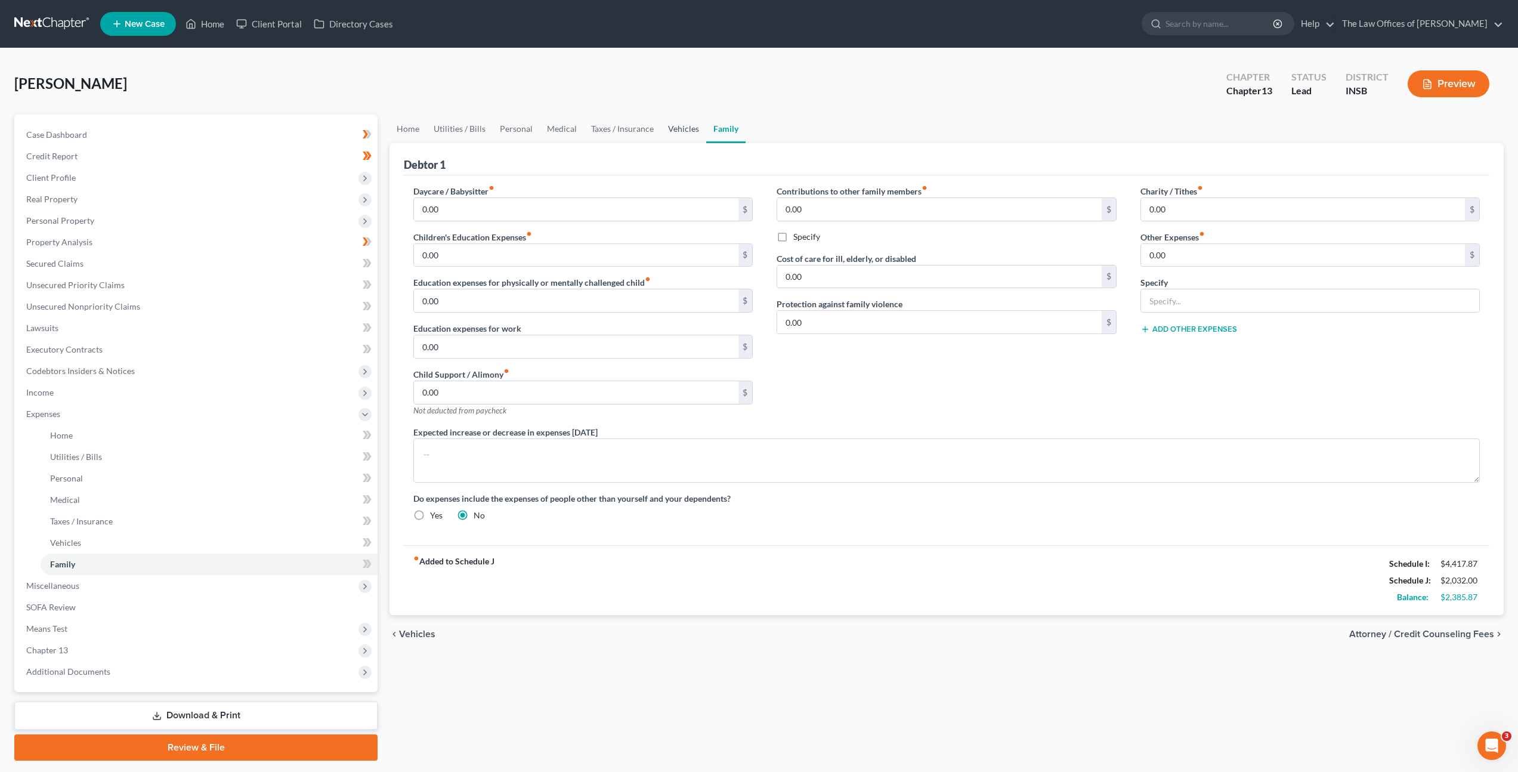
click at [681, 131] on link "Vehicles" at bounding box center [683, 129] width 45 height 29
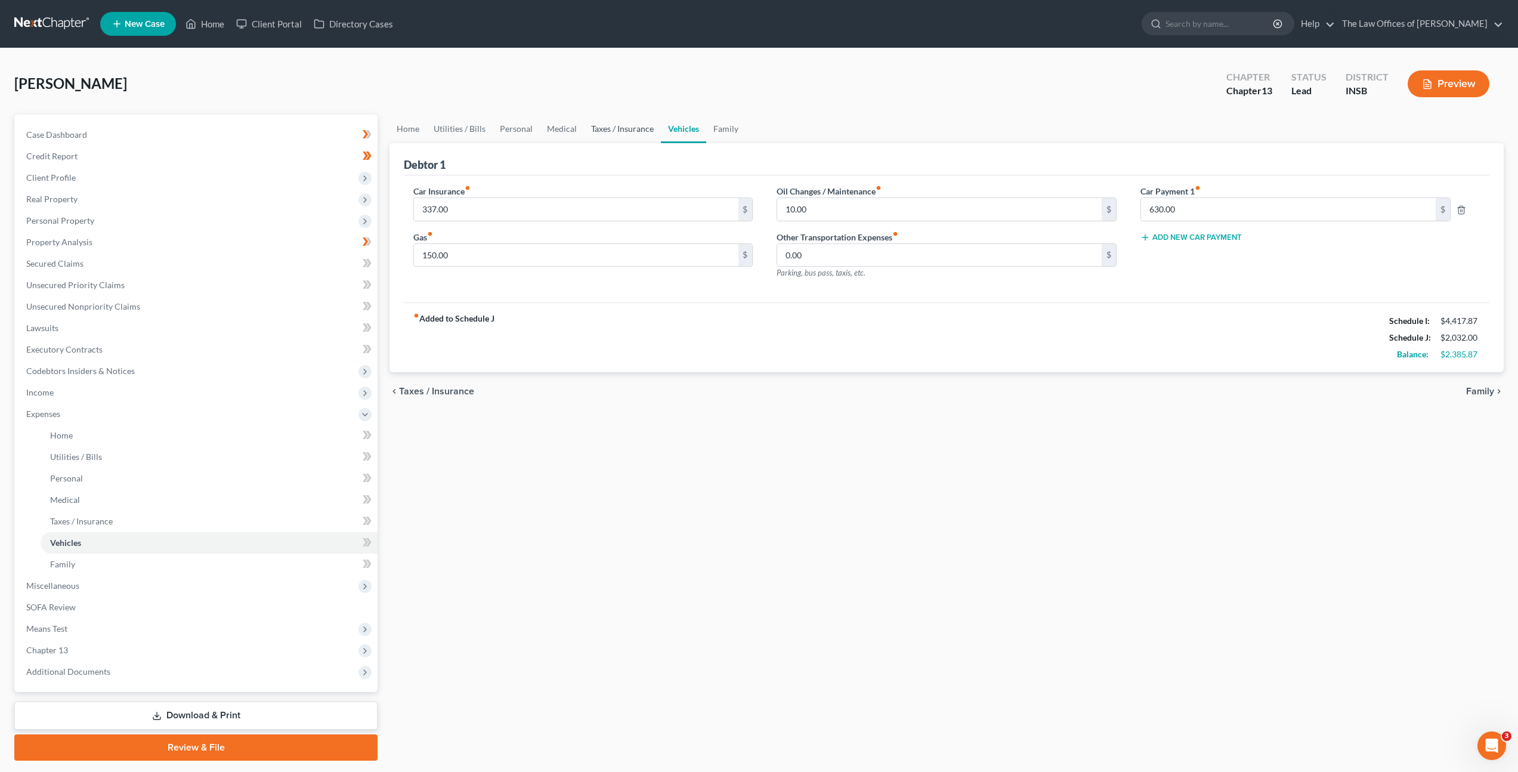
click at [634, 128] on link "Taxes / Insurance" at bounding box center [622, 129] width 77 height 29
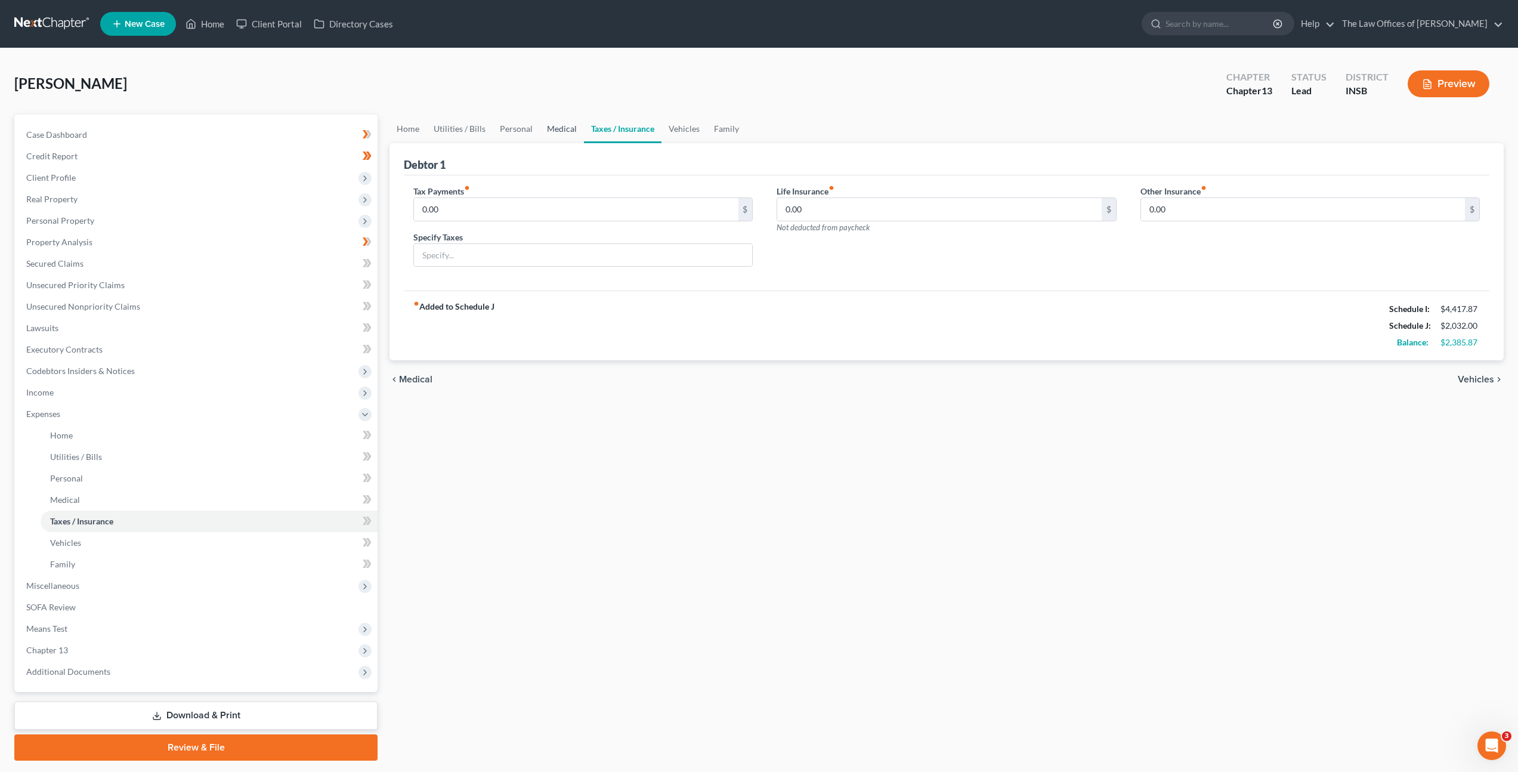
click at [542, 128] on link "Medical" at bounding box center [562, 129] width 44 height 29
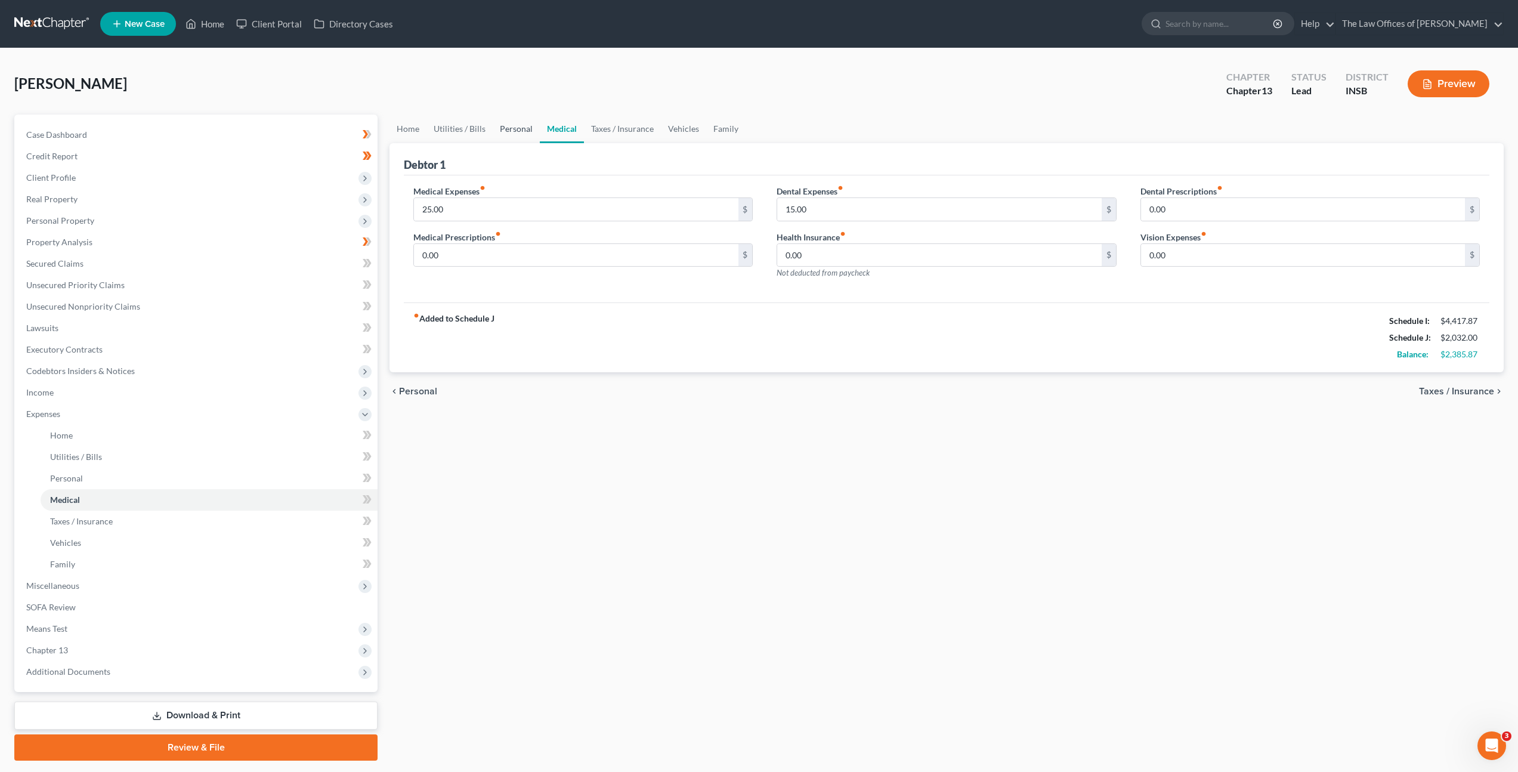
click at [518, 127] on link "Personal" at bounding box center [516, 129] width 47 height 29
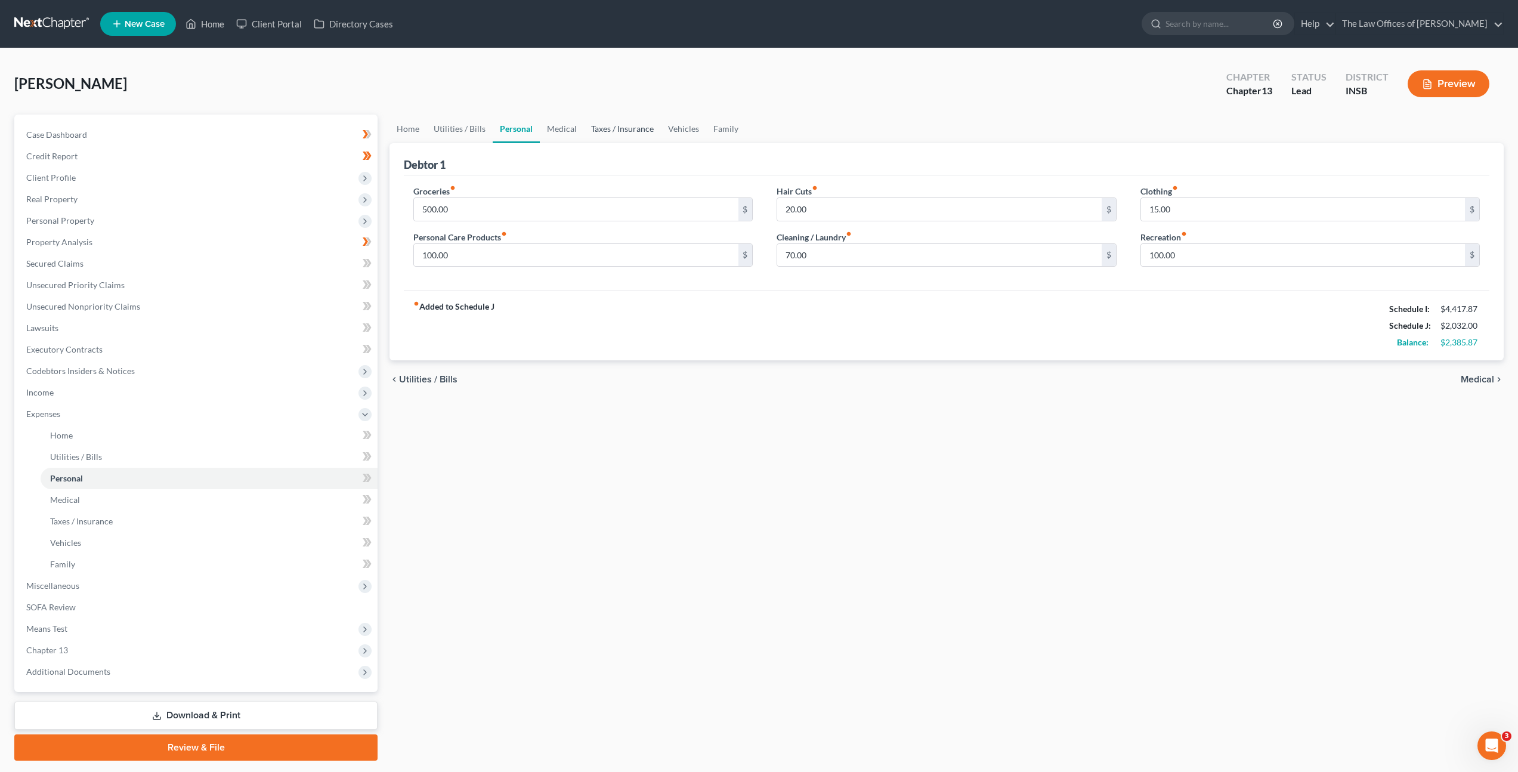
click at [629, 127] on link "Taxes / Insurance" at bounding box center [622, 129] width 77 height 29
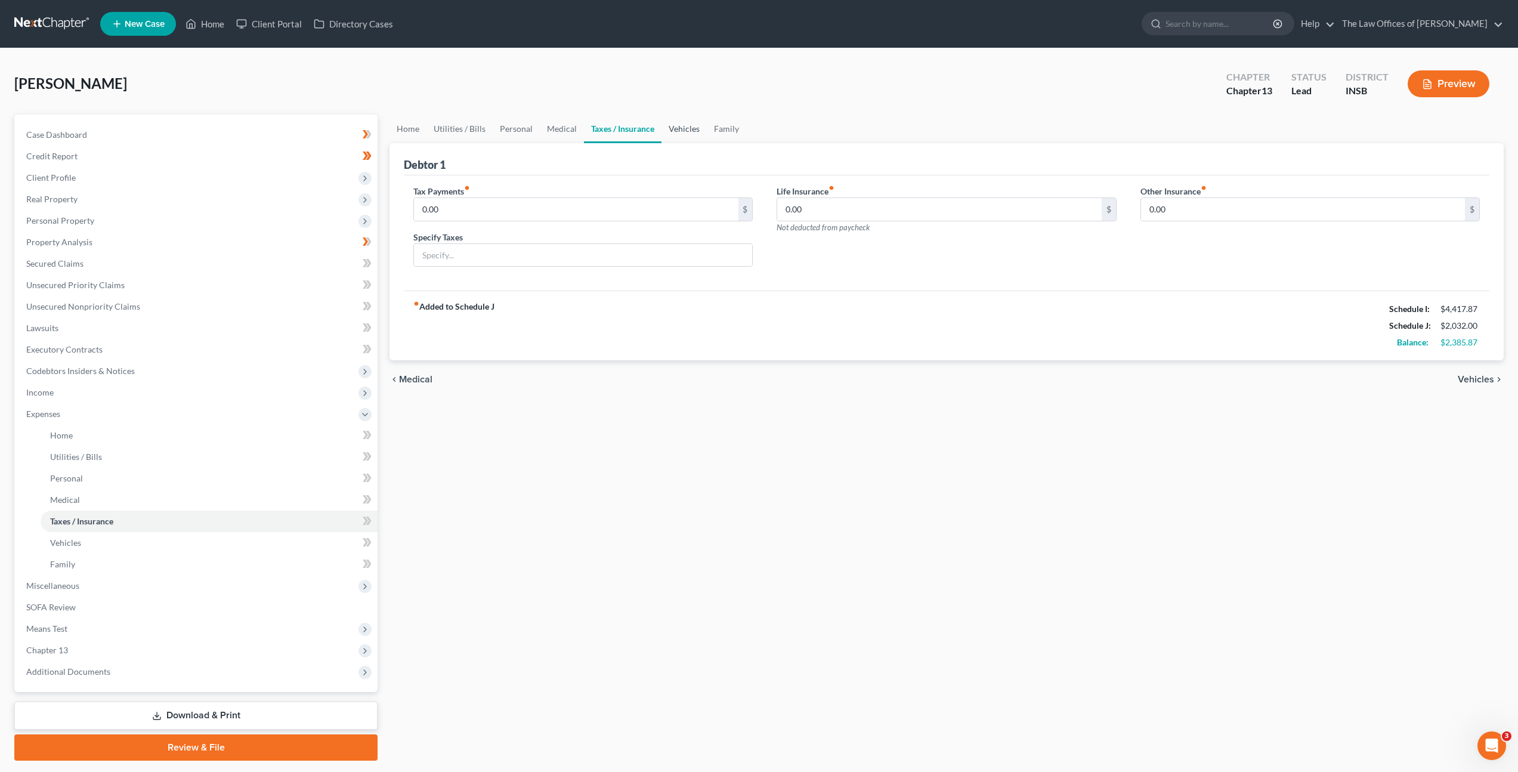
click at [687, 131] on link "Vehicles" at bounding box center [684, 129] width 45 height 29
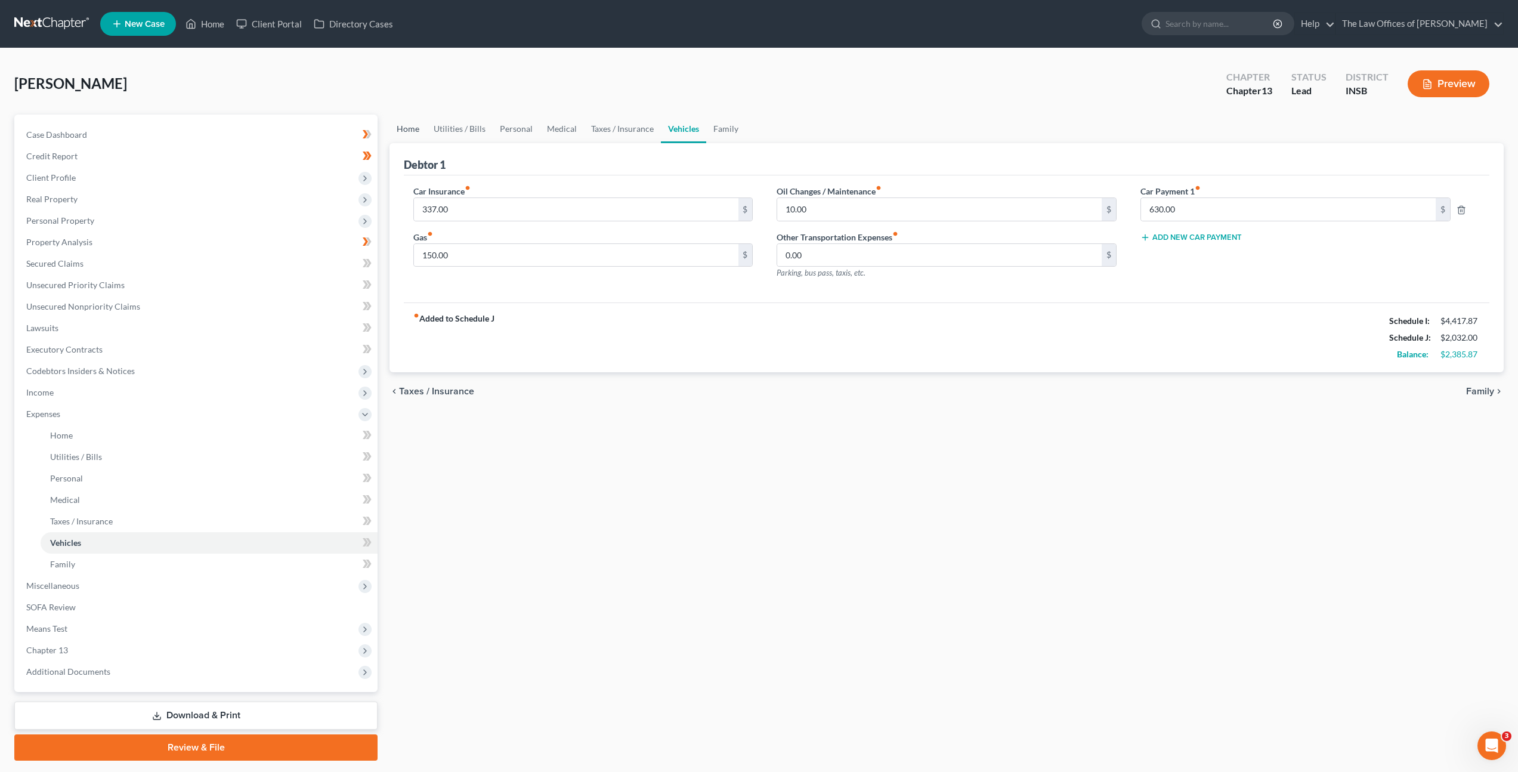
click at [415, 124] on link "Home" at bounding box center [408, 129] width 37 height 29
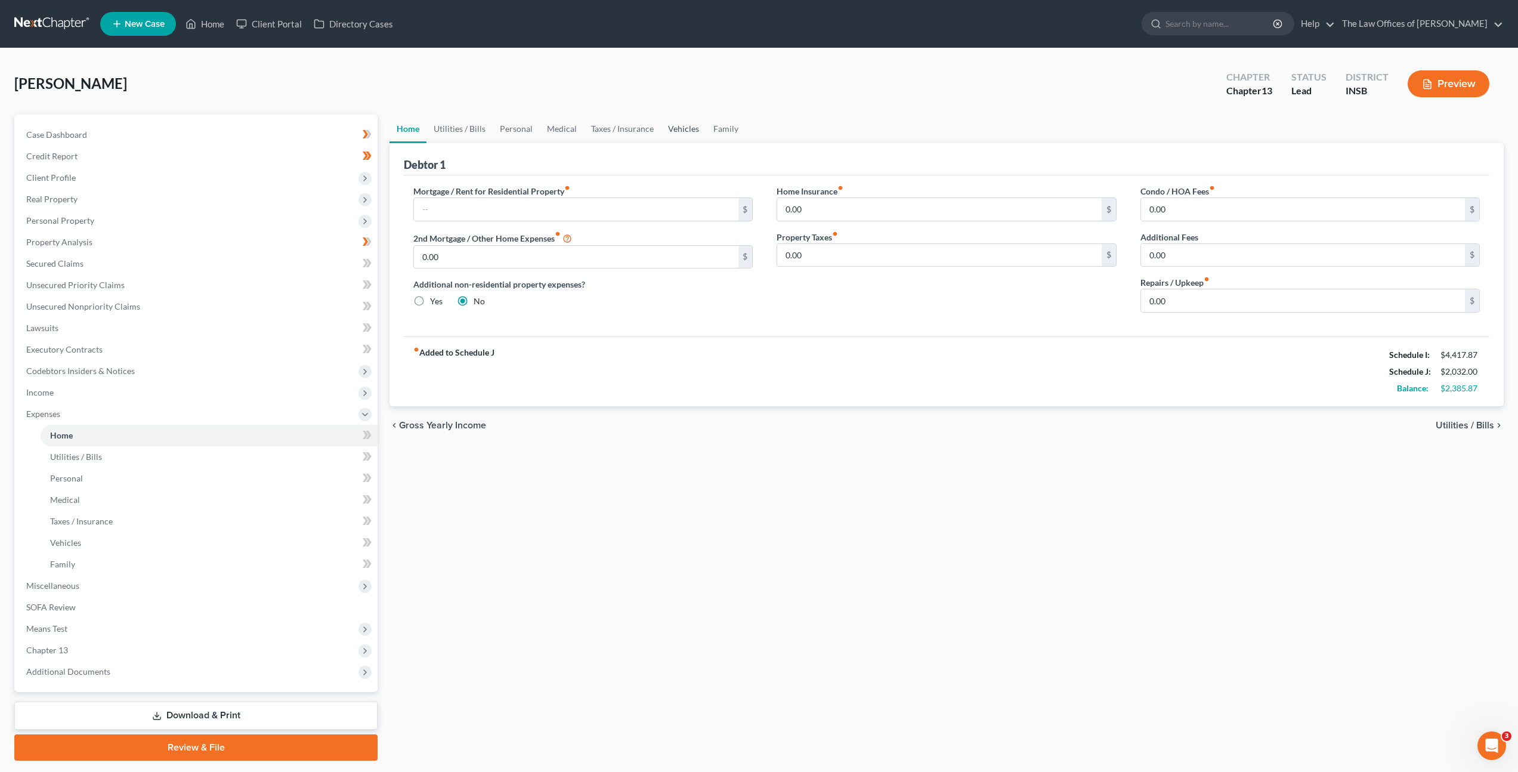
click at [689, 122] on link "Vehicles" at bounding box center [683, 129] width 45 height 29
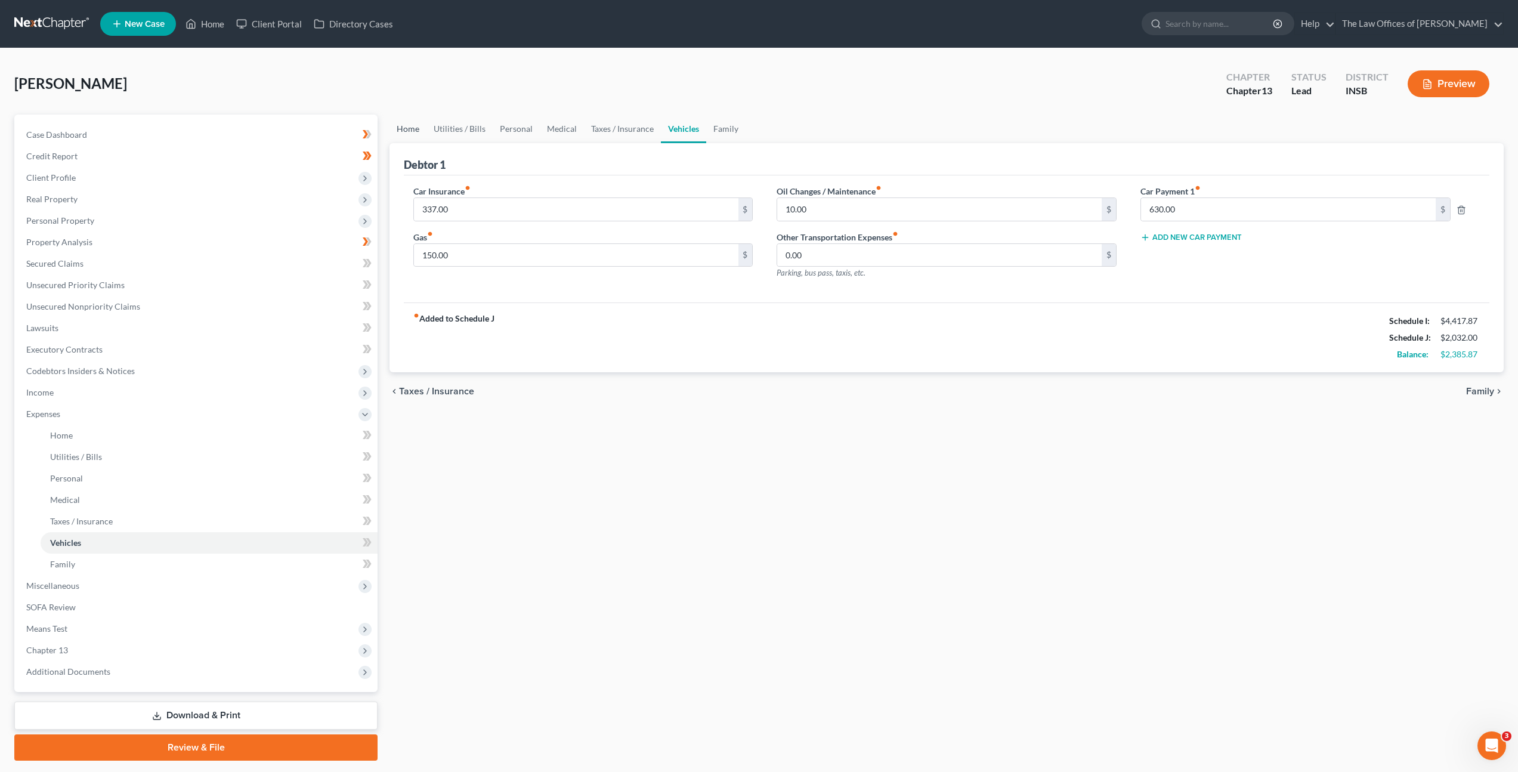
click at [421, 131] on link "Home" at bounding box center [408, 129] width 37 height 29
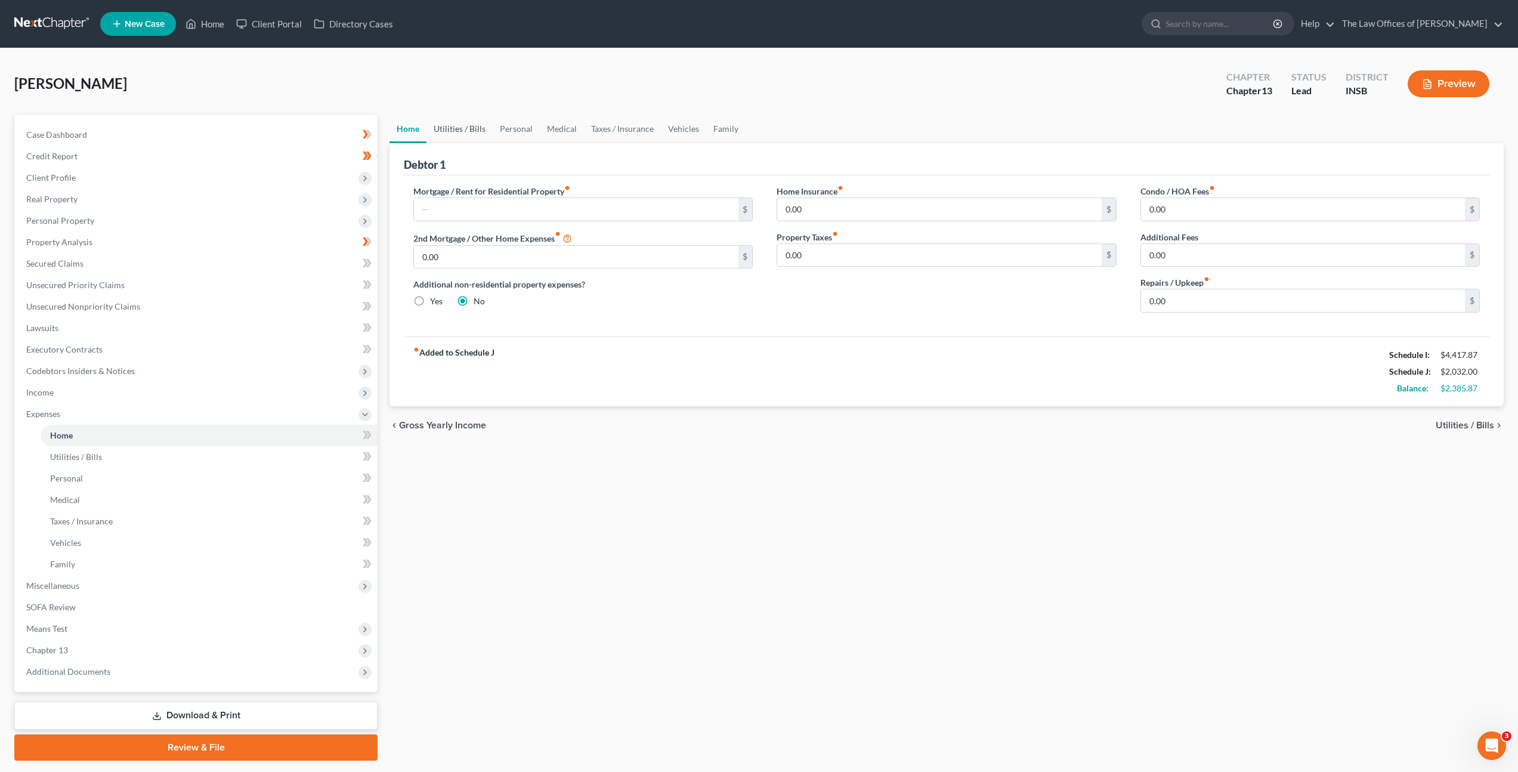
click at [459, 122] on link "Utilities / Bills" at bounding box center [460, 129] width 66 height 29
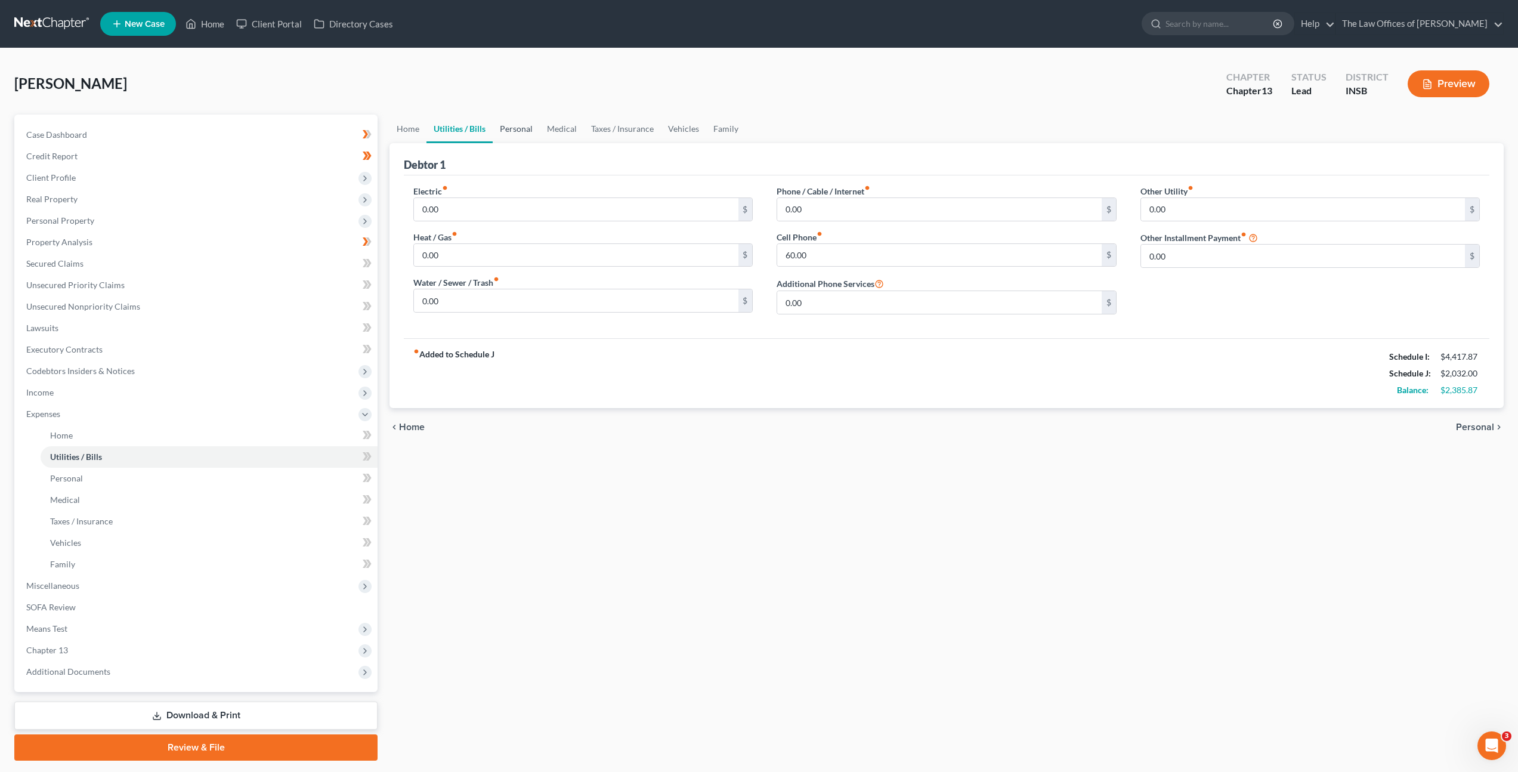
click at [525, 130] on link "Personal" at bounding box center [516, 129] width 47 height 29
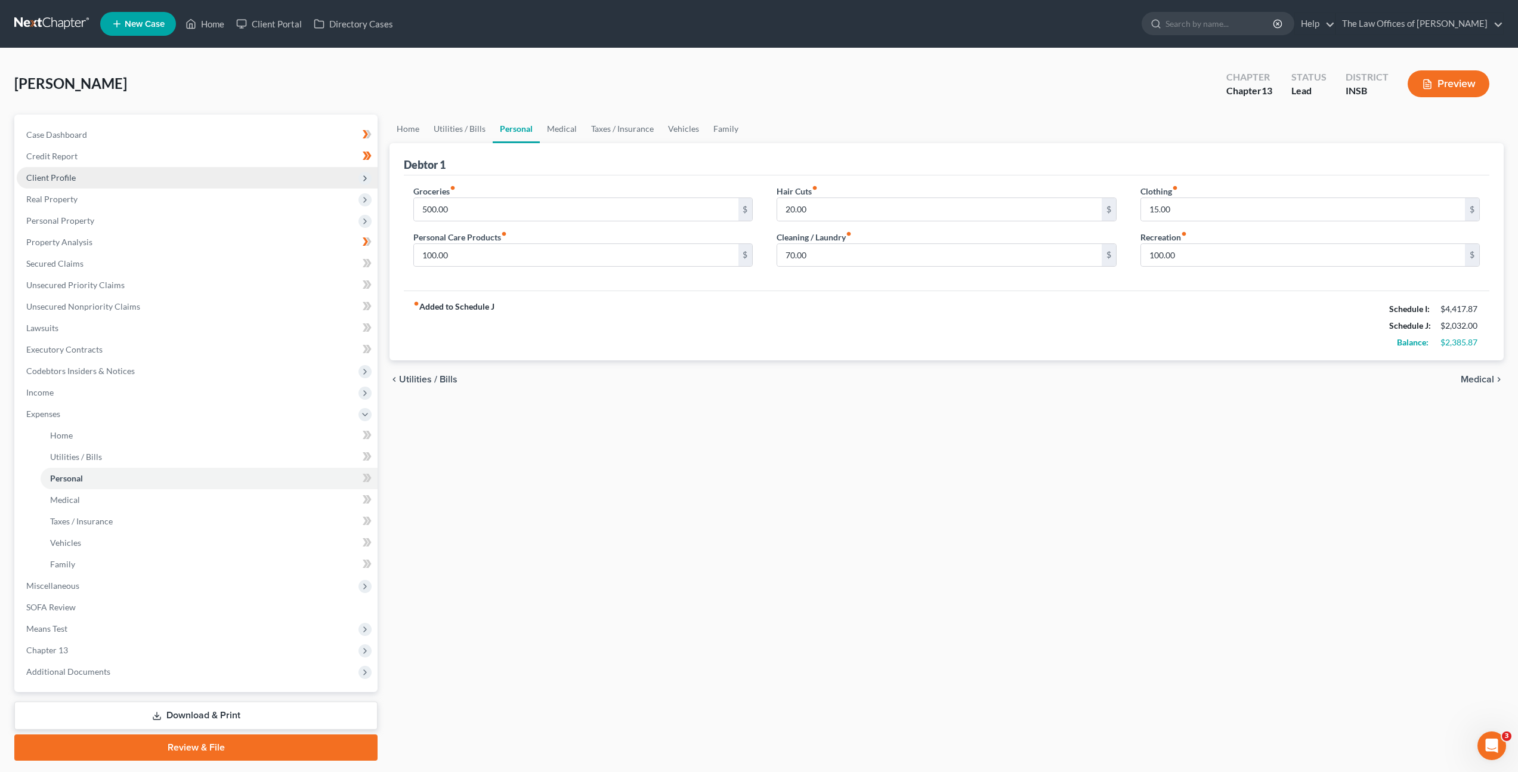
click at [243, 175] on span "Client Profile" at bounding box center [197, 177] width 361 height 21
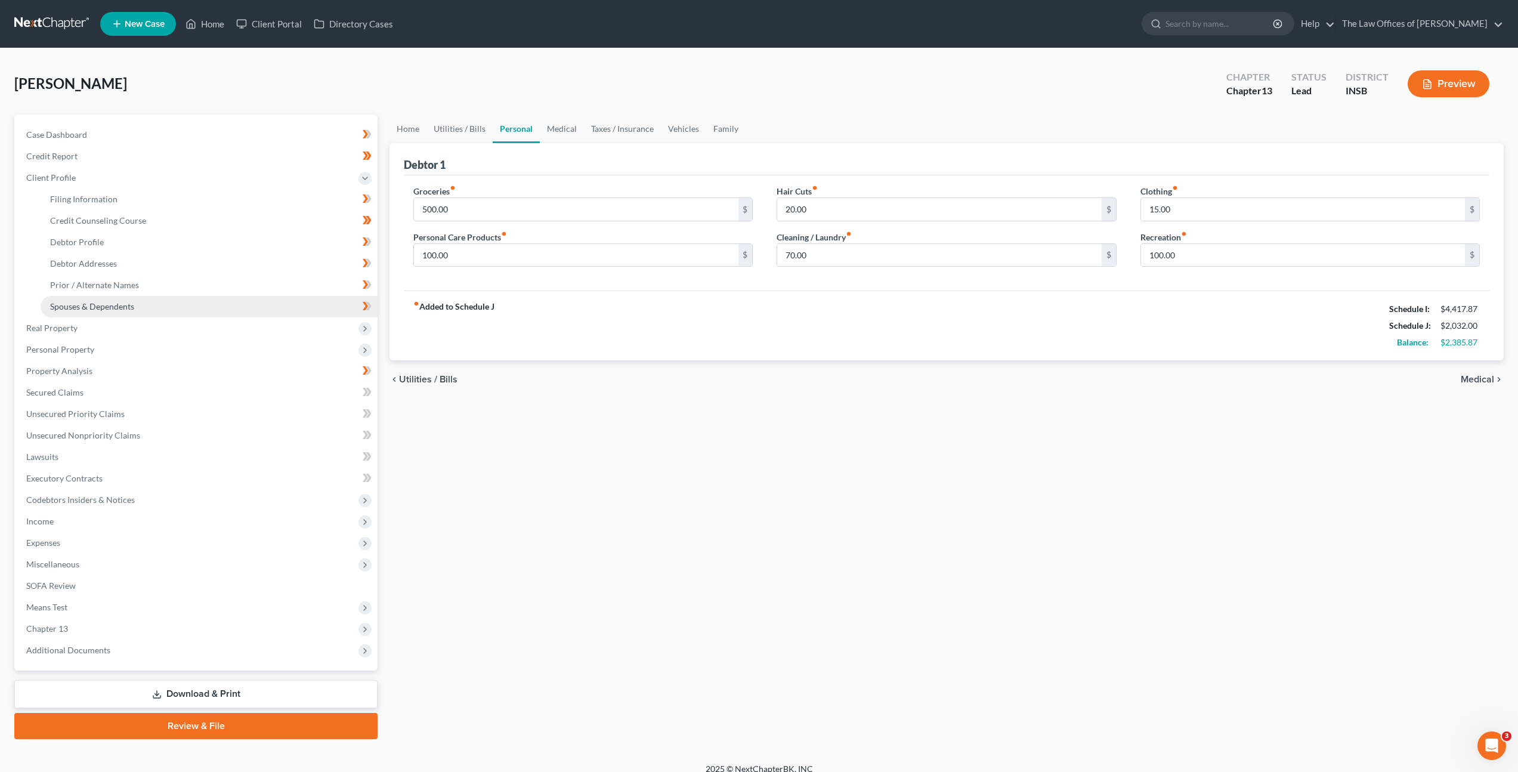
click at [192, 309] on link "Spouses & Dependents" at bounding box center [209, 306] width 337 height 21
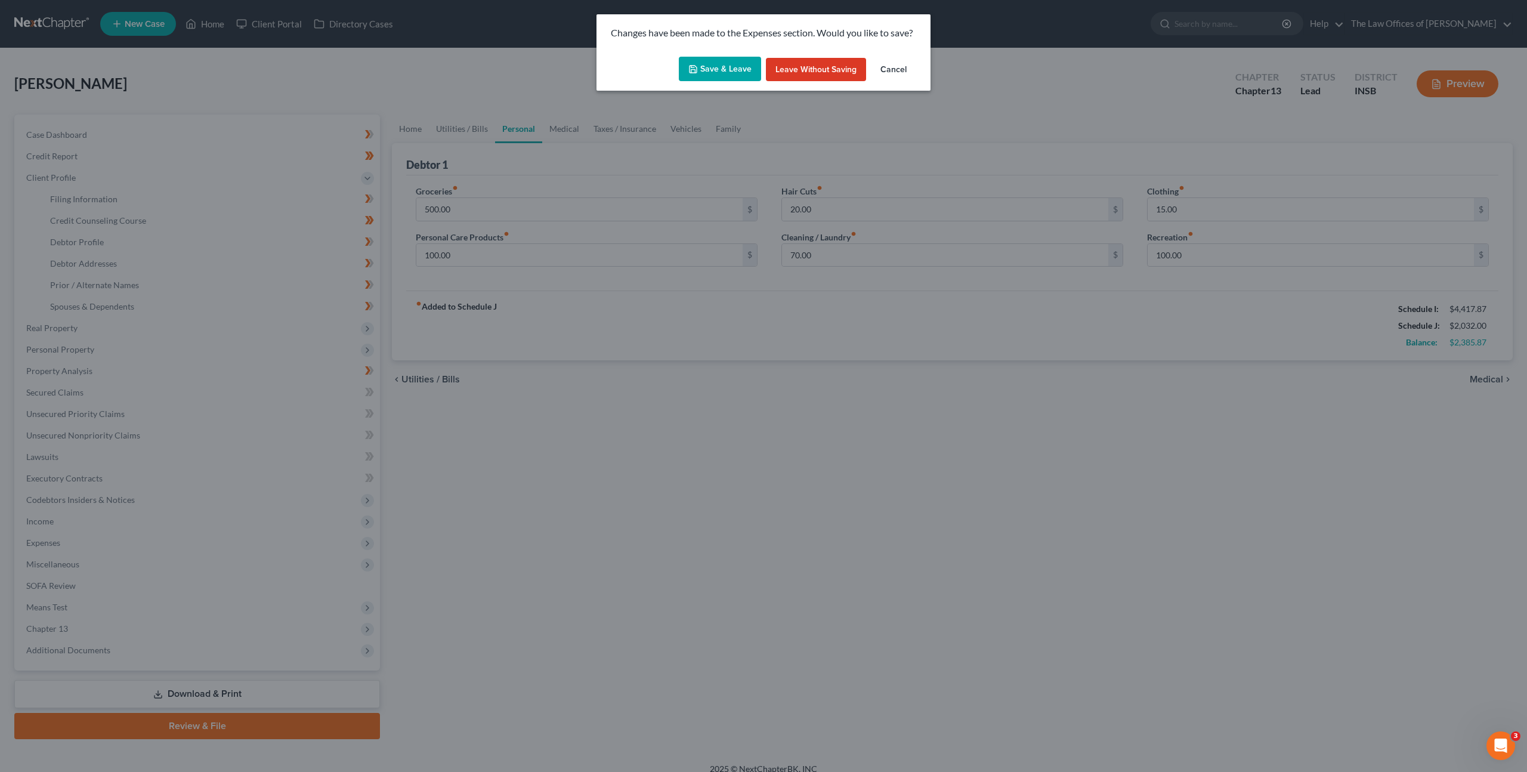
click at [691, 70] on icon "button" at bounding box center [693, 69] width 7 height 7
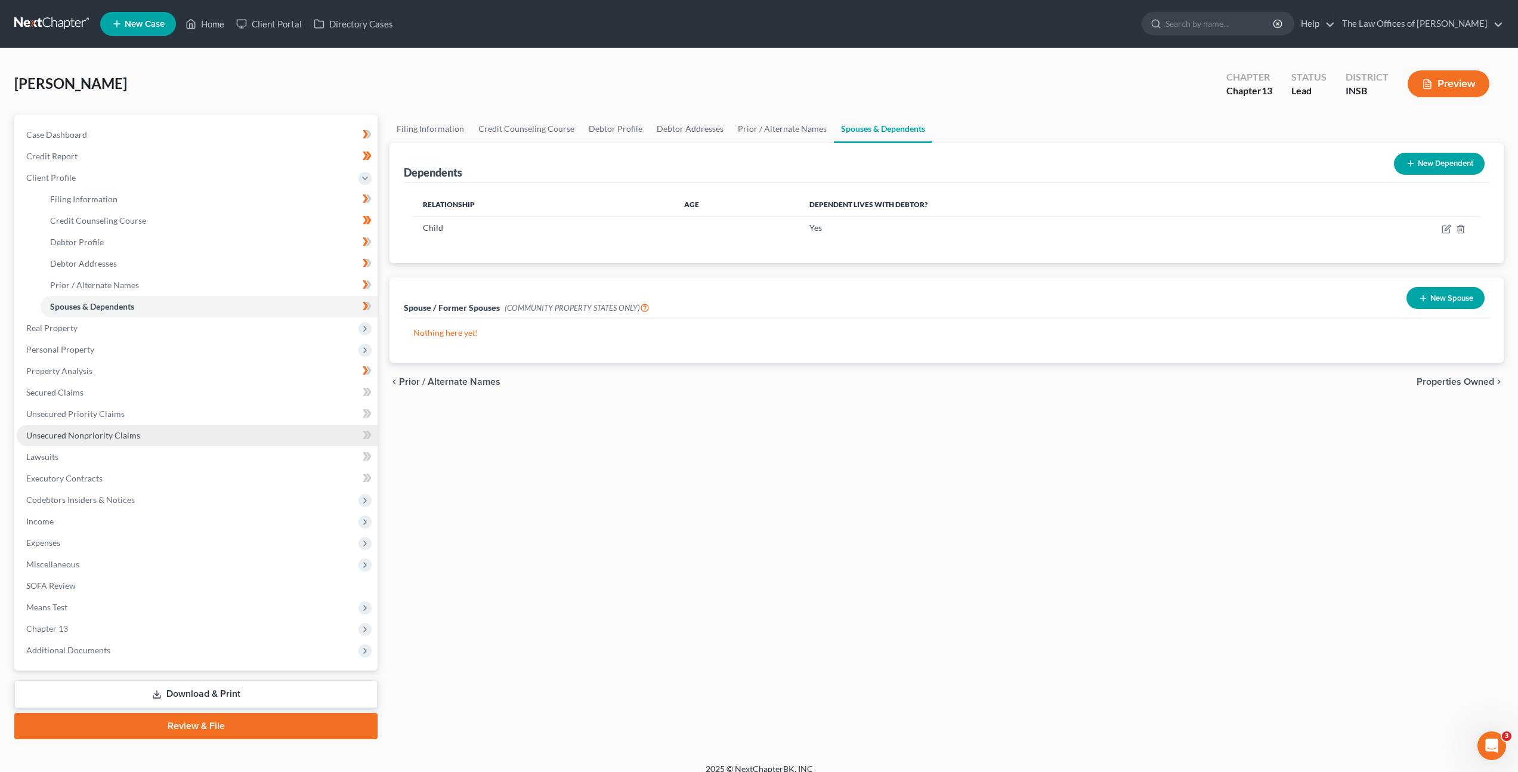
click at [152, 433] on link "Unsecured Nonpriority Claims" at bounding box center [197, 435] width 361 height 21
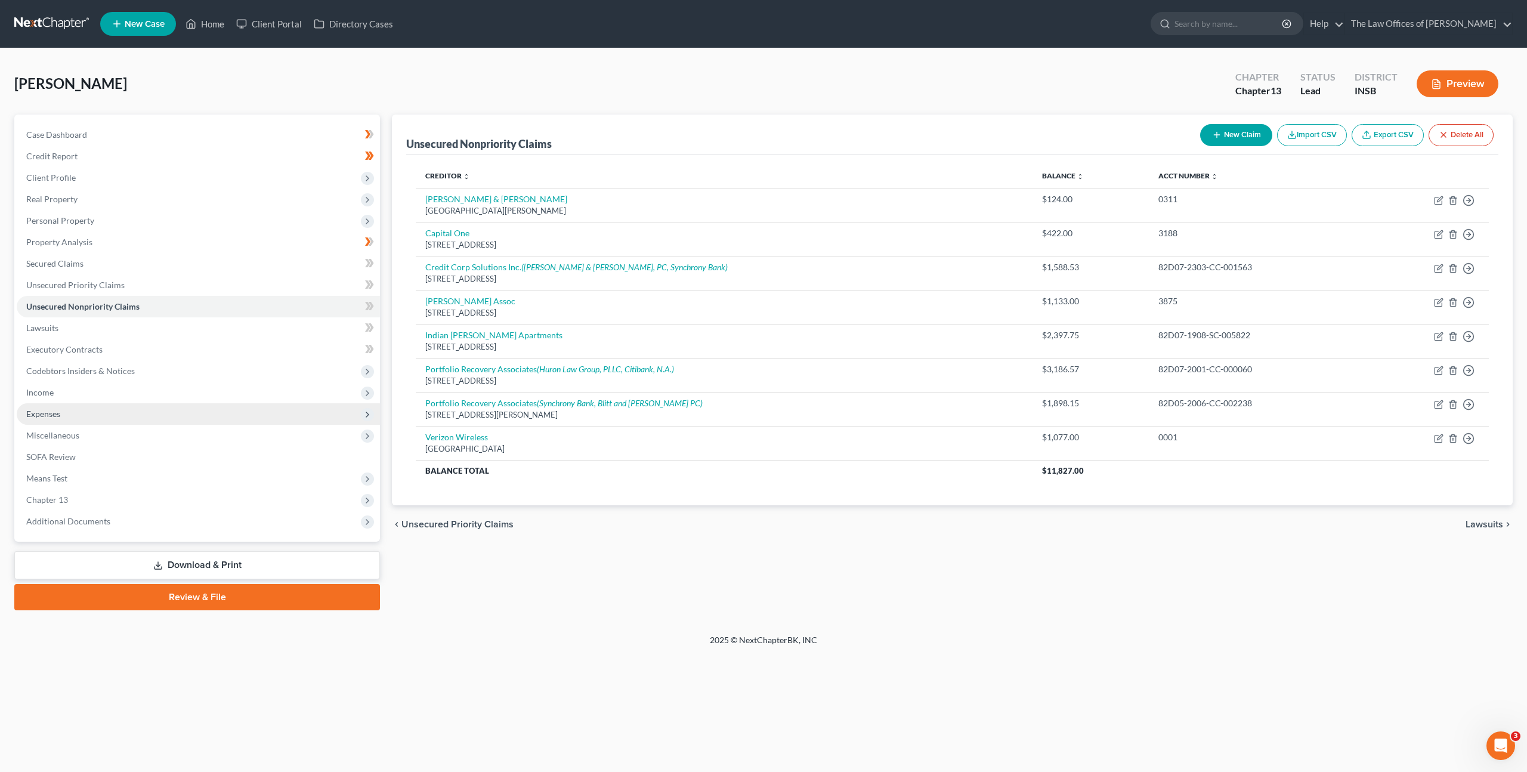
click at [135, 413] on span "Expenses" at bounding box center [198, 413] width 363 height 21
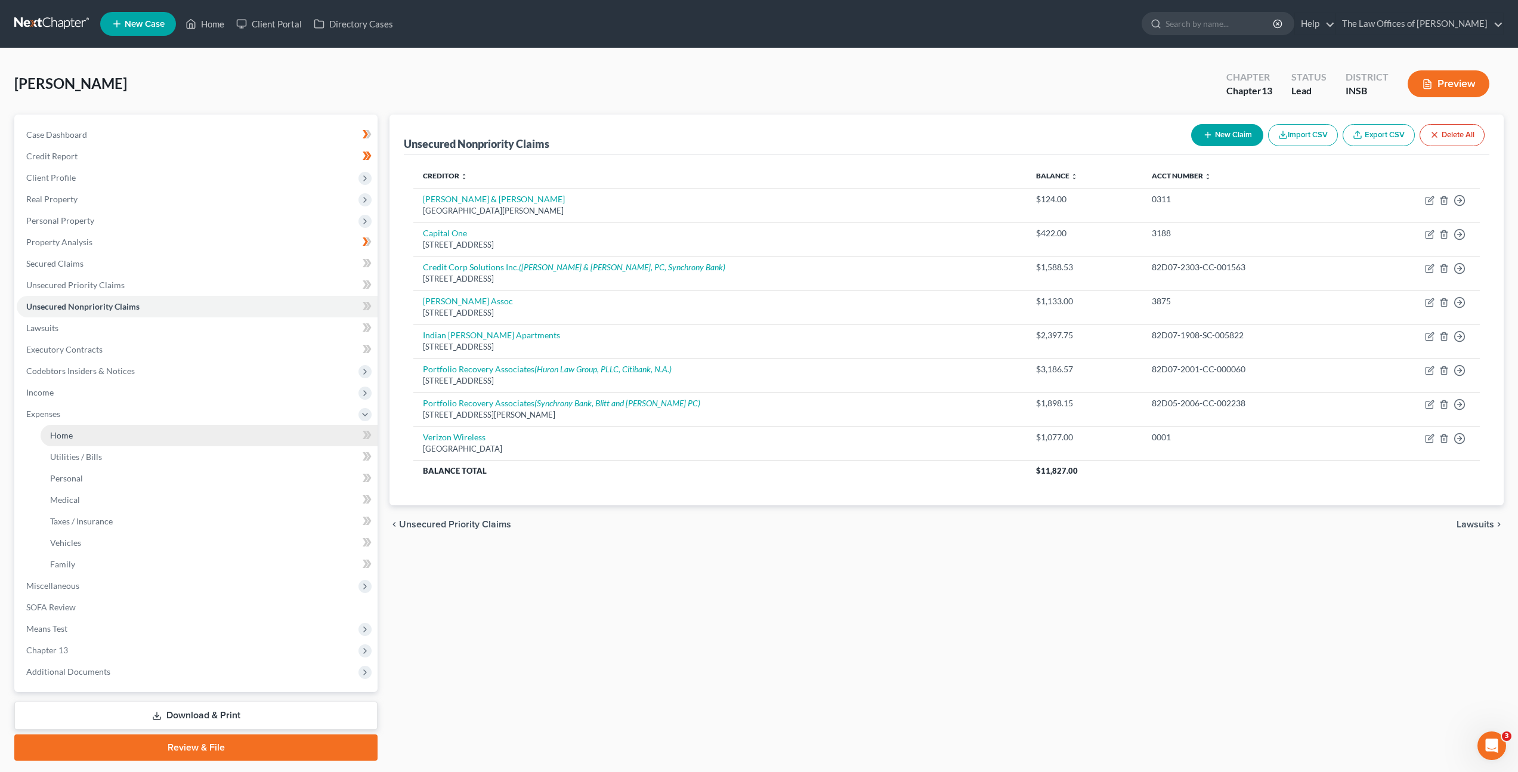
click at [171, 440] on link "Home" at bounding box center [209, 435] width 337 height 21
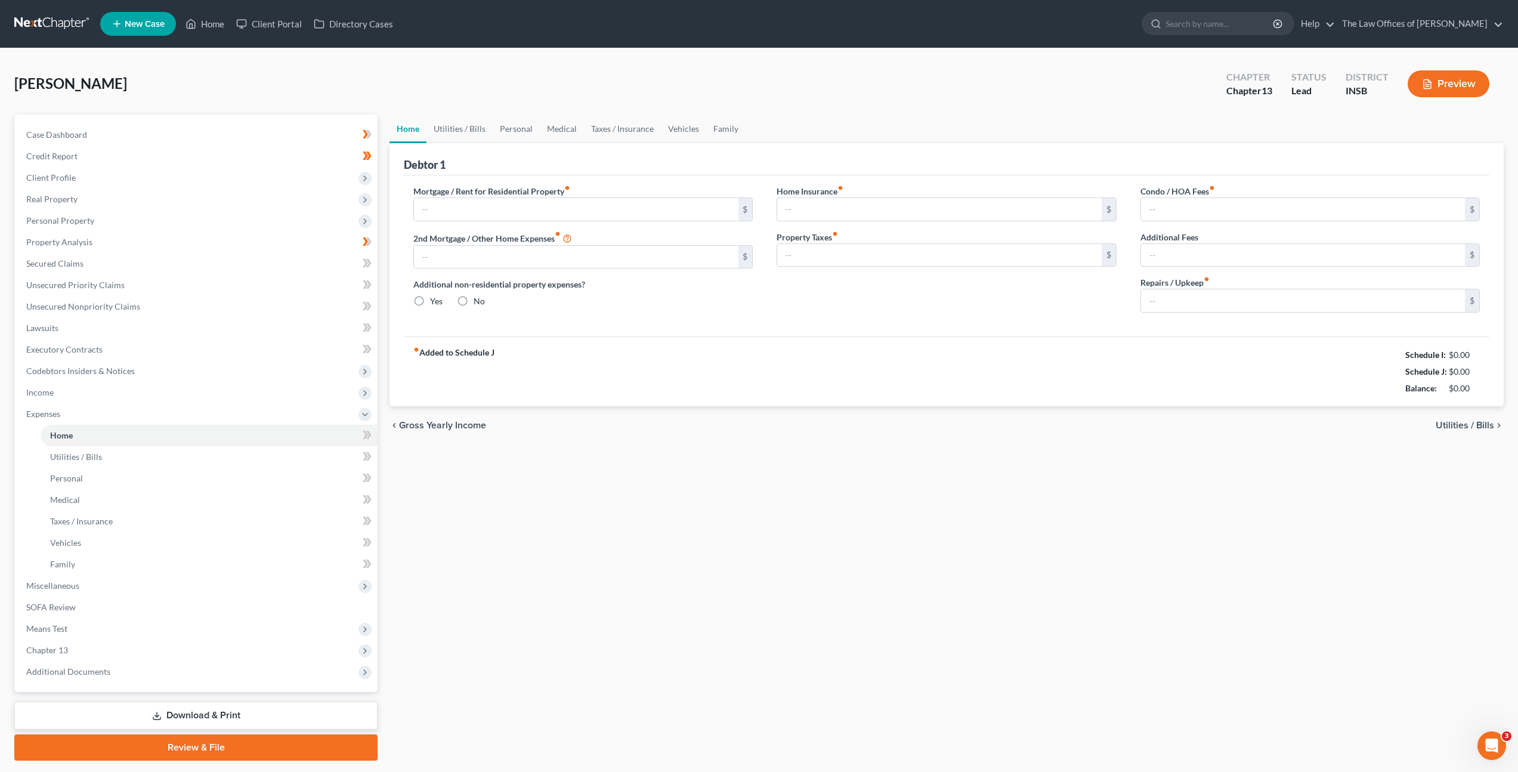
type input "0.00"
radio input "true"
type input "0.00"
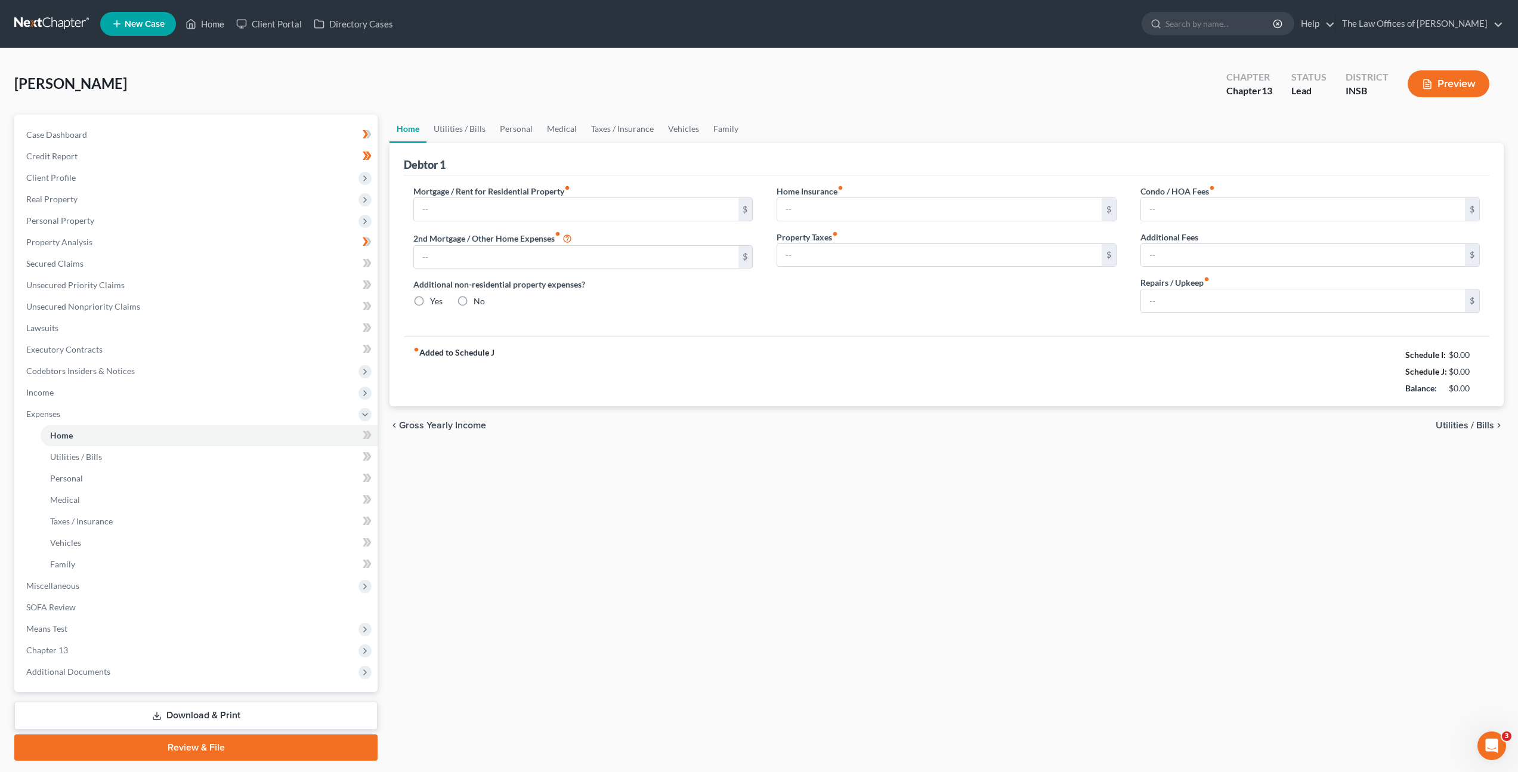
type input "0.00"
click at [463, 131] on link "Utilities / Bills" at bounding box center [460, 129] width 66 height 29
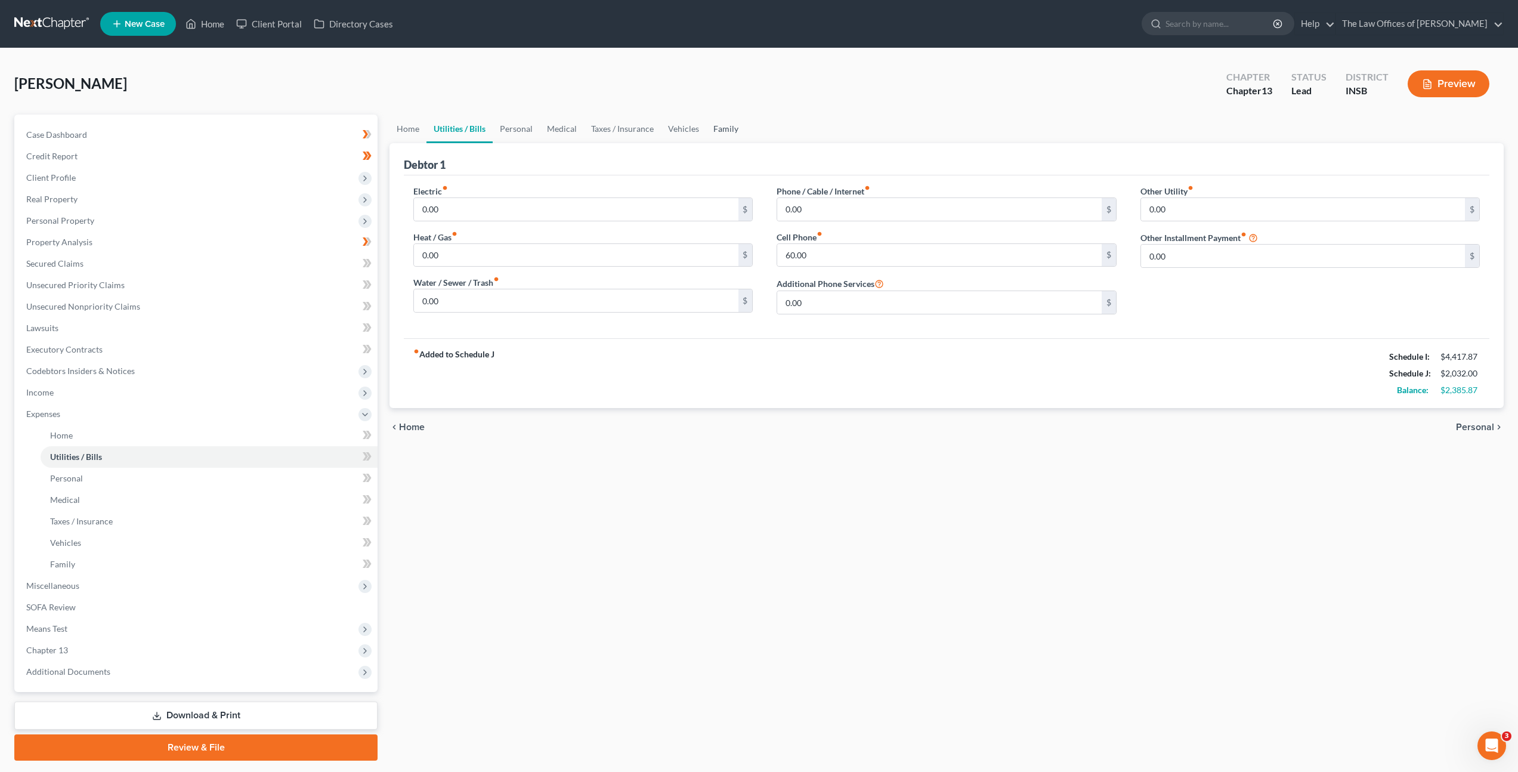
click at [734, 125] on link "Family" at bounding box center [725, 129] width 39 height 29
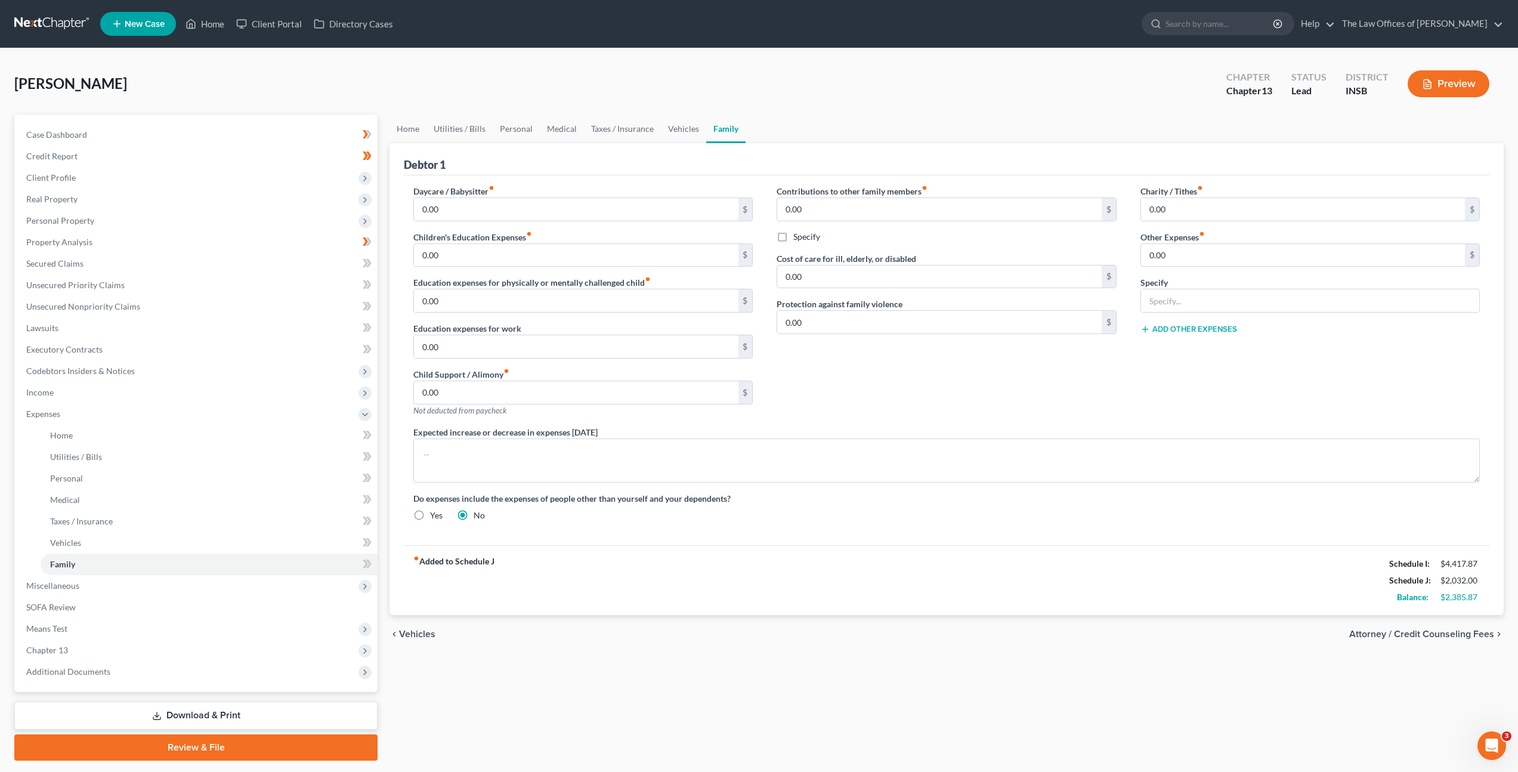
click at [838, 388] on div "Contributions to other family members fiber_manual_record 0.00 $ Specify Cost o…" at bounding box center [946, 305] width 363 height 241
click at [681, 134] on link "Vehicles" at bounding box center [683, 129] width 45 height 29
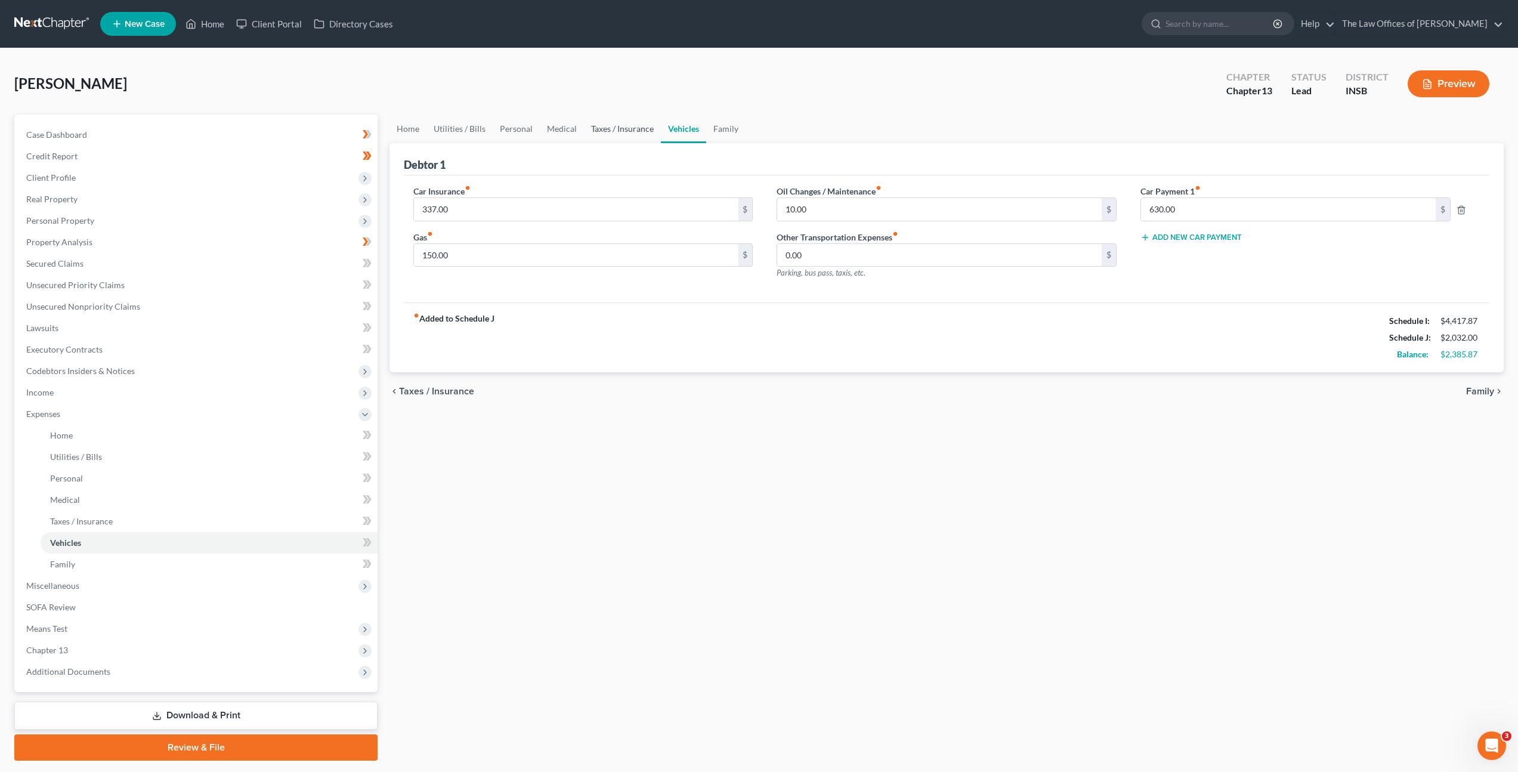
click at [598, 127] on link "Taxes / Insurance" at bounding box center [622, 129] width 77 height 29
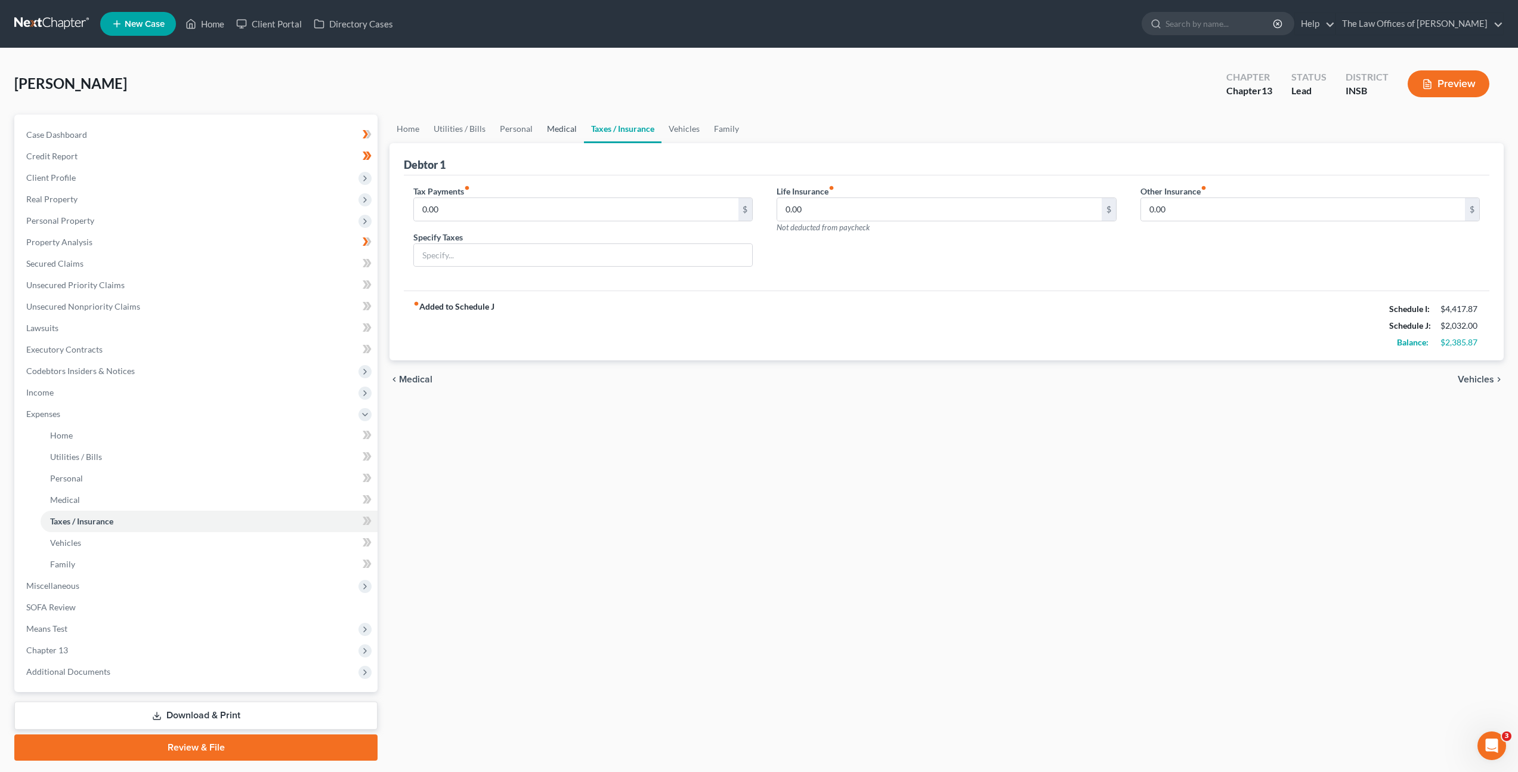
click at [564, 130] on link "Medical" at bounding box center [562, 129] width 44 height 29
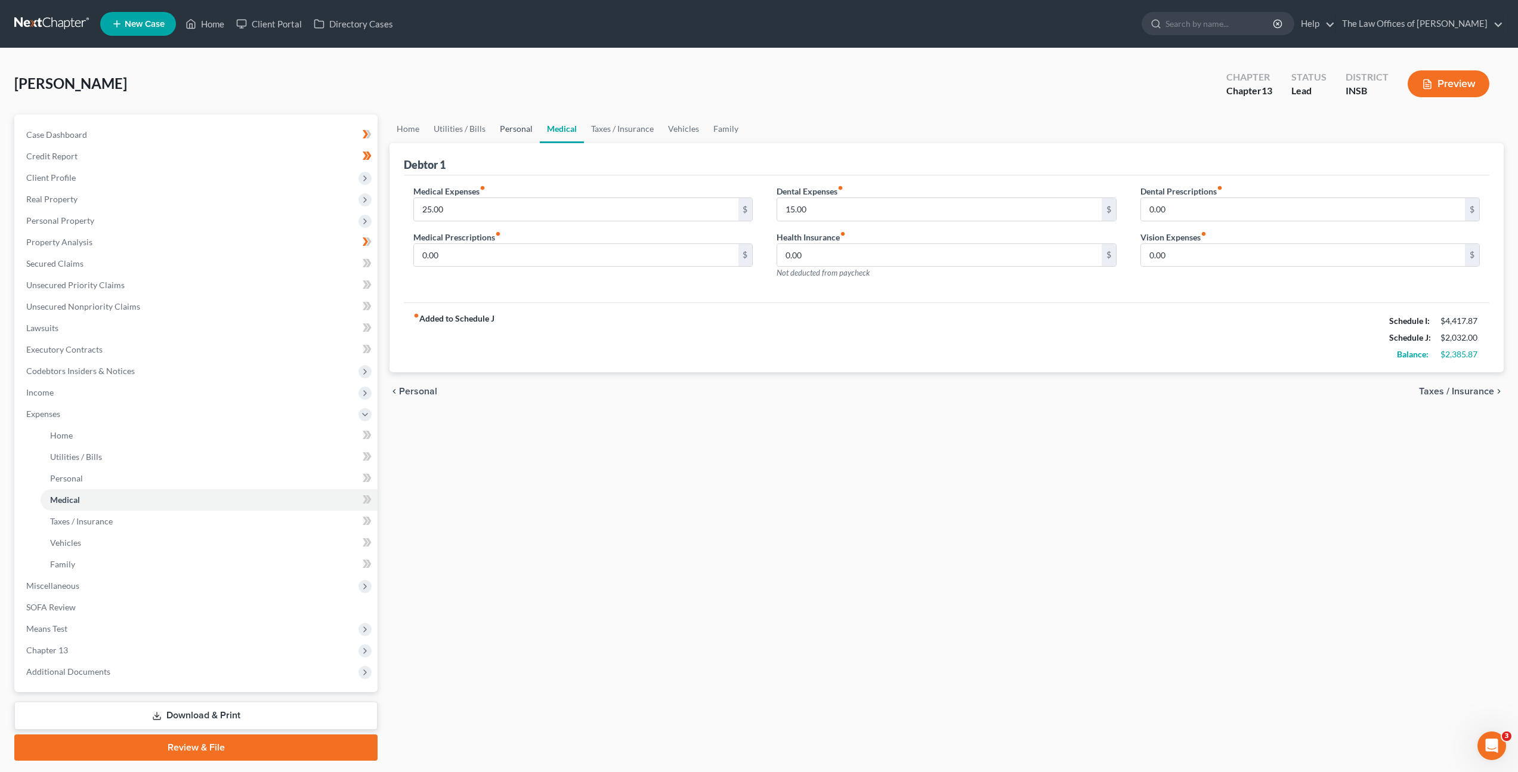
click at [513, 135] on link "Personal" at bounding box center [516, 129] width 47 height 29
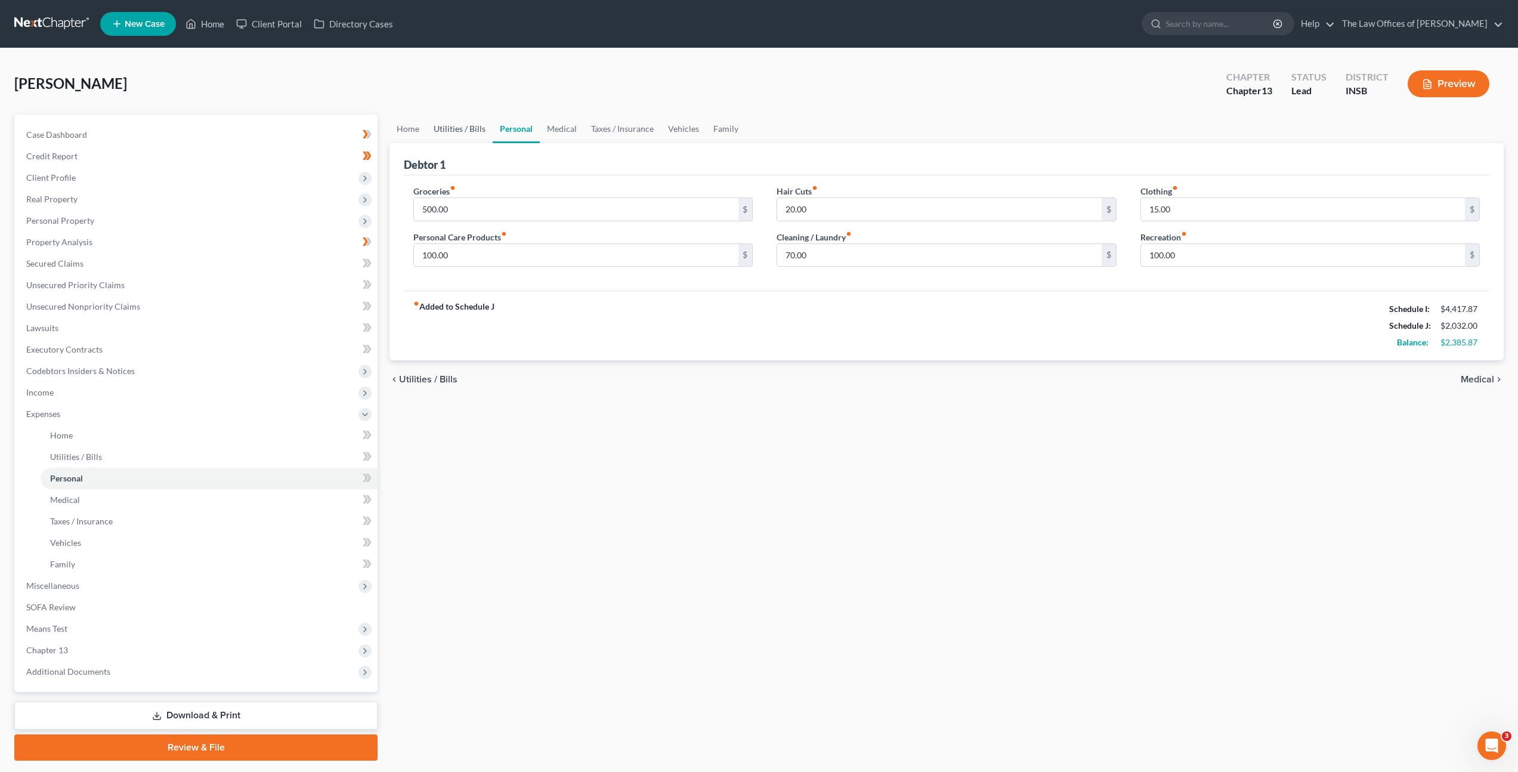
click at [458, 138] on link "Utilities / Bills" at bounding box center [460, 129] width 66 height 29
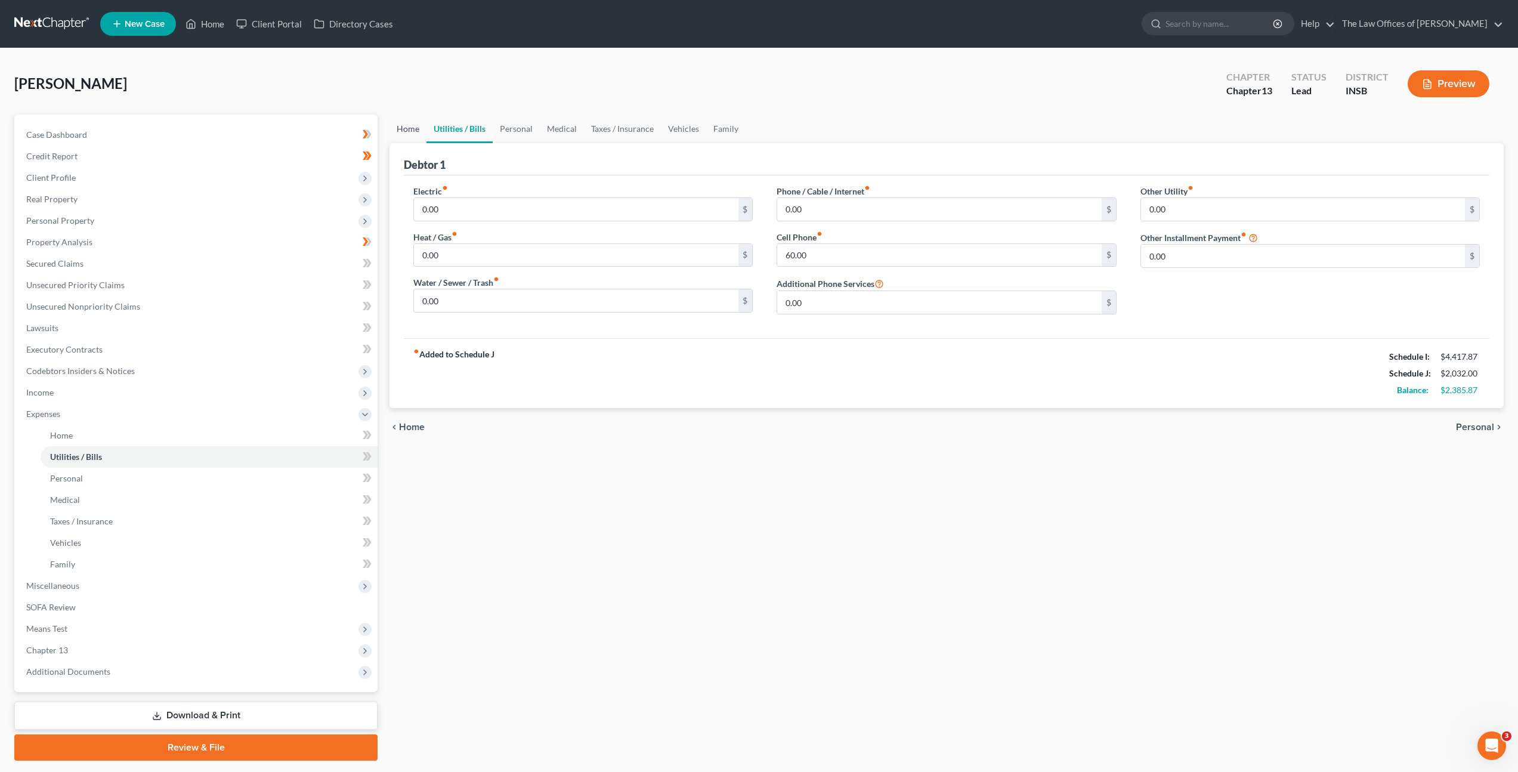
click at [401, 138] on link "Home" at bounding box center [408, 129] width 37 height 29
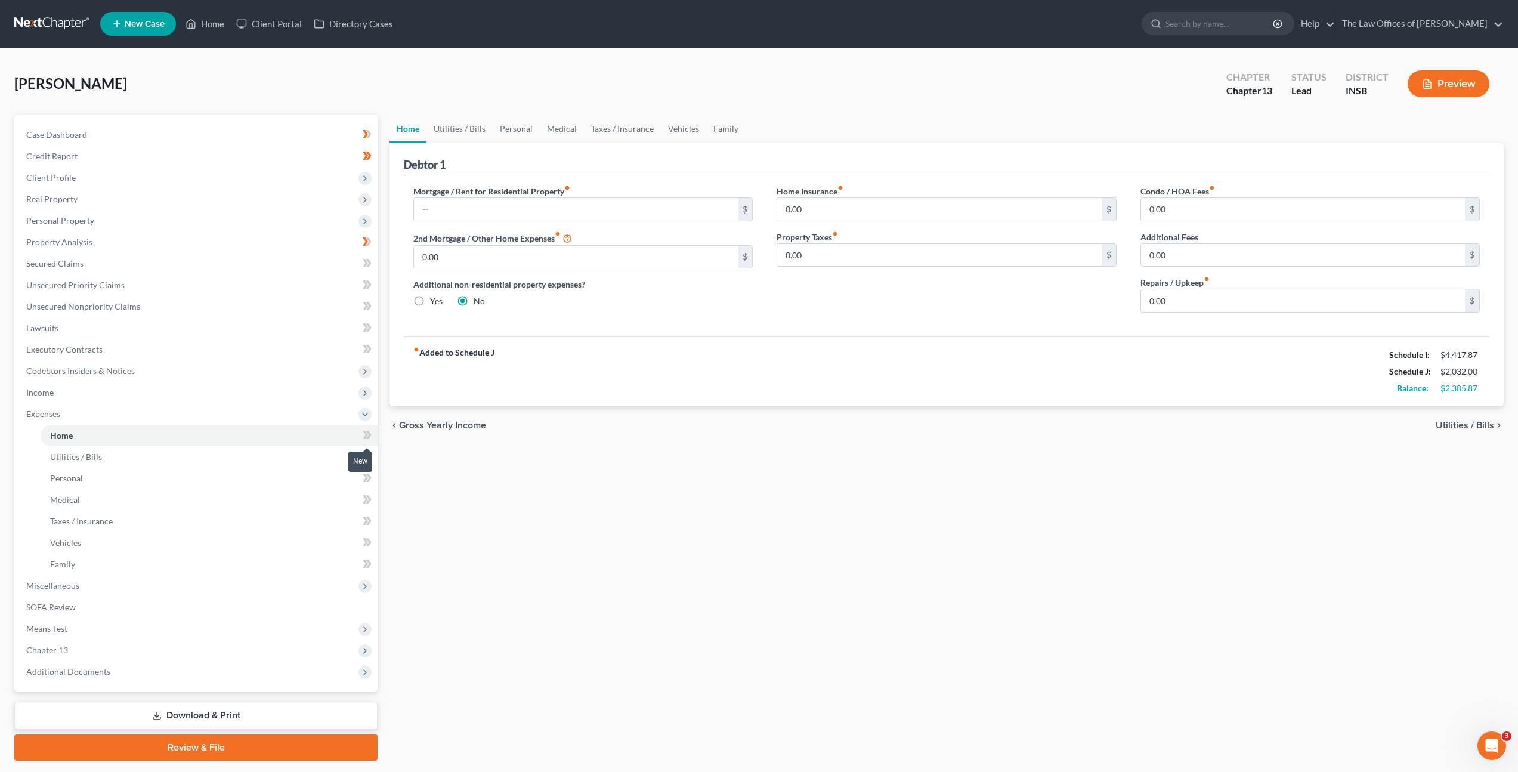
click at [364, 434] on icon at bounding box center [367, 435] width 9 height 15
click at [373, 464] on span at bounding box center [367, 458] width 21 height 18
drag, startPoint x: 369, startPoint y: 480, endPoint x: 372, endPoint y: 492, distance: 11.7
click at [370, 480] on icon at bounding box center [367, 478] width 9 height 15
click at [370, 499] on icon at bounding box center [368, 499] width 5 height 8
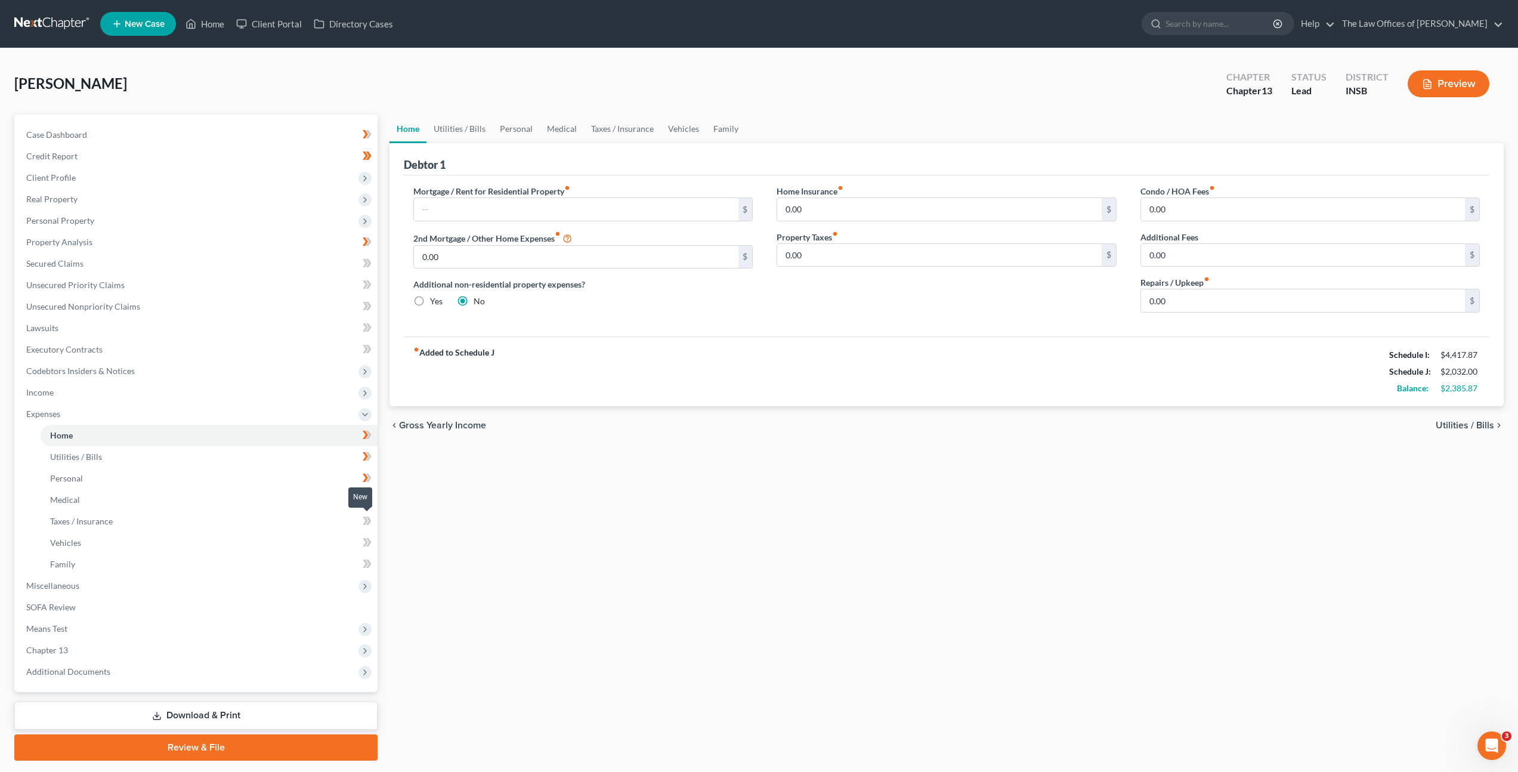
click at [365, 517] on icon at bounding box center [365, 521] width 5 height 8
click at [363, 545] on icon at bounding box center [367, 542] width 9 height 15
click at [371, 567] on icon at bounding box center [367, 564] width 9 height 15
click at [504, 522] on div "Home Utilities / Bills Personal Medical Taxes / Insurance Vehicles Family Debto…" at bounding box center [947, 438] width 1126 height 646
click at [183, 161] on link "Credit Report" at bounding box center [197, 156] width 361 height 21
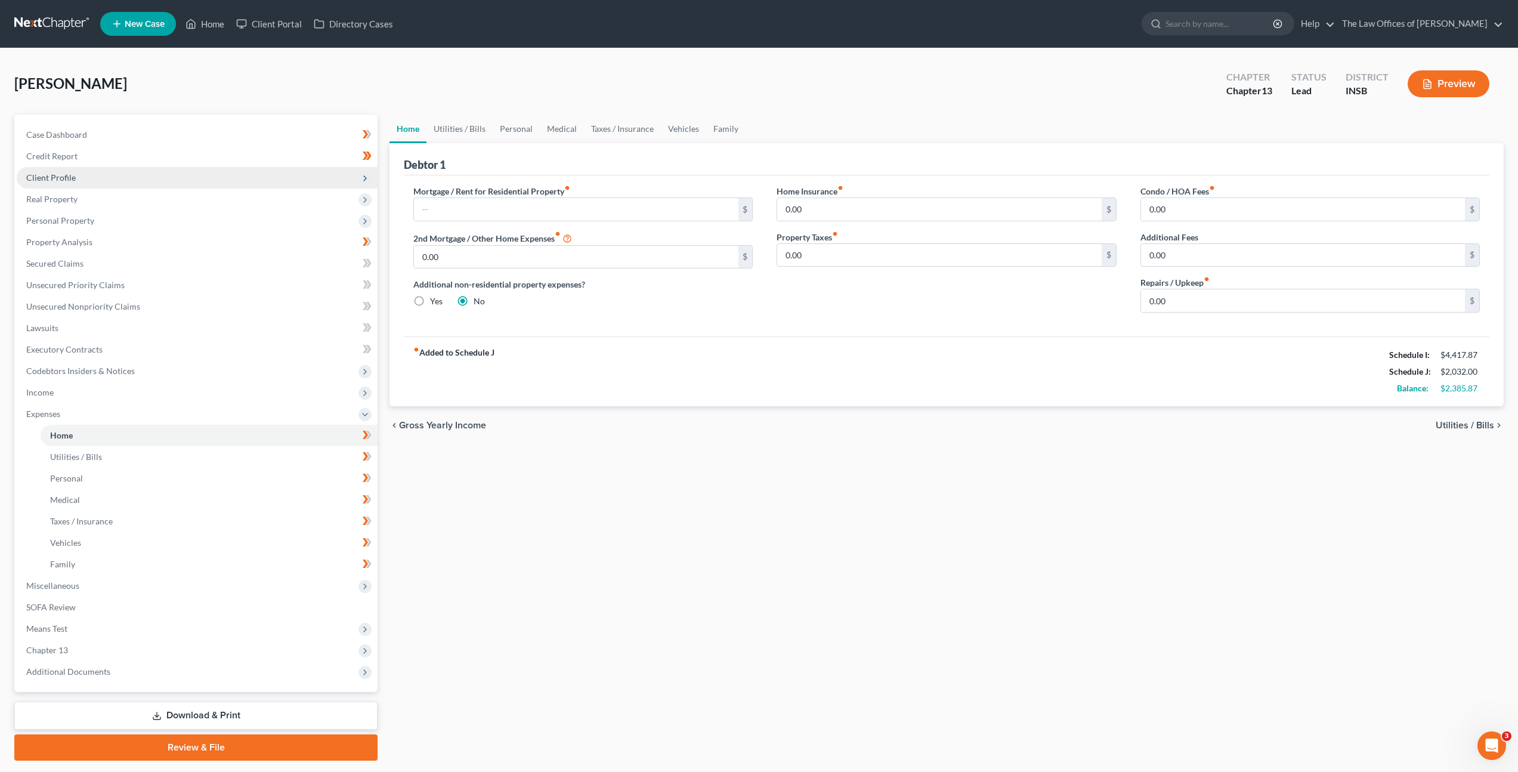
click at [178, 172] on span "Client Profile" at bounding box center [197, 177] width 361 height 21
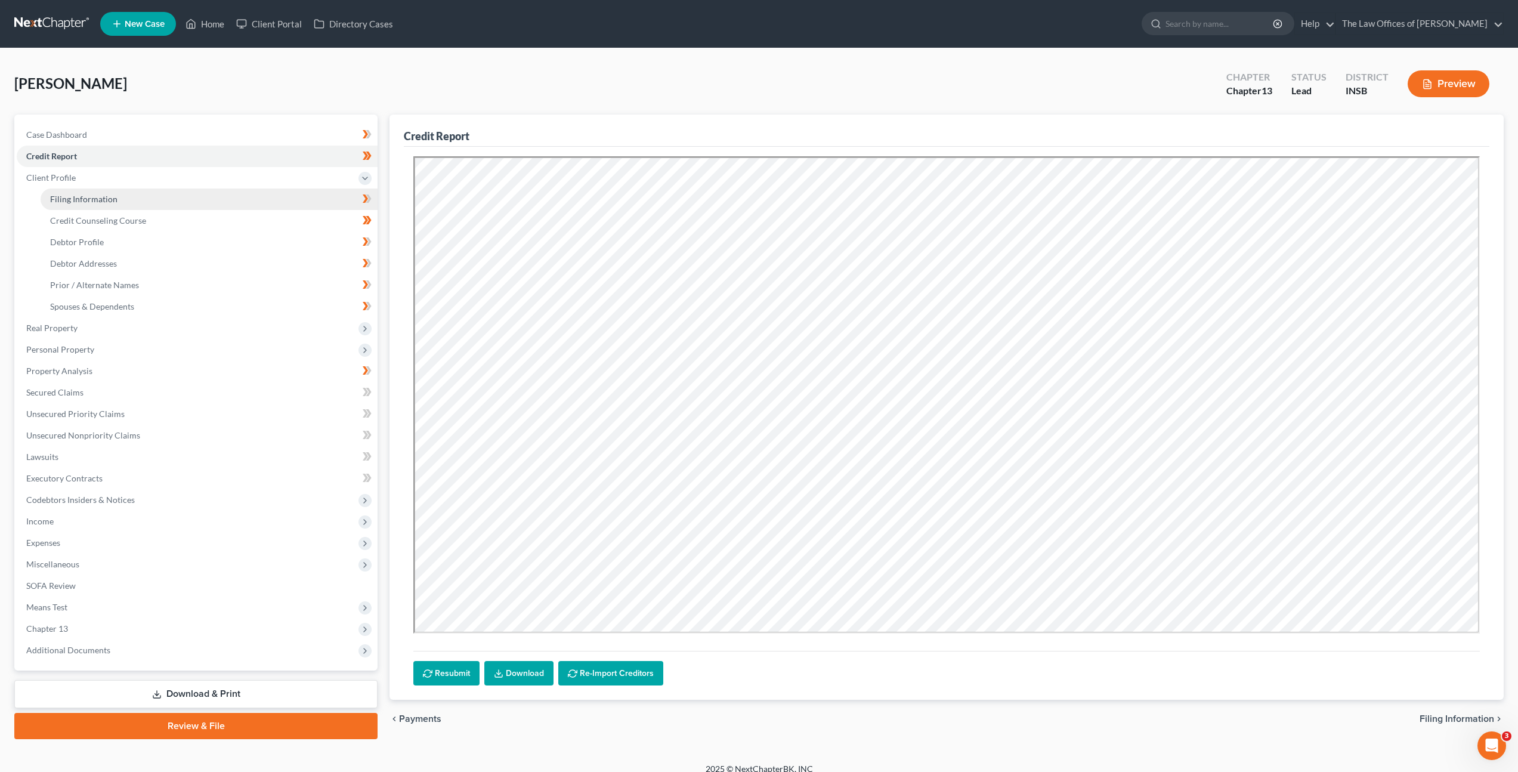
click at [171, 190] on link "Filing Information" at bounding box center [209, 199] width 337 height 21
select select "1"
select select "0"
select select "3"
select select "28"
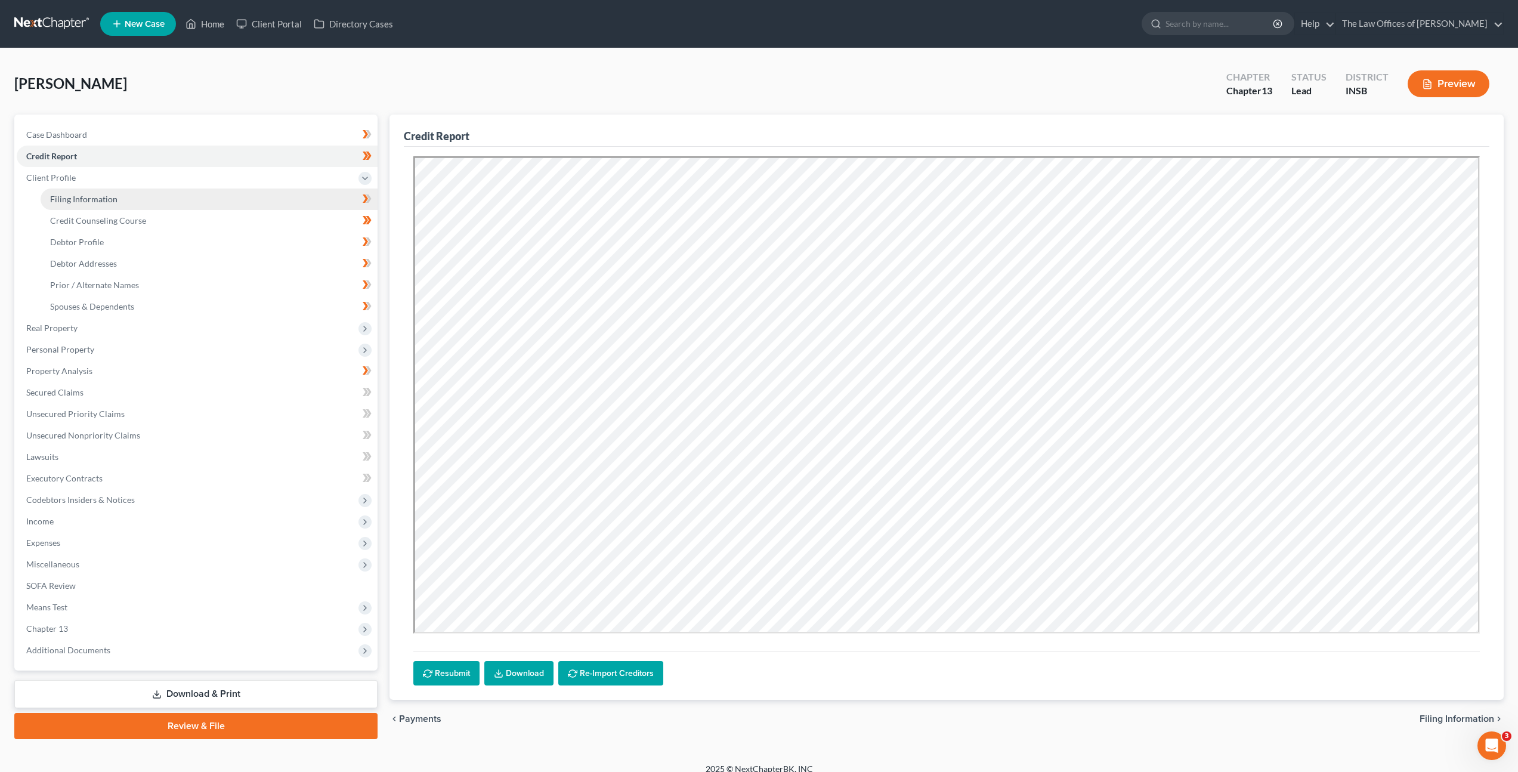
select select "0"
select select "15"
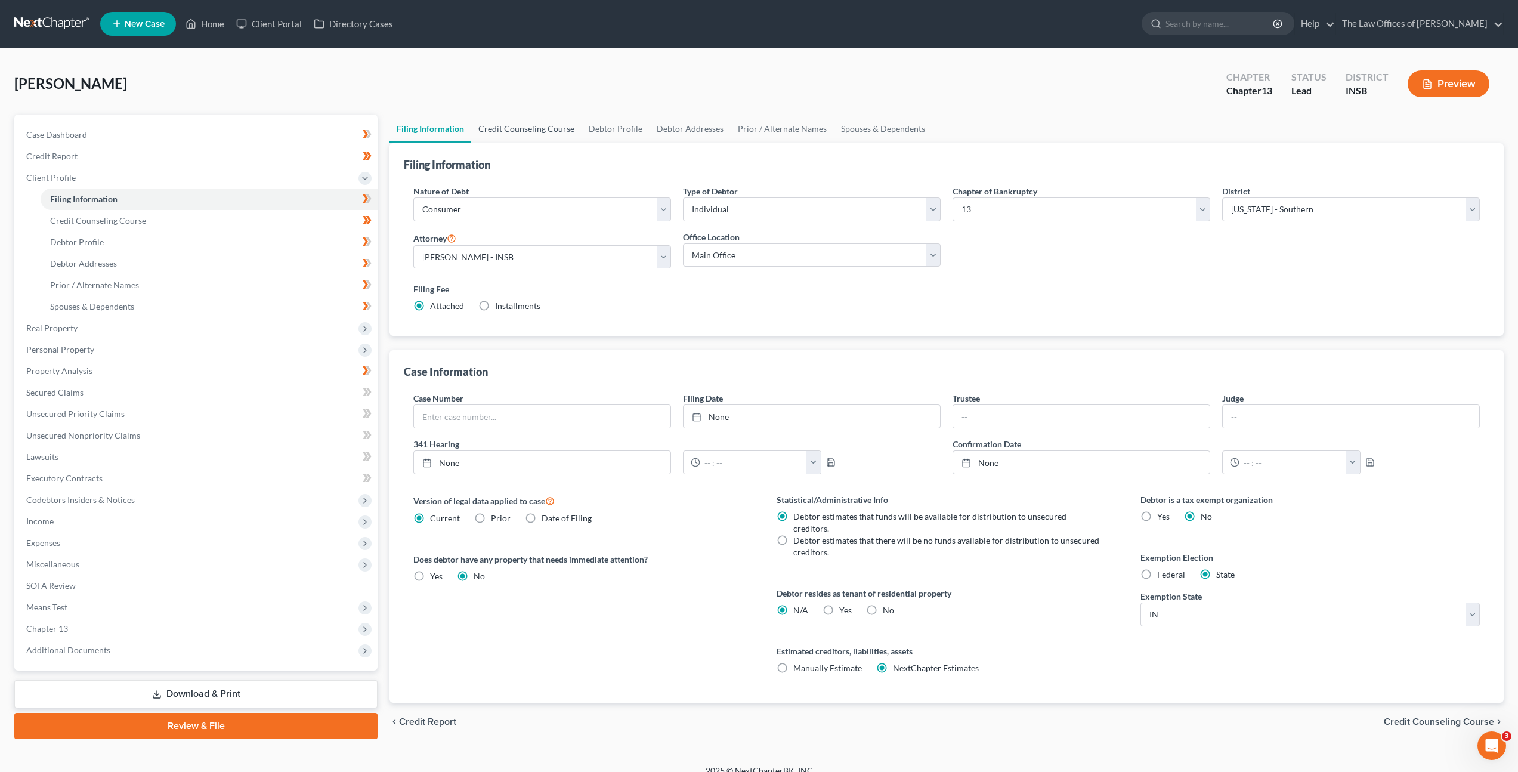
click at [495, 129] on link "Credit Counseling Course" at bounding box center [526, 129] width 110 height 29
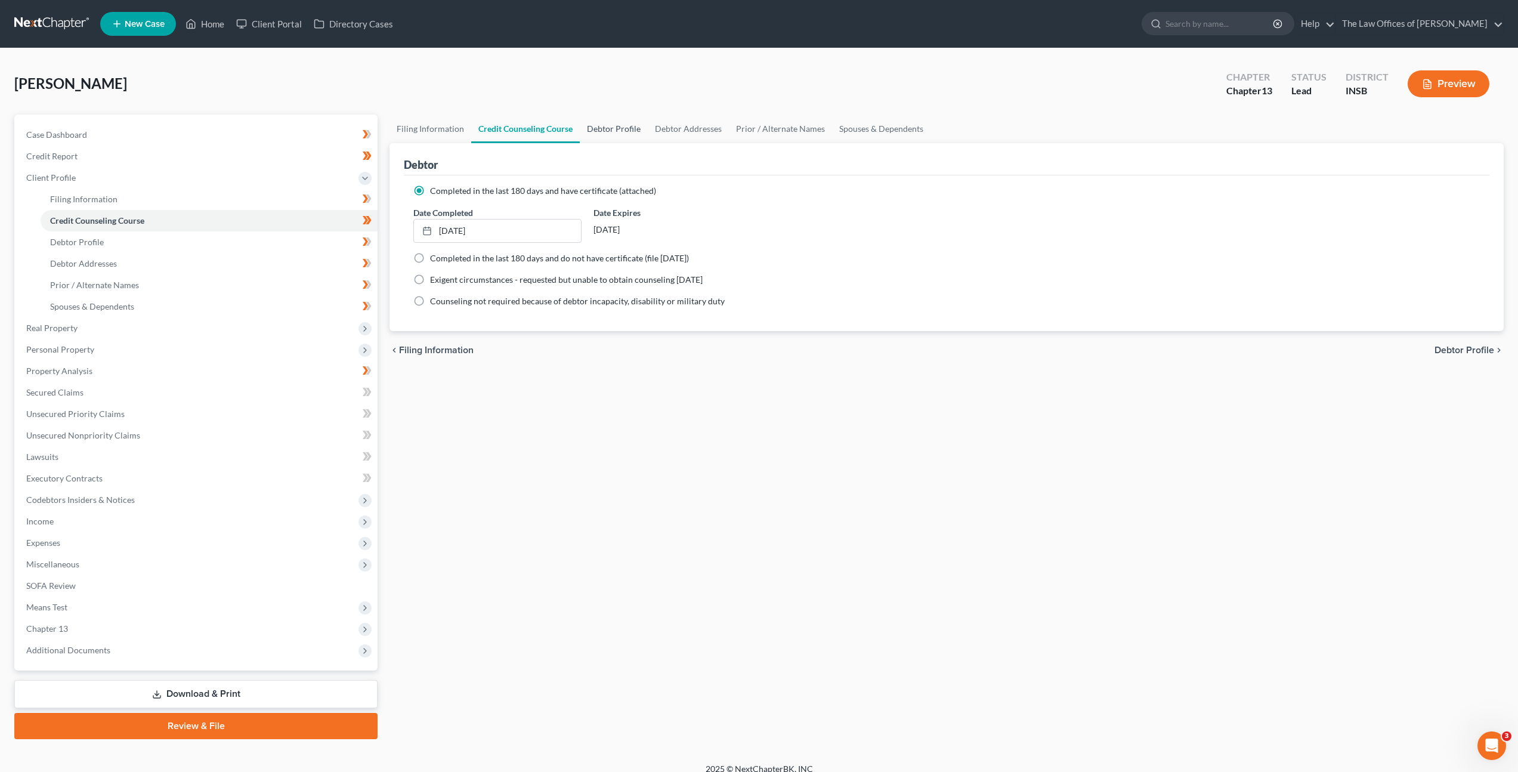
click at [619, 133] on link "Debtor Profile" at bounding box center [614, 129] width 68 height 29
select select "3"
select select "1"
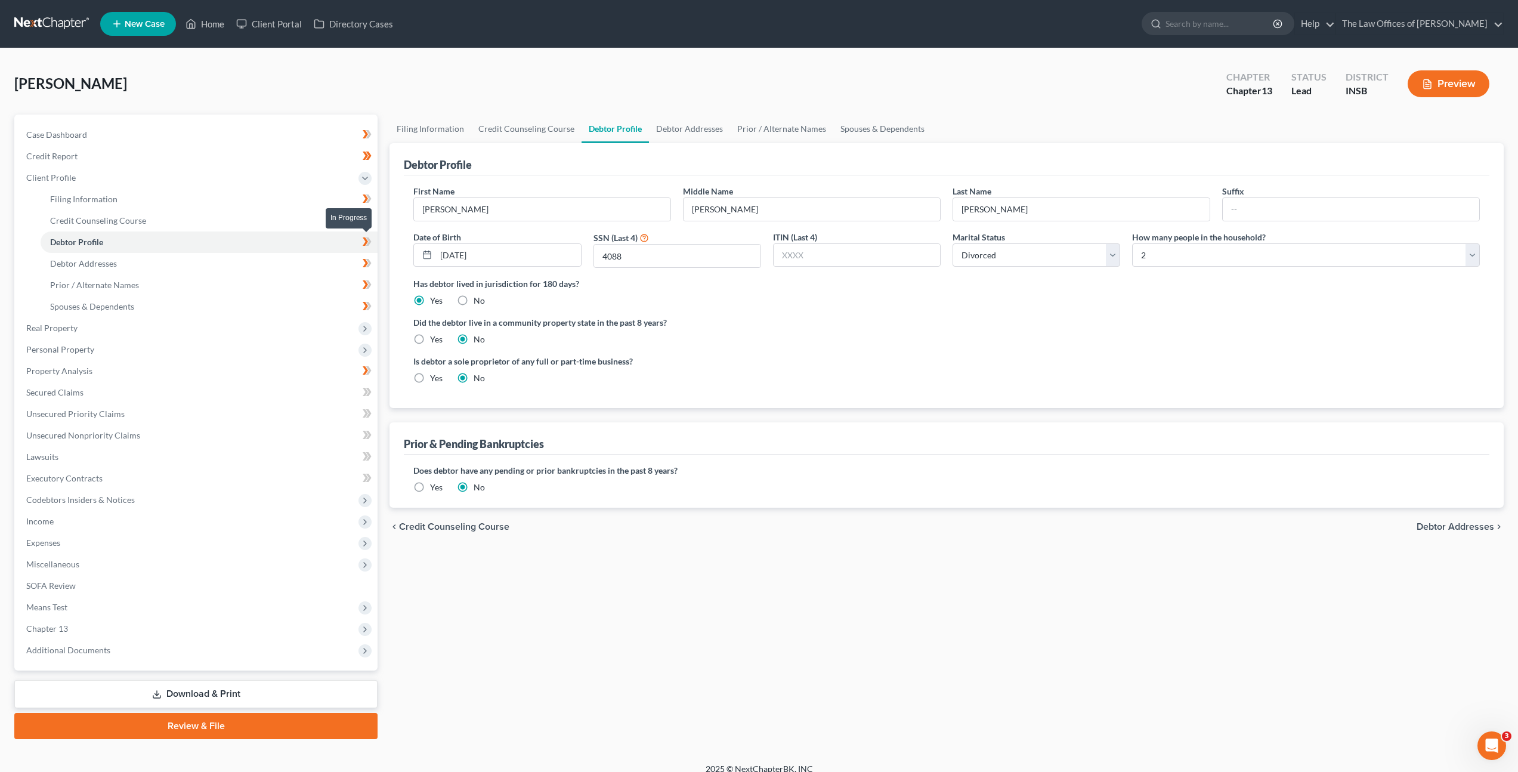
click at [368, 243] on icon at bounding box center [368, 241] width 5 height 8
click at [299, 258] on link "Debtor Addresses" at bounding box center [209, 263] width 337 height 21
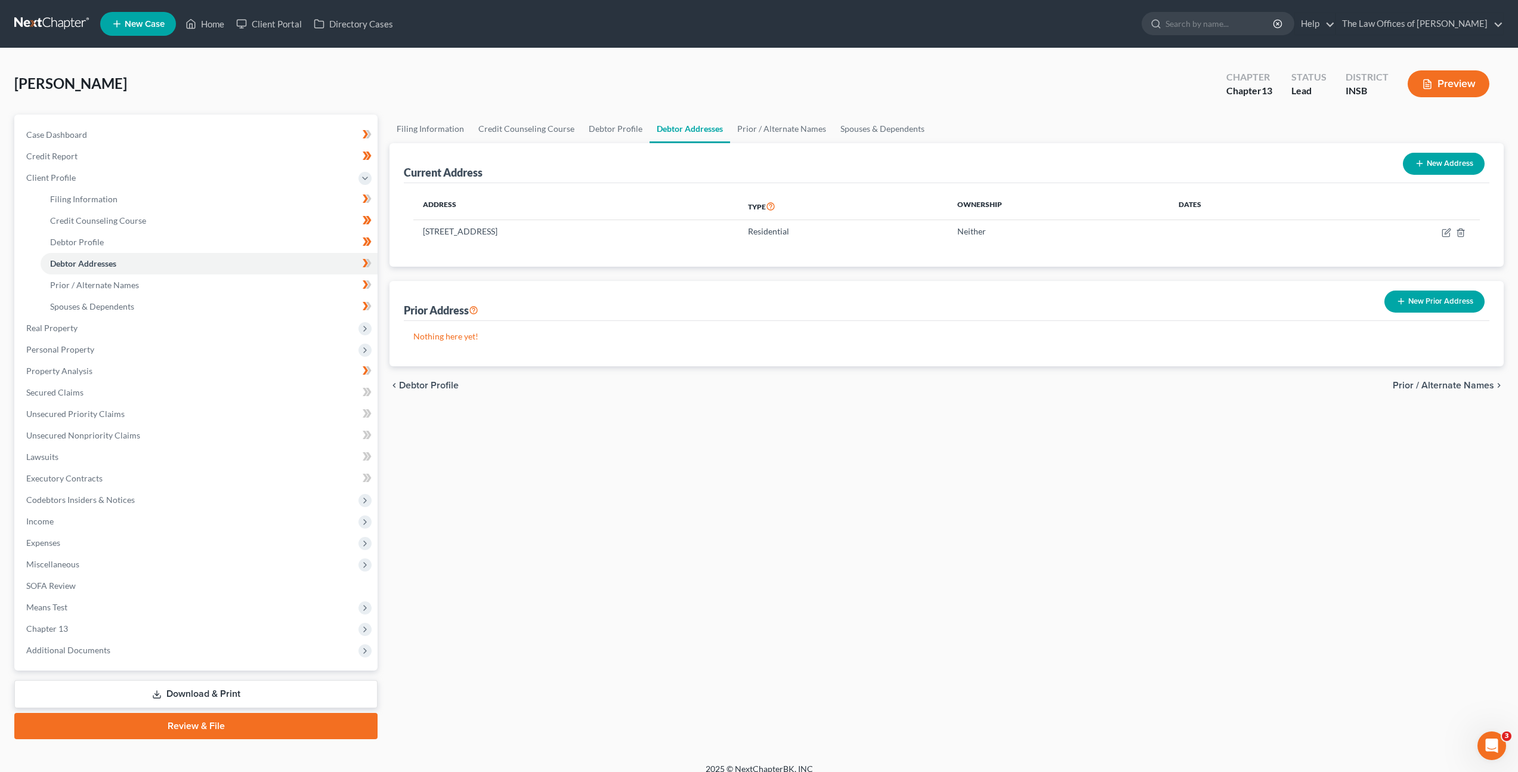
drag, startPoint x: 1415, startPoint y: 299, endPoint x: 1391, endPoint y: 285, distance: 27.5
click at [1415, 294] on button "New Prior Address" at bounding box center [1435, 302] width 100 height 22
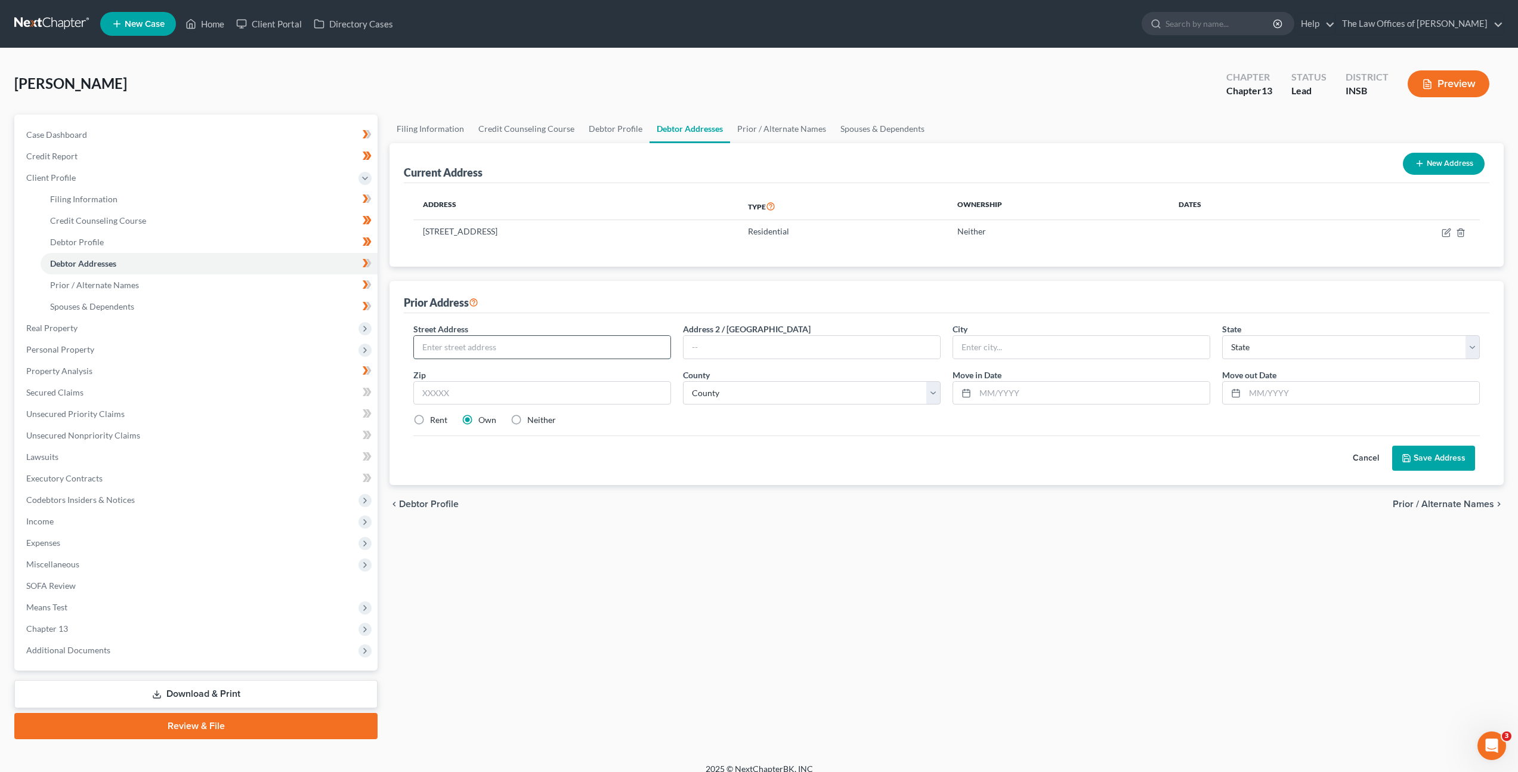
drag, startPoint x: 499, startPoint y: 345, endPoint x: 502, endPoint y: 339, distance: 6.4
click at [500, 345] on input "text" at bounding box center [542, 347] width 257 height 23
click at [540, 356] on input "text" at bounding box center [542, 347] width 257 height 23
click at [568, 353] on input "text" at bounding box center [542, 347] width 257 height 23
type input "8374 Lincoln Avenue"
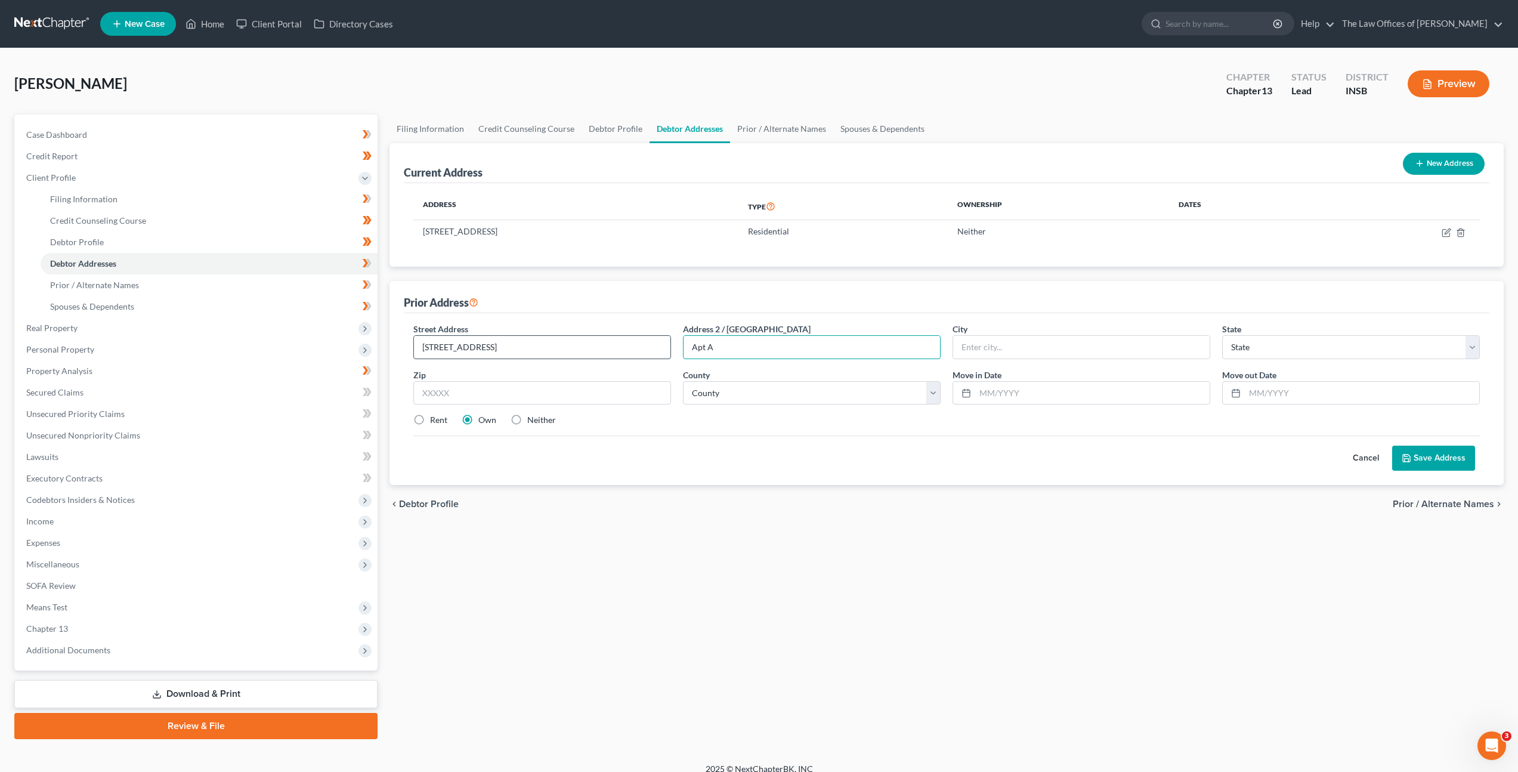
type input "Apt A"
type input "47715"
click at [536, 468] on div "Cancel Save Address" at bounding box center [946, 453] width 1067 height 35
type input "Evansville"
select select "15"
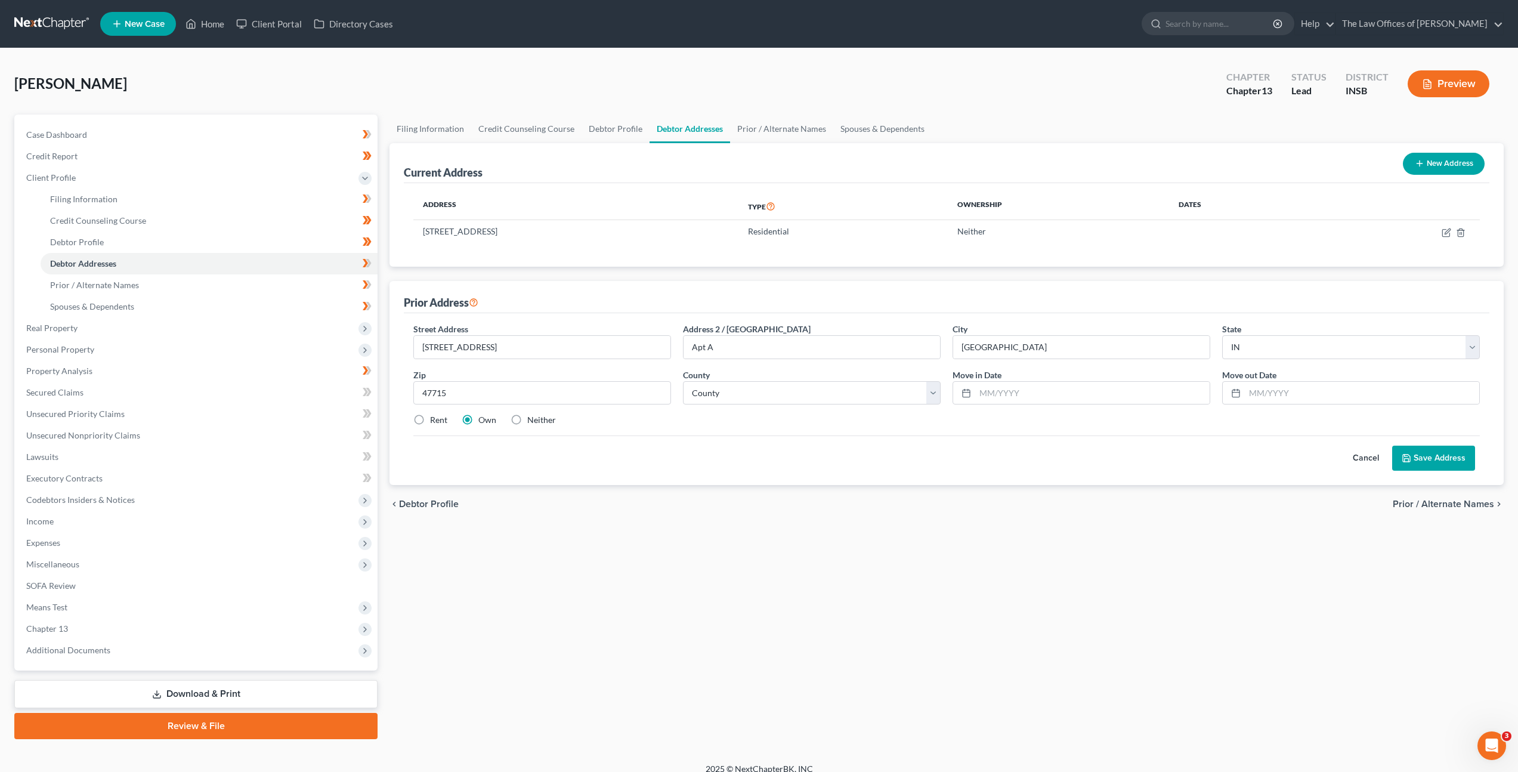
click at [430, 415] on label "Rent" at bounding box center [438, 420] width 17 height 12
click at [435, 415] on input "Rent" at bounding box center [439, 418] width 8 height 8
radio input "true"
click at [647, 448] on div "Cancel Save Address" at bounding box center [946, 453] width 1067 height 35
click at [736, 396] on select "County Adams County Allen County Bartholomew County Benton County Blackford Cou…" at bounding box center [812, 393] width 258 height 24
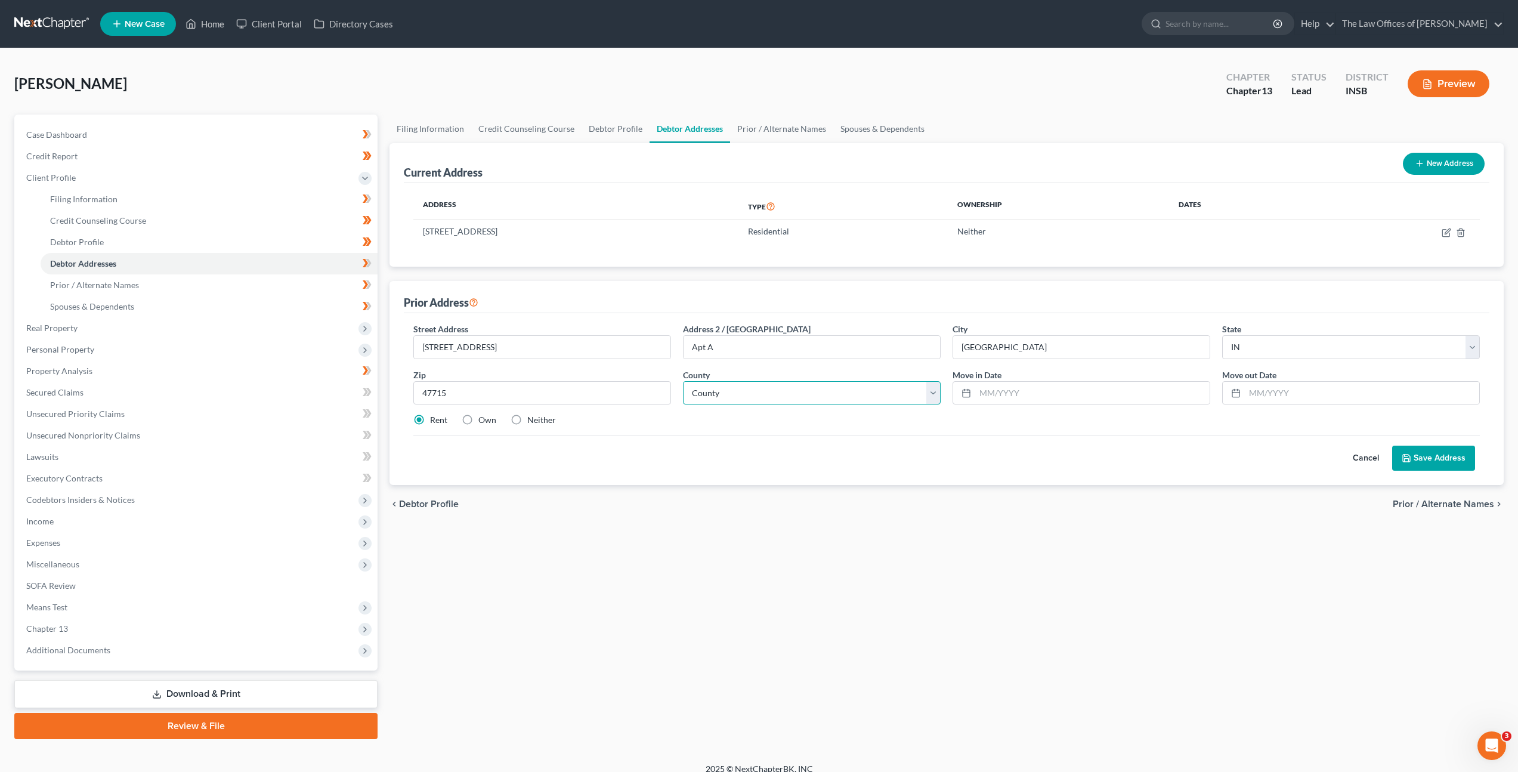
select select "81"
click at [683, 381] on select "County Adams County Allen County Bartholomew County Benton County Blackford Cou…" at bounding box center [812, 393] width 258 height 24
click at [1027, 390] on input "text" at bounding box center [1092, 393] width 234 height 23
click at [1285, 390] on input "text" at bounding box center [1362, 393] width 234 height 23
type input "06/2024"
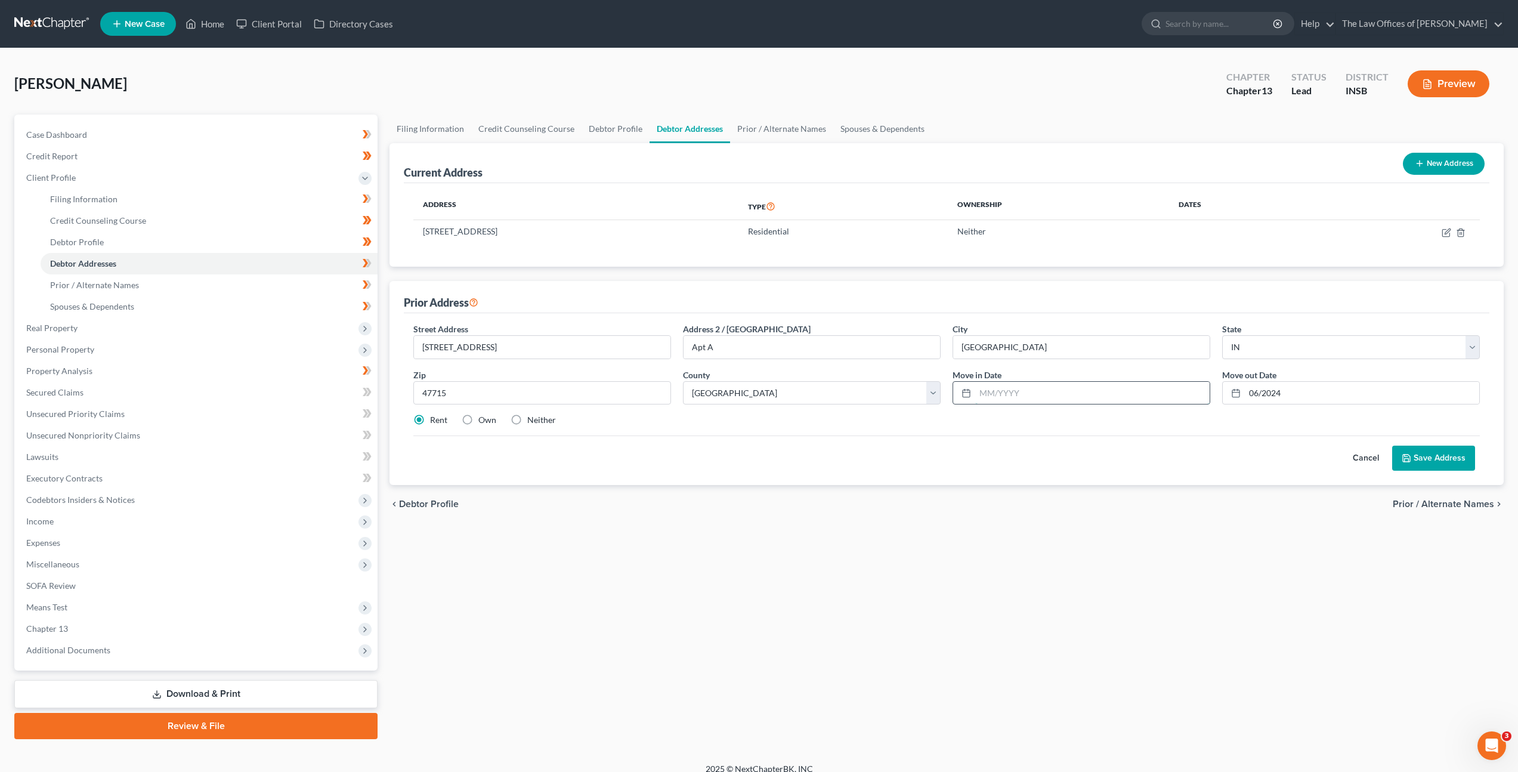
click at [1130, 394] on input "text" at bounding box center [1092, 393] width 234 height 23
click at [1045, 385] on input "text" at bounding box center [1092, 393] width 234 height 23
type input "05/2022"
click at [1080, 433] on div "Street Address * 8374 Lincoln Avenue Address 2 / PO Box Apt A City * Evansville…" at bounding box center [946, 379] width 1079 height 113
click at [1434, 456] on button "Save Address" at bounding box center [1434, 458] width 83 height 25
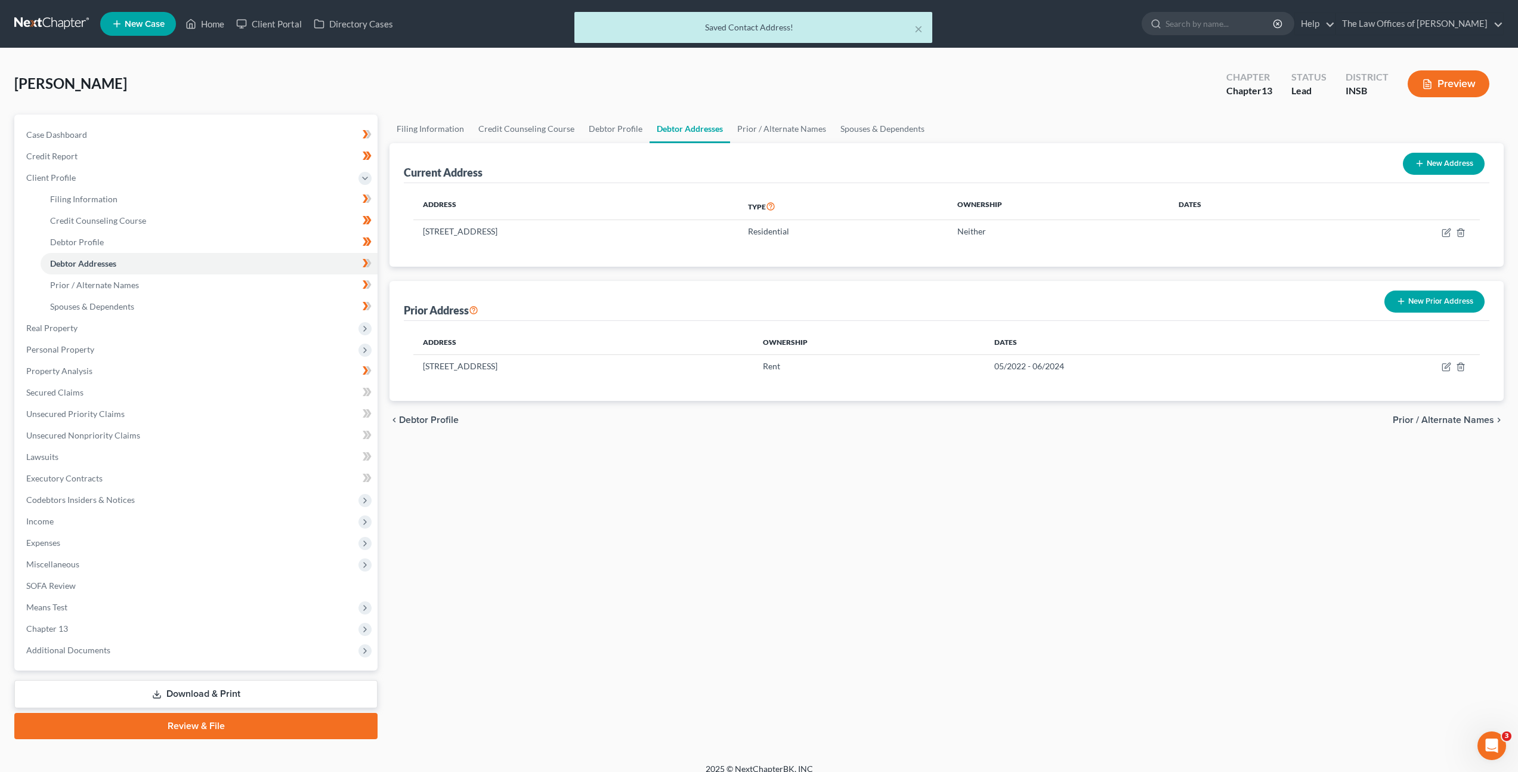
click at [949, 444] on div "Filing Information Credit Counseling Course Debtor Profile Debtor Addresses Pri…" at bounding box center [947, 427] width 1126 height 625
click at [365, 266] on icon at bounding box center [365, 263] width 5 height 8
click at [302, 283] on link "Prior / Alternate Names" at bounding box center [209, 284] width 337 height 21
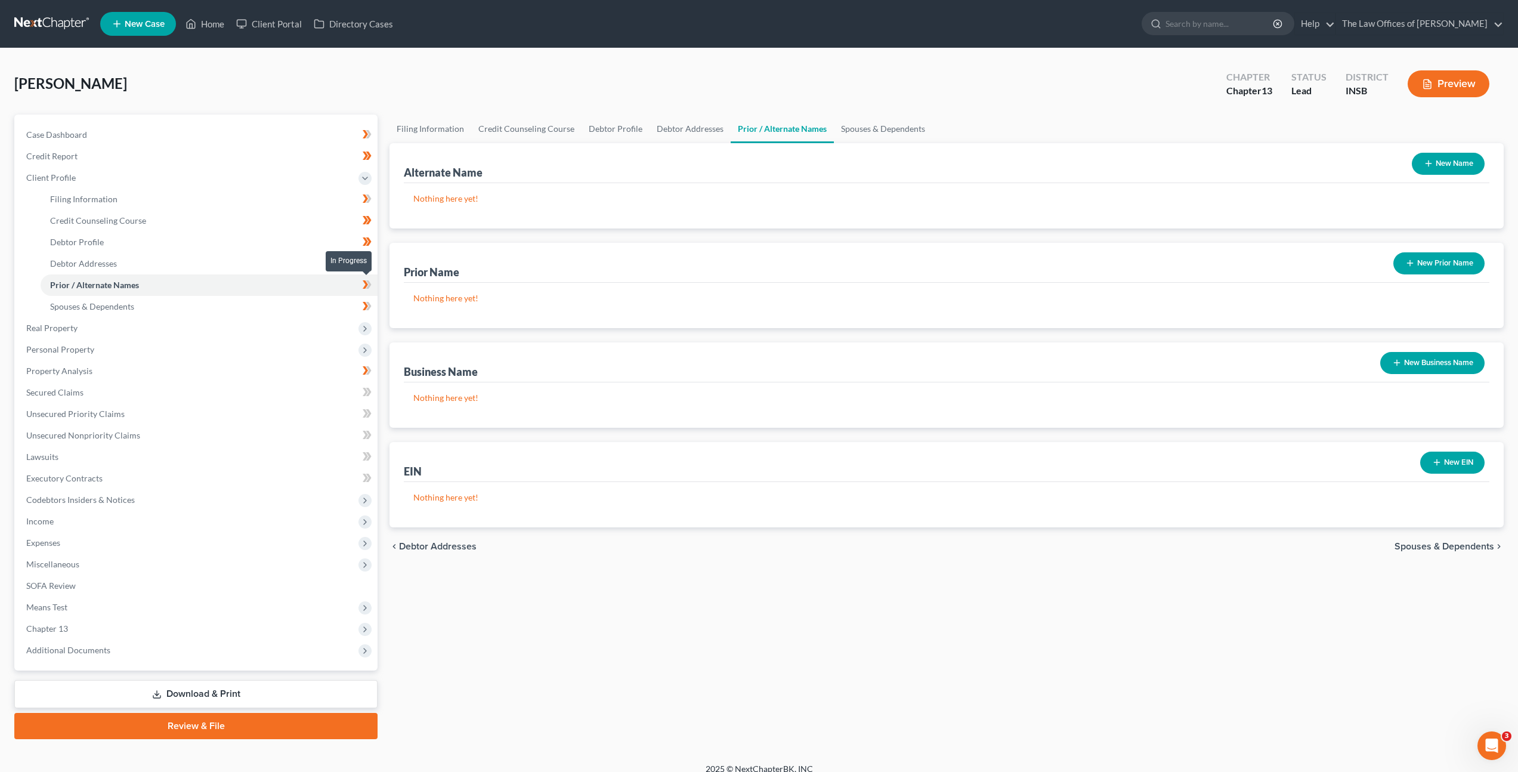
click at [372, 280] on icon at bounding box center [367, 284] width 9 height 15
click at [830, 599] on div "Filing Information Credit Counseling Course Debtor Profile Debtor Addresses Pri…" at bounding box center [947, 427] width 1126 height 625
click at [283, 302] on link "Spouses & Dependents" at bounding box center [209, 306] width 337 height 21
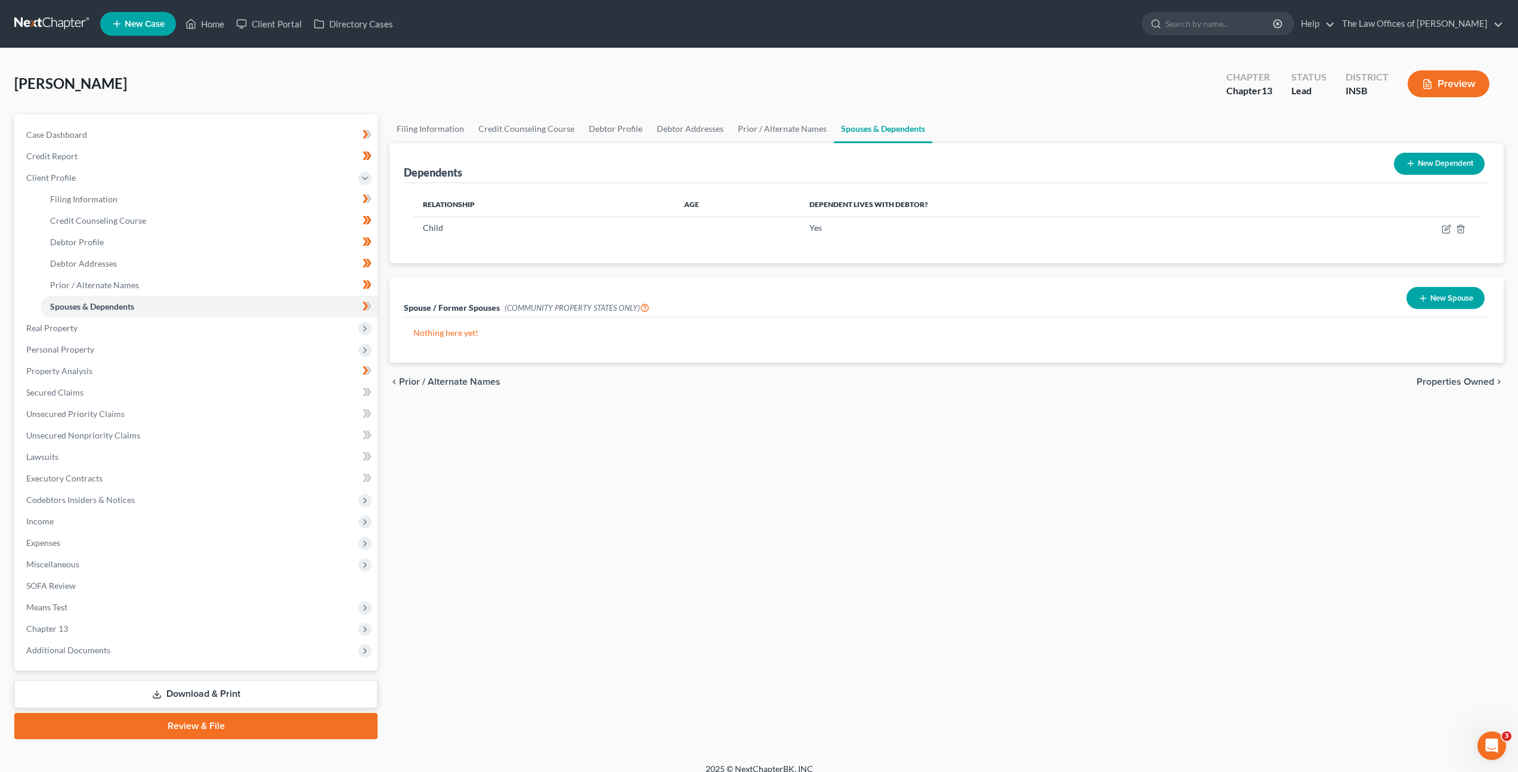
drag, startPoint x: 712, startPoint y: 464, endPoint x: 731, endPoint y: 457, distance: 19.8
click at [713, 464] on div "Filing Information Credit Counseling Course Debtor Profile Debtor Addresses Pri…" at bounding box center [947, 427] width 1126 height 625
click at [1446, 229] on icon "button" at bounding box center [1447, 227] width 5 height 5
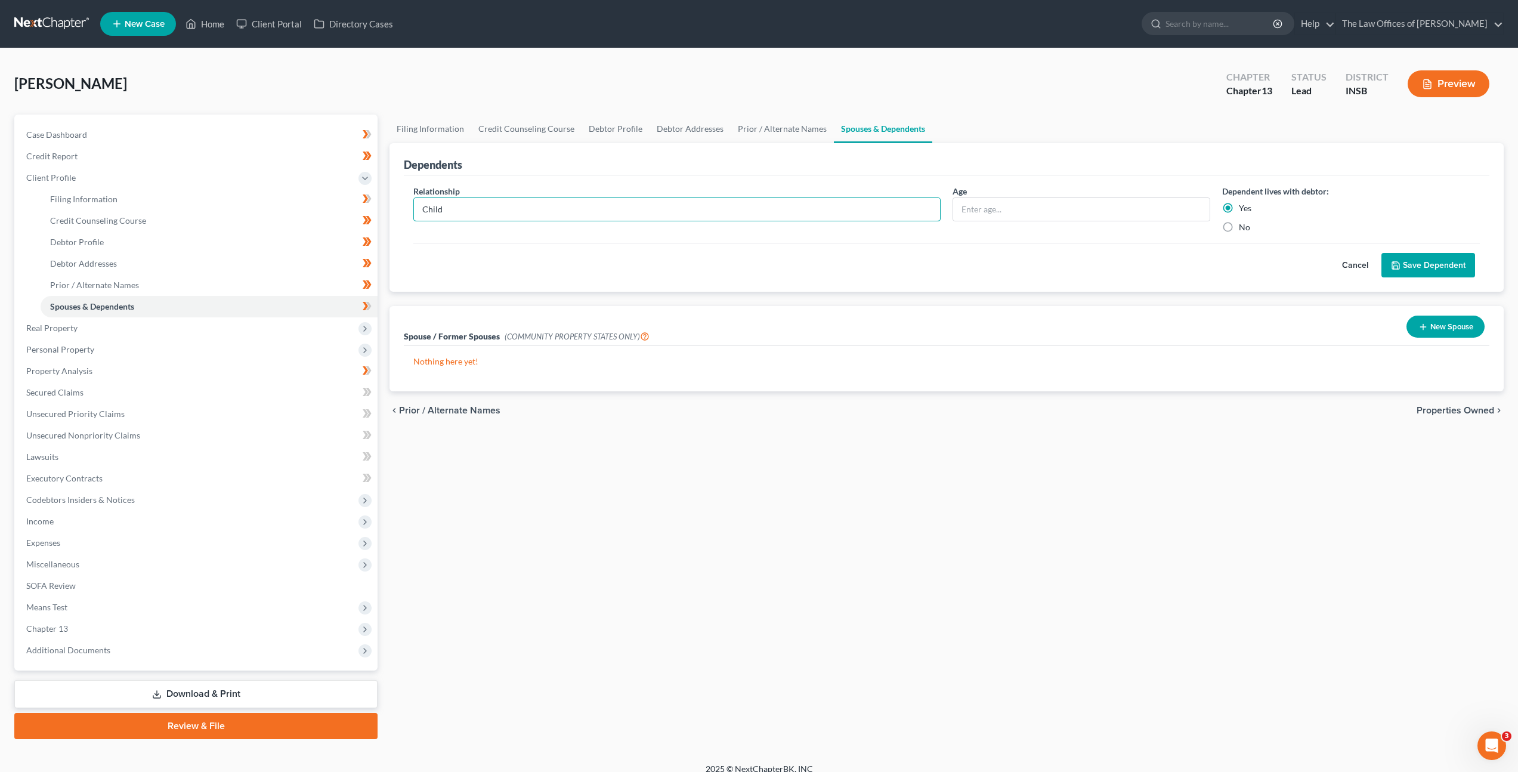
drag, startPoint x: 695, startPoint y: 208, endPoint x: 484, endPoint y: 189, distance: 211.5
click at [438, 175] on div "Relationship * Child Age Dependent lives with debtor: Yes No Cancel Save Depend…" at bounding box center [947, 233] width 1086 height 117
type input "Daughter"
type input "8"
click at [1410, 266] on button "Save Dependent" at bounding box center [1429, 265] width 94 height 25
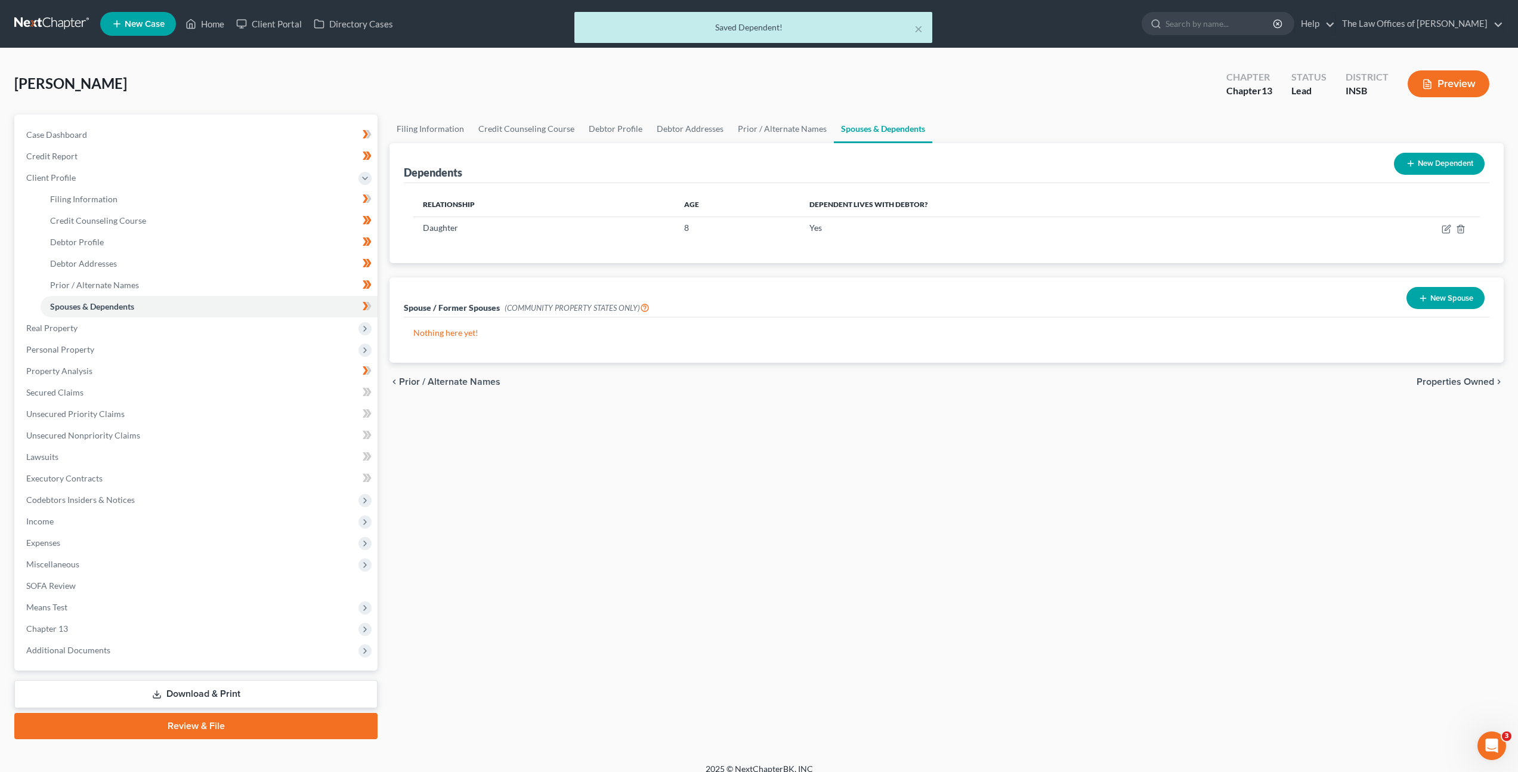
drag, startPoint x: 814, startPoint y: 501, endPoint x: 499, endPoint y: 452, distance: 318.9
click at [814, 501] on div "Filing Information Credit Counseling Course Debtor Profile Debtor Addresses Pri…" at bounding box center [947, 427] width 1126 height 625
click at [365, 308] on icon at bounding box center [365, 306] width 5 height 8
click at [628, 471] on div "Filing Information Credit Counseling Course Debtor Profile Debtor Addresses Pri…" at bounding box center [947, 427] width 1126 height 625
click at [183, 185] on span "Client Profile" at bounding box center [197, 177] width 361 height 21
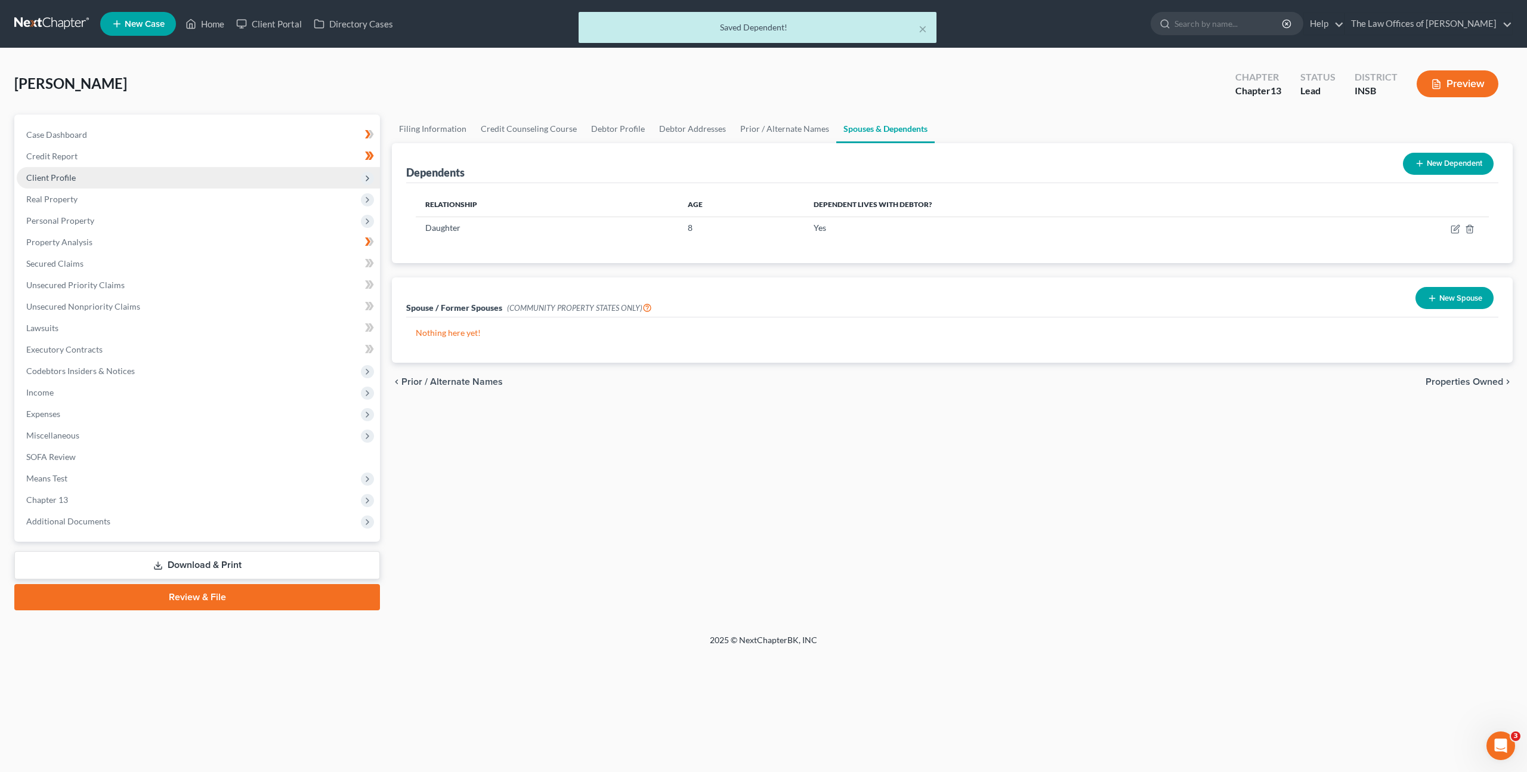
click at [183, 176] on span "Client Profile" at bounding box center [198, 177] width 363 height 21
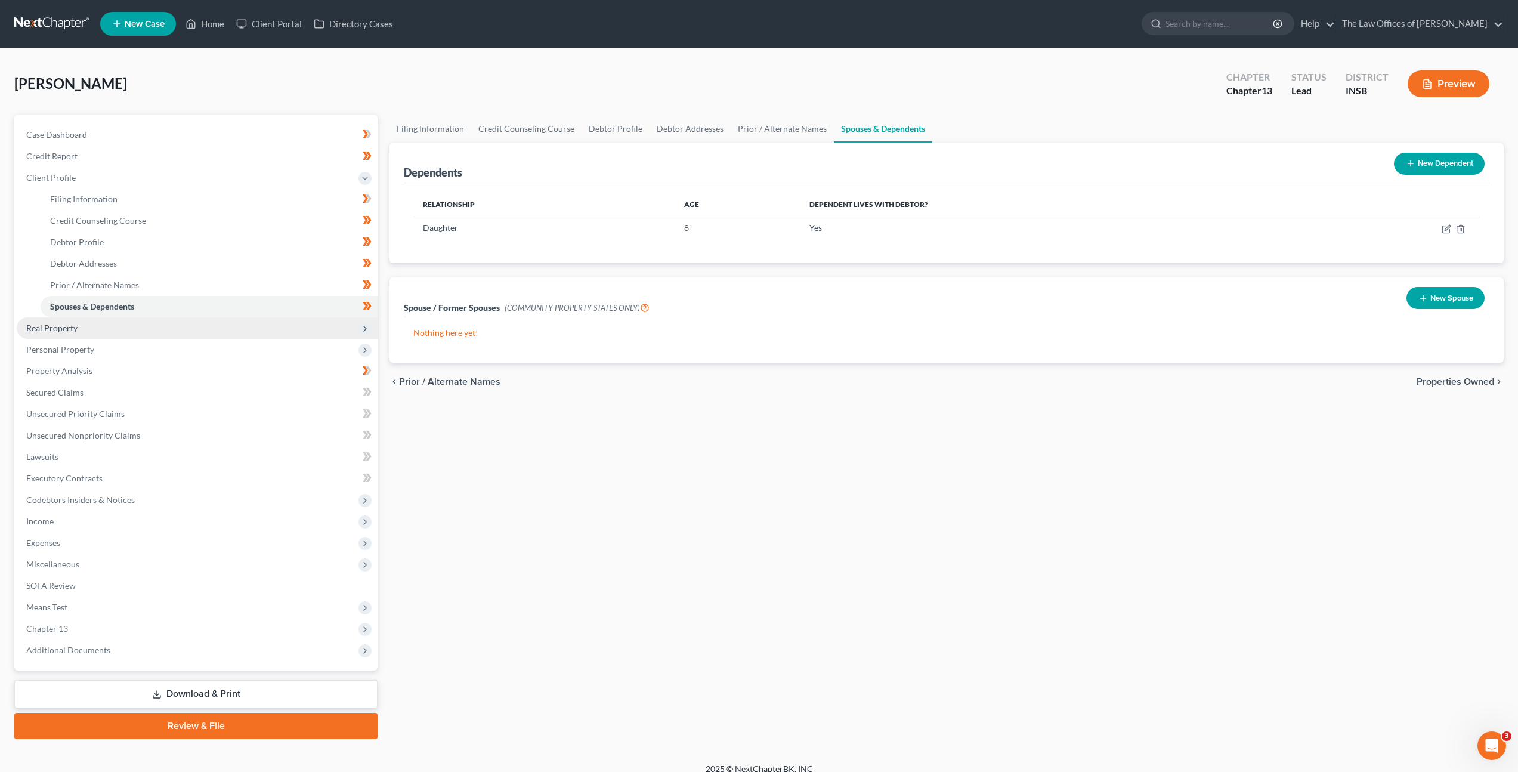
drag, startPoint x: 152, startPoint y: 325, endPoint x: 153, endPoint y: 334, distance: 8.4
click at [152, 325] on span "Real Property" at bounding box center [197, 327] width 361 height 21
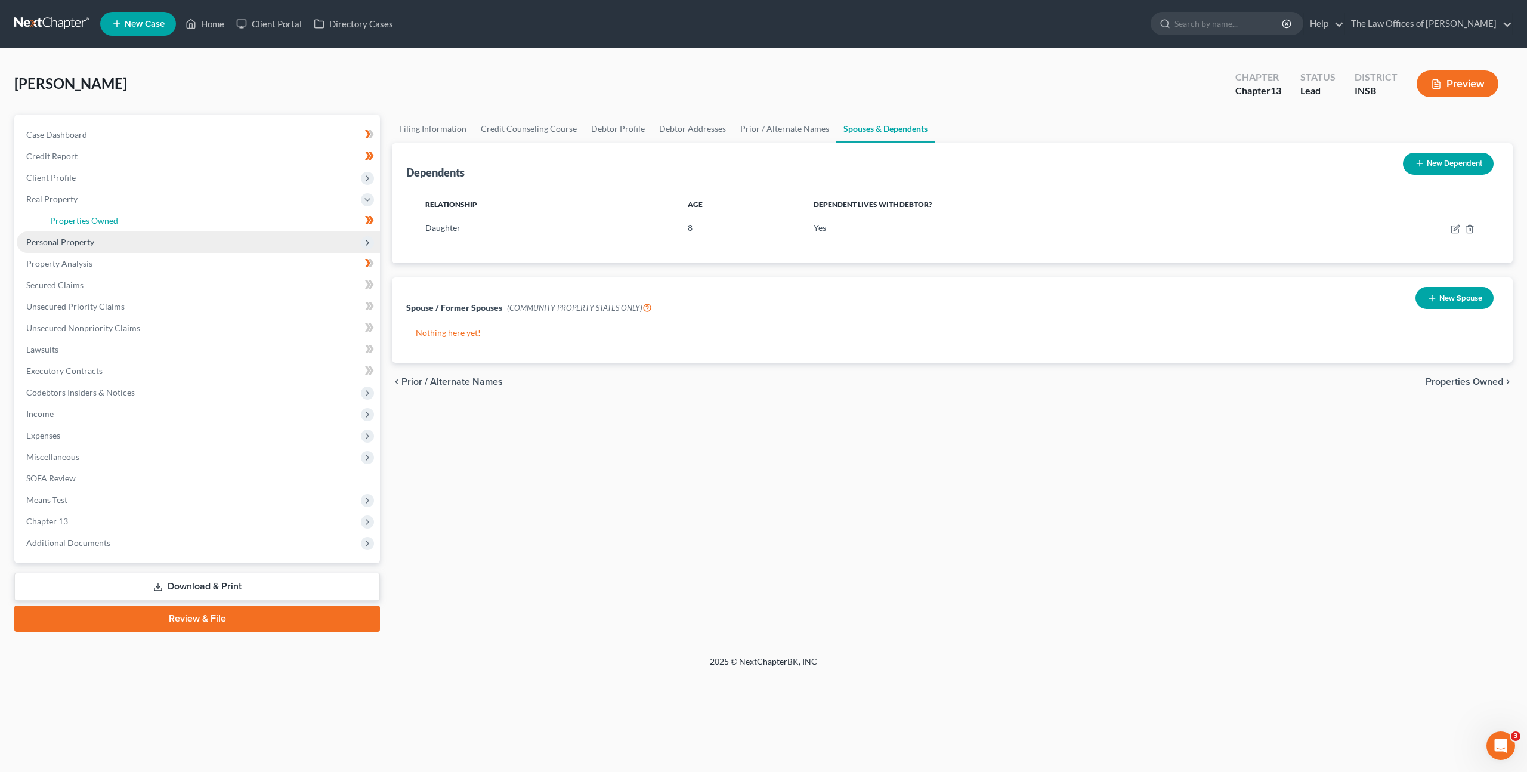
drag, startPoint x: 158, startPoint y: 214, endPoint x: 227, endPoint y: 246, distance: 76.6
click at [158, 213] on link "Properties Owned" at bounding box center [210, 220] width 339 height 21
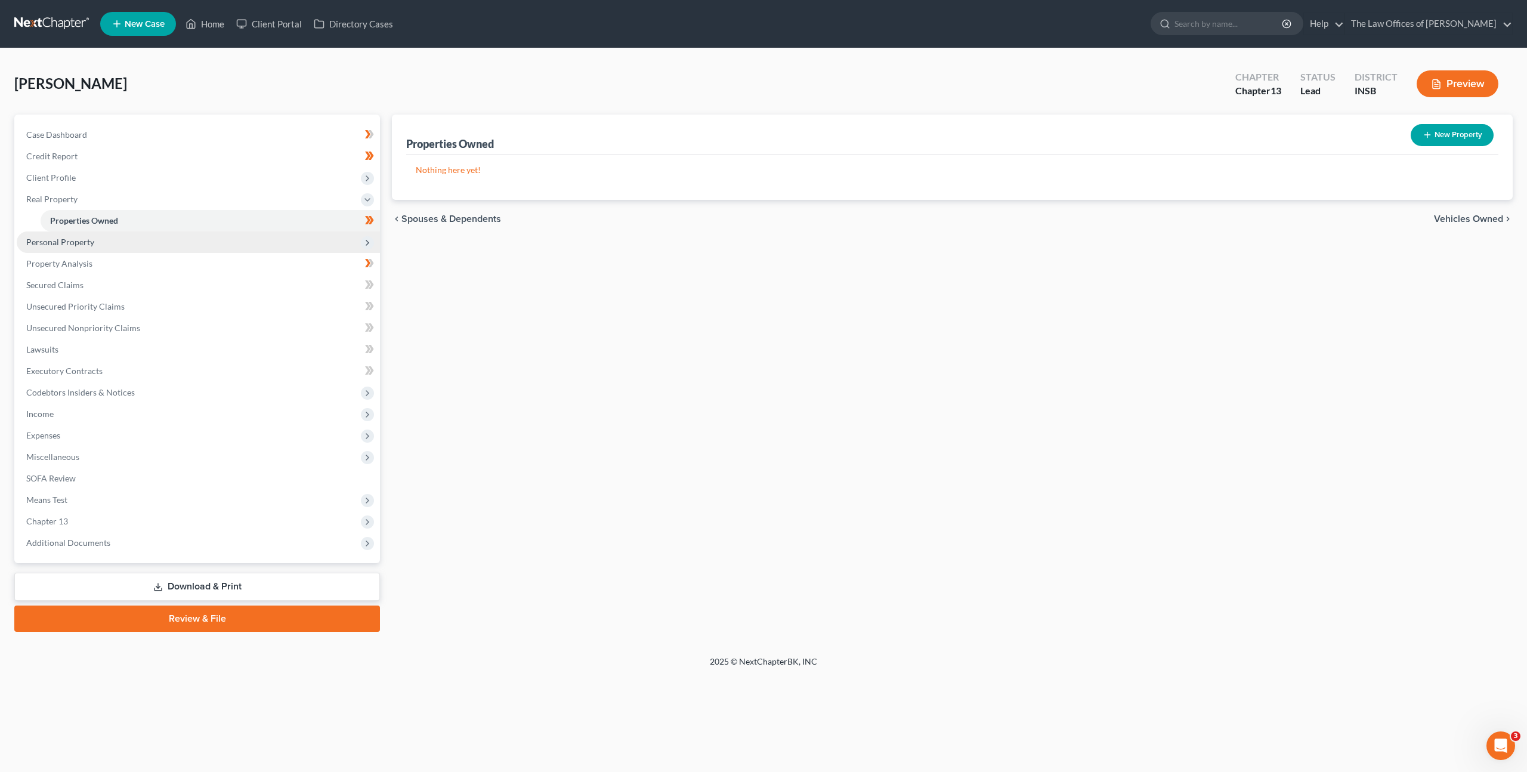
click at [199, 241] on span "Personal Property" at bounding box center [198, 241] width 363 height 21
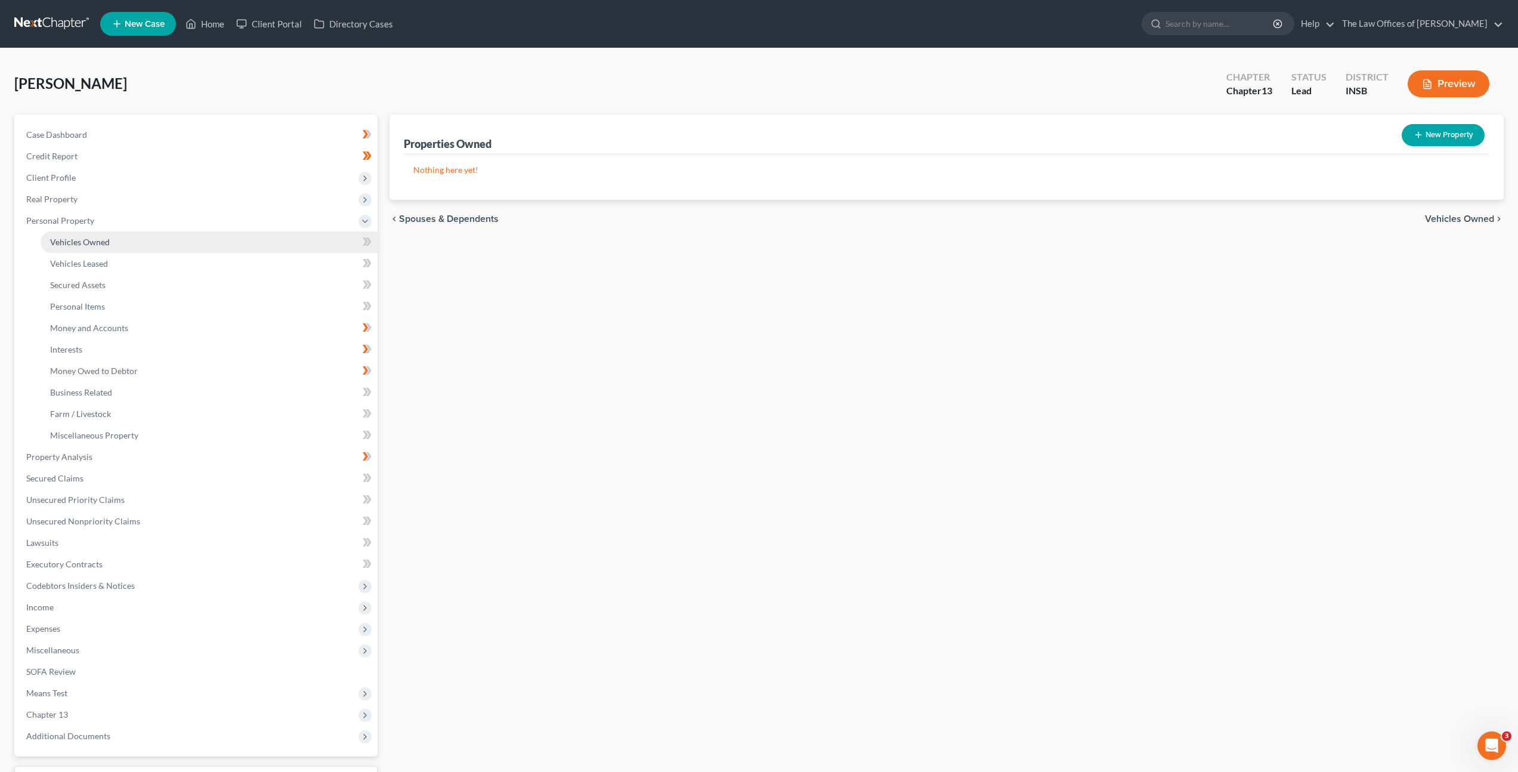
click at [196, 248] on link "Vehicles Owned" at bounding box center [209, 241] width 337 height 21
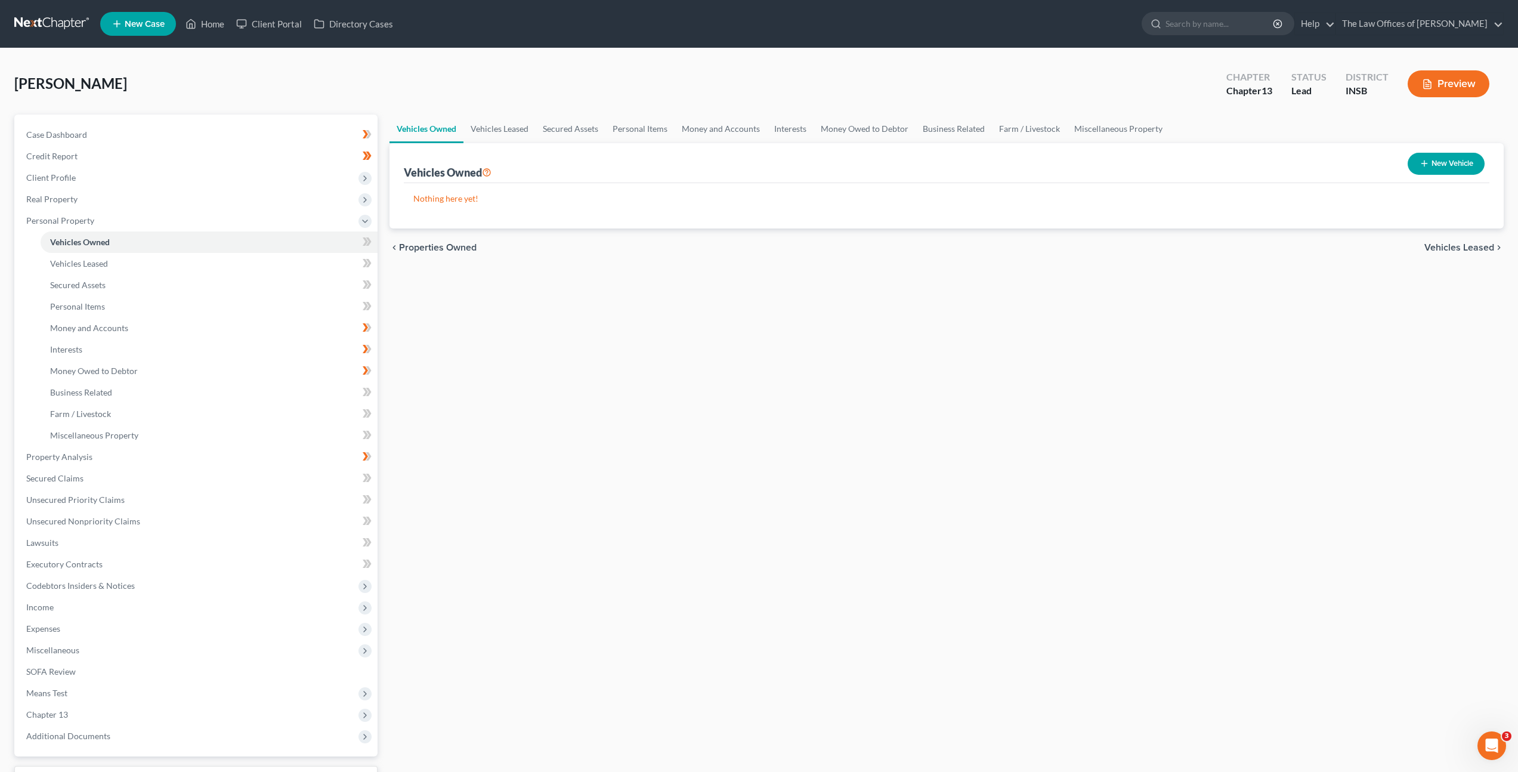
click at [1432, 153] on button "New Vehicle" at bounding box center [1446, 164] width 77 height 22
select select "0"
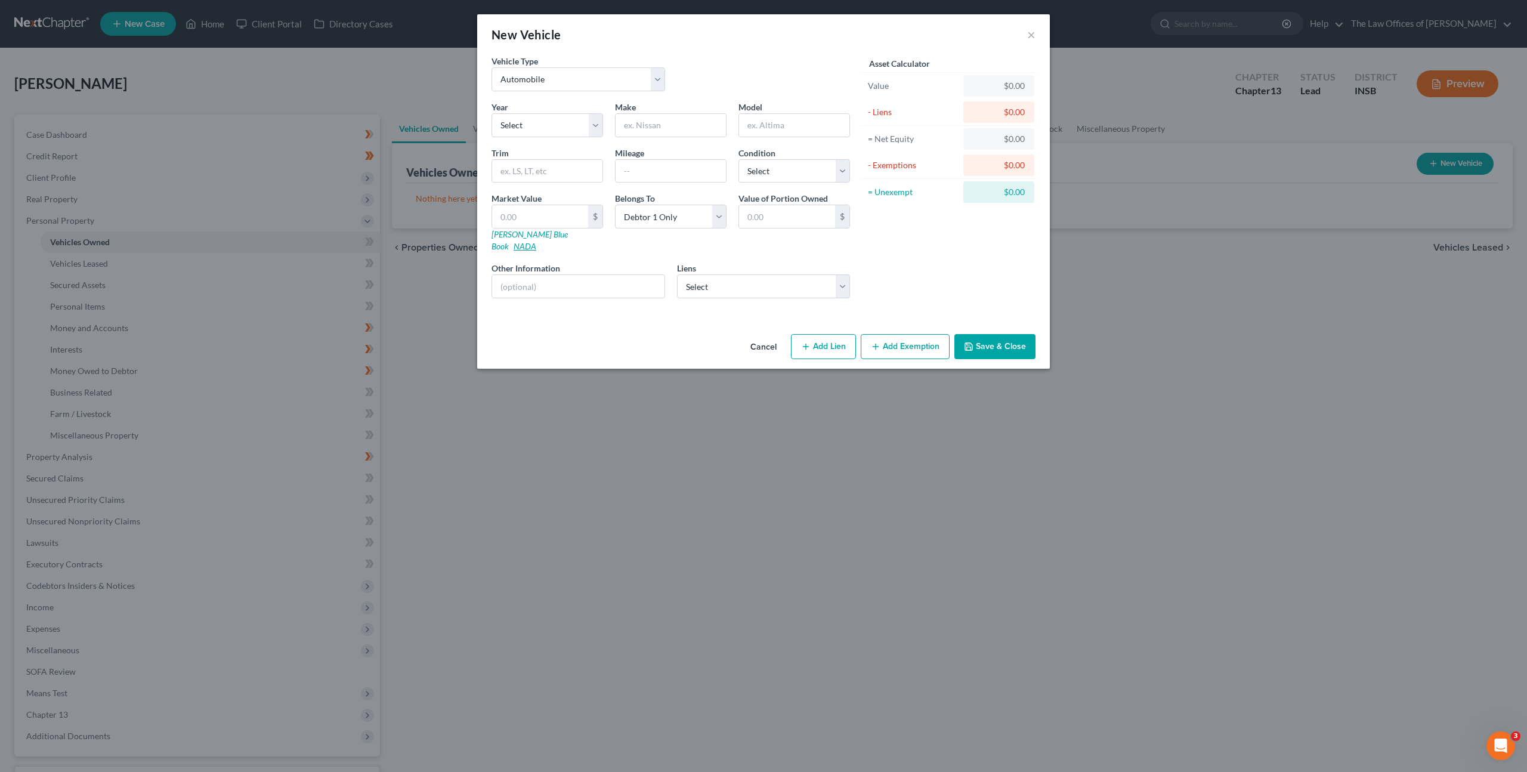
click at [536, 241] on link "NADA" at bounding box center [525, 246] width 23 height 10
click at [524, 121] on select "Select 2026 2025 2024 2023 2022 2021 2020 2019 2018 2017 2016 2015 2014 2013 20…" at bounding box center [548, 125] width 112 height 24
select select "4"
click at [492, 113] on select "Select 2026 2025 2024 2023 2022 2021 2020 2019 2018 2017 2016 2015 2014 2013 20…" at bounding box center [548, 125] width 112 height 24
click at [666, 121] on input "text" at bounding box center [671, 125] width 110 height 23
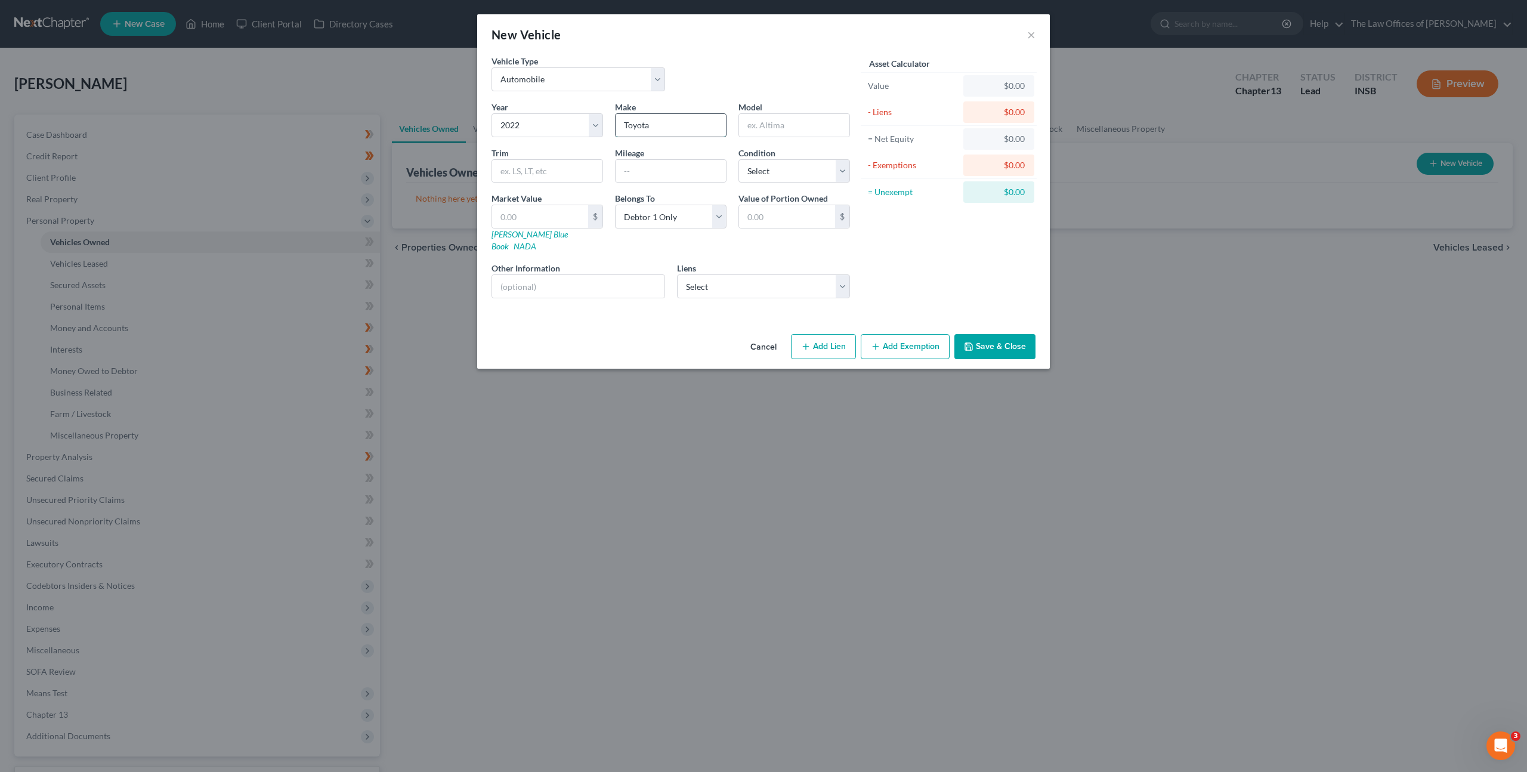
type input "Toyota"
type input "Camry"
click at [966, 343] on icon "button" at bounding box center [968, 346] width 7 height 7
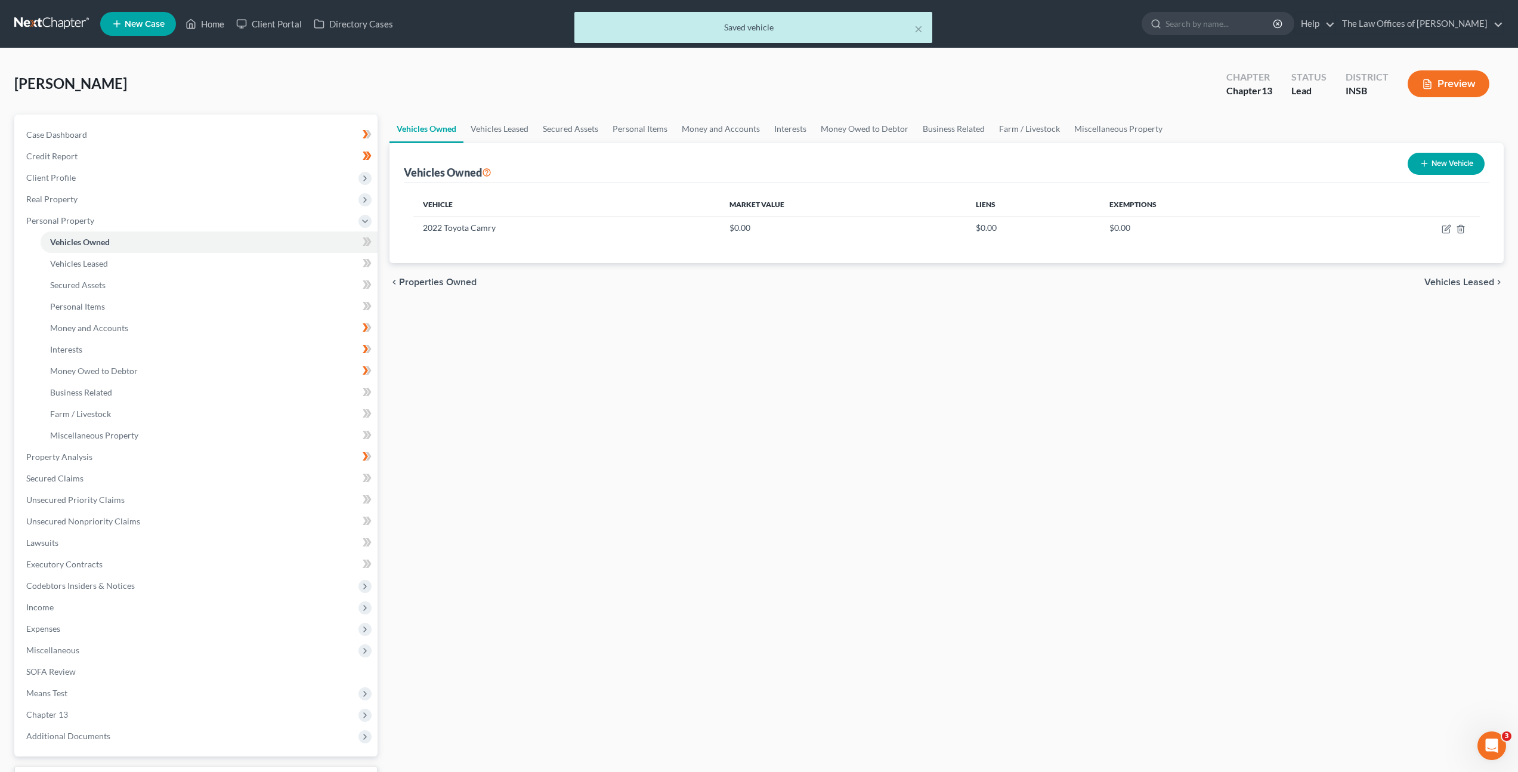
click at [1430, 166] on button "New Vehicle" at bounding box center [1446, 164] width 77 height 22
select select "0"
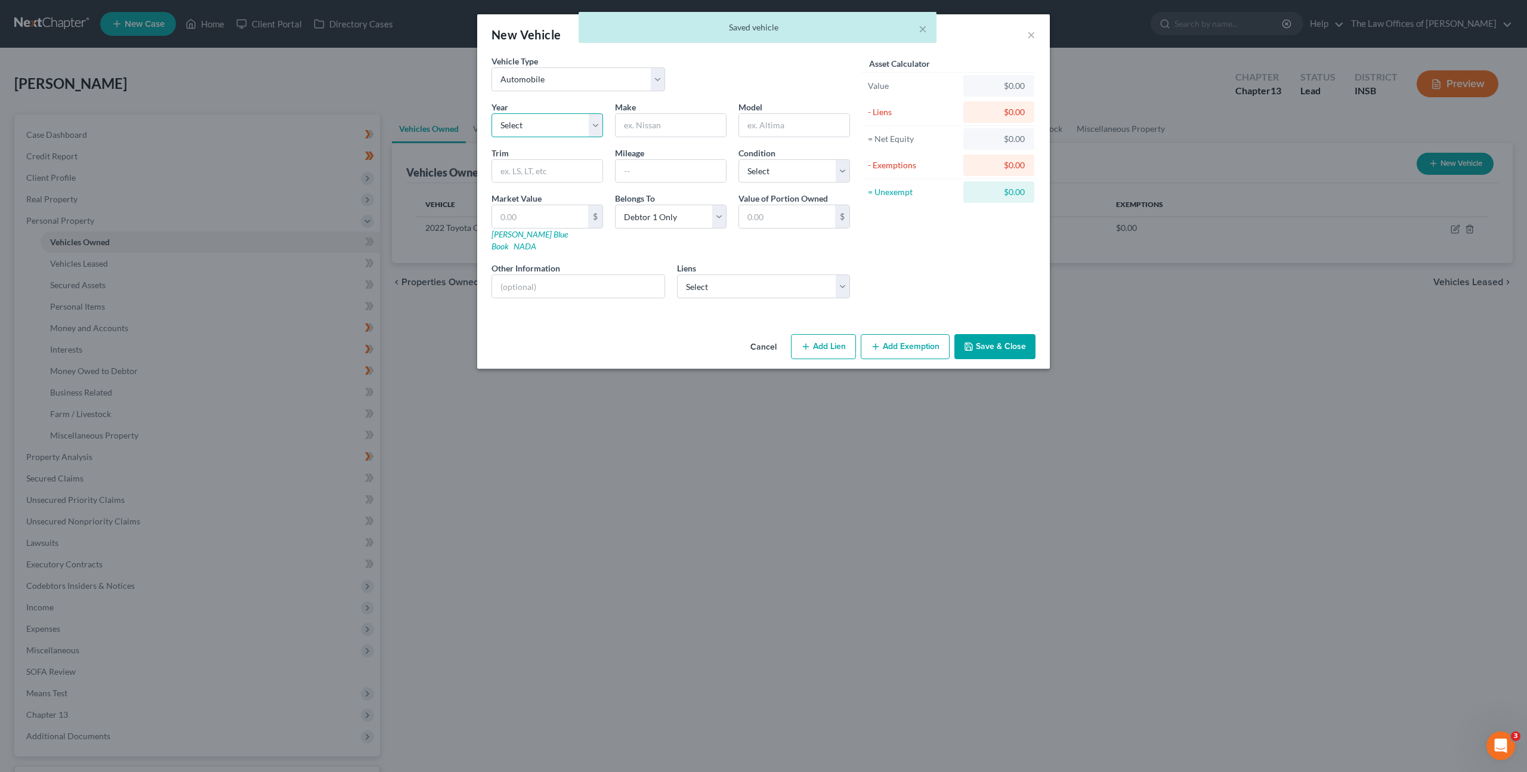
click at [522, 127] on select "Select 2026 2025 2024 2023 2022 2021 2020 2019 2018 2017 2016 2015 2014 2013 20…" at bounding box center [548, 125] width 112 height 24
select select "24"
click at [492, 113] on select "Select 2026 2025 2024 2023 2022 2021 2020 2019 2018 2017 2016 2015 2014 2013 20…" at bounding box center [548, 125] width 112 height 24
click at [653, 126] on input "text" at bounding box center [671, 125] width 110 height 23
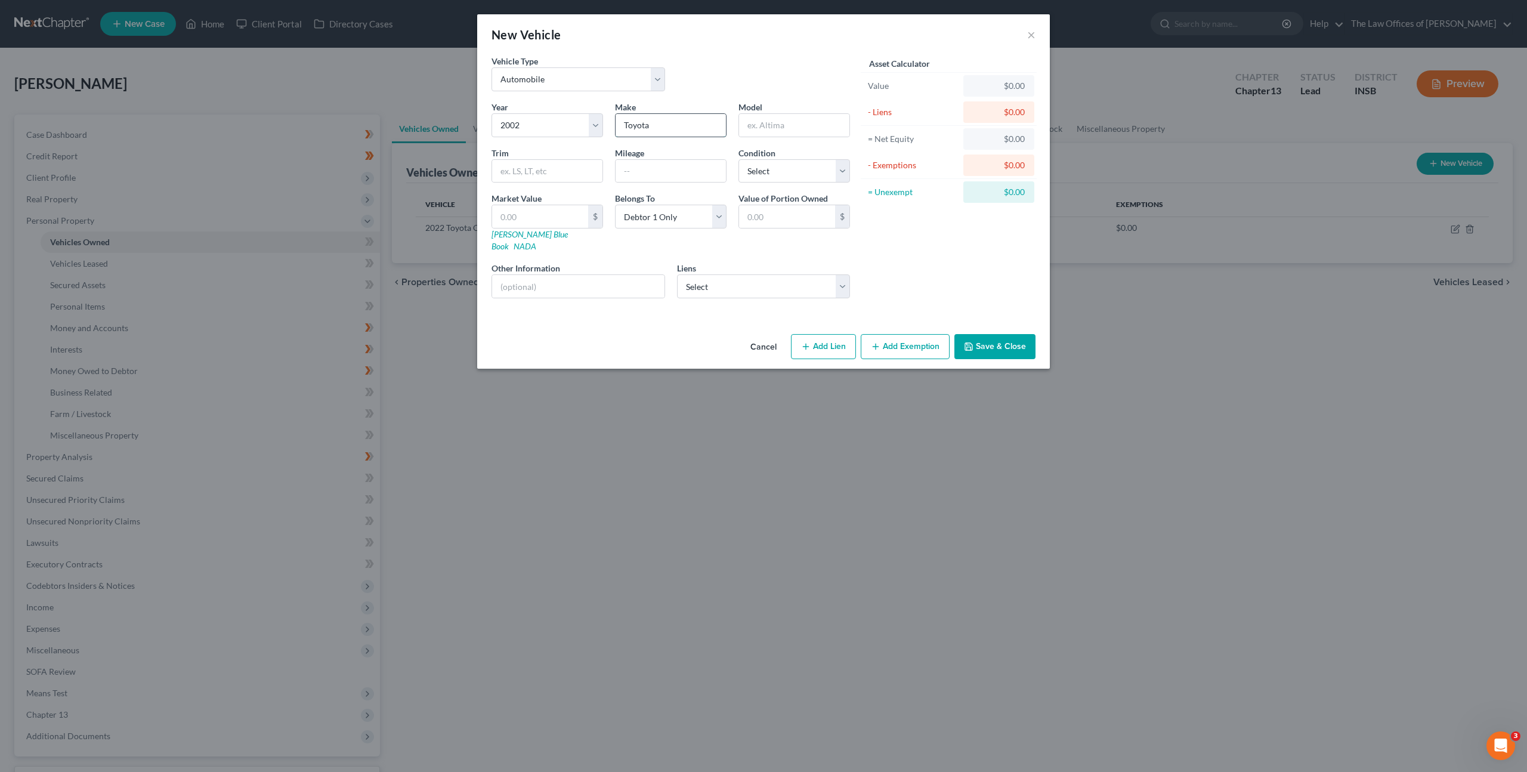
type input "Toyota"
type input "Sequoia"
drag, startPoint x: 986, startPoint y: 328, endPoint x: 996, endPoint y: 322, distance: 11.5
click at [987, 334] on button "Save & Close" at bounding box center [995, 346] width 81 height 25
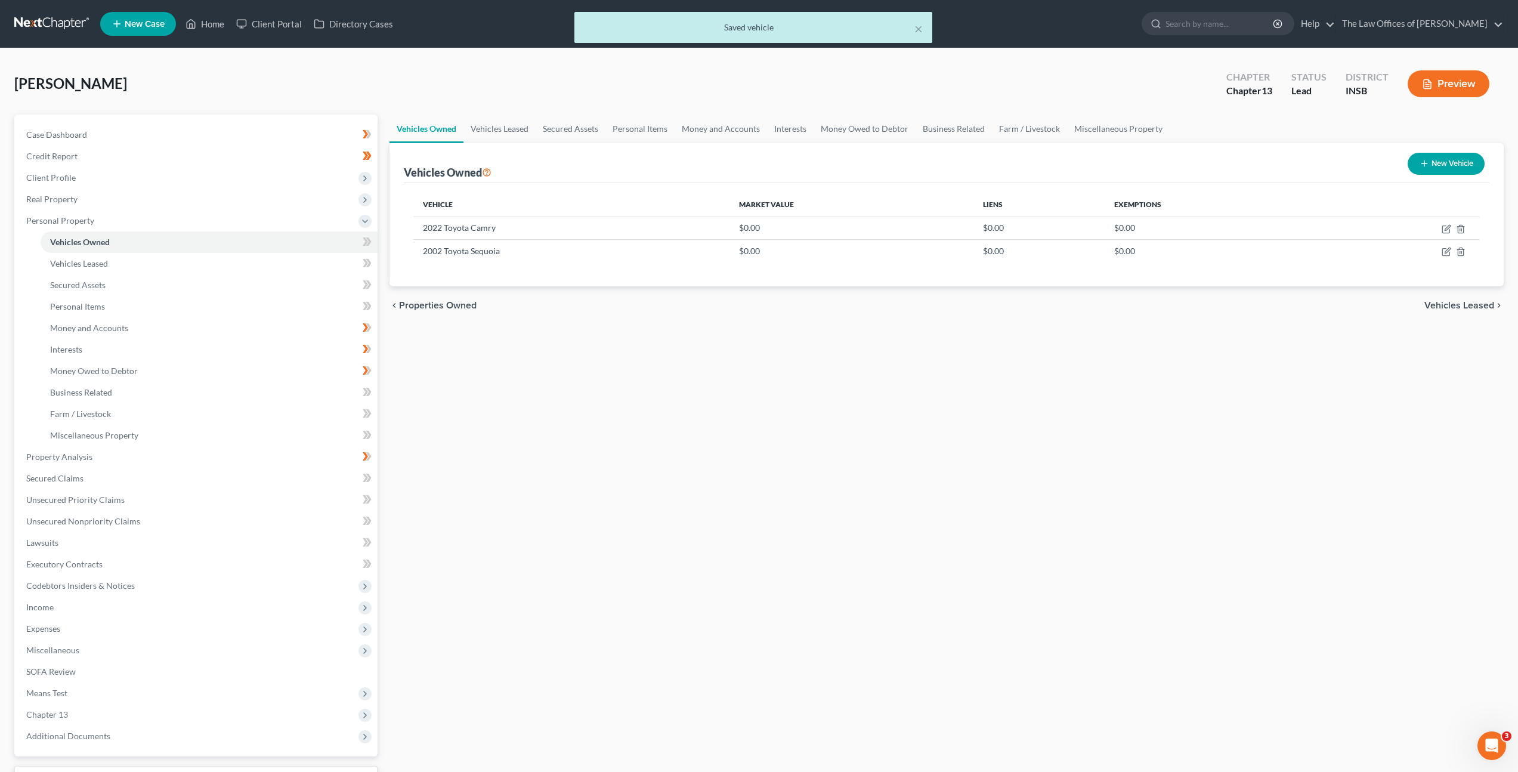
click at [980, 394] on div "Vehicles Owned Vehicles Leased Secured Assets Personal Items Money and Accounts…" at bounding box center [947, 470] width 1126 height 711
click at [1443, 228] on icon "button" at bounding box center [1446, 229] width 7 height 7
select select "0"
select select "4"
select select "0"
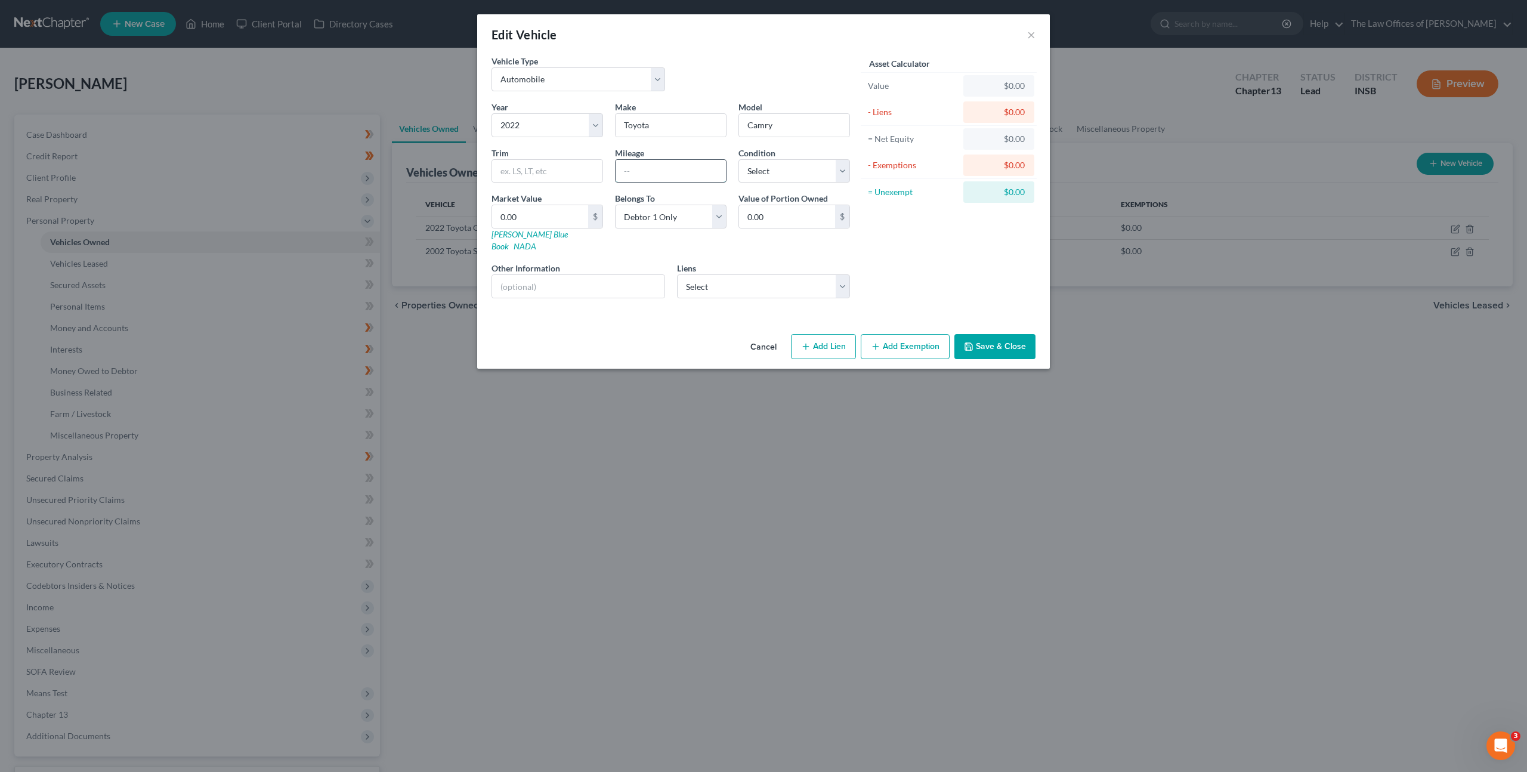
click at [643, 164] on input "text" at bounding box center [671, 171] width 110 height 23
type input "69000"
click at [561, 210] on input "0.00" at bounding box center [540, 216] width 96 height 23
click at [804, 172] on select "Select Excellent Very Good Good Fair Poor" at bounding box center [795, 171] width 112 height 24
select select "0"
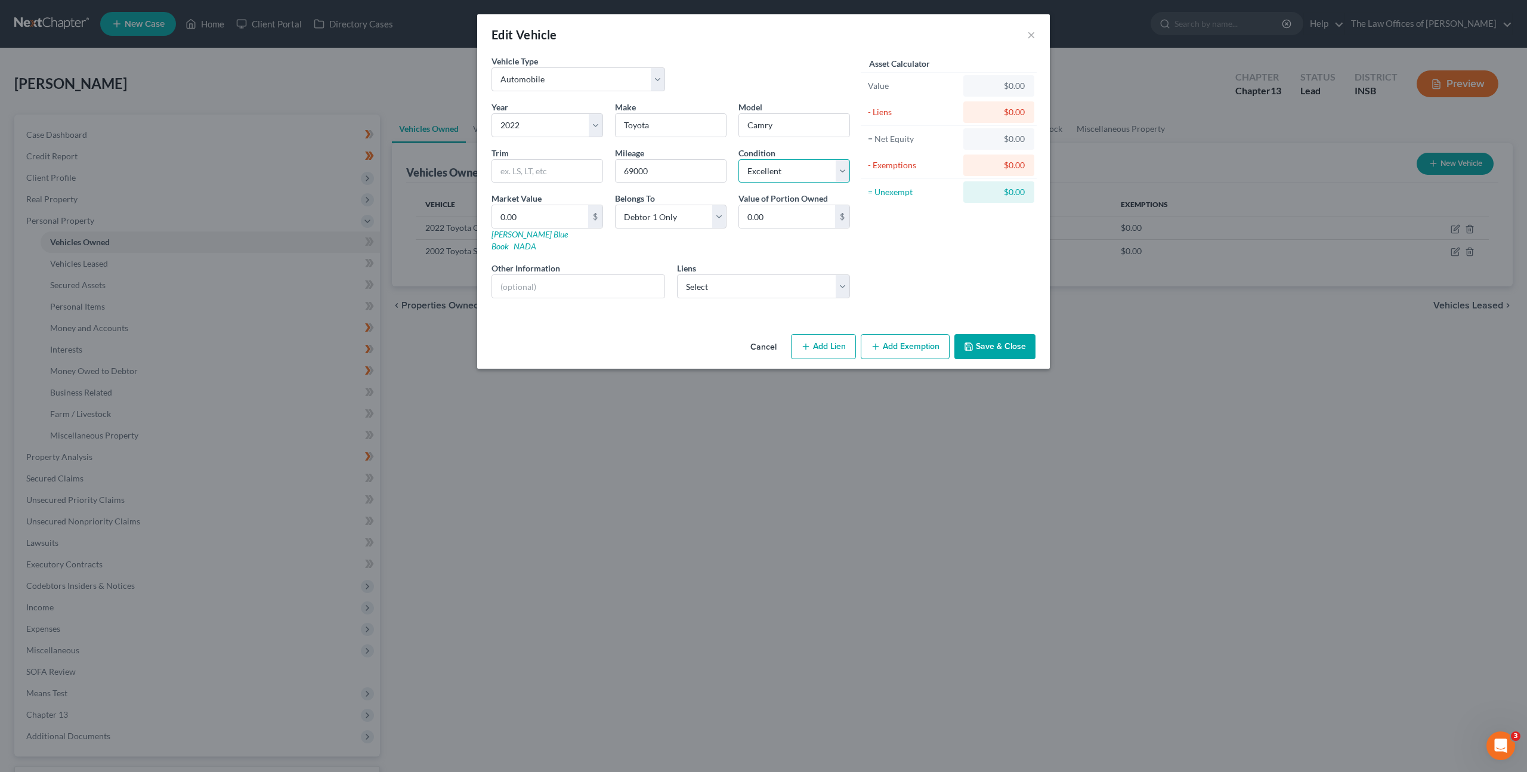
click at [739, 159] on select "Select Excellent Very Good Good Fair Poor" at bounding box center [795, 171] width 112 height 24
drag, startPoint x: 541, startPoint y: 276, endPoint x: 691, endPoint y: 279, distance: 150.4
click at [541, 276] on input "text" at bounding box center [578, 286] width 172 height 23
click at [826, 274] on select "Select Gm Financial - $26,543.00 Self Financial/Lead Ba - $109.00" at bounding box center [764, 286] width 174 height 24
select select "0"
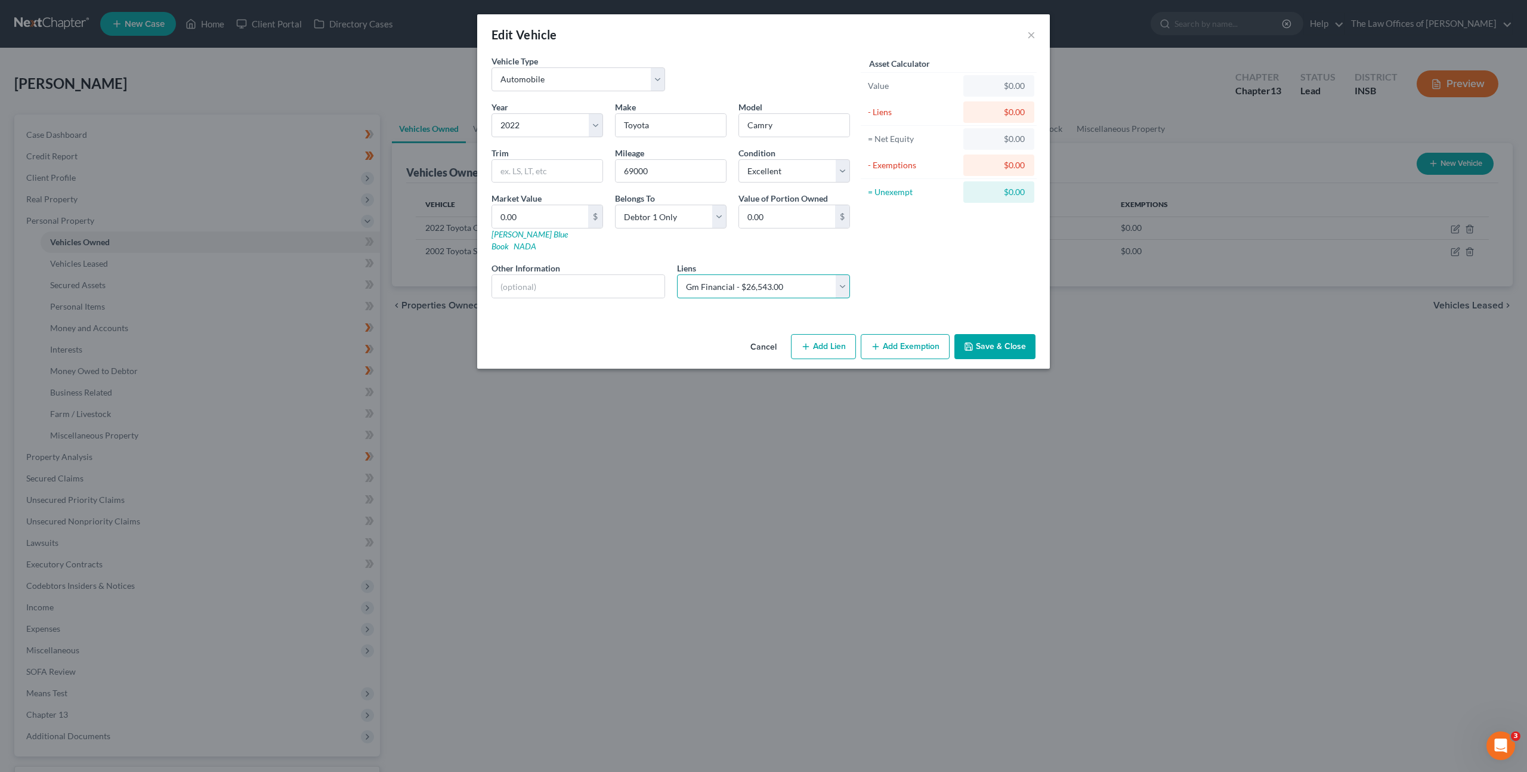
click at [677, 274] on select "Select Gm Financial - $26,543.00 Self Financial/Lead Ba - $109.00" at bounding box center [764, 286] width 174 height 24
select select
select select "45"
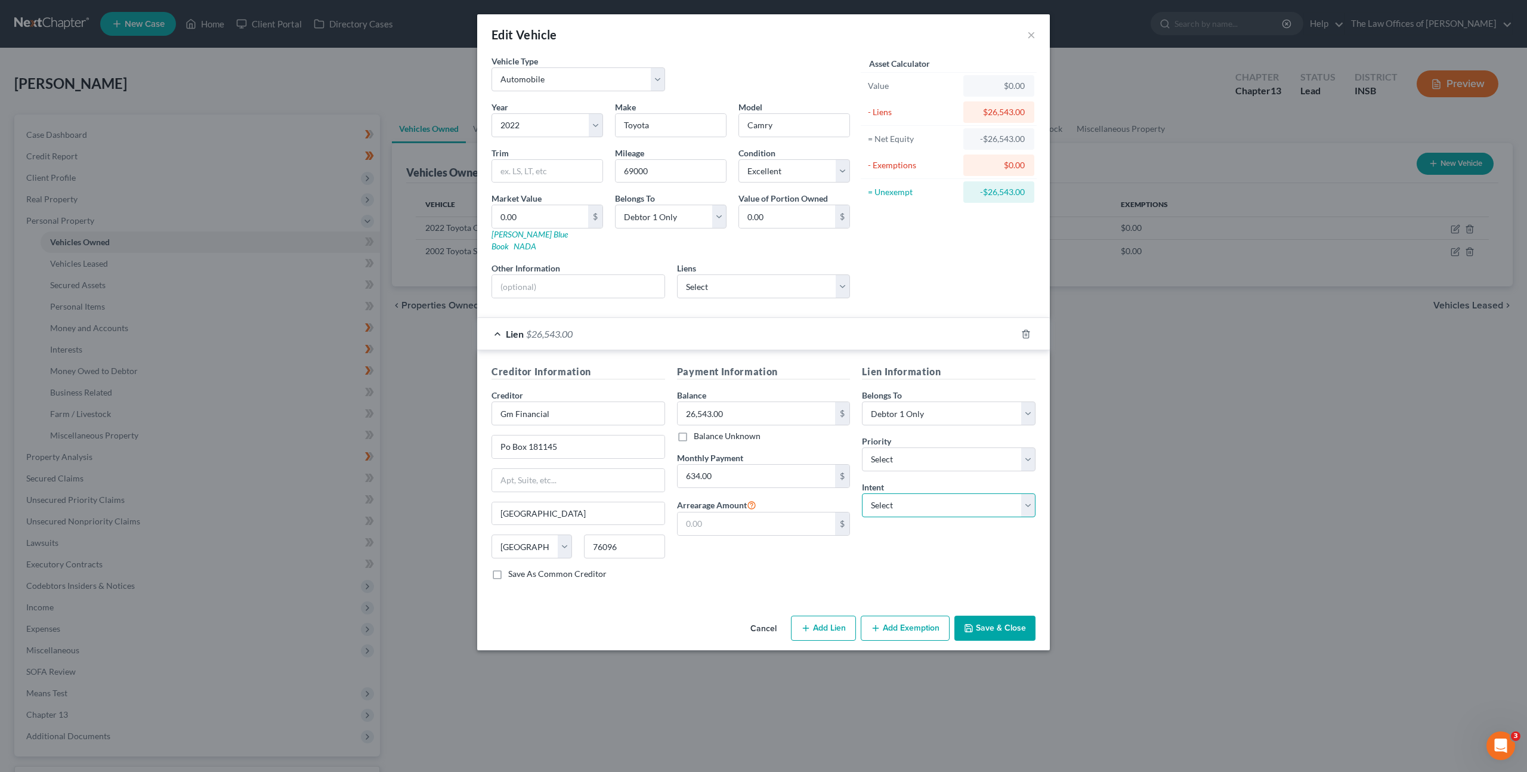
click at [884, 493] on select "Select Surrender Redeem Reaffirm Avoid Other" at bounding box center [949, 505] width 174 height 24
click at [862, 493] on select "Select Surrender Redeem Reaffirm Avoid Other" at bounding box center [949, 505] width 174 height 24
drag, startPoint x: 852, startPoint y: 537, endPoint x: 901, endPoint y: 331, distance: 212.3
click at [852, 536] on div "Payment Information Balance 26,543.00 $ Balance Unknown Balance Undetermined 26…" at bounding box center [764, 477] width 186 height 225
click at [544, 212] on input "0.00" at bounding box center [540, 216] width 96 height 23
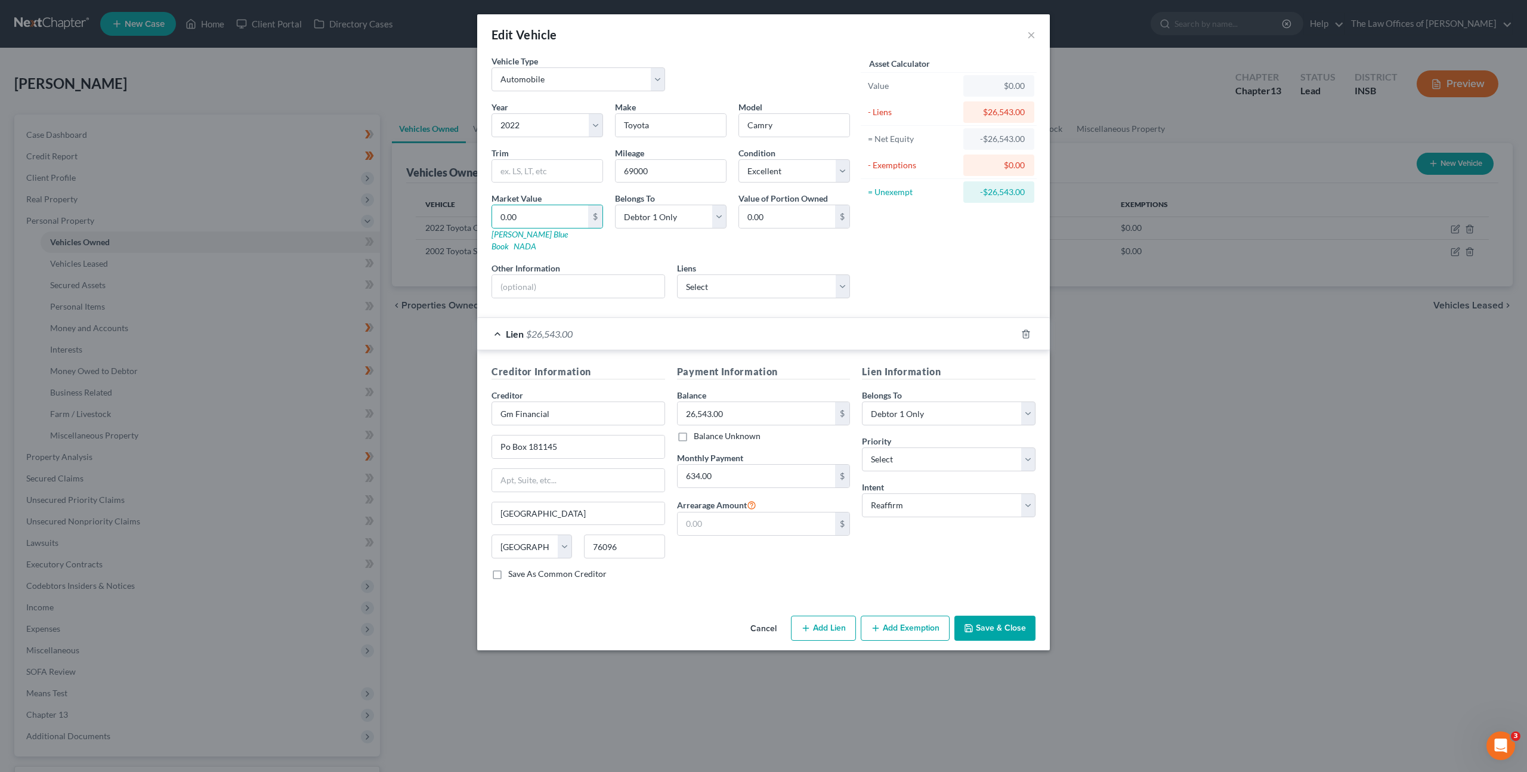
click at [983, 616] on button "Save & Close" at bounding box center [995, 628] width 81 height 25
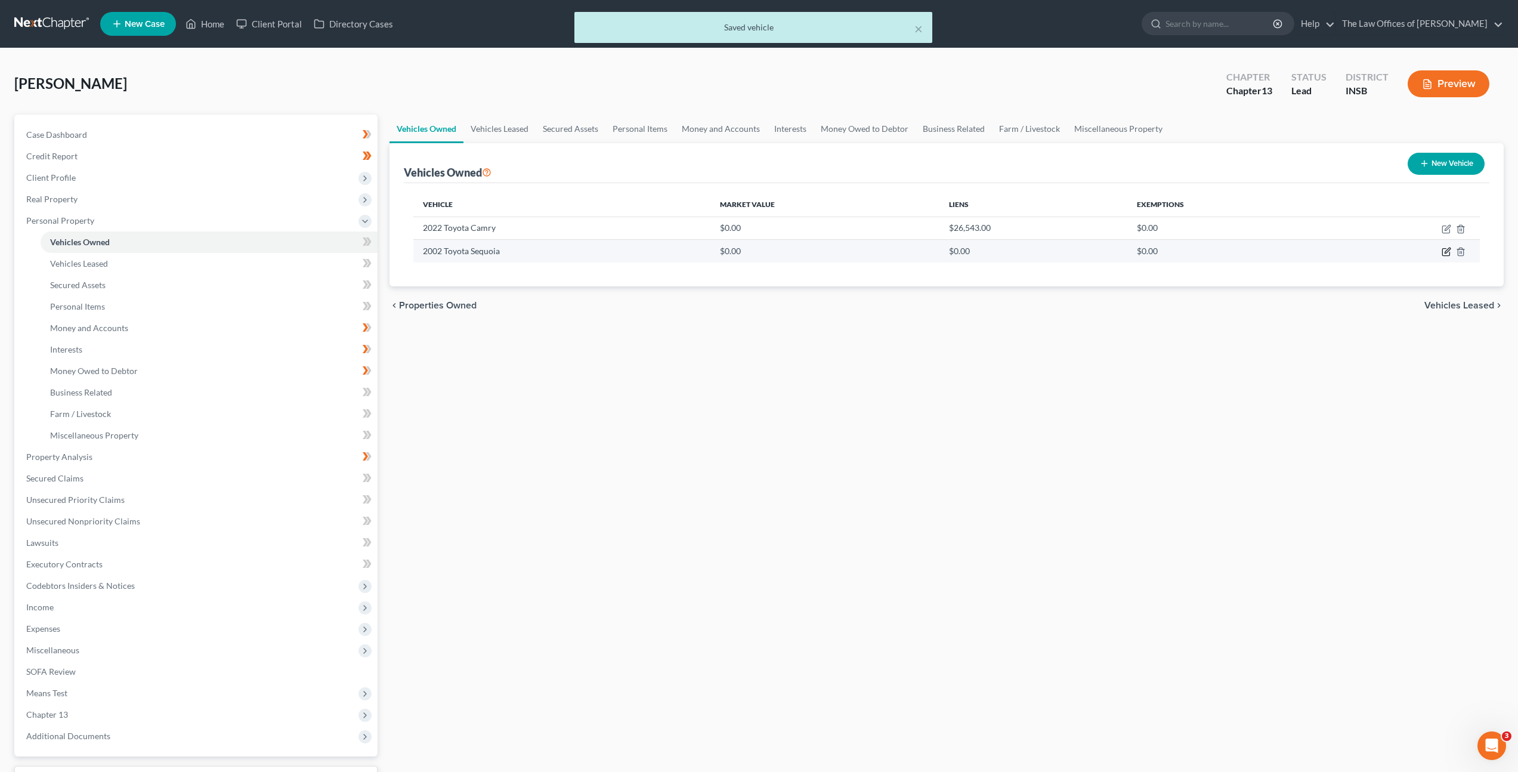
drag, startPoint x: 1444, startPoint y: 252, endPoint x: 1311, endPoint y: 249, distance: 133.1
click at [1444, 252] on icon "button" at bounding box center [1447, 252] width 10 height 10
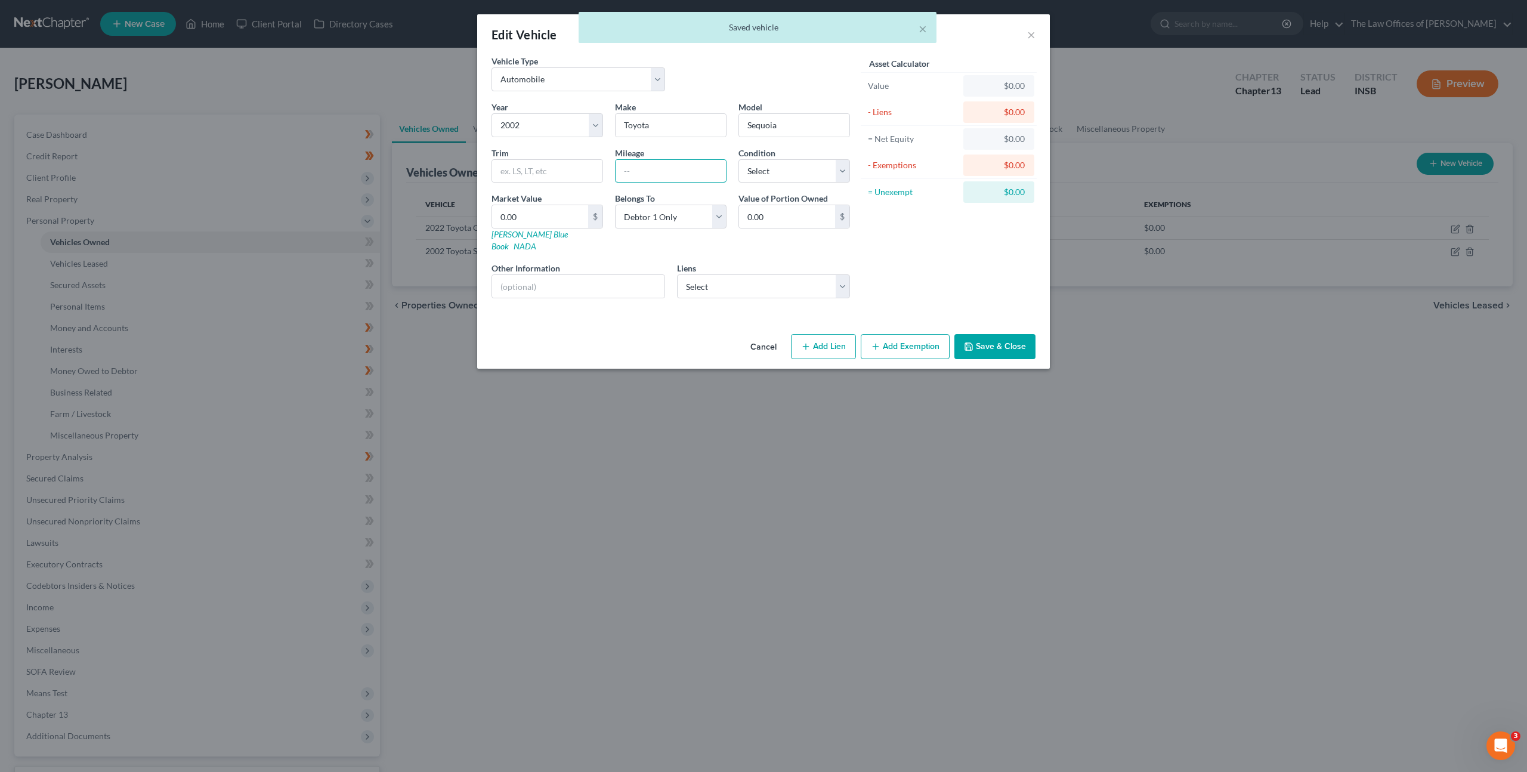
drag, startPoint x: 628, startPoint y: 172, endPoint x: 696, endPoint y: 184, distance: 69.6
click at [629, 172] on input "text" at bounding box center [671, 171] width 110 height 23
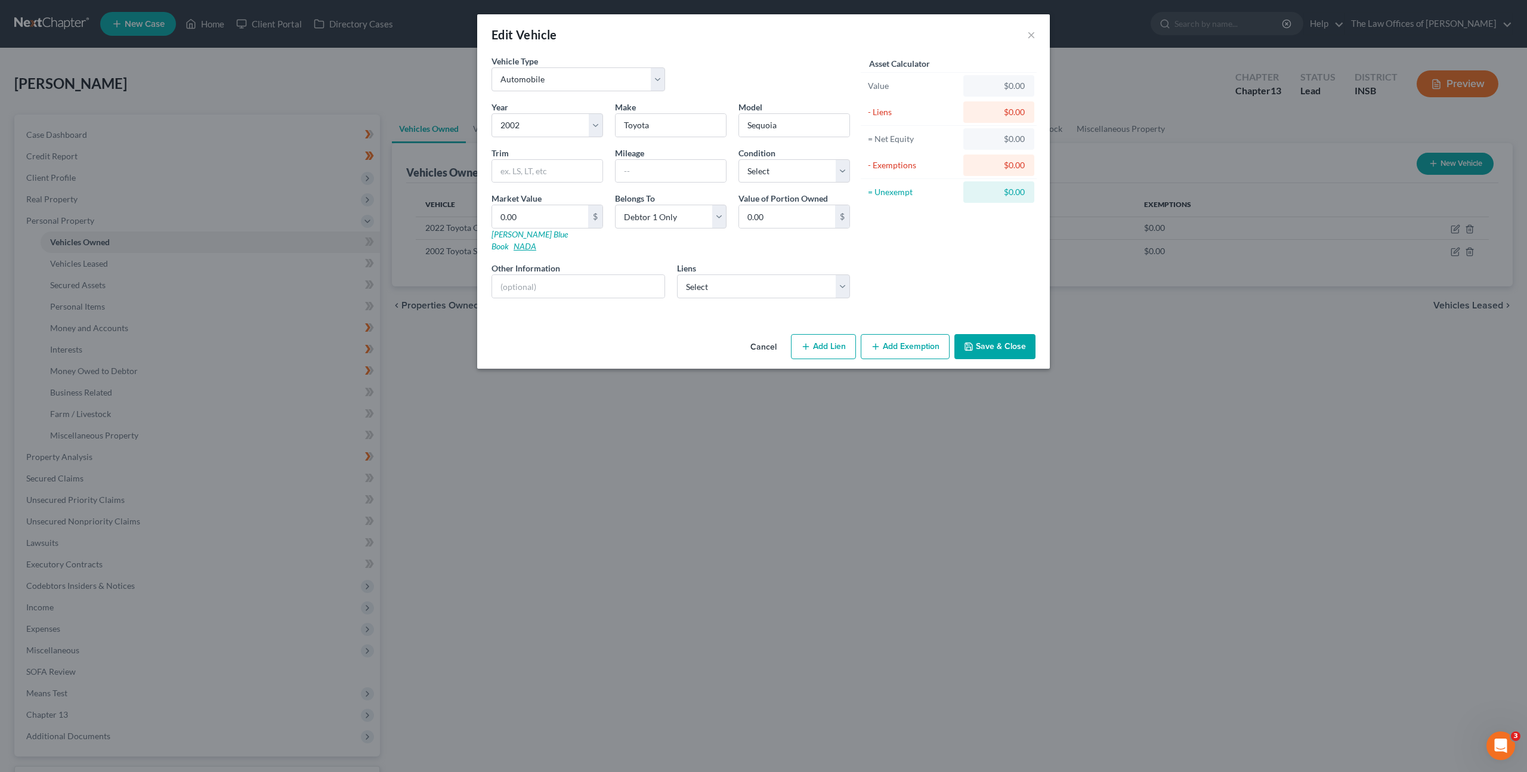
click at [536, 241] on link "NADA" at bounding box center [525, 246] width 23 height 10
click at [529, 174] on input "text" at bounding box center [547, 171] width 110 height 23
click at [641, 166] on input "text" at bounding box center [671, 171] width 110 height 23
click at [658, 169] on input "text" at bounding box center [671, 171] width 110 height 23
click at [768, 176] on select "Select Excellent Very Good Good Fair Poor" at bounding box center [795, 171] width 112 height 24
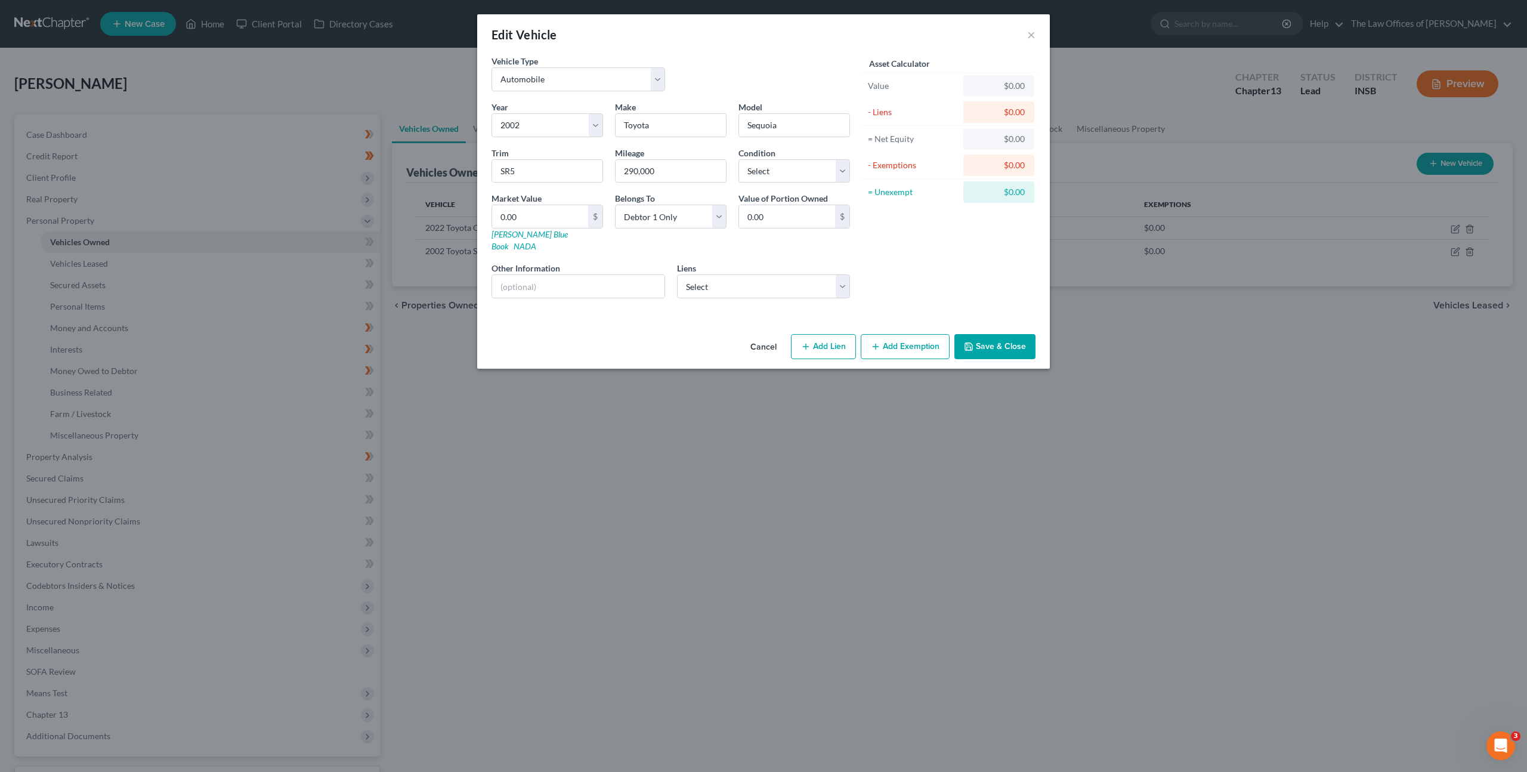
click at [999, 339] on button "Save & Close" at bounding box center [995, 346] width 81 height 25
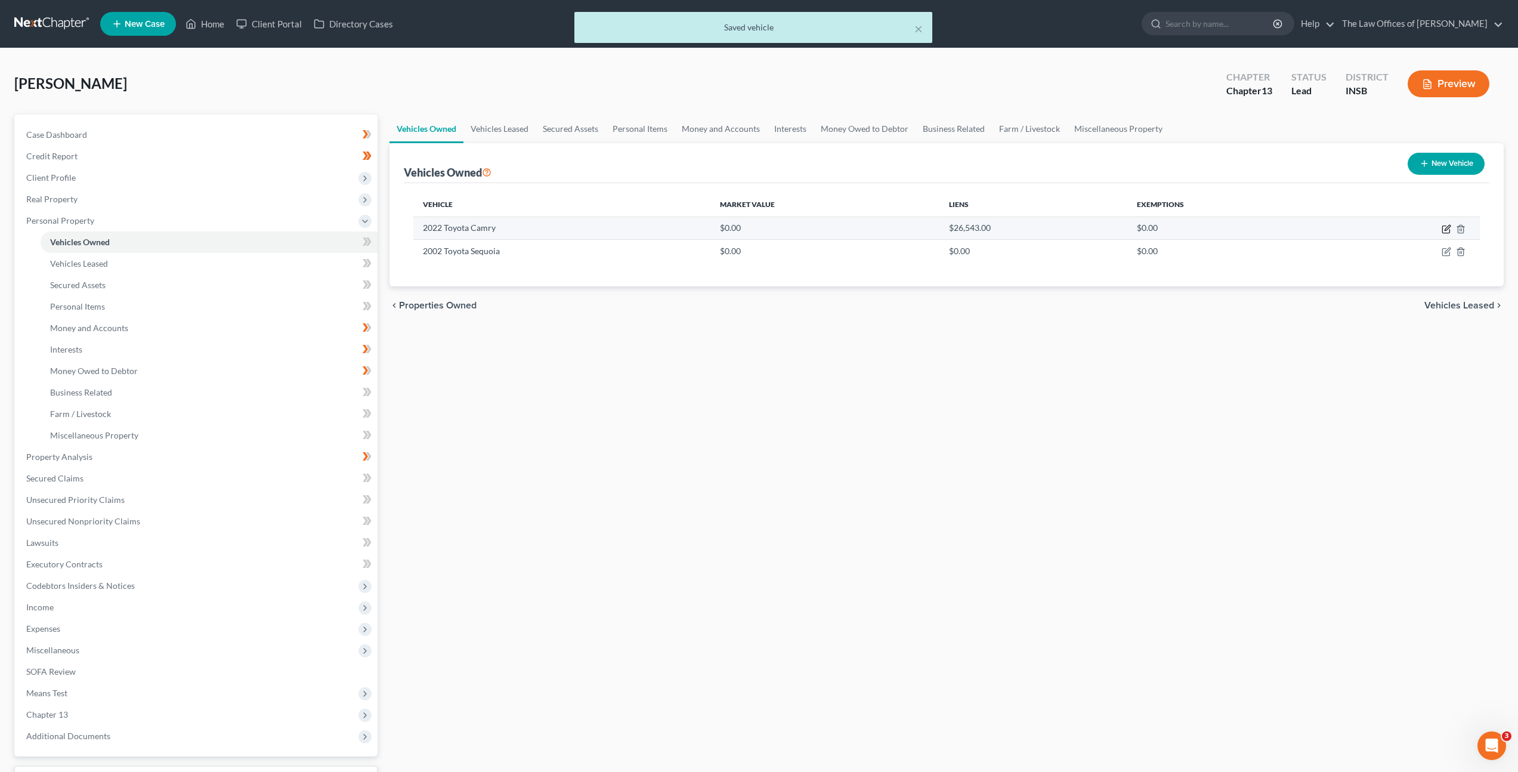
click at [1449, 231] on icon "button" at bounding box center [1446, 229] width 7 height 7
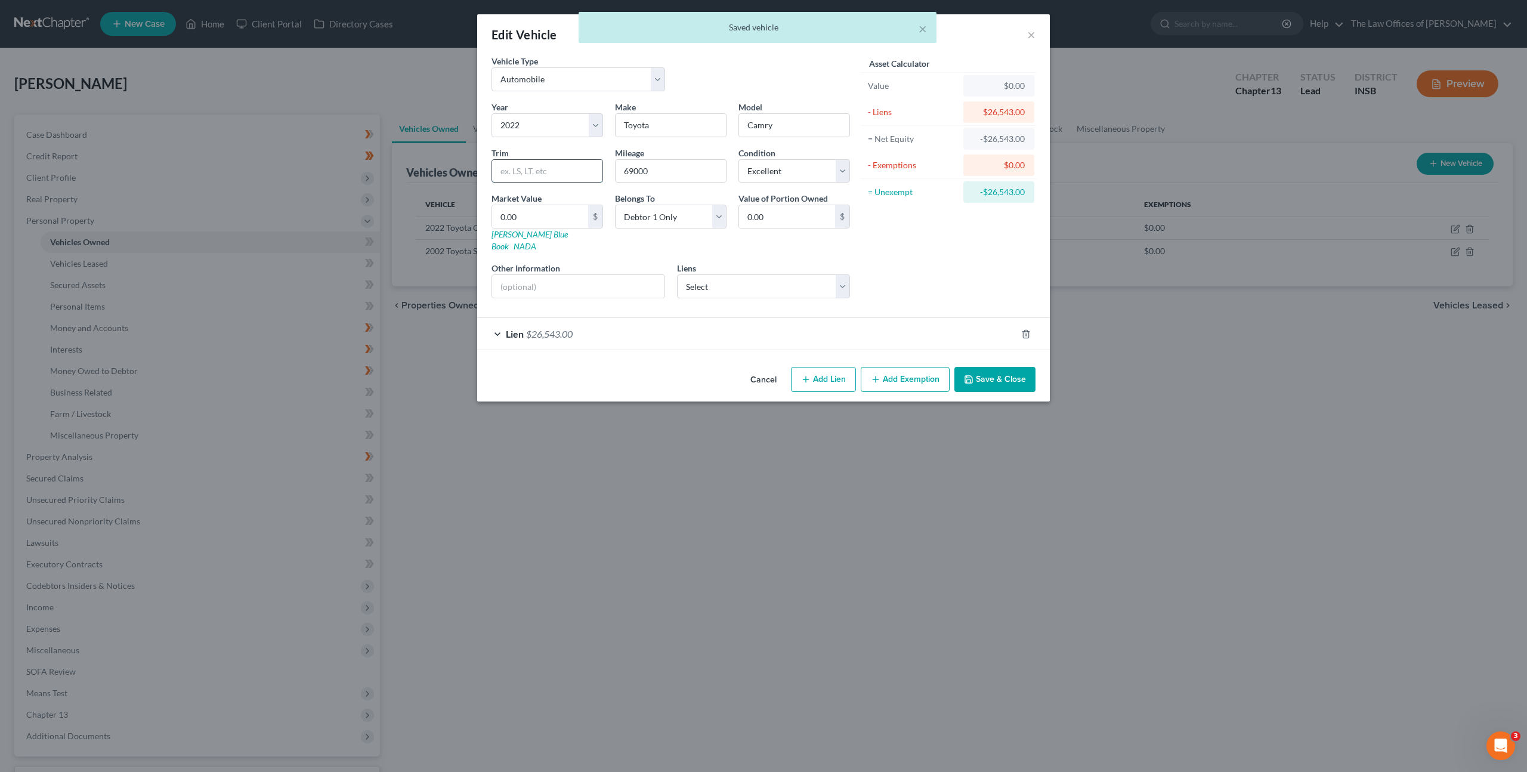
click at [555, 178] on input "text" at bounding box center [547, 171] width 110 height 23
click at [532, 173] on input "text" at bounding box center [547, 171] width 110 height 23
click at [542, 275] on input "text" at bounding box center [578, 286] width 172 height 23
click at [559, 217] on input "0.00" at bounding box center [540, 216] width 96 height 23
click at [541, 211] on input "0.00" at bounding box center [540, 216] width 96 height 23
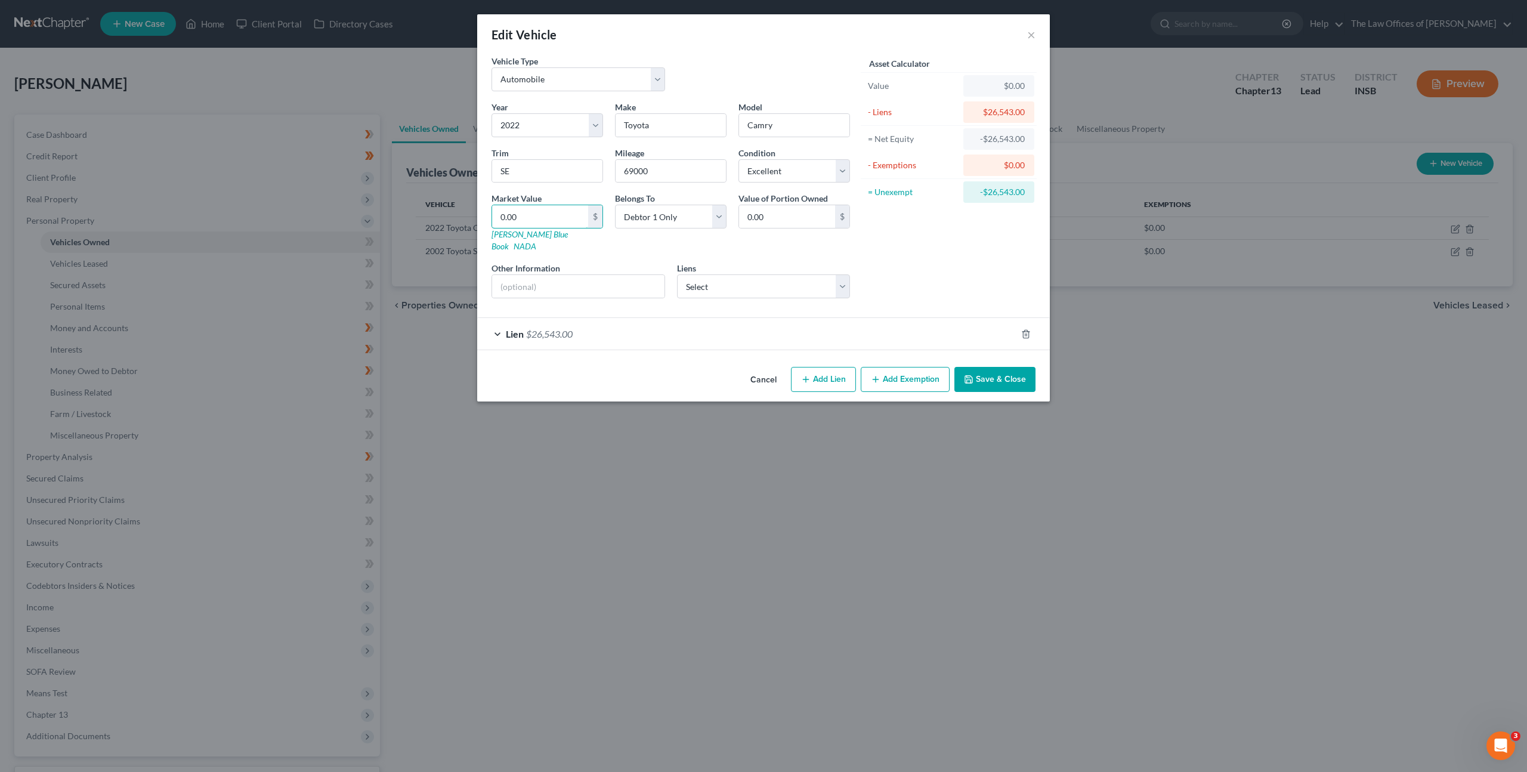
drag, startPoint x: 541, startPoint y: 214, endPoint x: 475, endPoint y: 201, distance: 66.9
click at [472, 205] on div "Edit Vehicle × Vehicle Type Select Automobile Truck Trailer Watercraft Aircraft…" at bounding box center [763, 386] width 1527 height 772
click at [530, 210] on input "0.00" at bounding box center [540, 216] width 96 height 23
drag, startPoint x: 544, startPoint y: 218, endPoint x: 436, endPoint y: 211, distance: 108.2
click at [436, 211] on div "Edit Vehicle × Vehicle Type Select Automobile Truck Trailer Watercraft Aircraft…" at bounding box center [763, 386] width 1527 height 772
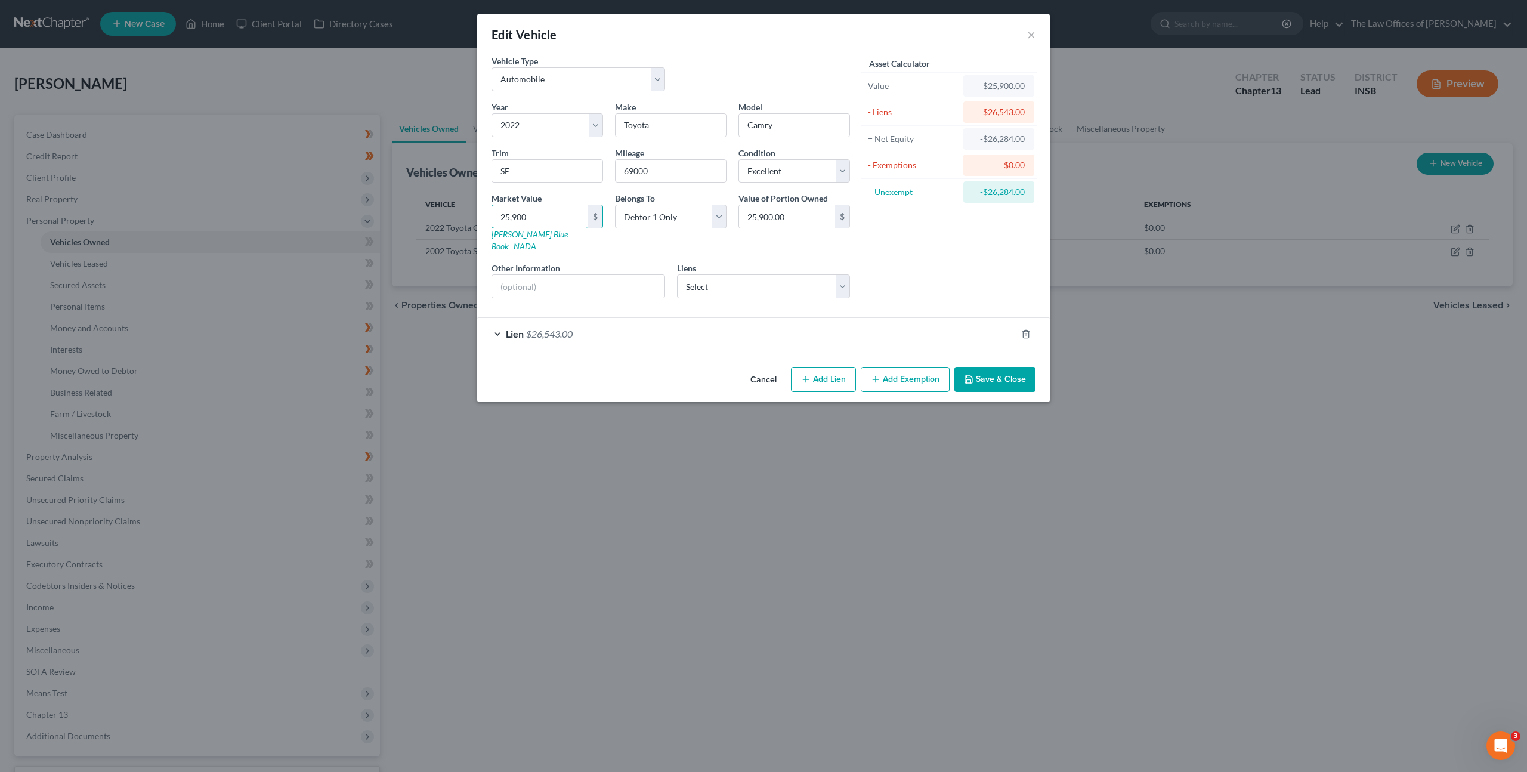
drag, startPoint x: 535, startPoint y: 220, endPoint x: 555, endPoint y: 242, distance: 30.0
click at [401, 202] on div "Edit Vehicle × Vehicle Type Select Automobile Truck Trailer Watercraft Aircraft…" at bounding box center [763, 386] width 1527 height 772
click at [932, 243] on div "Asset Calculator Value $26,000.00 - Liens $26,543.00 = Net Equity -$26,517.00 -…" at bounding box center [949, 181] width 186 height 253
click at [986, 368] on button "Save & Close" at bounding box center [995, 379] width 81 height 25
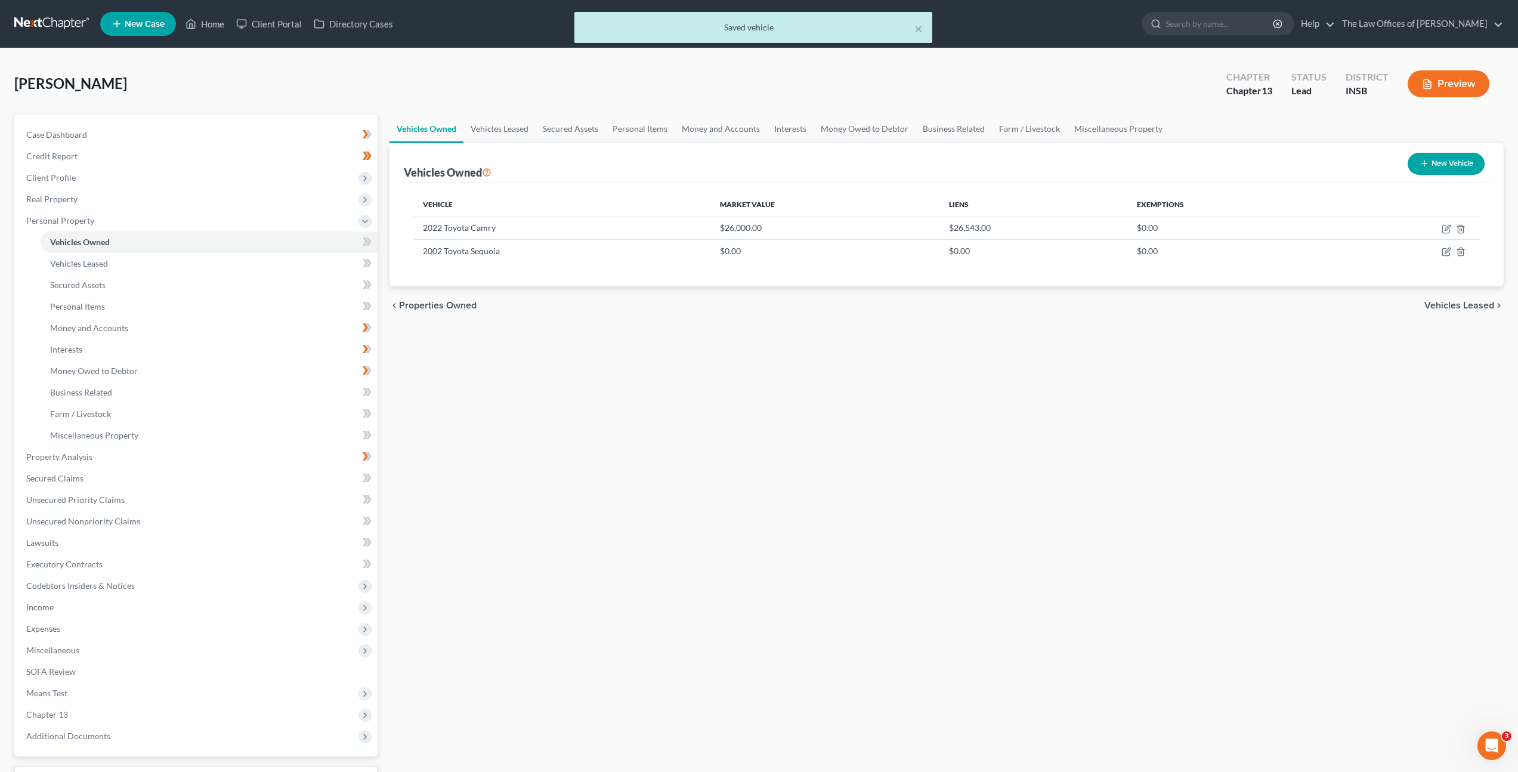
click at [925, 356] on div "Vehicles Owned Vehicles Leased Secured Assets Personal Items Money and Accounts…" at bounding box center [947, 470] width 1126 height 711
click at [1446, 251] on icon "button" at bounding box center [1447, 252] width 10 height 10
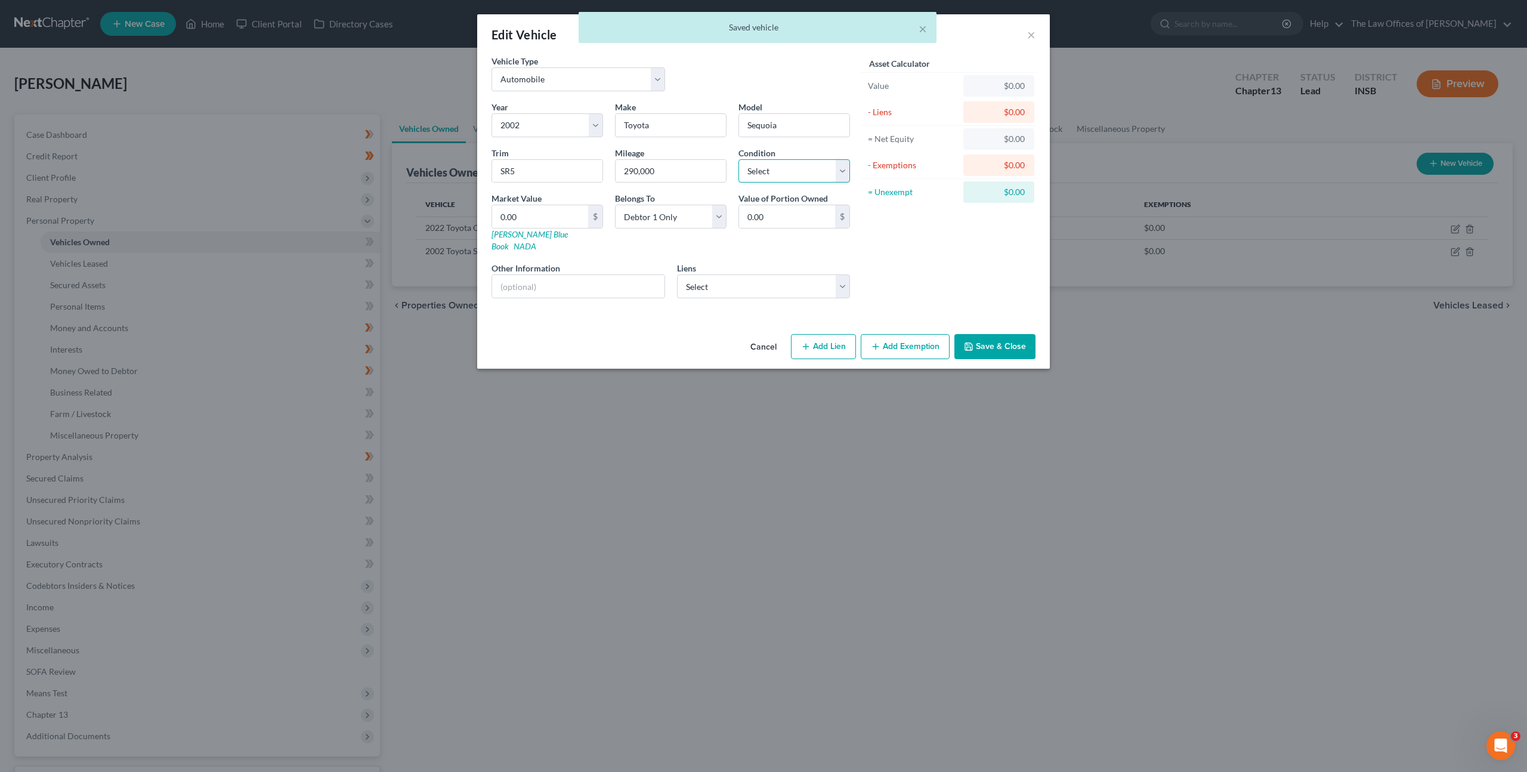
click at [780, 173] on select "Select Excellent Very Good Good Fair Poor" at bounding box center [795, 171] width 112 height 24
click at [739, 159] on select "Select Excellent Very Good Good Fair Poor" at bounding box center [795, 171] width 112 height 24
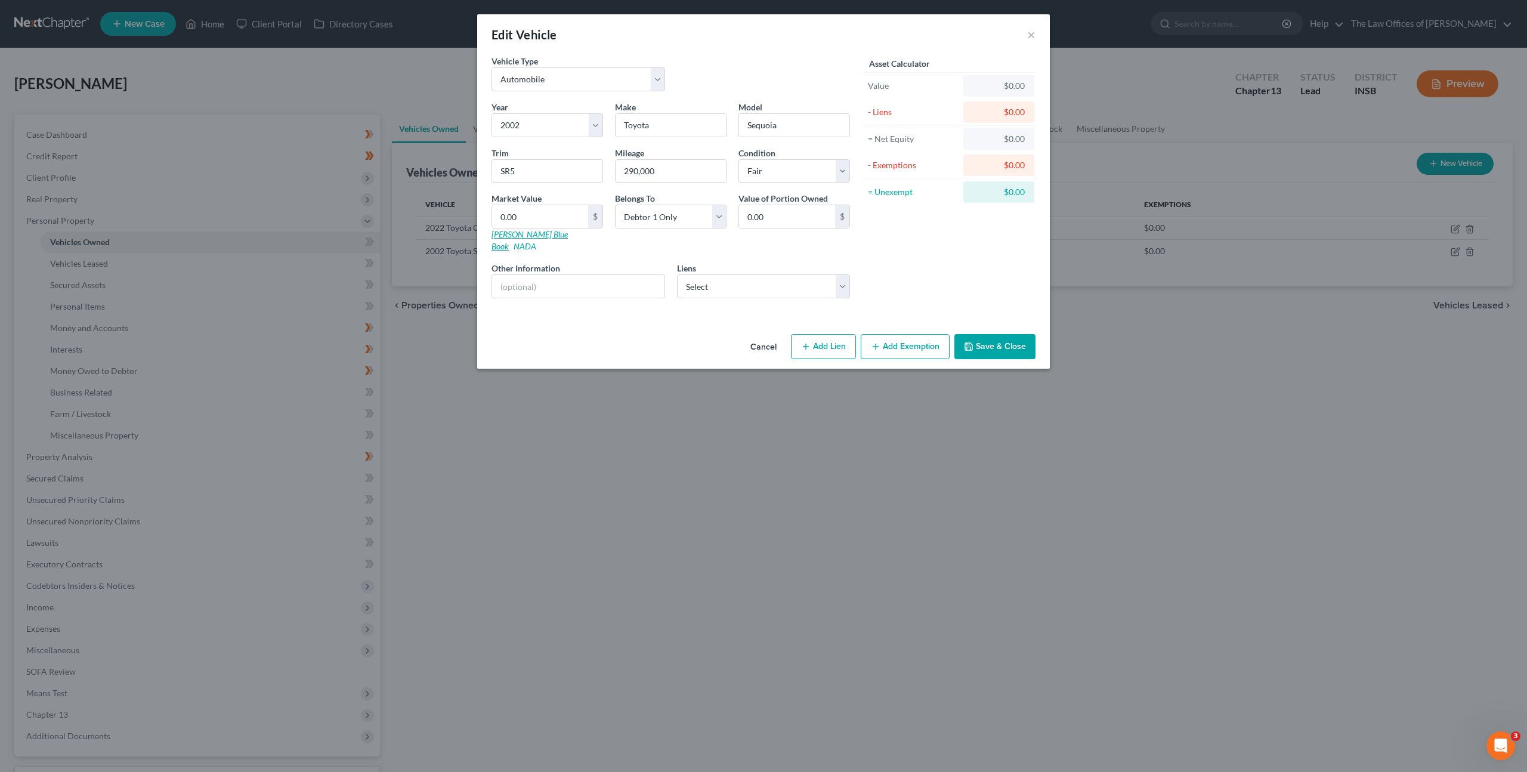
click at [531, 232] on link "Kelly Blue Book" at bounding box center [530, 240] width 76 height 22
click at [518, 226] on input "0.00" at bounding box center [540, 216] width 96 height 23
drag, startPoint x: 898, startPoint y: 267, endPoint x: 909, endPoint y: 319, distance: 53.7
click at [899, 267] on div "Asset Calculator Value $1,050.00 - Liens $0.00 = Net Equity $1.00 - Exemptions …" at bounding box center [949, 181] width 186 height 253
click at [901, 336] on button "Add Exemption" at bounding box center [905, 346] width 89 height 25
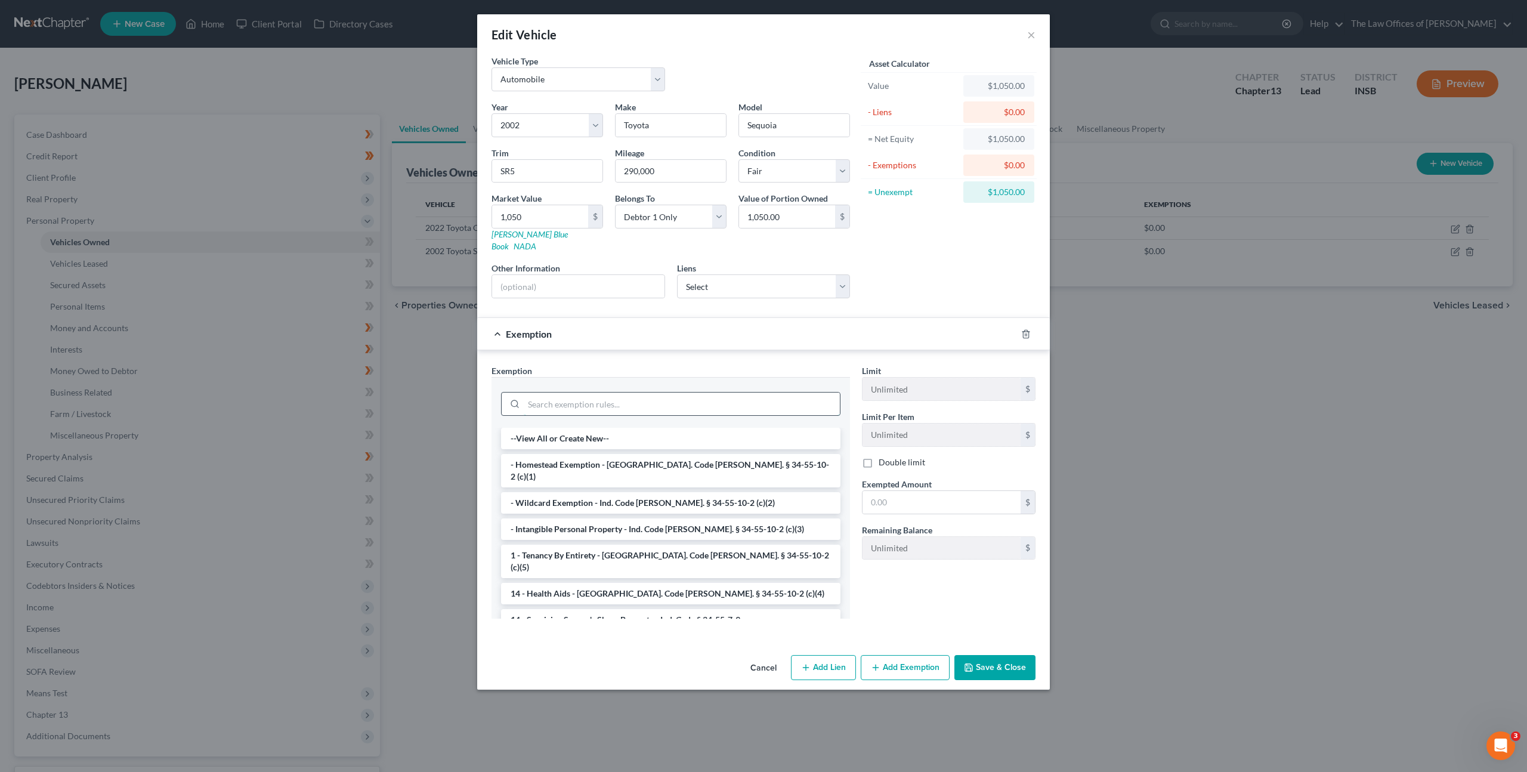
click at [647, 393] on input "search" at bounding box center [682, 404] width 316 height 23
click at [617, 492] on li "- Wildcard Exemption - Ind. Code Ann. § 34-55-10-2 (c)(2)" at bounding box center [670, 502] width 339 height 21
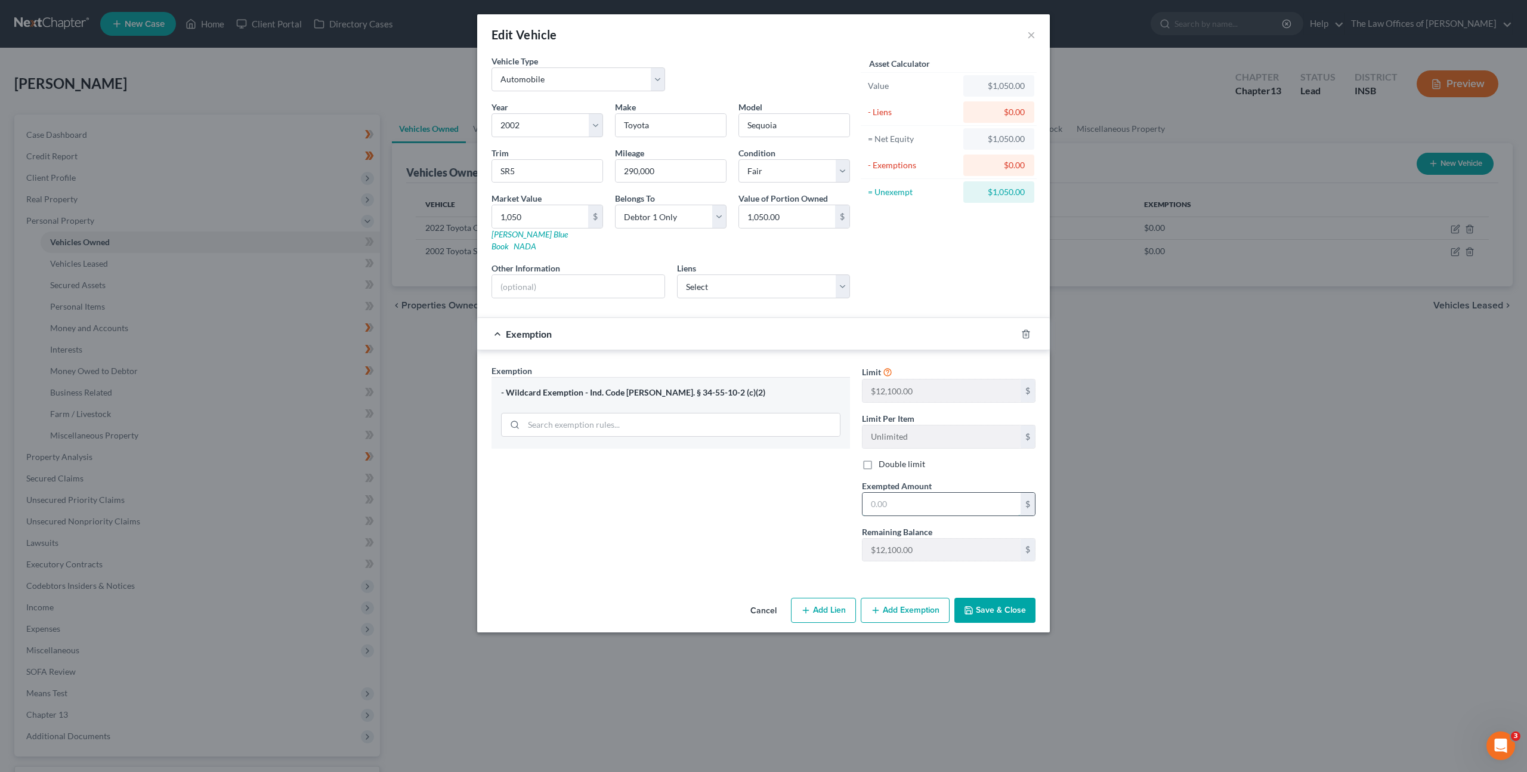
drag, startPoint x: 903, startPoint y: 497, endPoint x: 932, endPoint y: 484, distance: 31.3
click at [903, 497] on input "text" at bounding box center [942, 504] width 158 height 23
click at [968, 606] on icon "button" at bounding box center [969, 611] width 10 height 10
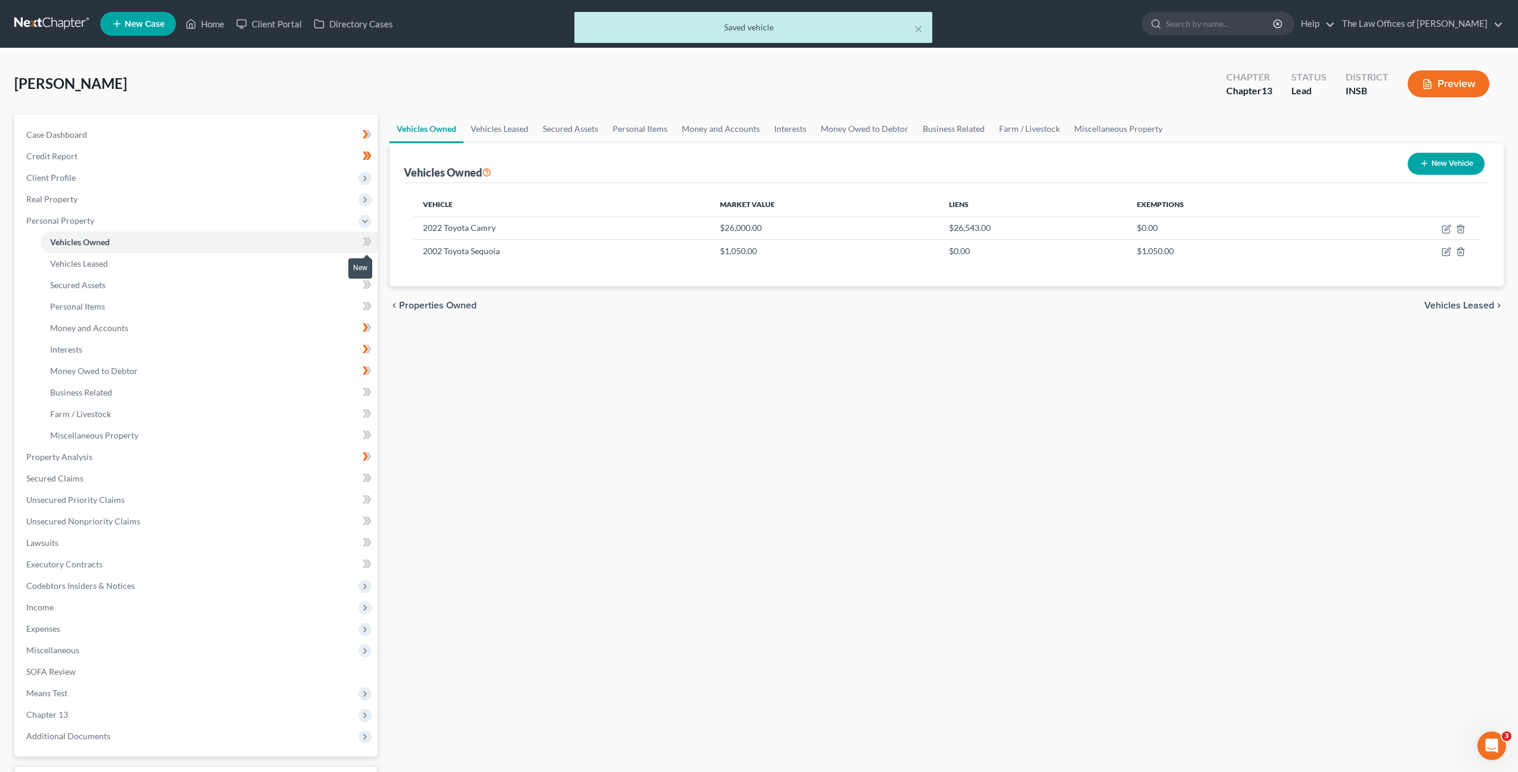
click at [368, 236] on icon at bounding box center [367, 241] width 9 height 15
click at [1438, 158] on button "New Vehicle" at bounding box center [1446, 164] width 77 height 22
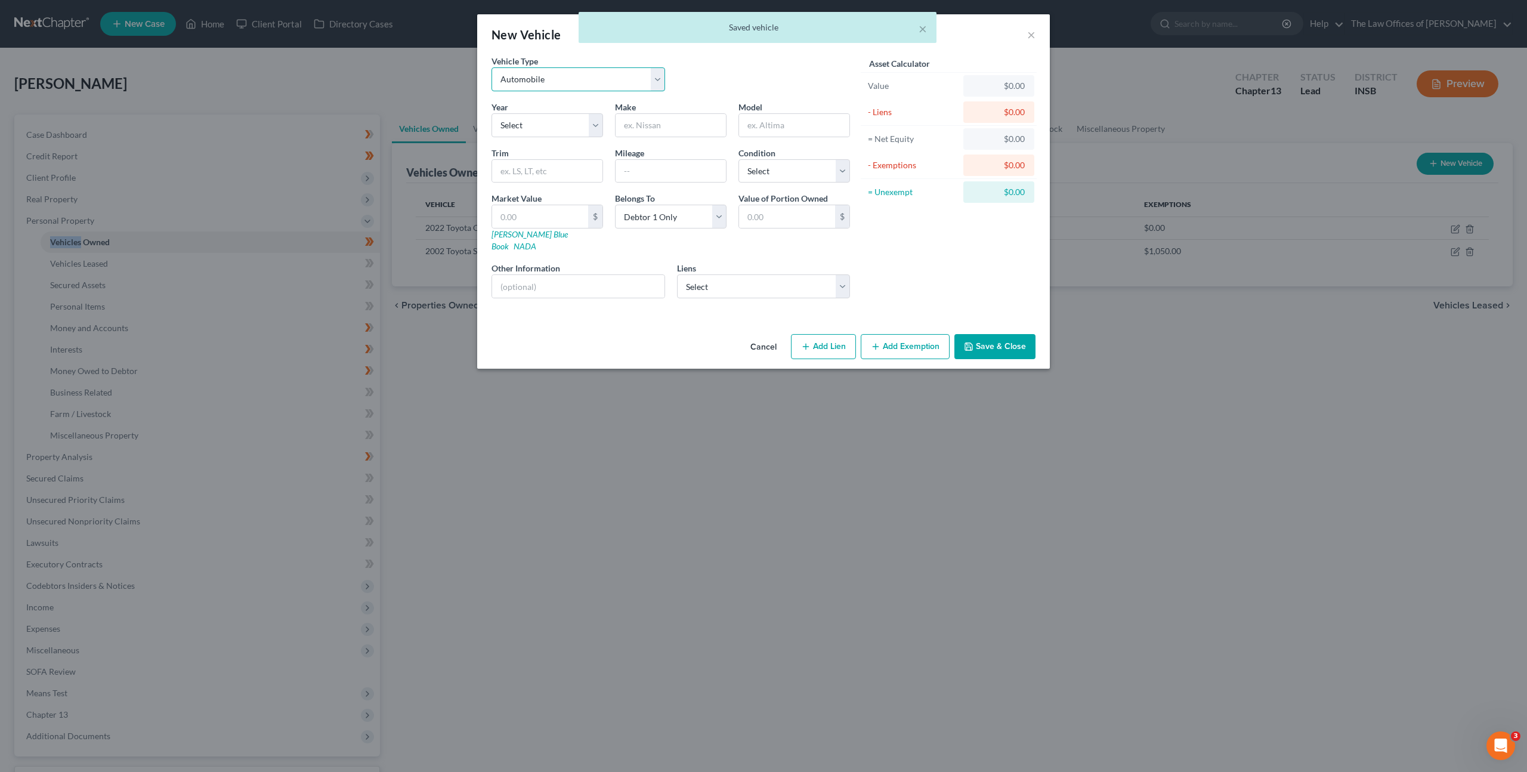
click at [520, 73] on select "Select Automobile Truck Trailer Watercraft Aircraft Motor Home Atv Other Vehicle" at bounding box center [579, 79] width 174 height 24
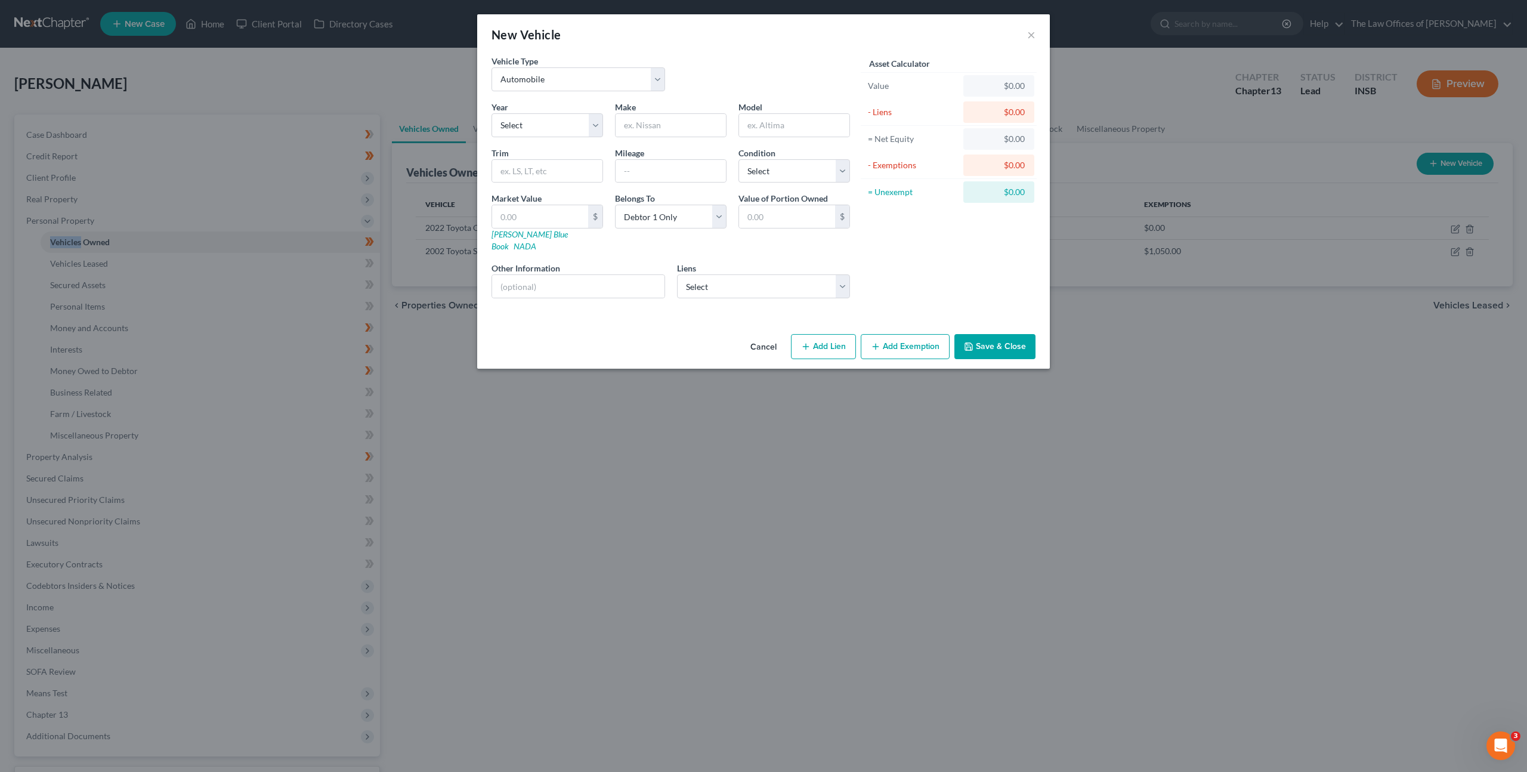
click at [765, 335] on button "Cancel" at bounding box center [763, 347] width 45 height 24
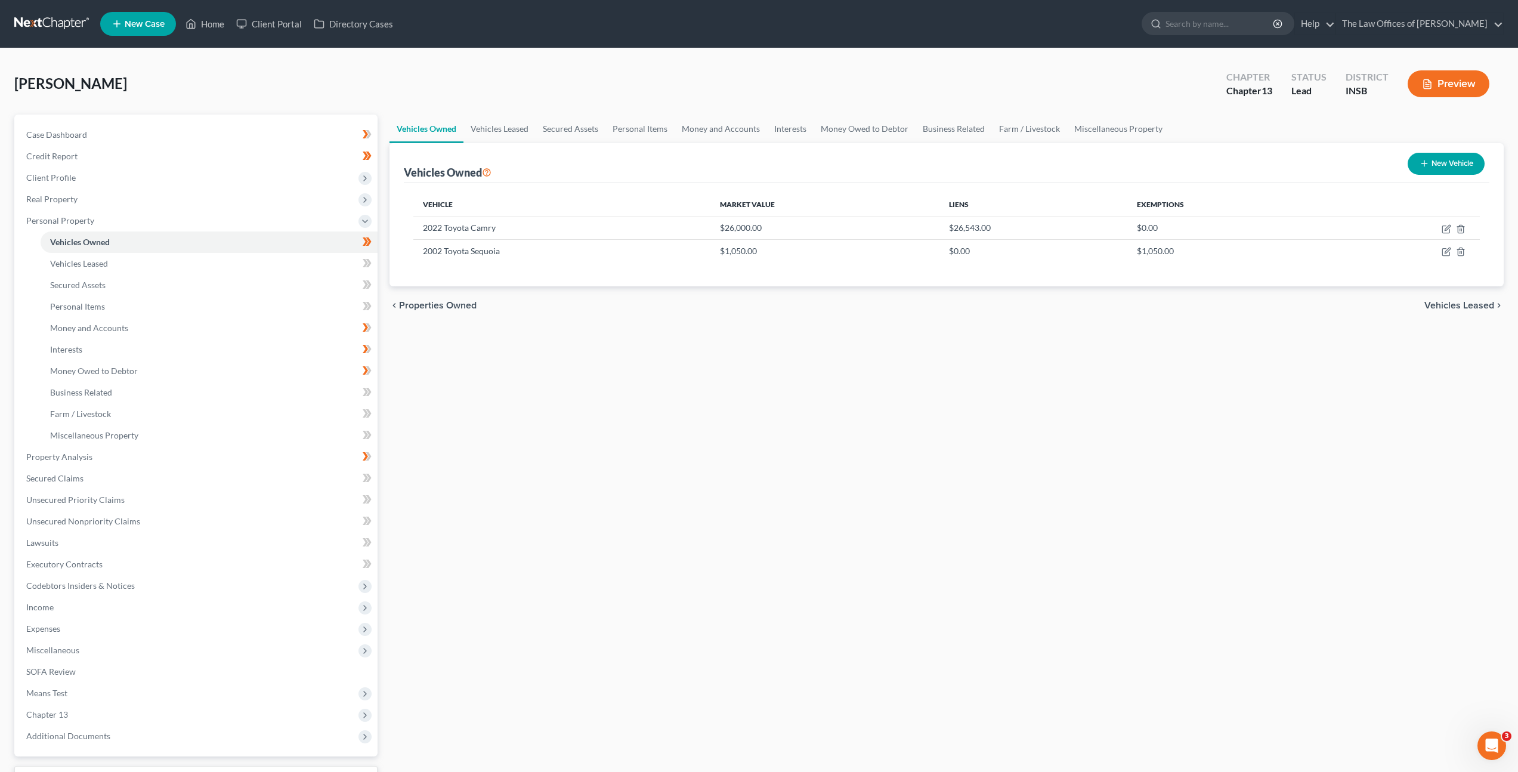
drag, startPoint x: 679, startPoint y: 351, endPoint x: 509, endPoint y: 307, distance: 175.7
click at [681, 346] on div "Vehicles Owned Vehicles Leased Secured Assets Personal Items Money and Accounts…" at bounding box center [947, 470] width 1126 height 711
click at [206, 256] on link "Vehicles Leased" at bounding box center [209, 263] width 337 height 21
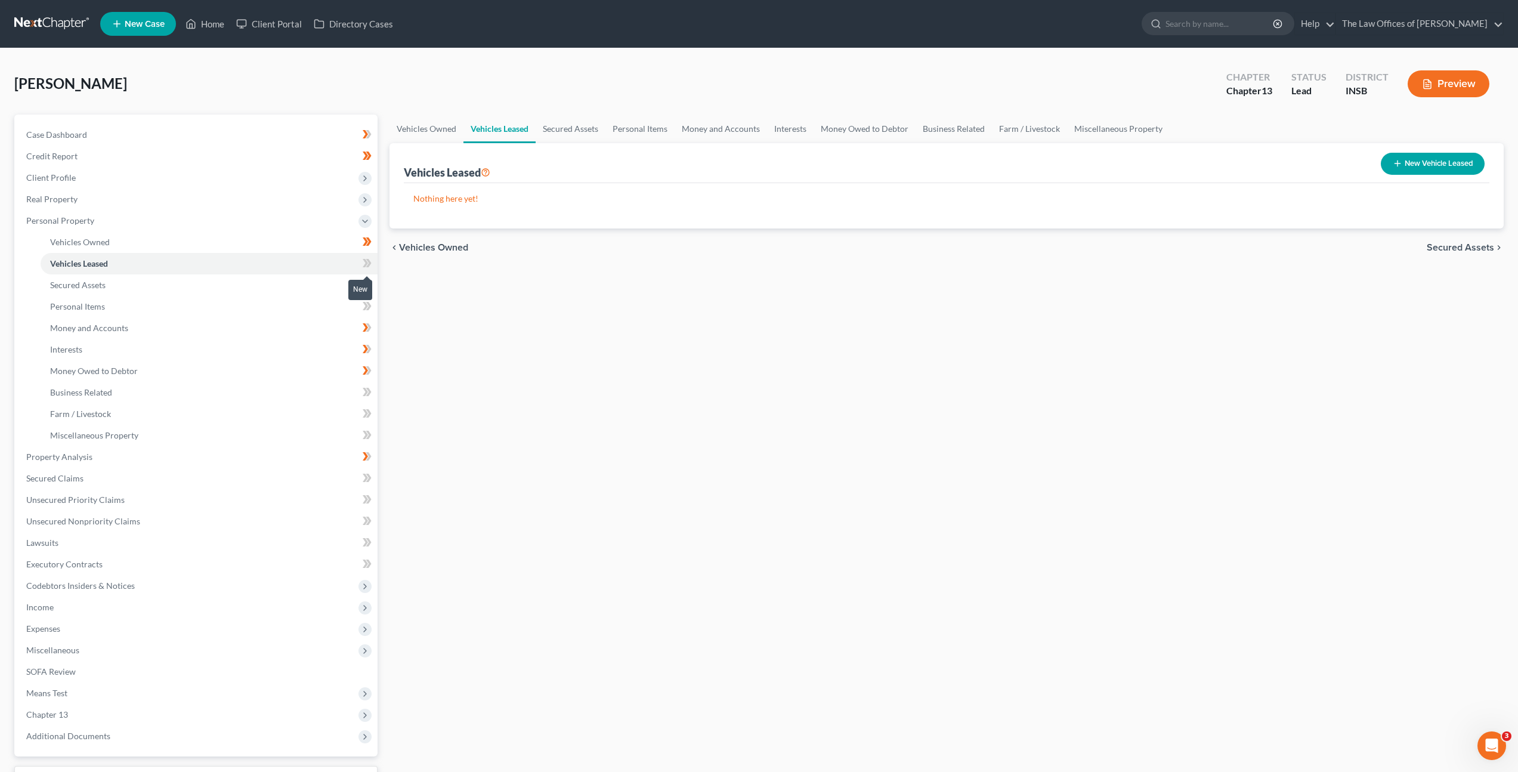
click at [368, 264] on icon at bounding box center [368, 263] width 5 height 8
click at [368, 264] on icon at bounding box center [367, 263] width 9 height 15
click at [295, 286] on link "Secured Assets" at bounding box center [209, 284] width 337 height 21
click at [369, 283] on icon at bounding box center [368, 284] width 5 height 8
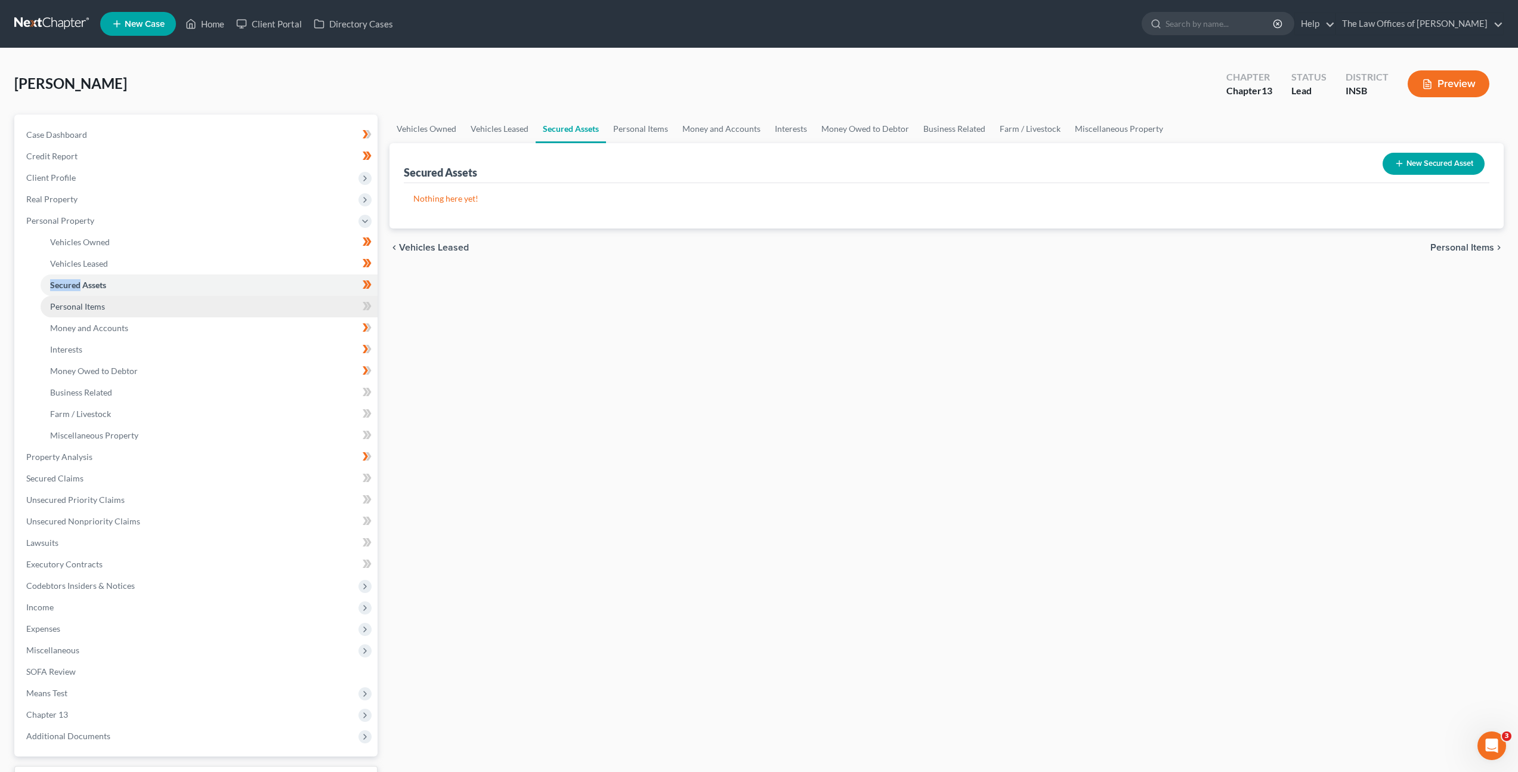
click at [321, 302] on link "Personal Items" at bounding box center [209, 306] width 337 height 21
click at [1406, 165] on select "Select Item Type Clothing Collectibles Of Value Electronics Firearms Household …" at bounding box center [1397, 165] width 132 height 24
click at [1332, 153] on select "Select Item Type Clothing Collectibles Of Value Electronics Firearms Household …" at bounding box center [1397, 165] width 132 height 24
click at [1480, 165] on icon "submit" at bounding box center [1478, 165] width 10 height 10
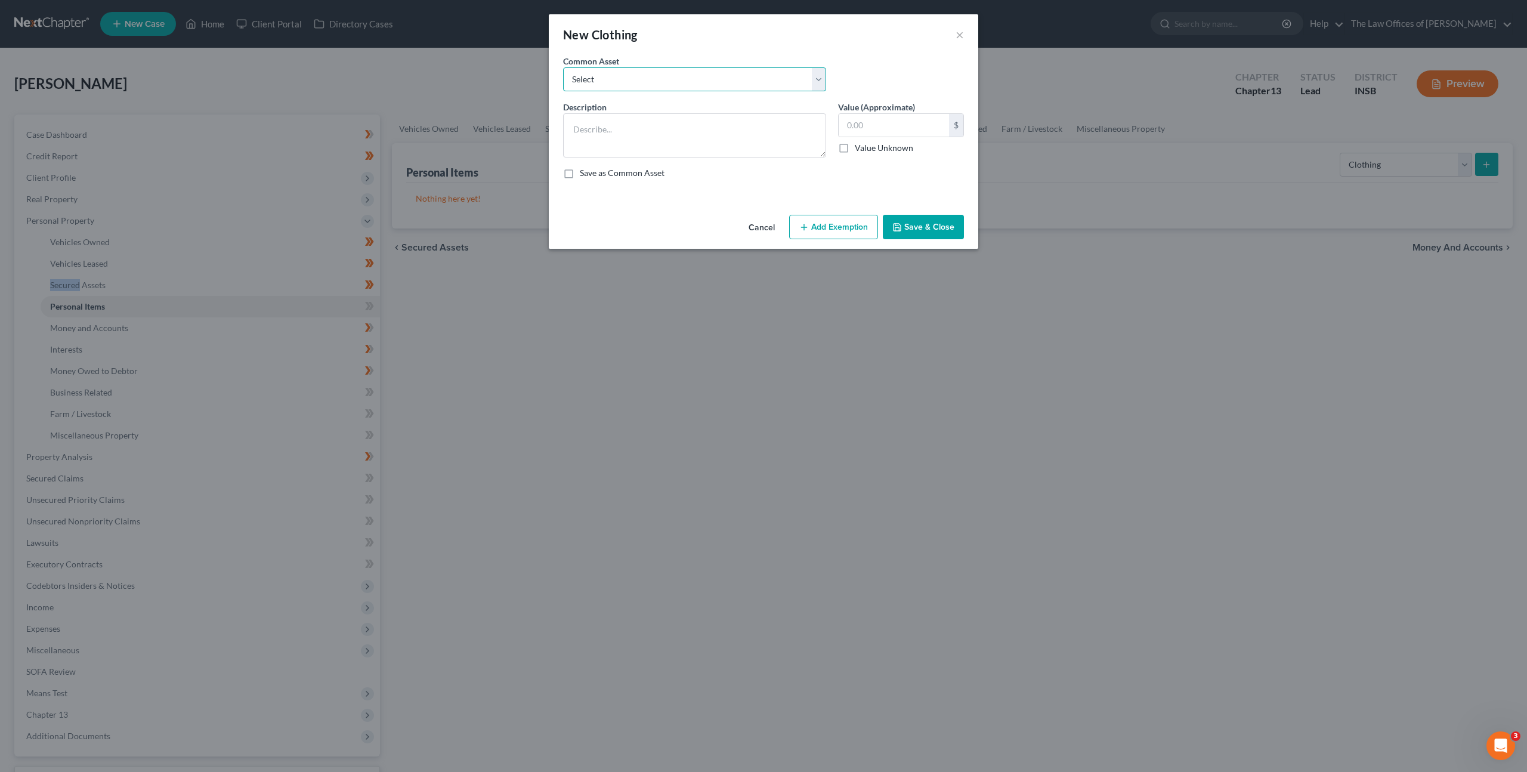
click at [678, 84] on select "Select Debtor's Clothing Joint Debtor's Clothing" at bounding box center [694, 79] width 263 height 24
click at [563, 67] on select "Select Debtor's Clothing Joint Debtor's Clothing" at bounding box center [694, 79] width 263 height 24
click at [823, 228] on button "Add Exemption" at bounding box center [833, 227] width 89 height 25
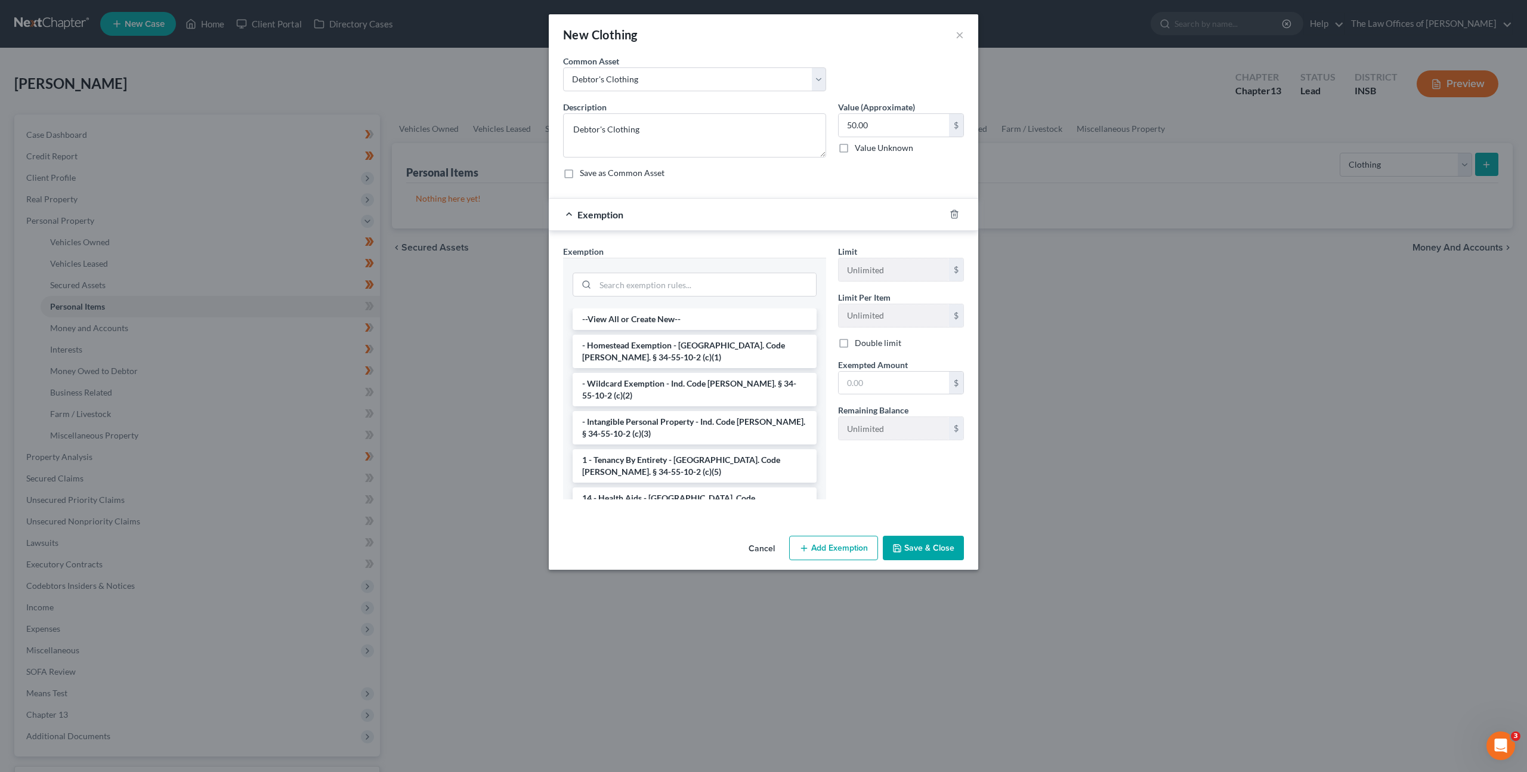
drag, startPoint x: 680, startPoint y: 388, endPoint x: 781, endPoint y: 348, distance: 108.8
click at [680, 388] on li "- Wildcard Exemption - Ind. Code Ann. § 34-55-10-2 (c)(2)" at bounding box center [695, 389] width 244 height 33
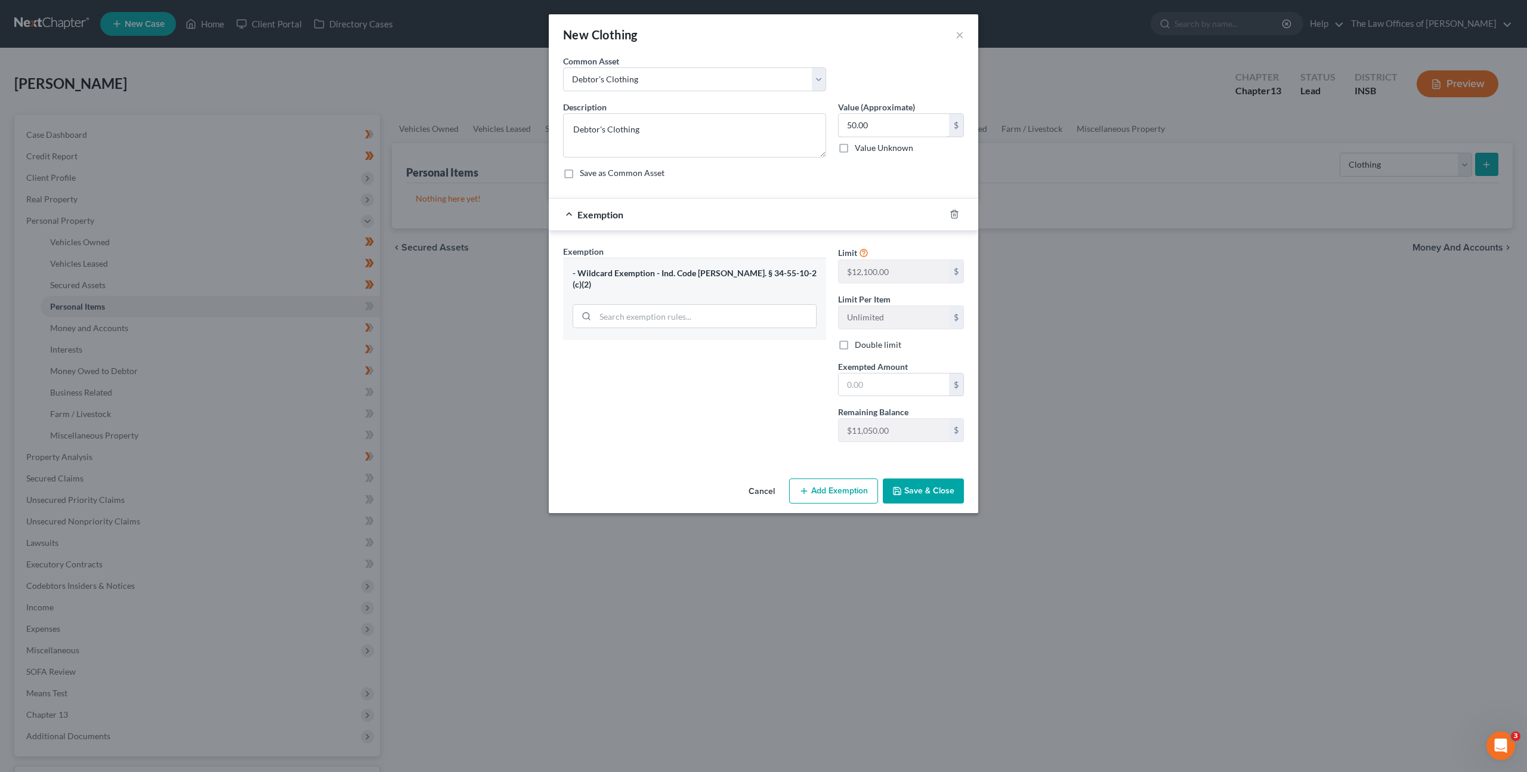
click at [873, 120] on input "50.00" at bounding box center [894, 125] width 110 height 23
click at [879, 378] on input "text" at bounding box center [894, 384] width 110 height 23
click at [906, 502] on button "Save & Close" at bounding box center [923, 490] width 81 height 25
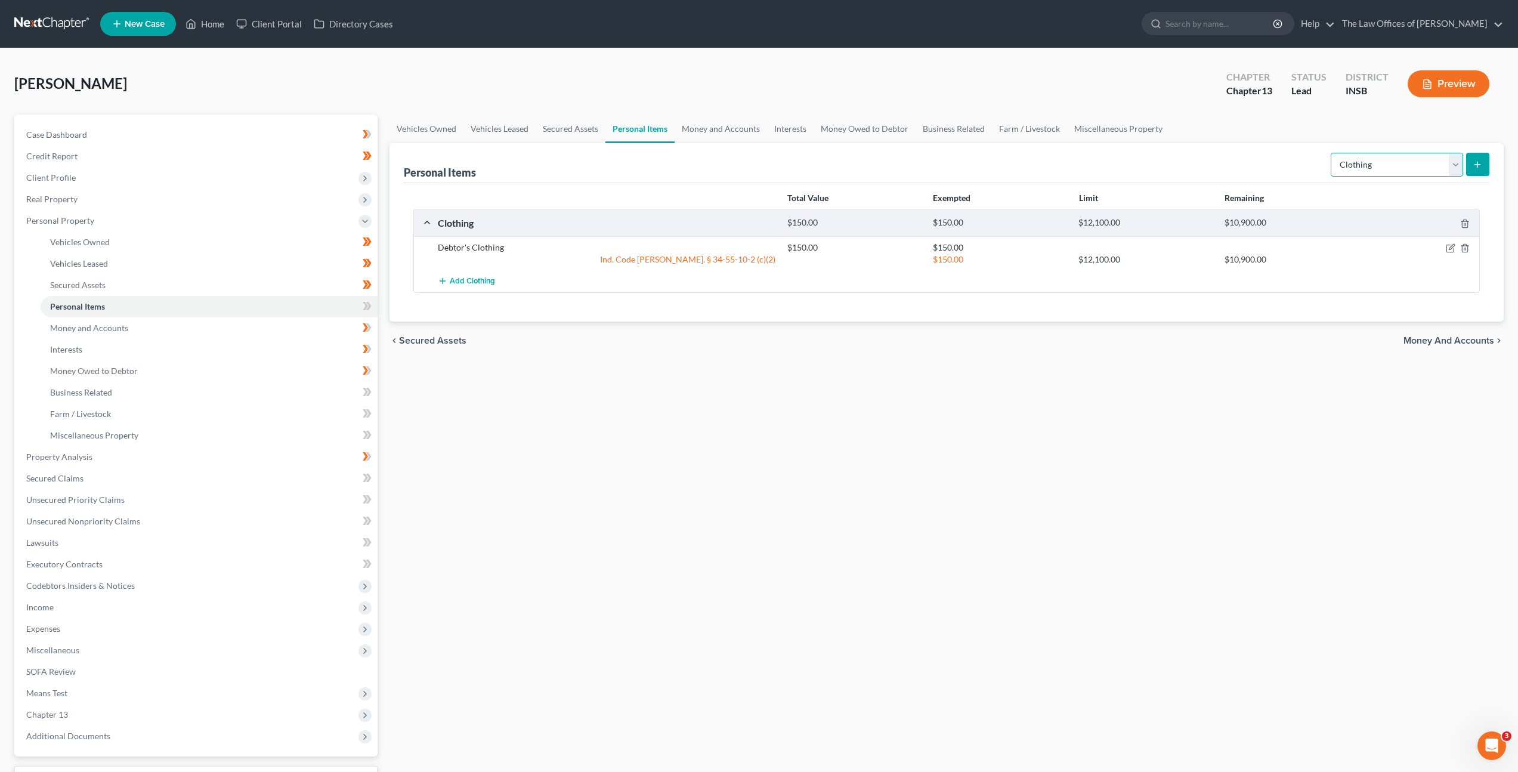
click at [1376, 164] on select "Select Item Type Clothing Collectibles Of Value Electronics Firearms Household …" at bounding box center [1397, 165] width 132 height 24
click at [1332, 153] on select "Select Item Type Clothing Collectibles Of Value Electronics Firearms Household …" at bounding box center [1397, 165] width 132 height 24
click at [1154, 419] on div "Vehicles Owned Vehicles Leased Secured Assets Personal Items Money and Accounts…" at bounding box center [947, 470] width 1126 height 711
click at [1481, 162] on icon "submit" at bounding box center [1478, 165] width 10 height 10
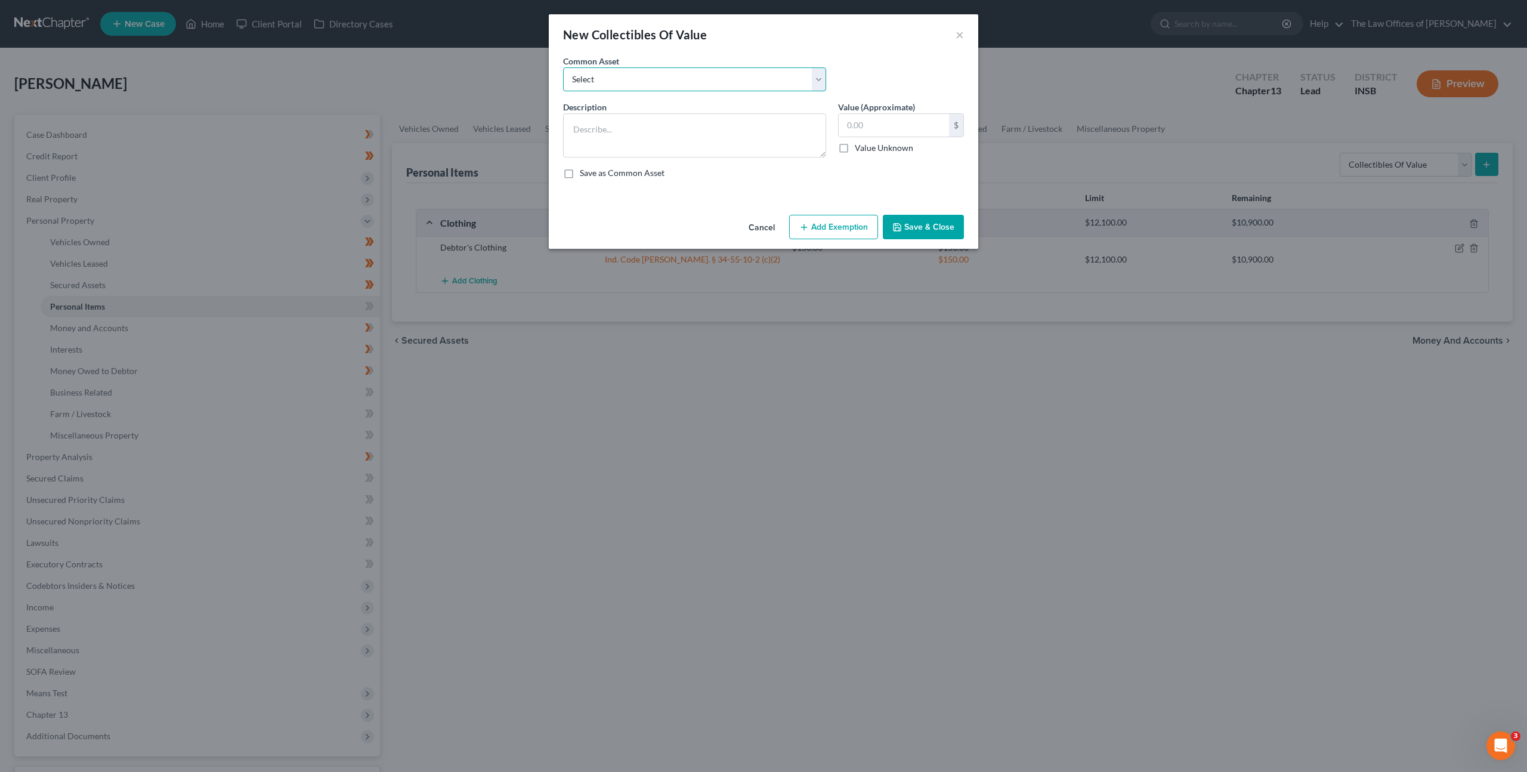
click at [656, 74] on select "Select Family Pictures Family Pictures, Miscellaneous Short Glass" at bounding box center [694, 79] width 263 height 24
click at [563, 67] on select "Select Family Pictures Family Pictures, Miscellaneous Short Glass" at bounding box center [694, 79] width 263 height 24
click at [761, 221] on button "Cancel" at bounding box center [761, 228] width 45 height 24
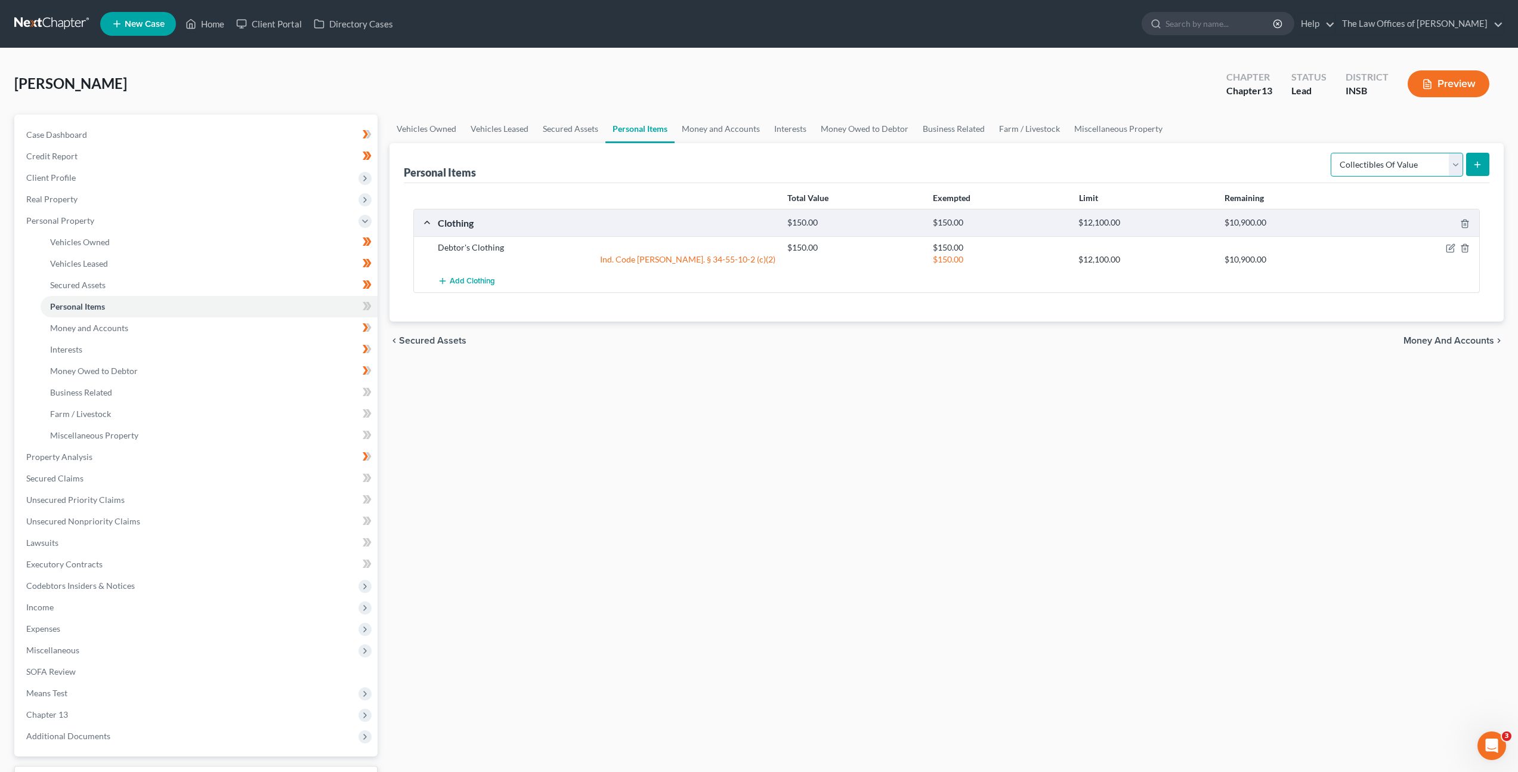
click at [1359, 174] on select "Select Item Type Clothing Collectibles Of Value Electronics Firearms Household …" at bounding box center [1397, 165] width 132 height 24
click at [1332, 153] on select "Select Item Type Clothing Collectibles Of Value Electronics Firearms Household …" at bounding box center [1397, 165] width 132 height 24
click at [1476, 165] on icon "submit" at bounding box center [1478, 165] width 10 height 10
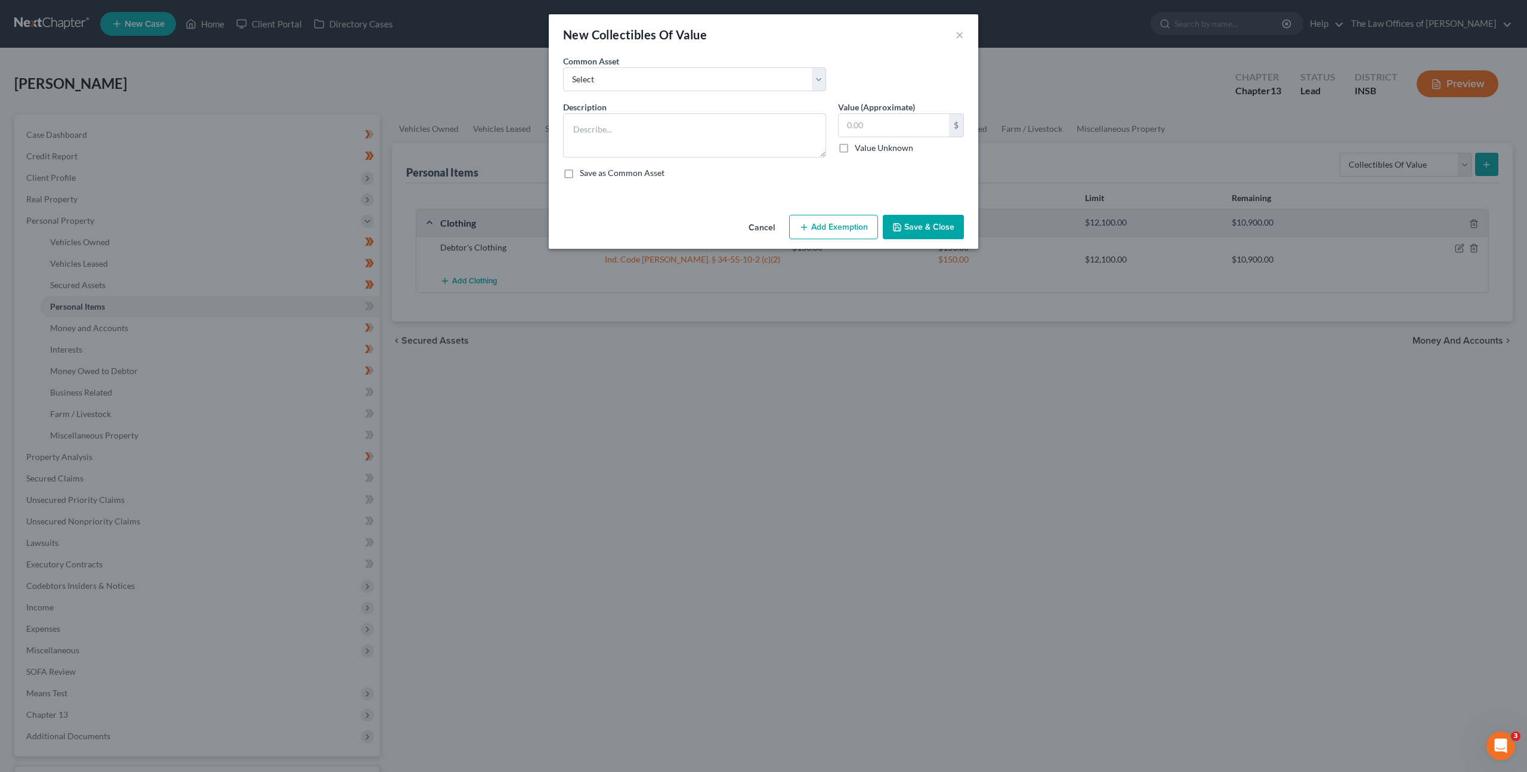
click at [755, 224] on button "Cancel" at bounding box center [761, 228] width 45 height 24
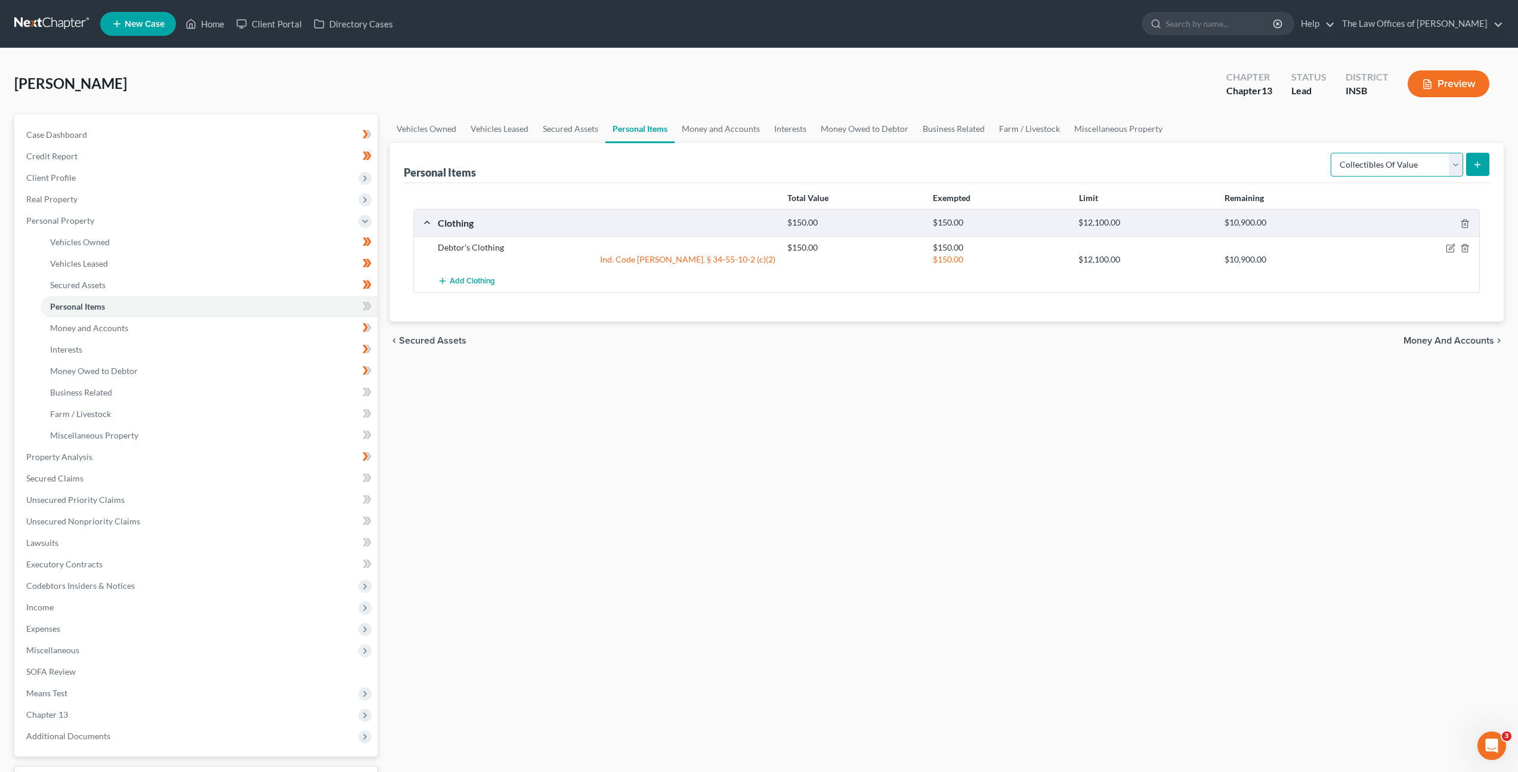
click at [1373, 160] on select "Select Item Type Clothing Collectibles Of Value Electronics Firearms Household …" at bounding box center [1397, 165] width 132 height 24
click at [1332, 153] on select "Select Item Type Clothing Collectibles Of Value Electronics Firearms Household …" at bounding box center [1397, 165] width 132 height 24
click at [1475, 159] on button "submit" at bounding box center [1477, 164] width 23 height 23
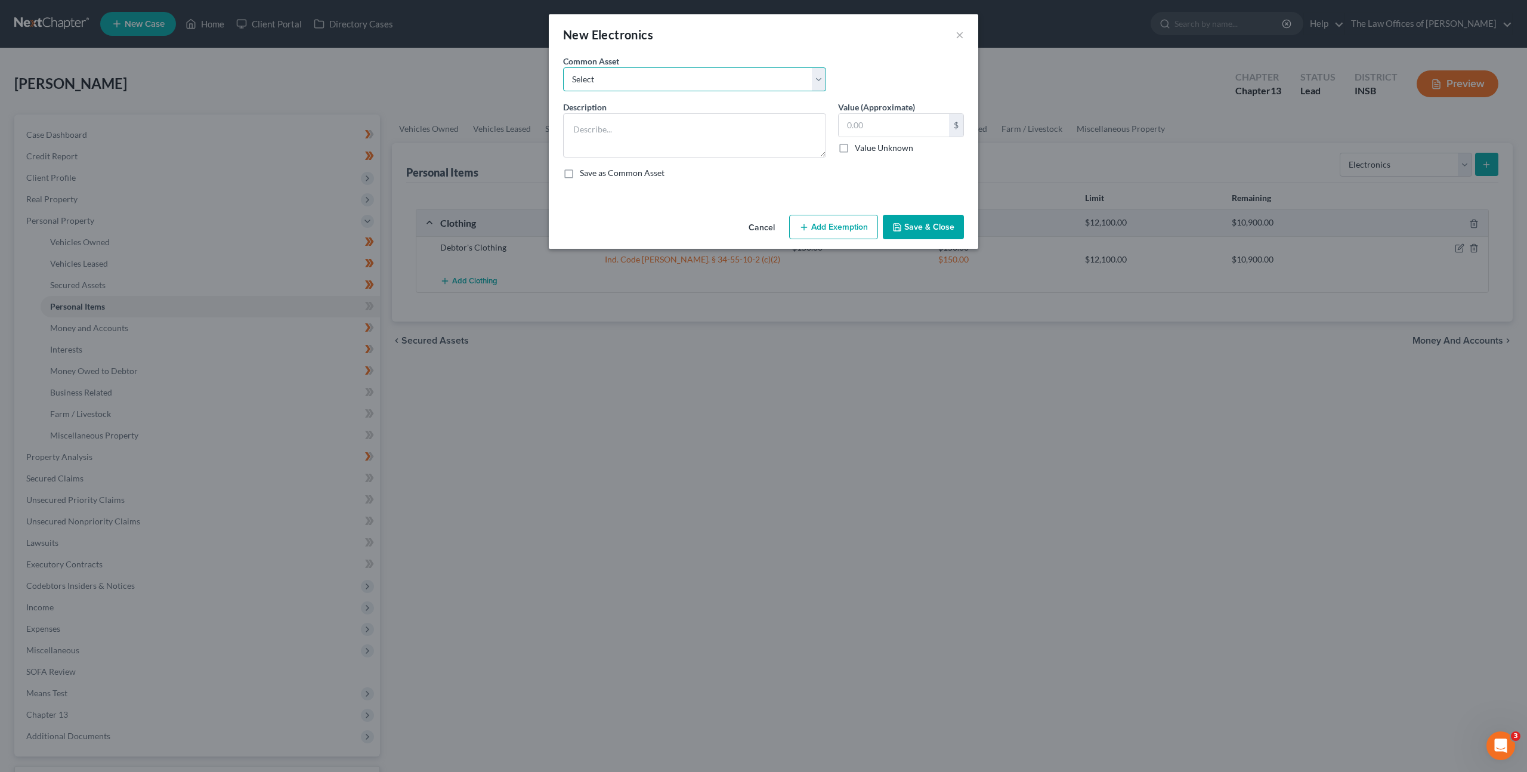
click at [716, 75] on select "Select Cell Phone (1), Television (2), Desktop Computer (1)" at bounding box center [694, 79] width 263 height 24
click at [563, 67] on select "Select Cell Phone (1), Television (2), Desktop Computer (1)" at bounding box center [694, 79] width 263 height 24
click at [819, 226] on button "Add Exemption" at bounding box center [833, 227] width 89 height 25
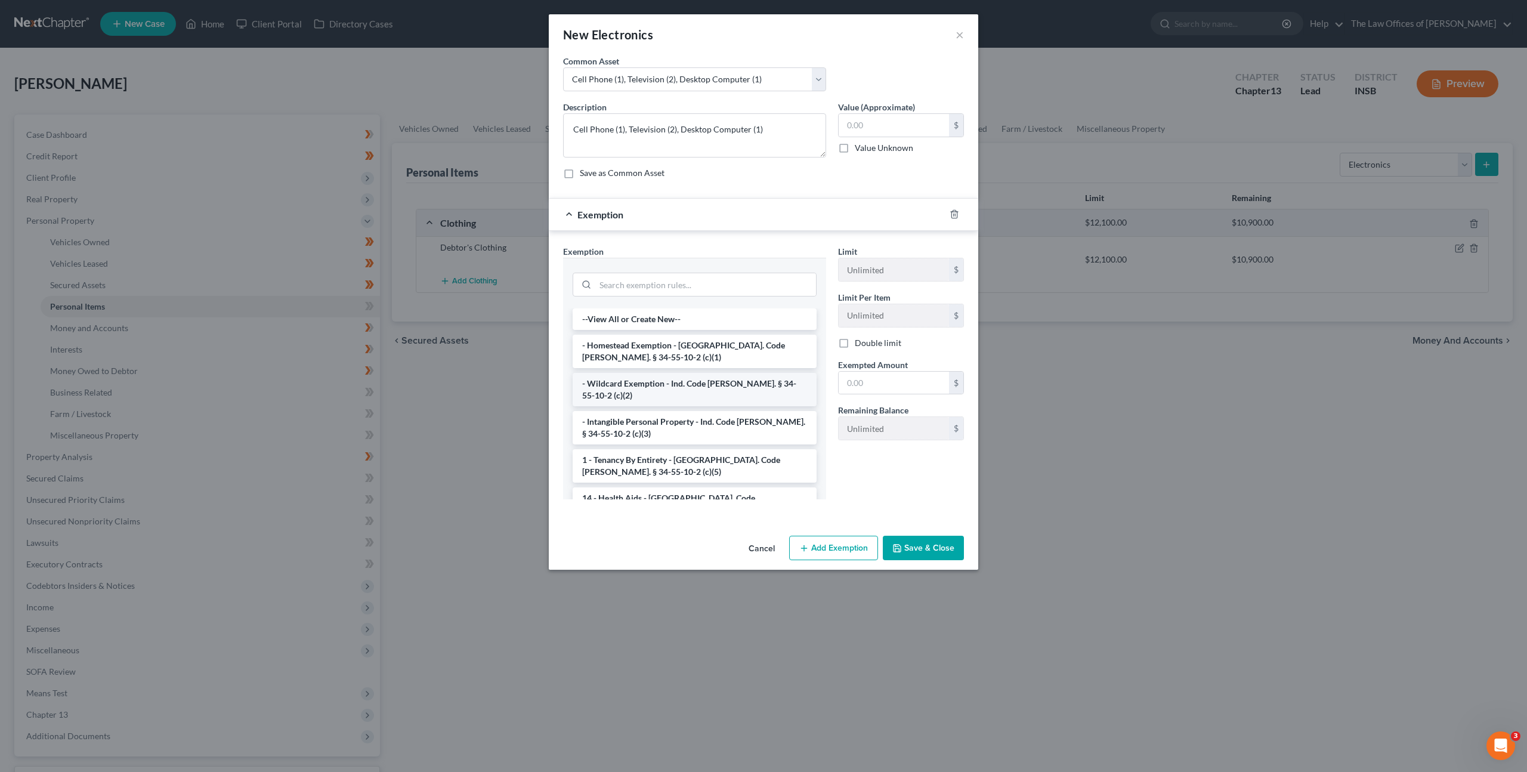
click at [635, 384] on li "- Wildcard Exemption - Ind. Code Ann. § 34-55-10-2 (c)(2)" at bounding box center [695, 389] width 244 height 33
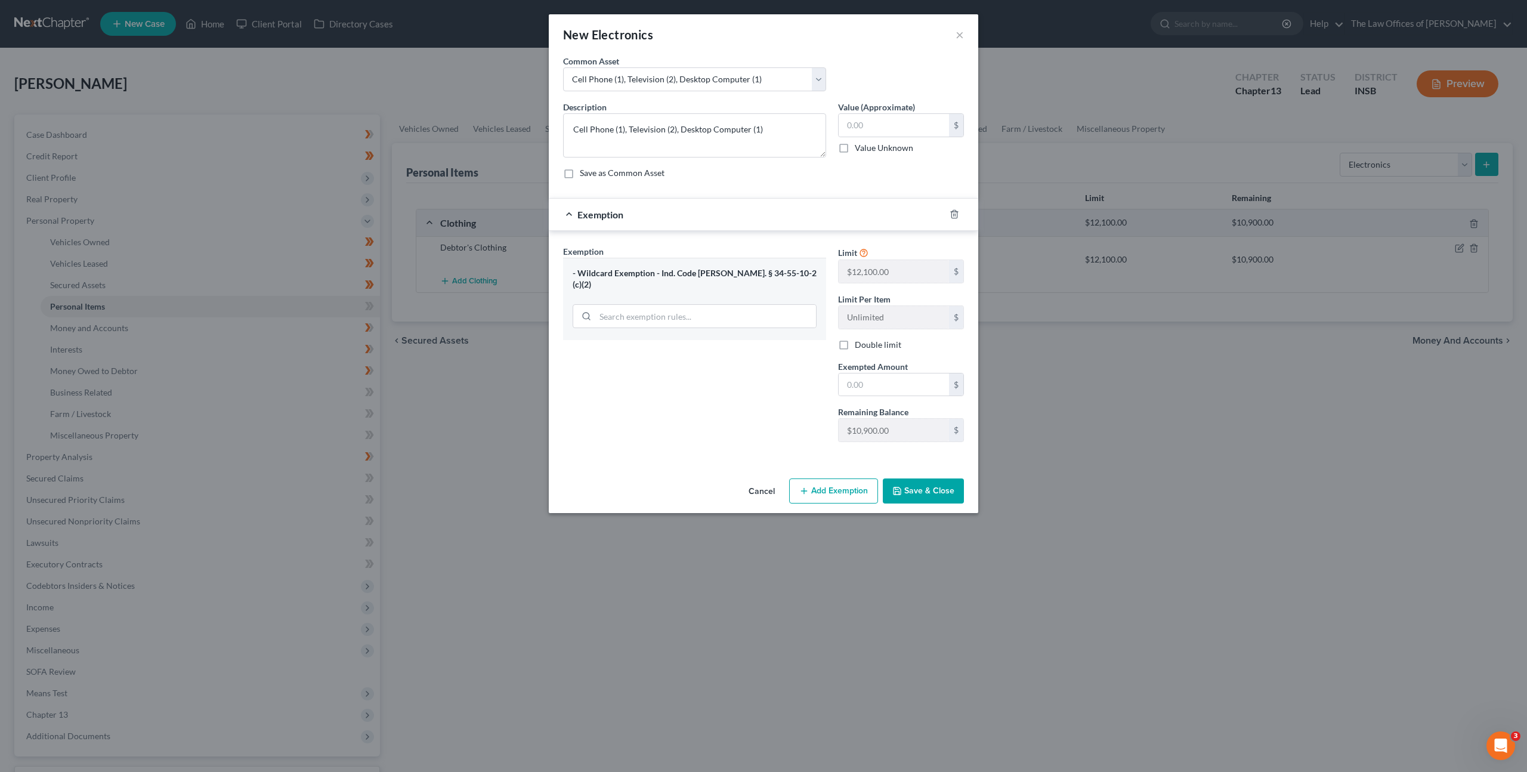
click at [745, 194] on form "An exemption set must first be selected from the Filing Information section. Co…" at bounding box center [763, 258] width 401 height 407
click at [674, 129] on textarea "Cell Phone (1), Television (2), Desktop Computer (1)" at bounding box center [694, 135] width 263 height 44
drag, startPoint x: 755, startPoint y: 126, endPoint x: 666, endPoint y: 125, distance: 88.9
click at [664, 125] on textarea "Cell Phone (1), Television (2), Desktop Computer (1)" at bounding box center [694, 135] width 263 height 44
drag, startPoint x: 727, startPoint y: 129, endPoint x: 627, endPoint y: 125, distance: 100.3
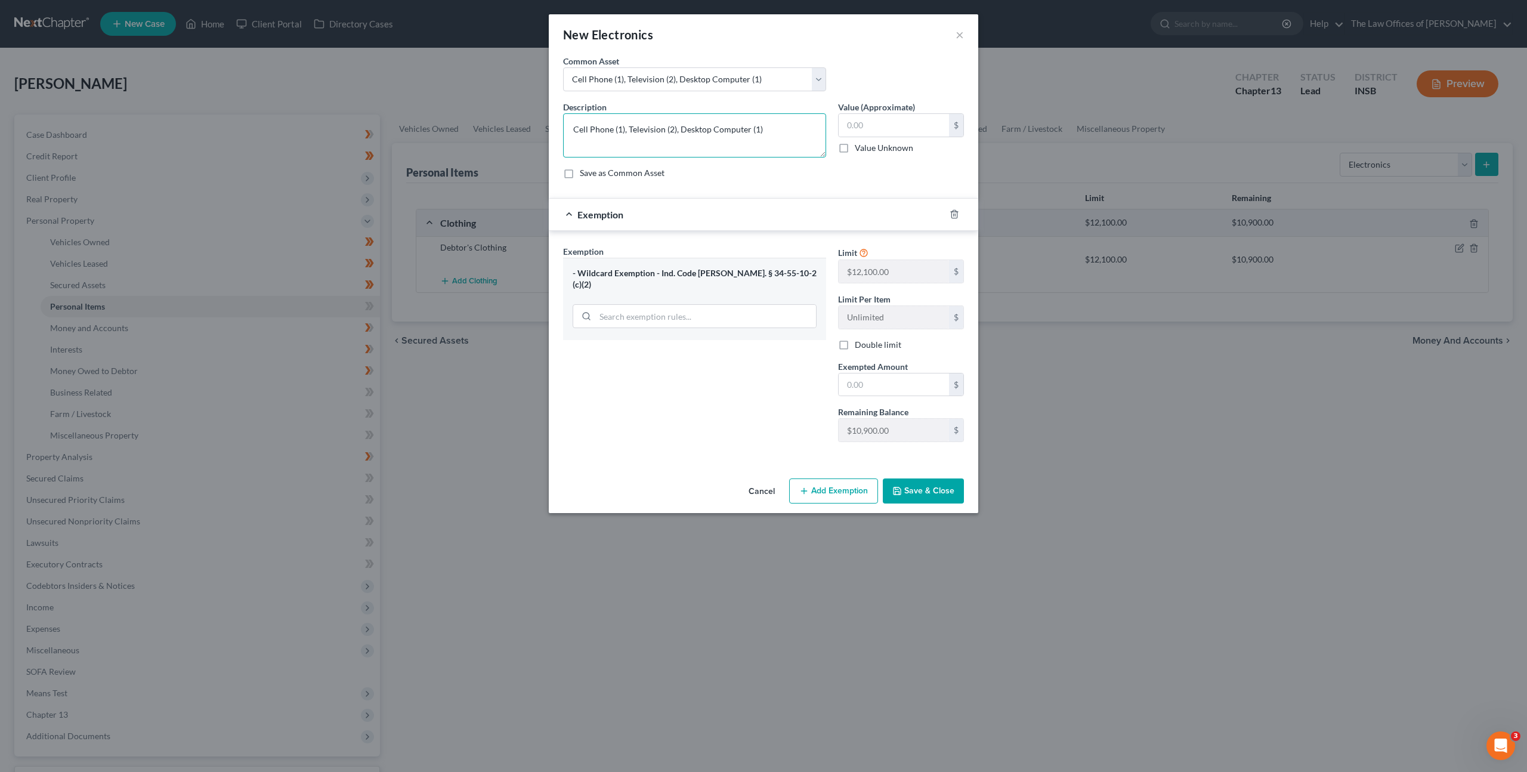
click at [627, 125] on textarea "Cell Phone (1), Television (2), Desktop Computer (1)" at bounding box center [694, 135] width 263 height 44
click at [865, 127] on input "text" at bounding box center [894, 125] width 110 height 23
click at [847, 380] on input "text" at bounding box center [894, 384] width 110 height 23
click at [867, 109] on label "Value (Approximate)" at bounding box center [876, 107] width 77 height 13
click at [866, 118] on input "text" at bounding box center [894, 125] width 110 height 23
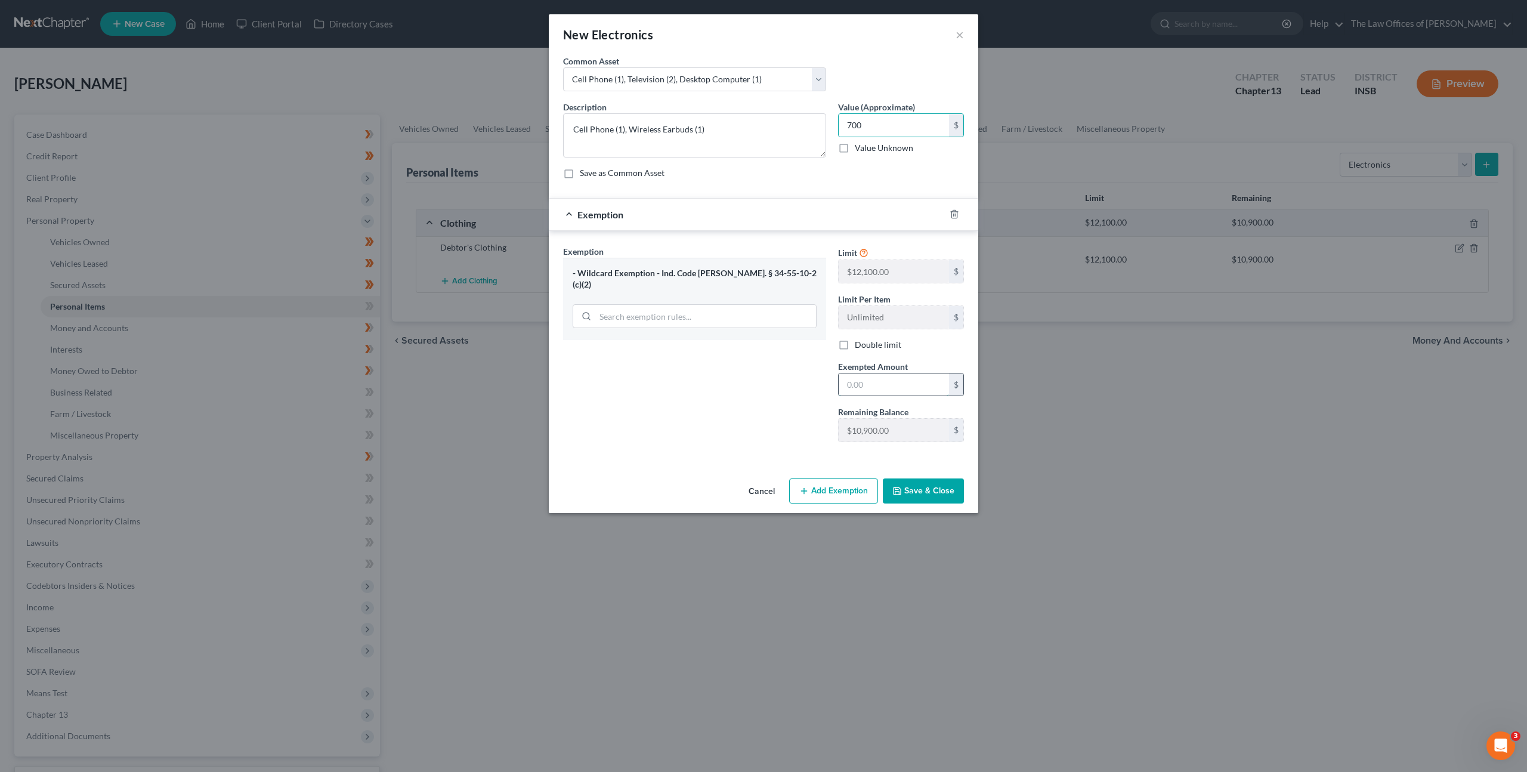
click at [892, 380] on input "text" at bounding box center [894, 384] width 110 height 23
click at [770, 385] on div "Exemption Set must be selected for CA. Exemption * - Wildcard Exemption - Ind. …" at bounding box center [694, 348] width 275 height 206
click at [918, 501] on button "Save & Close" at bounding box center [923, 490] width 81 height 25
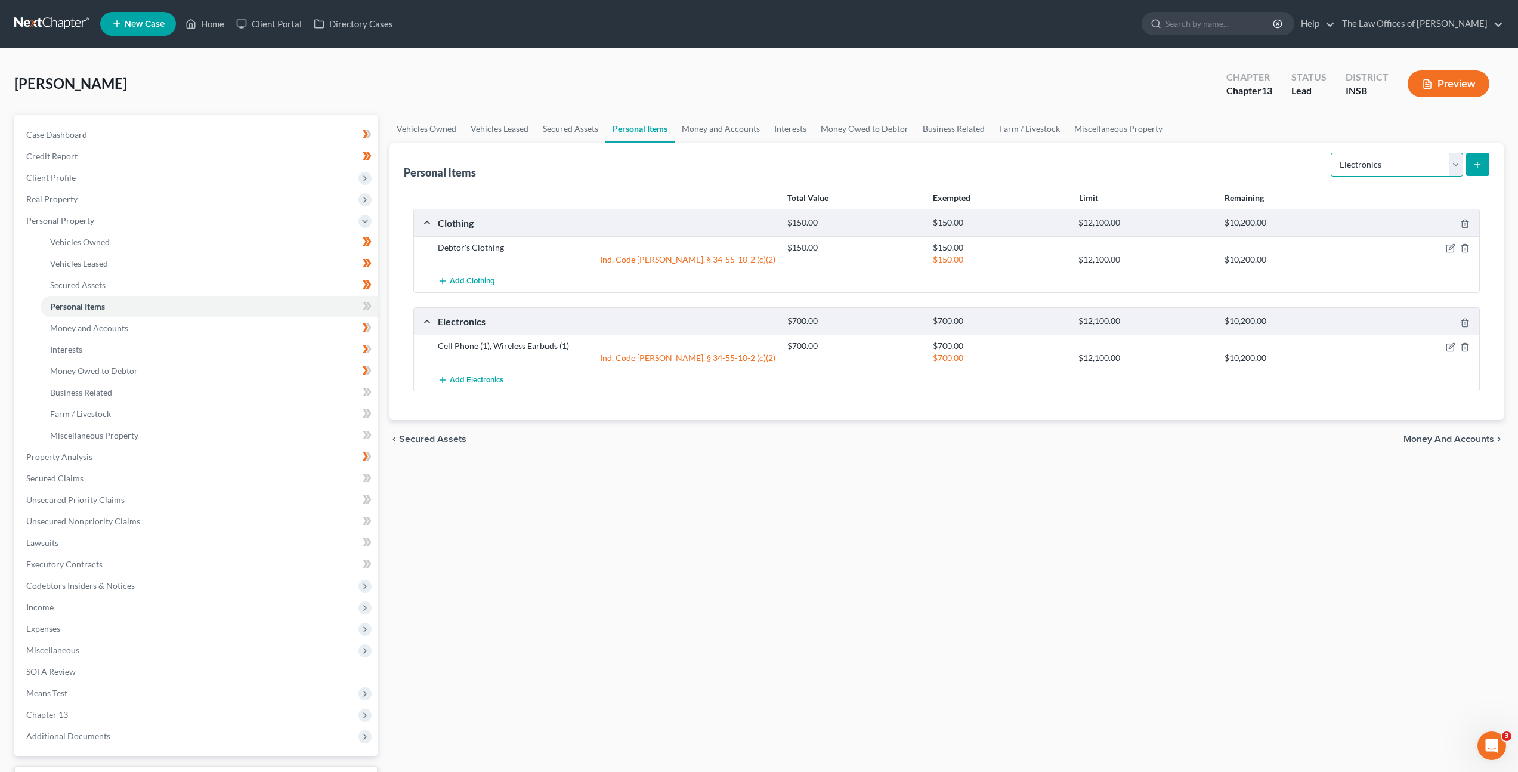
click at [1375, 162] on select "Select Item Type Clothing Collectibles Of Value Electronics Firearms Household …" at bounding box center [1397, 165] width 132 height 24
click at [1332, 153] on select "Select Item Type Clothing Collectibles Of Value Electronics Firearms Household …" at bounding box center [1397, 165] width 132 height 24
click at [1480, 166] on icon "submit" at bounding box center [1478, 165] width 10 height 10
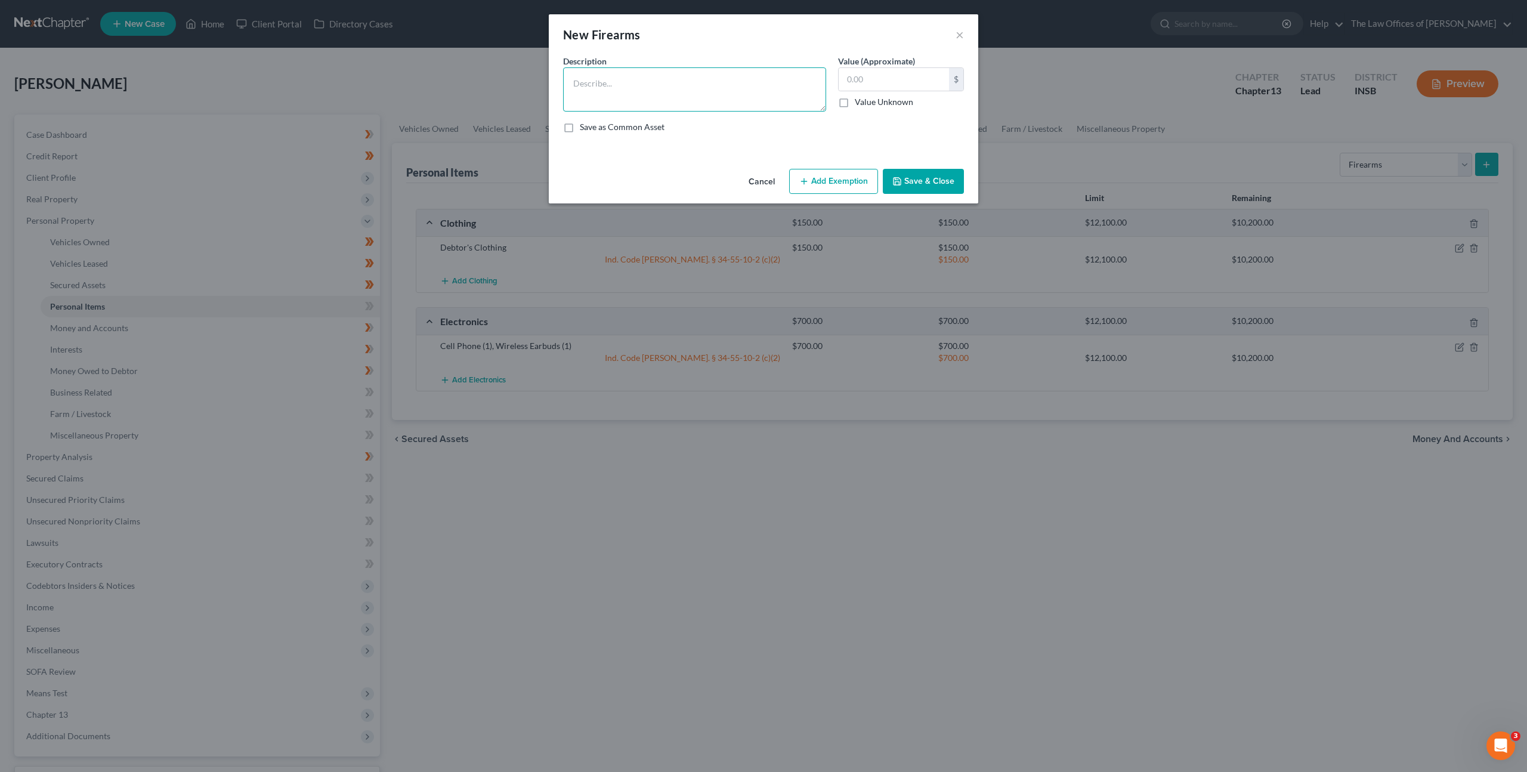
click at [672, 87] on textarea at bounding box center [694, 89] width 263 height 44
click at [764, 172] on button "Cancel" at bounding box center [761, 182] width 45 height 24
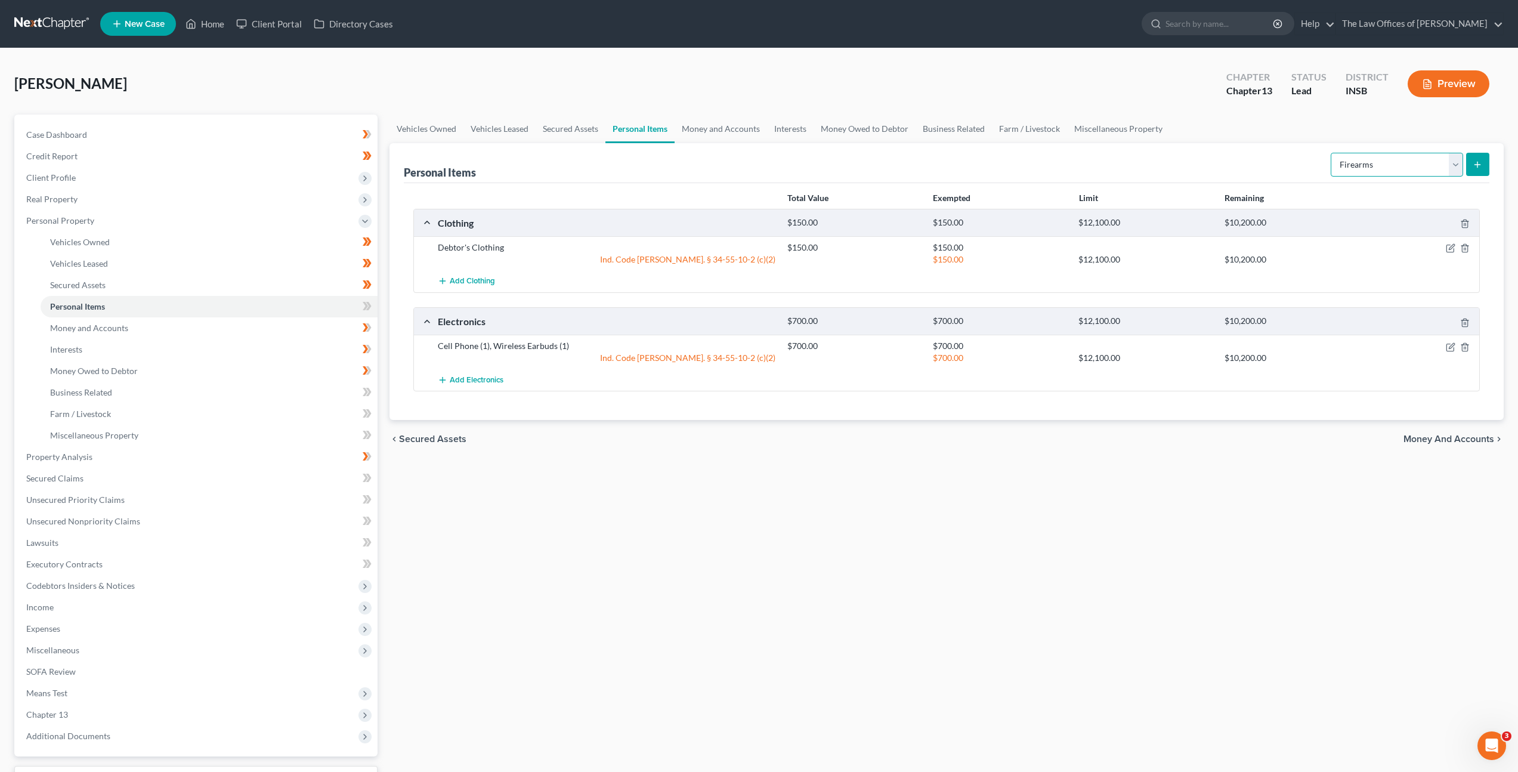
click at [1367, 169] on select "Select Item Type Clothing Collectibles Of Value Electronics Firearms Household …" at bounding box center [1397, 165] width 132 height 24
click at [1332, 153] on select "Select Item Type Clothing Collectibles Of Value Electronics Firearms Household …" at bounding box center [1397, 165] width 132 height 24
click at [1476, 169] on icon "submit" at bounding box center [1478, 165] width 10 height 10
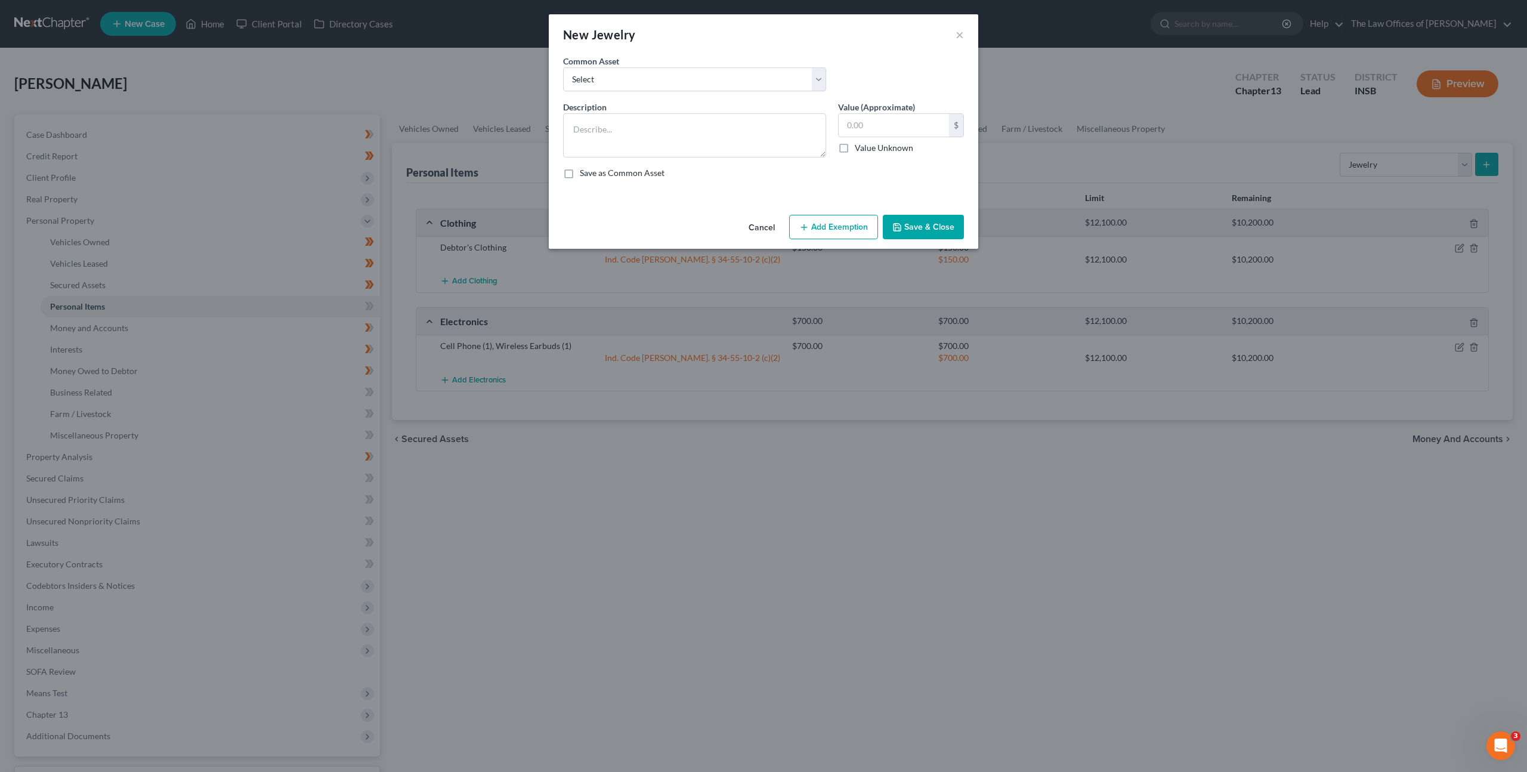
click at [755, 224] on button "Cancel" at bounding box center [761, 228] width 45 height 24
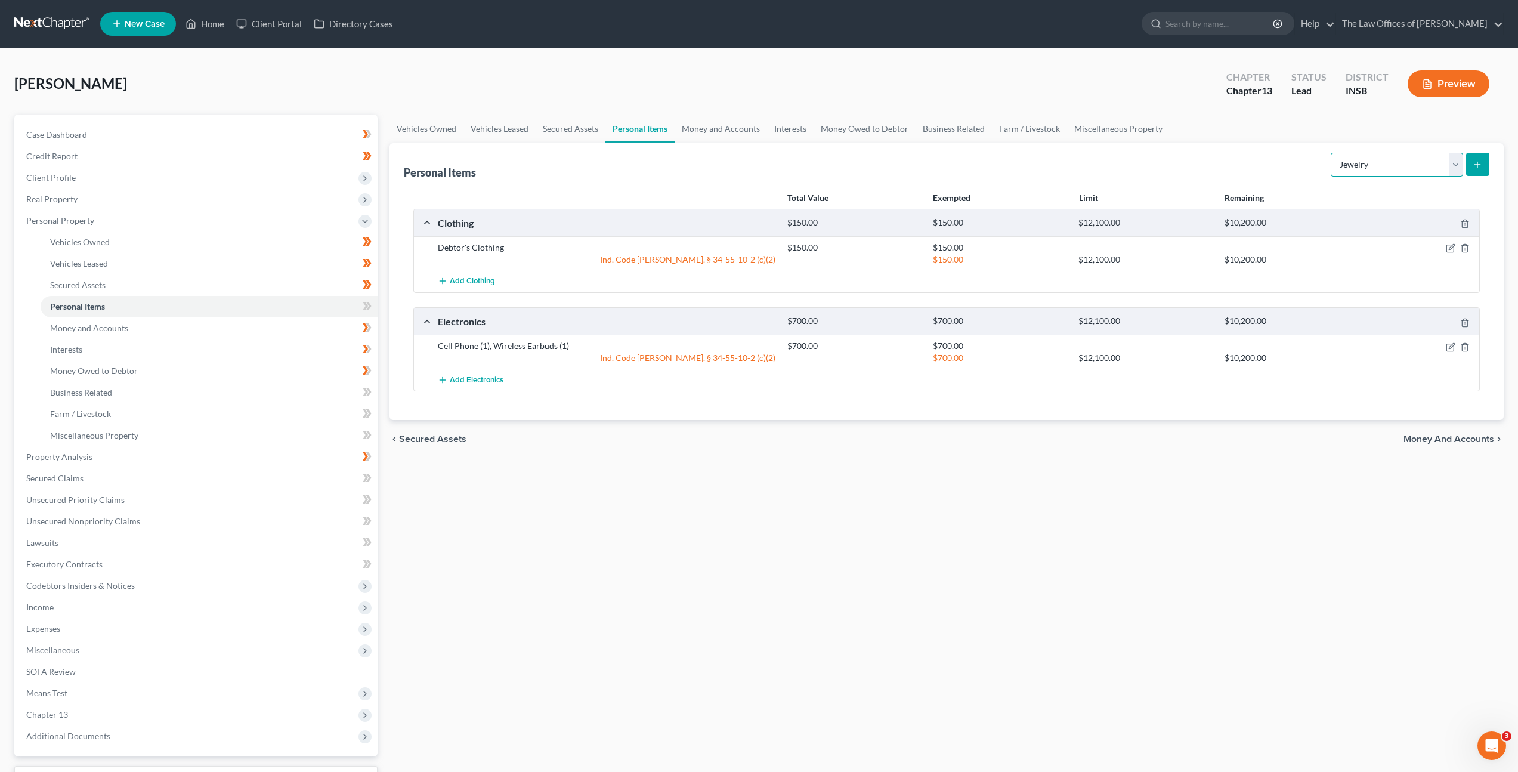
click at [1457, 162] on select "Select Item Type Clothing Collectibles Of Value Electronics Firearms Household …" at bounding box center [1397, 165] width 132 height 24
click at [1332, 153] on select "Select Item Type Clothing Collectibles Of Value Electronics Firearms Household …" at bounding box center [1397, 165] width 132 height 24
click at [1413, 172] on select "Select Item Type Clothing Collectibles Of Value Electronics Firearms Household …" at bounding box center [1397, 165] width 132 height 24
click at [1332, 153] on select "Select Item Type Clothing Collectibles Of Value Electronics Firearms Household …" at bounding box center [1397, 165] width 132 height 24
click at [1475, 169] on button "submit" at bounding box center [1477, 164] width 23 height 23
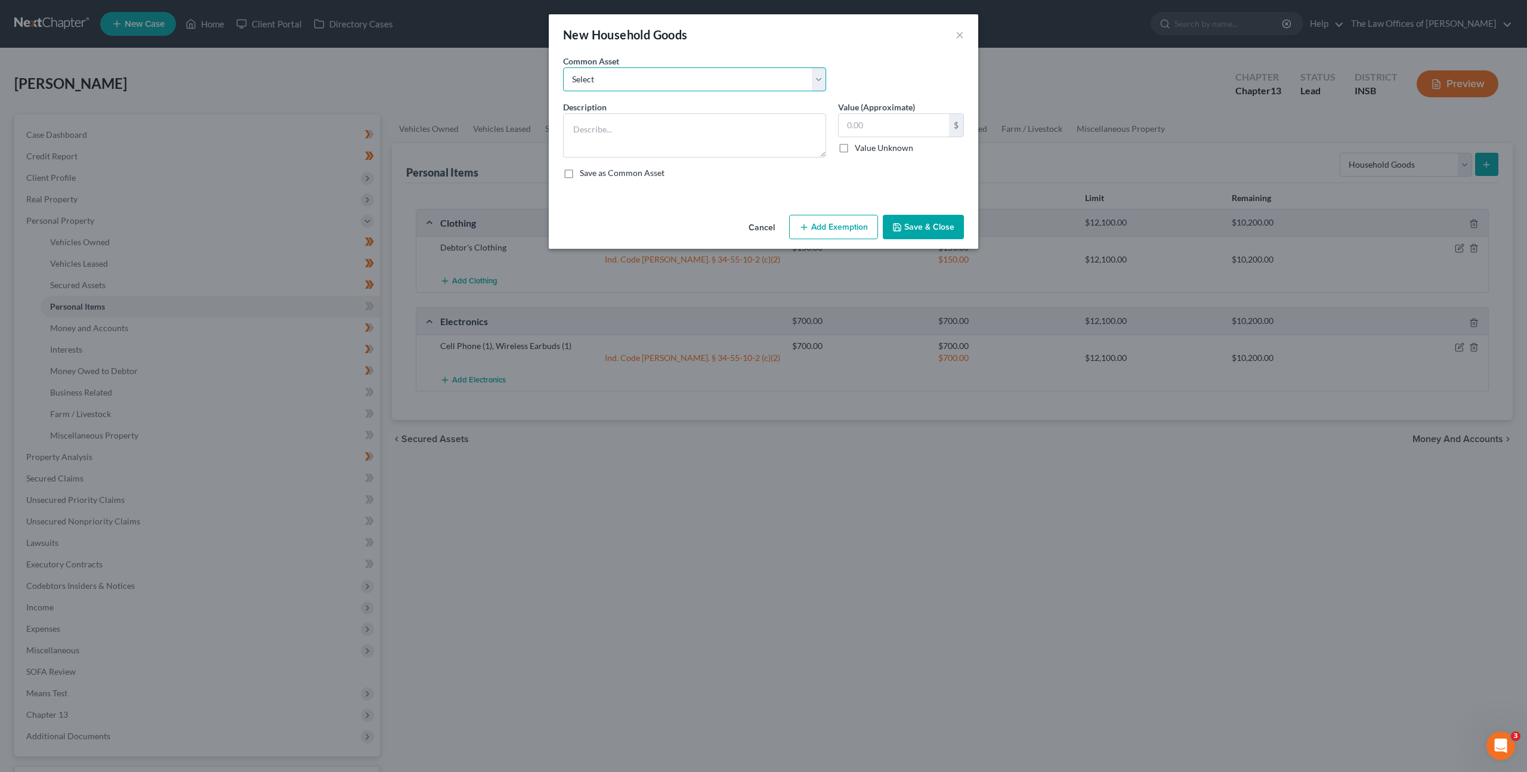
click at [714, 78] on select "Select Living Room Suite, Dining Room Suite, Bedroom Suite, Washer, Dryer, Refr…" at bounding box center [694, 79] width 263 height 24
click at [563, 67] on select "Select Living Room Suite, Dining Room Suite, Bedroom Suite, Washer, Dryer, Refr…" at bounding box center [694, 79] width 263 height 24
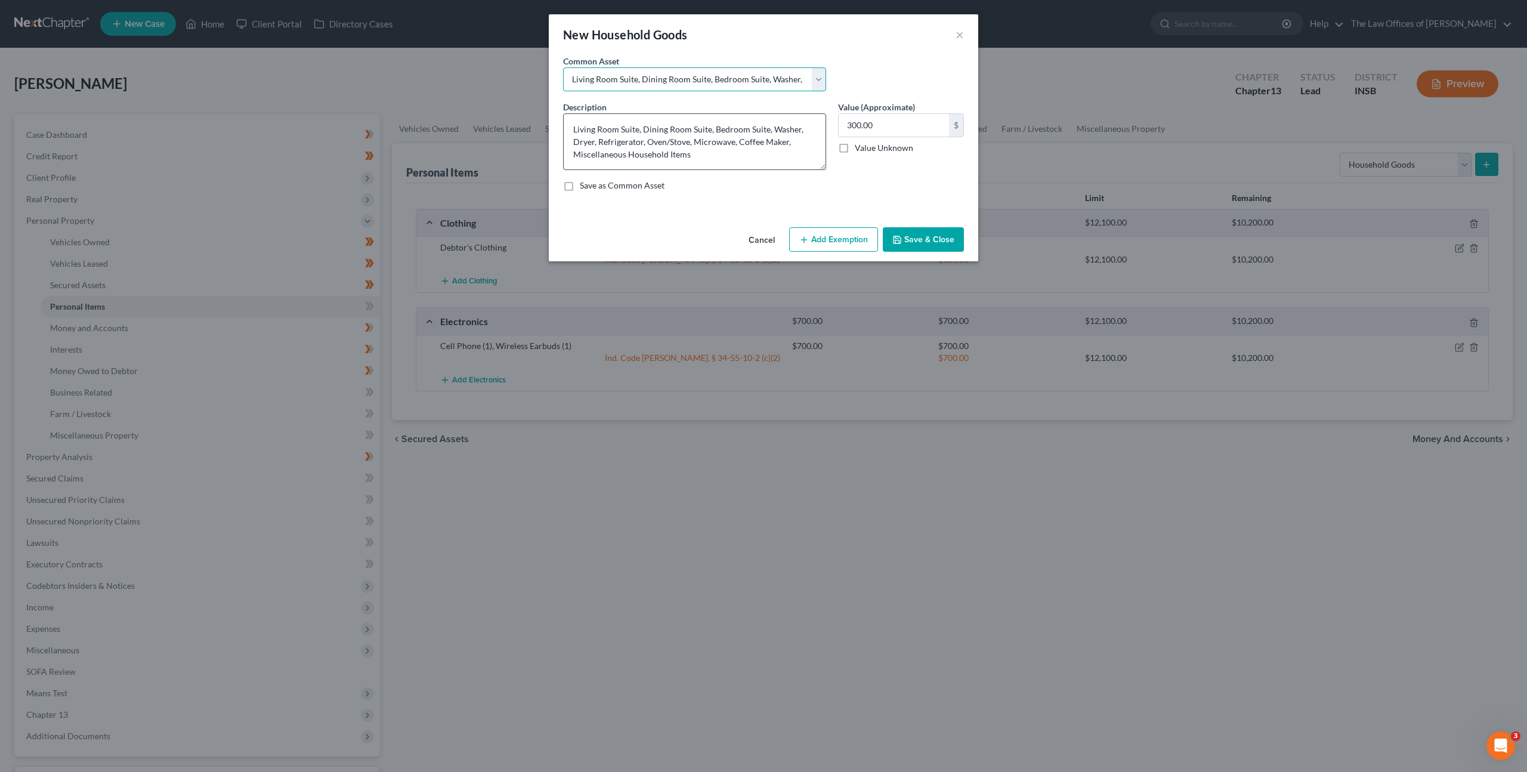
drag, startPoint x: 821, startPoint y: 156, endPoint x: 814, endPoint y: 169, distance: 14.4
click at [814, 169] on textarea "Living Room Suite, Dining Room Suite, Bedroom Suite, Washer, Dryer, Refrigerato…" at bounding box center [694, 141] width 263 height 57
click at [767, 241] on button "Cancel" at bounding box center [761, 241] width 45 height 24
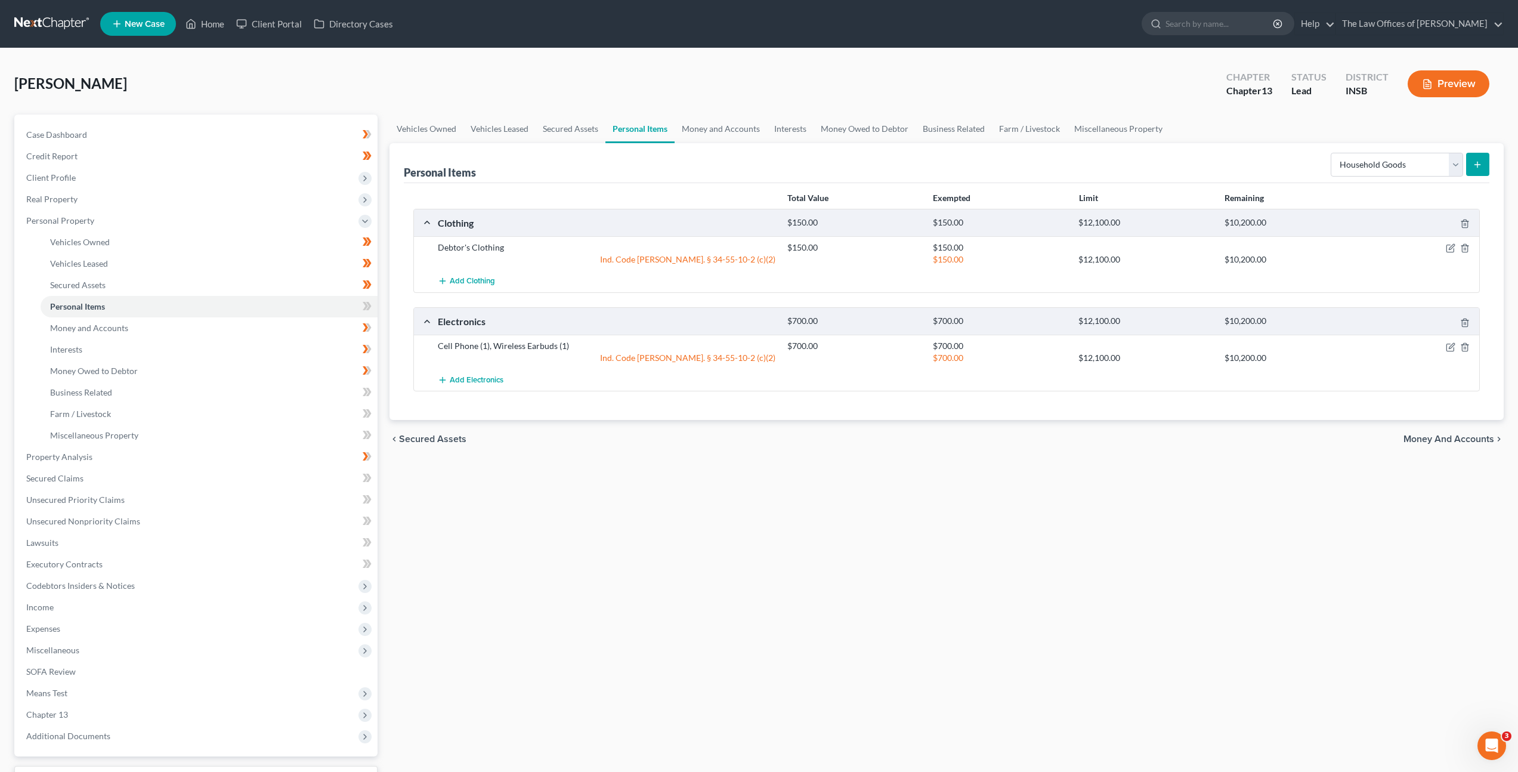
drag, startPoint x: 671, startPoint y: 502, endPoint x: 666, endPoint y: 481, distance: 20.8
click at [673, 504] on div "Vehicles Owned Vehicles Leased Secured Assets Personal Items Money and Accounts…" at bounding box center [947, 470] width 1126 height 711
click at [371, 309] on icon at bounding box center [367, 306] width 9 height 15
drag, startPoint x: 582, startPoint y: 539, endPoint x: 573, endPoint y: 498, distance: 41.5
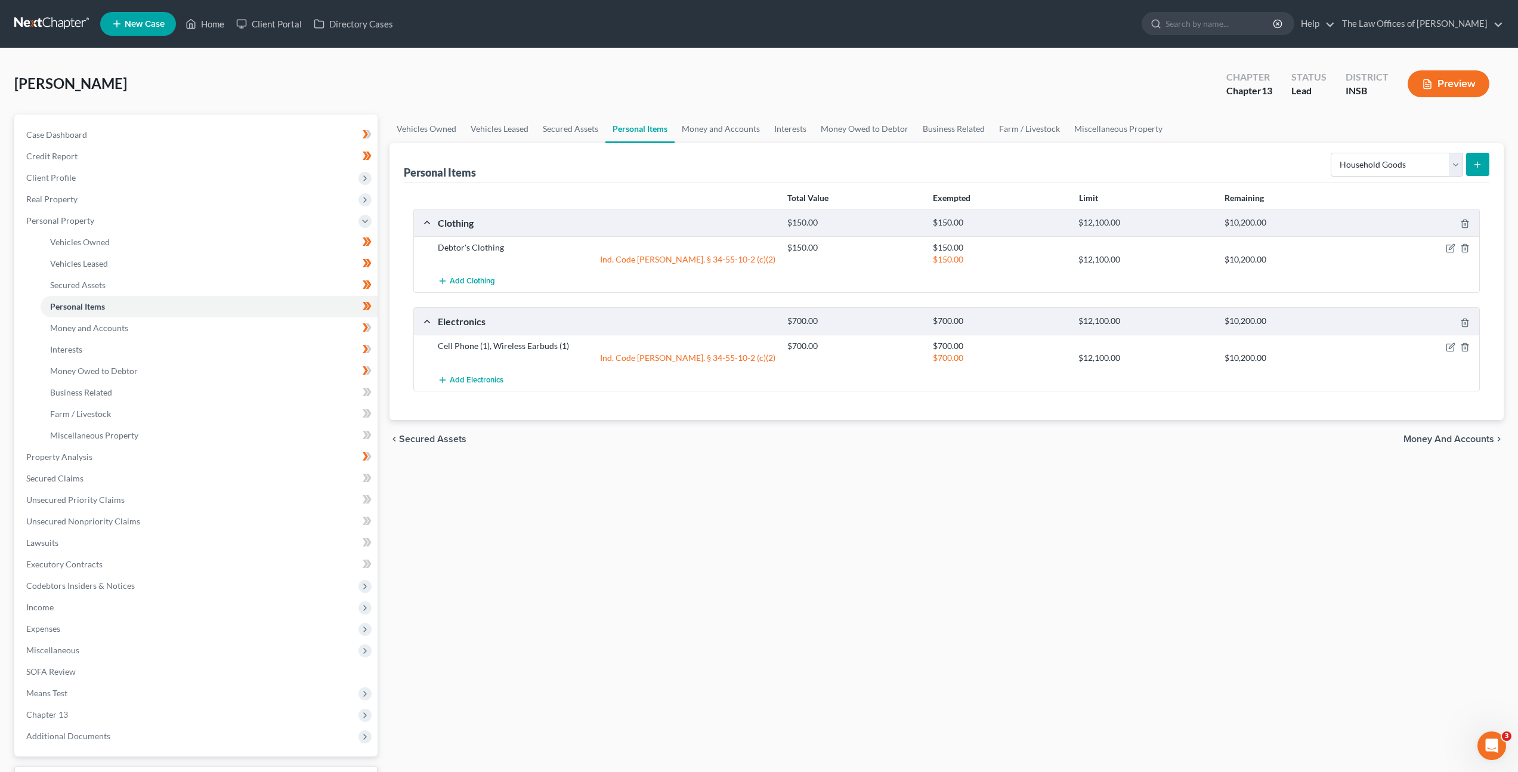
click at [582, 537] on div "Vehicles Owned Vehicles Leased Secured Assets Personal Items Money and Accounts…" at bounding box center [947, 470] width 1126 height 711
click at [287, 329] on link "Money and Accounts" at bounding box center [209, 327] width 337 height 21
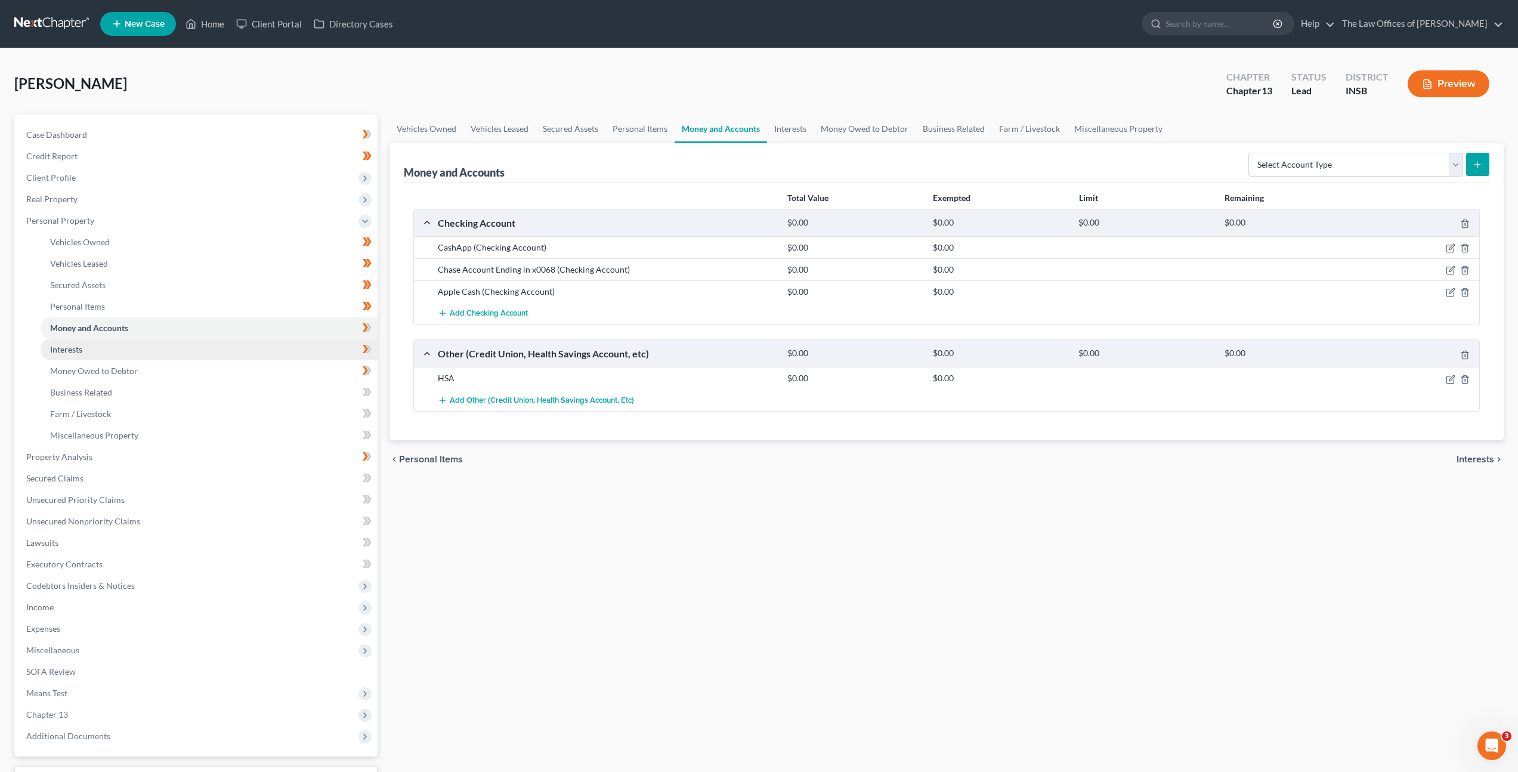
click at [265, 353] on link "Interests" at bounding box center [209, 349] width 337 height 21
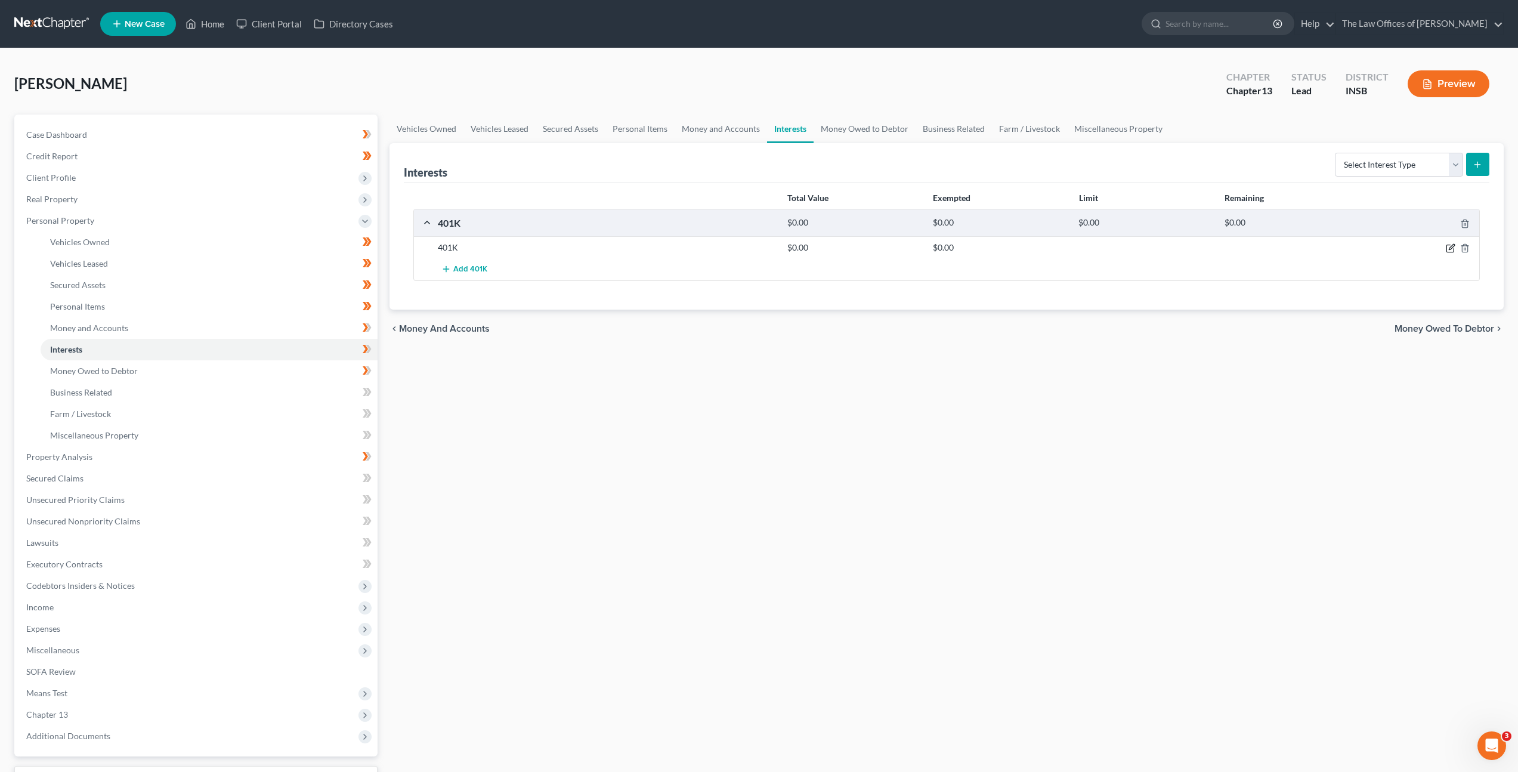
click at [1449, 249] on icon "button" at bounding box center [1451, 247] width 5 height 5
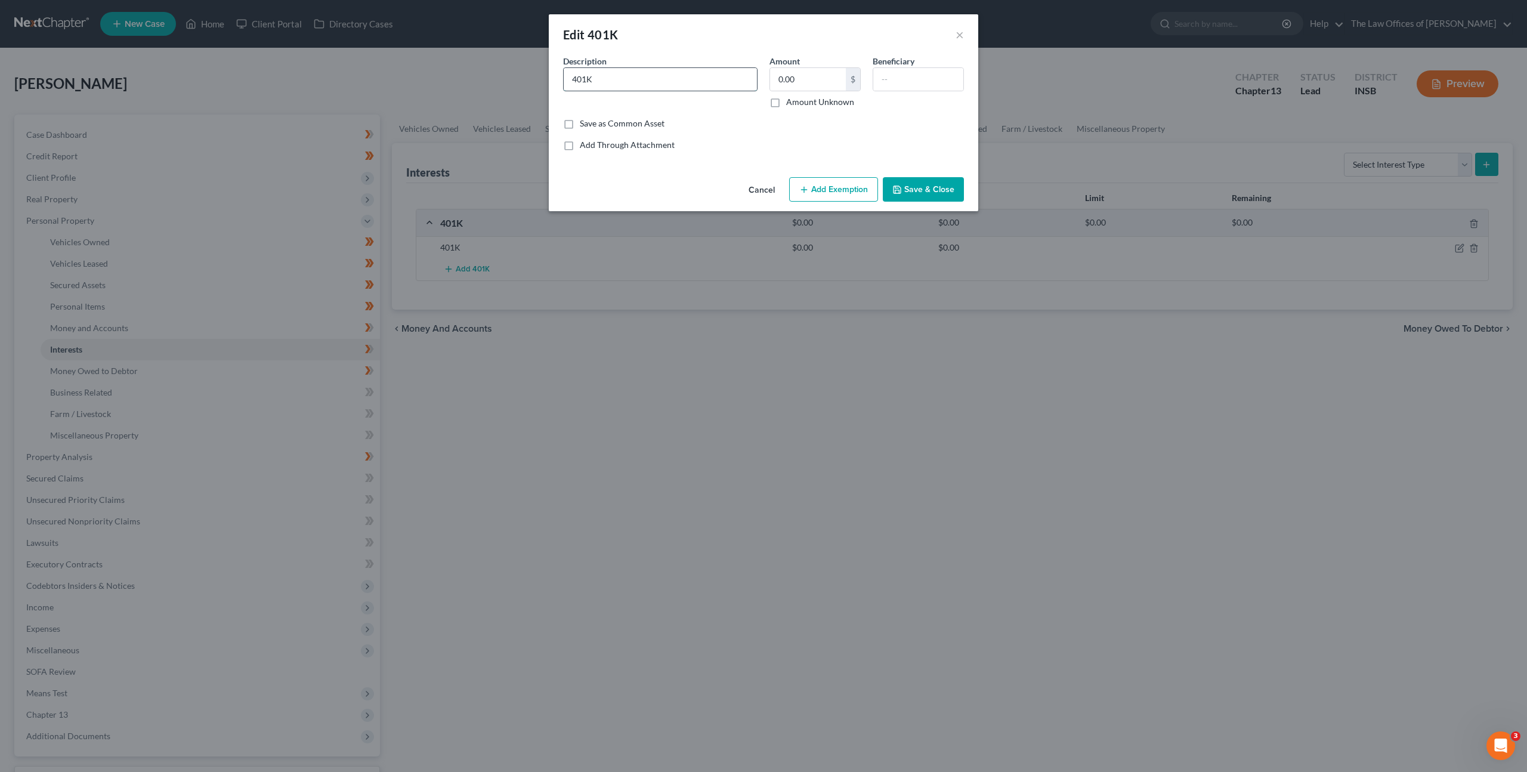
click at [573, 81] on input "401K" at bounding box center [660, 79] width 193 height 23
click at [752, 185] on button "Cancel" at bounding box center [761, 190] width 45 height 24
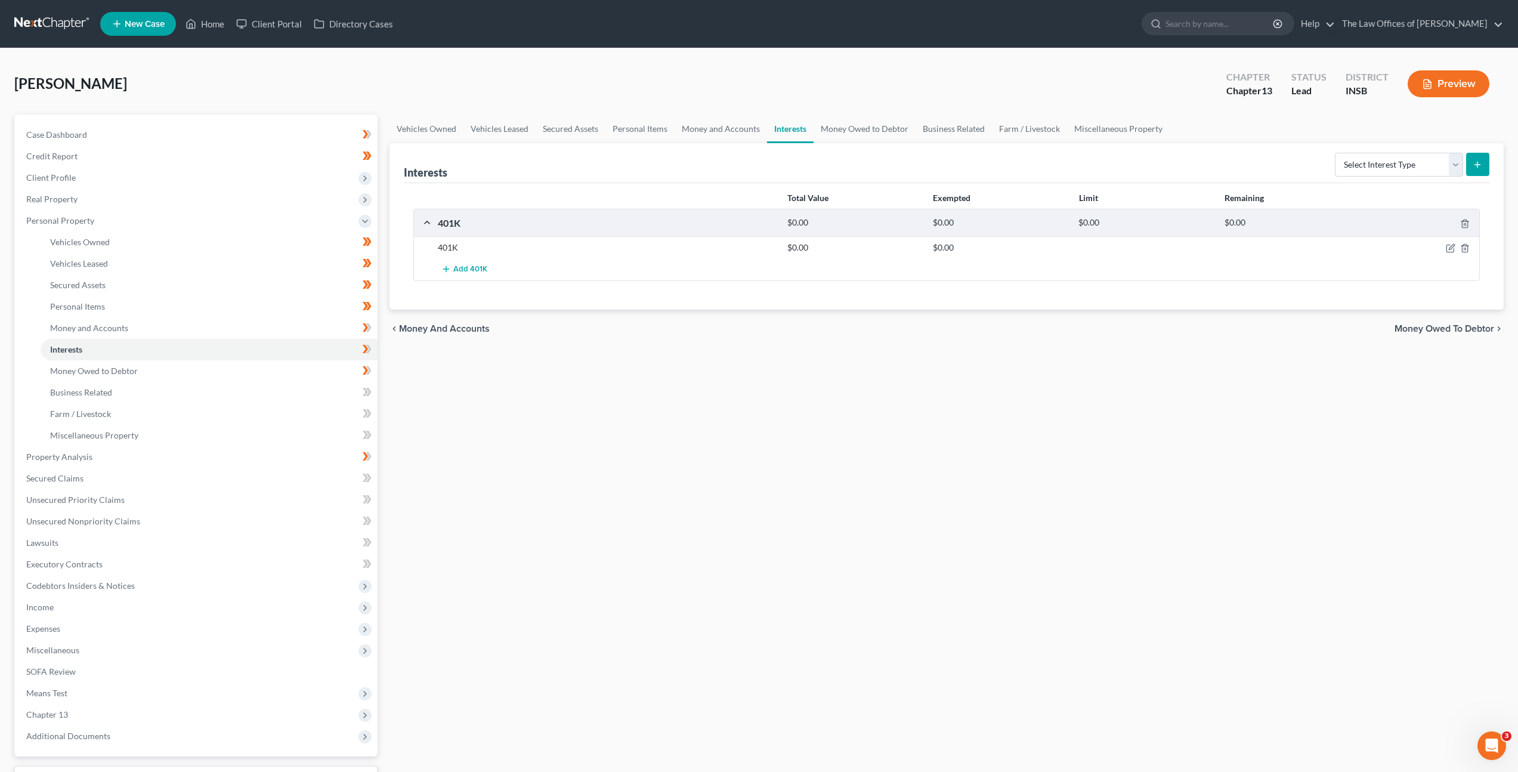
click at [529, 369] on div "Vehicles Owned Vehicles Leased Secured Assets Personal Items Money and Accounts…" at bounding box center [947, 470] width 1126 height 711
click at [294, 365] on link "Money Owed to Debtor" at bounding box center [209, 370] width 337 height 21
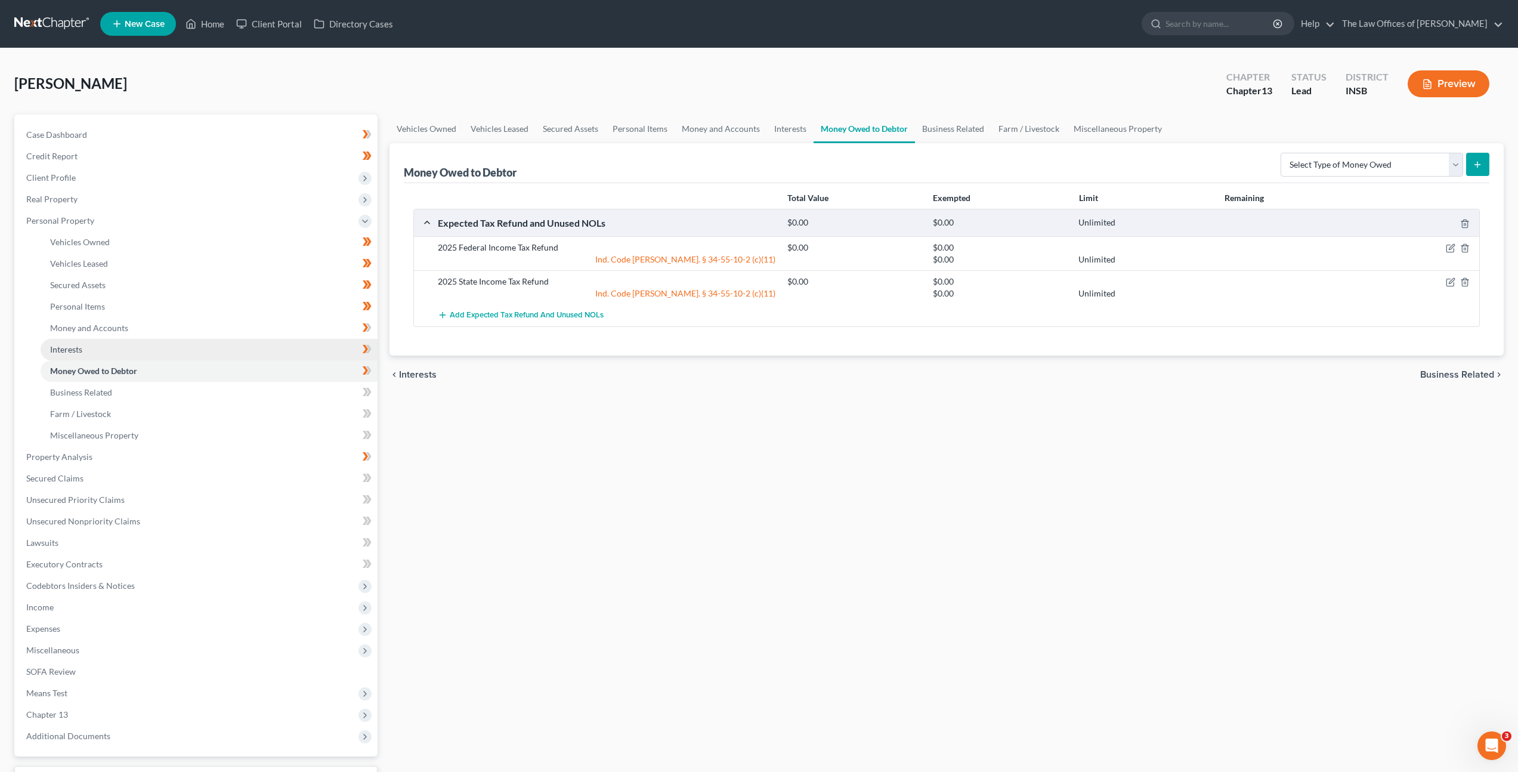
click at [288, 344] on link "Interests" at bounding box center [209, 349] width 337 height 21
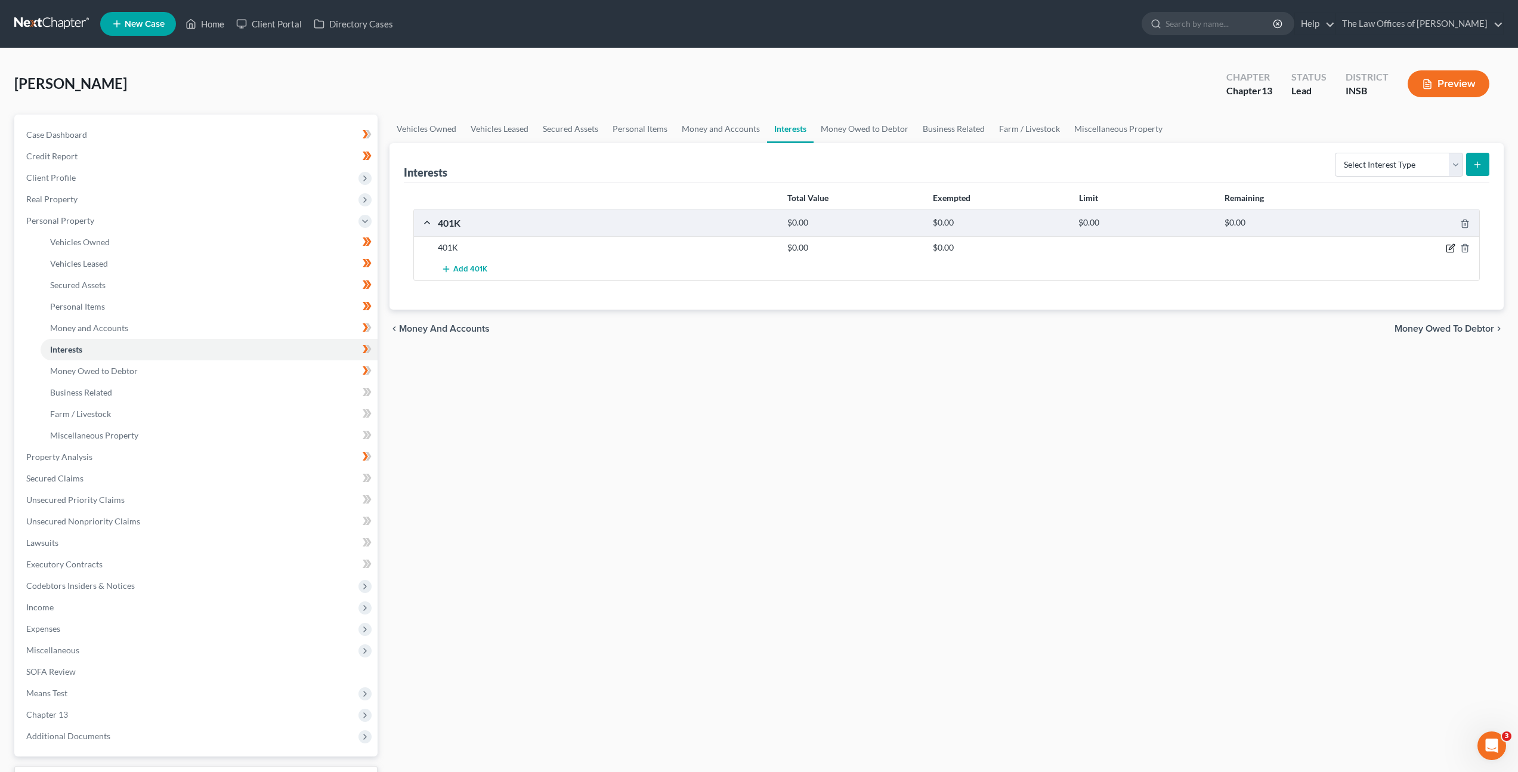
drag, startPoint x: 1455, startPoint y: 246, endPoint x: 1428, endPoint y: 251, distance: 27.3
click at [1454, 246] on icon "button" at bounding box center [1451, 248] width 10 height 10
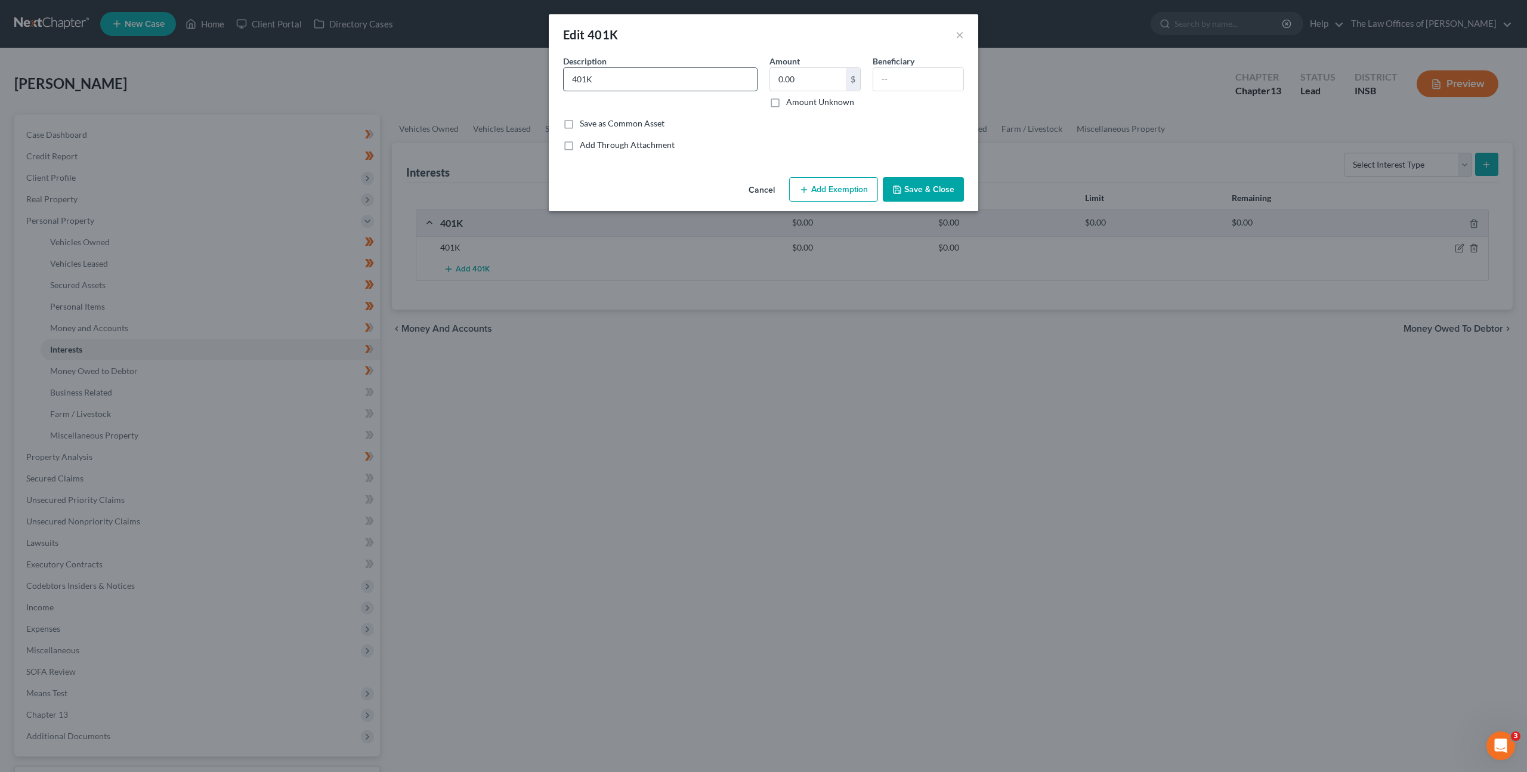
drag, startPoint x: 628, startPoint y: 86, endPoint x: 762, endPoint y: 88, distance: 134.3
click at [628, 86] on input "401K" at bounding box center [660, 79] width 193 height 23
click at [804, 180] on button "Add Exemption" at bounding box center [833, 189] width 89 height 25
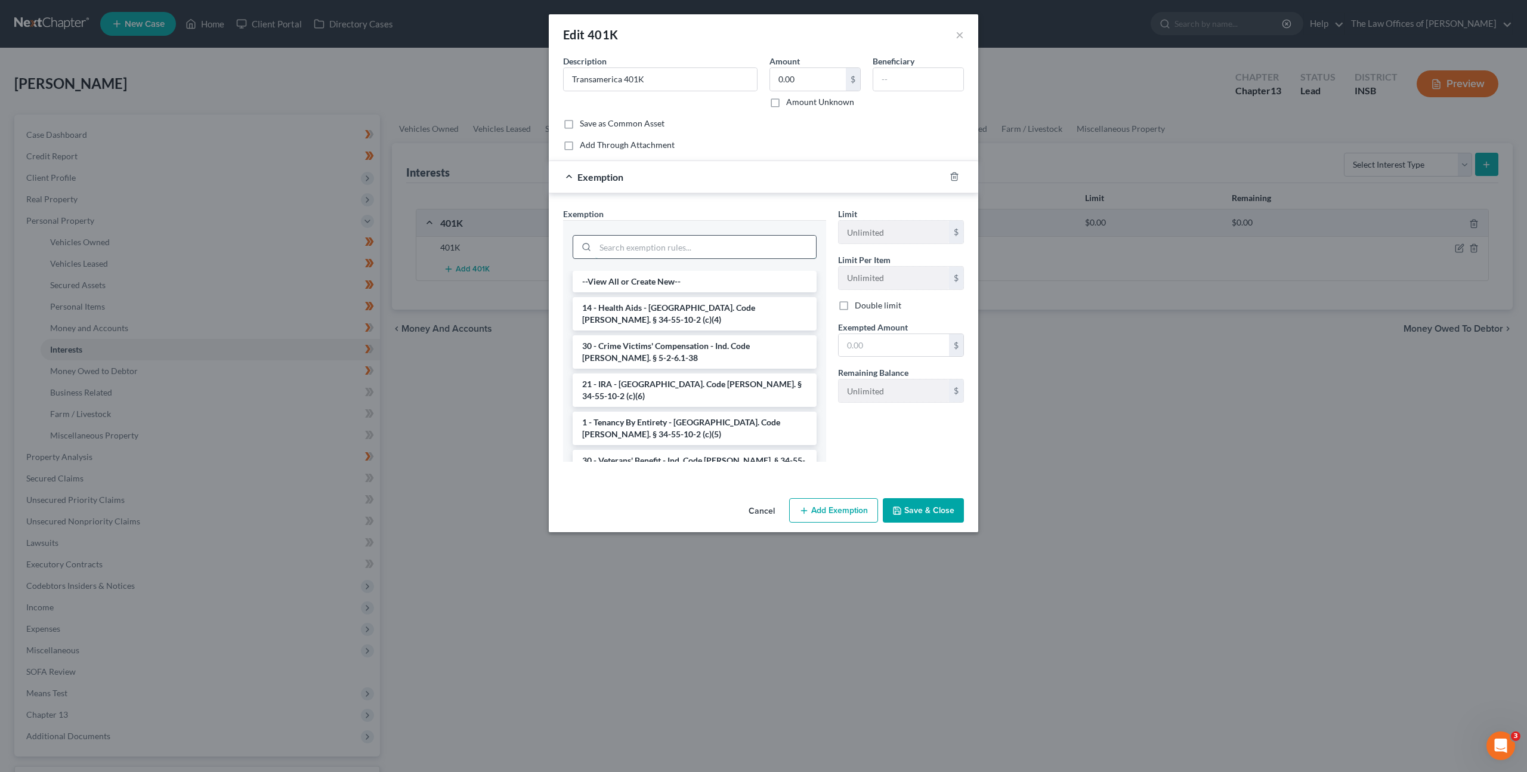
click at [683, 255] on input "search" at bounding box center [705, 247] width 221 height 23
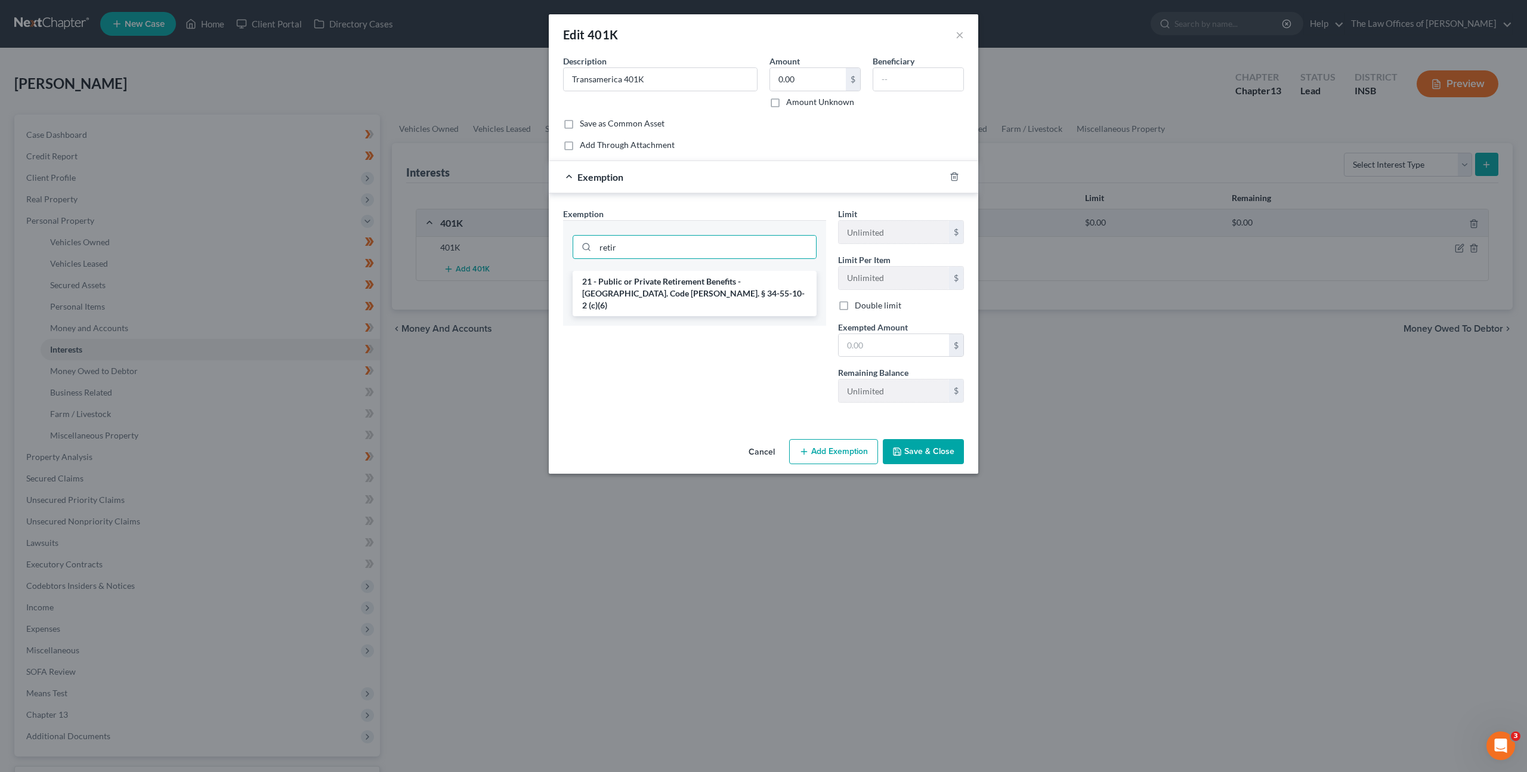
click at [667, 285] on li "21 - Public or Private Retirement Benefits - Ind. Code Ann. § 34-55-10-2 (c)(6)" at bounding box center [695, 293] width 244 height 45
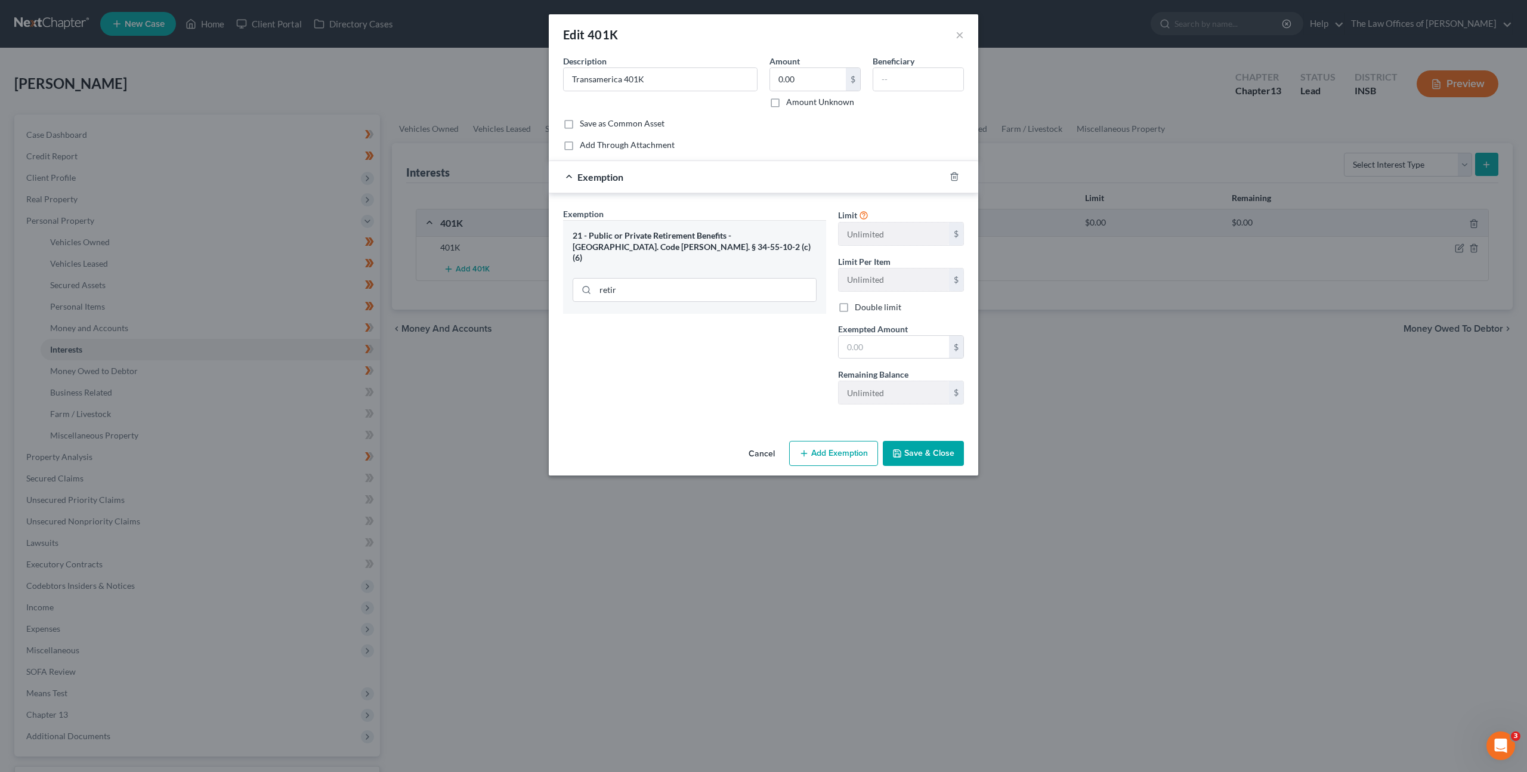
click at [805, 143] on div "Add Through Attachment" at bounding box center [763, 145] width 401 height 12
click at [833, 75] on input "0.00" at bounding box center [808, 79] width 76 height 23
drag, startPoint x: 886, startPoint y: 339, endPoint x: 755, endPoint y: 316, distance: 132.7
click at [886, 339] on input "text" at bounding box center [894, 347] width 110 height 23
drag, startPoint x: 936, startPoint y: 446, endPoint x: 941, endPoint y: 437, distance: 11.0
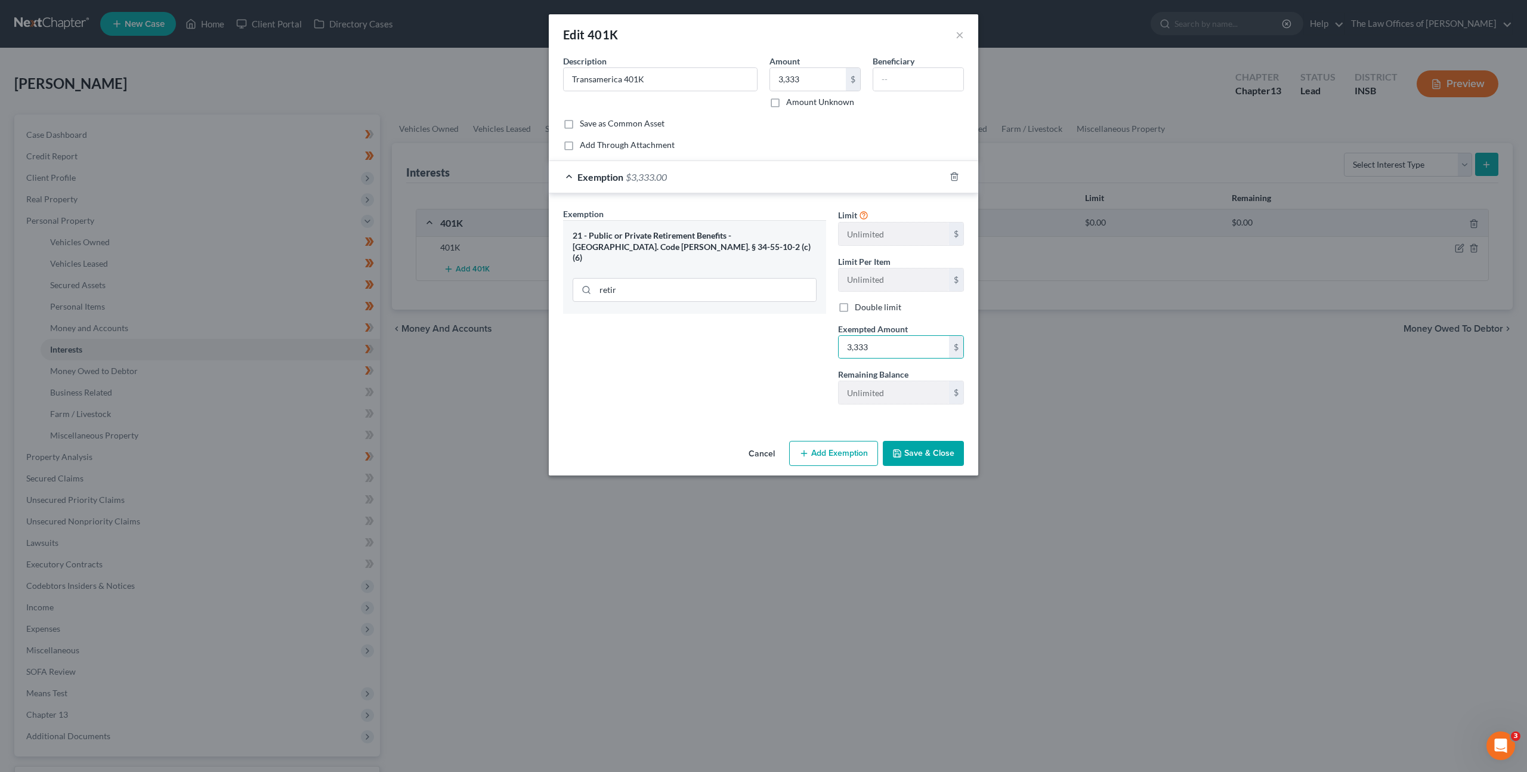
click at [936, 446] on button "Save & Close" at bounding box center [923, 453] width 81 height 25
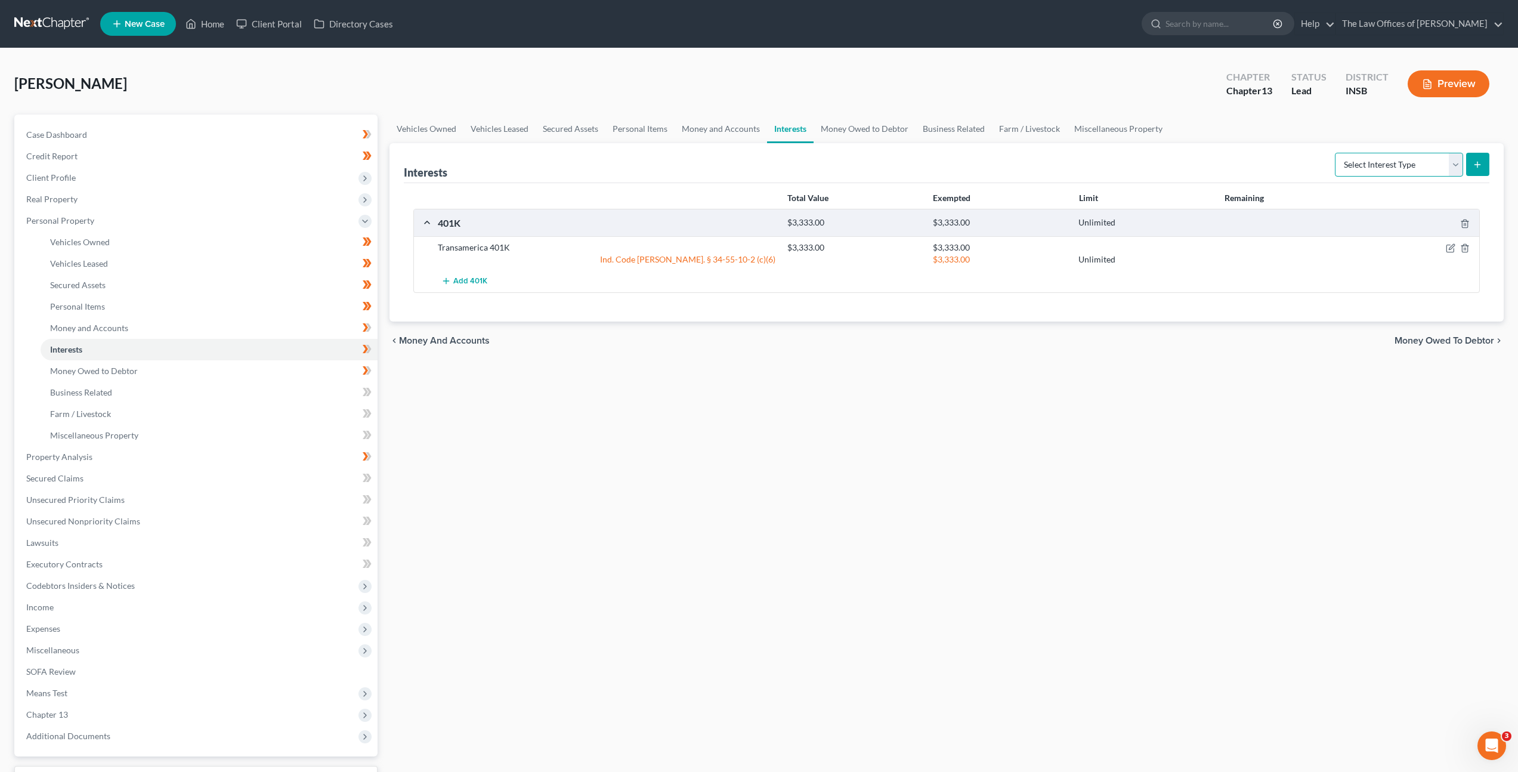
click at [1385, 166] on select "Select Interest Type 401K Annuity Bond Education IRA Government Bond Government…" at bounding box center [1399, 165] width 128 height 24
click at [1369, 165] on select "Select Interest Type 401K Annuity Bond Education IRA Government Bond Government…" at bounding box center [1399, 165] width 128 height 24
click at [1336, 153] on select "Select Interest Type 401K Annuity Bond Education IRA Government Bond Government…" at bounding box center [1399, 165] width 128 height 24
click at [1483, 163] on button "submit" at bounding box center [1477, 164] width 23 height 23
click at [1484, 162] on button "submit" at bounding box center [1477, 164] width 23 height 23
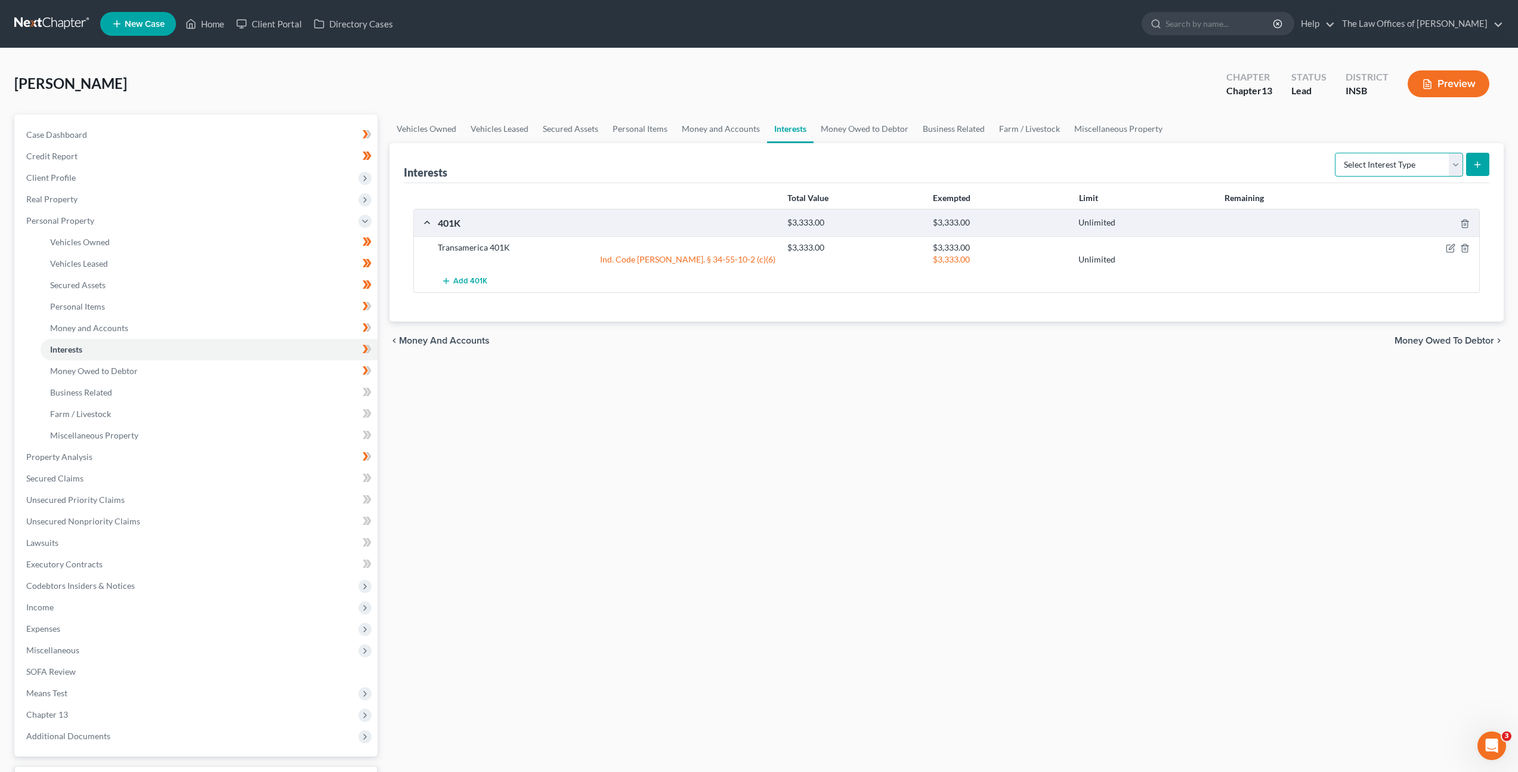
click at [1419, 162] on select "Select Interest Type 401K Annuity Bond Education IRA Government Bond Government…" at bounding box center [1399, 165] width 128 height 24
select select "term_life_insurance"
click at [1336, 153] on select "Select Interest Type 401K Annuity Bond Education IRA Government Bond Government…" at bounding box center [1399, 165] width 128 height 24
click at [1474, 165] on icon "submit" at bounding box center [1478, 165] width 10 height 10
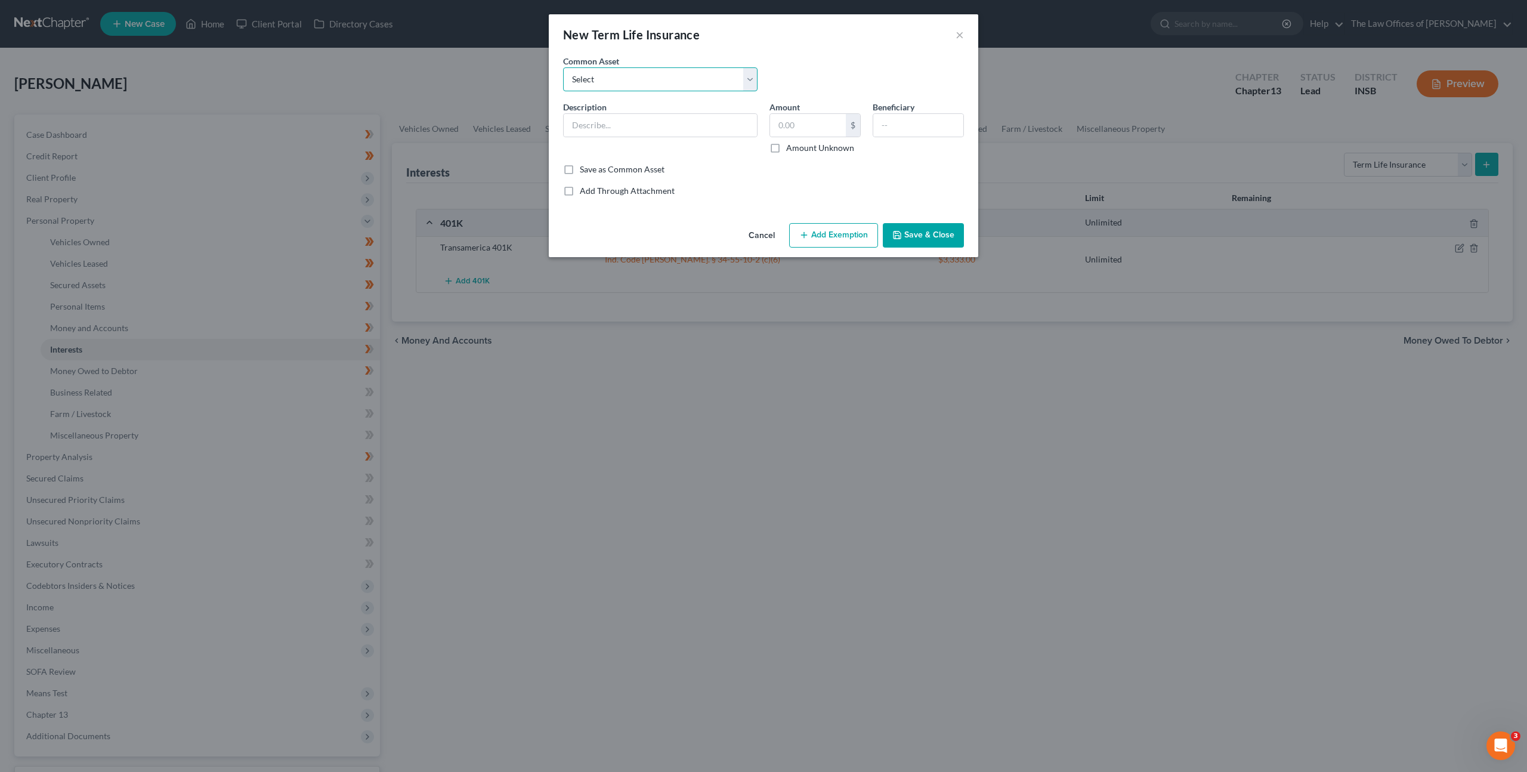
click at [681, 87] on select "Select $250,000.00 Term Life Insurance Policy Through State Farm" at bounding box center [660, 79] width 194 height 24
select select "0"
click at [563, 67] on select "Select $250,000.00 Term Life Insurance Policy Through State Farm" at bounding box center [660, 79] width 194 height 24
drag, startPoint x: 666, startPoint y: 131, endPoint x: 817, endPoint y: 140, distance: 150.6
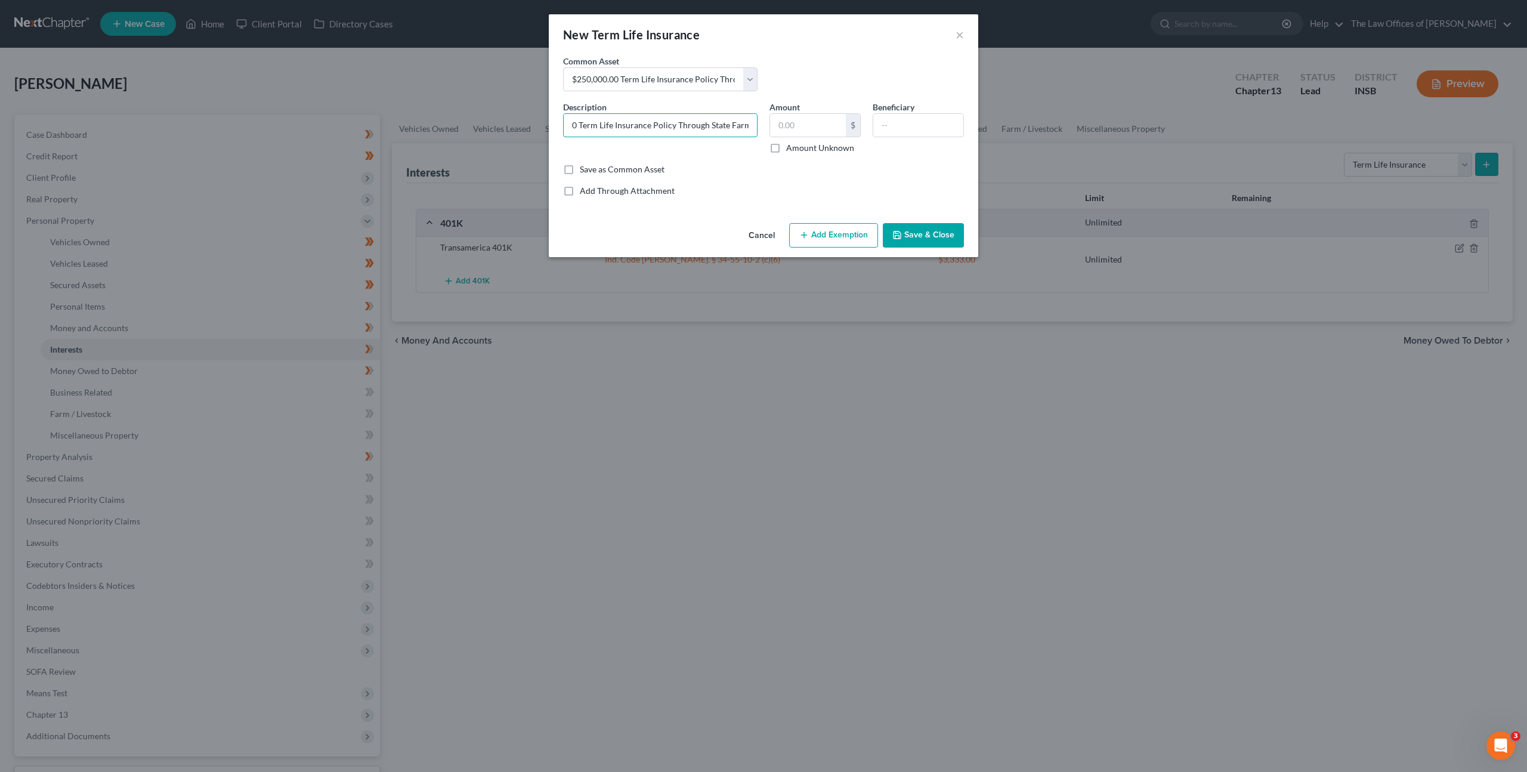
click at [819, 141] on div "Description * $250,000.00 Term Life Insurance Policy Through State Farm Amount …" at bounding box center [763, 132] width 413 height 63
click at [751, 128] on input "$250,000.00 Term Life Insurance Policy Through State Farm" at bounding box center [660, 125] width 193 height 23
click at [585, 124] on input "$250,000.00 Term Life Insurance Policy Through" at bounding box center [660, 125] width 193 height 23
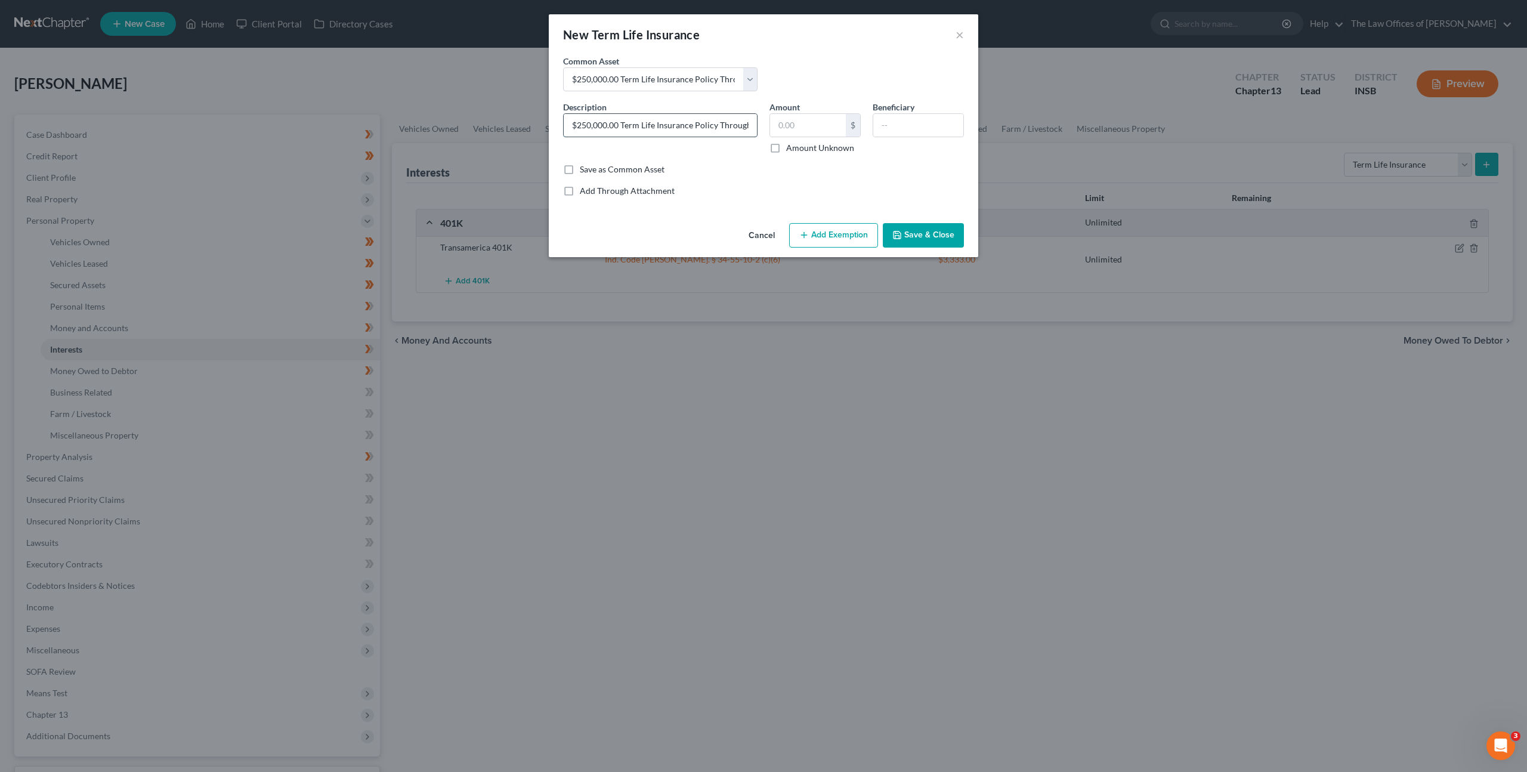
click at [576, 126] on input "$250,000.00 Term Life Insurance Policy Through" at bounding box center [660, 125] width 193 height 23
drag, startPoint x: 585, startPoint y: 126, endPoint x: 618, endPoint y: 137, distance: 34.0
click at [585, 126] on input "$250,000.00 Term Life Insurance Policy Through" at bounding box center [660, 125] width 193 height 23
click at [721, 130] on input "$100,000.00 Term Life Insurance Policy Through" at bounding box center [660, 125] width 193 height 23
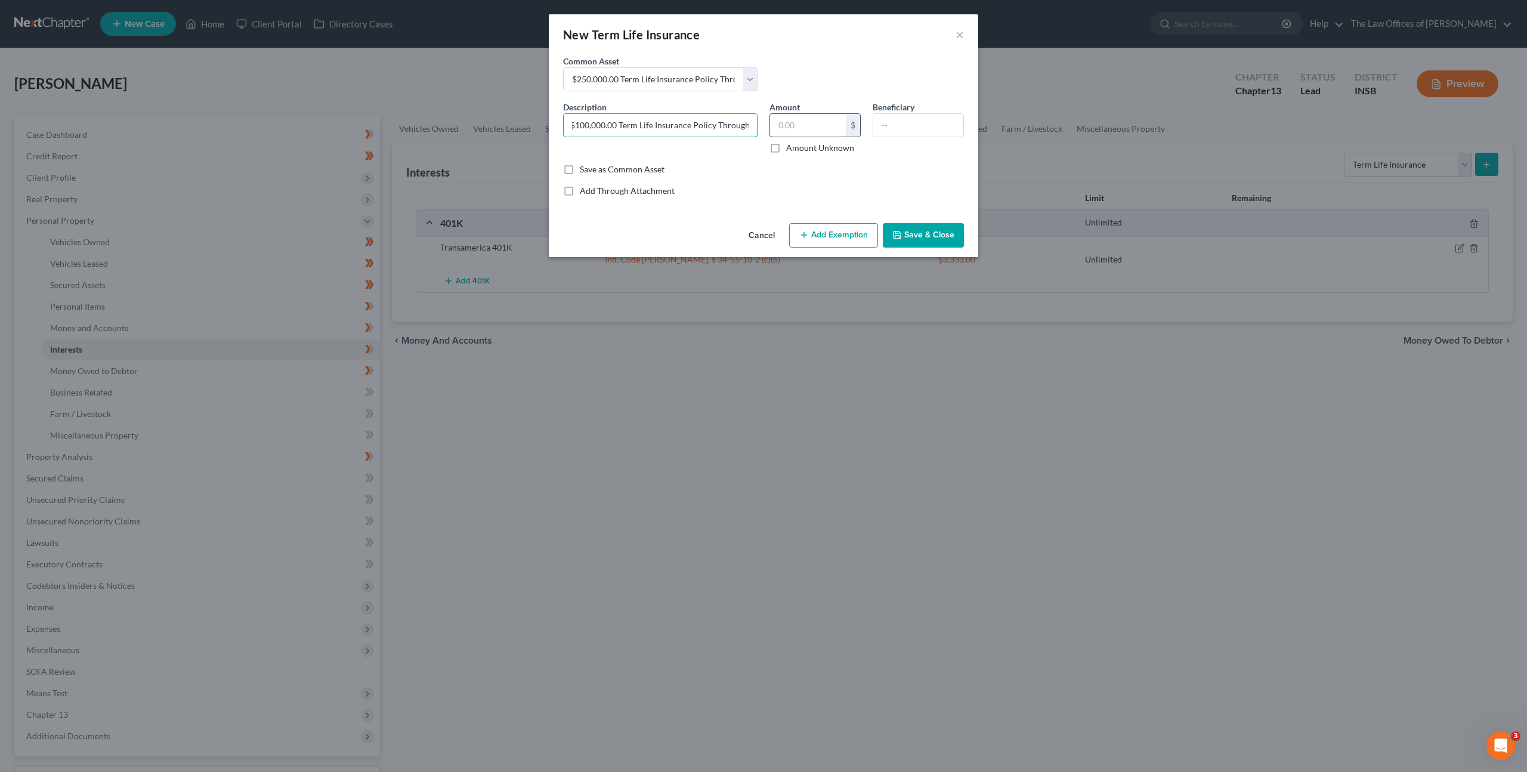
click at [785, 132] on div "Description * $100,000.00 Term Life Insurance Policy Through Amount $ Amount Un…" at bounding box center [763, 132] width 413 height 63
click at [752, 125] on input "$100,000.00 Term Life Insurance Policy Through" at bounding box center [660, 125] width 193 height 23
type input "$100,000.00 Term Life Insurance Policy Through Transamerica"
drag, startPoint x: 942, startPoint y: 239, endPoint x: 938, endPoint y: 252, distance: 13.8
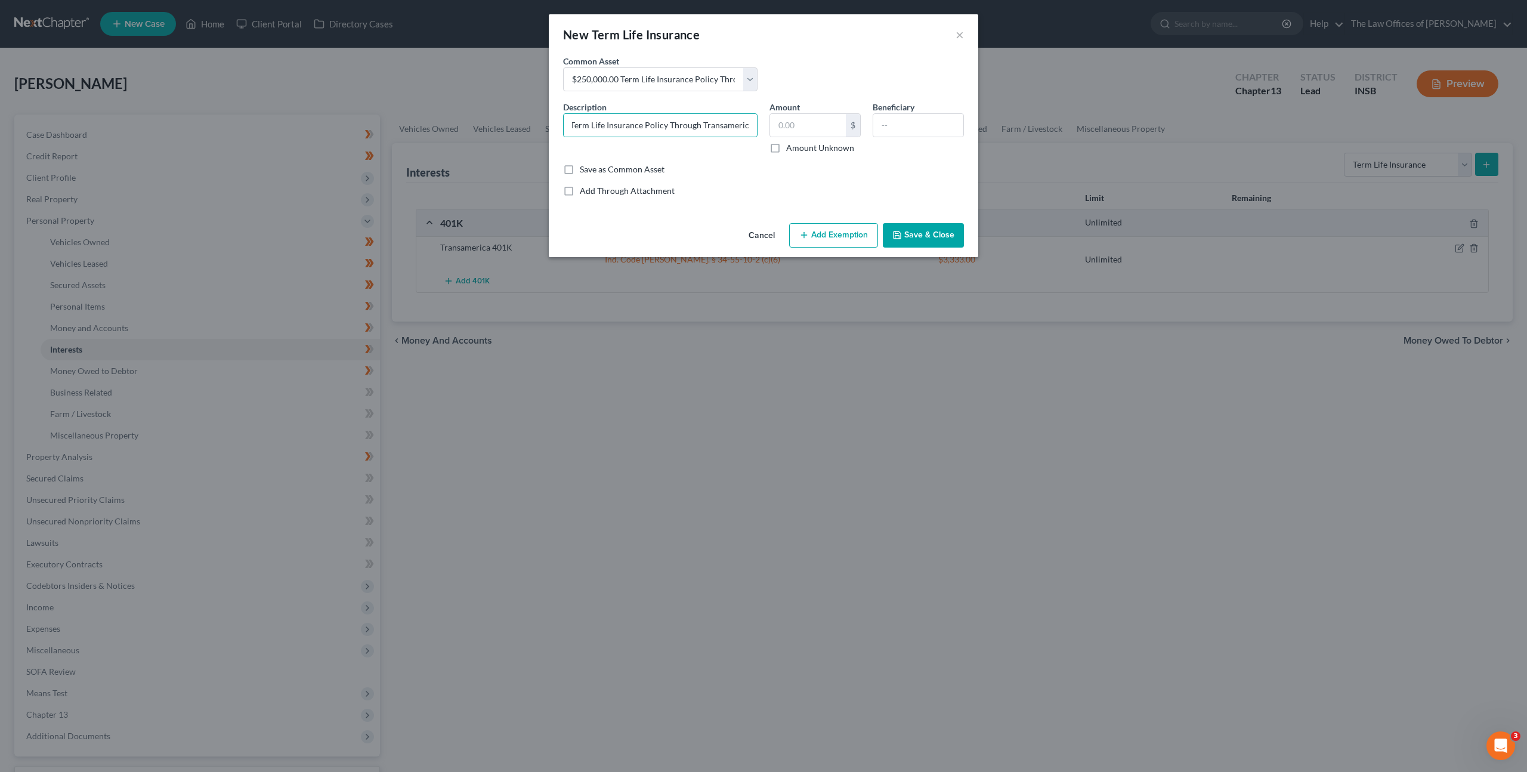
click at [942, 239] on button "Save & Close" at bounding box center [923, 235] width 81 height 25
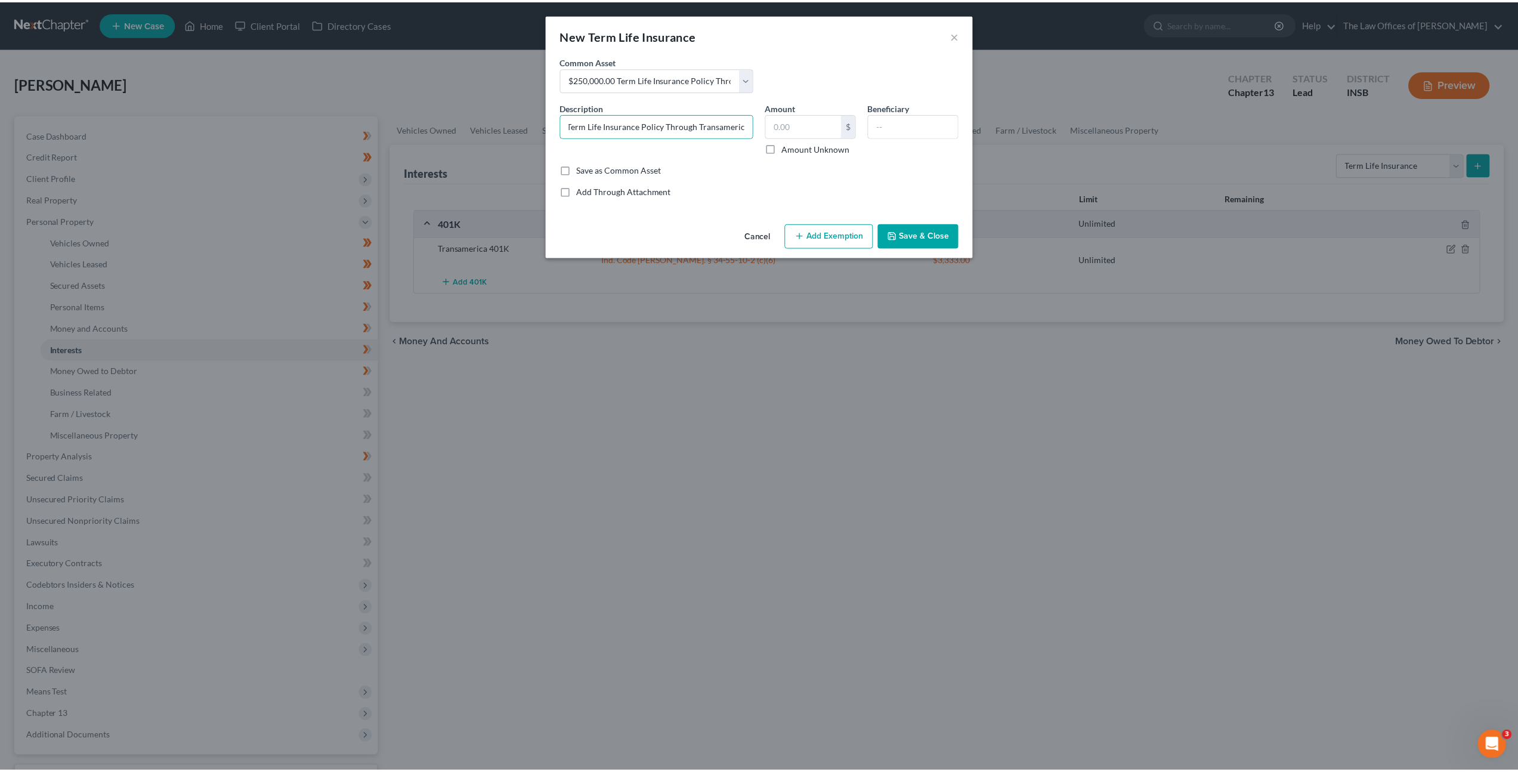
scroll to position [0, 0]
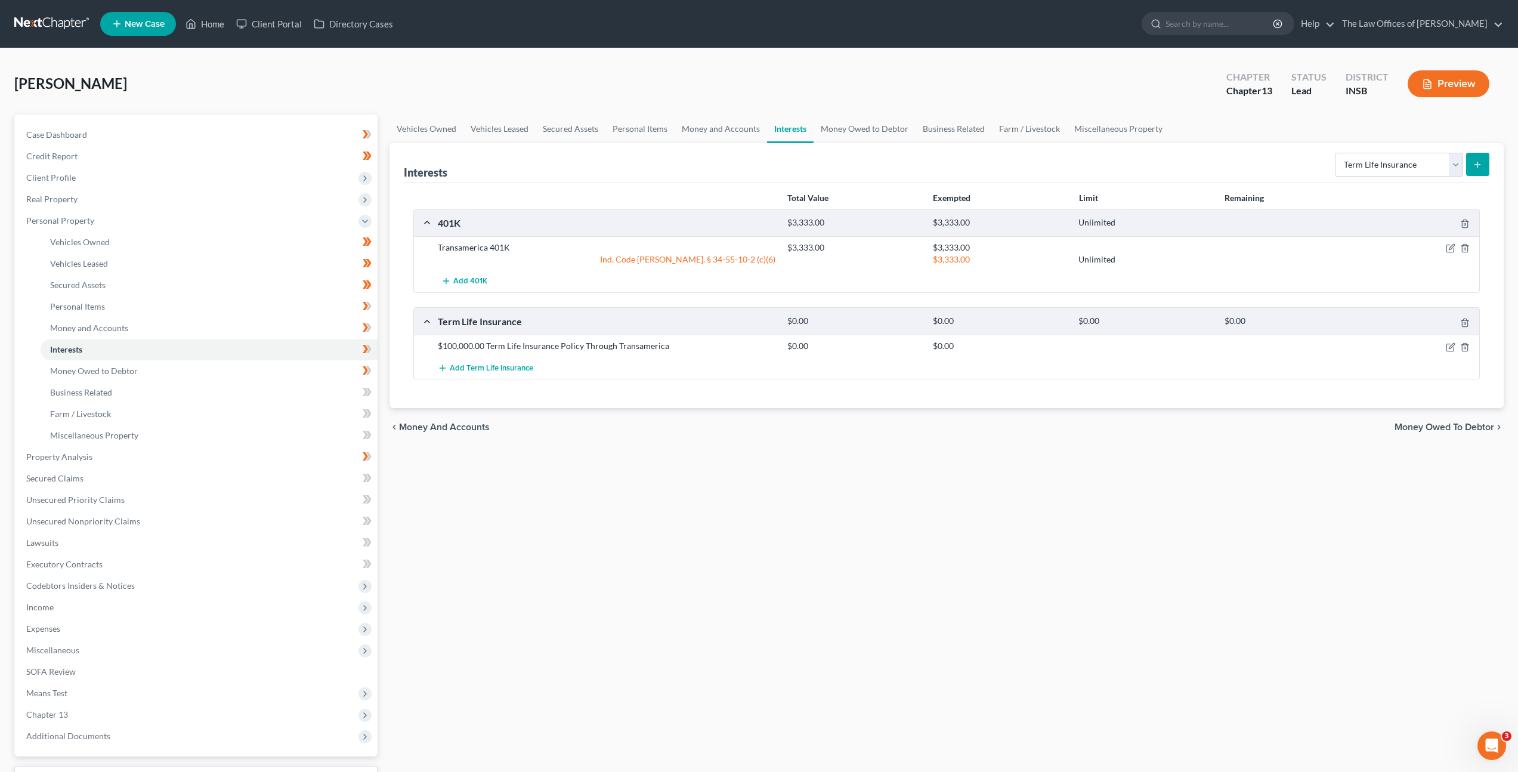
click at [711, 462] on div "Vehicles Owned Vehicles Leased Secured Assets Personal Items Money and Accounts…" at bounding box center [947, 470] width 1126 height 711
click at [365, 348] on icon at bounding box center [367, 349] width 9 height 15
click at [321, 369] on link "Money Owed to Debtor" at bounding box center [209, 370] width 337 height 21
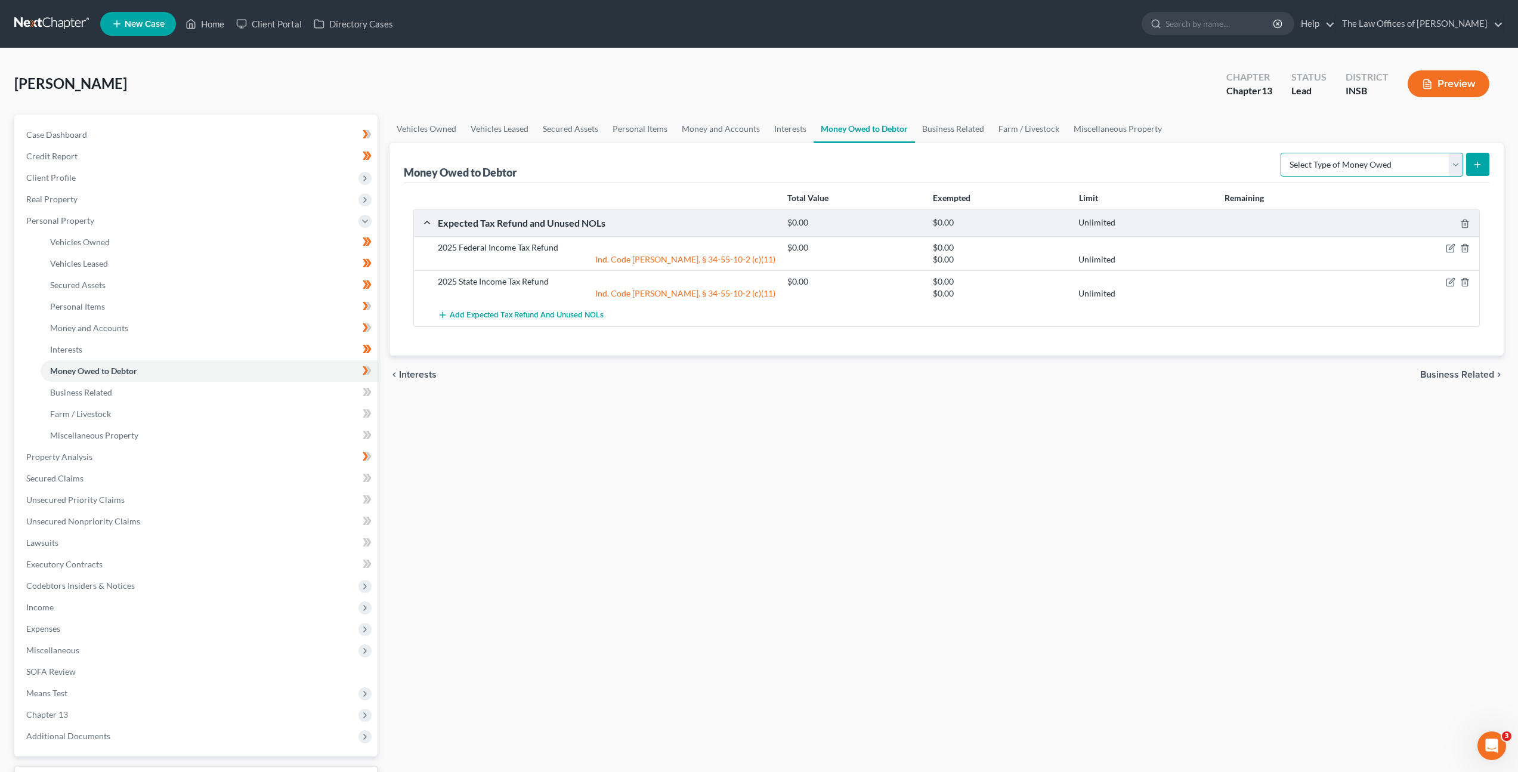
click at [1307, 173] on select "Select Type of Money Owed Accounts Receivable Alimony Child Support Claims Agai…" at bounding box center [1372, 165] width 183 height 24
click at [369, 363] on icon at bounding box center [367, 370] width 9 height 15
click at [306, 383] on link "Business Related" at bounding box center [209, 392] width 337 height 21
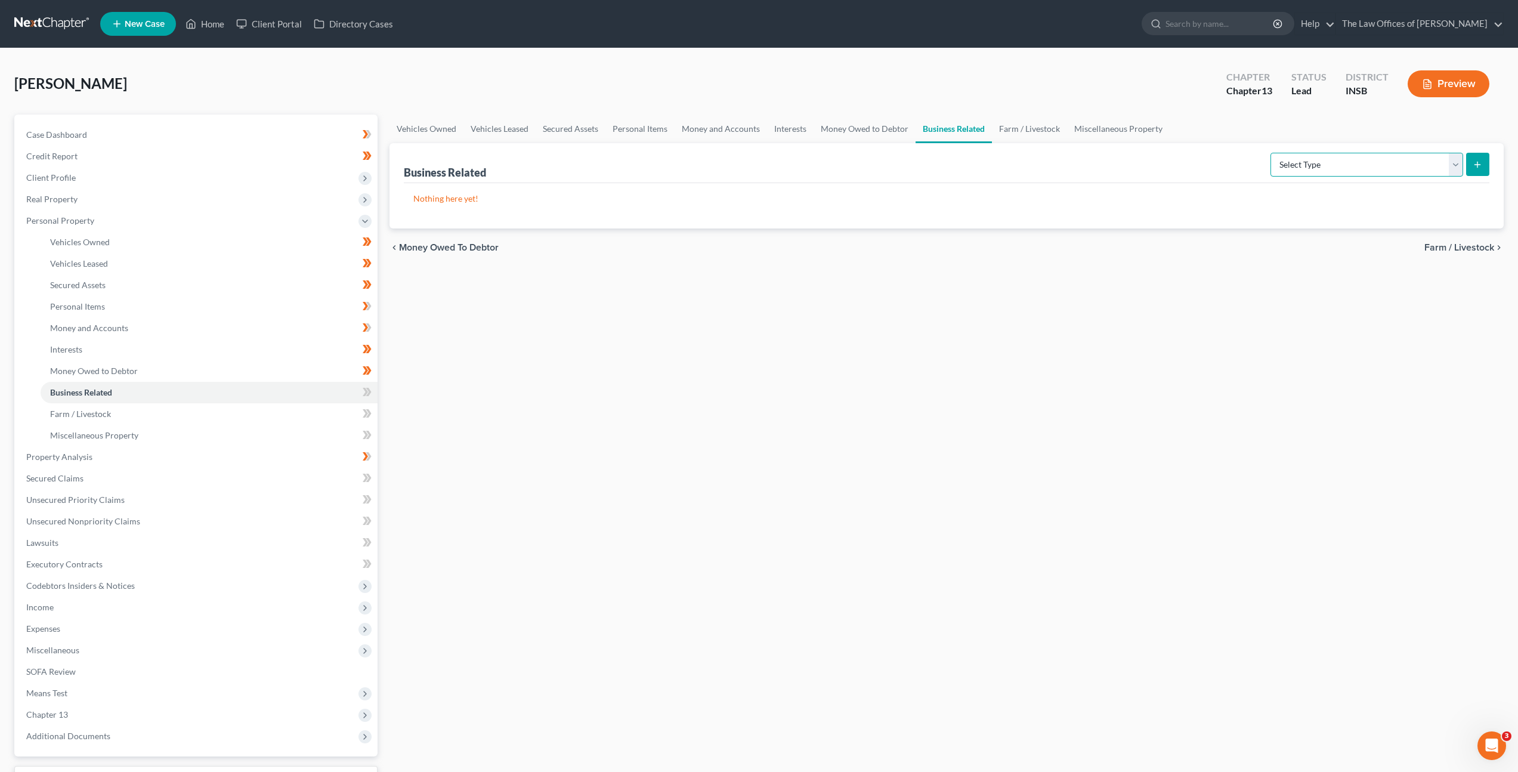
click at [1366, 166] on select "Select Type Customer Lists Franchises Inventory Licenses Machinery Office Equip…" at bounding box center [1367, 165] width 193 height 24
click at [363, 389] on icon at bounding box center [367, 392] width 9 height 15
click at [507, 399] on div "Vehicles Owned Vehicles Leased Secured Assets Personal Items Money and Accounts…" at bounding box center [947, 470] width 1126 height 711
drag, startPoint x: 329, startPoint y: 412, endPoint x: 636, endPoint y: 344, distance: 314.8
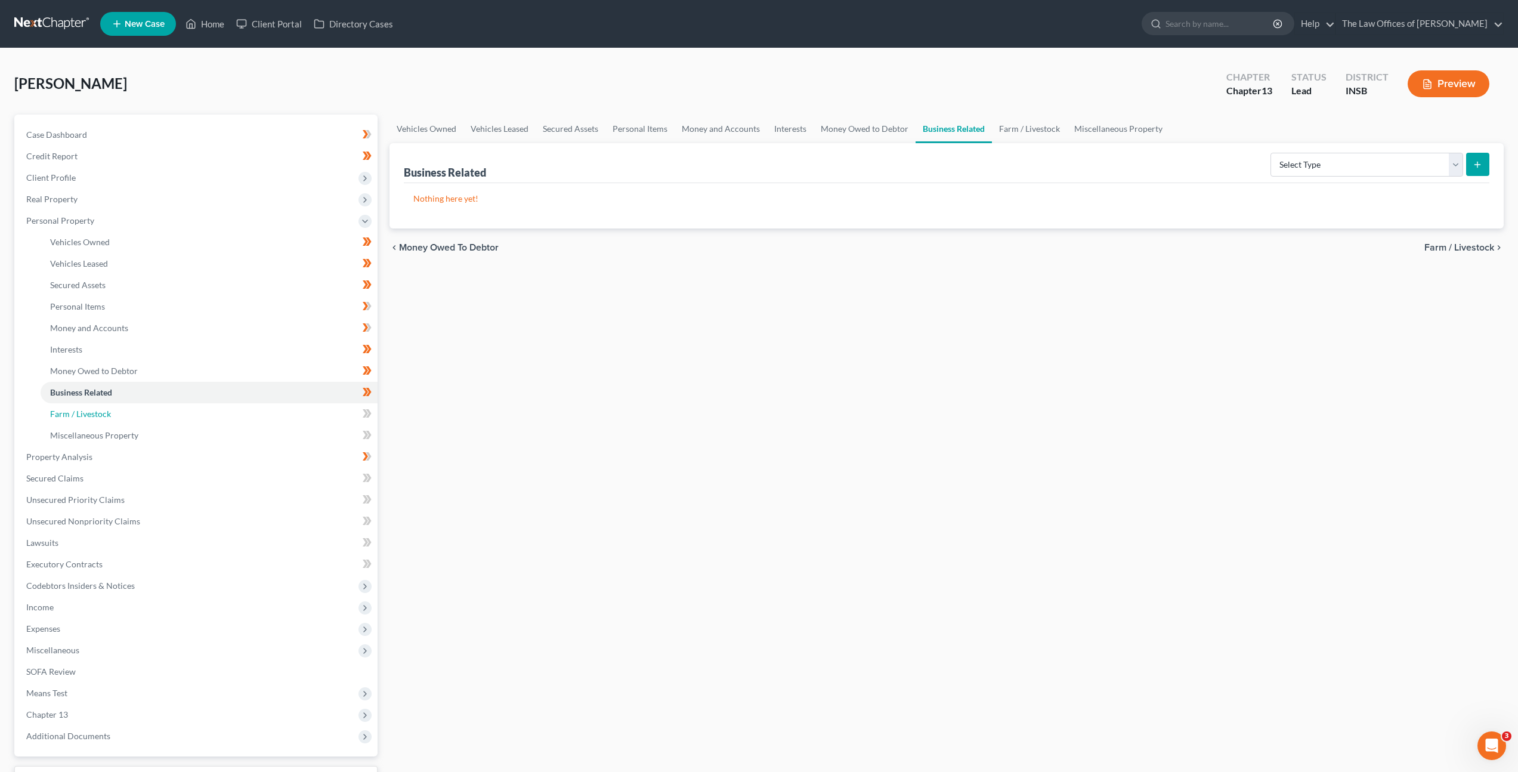
click at [329, 412] on link "Farm / Livestock" at bounding box center [209, 413] width 337 height 21
click at [1359, 163] on select "Select Type Animals & Livestock Crops: Growing or Harvested Farming Equipment F…" at bounding box center [1393, 165] width 141 height 24
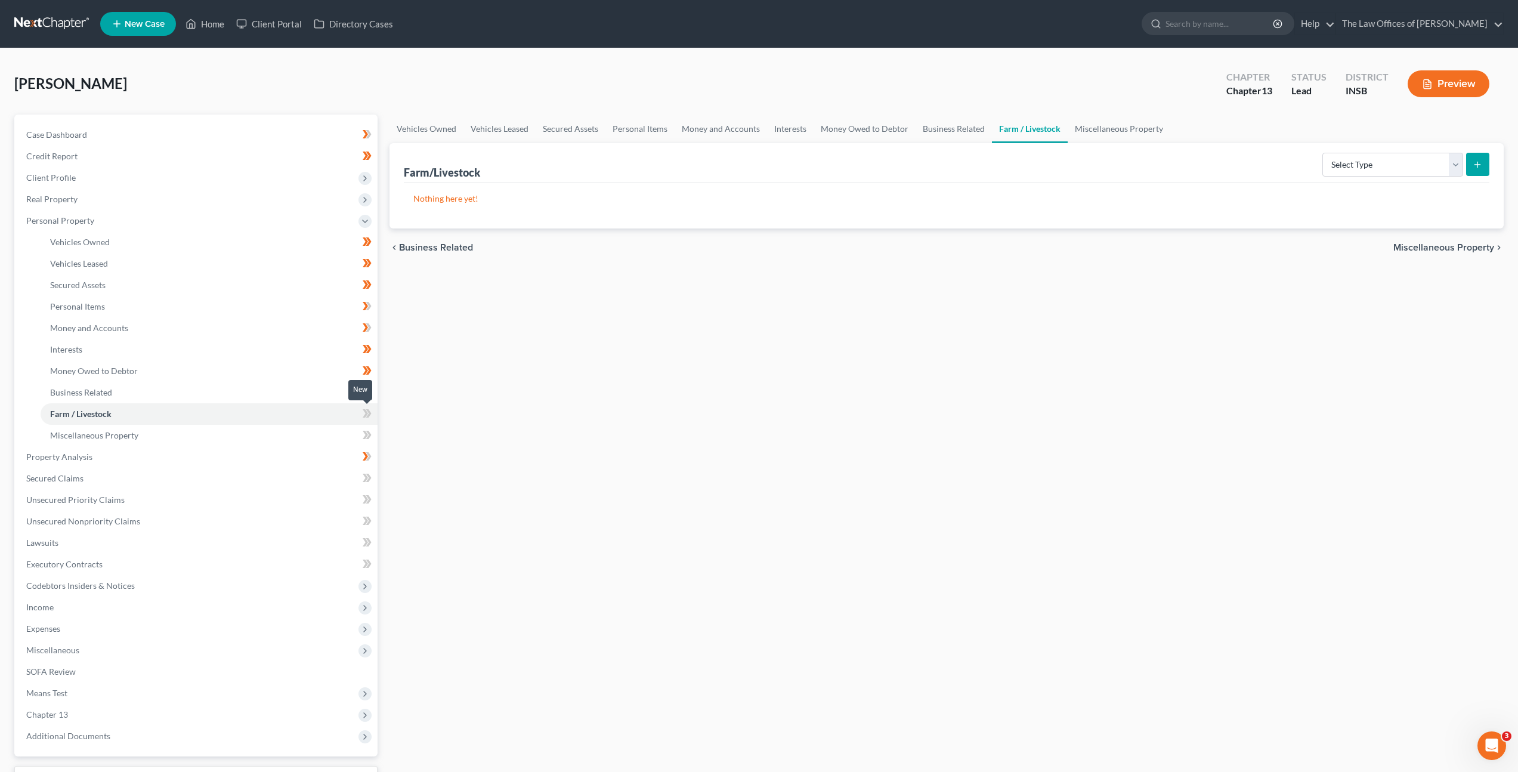
click at [358, 413] on span at bounding box center [367, 415] width 21 height 18
click at [326, 432] on link "Miscellaneous Property" at bounding box center [209, 435] width 337 height 21
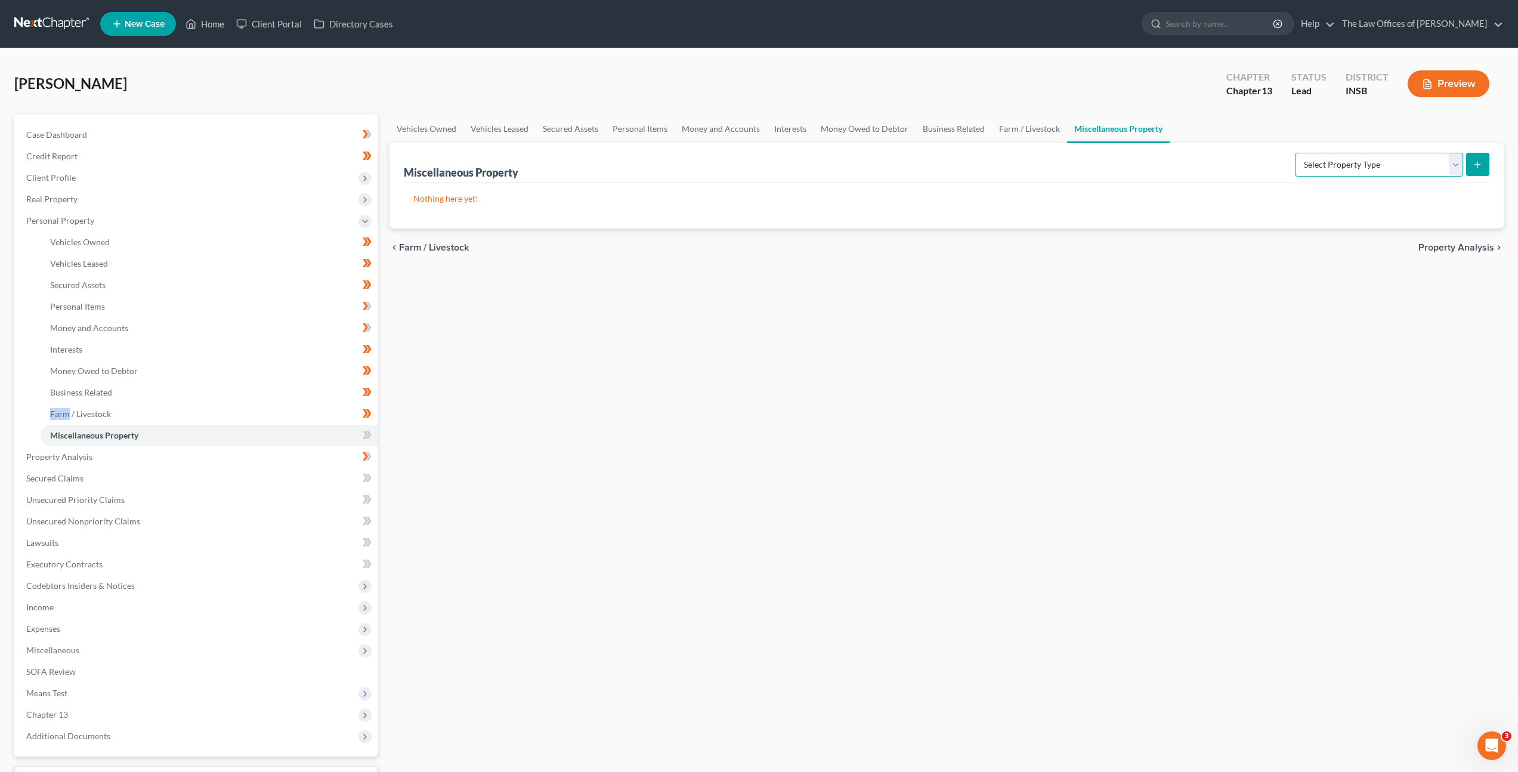
click at [1323, 158] on select "Select Property Type Assigned for Creditor Benefit Within 1 Year Holding for An…" at bounding box center [1379, 165] width 168 height 24
select select "stored_within_1_year"
click at [1295, 153] on select "Select Property Type Assigned for Creditor Benefit Within 1 Year Holding for An…" at bounding box center [1379, 165] width 168 height 24
click at [1478, 163] on line "submit" at bounding box center [1478, 164] width 0 height 5
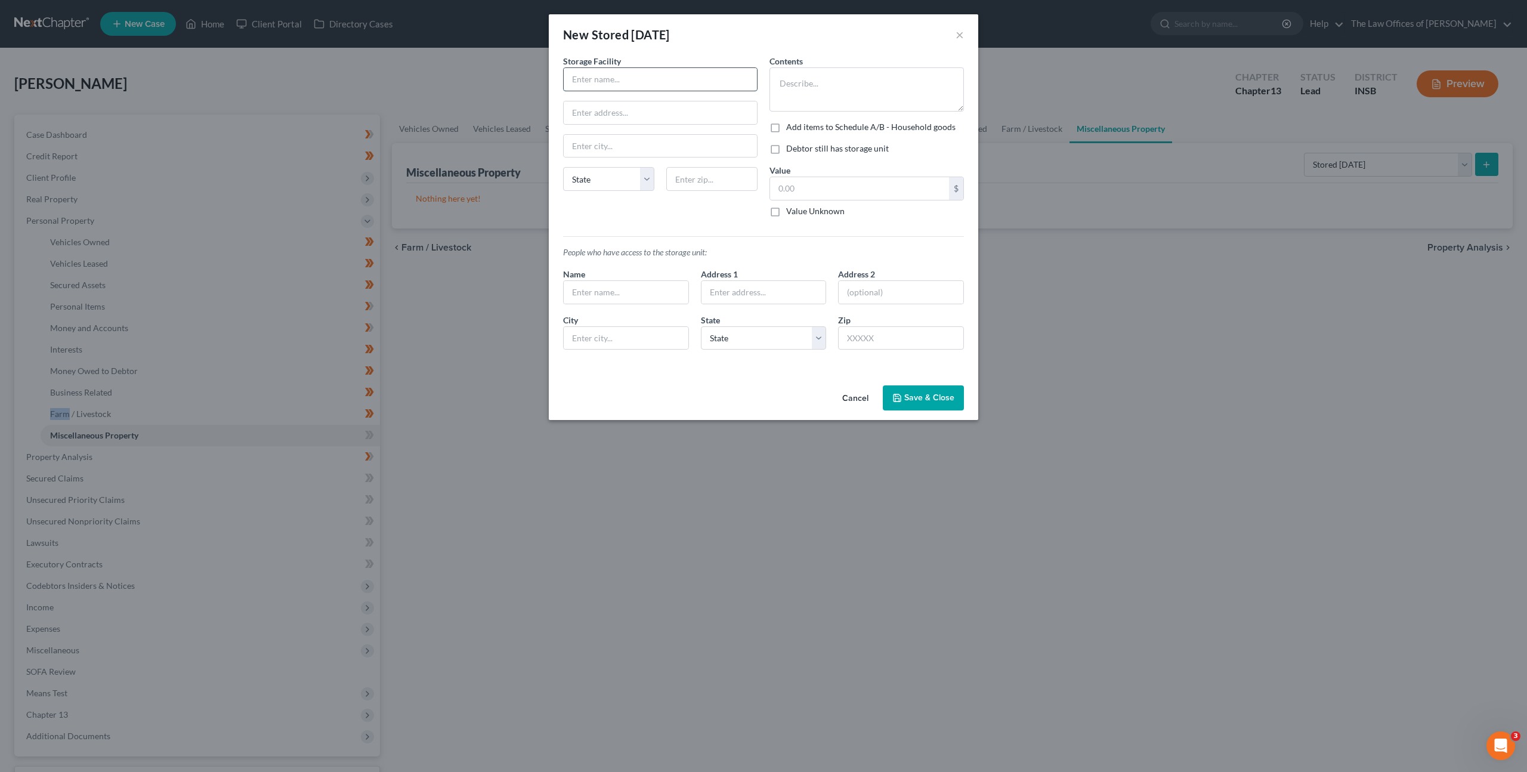
click at [643, 69] on input "text" at bounding box center [660, 79] width 193 height 23
type input "Store-N-Lock"
click at [877, 394] on button "Cancel" at bounding box center [855, 399] width 45 height 24
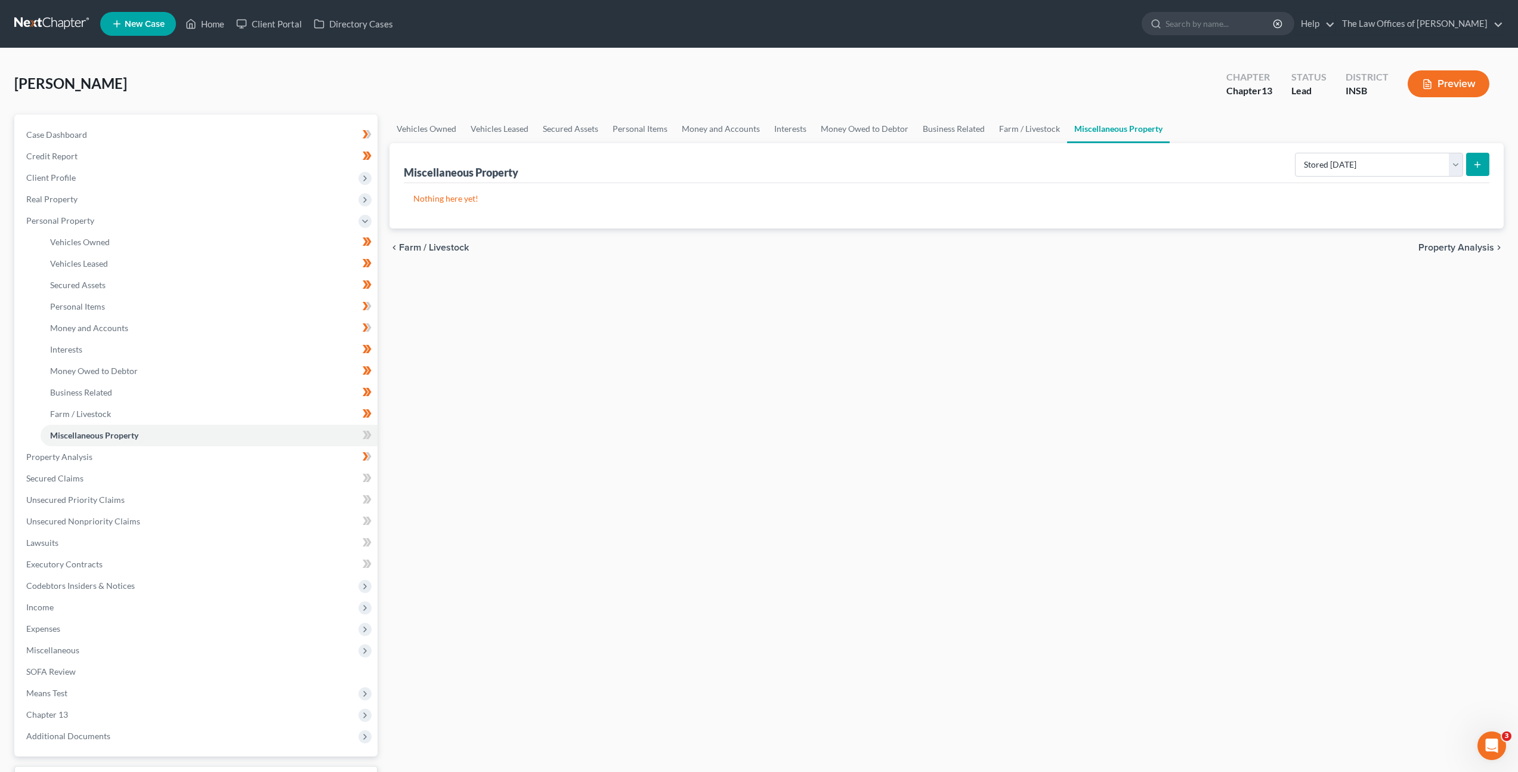
click at [844, 413] on div "Vehicles Owned Vehicles Leased Secured Assets Personal Items Money and Accounts…" at bounding box center [947, 470] width 1126 height 711
click at [372, 430] on span at bounding box center [367, 437] width 21 height 18
click at [527, 409] on div "Vehicles Owned Vehicles Leased Secured Assets Personal Items Money and Accounts…" at bounding box center [947, 470] width 1126 height 711
click at [291, 453] on link "Property Analysis" at bounding box center [197, 456] width 361 height 21
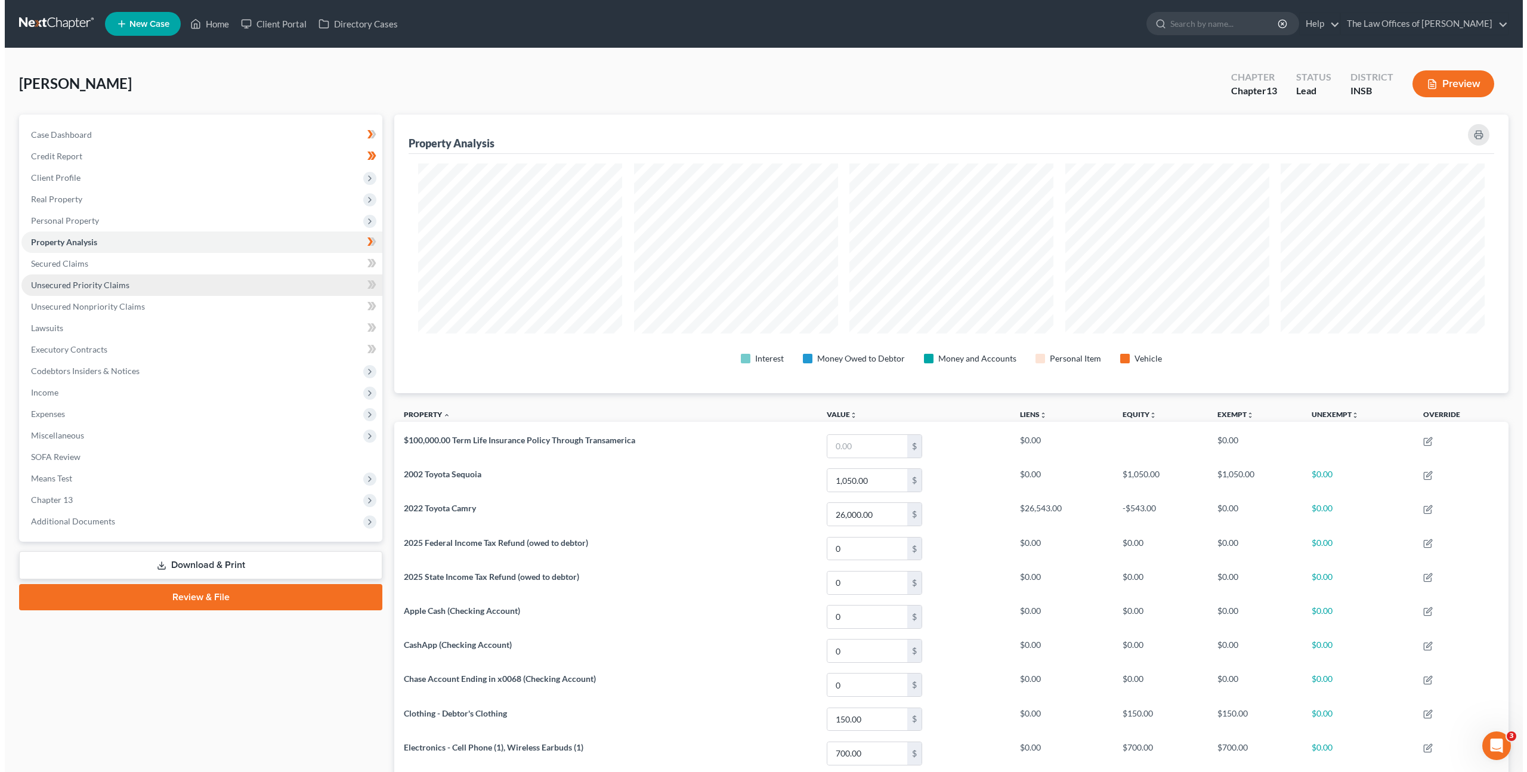
scroll to position [279, 1114]
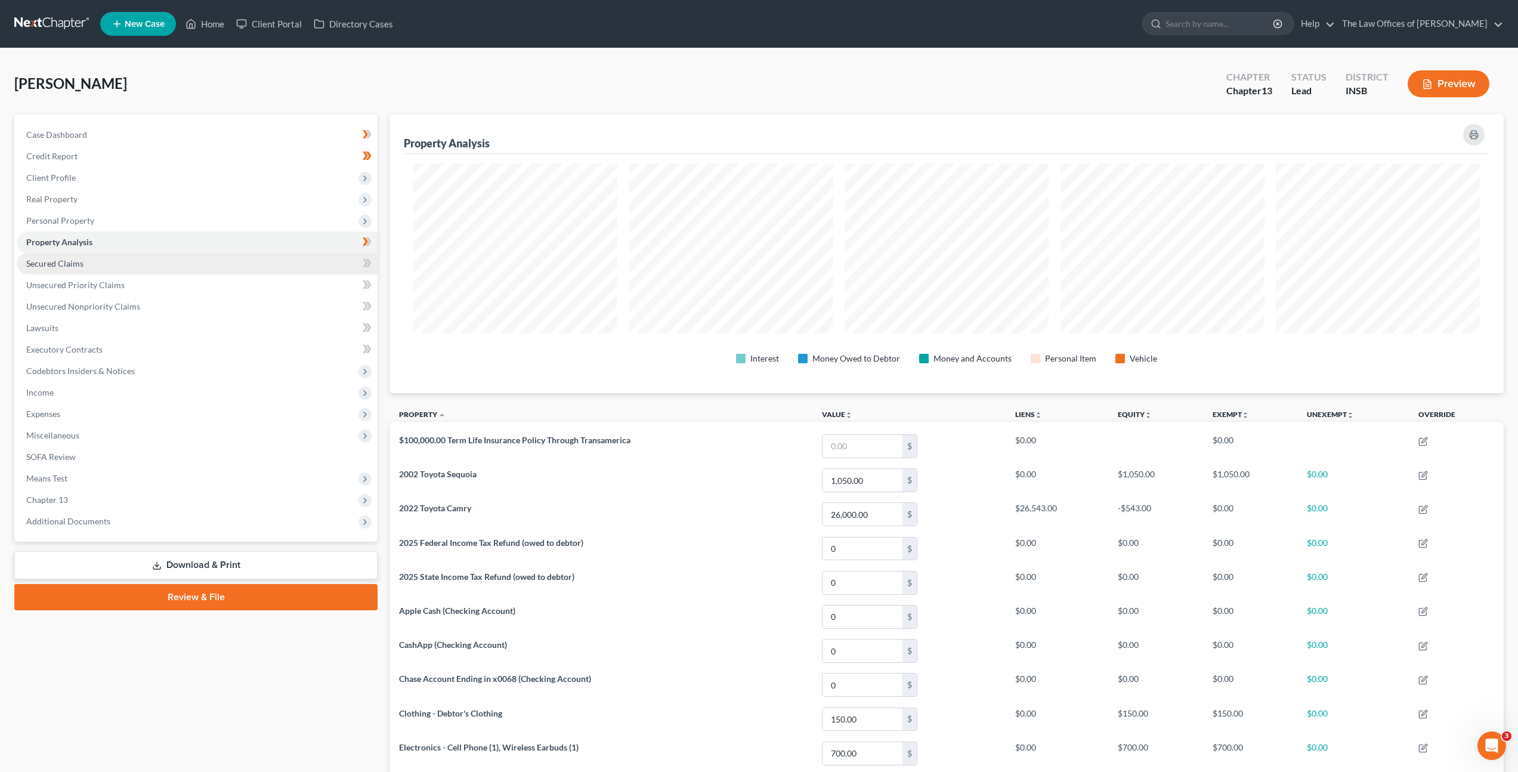
click at [266, 271] on link "Secured Claims" at bounding box center [197, 263] width 361 height 21
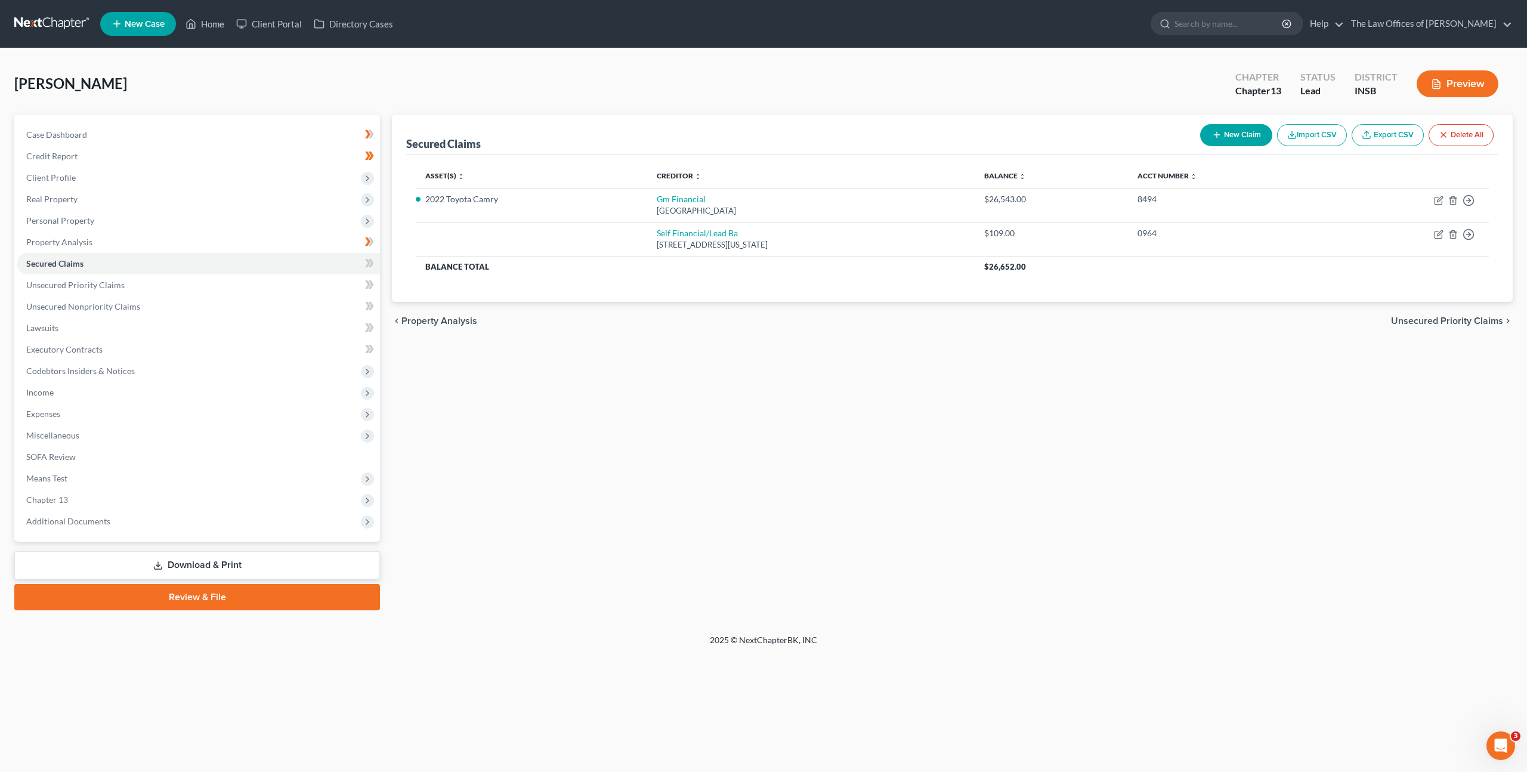
click at [563, 375] on div "Secured Claims New Claim Import CSV Export CSV Delete All Asset(s) expand_more …" at bounding box center [952, 363] width 1133 height 496
click at [1453, 235] on line "button" at bounding box center [1453, 235] width 0 height 2
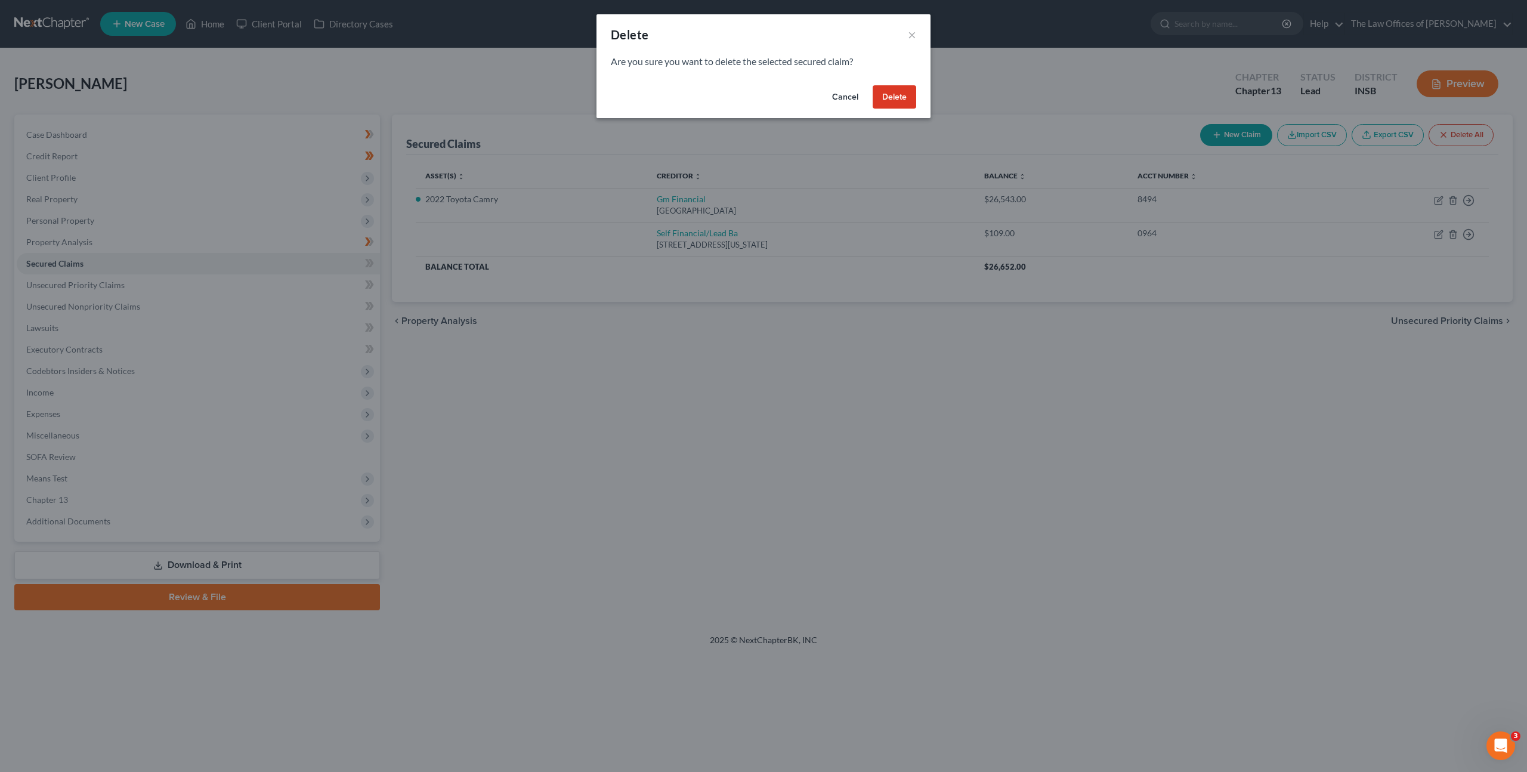
click at [894, 100] on button "Delete" at bounding box center [895, 97] width 44 height 24
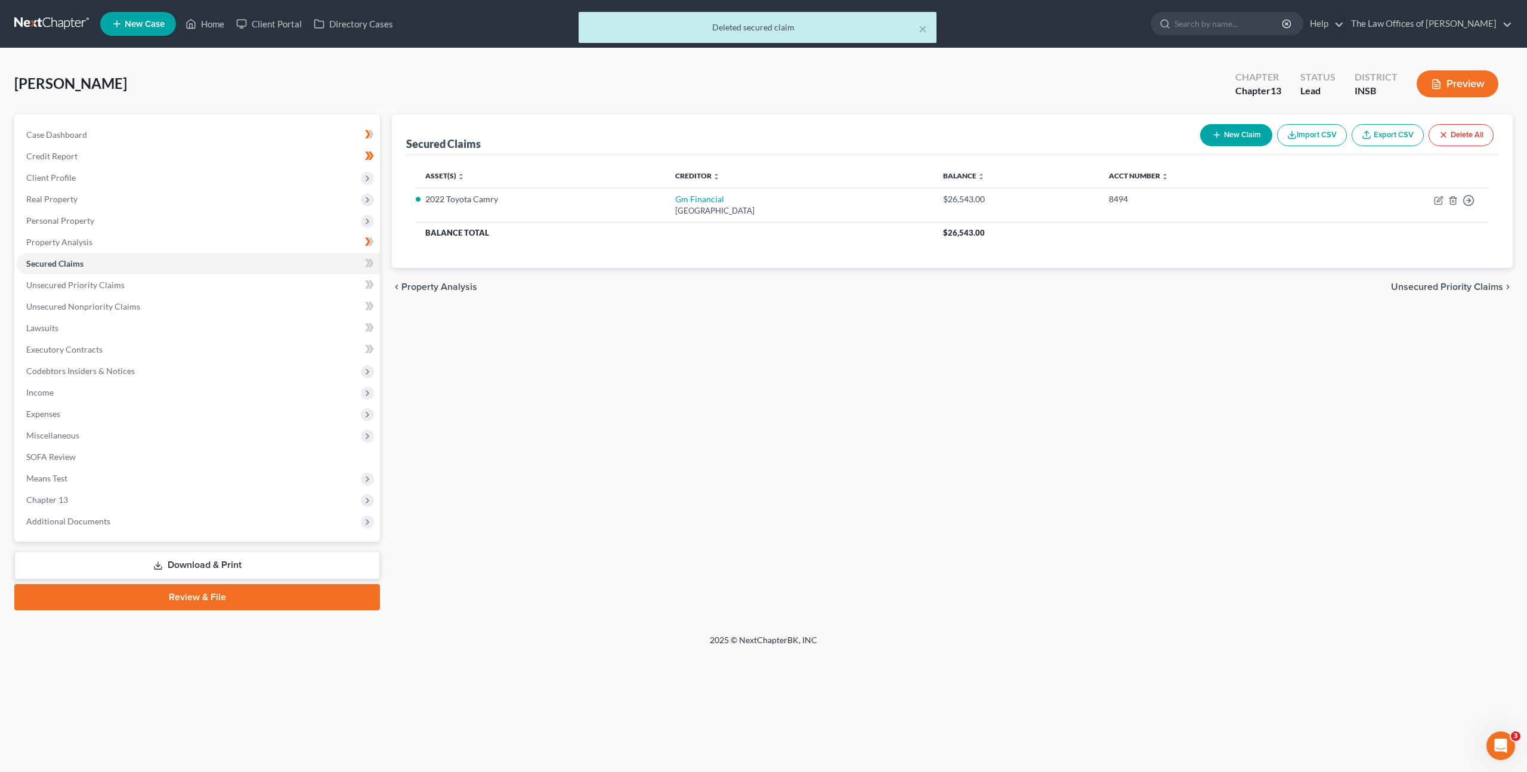
click at [847, 416] on div "Secured Claims New Claim Import CSV Export CSV Delete All Asset(s) expand_more …" at bounding box center [952, 363] width 1133 height 496
click at [372, 260] on icon at bounding box center [369, 263] width 9 height 15
drag, startPoint x: 734, startPoint y: 386, endPoint x: 768, endPoint y: 363, distance: 41.2
click at [735, 386] on div "Secured Claims New Claim Import CSV Export CSV Delete All Asset(s) expand_more …" at bounding box center [952, 363] width 1133 height 496
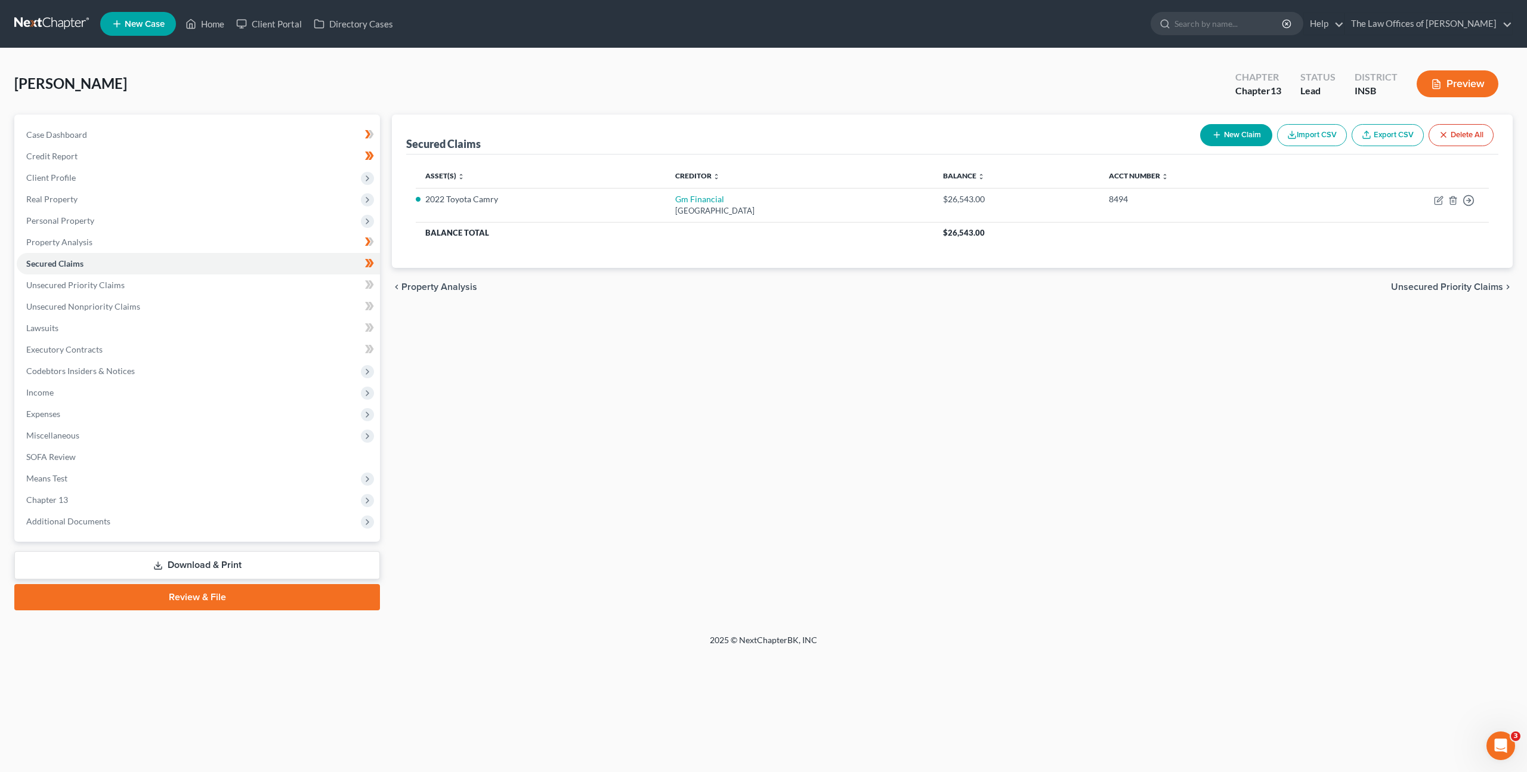
click at [802, 359] on div "Secured Claims New Claim Import CSV Export CSV Delete All Asset(s) expand_more …" at bounding box center [952, 363] width 1133 height 496
click at [268, 286] on link "Unsecured Priority Claims" at bounding box center [198, 284] width 363 height 21
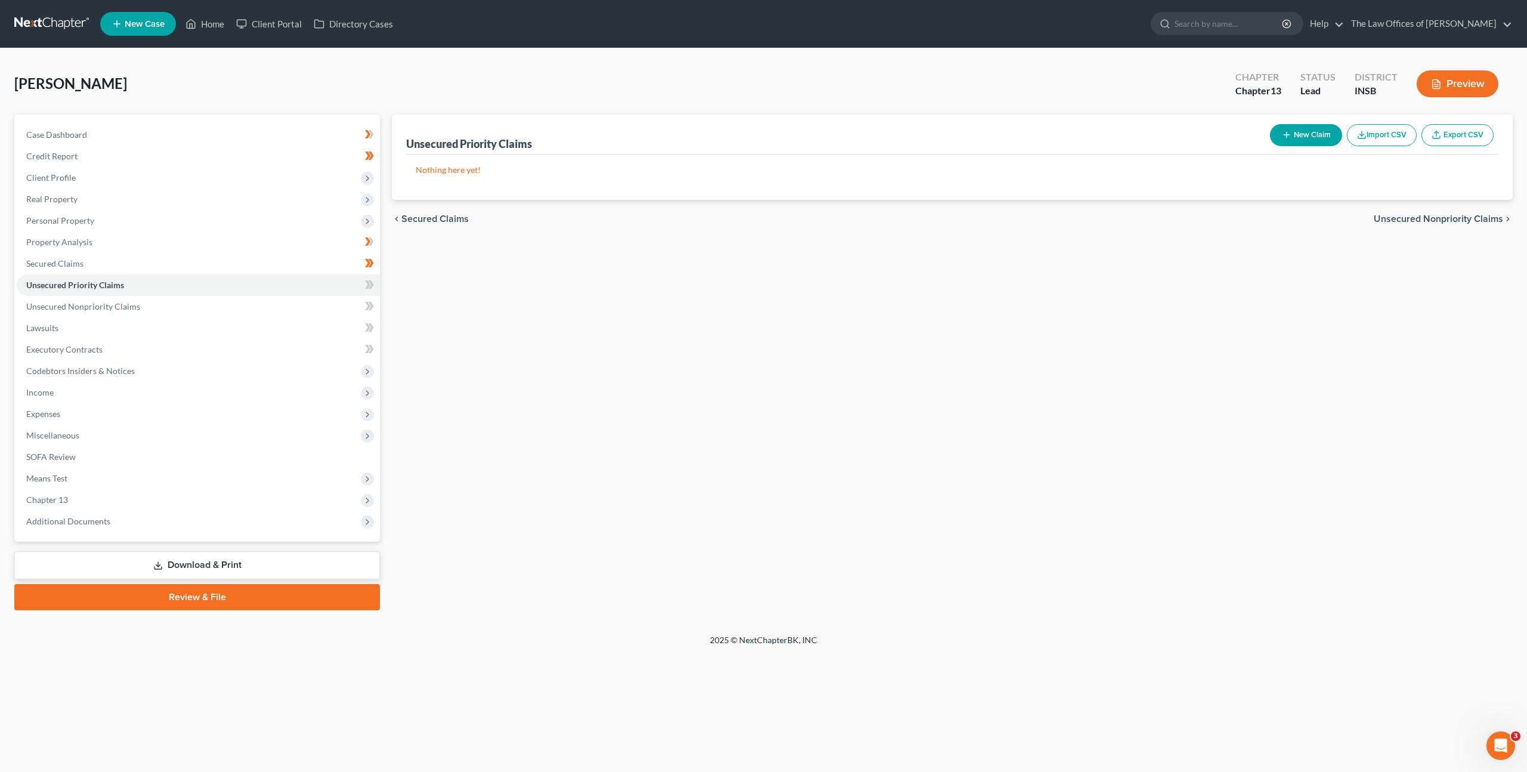
click at [1317, 137] on button "New Claim" at bounding box center [1306, 135] width 72 height 22
select select "0"
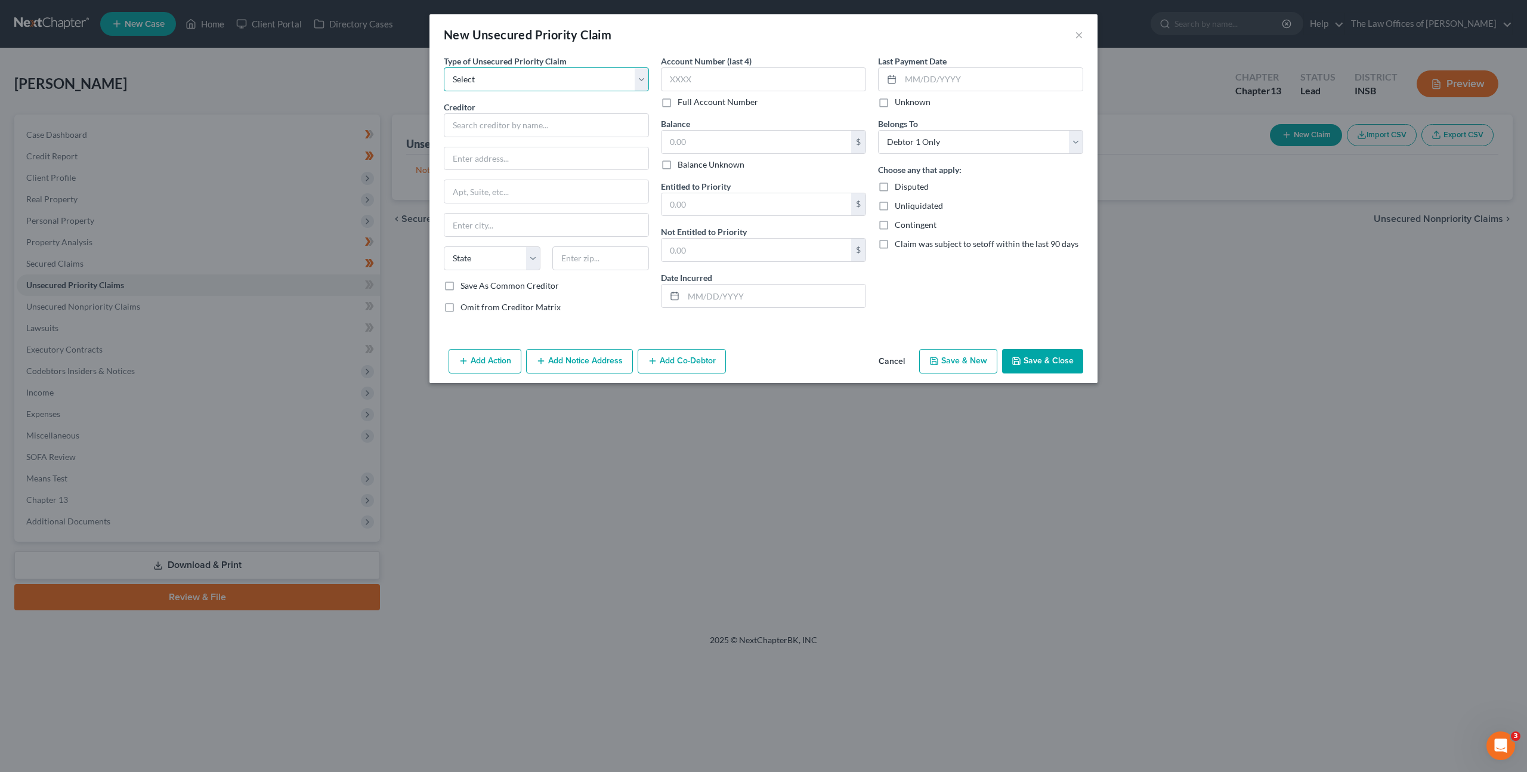
click at [592, 86] on select "Select Taxes & Other Government Units Domestic Support Obligations Extensions o…" at bounding box center [546, 79] width 205 height 24
click at [878, 366] on button "Cancel" at bounding box center [891, 362] width 45 height 24
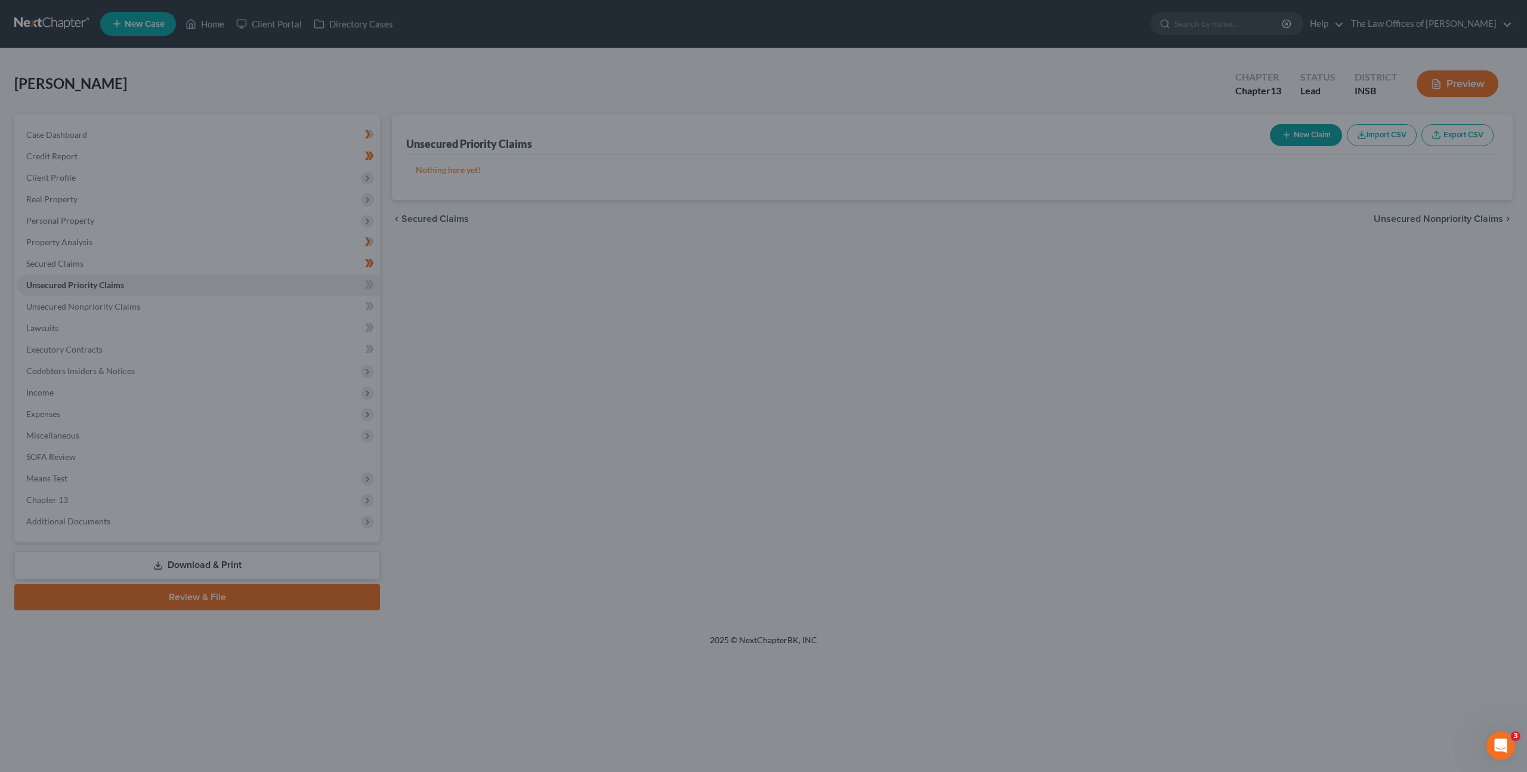
click at [694, 373] on div "Unsecured Priority Claims New Claim Import CSV Export CSV Nothing here yet! Pre…" at bounding box center [952, 363] width 1133 height 496
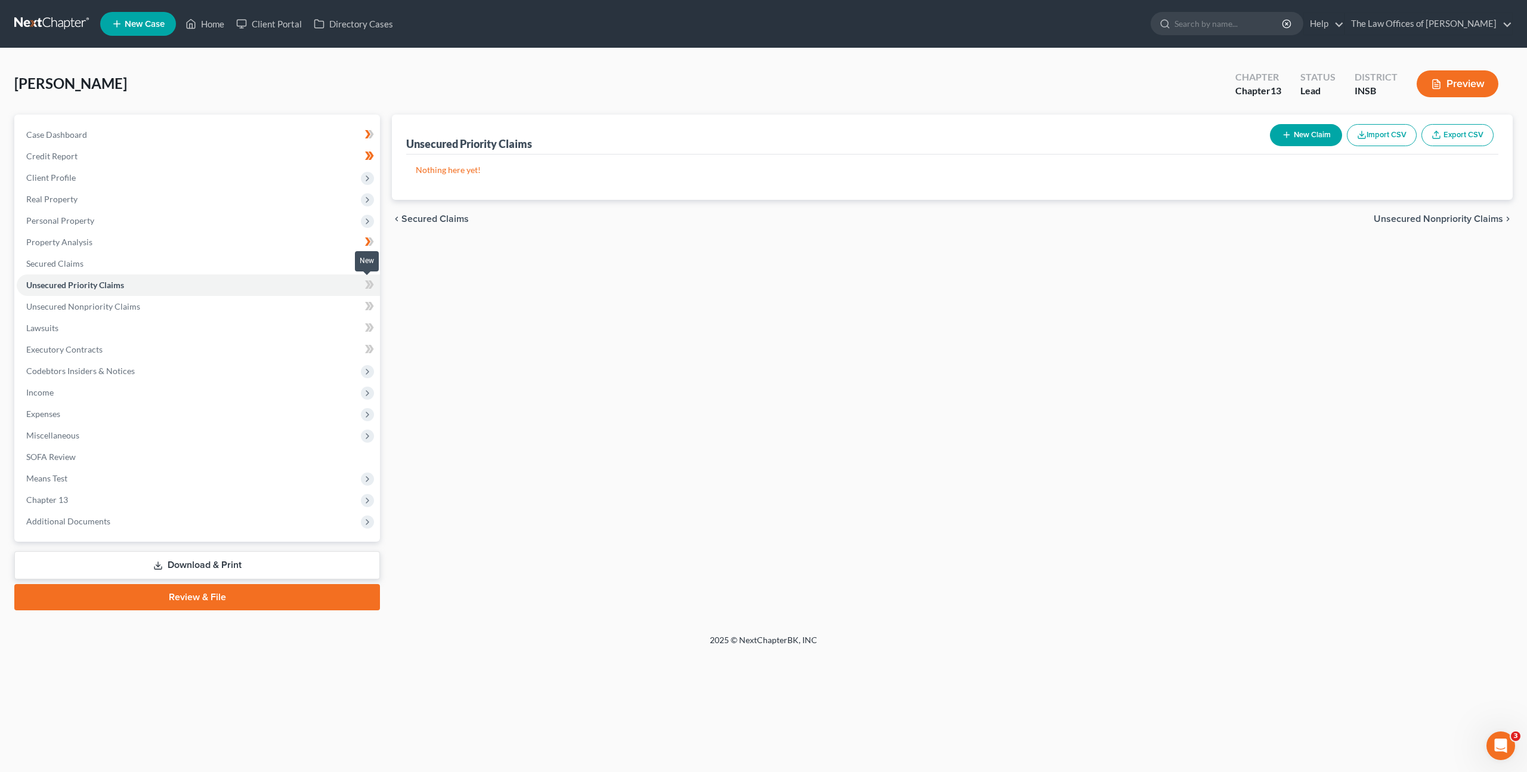
click at [368, 285] on icon at bounding box center [367, 284] width 5 height 8
click at [368, 285] on icon at bounding box center [369, 284] width 9 height 15
click at [333, 300] on link "Unsecured Nonpriority Claims" at bounding box center [198, 306] width 363 height 21
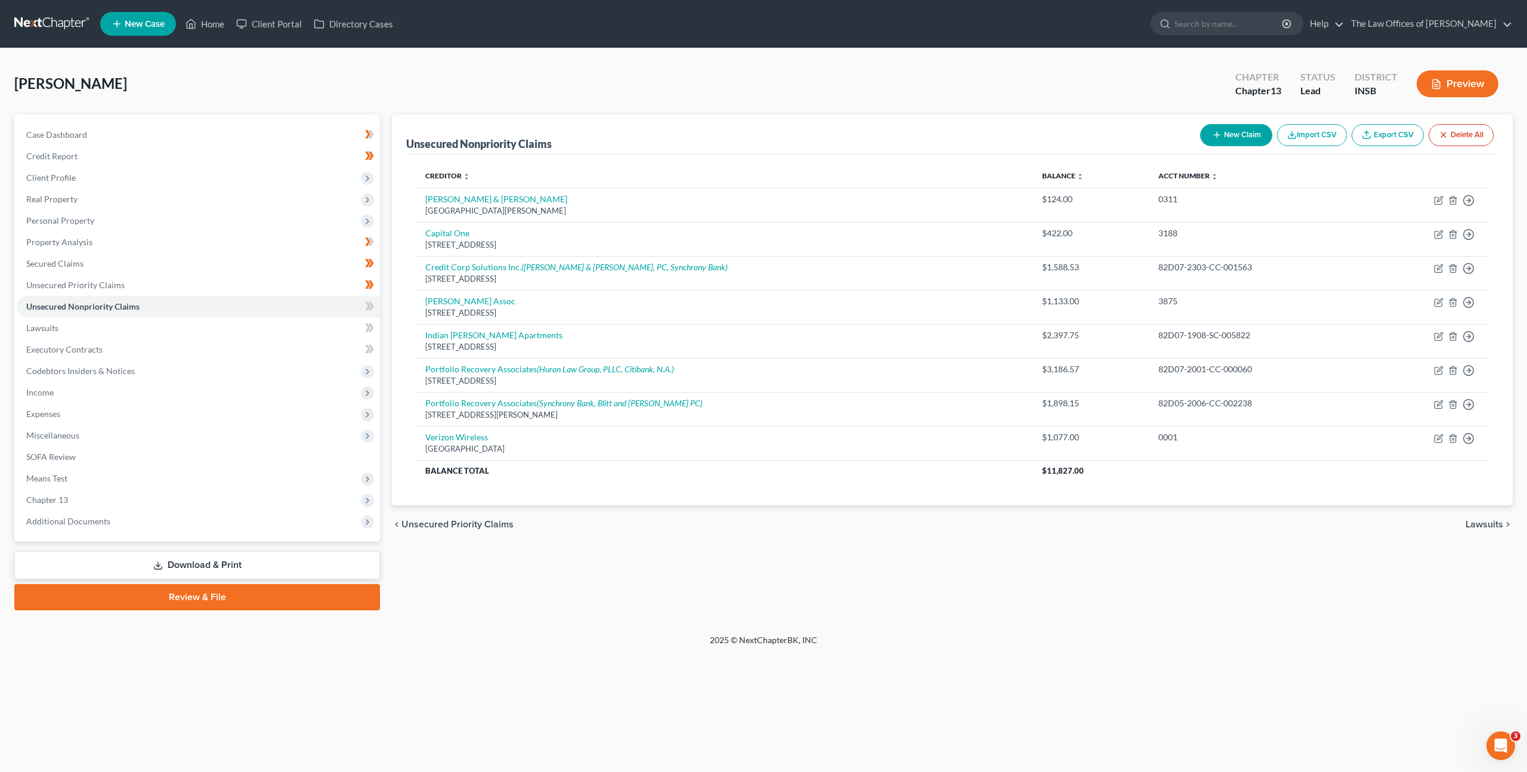
click at [1143, 486] on div "Creditor expand_more expand_less unfold_more Balance expand_more expand_less un…" at bounding box center [952, 330] width 1092 height 351
click at [364, 307] on span at bounding box center [369, 308] width 21 height 18
click at [321, 332] on link "Lawsuits" at bounding box center [198, 327] width 363 height 21
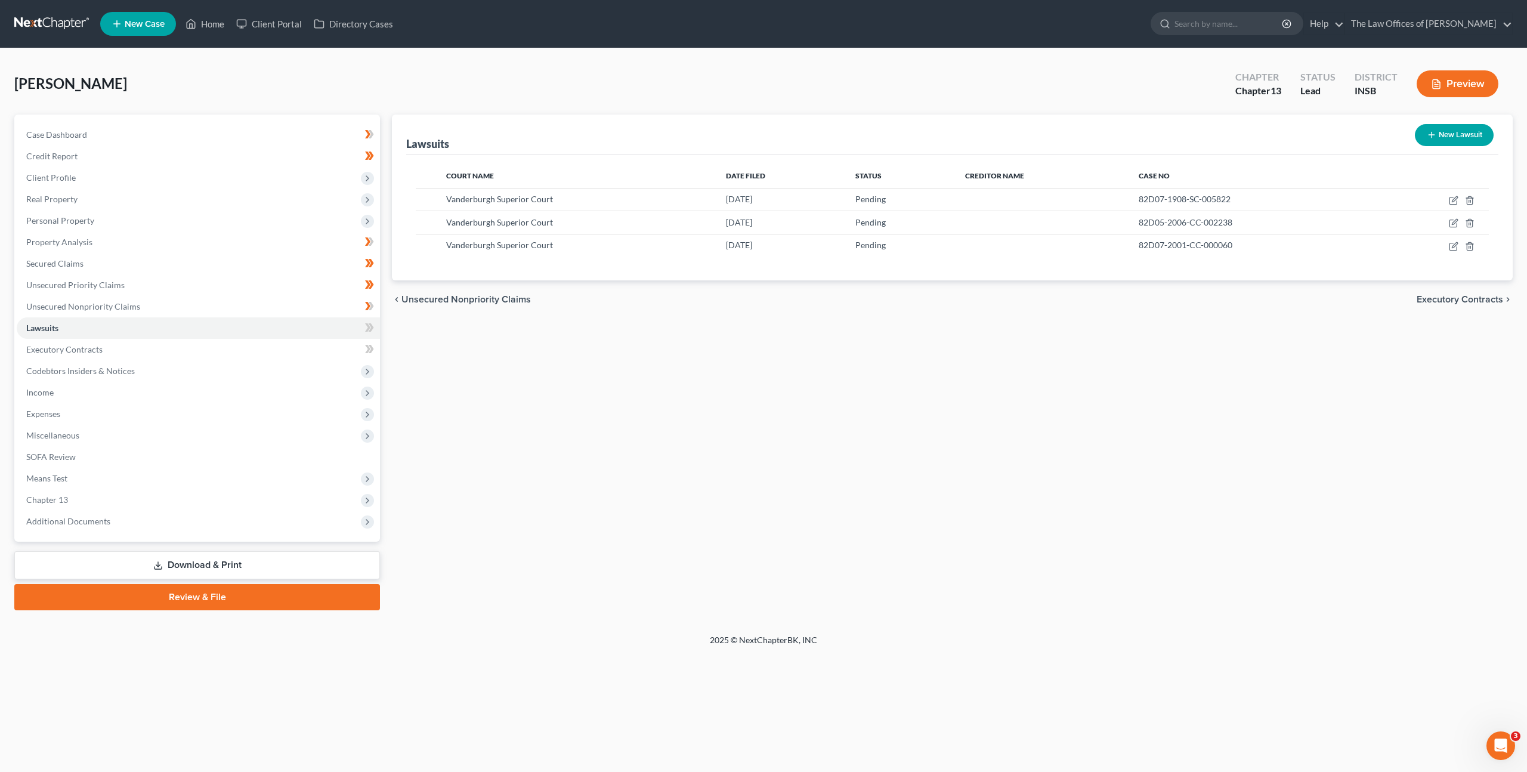
click at [527, 395] on div "Lawsuits New Lawsuit Court Name Date Filed Status Creditor Name Case No Vanderb…" at bounding box center [952, 363] width 1133 height 496
click at [262, 345] on link "Executory Contracts" at bounding box center [198, 349] width 363 height 21
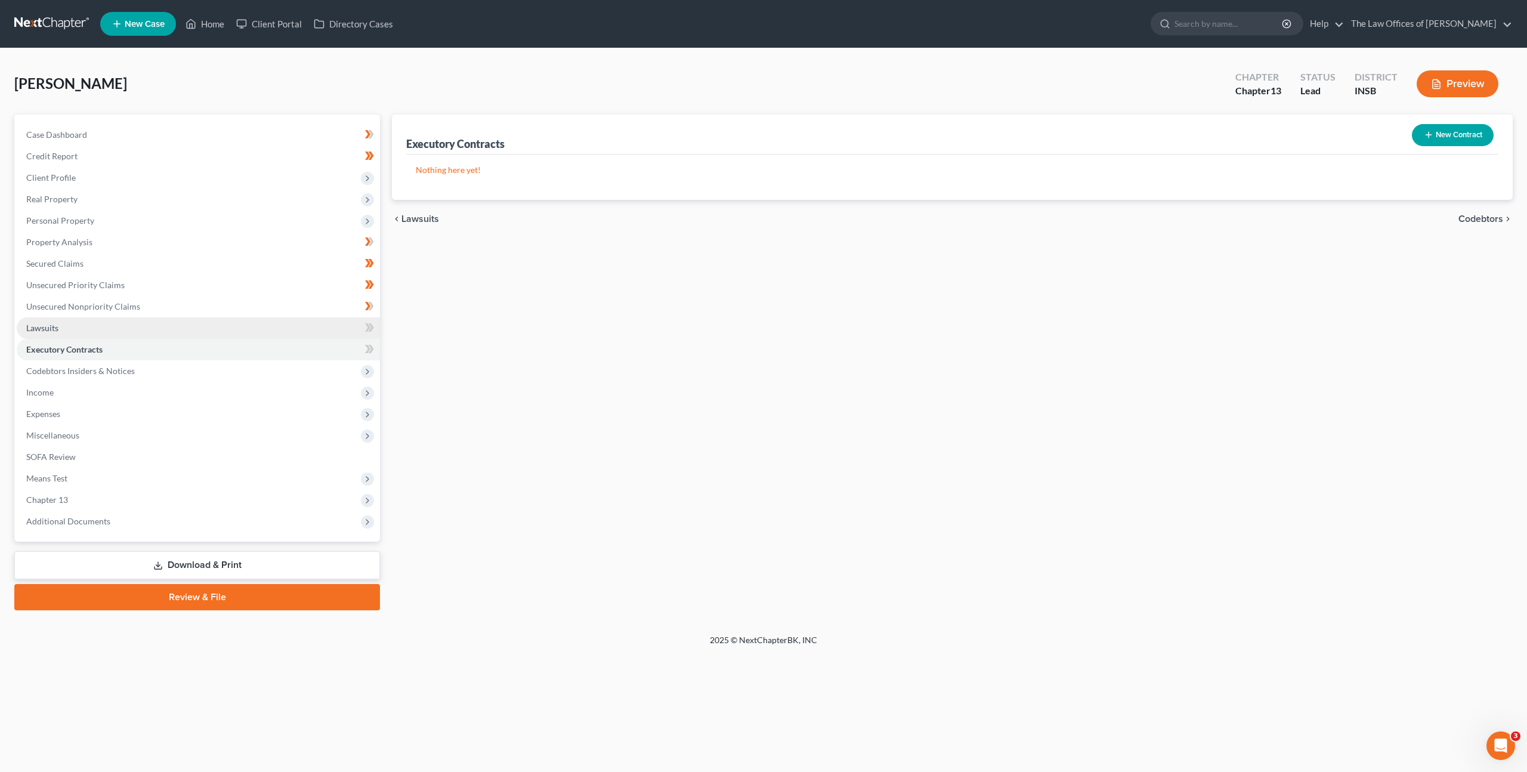
click at [240, 328] on link "Lawsuits" at bounding box center [198, 327] width 363 height 21
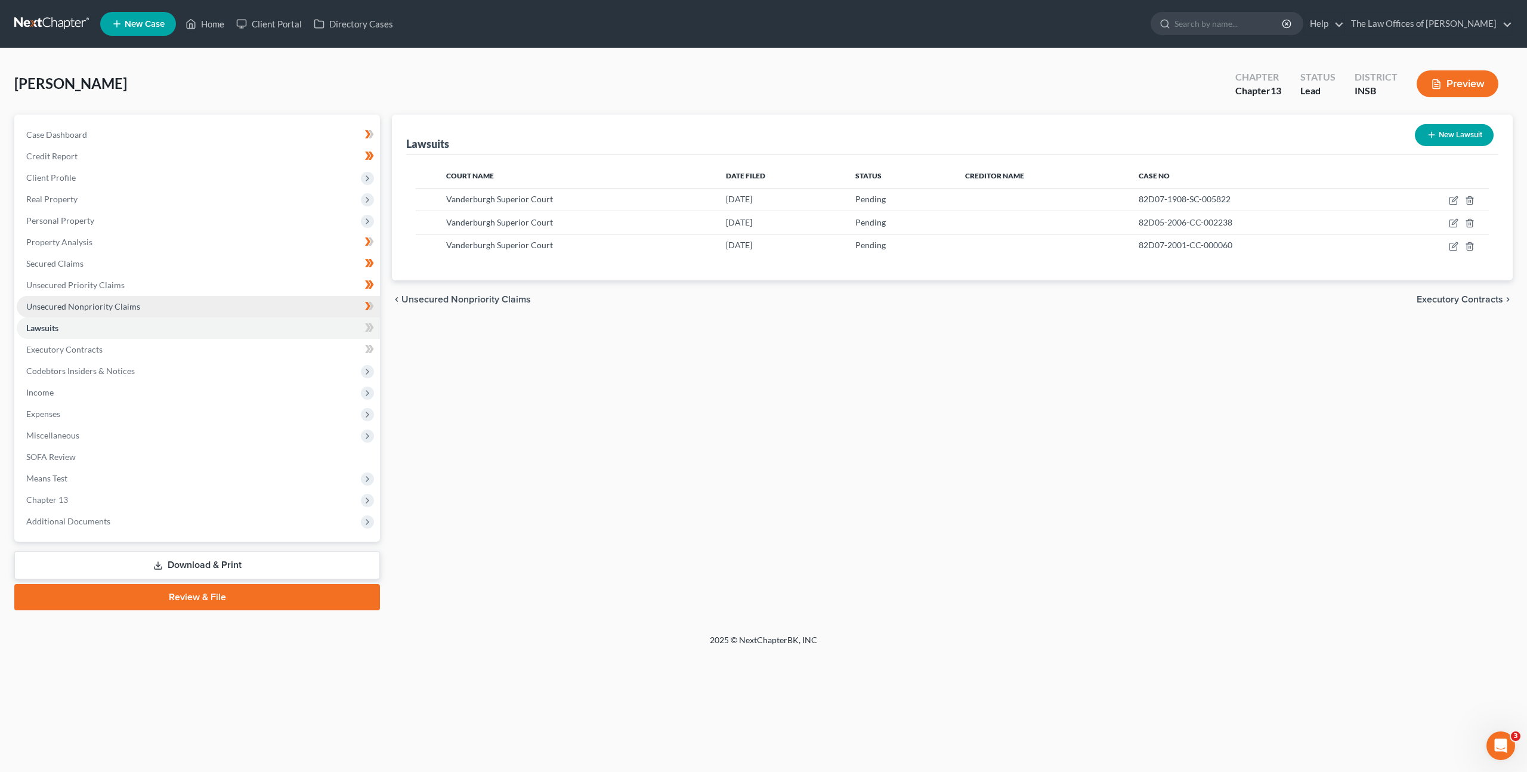
click at [278, 296] on link "Unsecured Nonpriority Claims" at bounding box center [198, 306] width 363 height 21
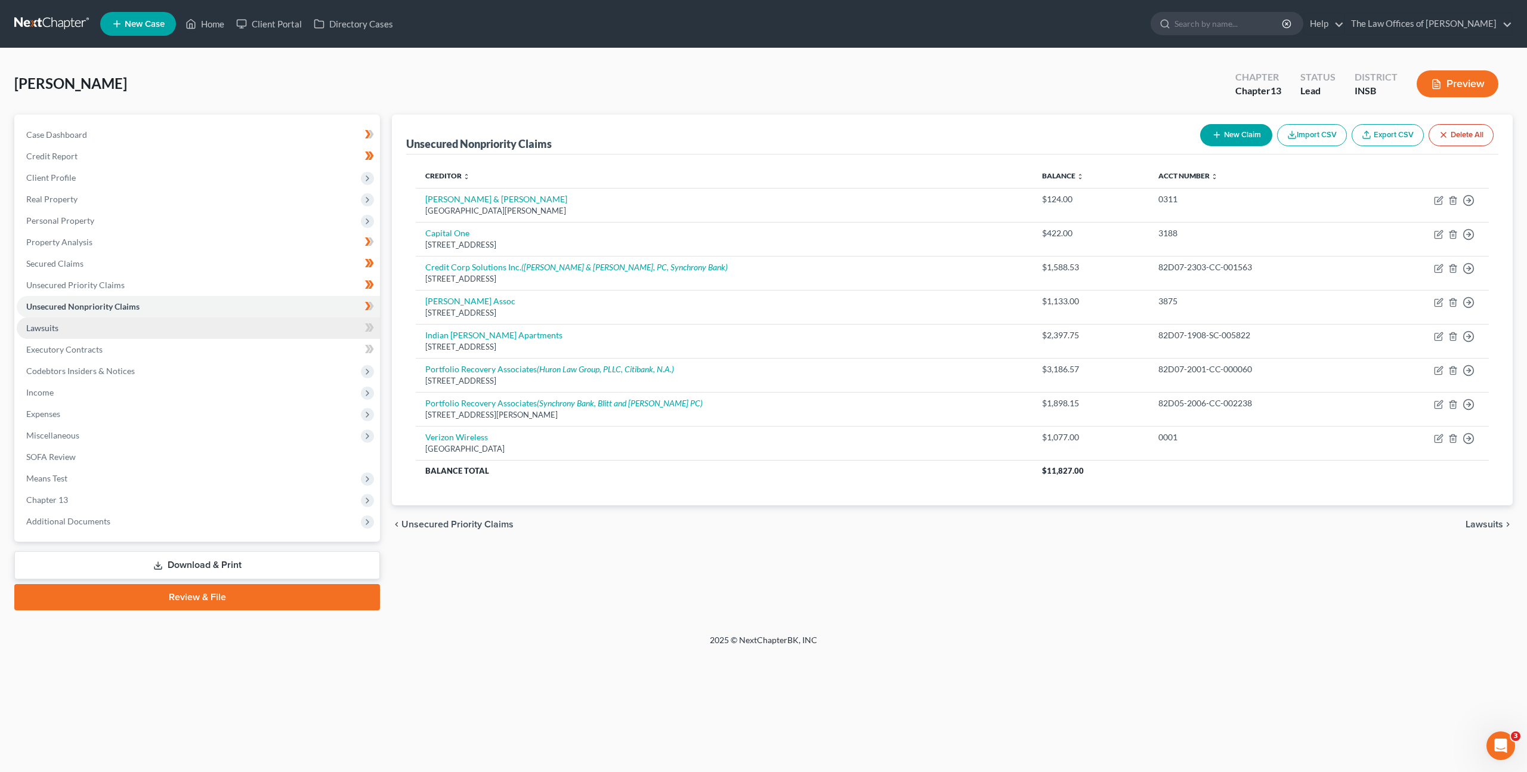
click at [165, 325] on link "Lawsuits" at bounding box center [198, 327] width 363 height 21
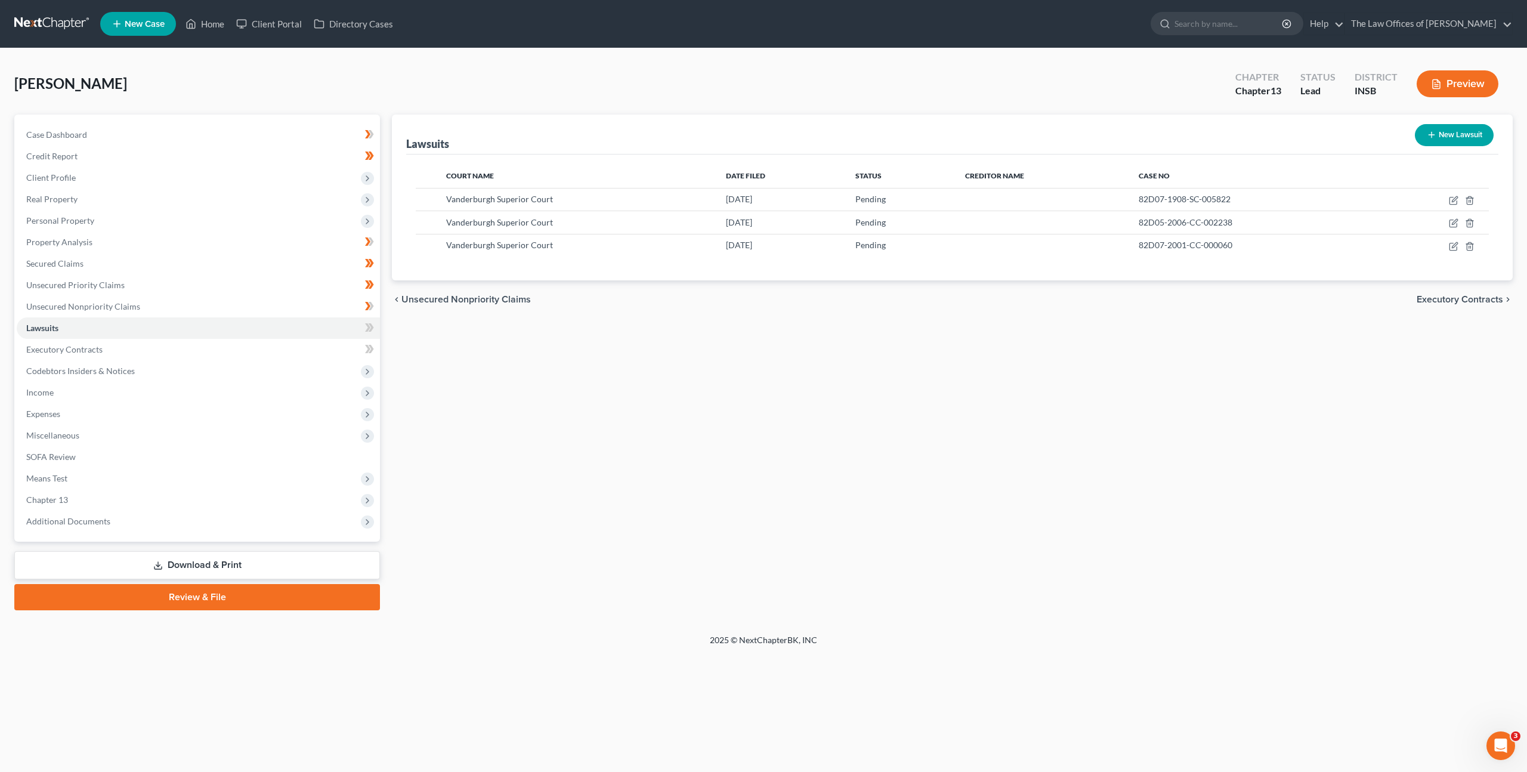
click at [1439, 132] on button "New Lawsuit" at bounding box center [1454, 135] width 79 height 22
select select "0"
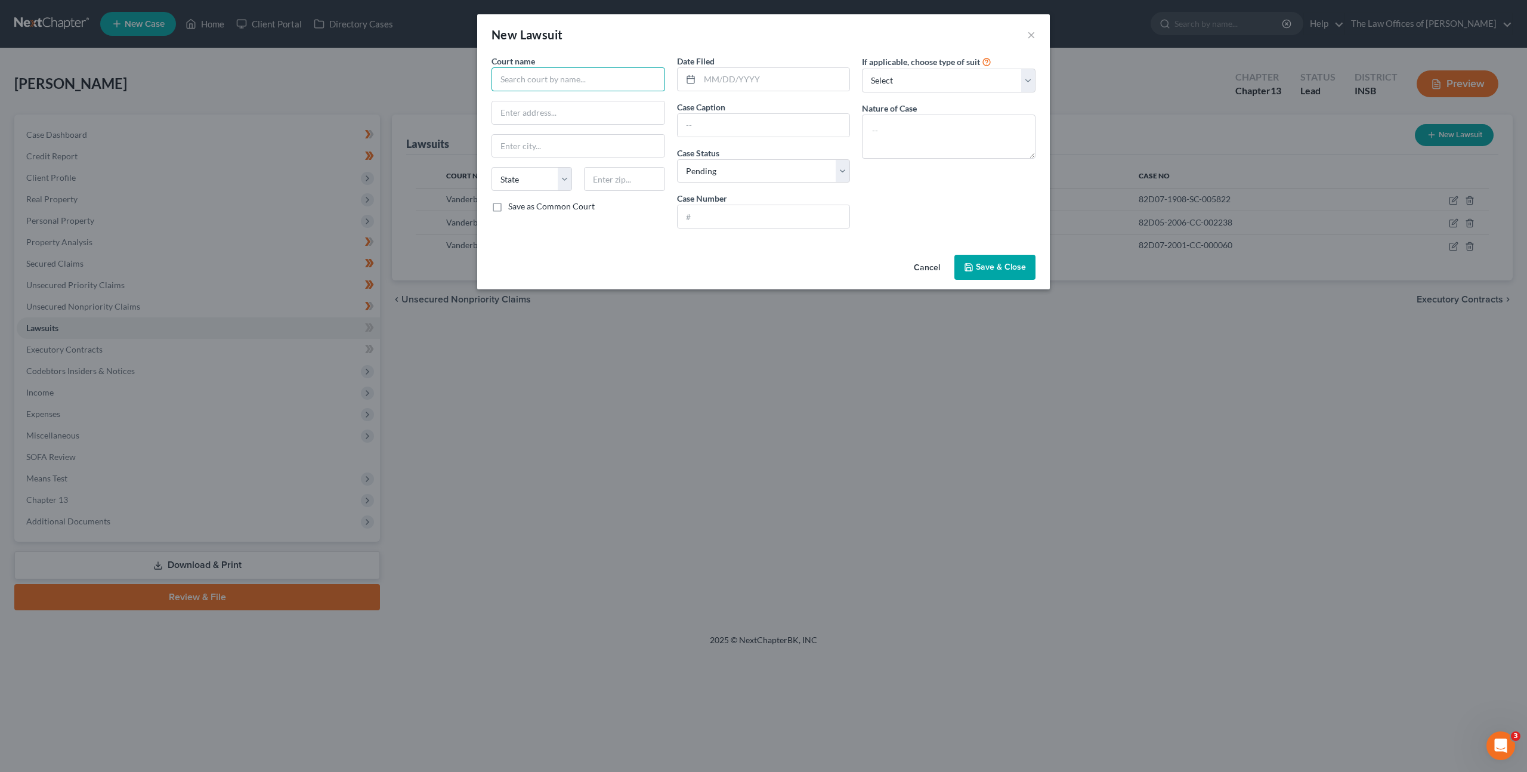
click at [552, 79] on input "text" at bounding box center [579, 79] width 174 height 24
click at [541, 101] on div "Vanderburgh Superior Court" at bounding box center [563, 100] width 124 height 12
type input "Vanderburgh Superior Court"
type input "825 Sycamore St #216"
type input "Evansville"
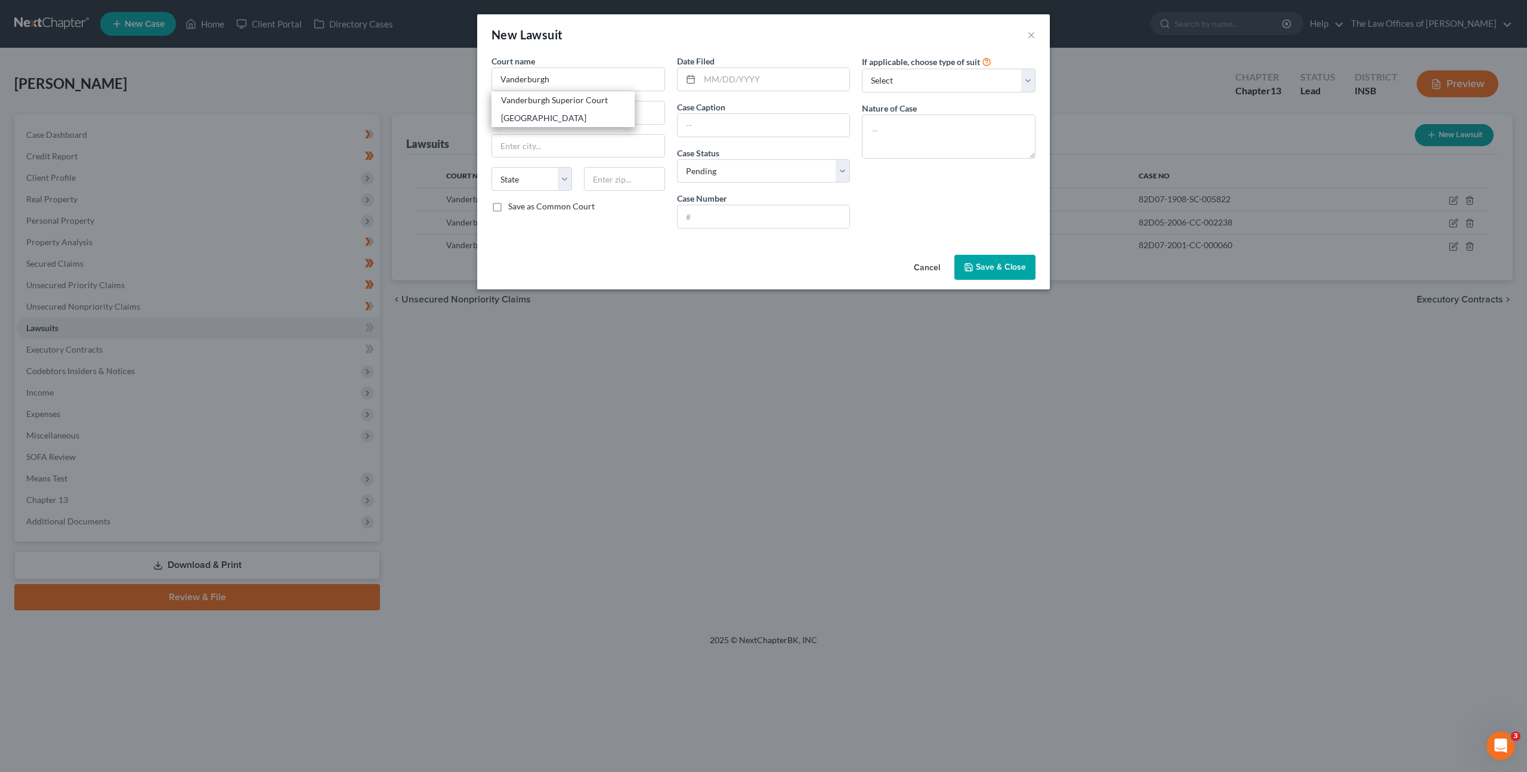
select select "15"
type input "47708"
click at [700, 84] on input "text" at bounding box center [775, 79] width 150 height 23
type input "08/27/2020"
click at [720, 119] on input "text" at bounding box center [764, 125] width 172 height 23
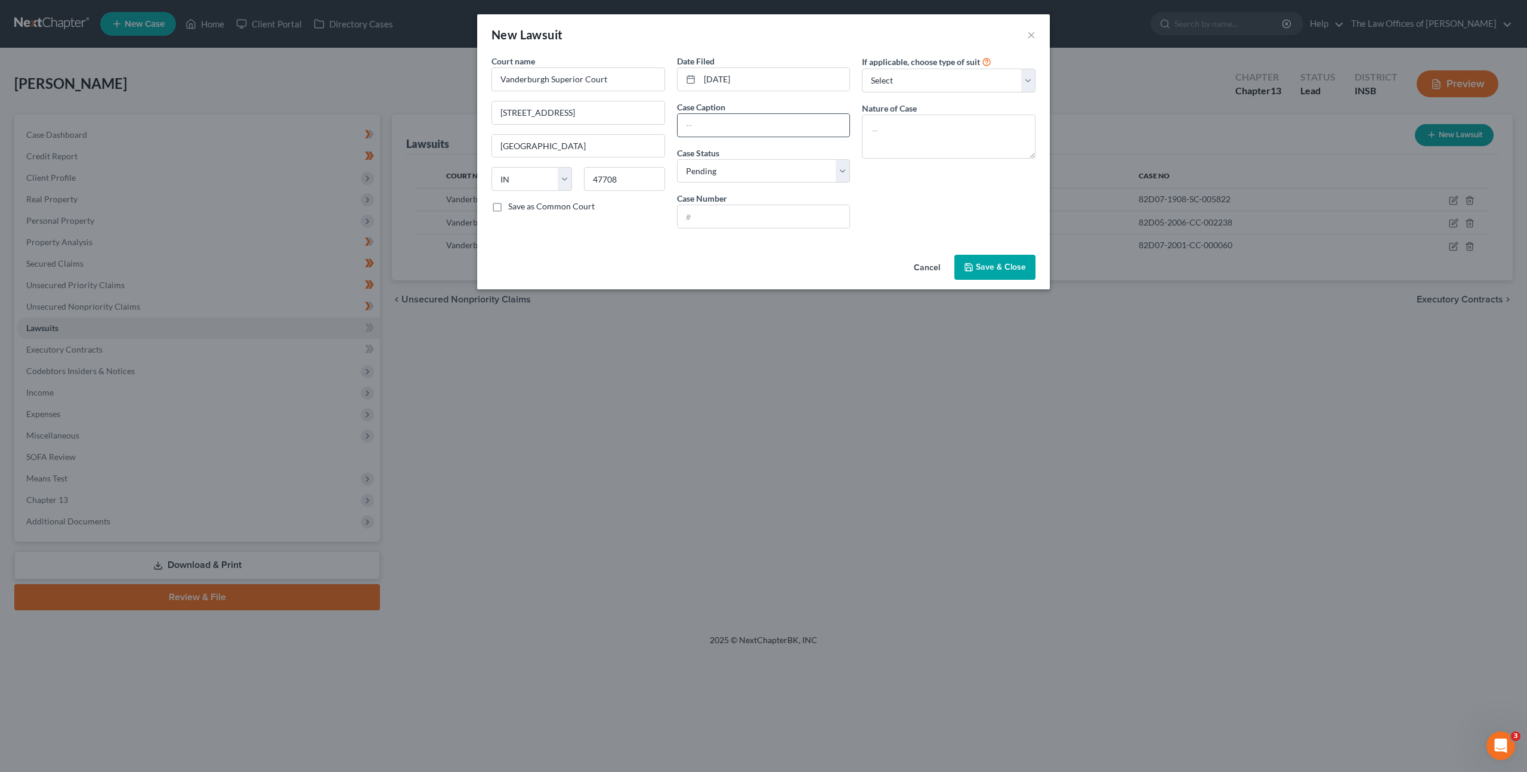
click at [720, 119] on input "text" at bounding box center [764, 125] width 172 height 23
paste input "Law Offices of Steven K. Deig, LLC v. Maxwell Robbins"
type input "Law Offices of Steven K. Deig, LLC v. Maxwell Robbins"
drag, startPoint x: 723, startPoint y: 214, endPoint x: 745, endPoint y: 209, distance: 22.6
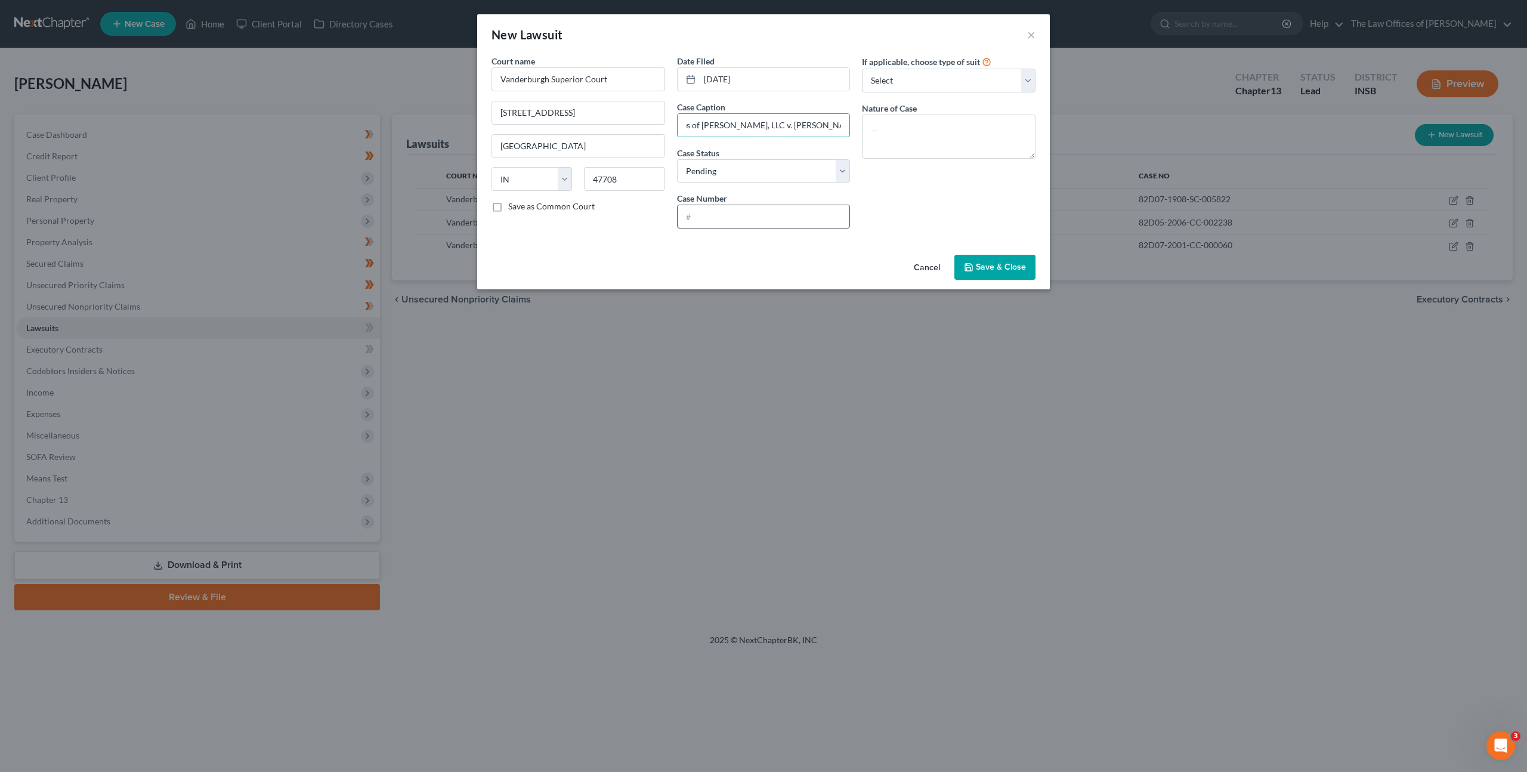
click at [724, 213] on input "text" at bounding box center [764, 216] width 172 height 23
paste input "82D06-2008-CC-003615"
drag, startPoint x: 699, startPoint y: 217, endPoint x: 740, endPoint y: 208, distance: 42.1
click at [699, 217] on input "82D06-2008-CC-003615" at bounding box center [764, 216] width 172 height 23
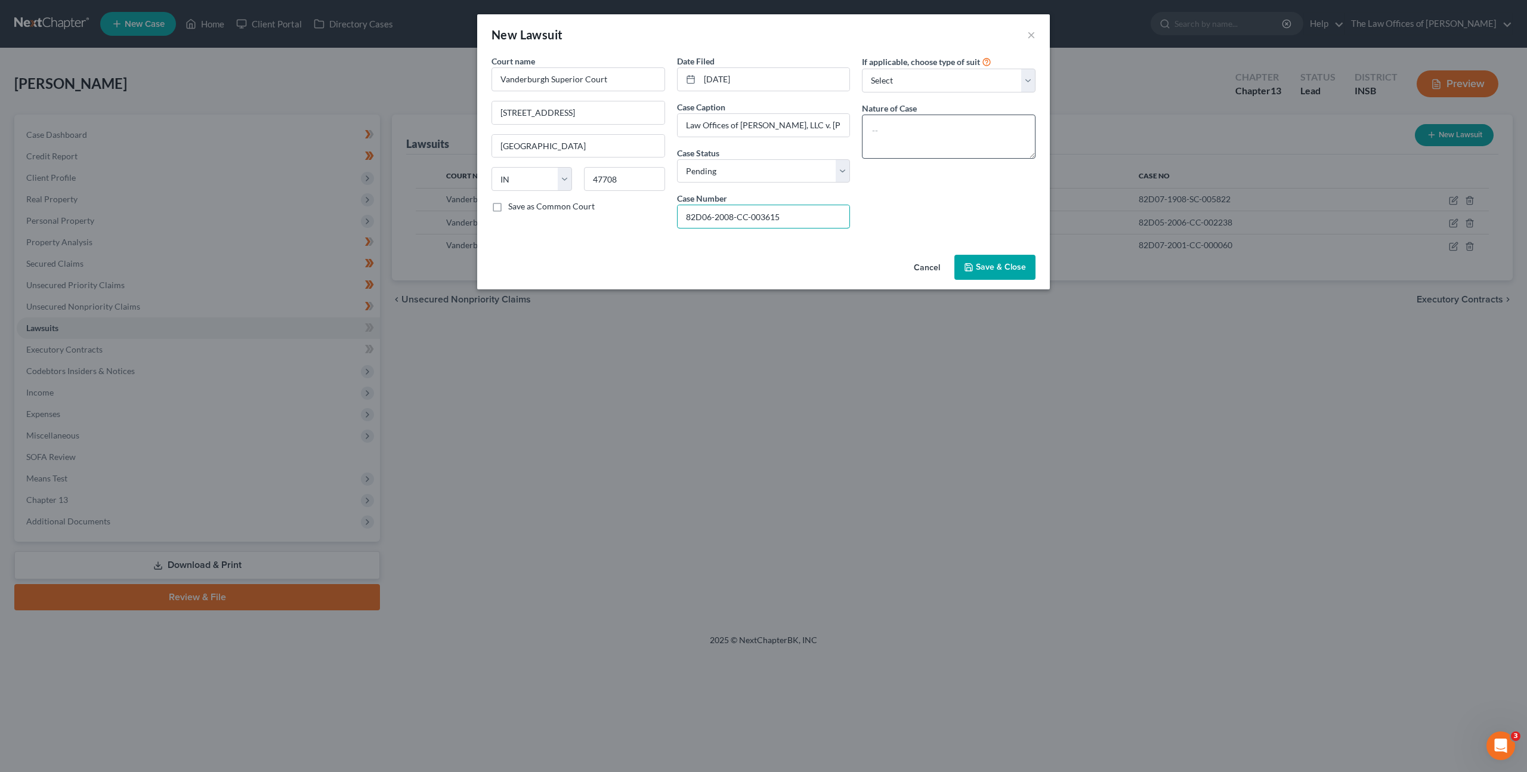
type input "82D06-2008-CC-003615"
click at [942, 124] on textarea at bounding box center [949, 137] width 174 height 44
type textarea "Civil Collection"
drag, startPoint x: 977, startPoint y: 271, endPoint x: 1001, endPoint y: 199, distance: 76.4
click at [977, 271] on span "Save & Close" at bounding box center [1001, 267] width 50 height 10
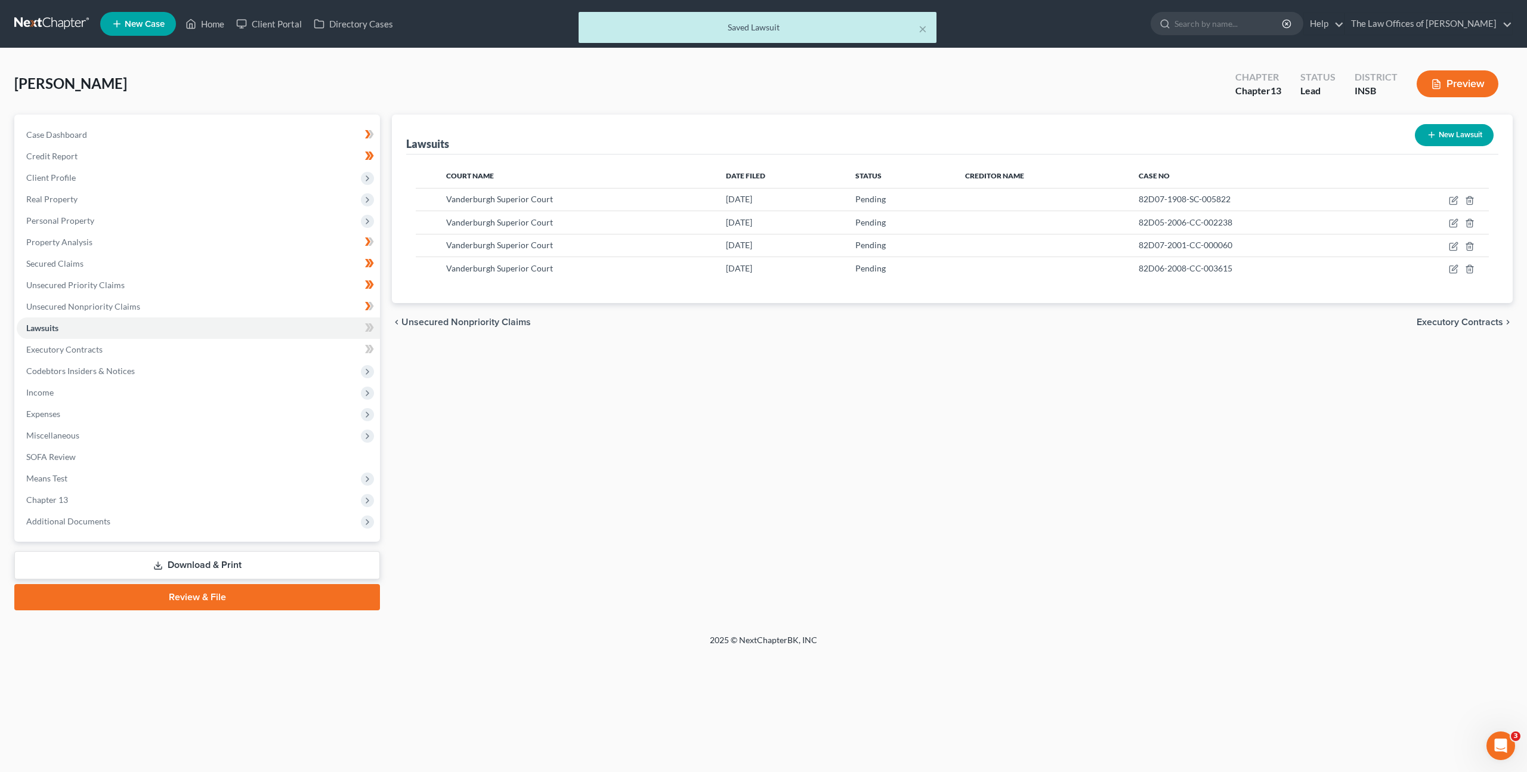
click at [944, 363] on div "Lawsuits New Lawsuit Court Name Date Filed Status Creditor Name Case No Vanderb…" at bounding box center [952, 363] width 1133 height 496
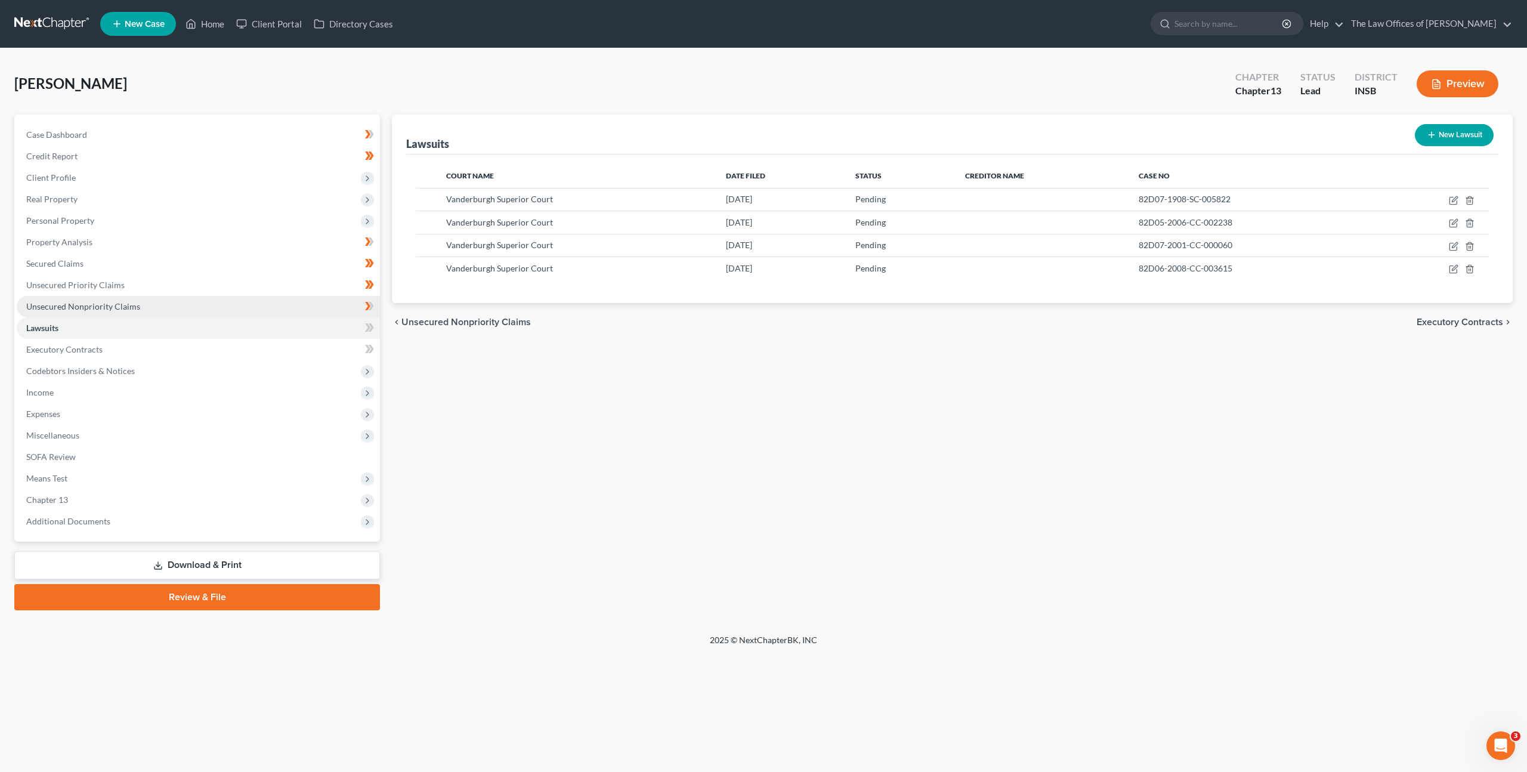
click at [190, 297] on link "Unsecured Nonpriority Claims" at bounding box center [198, 306] width 363 height 21
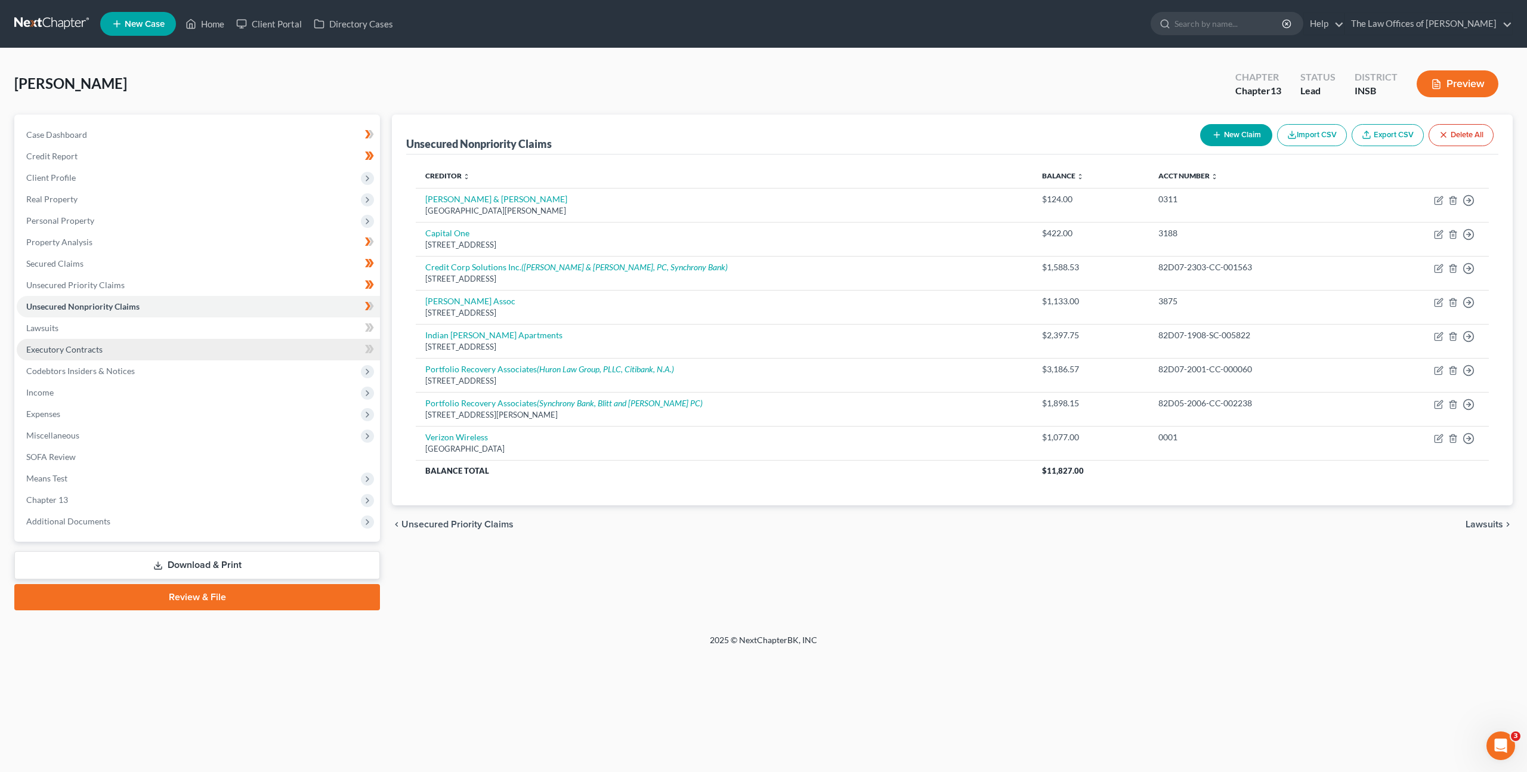
click at [205, 347] on link "Executory Contracts" at bounding box center [198, 349] width 363 height 21
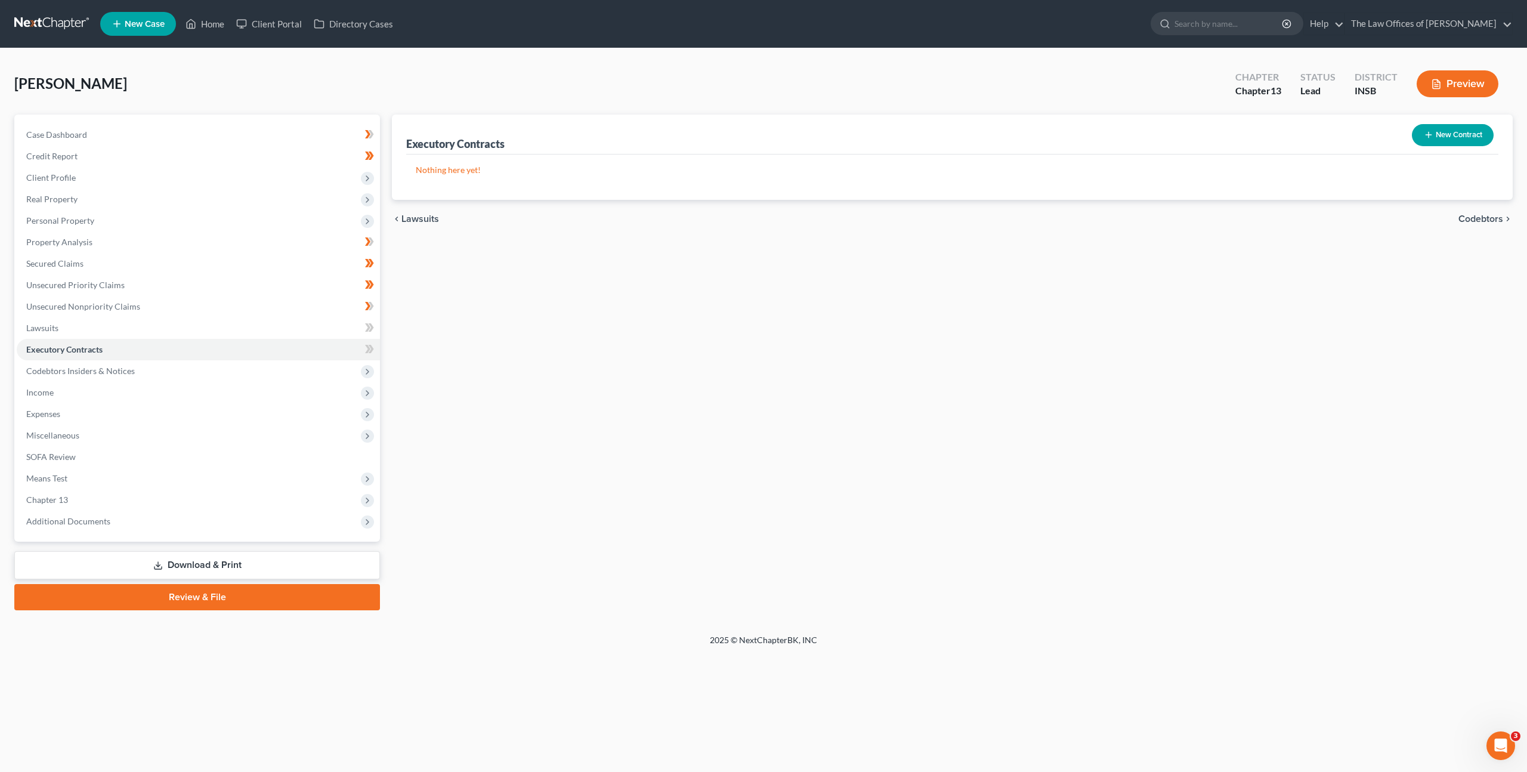
click at [534, 252] on div "Executory Contracts New Contract Nothing here yet! chevron_left Lawsuits Codebt…" at bounding box center [952, 363] width 1133 height 496
click at [1445, 135] on button "New Contract" at bounding box center [1453, 135] width 82 height 22
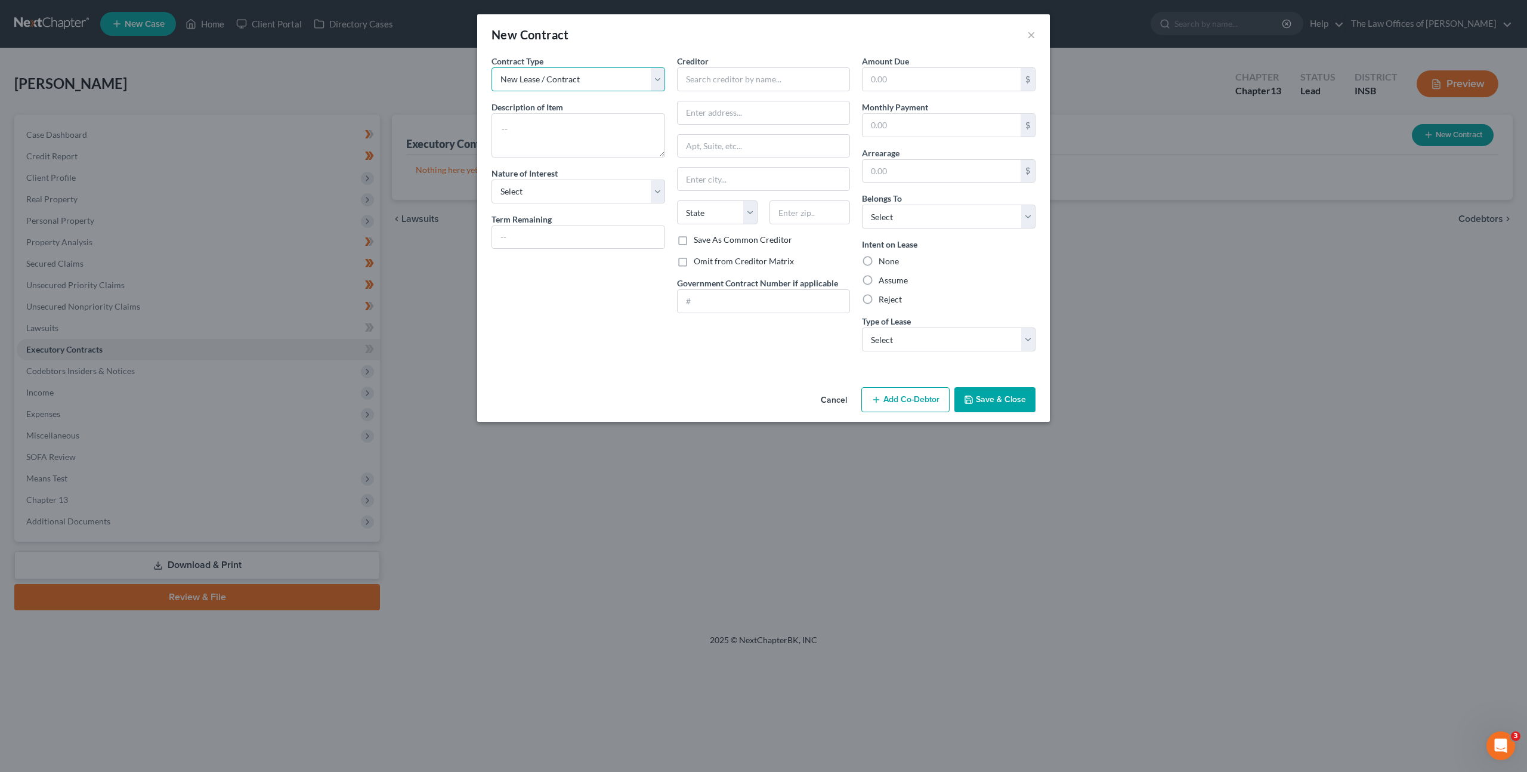
click at [617, 81] on select "New Lease / Contract New Timeshare" at bounding box center [579, 79] width 174 height 24
click at [830, 396] on button "Cancel" at bounding box center [833, 400] width 45 height 24
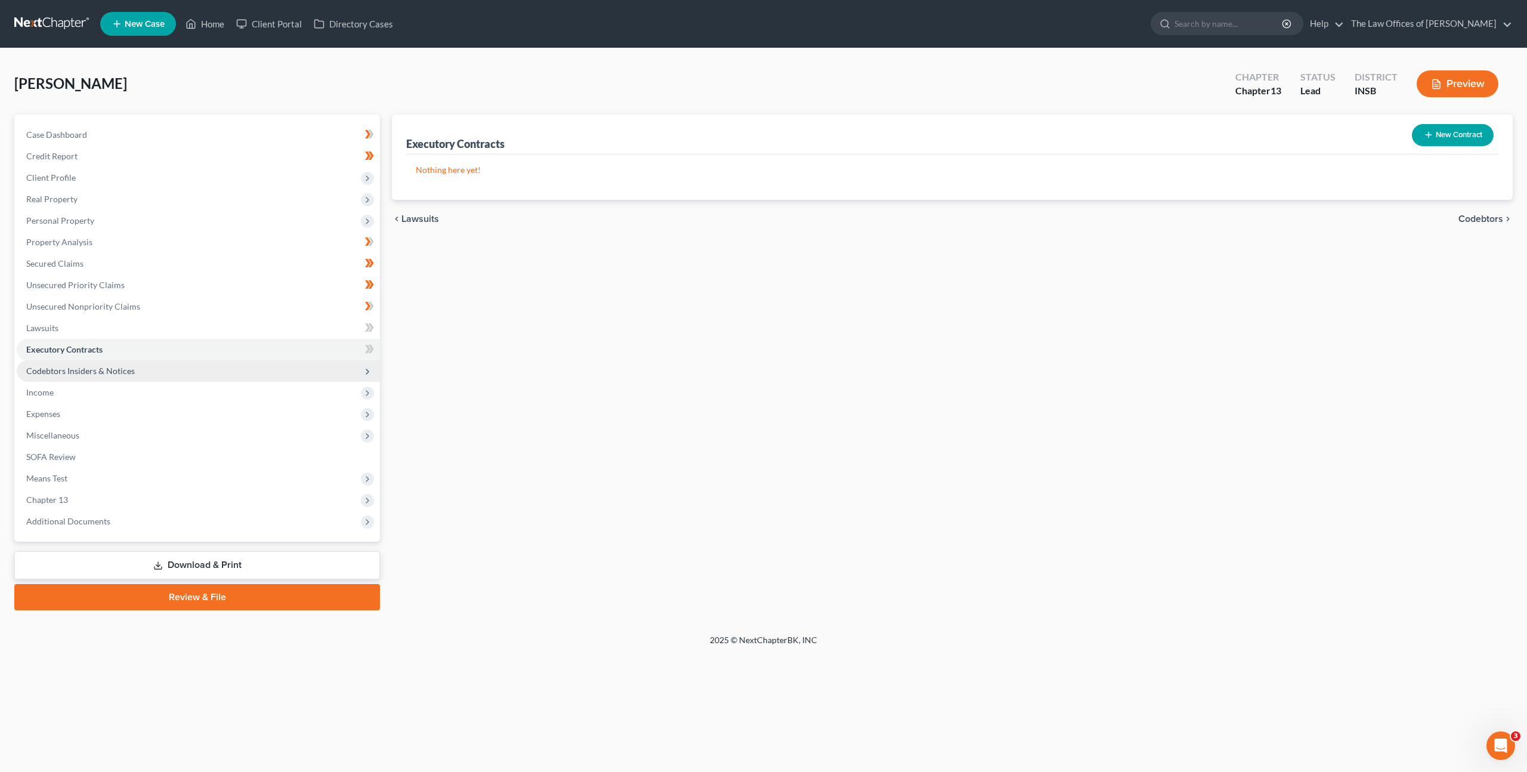
click at [281, 372] on span "Codebtors Insiders & Notices" at bounding box center [198, 370] width 363 height 21
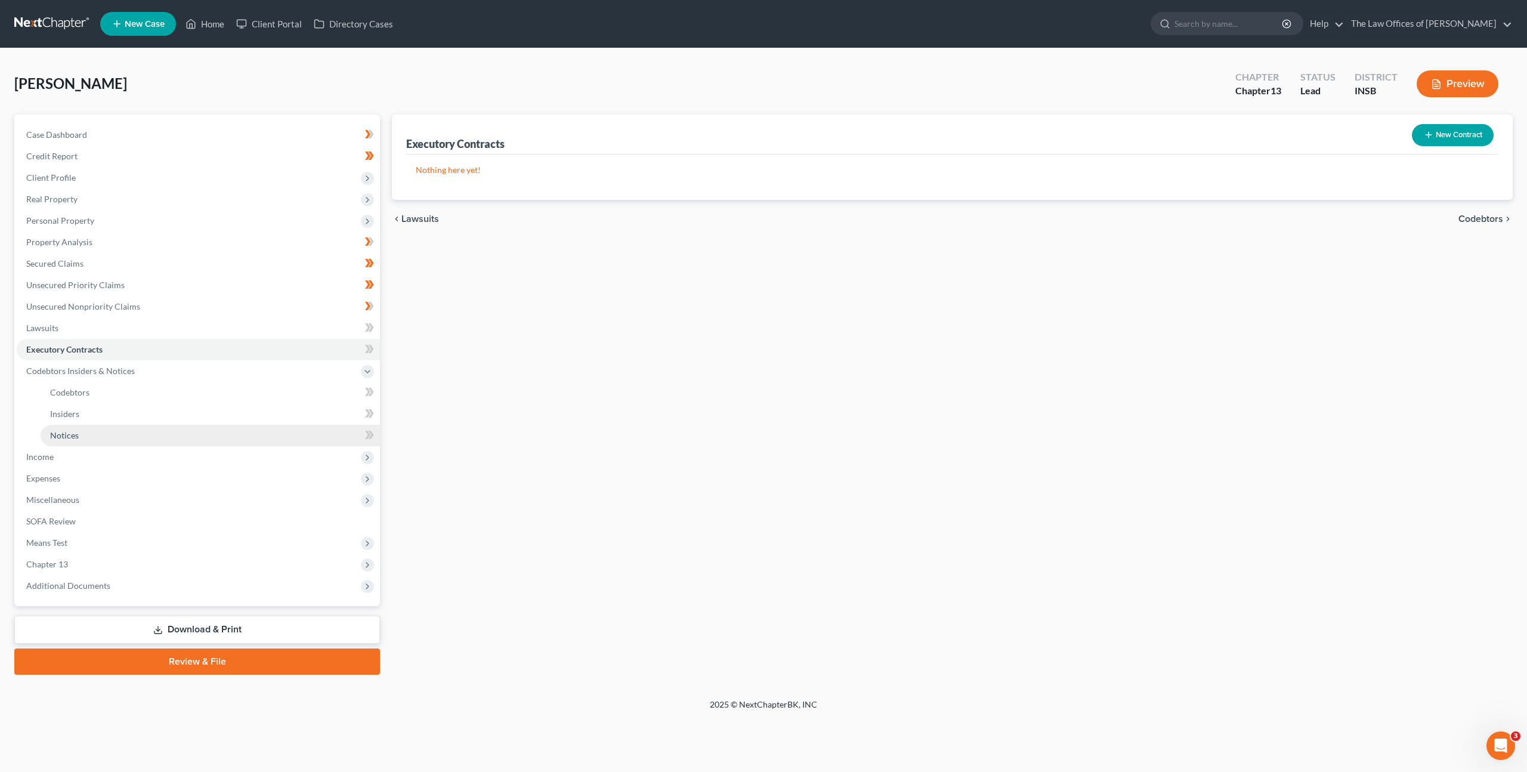
drag, startPoint x: 267, startPoint y: 425, endPoint x: 277, endPoint y: 425, distance: 9.6
click at [267, 425] on link "Notices" at bounding box center [210, 435] width 339 height 21
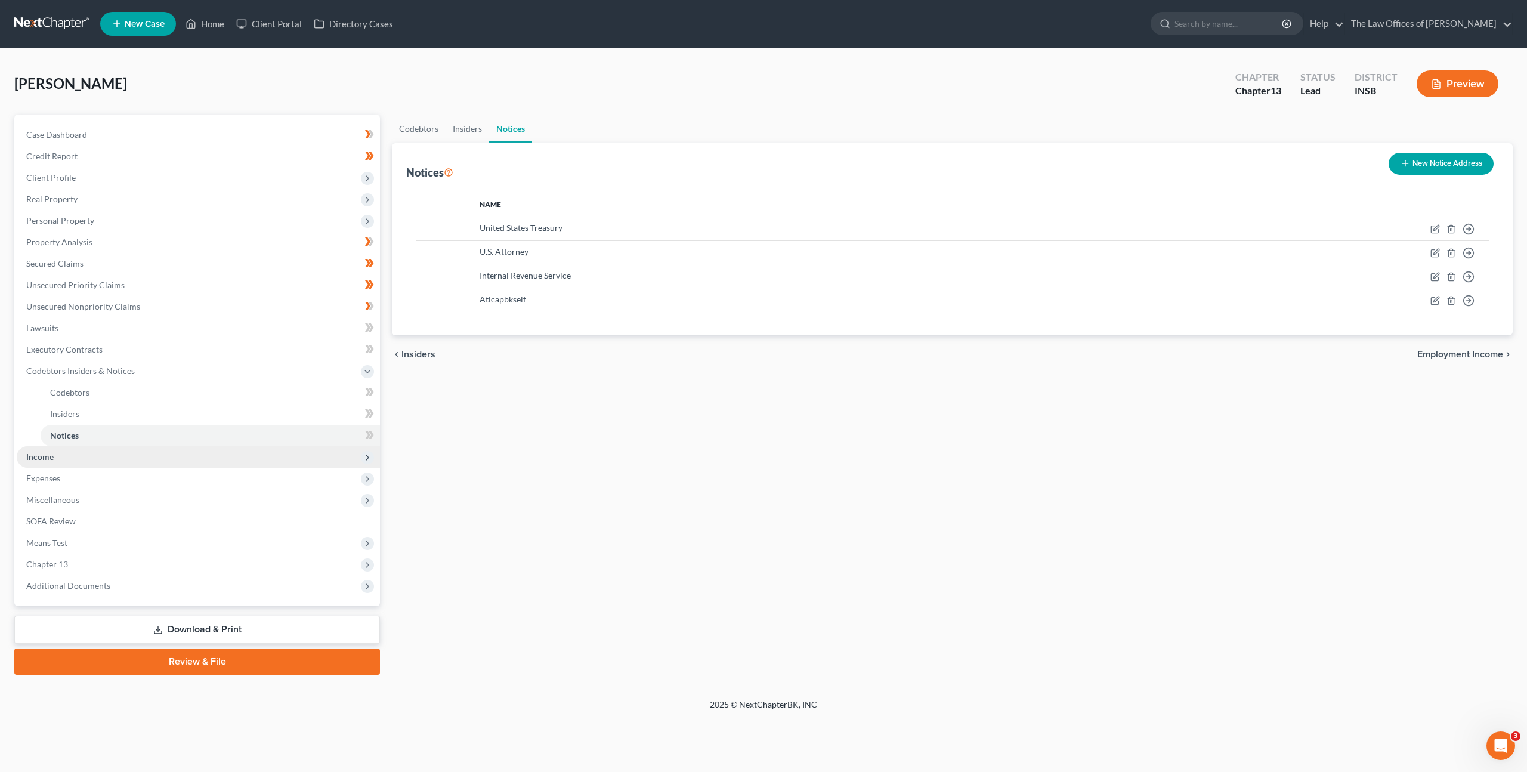
drag, startPoint x: 257, startPoint y: 452, endPoint x: 268, endPoint y: 450, distance: 11.5
click at [257, 452] on span "Income" at bounding box center [198, 456] width 363 height 21
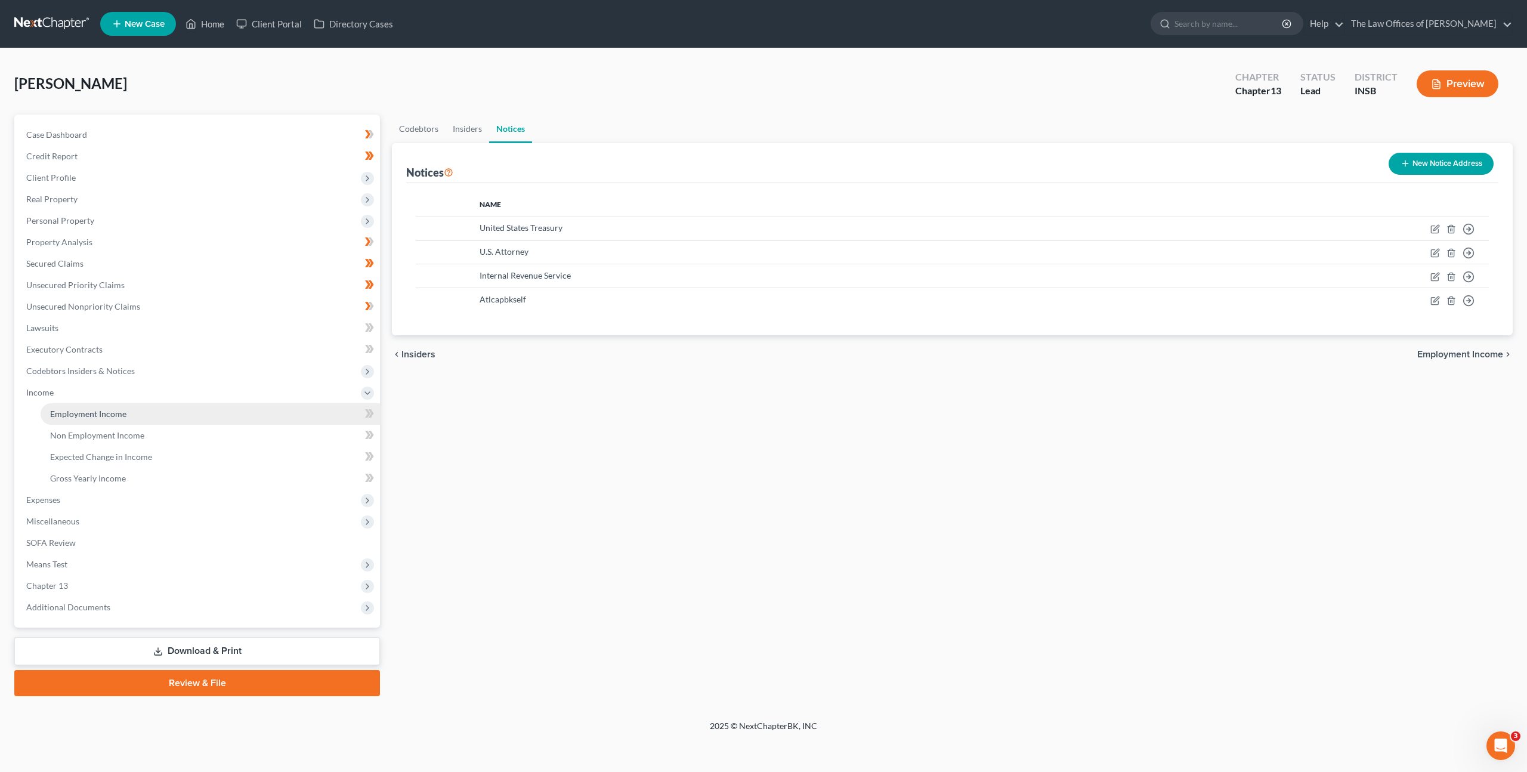
drag, startPoint x: 207, startPoint y: 407, endPoint x: 413, endPoint y: 431, distance: 207.1
click at [207, 407] on link "Employment Income" at bounding box center [210, 413] width 339 height 21
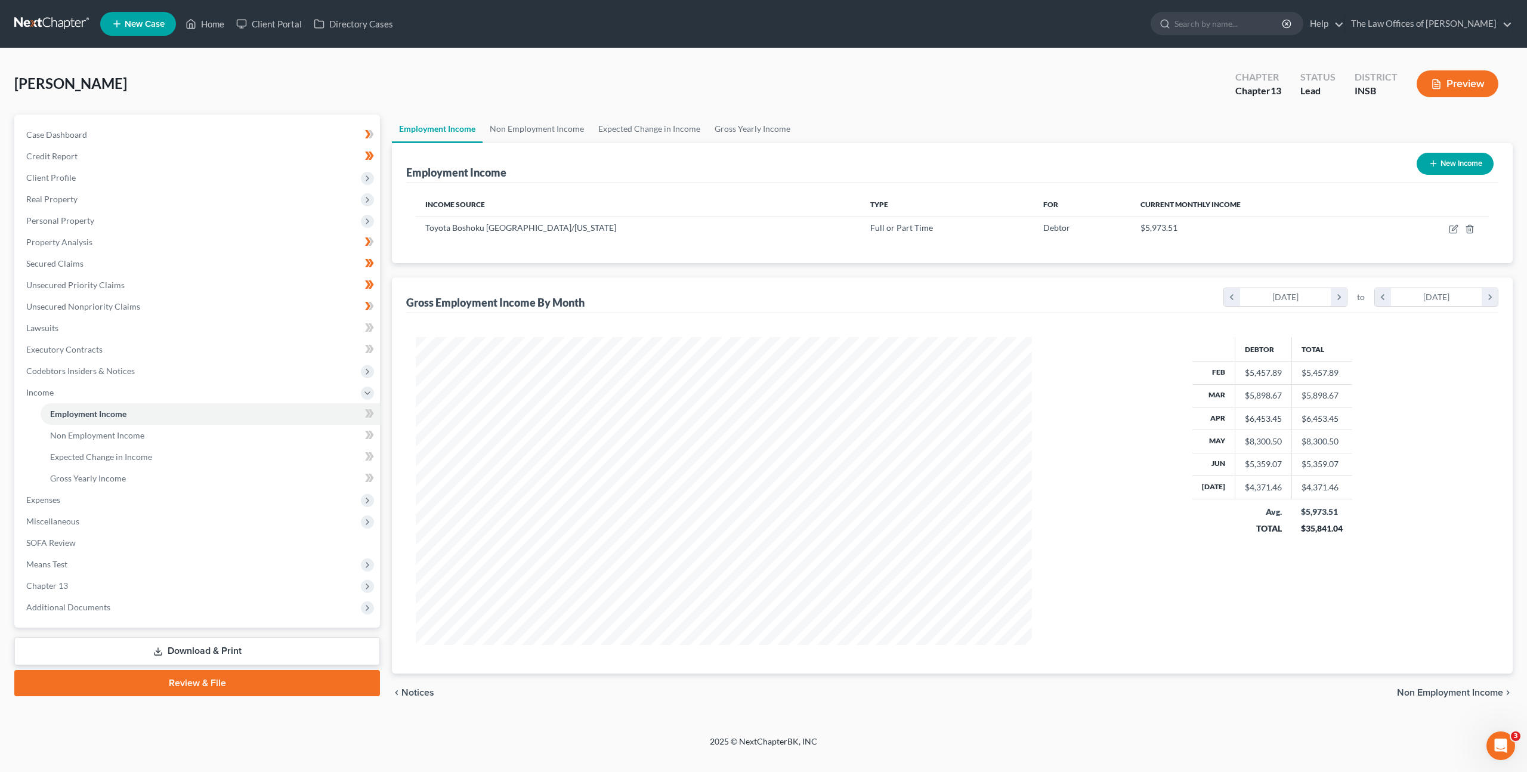
scroll to position [308, 640]
click at [1449, 228] on td at bounding box center [1436, 228] width 105 height 23
click at [1450, 228] on icon "button" at bounding box center [1453, 229] width 7 height 7
select select "0"
select select "15"
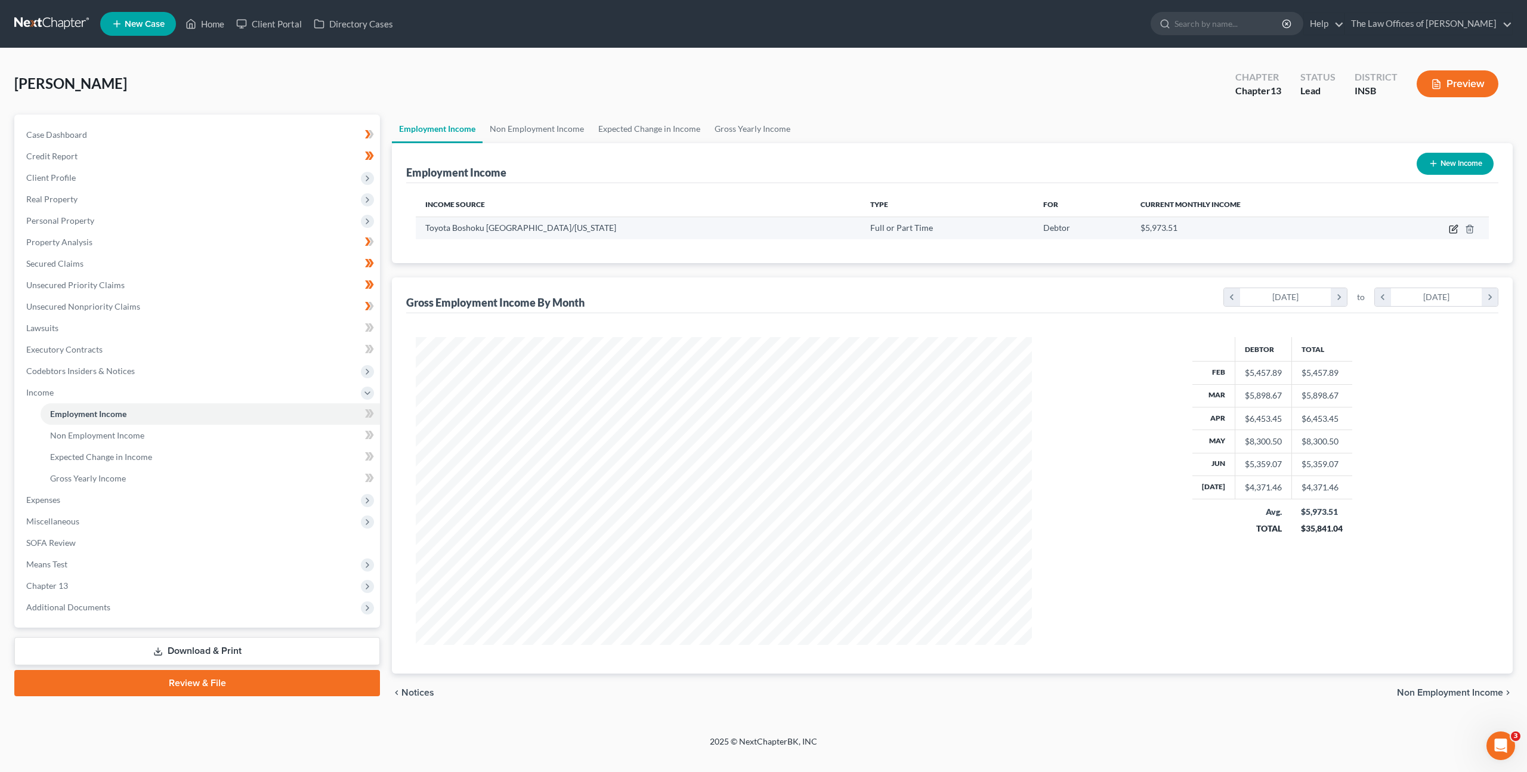
select select "0"
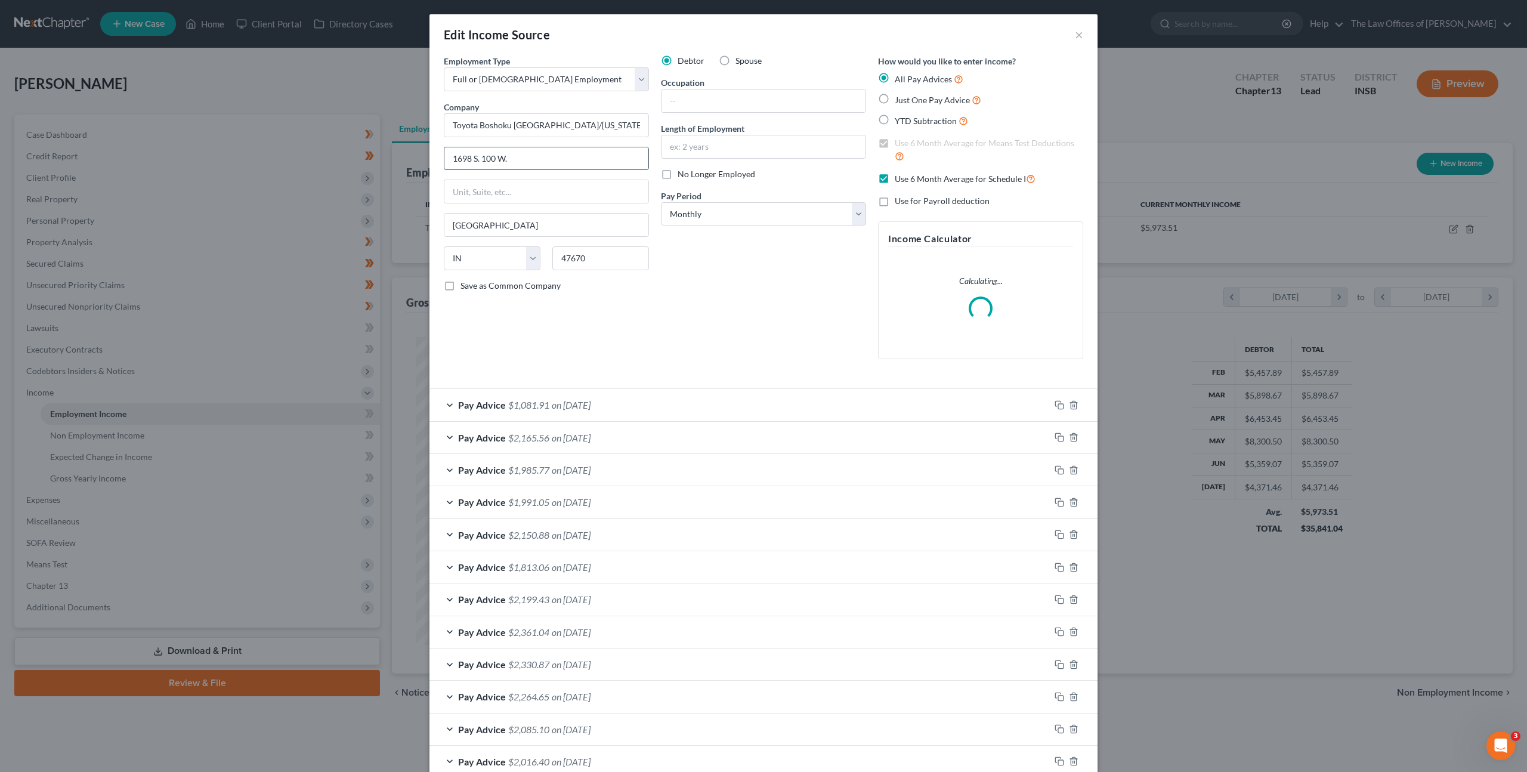
drag, startPoint x: 534, startPoint y: 164, endPoint x: 562, endPoint y: 167, distance: 28.2
click at [535, 164] on input "1698 S. 100 W." at bounding box center [546, 158] width 204 height 23
click at [706, 103] on input "text" at bounding box center [764, 100] width 204 height 23
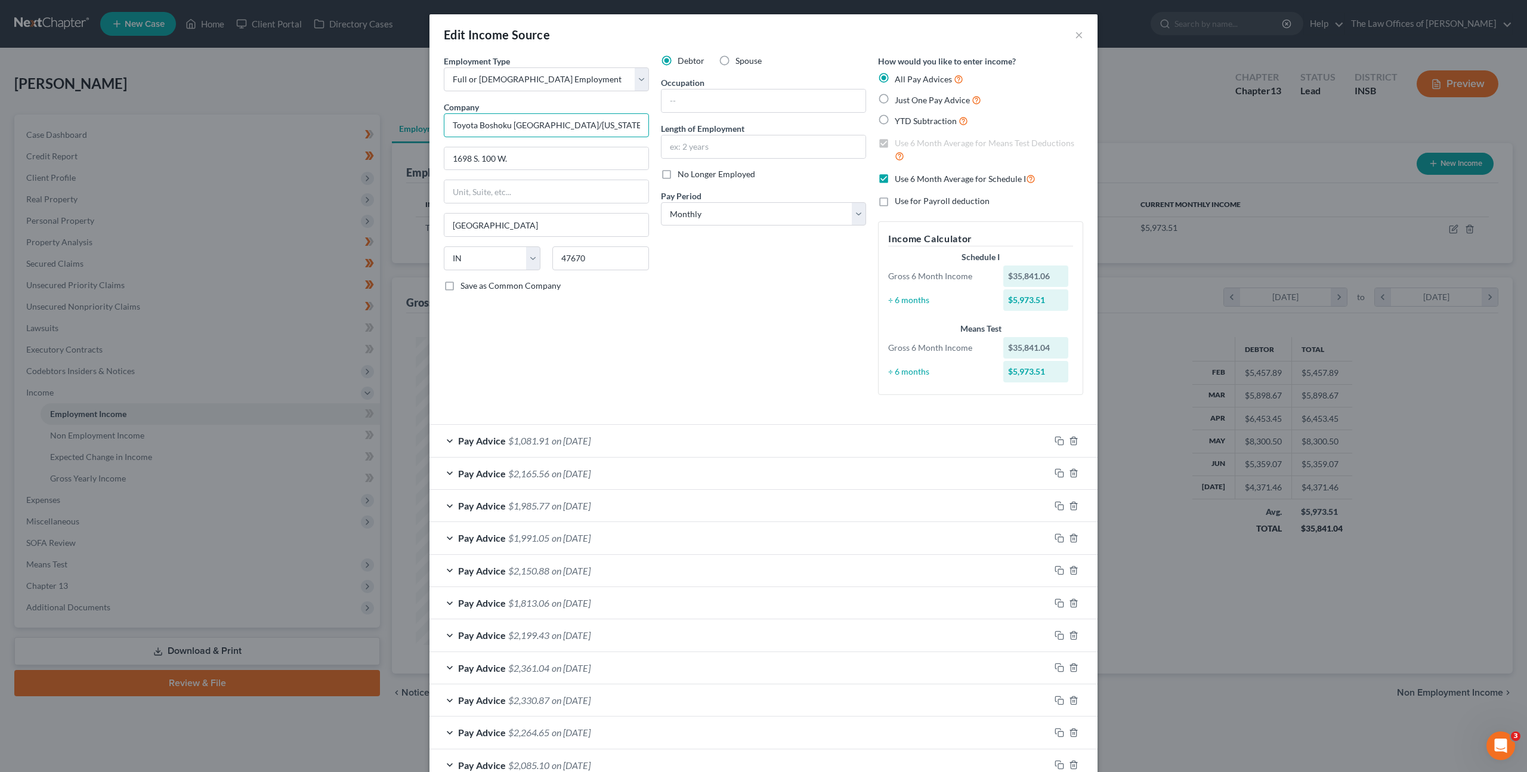
drag, startPoint x: 517, startPoint y: 125, endPoint x: 594, endPoint y: 128, distance: 77.0
click at [594, 128] on input "Toyota Boshoku America/Indiana" at bounding box center [546, 125] width 205 height 24
click at [697, 103] on input "text" at bounding box center [764, 100] width 204 height 23
type input "Team Member"
type input "1"
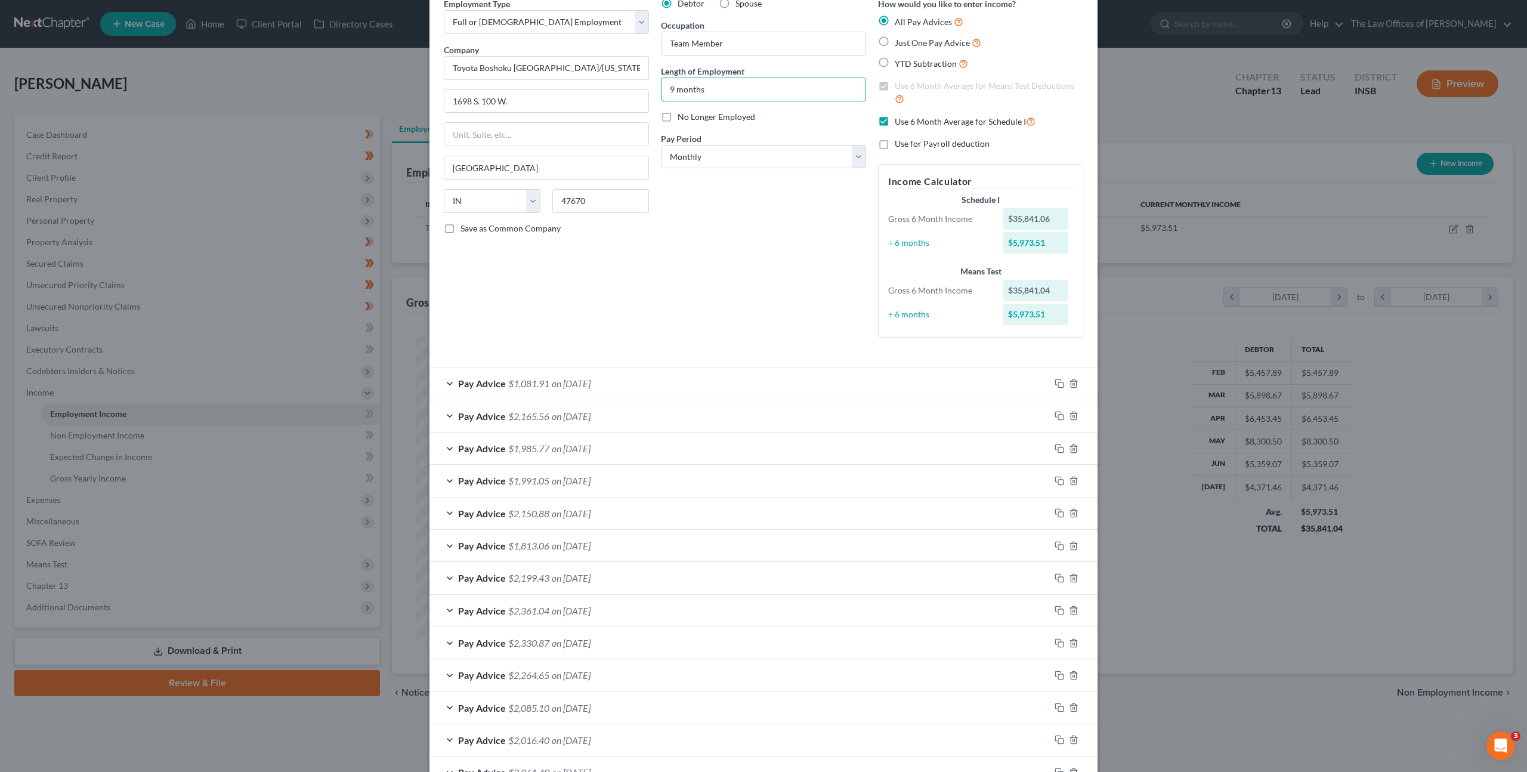
scroll to position [3, 0]
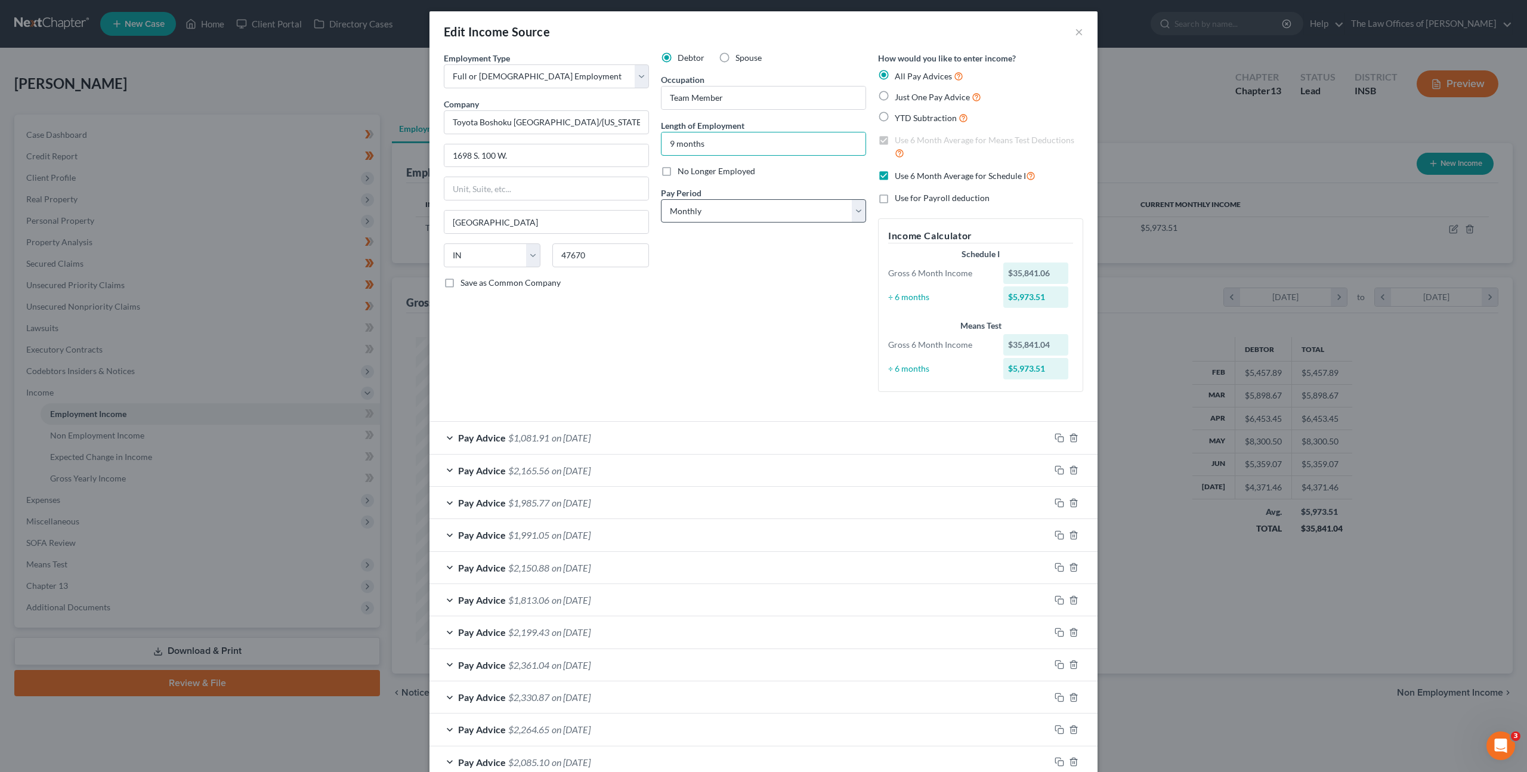
type input "9 months"
click at [742, 208] on select "Select Monthly Twice Monthly Every Other Week Weekly" at bounding box center [763, 211] width 205 height 24
select select "2"
click at [661, 199] on select "Select Monthly Twice Monthly Every Other Week Weekly" at bounding box center [763, 211] width 205 height 24
click at [729, 335] on div "Debtor Spouse Occupation Team Member Length of Employment 9 months No Longer Em…" at bounding box center [763, 227] width 217 height 350
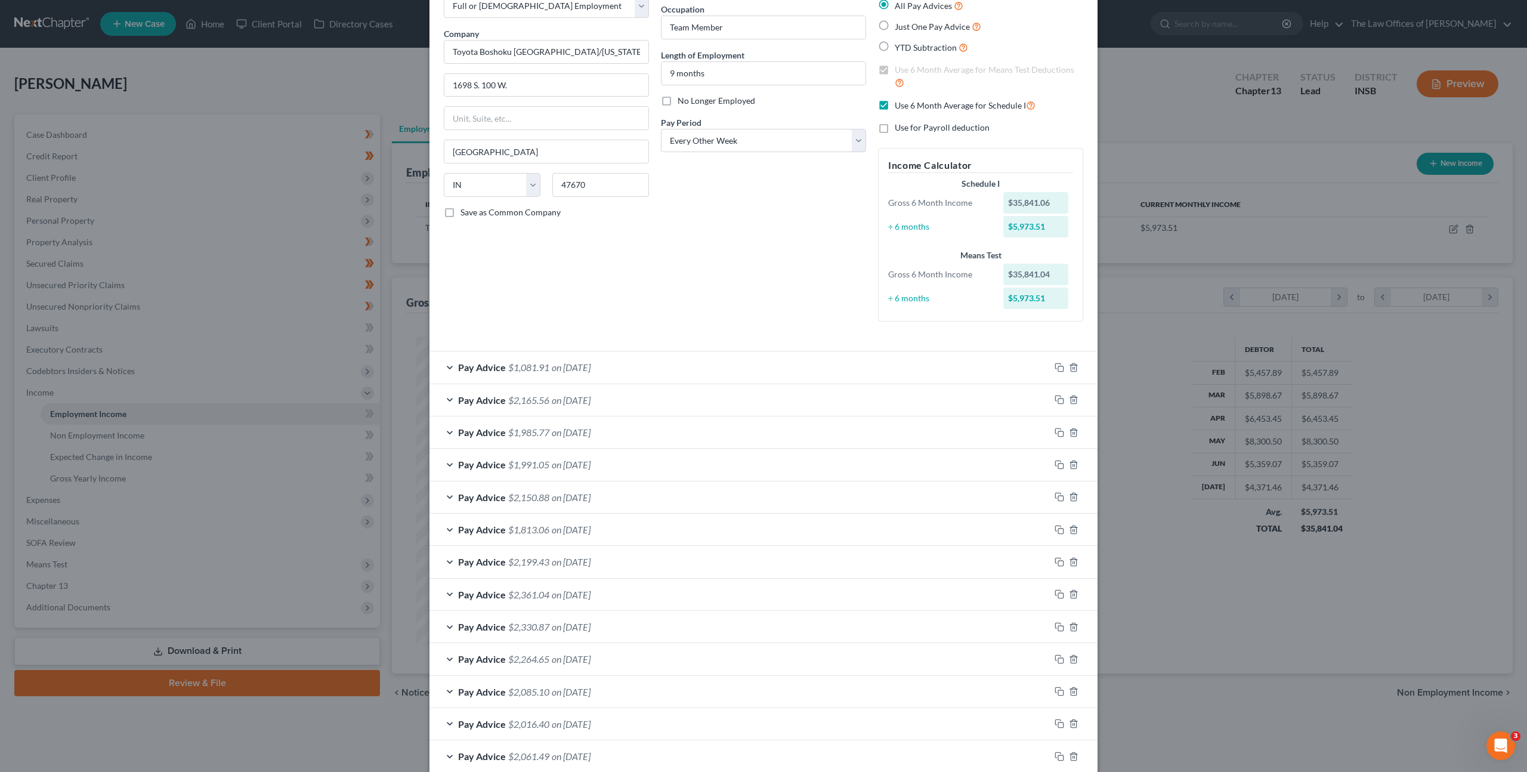
scroll to position [140, 0]
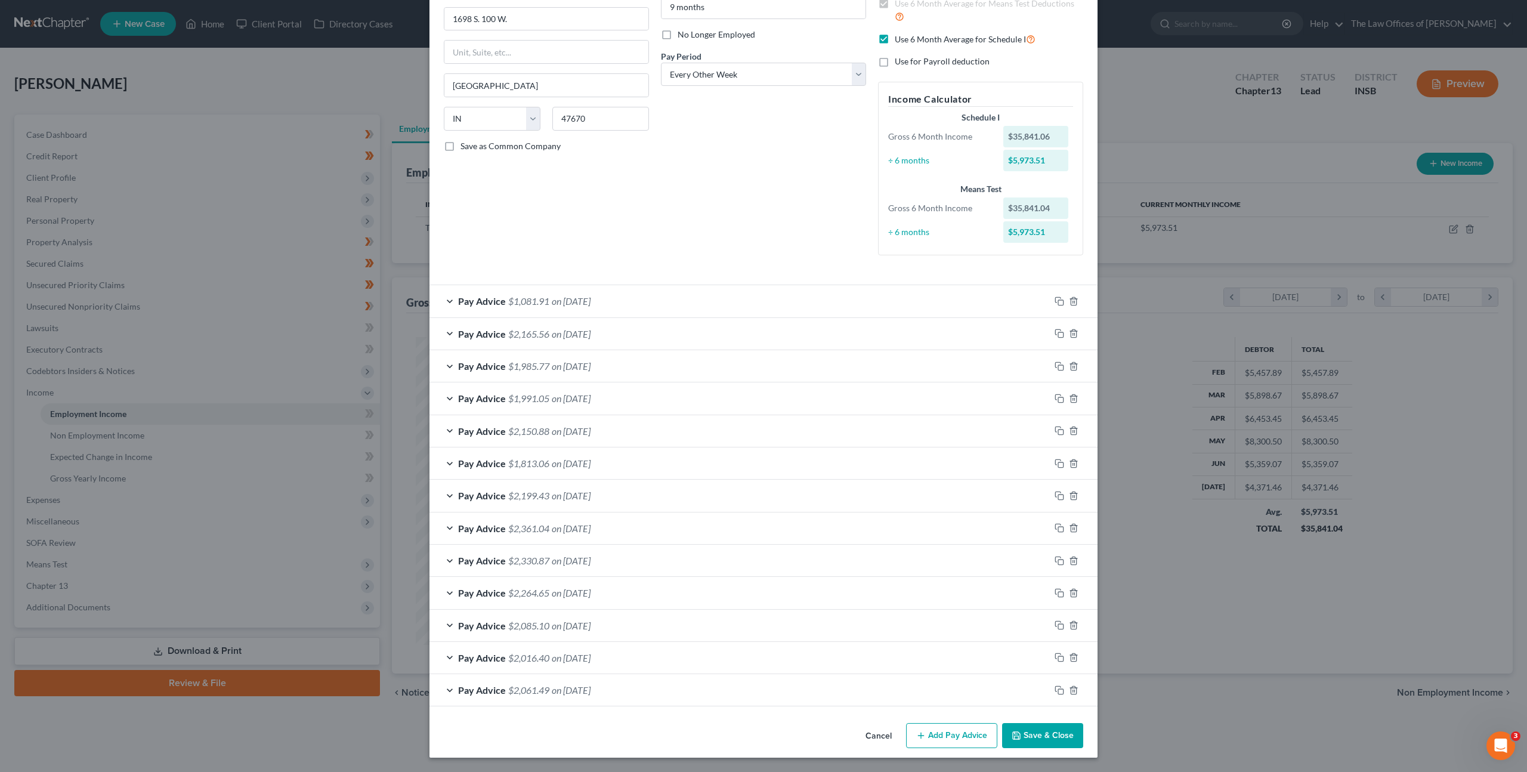
drag, startPoint x: 1043, startPoint y: 740, endPoint x: 1071, endPoint y: 666, distance: 78.9
click at [1044, 740] on button "Save & Close" at bounding box center [1042, 735] width 81 height 25
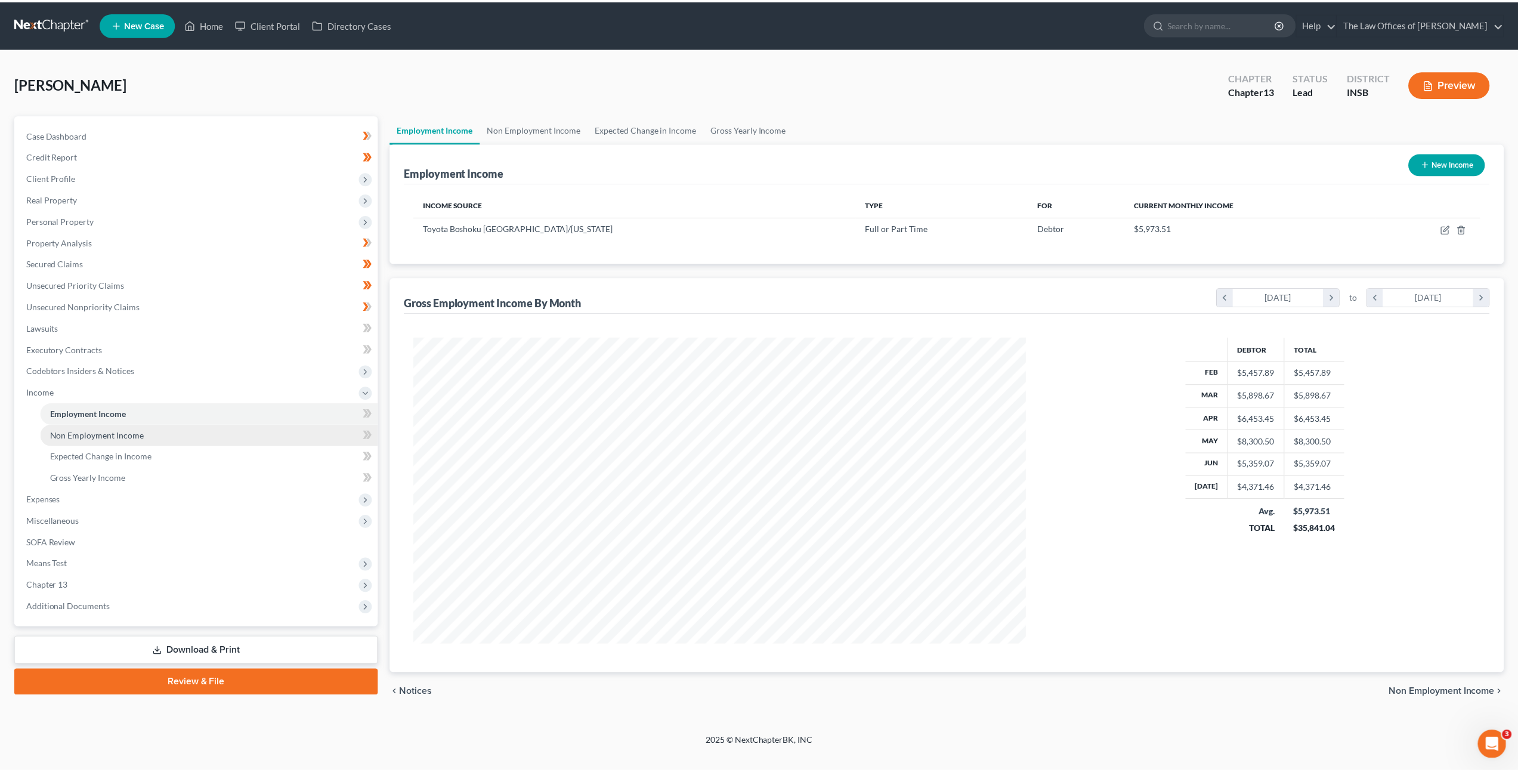
scroll to position [308, 640]
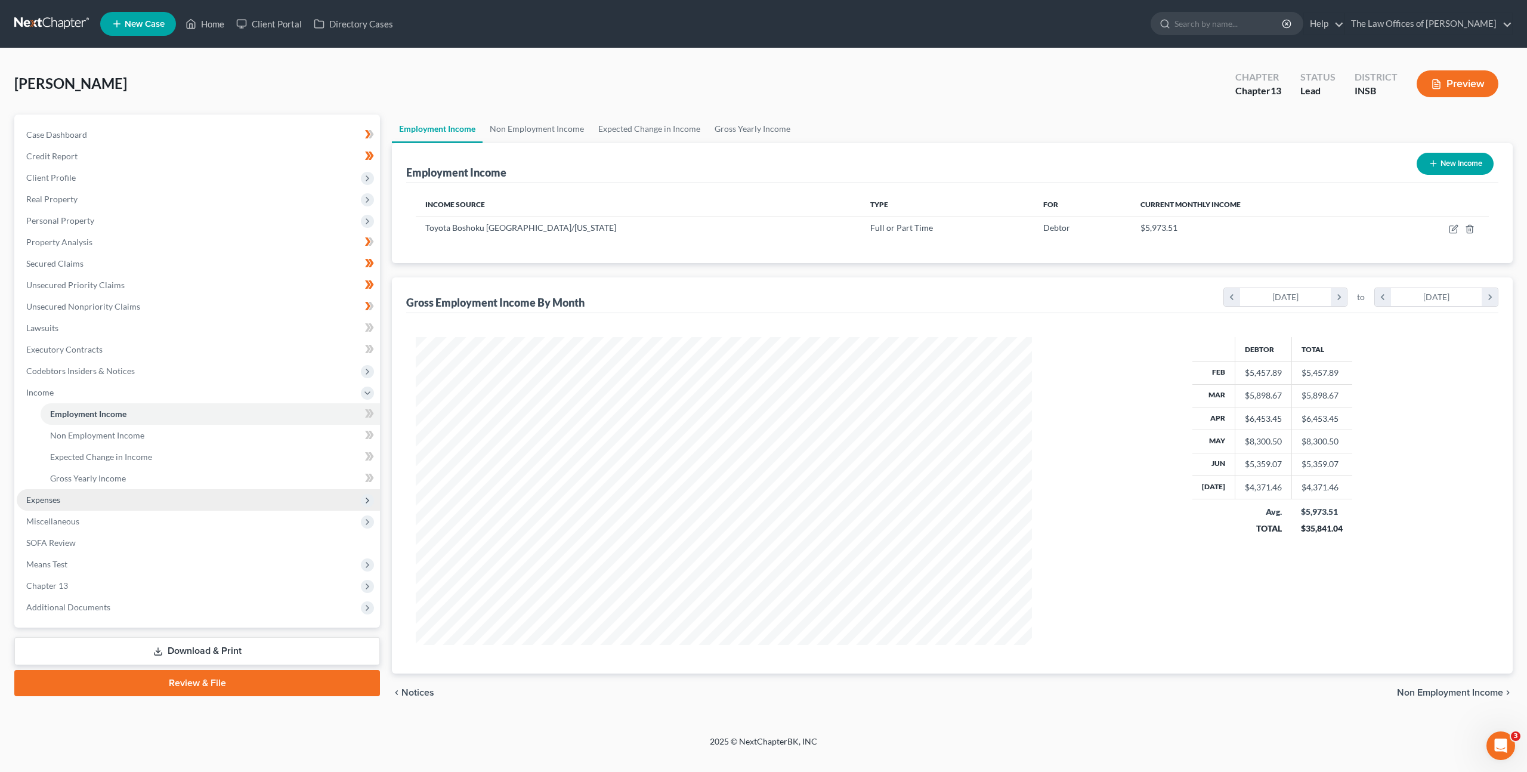
click at [212, 504] on span "Expenses" at bounding box center [198, 499] width 363 height 21
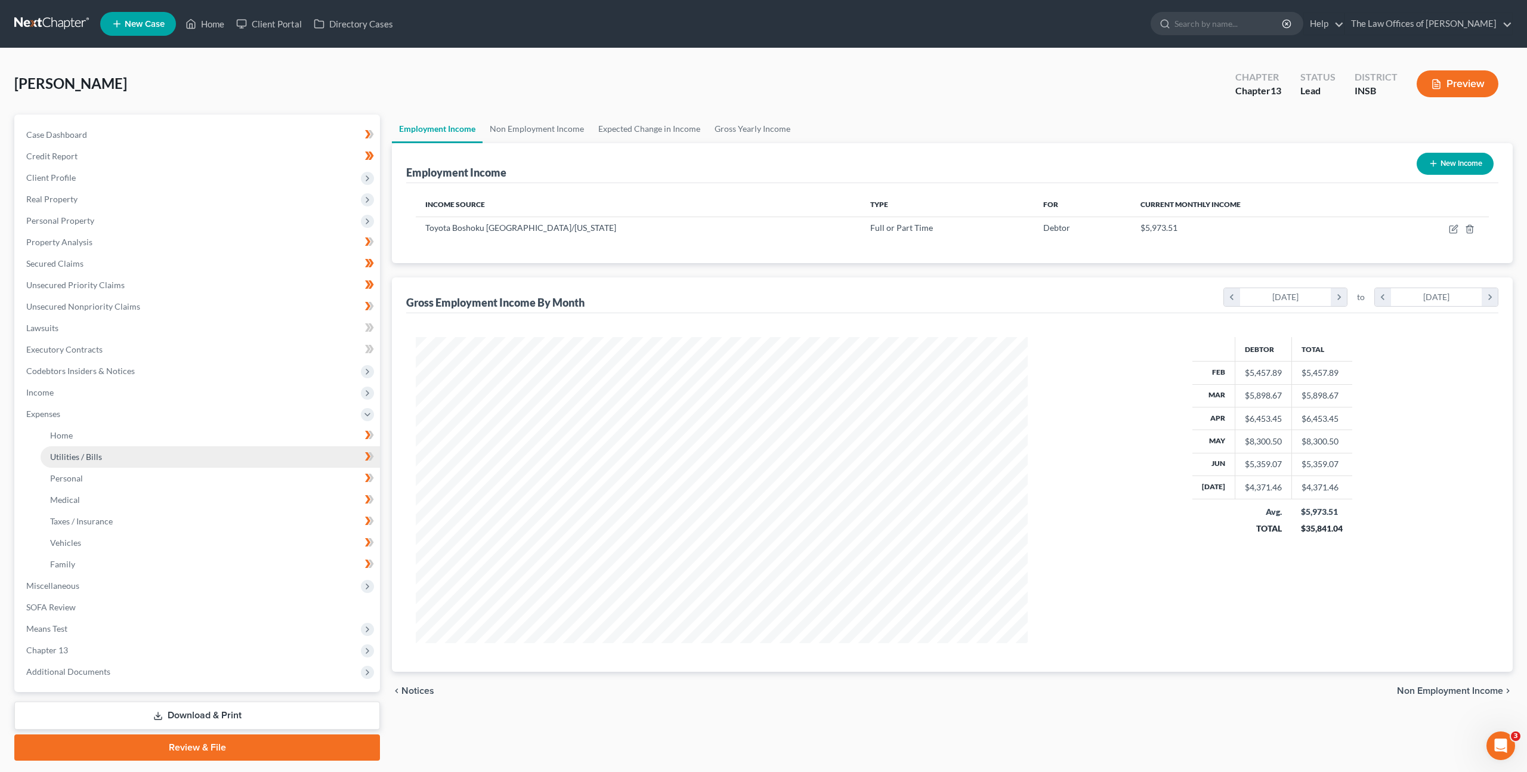
scroll to position [596313, 595983]
click at [172, 502] on link "Medical" at bounding box center [209, 499] width 337 height 21
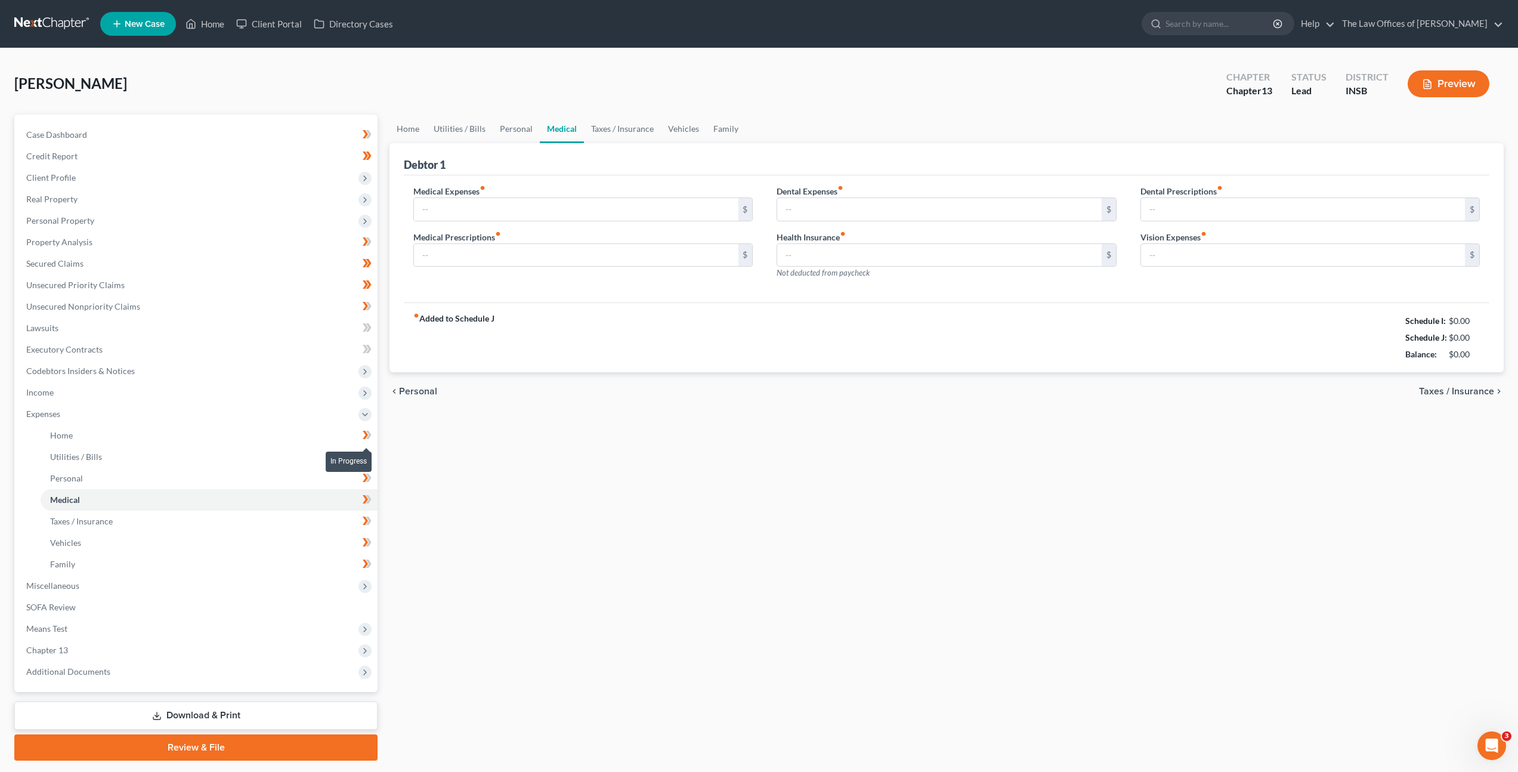
type input "25.00"
type input "0.00"
type input "15.00"
type input "0.00"
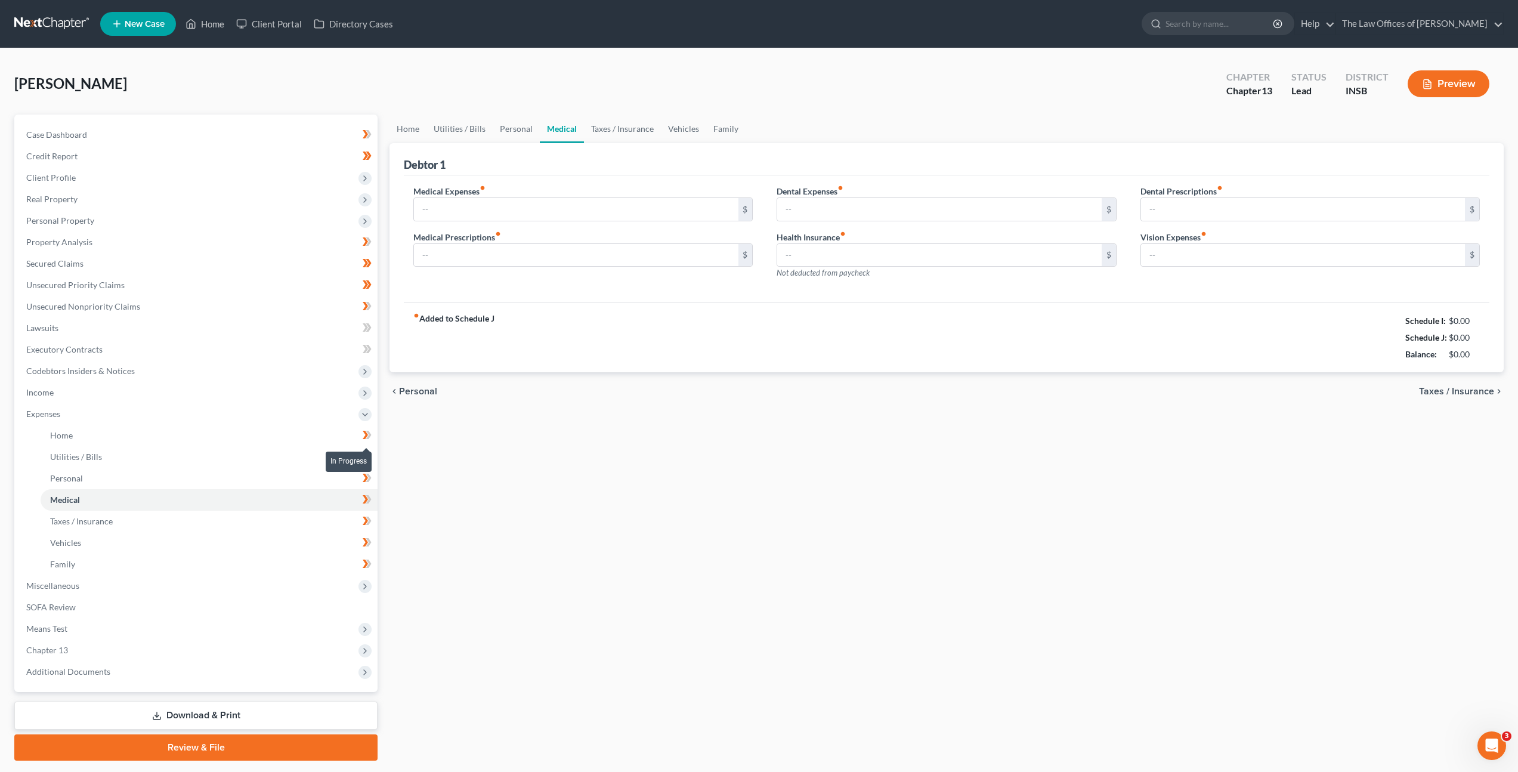
type input "0.00"
click at [166, 391] on span "Income" at bounding box center [197, 392] width 361 height 21
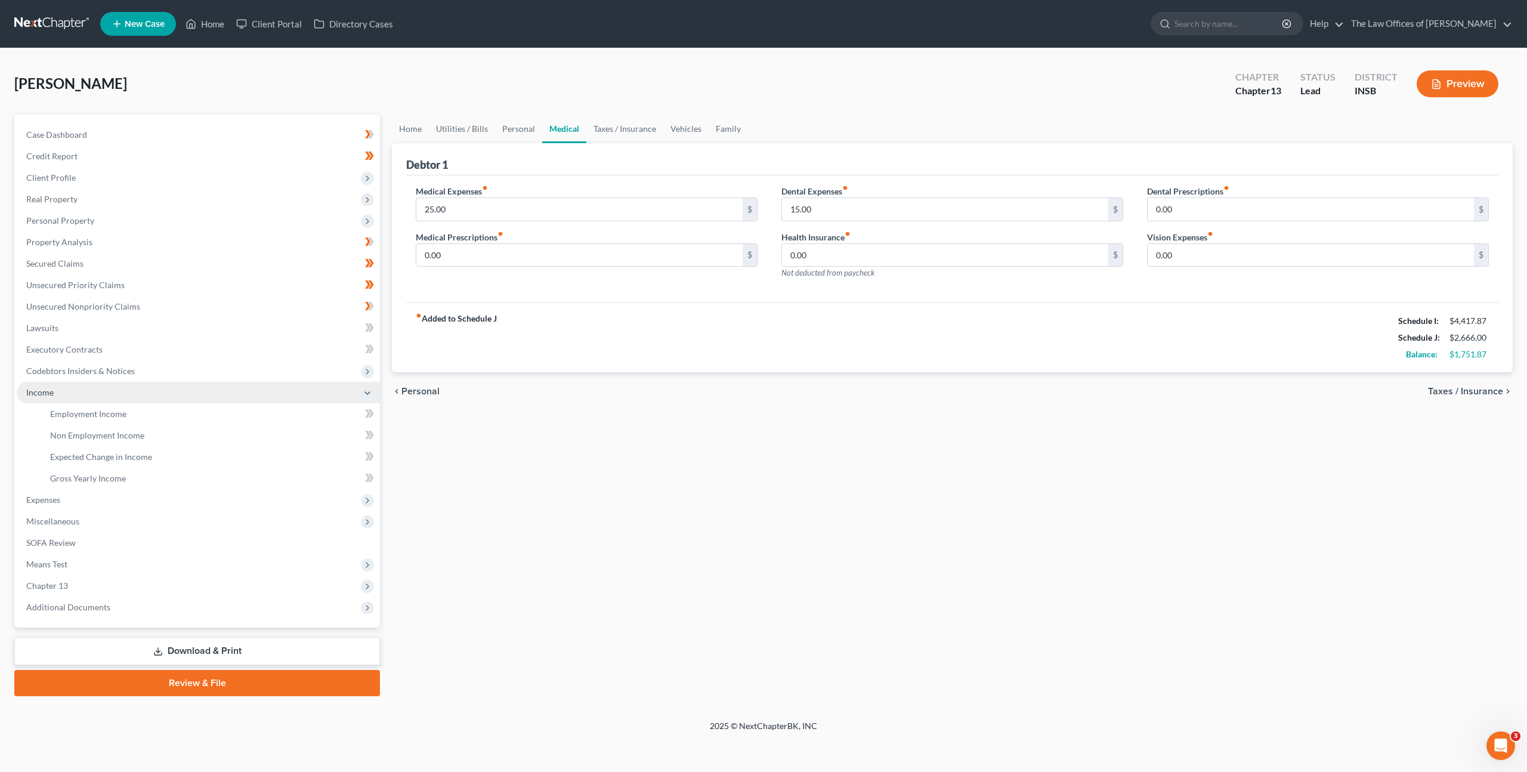
click at [165, 400] on span "Income" at bounding box center [198, 392] width 363 height 21
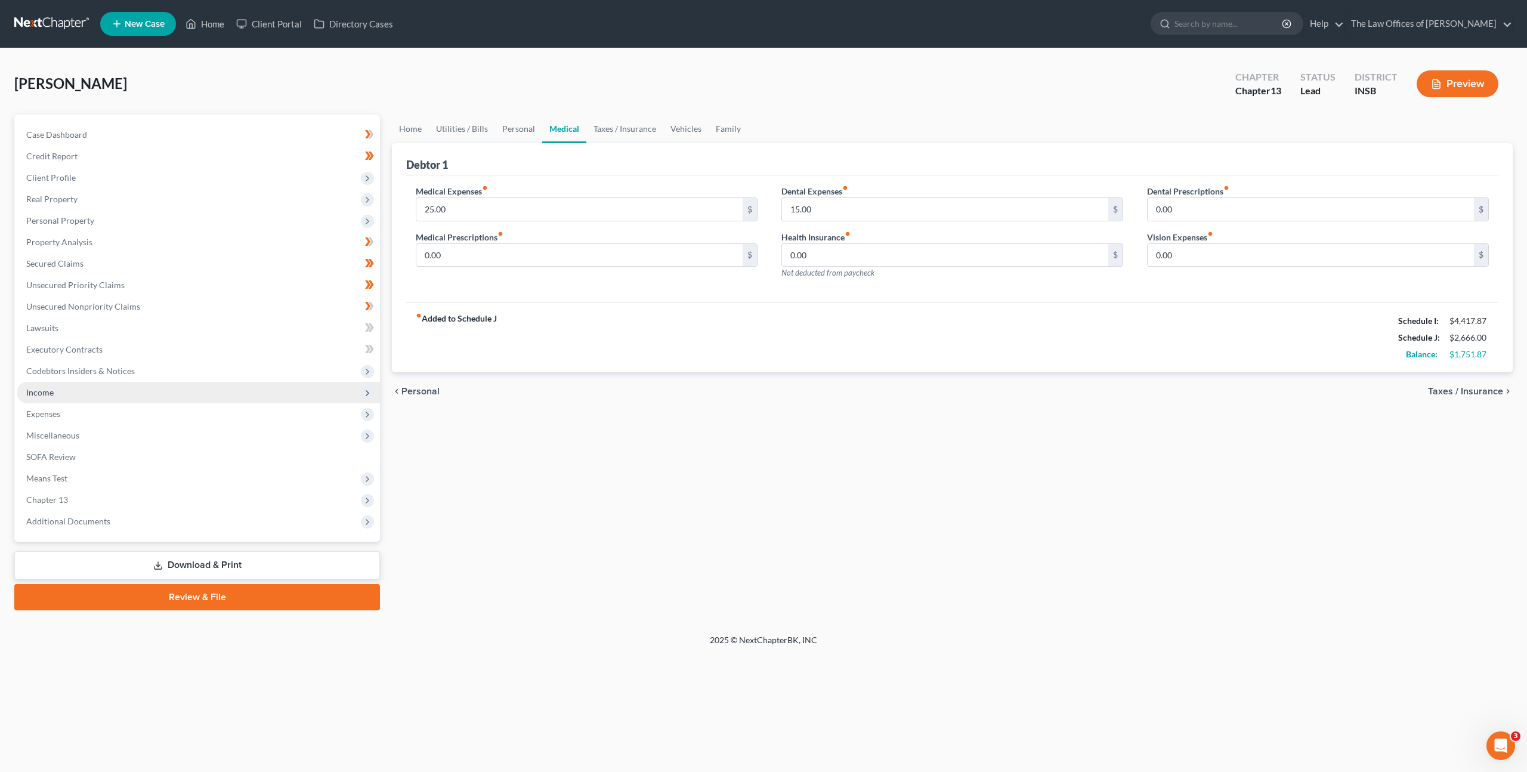
click at [163, 395] on span "Income" at bounding box center [198, 392] width 363 height 21
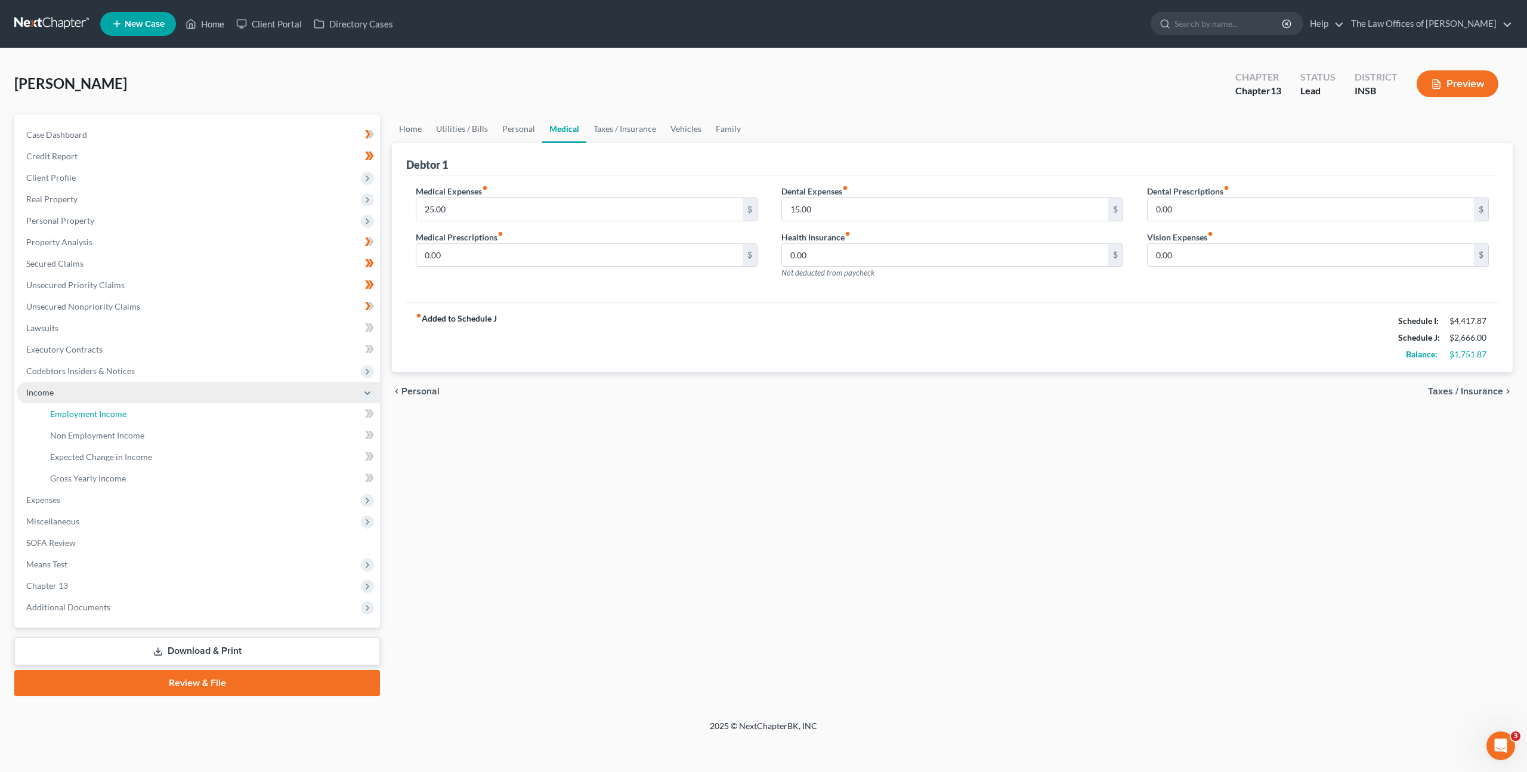
drag, startPoint x: 153, startPoint y: 405, endPoint x: 246, endPoint y: 389, distance: 95.0
click at [153, 406] on link "Employment Income" at bounding box center [210, 413] width 339 height 21
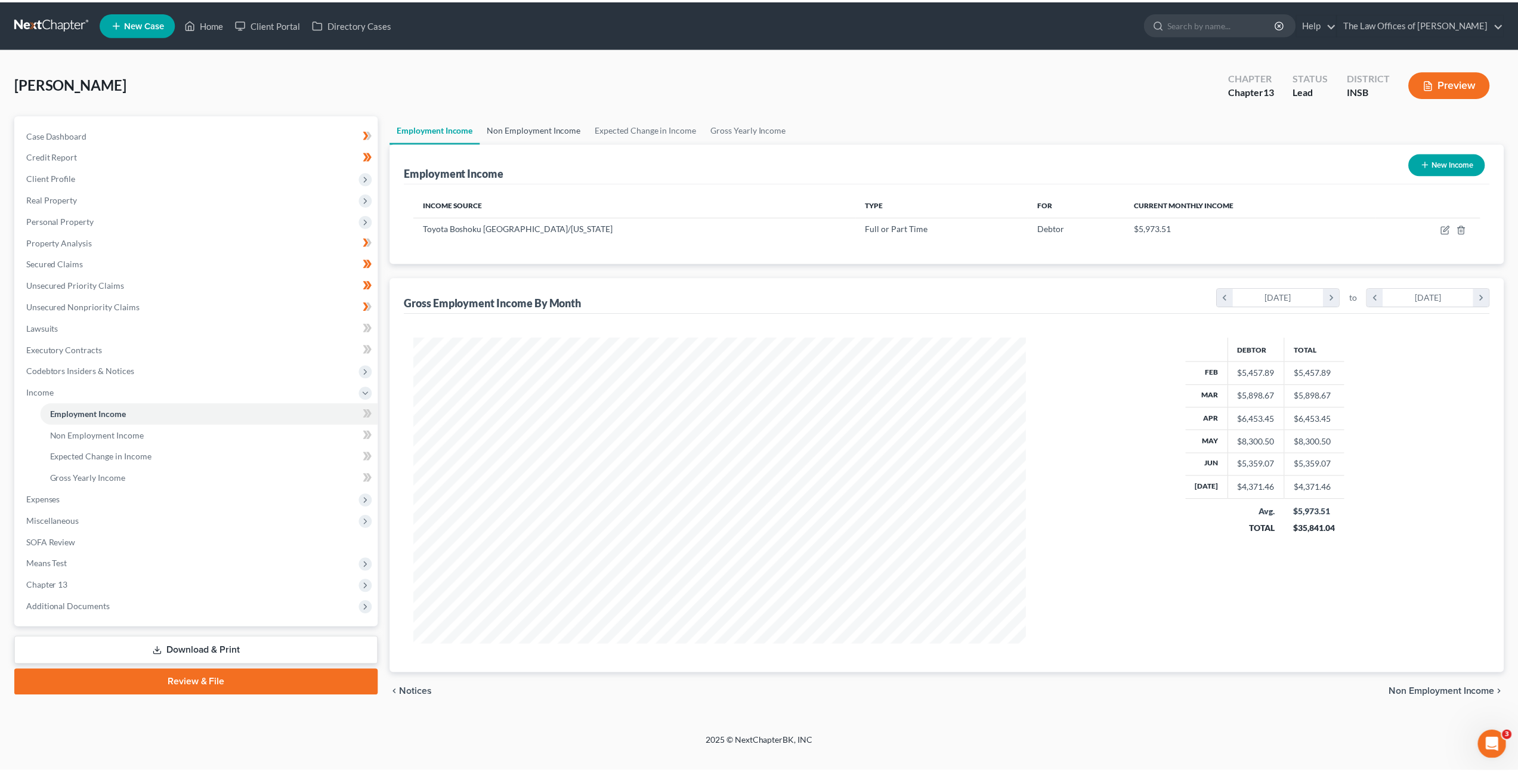
scroll to position [308, 640]
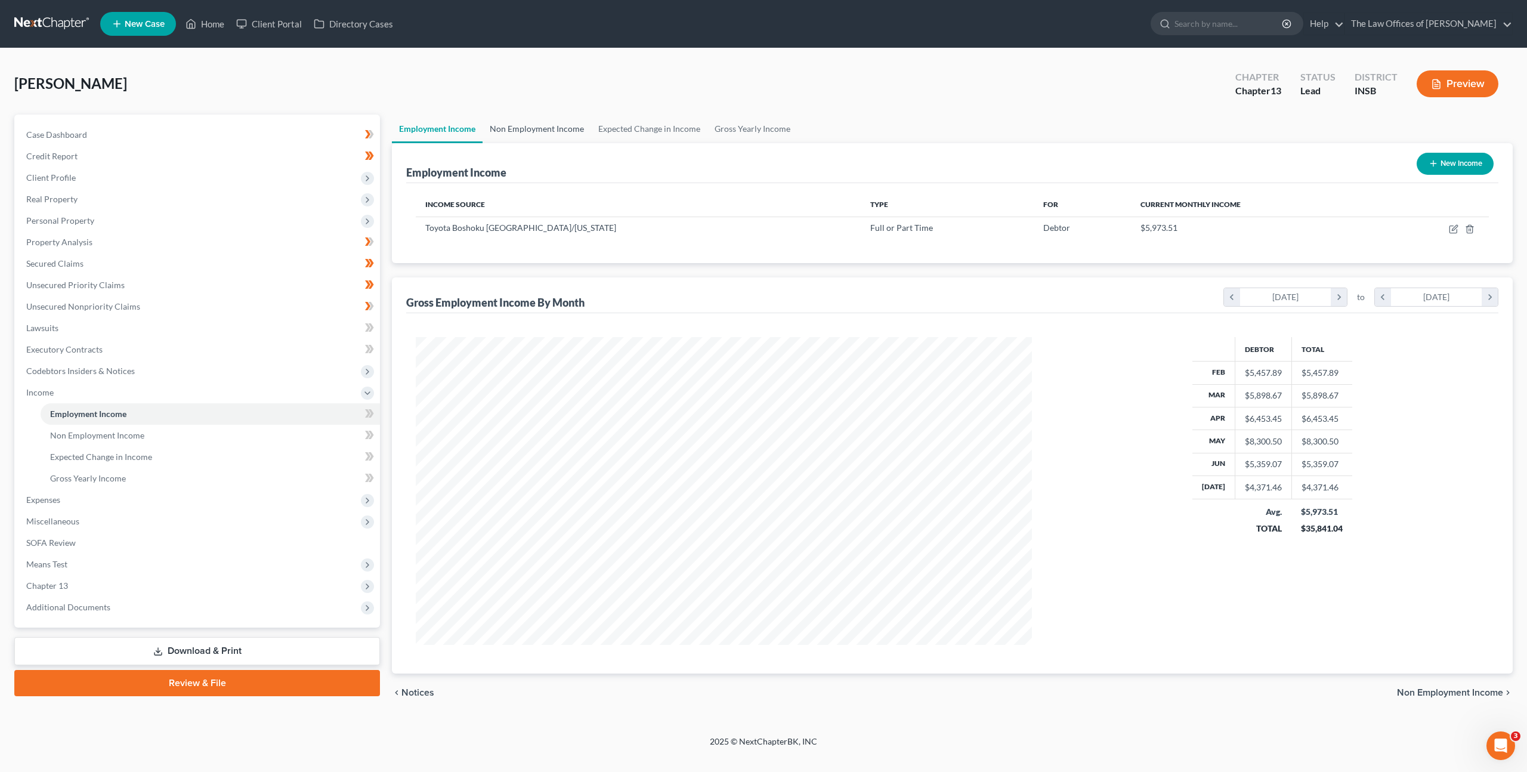
click at [514, 133] on link "Non Employment Income" at bounding box center [537, 129] width 109 height 29
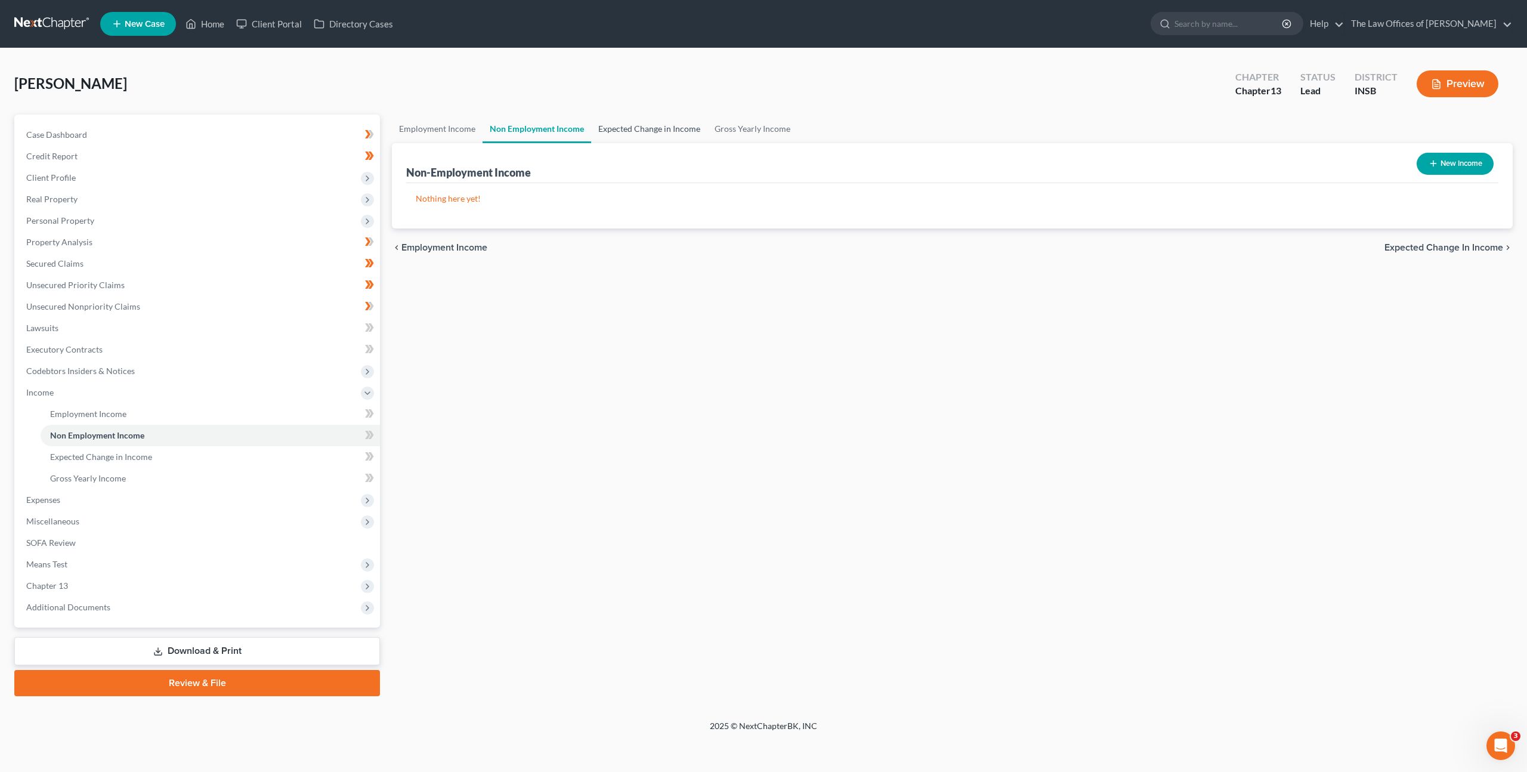
click at [638, 126] on link "Expected Change in Income" at bounding box center [649, 129] width 116 height 29
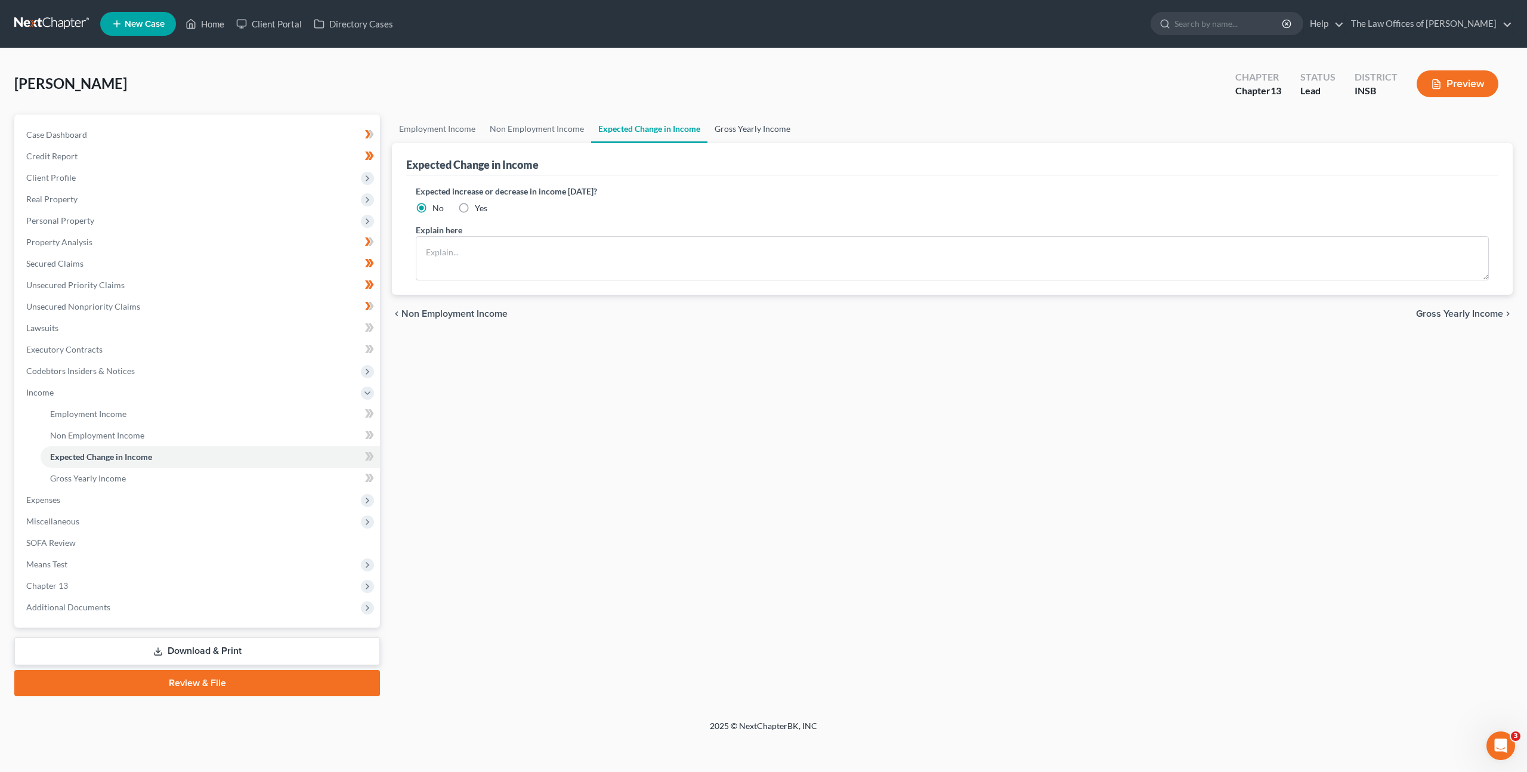
click at [732, 131] on link "Gross Yearly Income" at bounding box center [753, 129] width 90 height 29
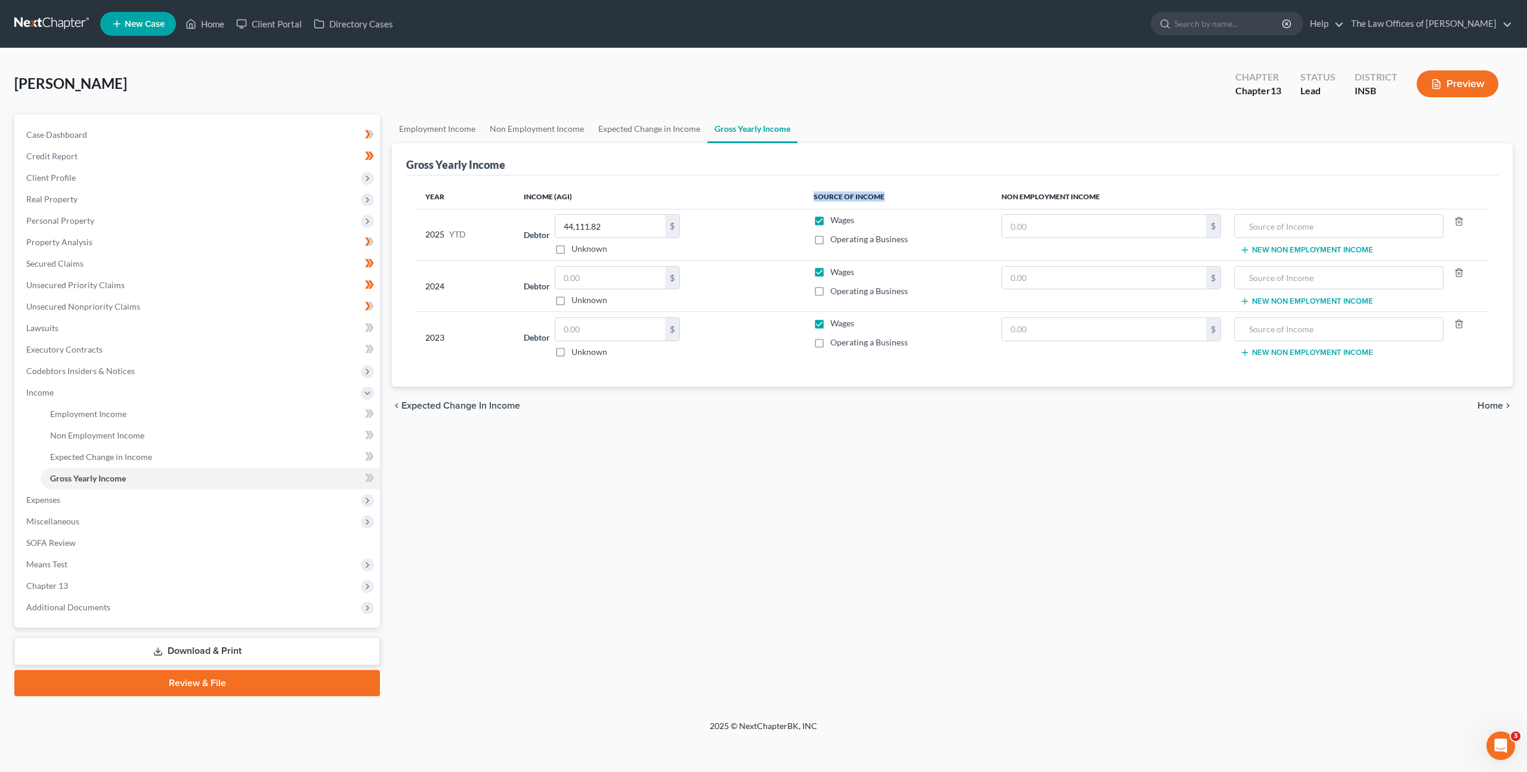
drag, startPoint x: 891, startPoint y: 195, endPoint x: 807, endPoint y: 189, distance: 85.0
click at [807, 192] on th "Source of Income" at bounding box center [897, 197] width 187 height 24
click at [807, 190] on th "Source of Income" at bounding box center [897, 197] width 187 height 24
drag, startPoint x: 1021, startPoint y: 185, endPoint x: 462, endPoint y: 186, distance: 559.6
click at [458, 190] on tr "Year Income (AGI) Source of Income Non Employment Income" at bounding box center [952, 197] width 1073 height 24
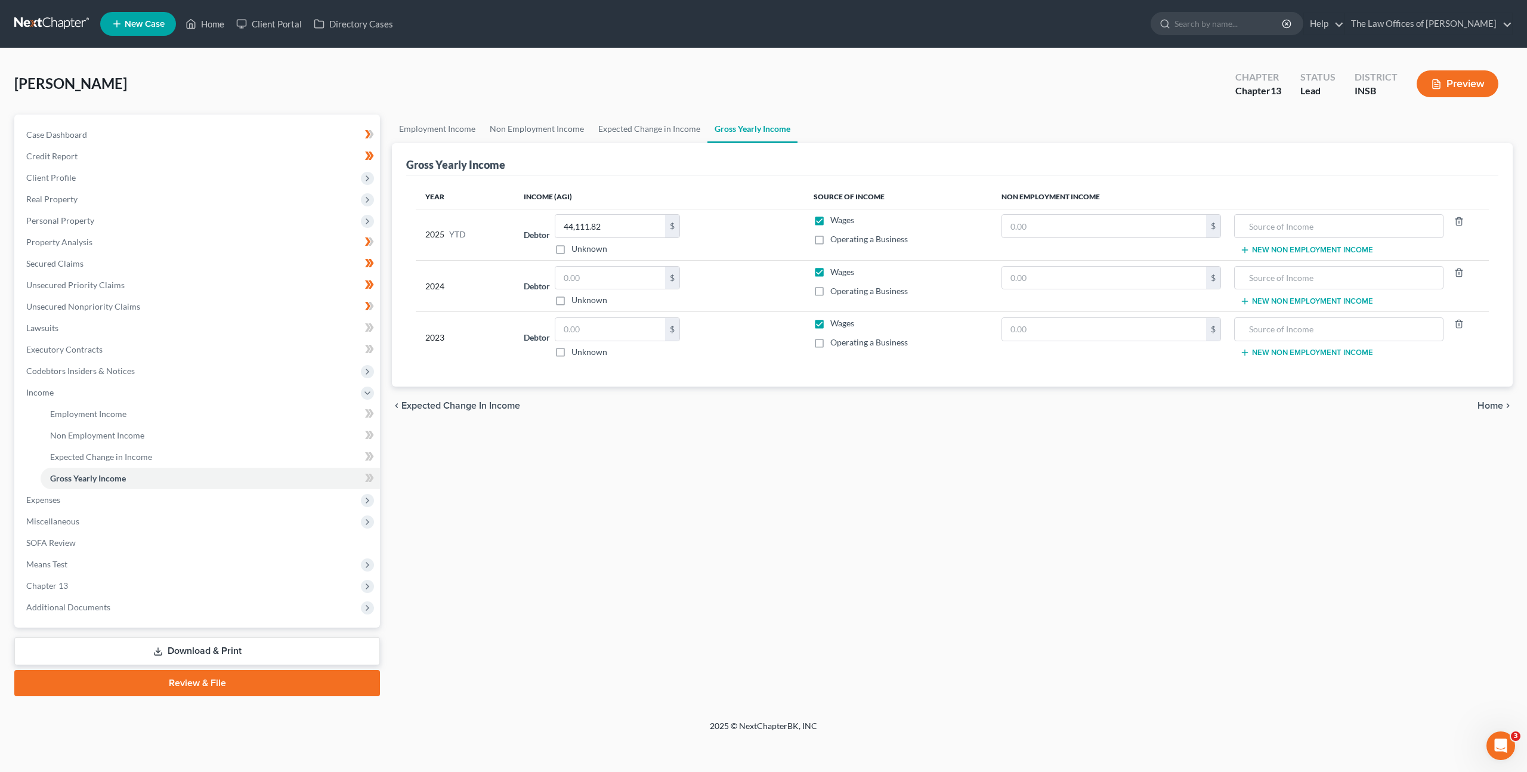
click at [462, 185] on th "Year" at bounding box center [465, 197] width 98 height 24
drag, startPoint x: 1120, startPoint y: 199, endPoint x: 635, endPoint y: 178, distance: 485.5
click at [606, 189] on tr "Year Income (AGI) Source of Income Non Employment Income" at bounding box center [952, 197] width 1073 height 24
click at [635, 178] on div "Year Income (AGI) Source of Income Non Employment Income 2025 YTD Debtor 44,111…" at bounding box center [952, 281] width 1092 height 212
drag, startPoint x: 600, startPoint y: 285, endPoint x: 643, endPoint y: 280, distance: 43.2
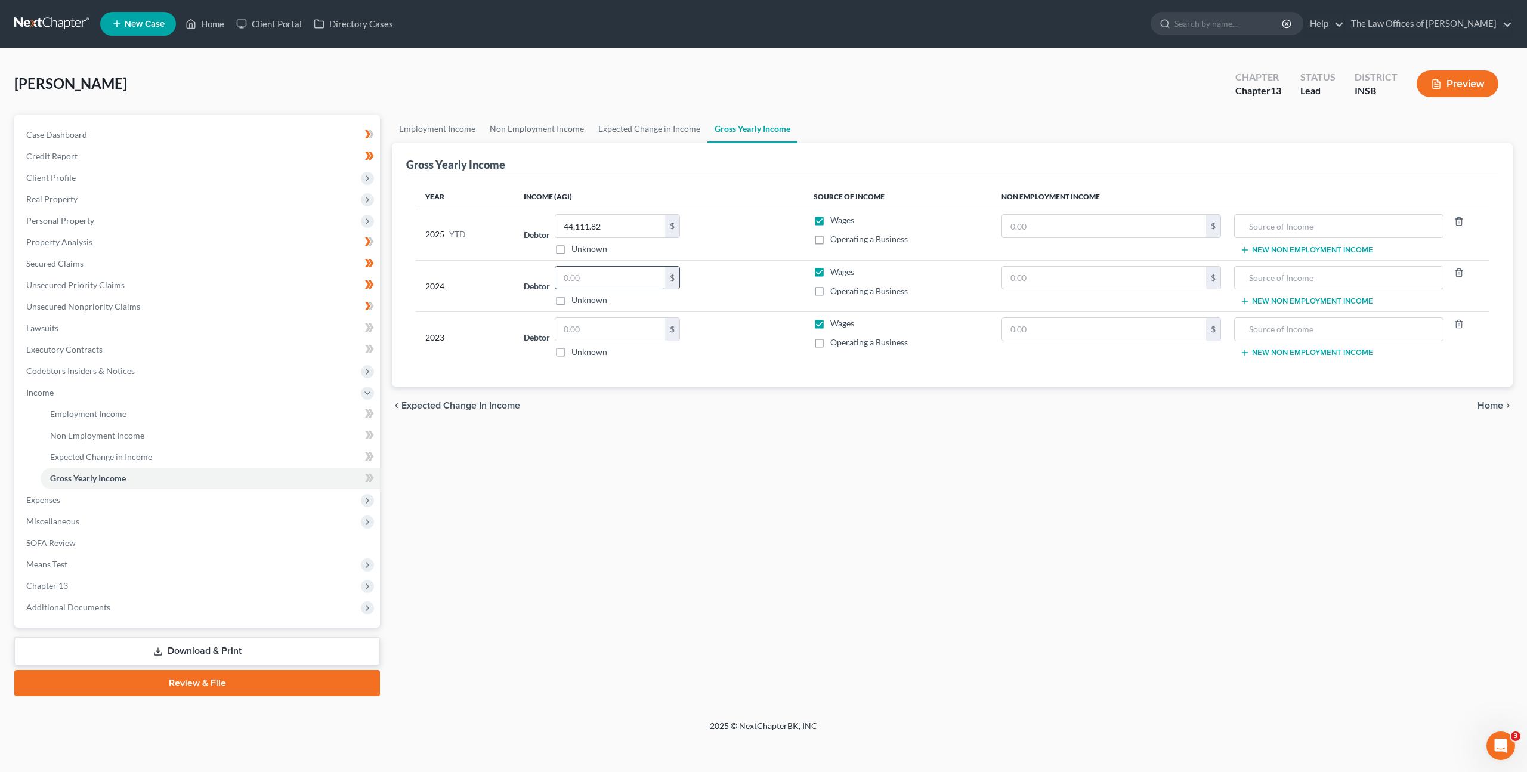
click at [600, 285] on input "text" at bounding box center [610, 278] width 110 height 23
click at [246, 495] on span "Expenses" at bounding box center [198, 499] width 363 height 21
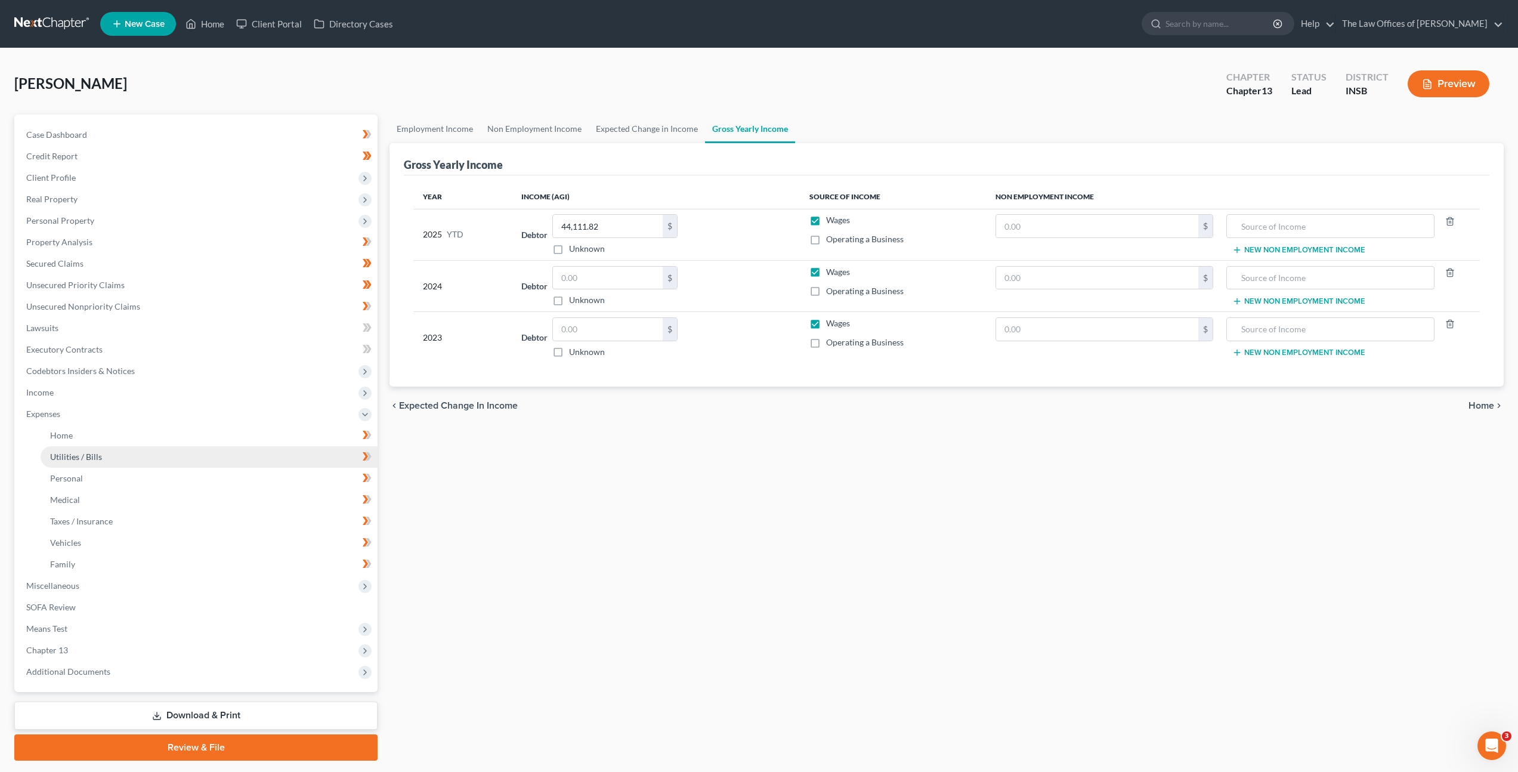
click at [249, 456] on link "Utilities / Bills" at bounding box center [209, 456] width 337 height 21
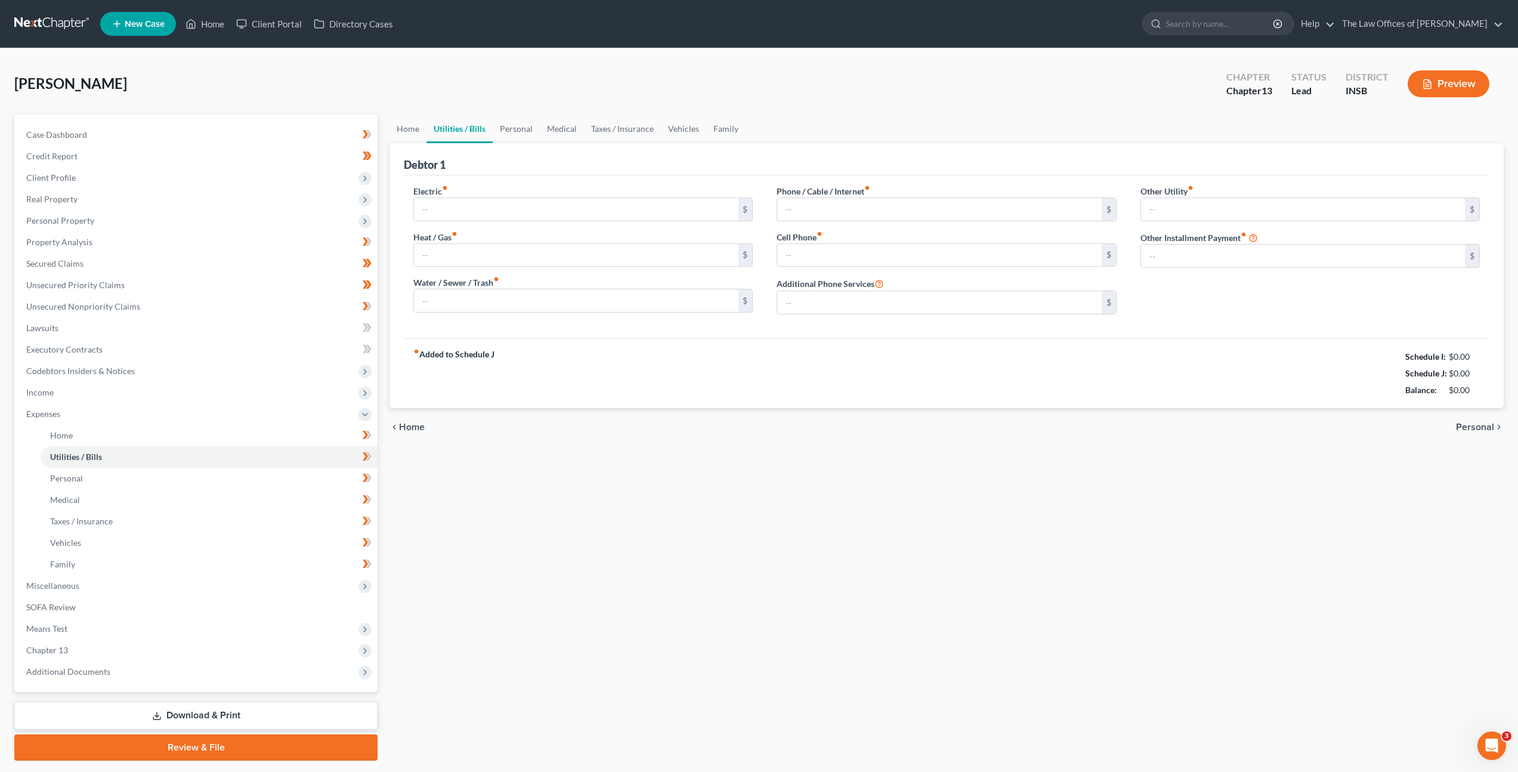
type input "0.00"
type input "60.00"
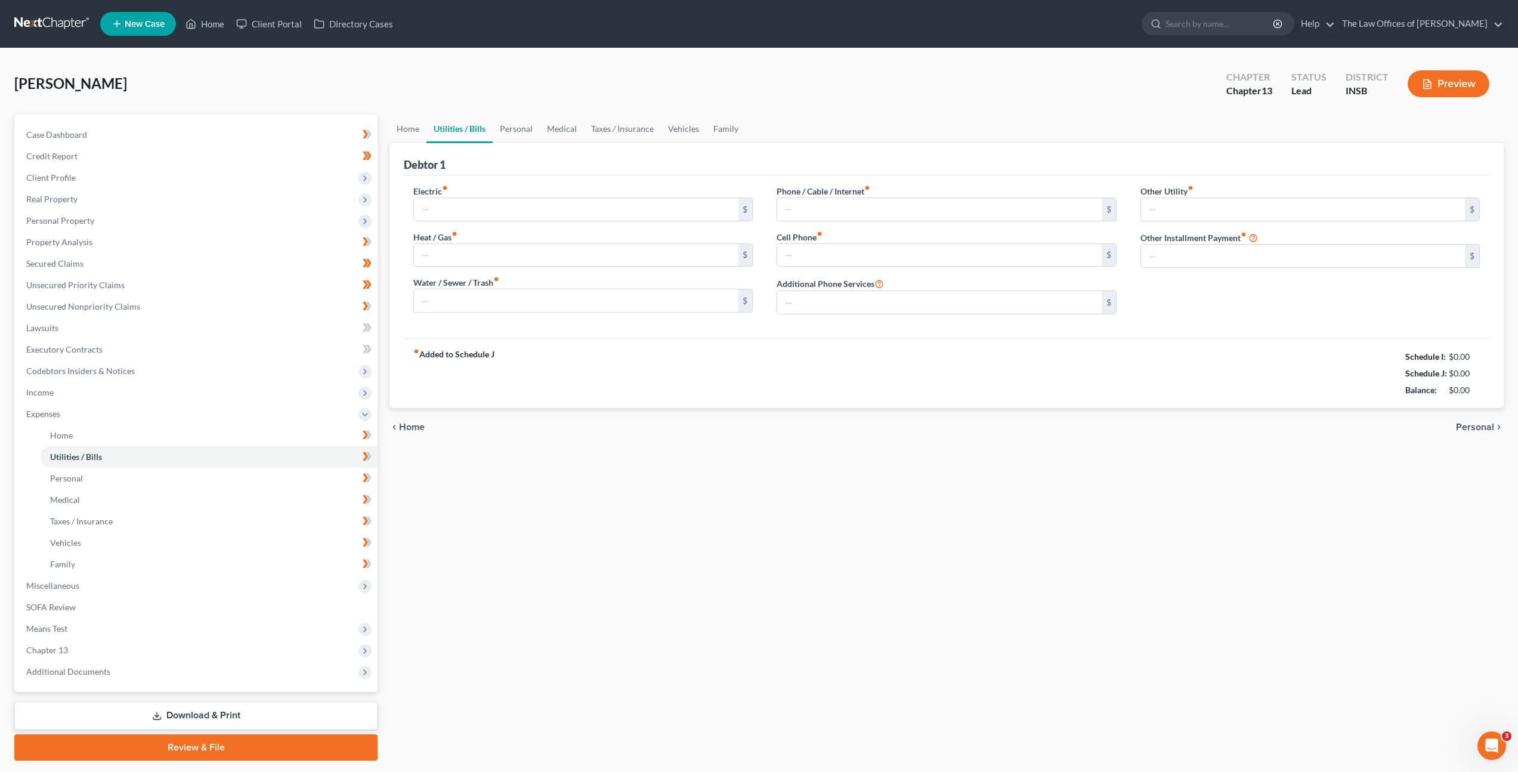
type input "0.00"
click at [233, 650] on span "Chapter 13" at bounding box center [197, 650] width 361 height 21
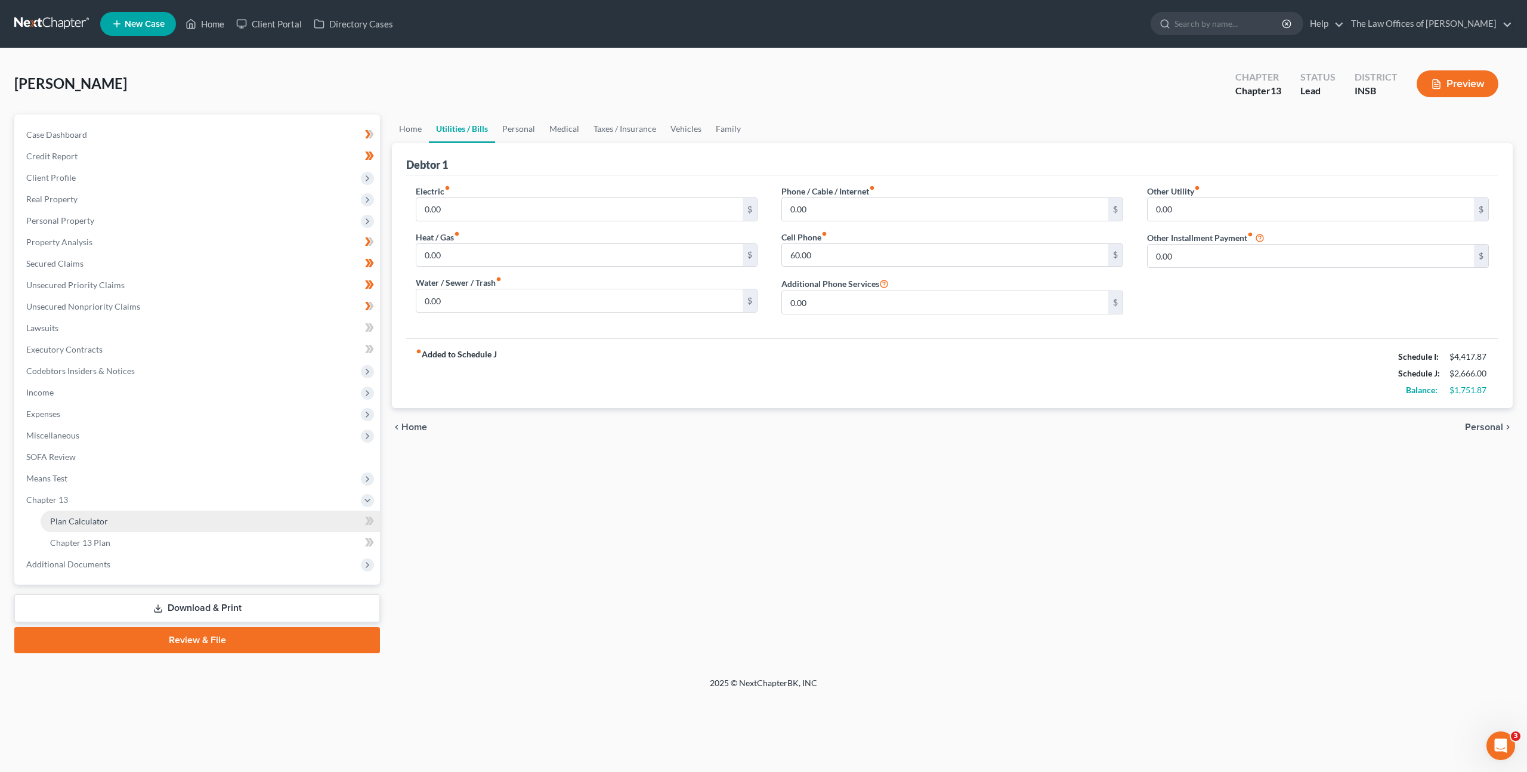
drag, startPoint x: 234, startPoint y: 518, endPoint x: 246, endPoint y: 527, distance: 14.1
click at [234, 518] on link "Plan Calculator" at bounding box center [210, 521] width 339 height 21
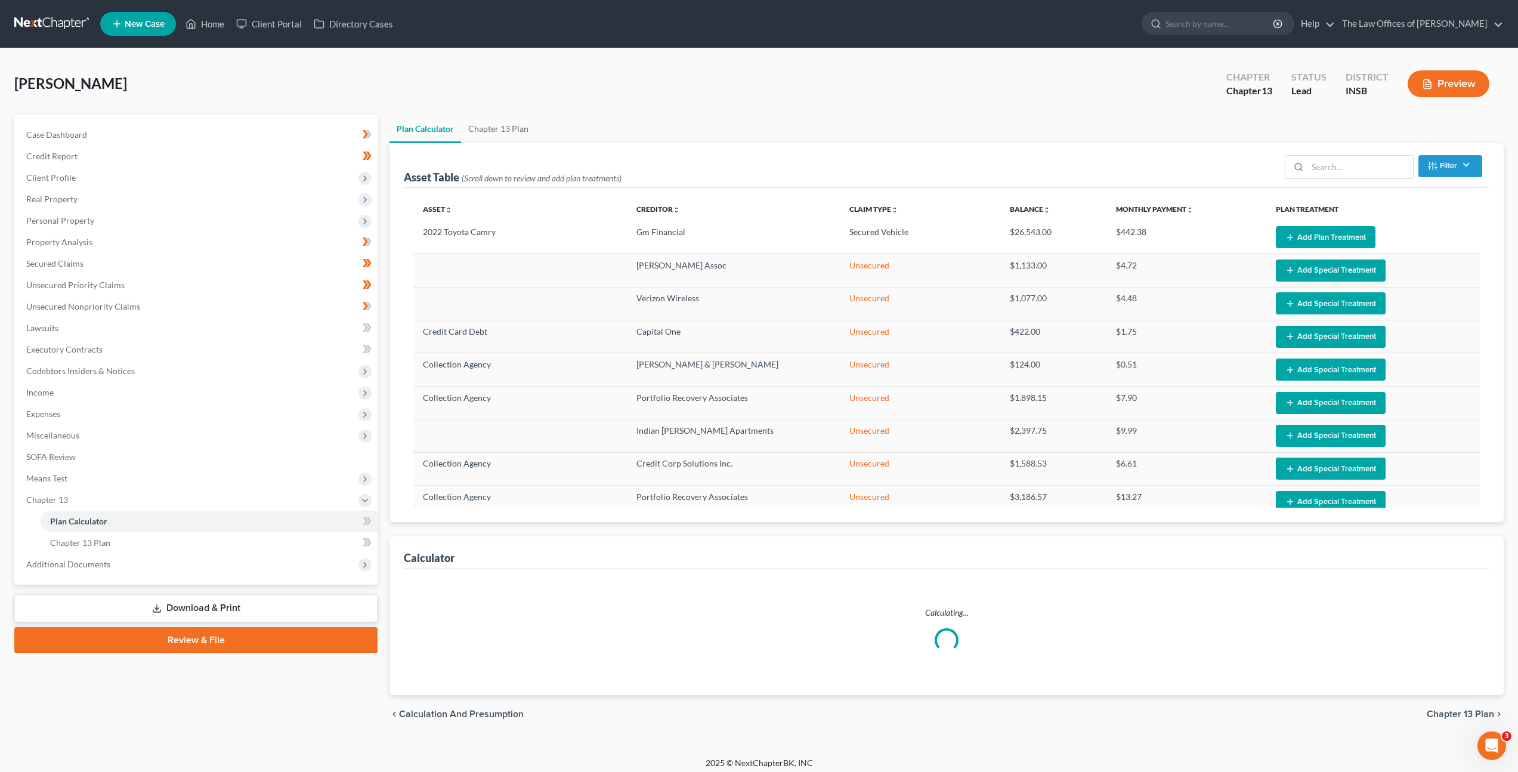
select select "59"
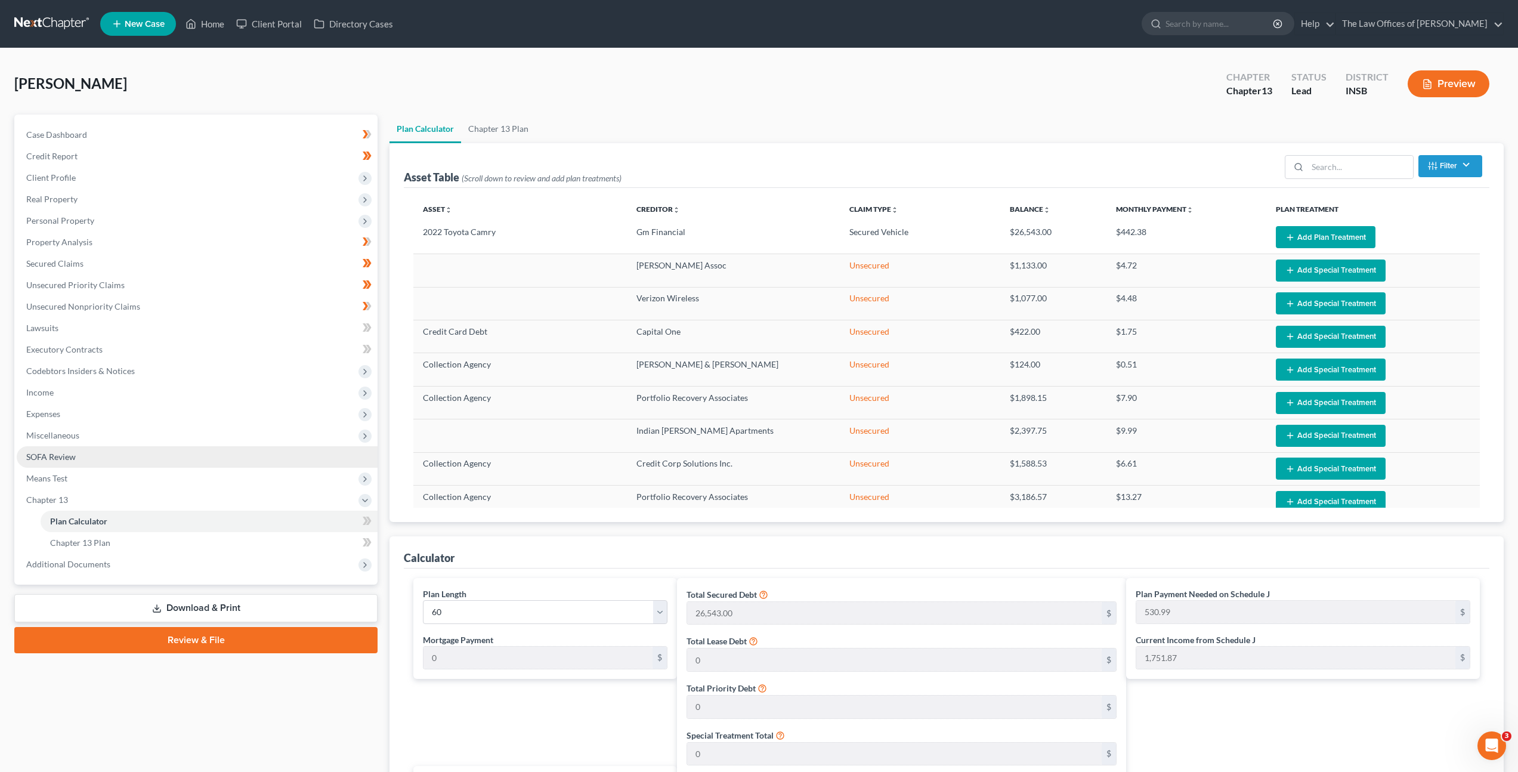
click at [166, 448] on link "SOFA Review" at bounding box center [197, 456] width 361 height 21
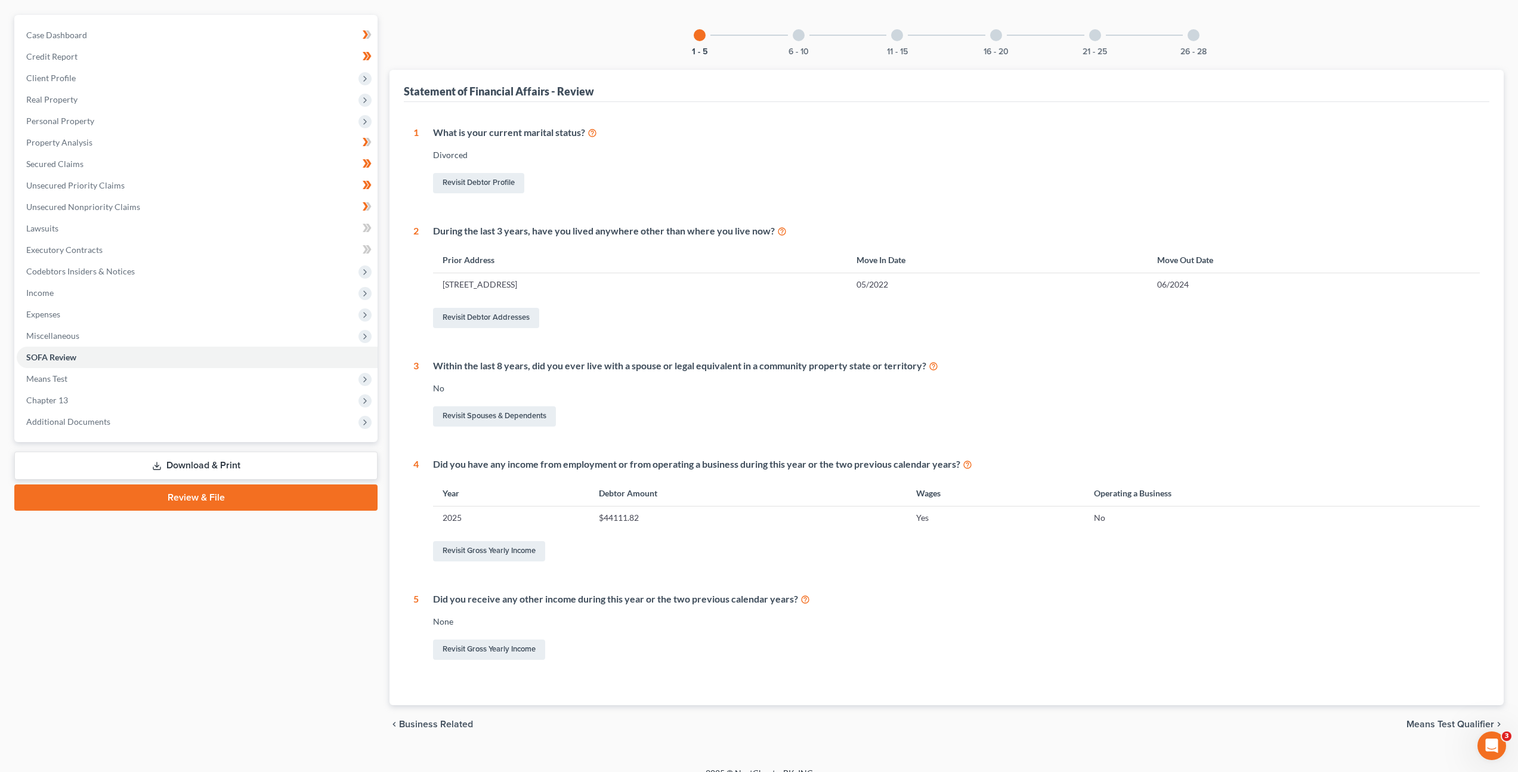
scroll to position [83, 0]
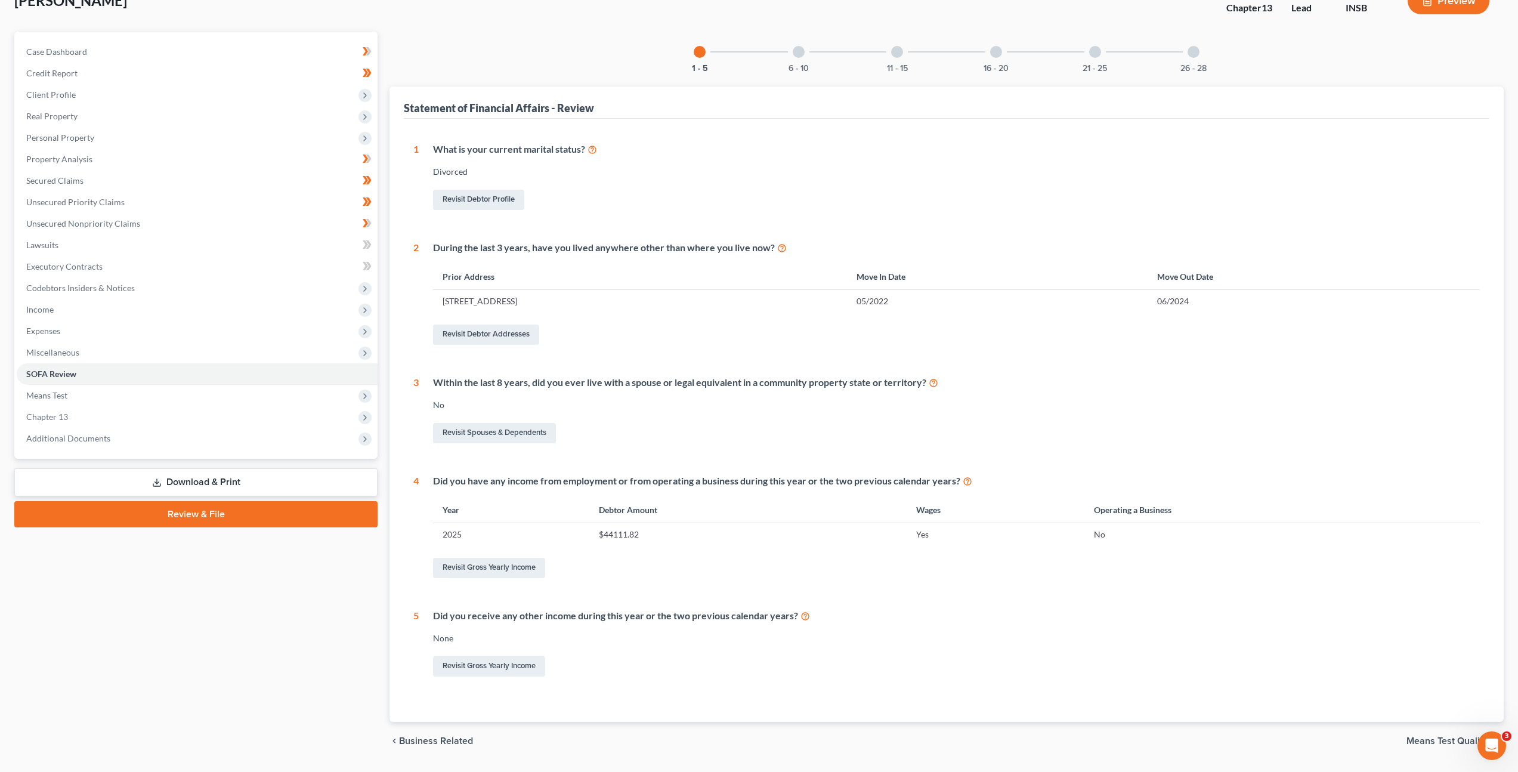
click at [796, 46] on div at bounding box center [799, 52] width 12 height 12
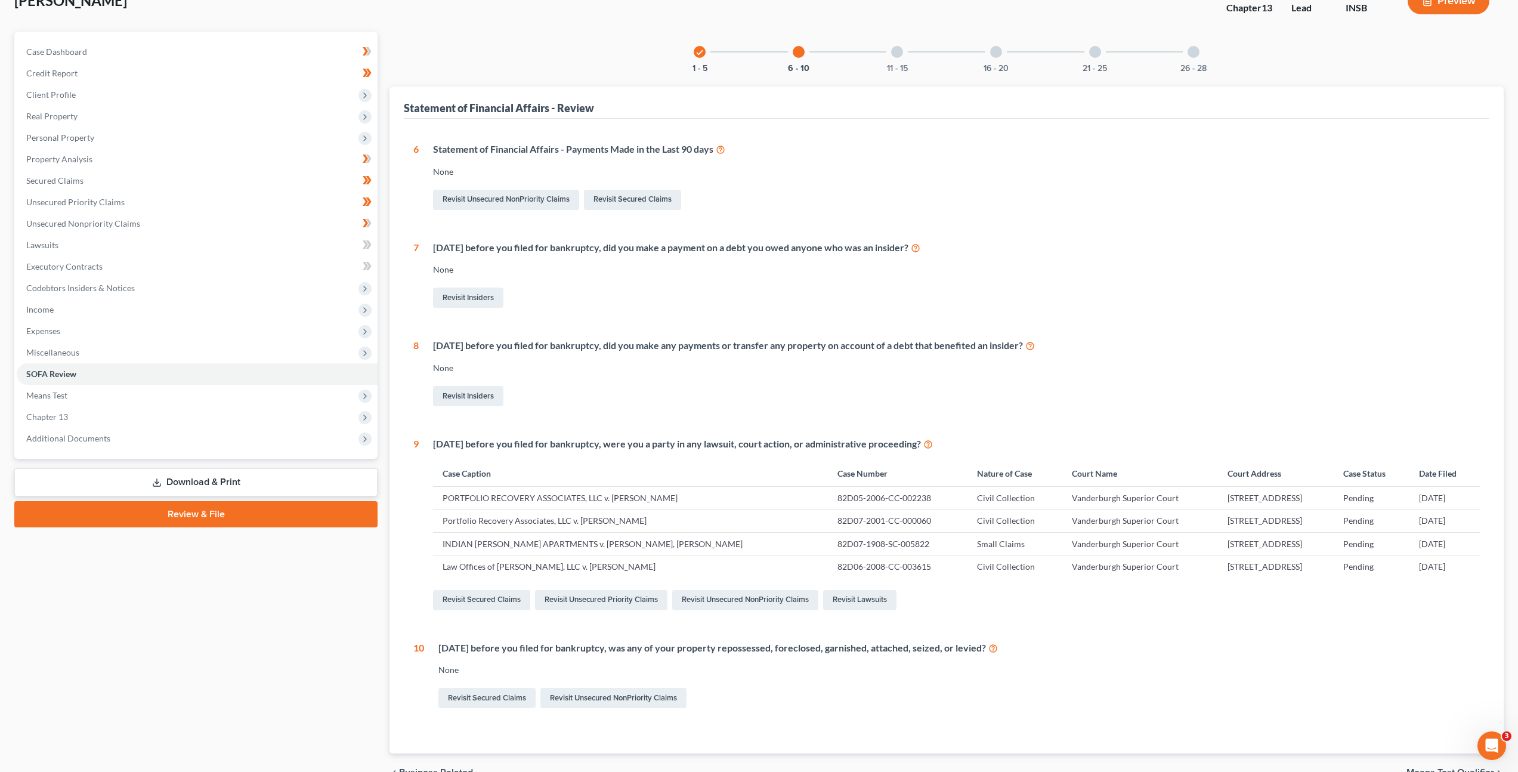
click at [900, 49] on div at bounding box center [897, 52] width 12 height 12
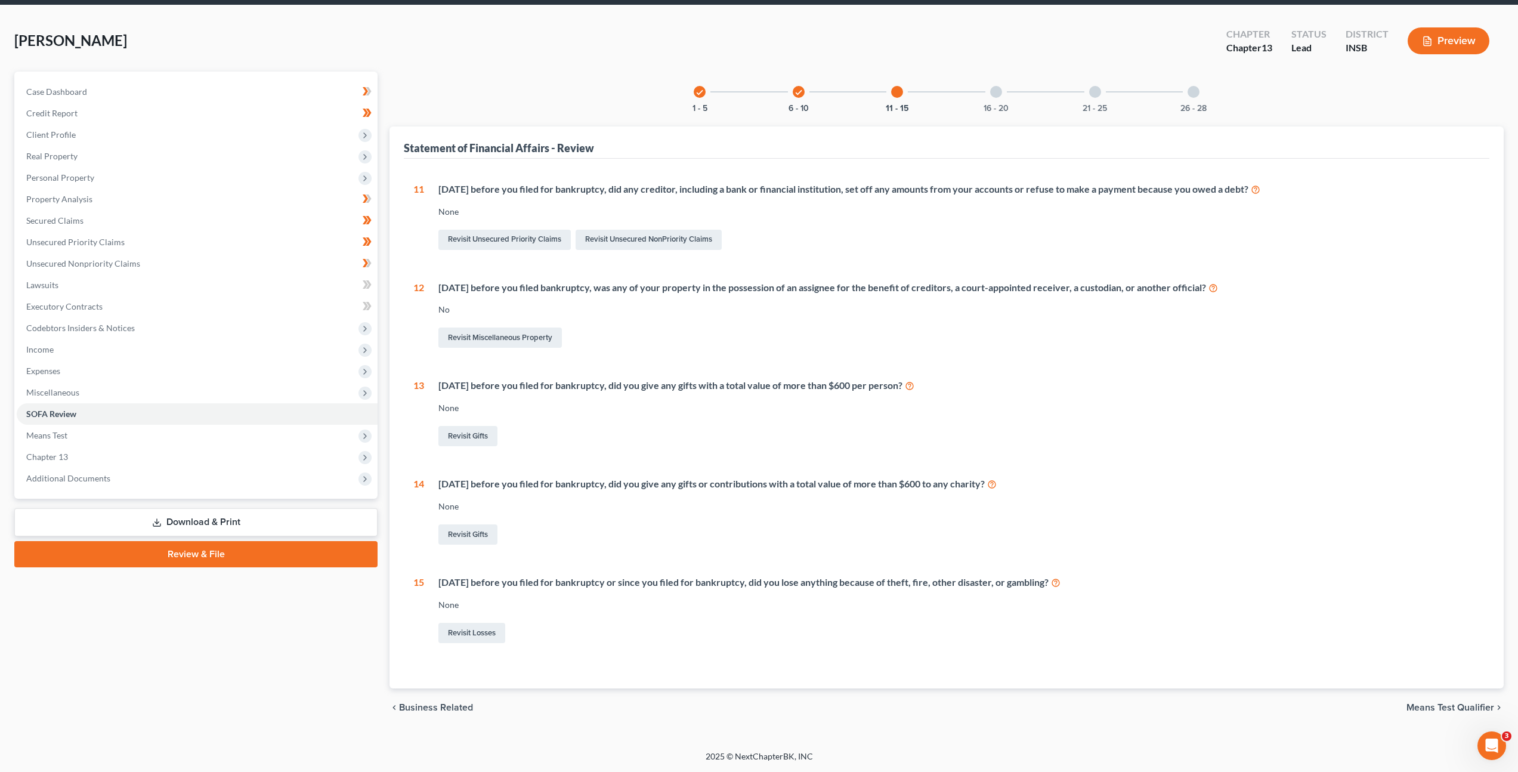
scroll to position [43, 0]
click at [993, 95] on div at bounding box center [996, 92] width 12 height 12
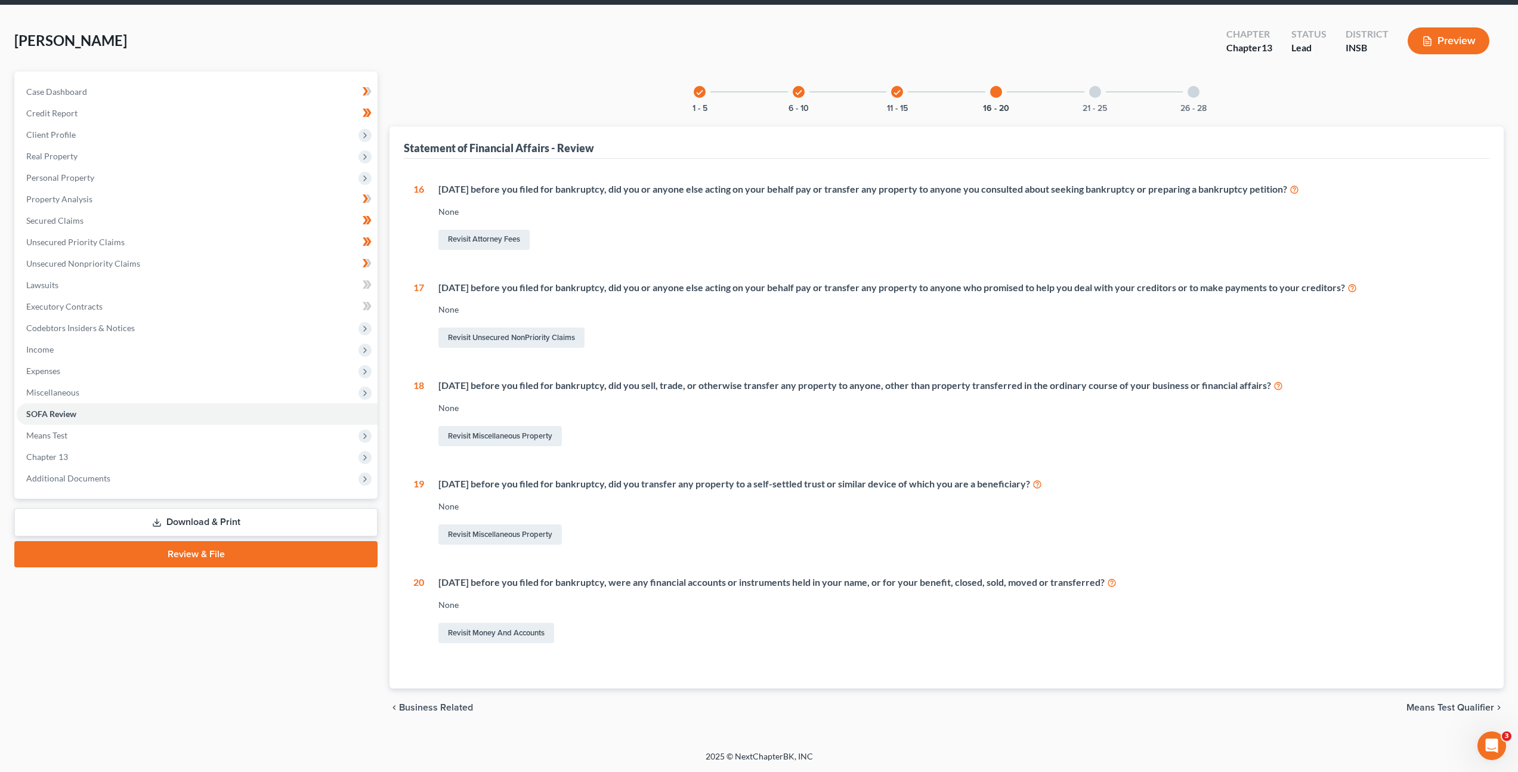
click at [753, 430] on div "Revisit Miscellaneous Property" at bounding box center [960, 436] width 1042 height 25
click at [935, 447] on div "Revisit Miscellaneous Property" at bounding box center [960, 436] width 1042 height 25
click at [1090, 94] on div at bounding box center [1095, 92] width 12 height 12
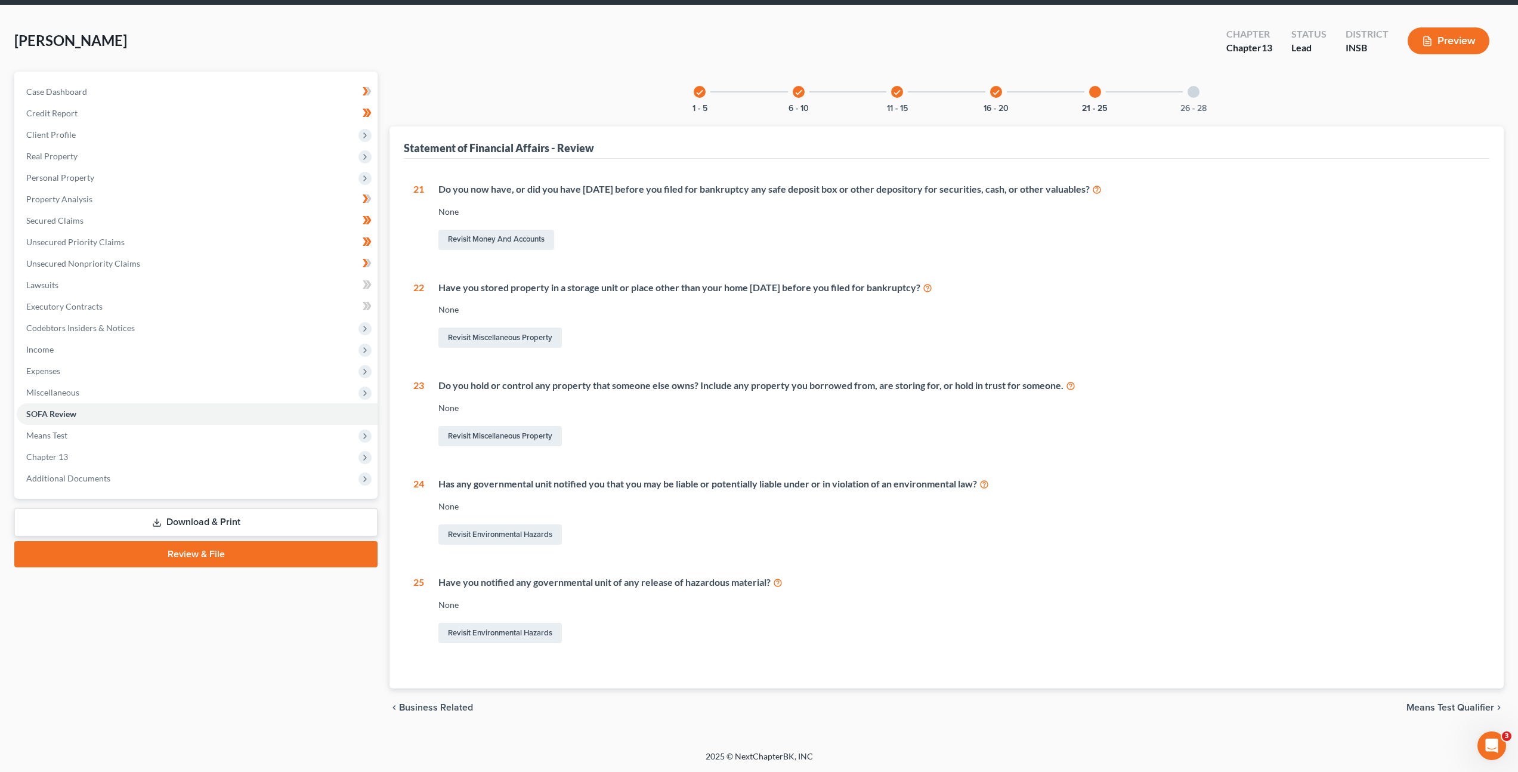
click at [1191, 94] on div at bounding box center [1194, 92] width 12 height 12
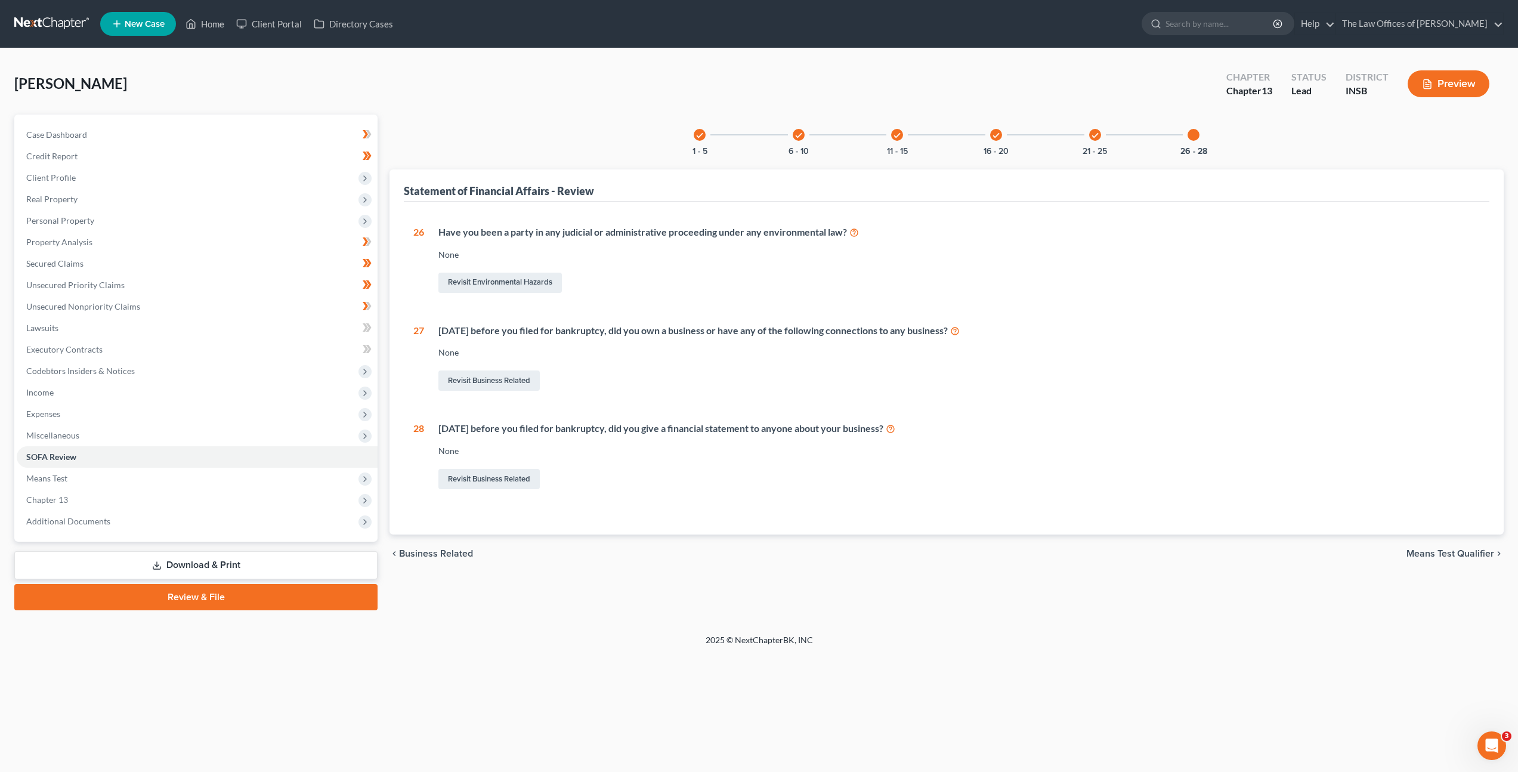
scroll to position [0, 0]
click at [109, 409] on span "Expenses" at bounding box center [198, 413] width 363 height 21
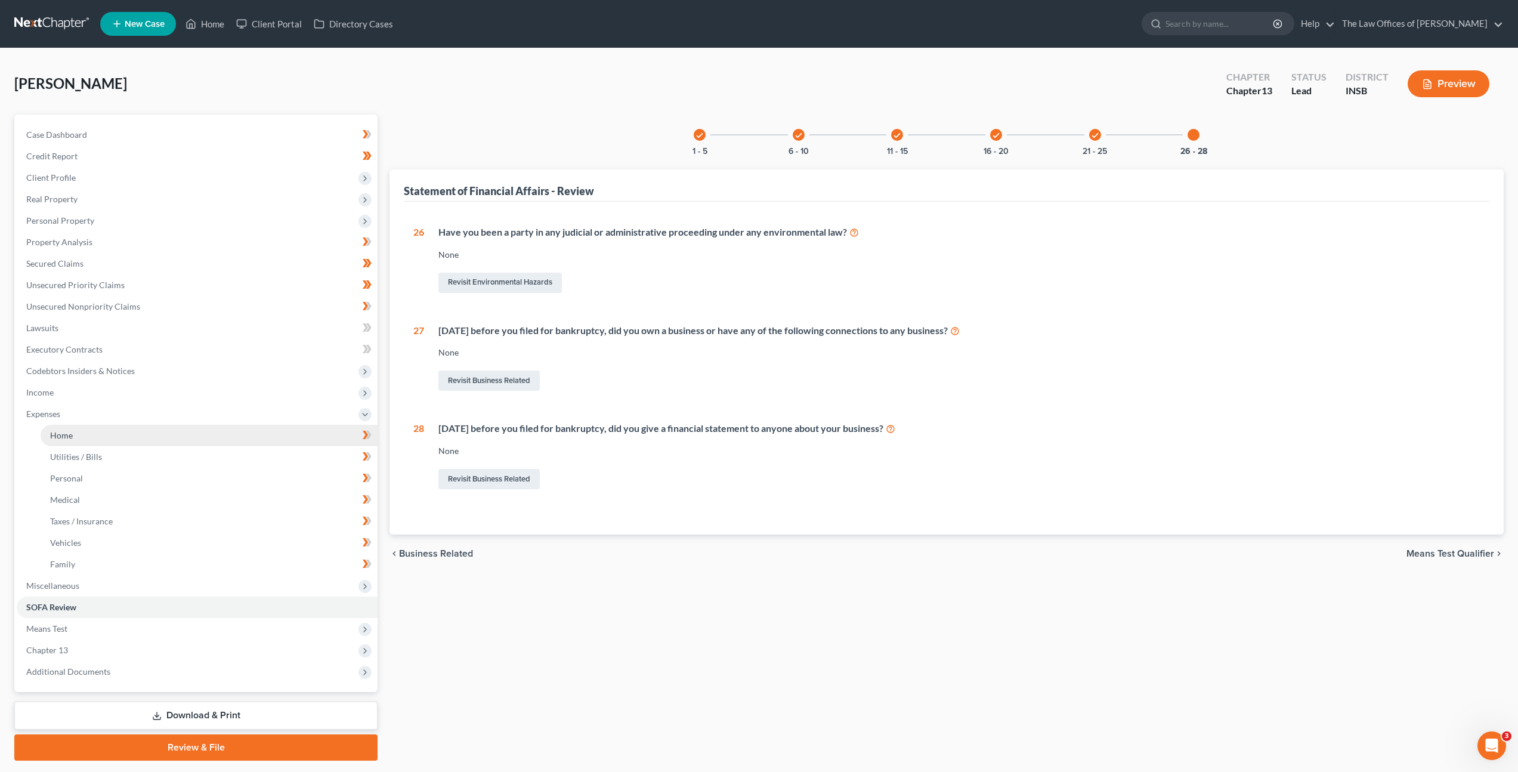
click at [101, 428] on link "Home" at bounding box center [209, 435] width 337 height 21
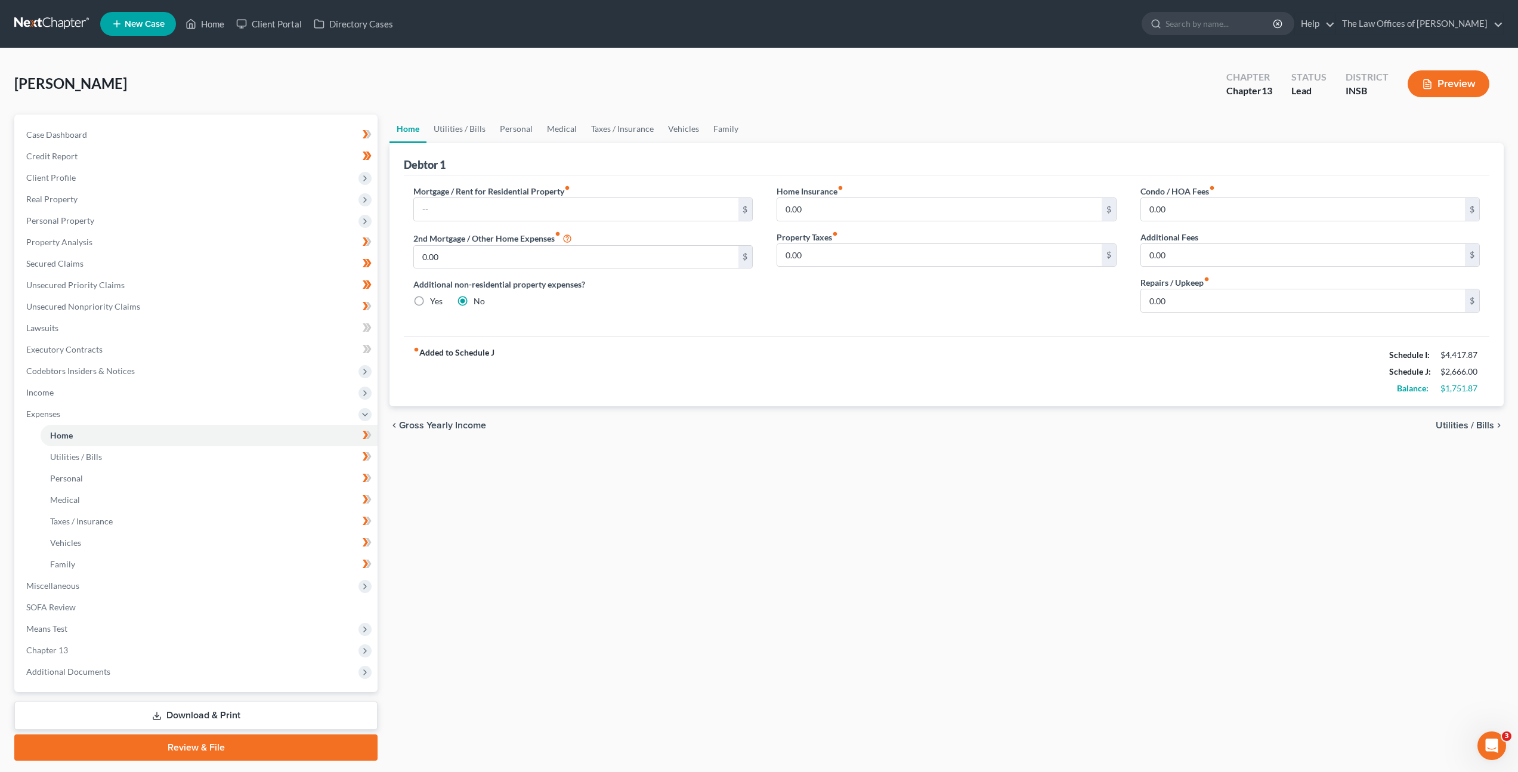
click at [771, 466] on div "Home Utilities / Bills Personal Medical Taxes / Insurance Vehicles Family Debto…" at bounding box center [947, 438] width 1126 height 646
click at [45, 27] on link at bounding box center [52, 23] width 76 height 21
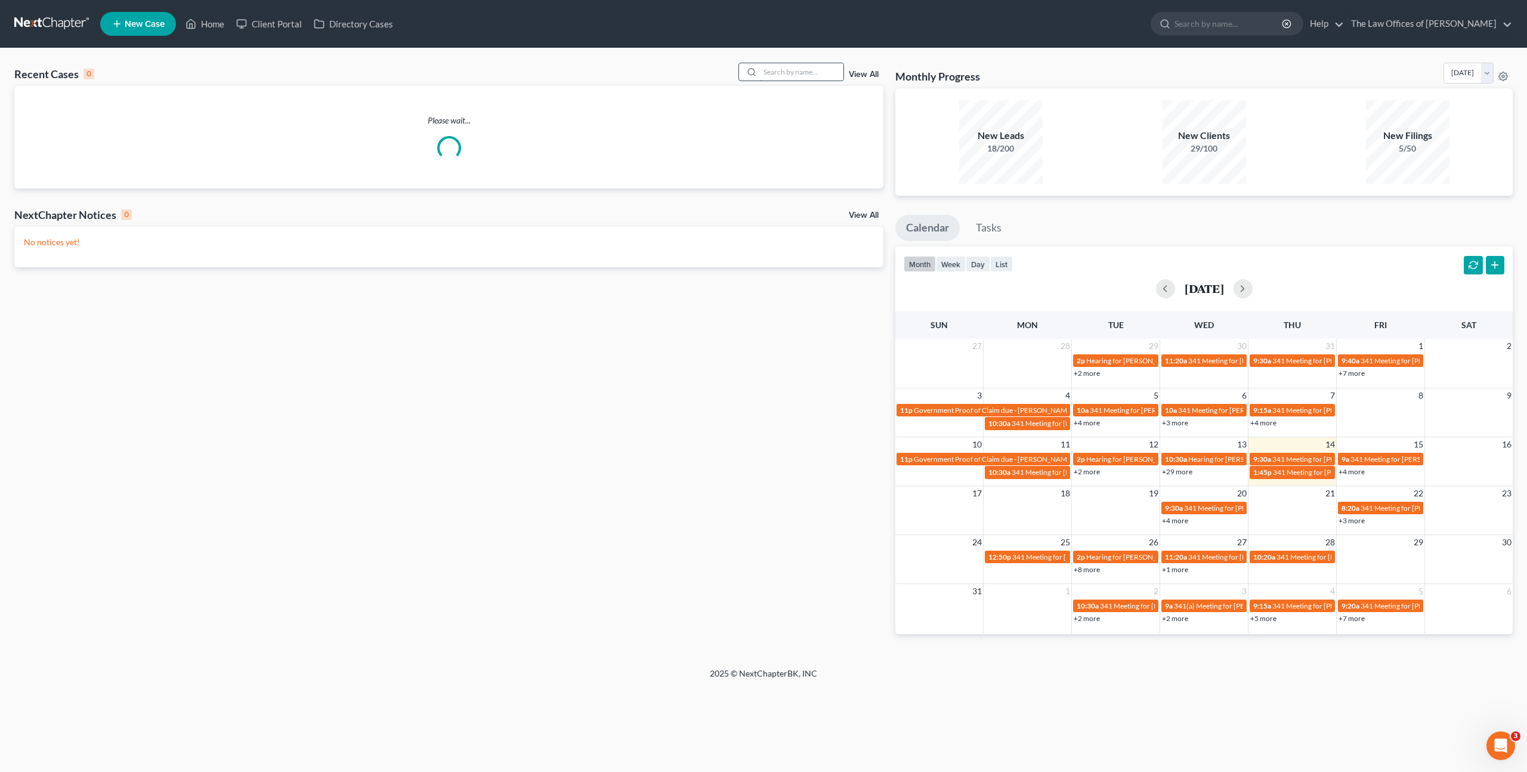
drag, startPoint x: 777, startPoint y: 73, endPoint x: 795, endPoint y: 72, distance: 17.3
click at [780, 72] on input "search" at bounding box center [802, 71] width 84 height 17
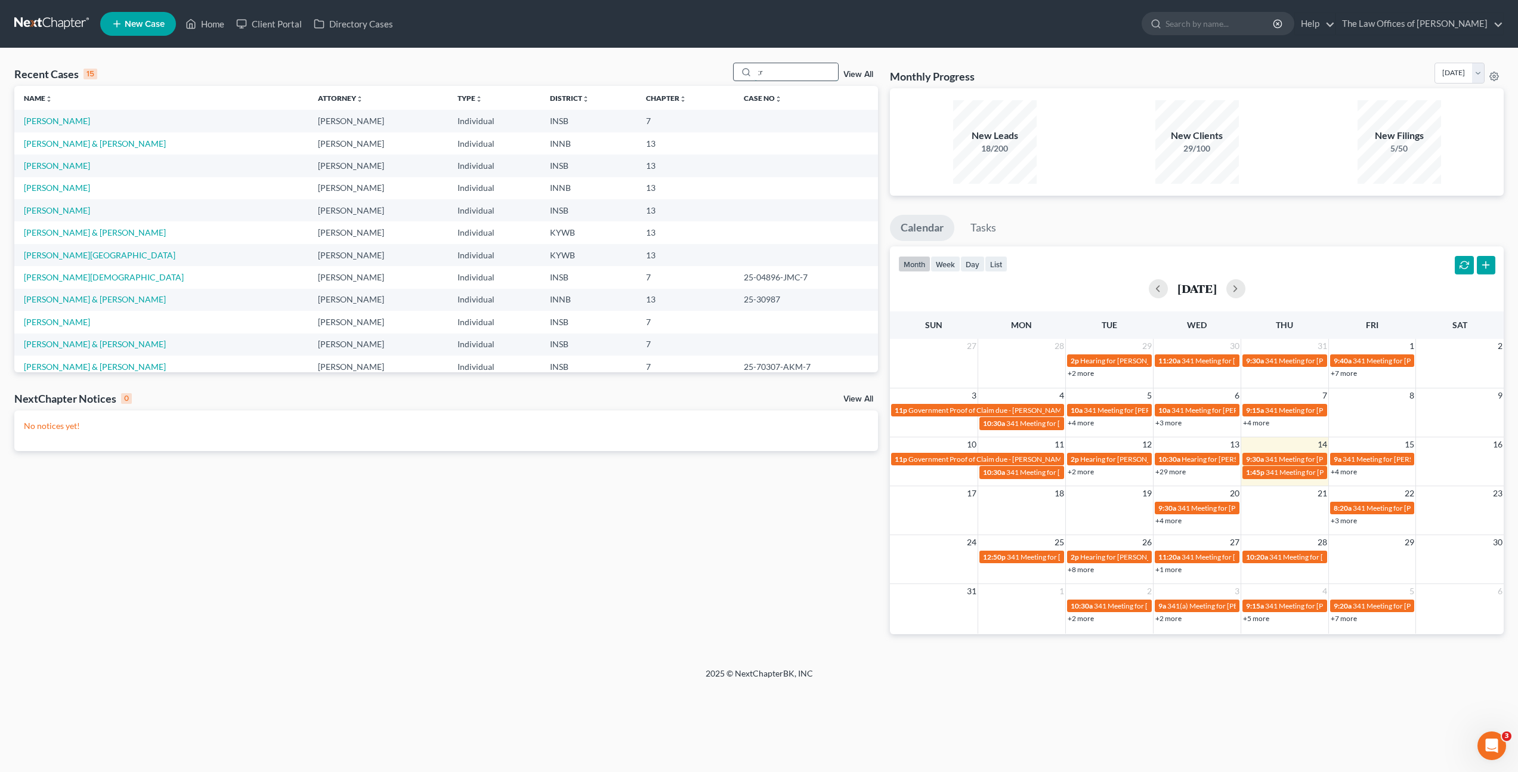
type input ";"
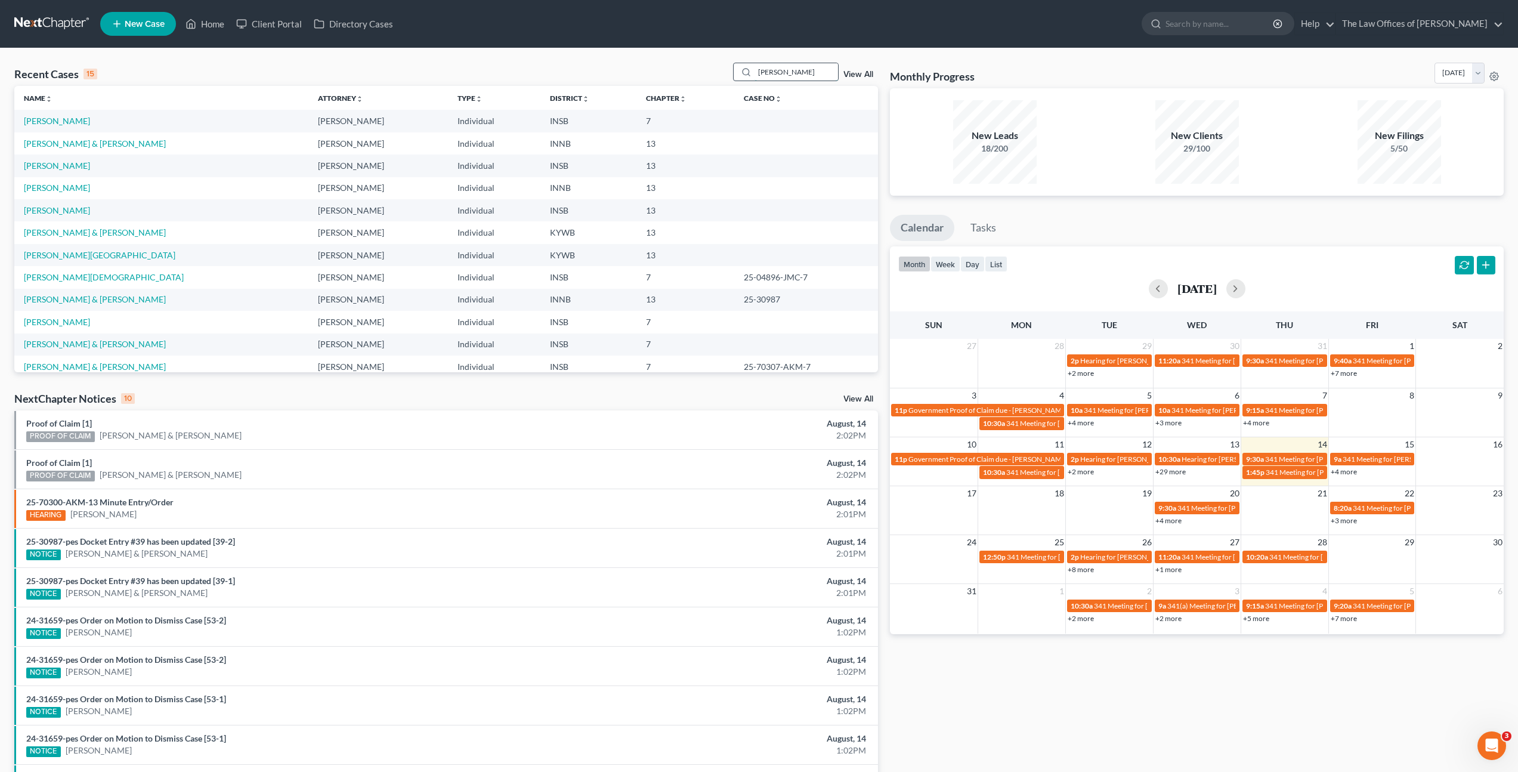
type input "[PERSON_NAME]"
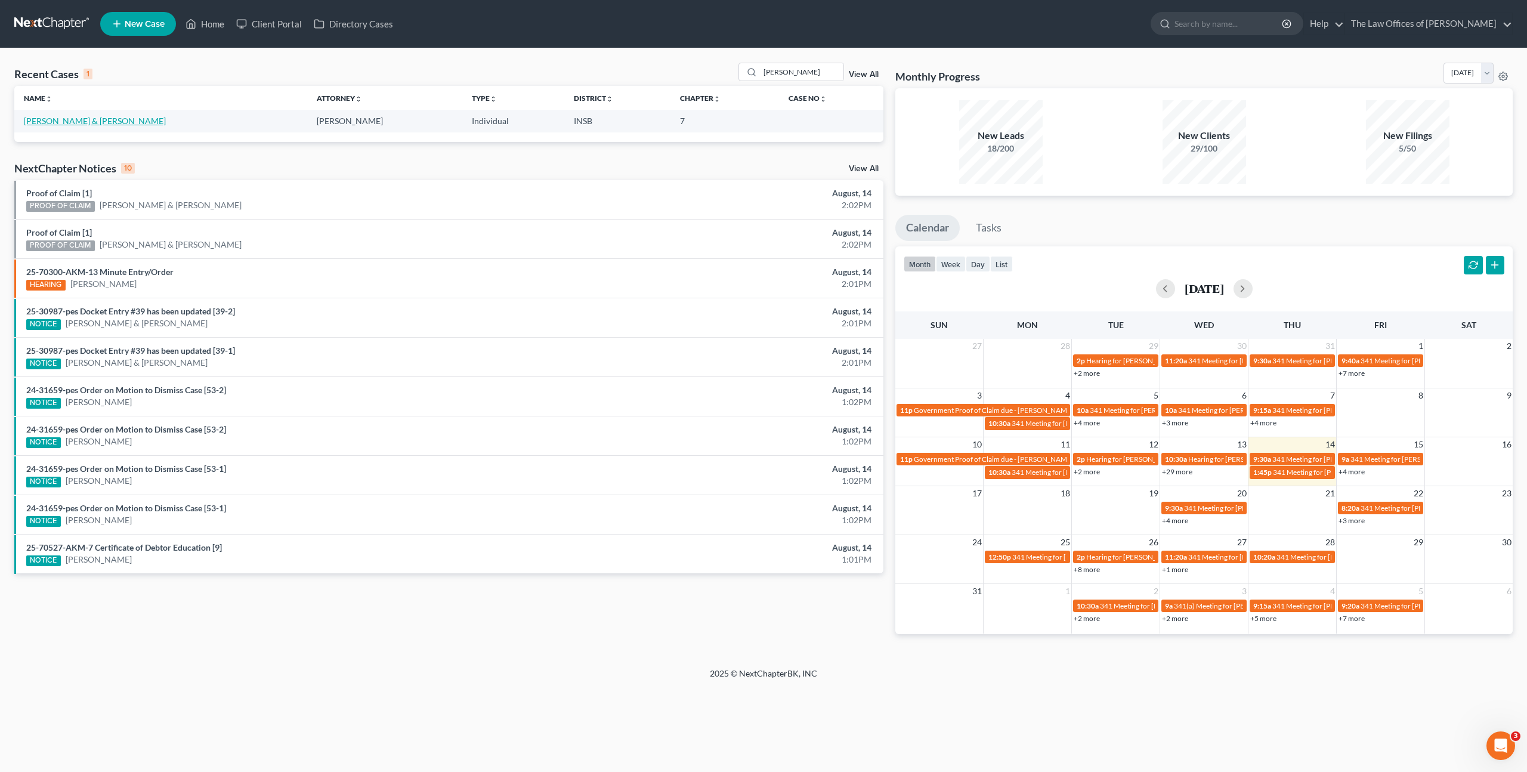
click at [104, 121] on link "[PERSON_NAME] & [PERSON_NAME]" at bounding box center [95, 121] width 142 height 10
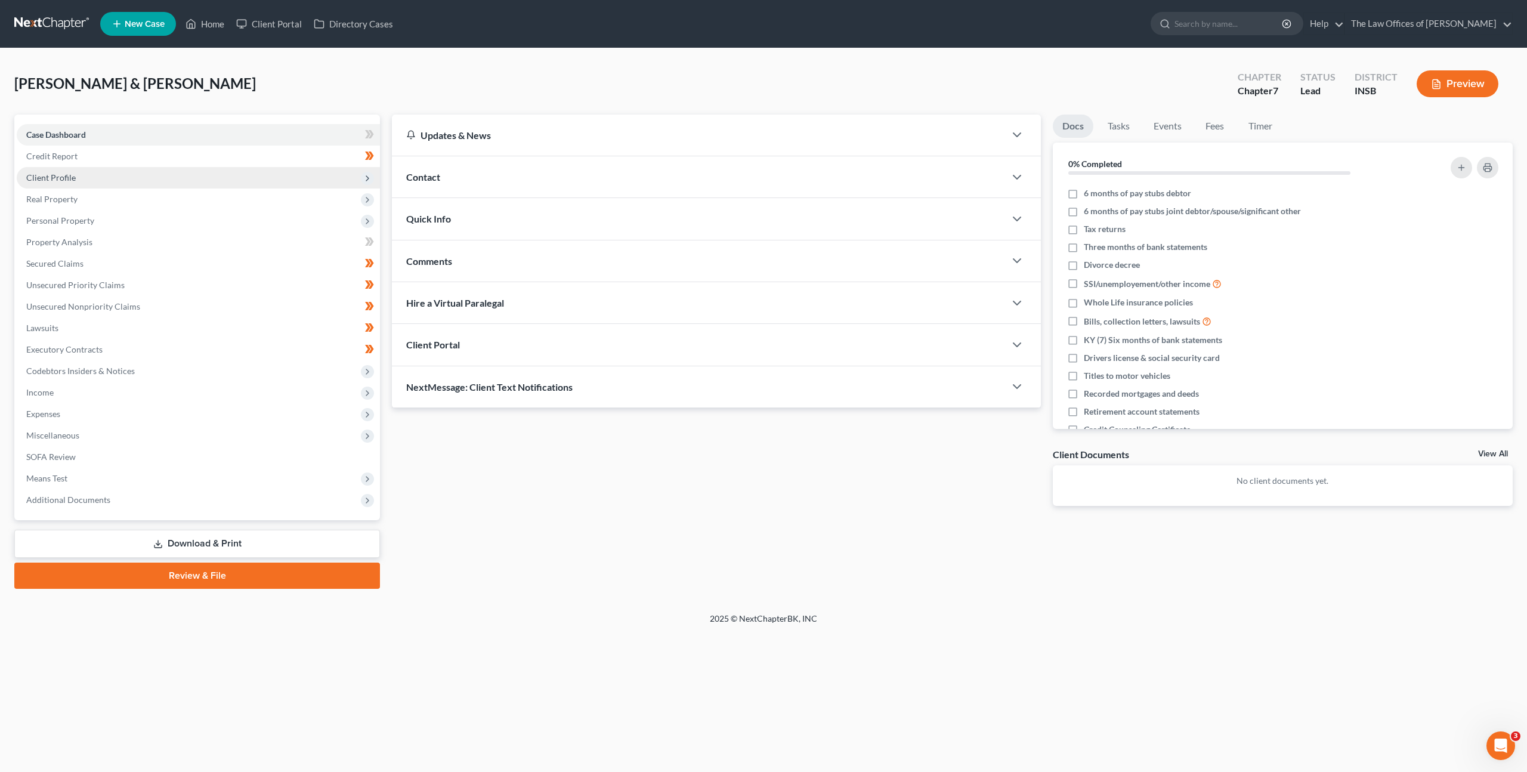
click at [257, 176] on span "Client Profile" at bounding box center [198, 177] width 363 height 21
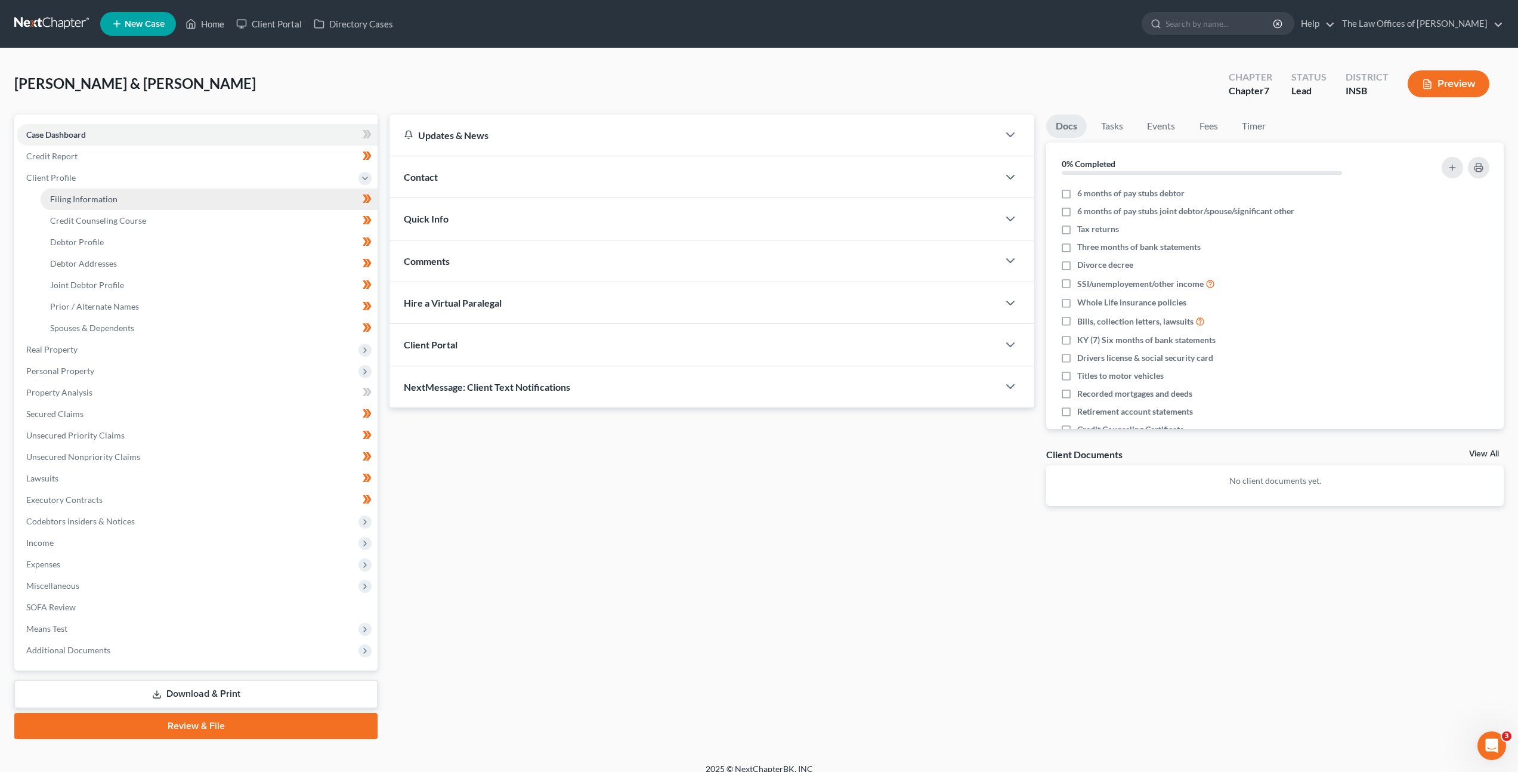
click at [250, 192] on link "Filing Information" at bounding box center [209, 199] width 337 height 21
select select "1"
select select "0"
select select "15"
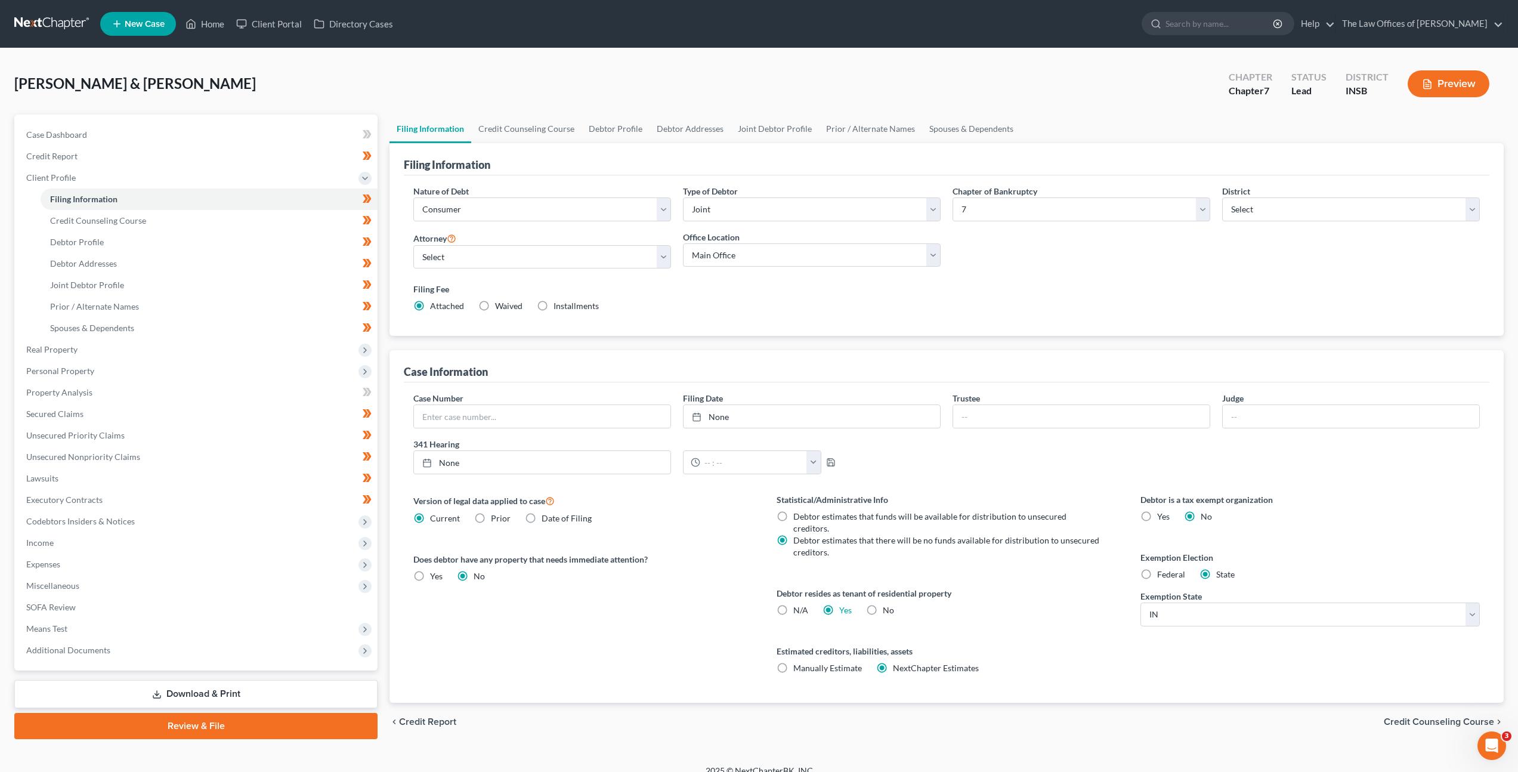
click at [883, 604] on label "No" at bounding box center [888, 610] width 11 height 12
click at [888, 604] on input "No" at bounding box center [892, 608] width 8 height 8
radio input "true"
click at [839, 604] on label "Yes Yes" at bounding box center [845, 610] width 13 height 12
click at [844, 604] on input "Yes Yes" at bounding box center [848, 608] width 8 height 8
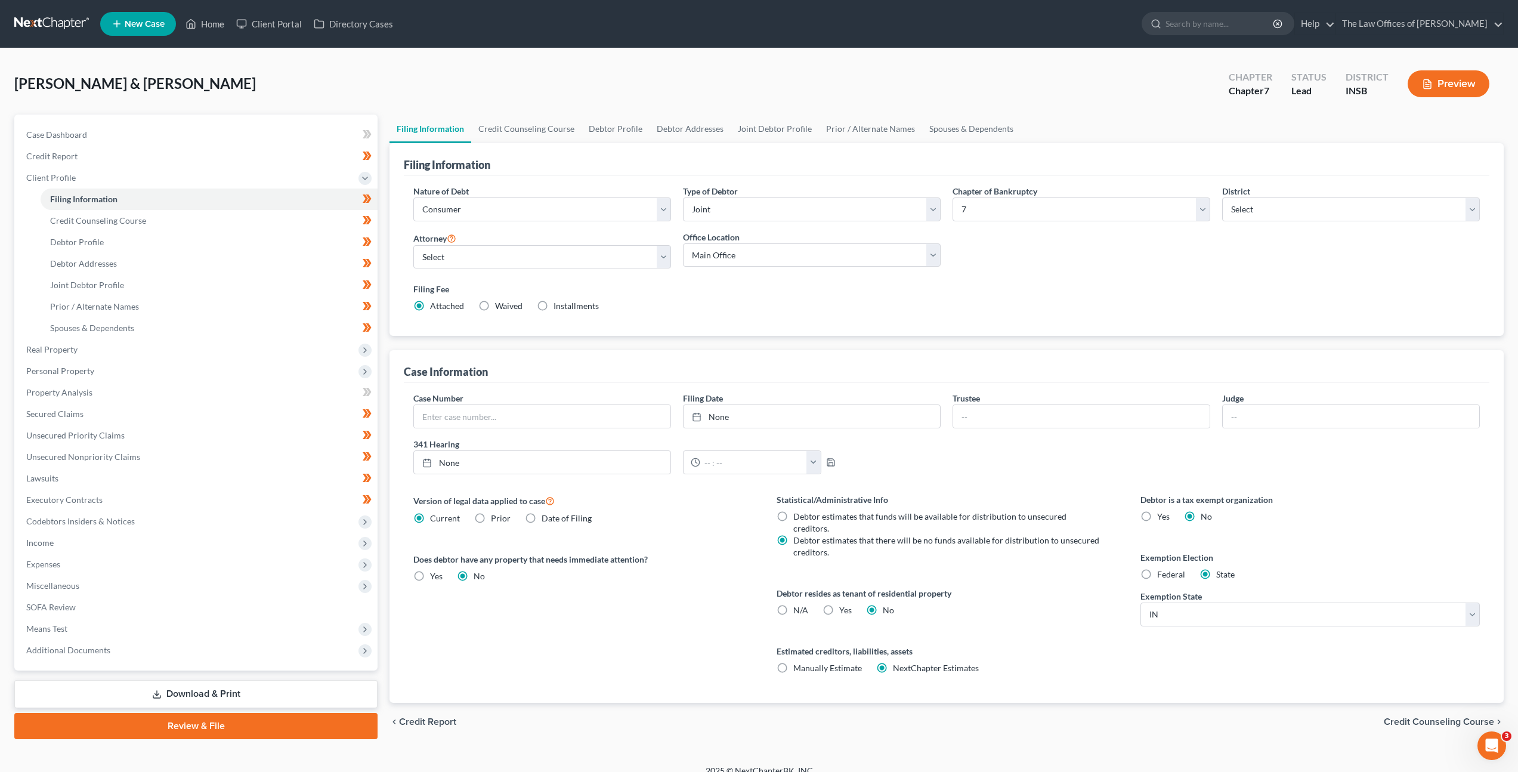
radio input "true"
radio input "false"
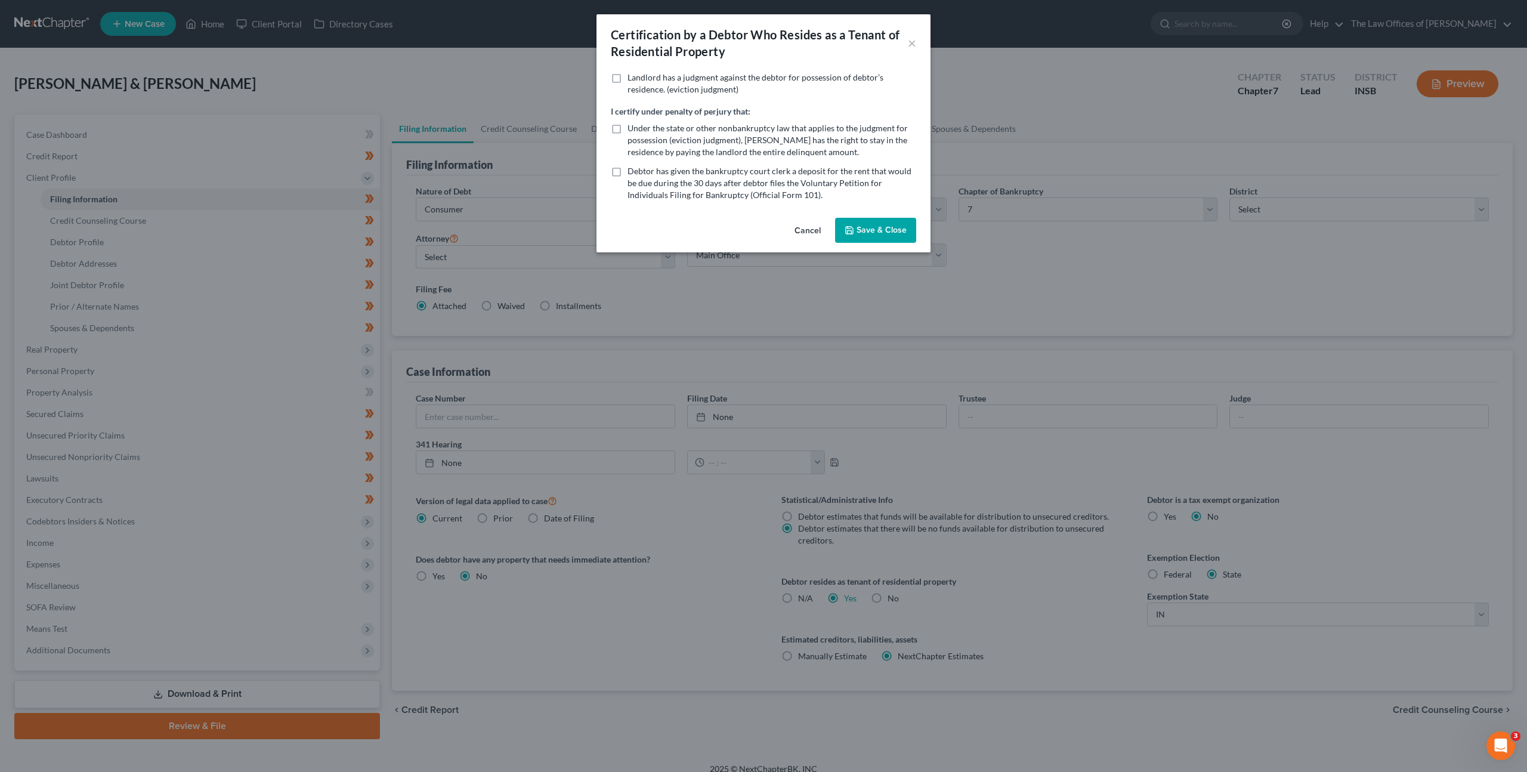
click at [870, 234] on button "Save & Close" at bounding box center [875, 230] width 81 height 25
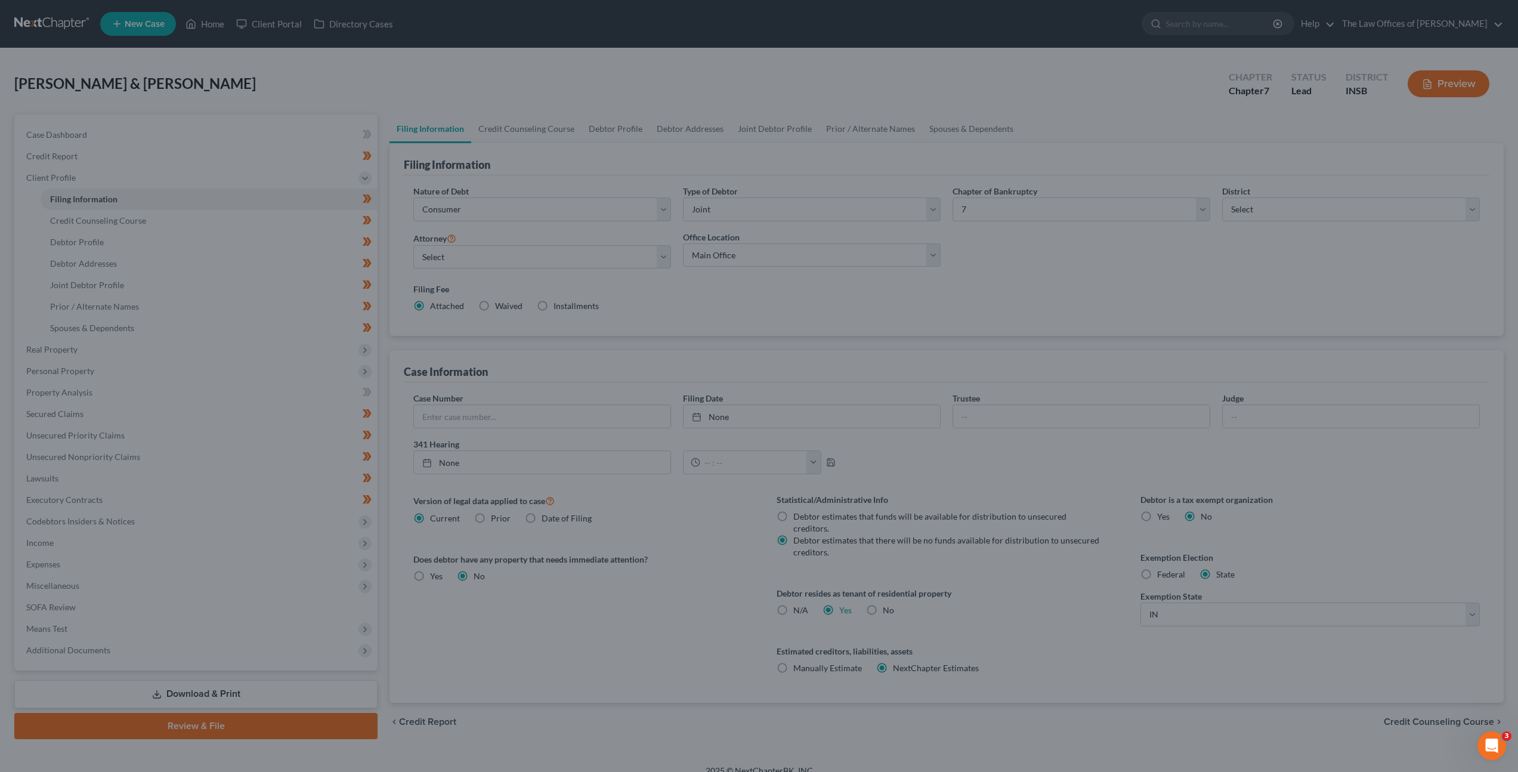
click at [1465, 82] on button "Preview" at bounding box center [1449, 83] width 82 height 27
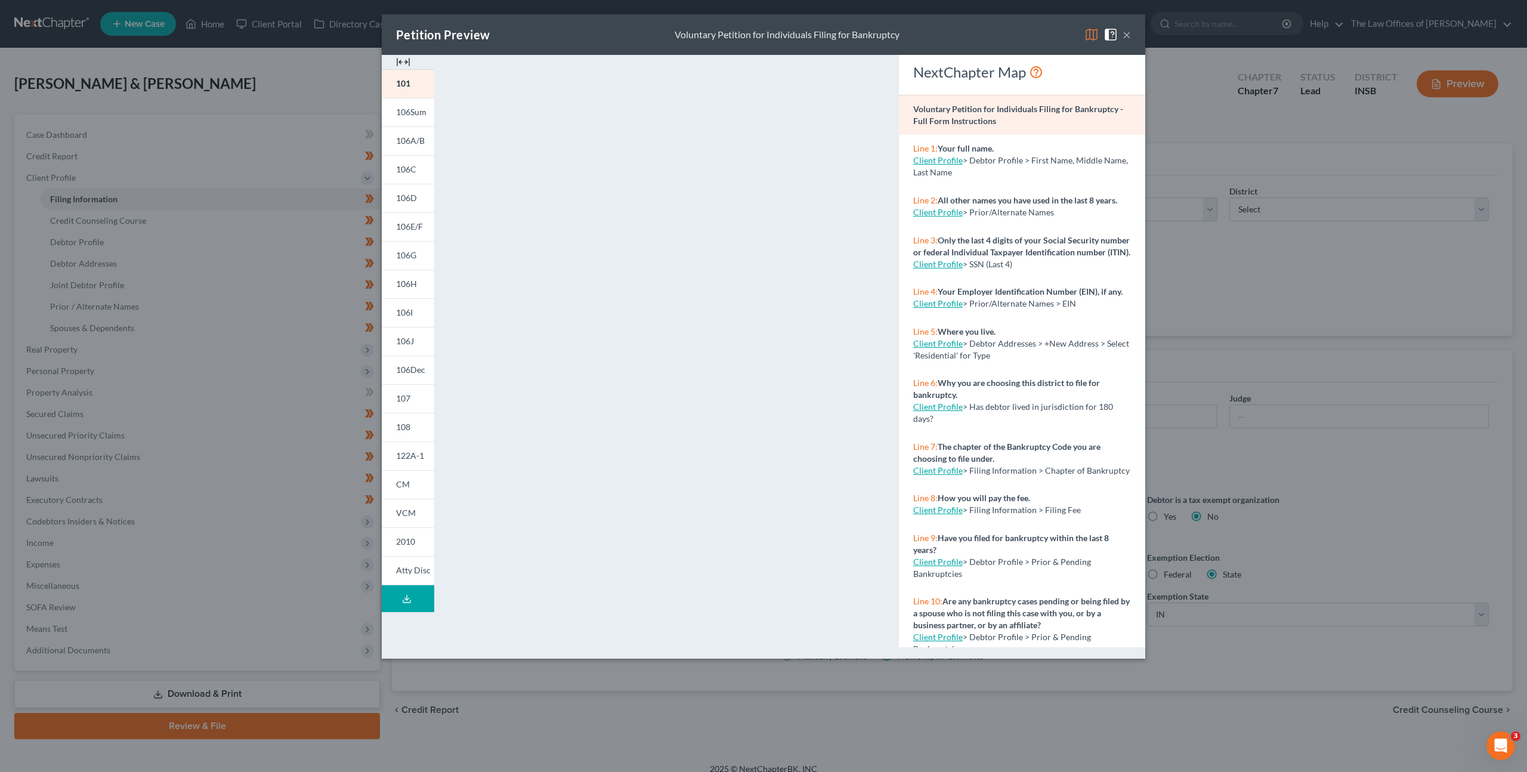
click at [1128, 36] on button "×" at bounding box center [1127, 34] width 8 height 14
